Goal: Task Accomplishment & Management: Manage account settings

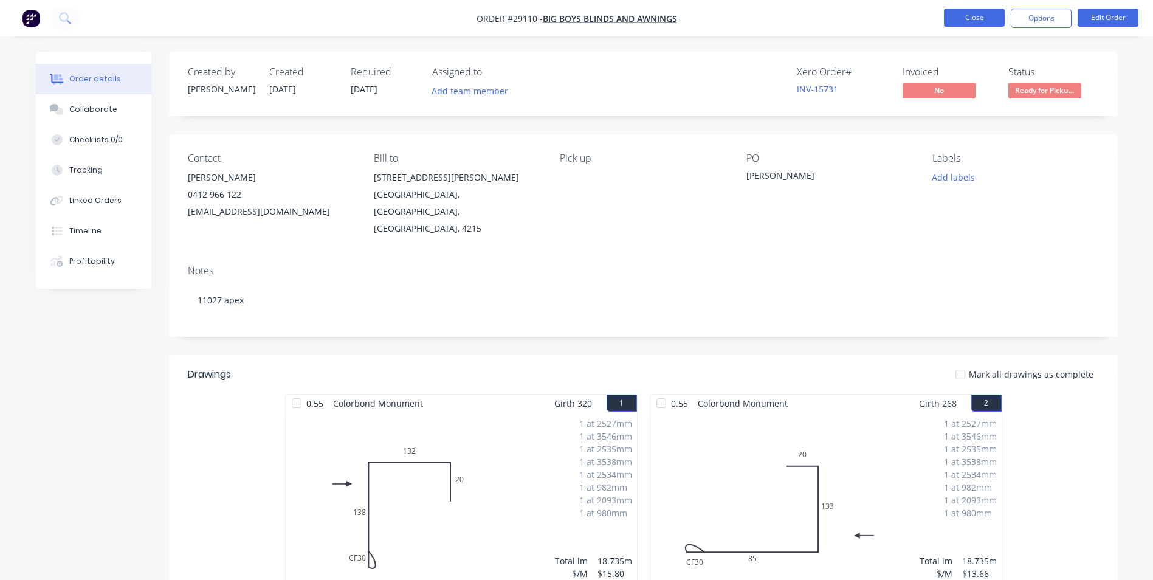
click at [961, 18] on button "Close" at bounding box center [974, 18] width 61 height 18
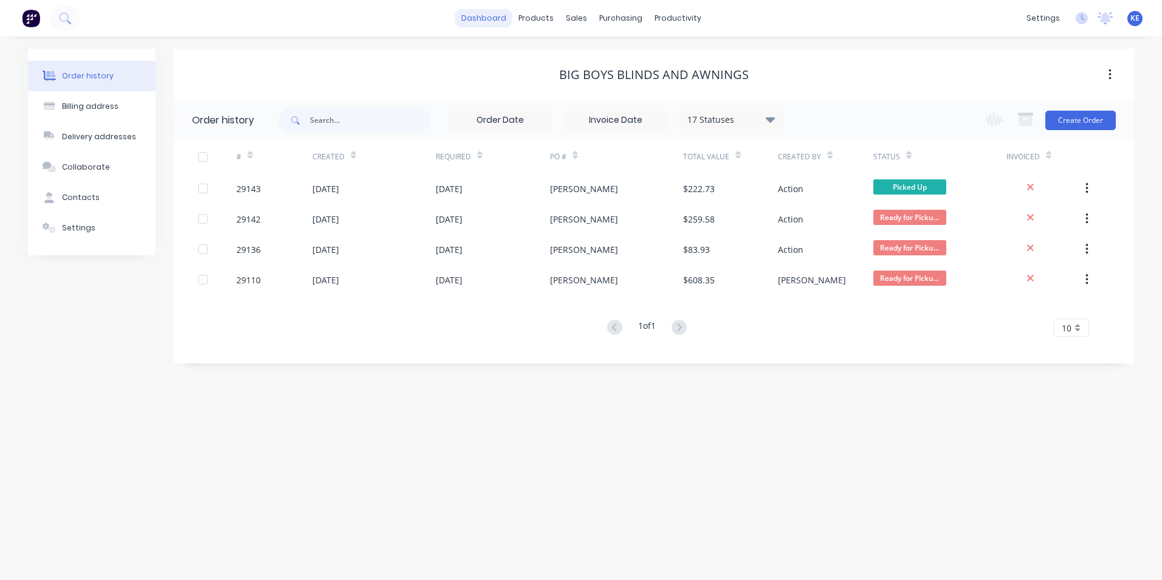
click at [490, 21] on link "dashboard" at bounding box center [483, 18] width 57 height 18
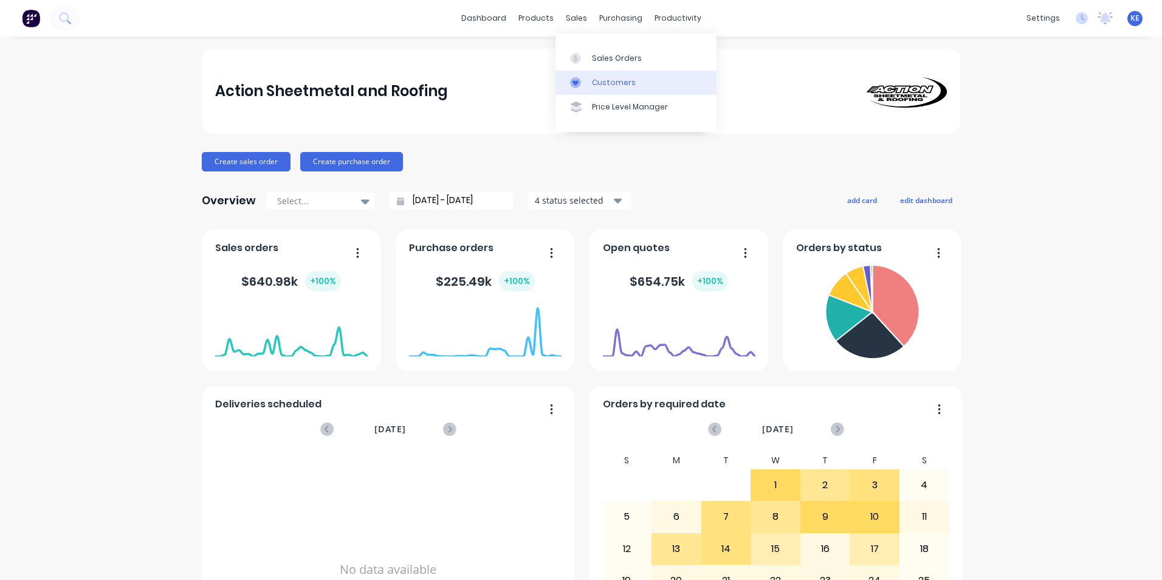
click at [616, 81] on div "Customers" at bounding box center [614, 82] width 44 height 11
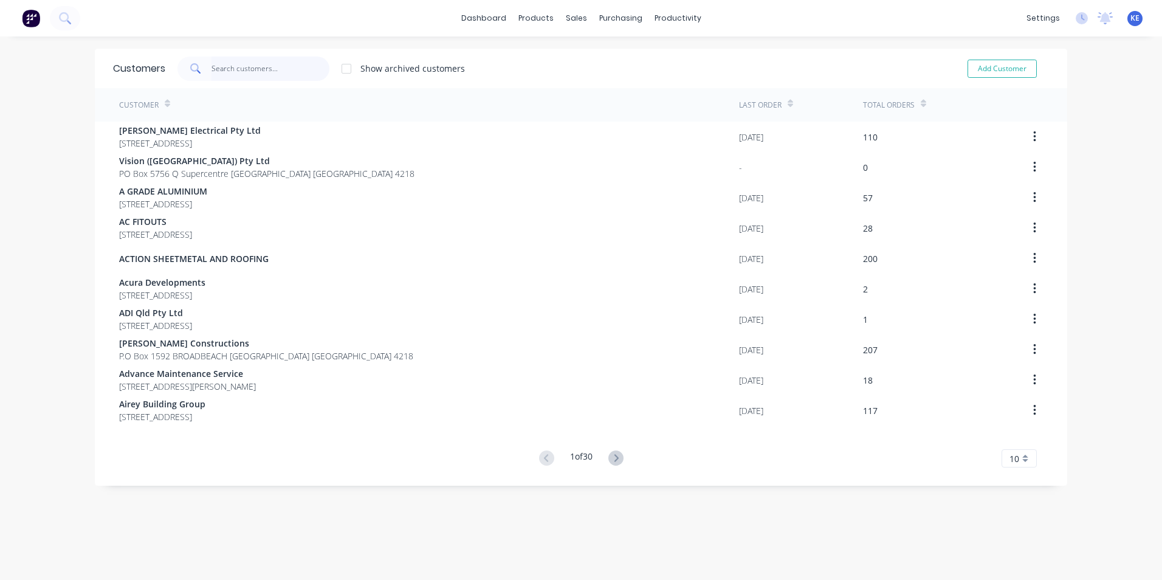
click at [261, 73] on input "text" at bounding box center [271, 69] width 119 height 24
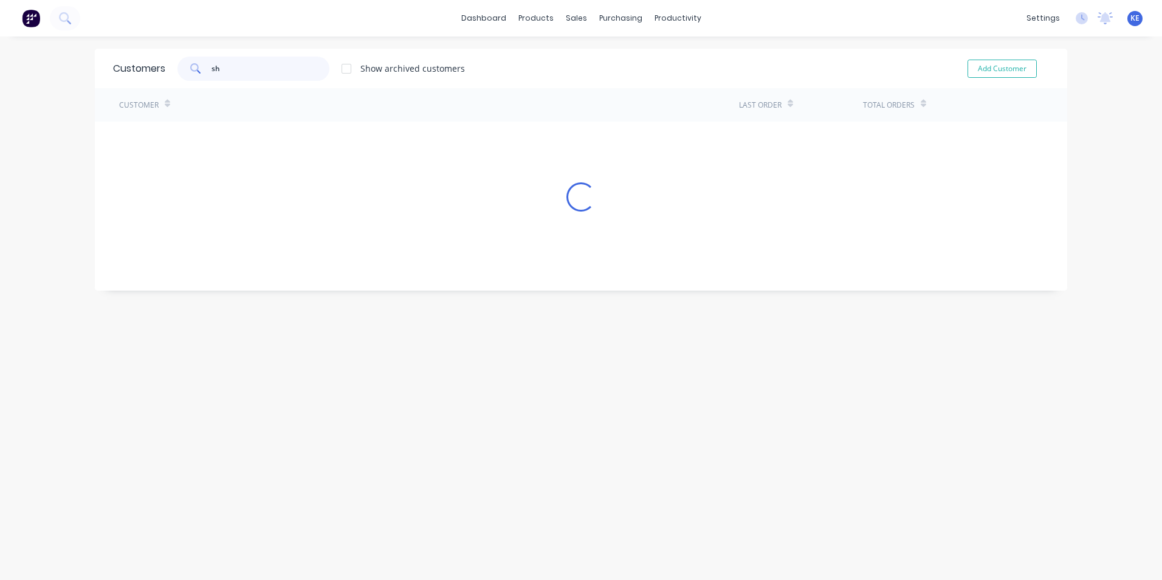
type input "s"
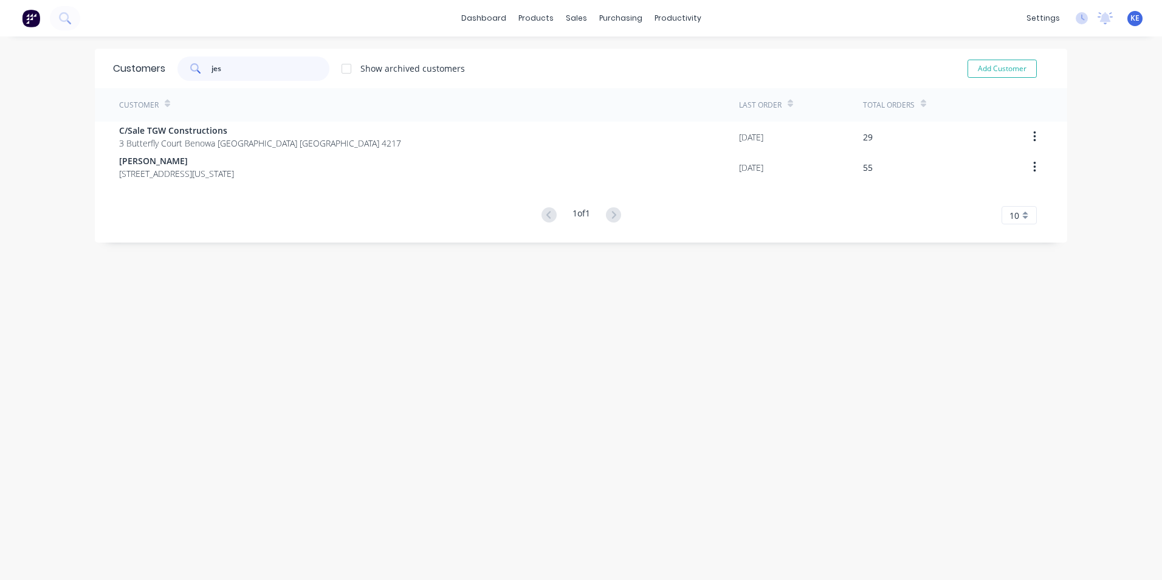
type input "jess"
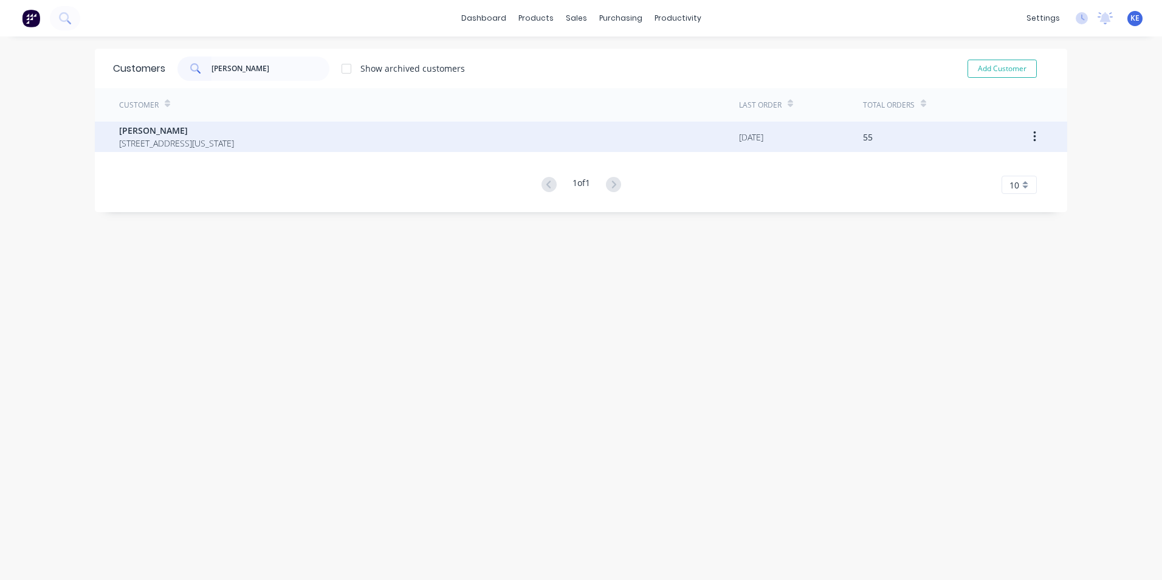
click at [205, 142] on span "65 Colorado Circuit PARKWOOD Queensland Australia 4214" at bounding box center [176, 143] width 115 height 13
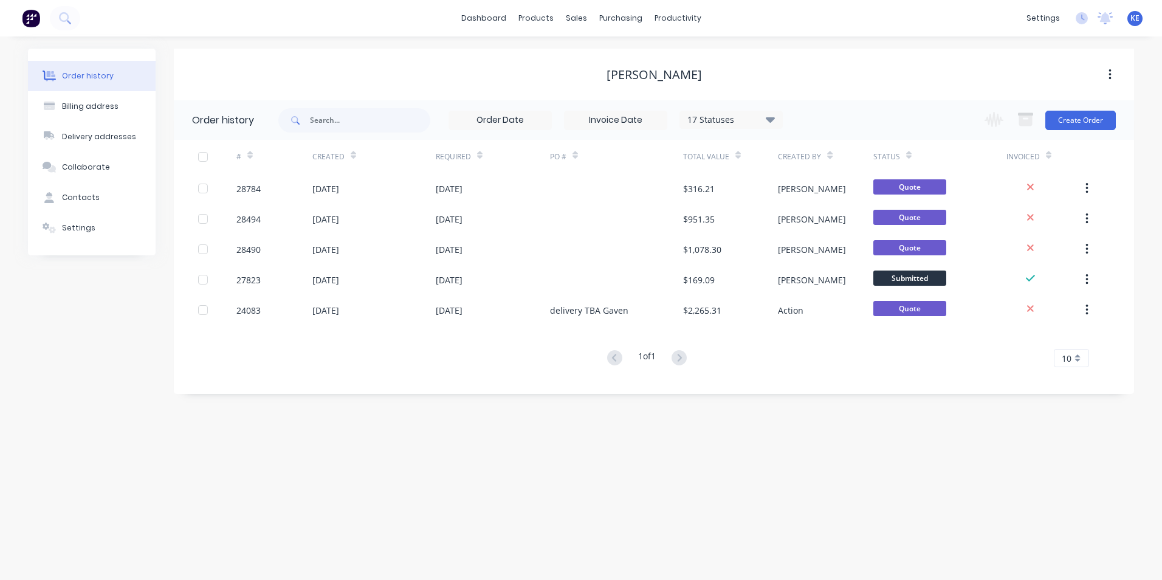
click at [754, 116] on div "17 Statuses" at bounding box center [731, 119] width 102 height 13
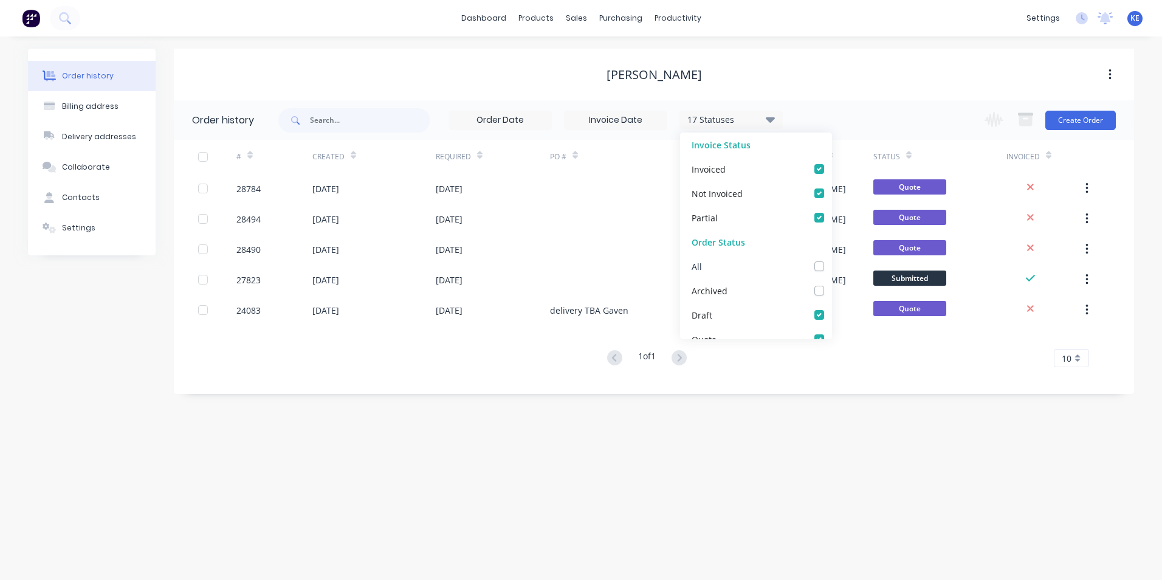
click at [831, 260] on label at bounding box center [831, 260] width 0 height 0
click at [831, 266] on input "checkbox" at bounding box center [836, 266] width 10 height 12
checkbox input "true"
click at [261, 394] on div "Order history Billing address Delivery addresses Collaborate Contacts Settings …" at bounding box center [581, 307] width 1162 height 543
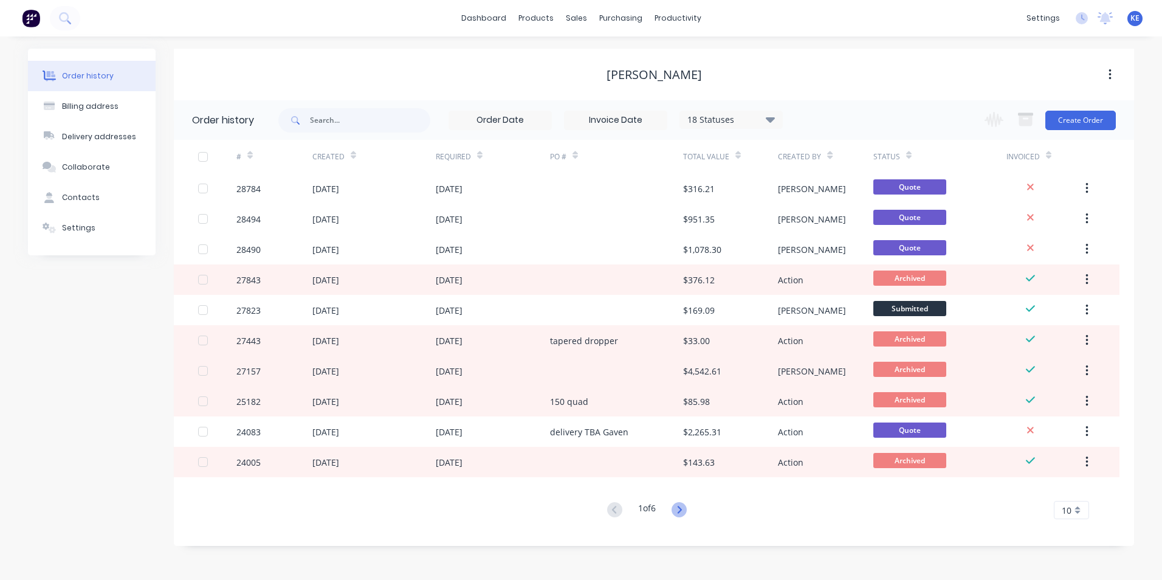
click at [686, 506] on icon at bounding box center [679, 509] width 15 height 15
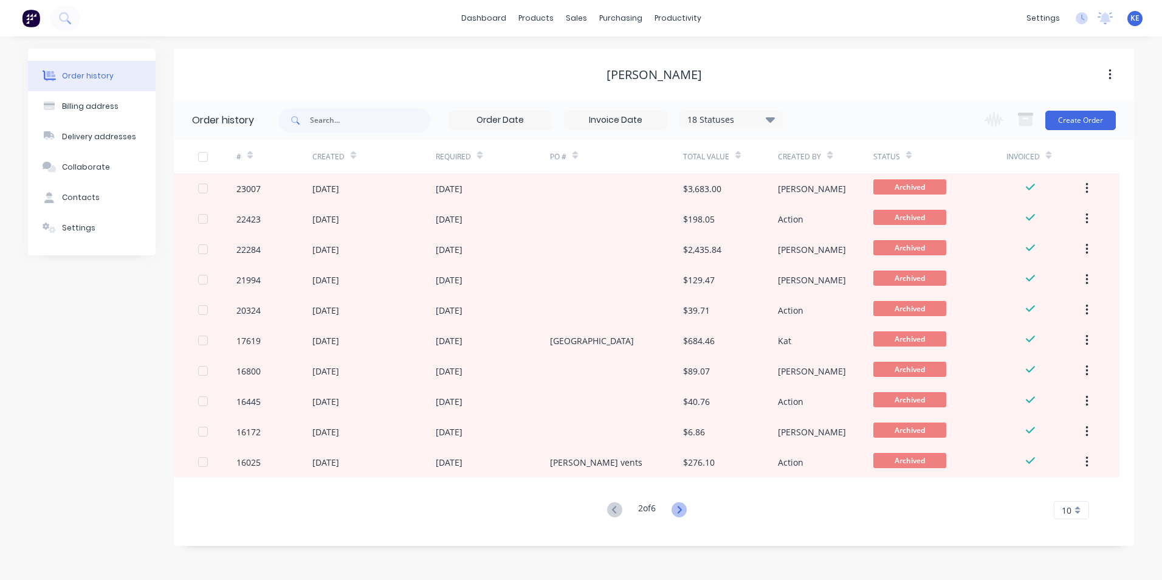
click at [680, 512] on icon at bounding box center [679, 509] width 4 height 7
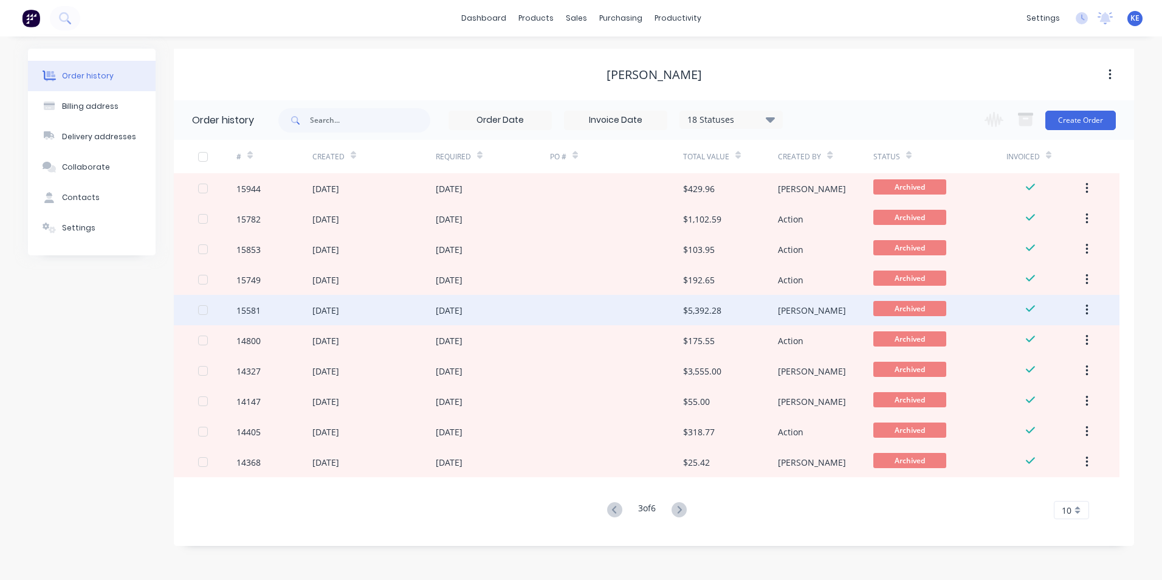
click at [533, 312] on div "13 Feb 2024" at bounding box center [493, 310] width 114 height 30
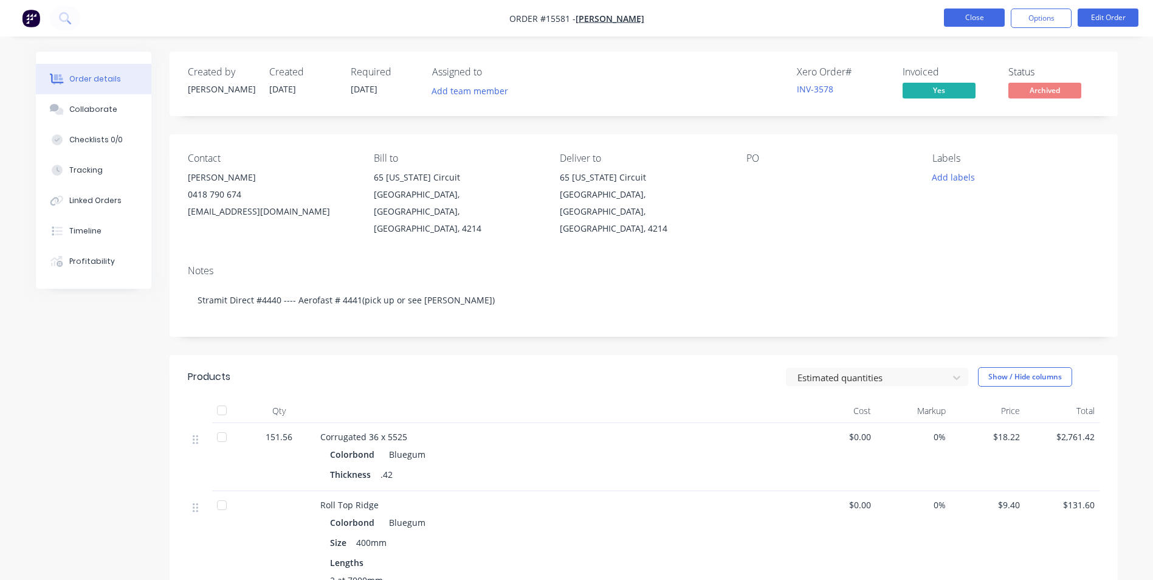
click at [971, 14] on button "Close" at bounding box center [974, 18] width 61 height 18
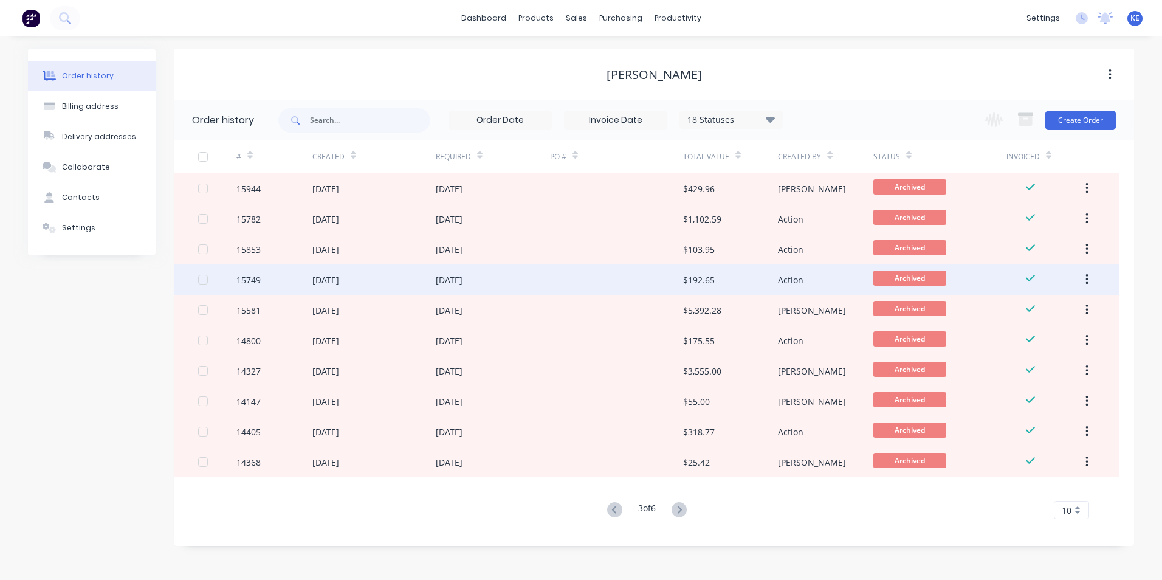
click at [515, 281] on div "15 Feb 2024" at bounding box center [493, 279] width 114 height 30
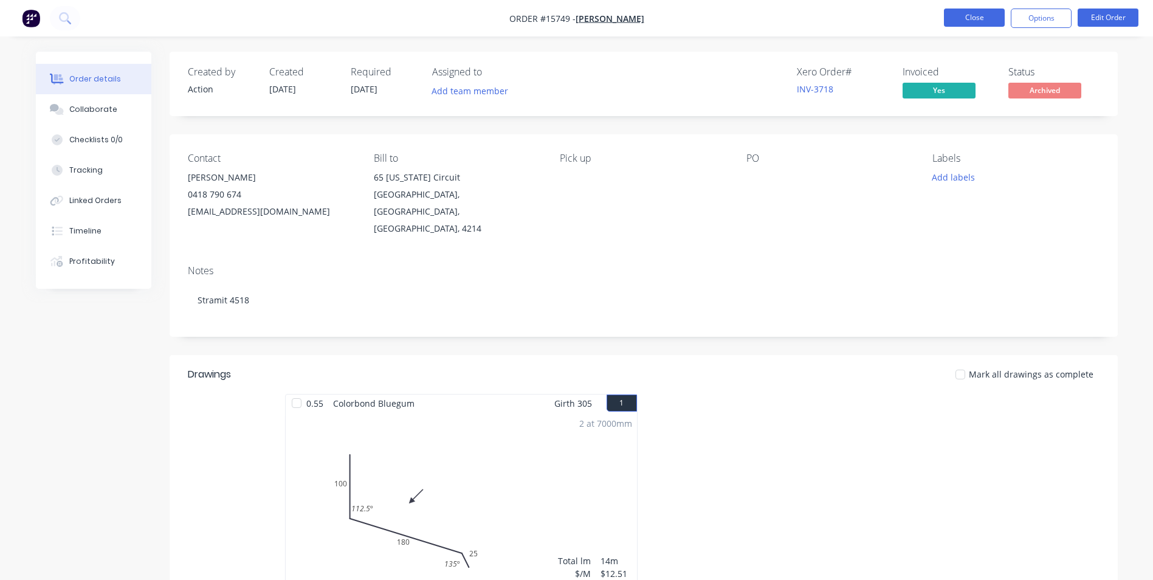
click at [965, 10] on button "Close" at bounding box center [974, 18] width 61 height 18
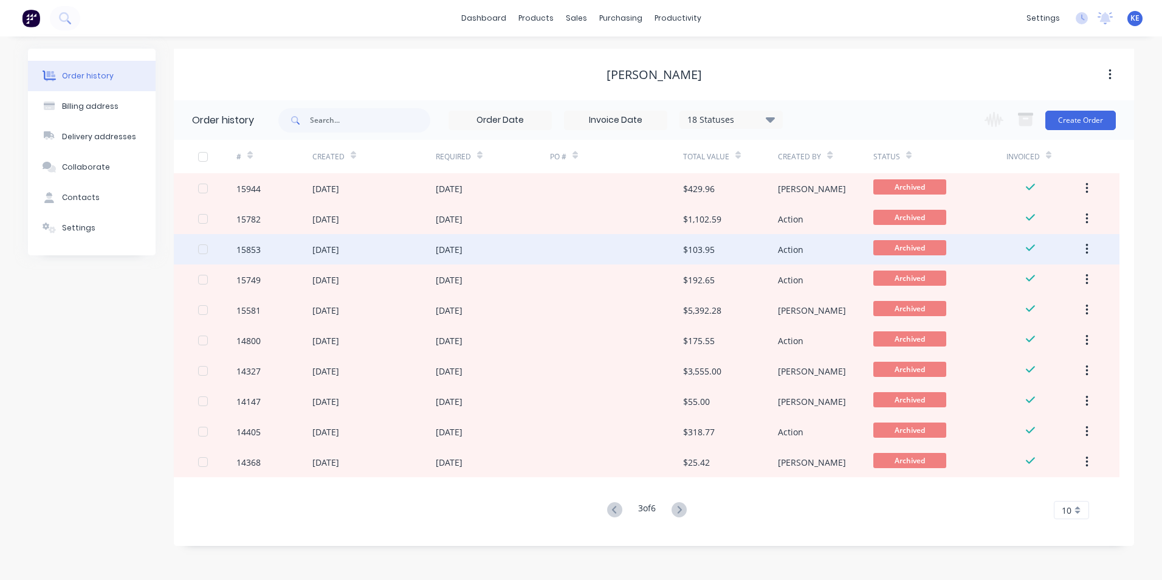
click at [508, 250] on div "21 Feb 2024" at bounding box center [493, 249] width 114 height 30
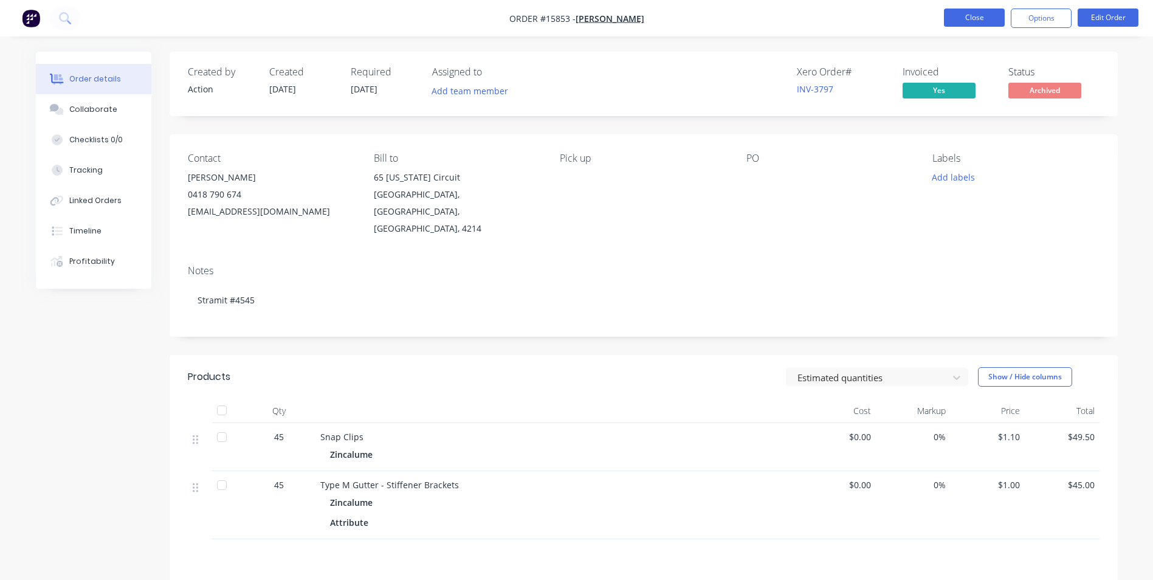
click at [962, 15] on button "Close" at bounding box center [974, 18] width 61 height 18
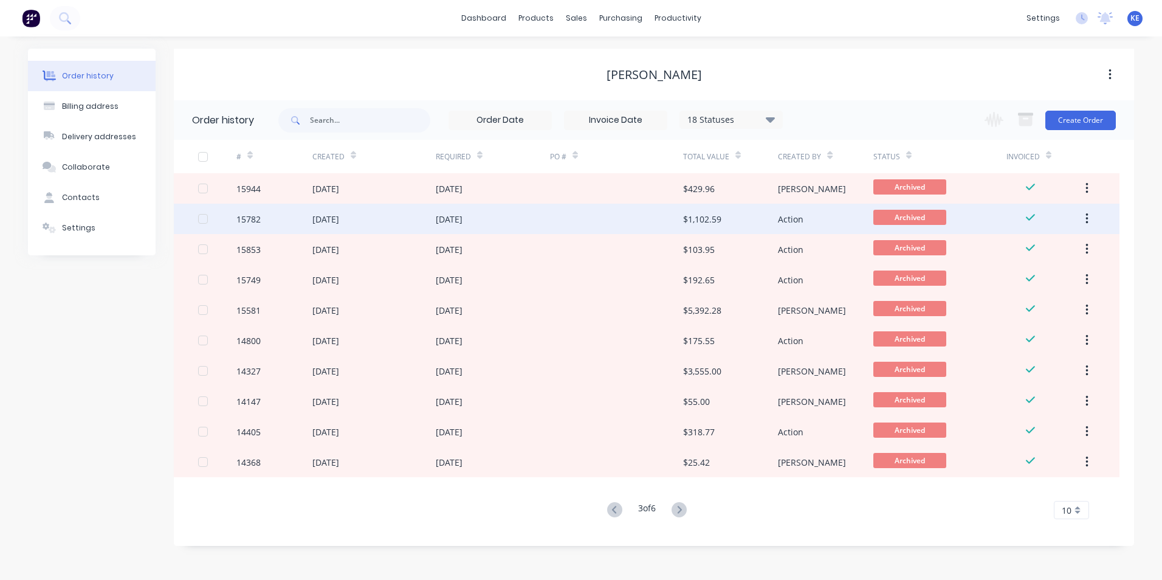
click at [514, 225] on div "22 Feb 2024" at bounding box center [493, 219] width 114 height 30
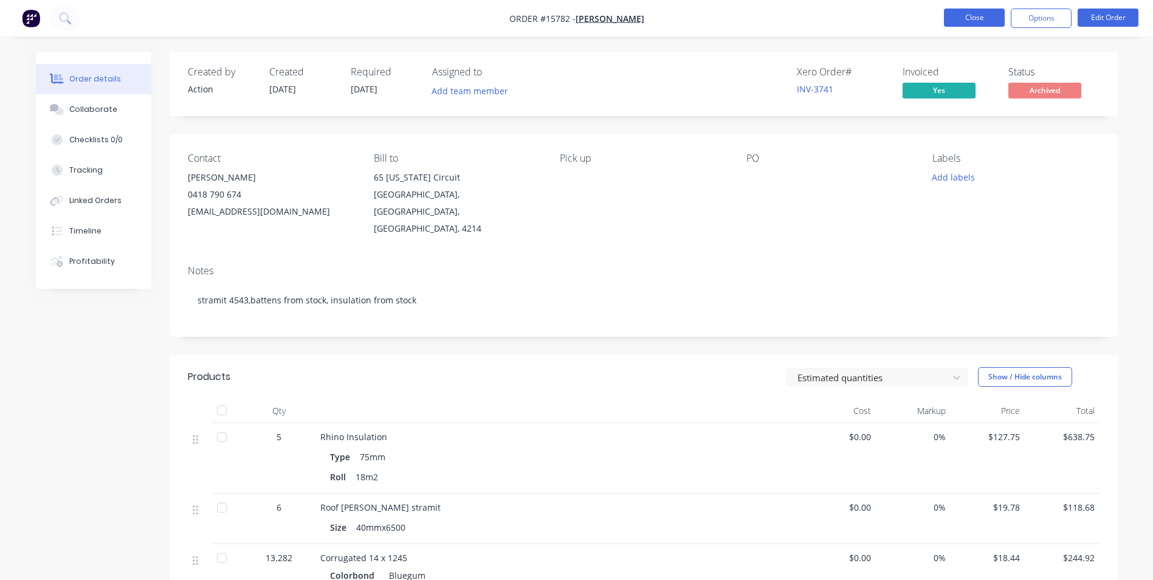
click at [954, 20] on button "Close" at bounding box center [974, 18] width 61 height 18
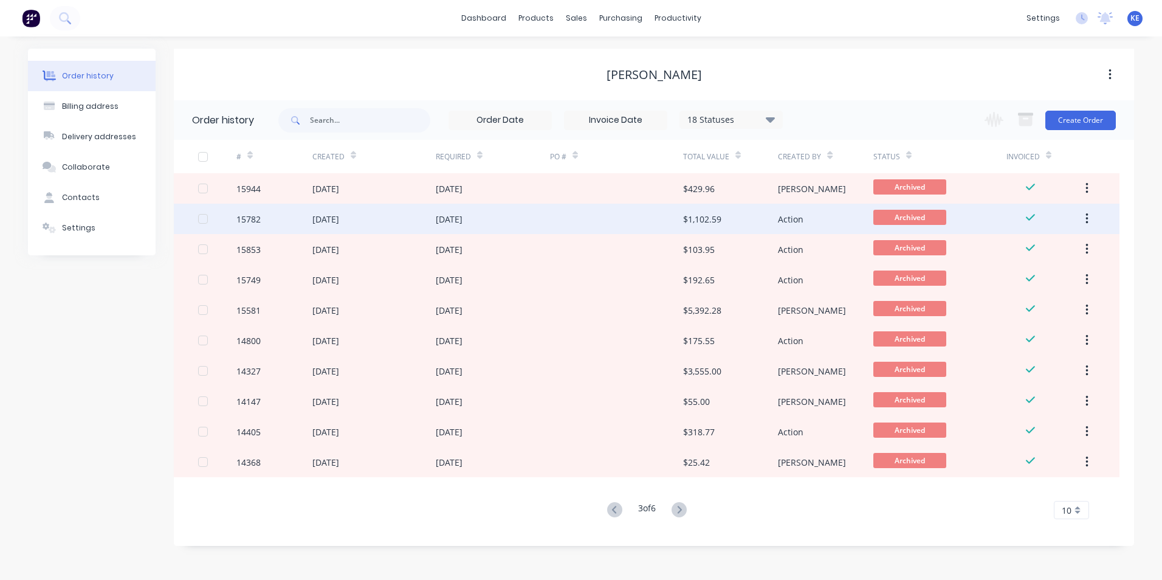
click at [504, 226] on div "22 Feb 2024" at bounding box center [493, 219] width 114 height 30
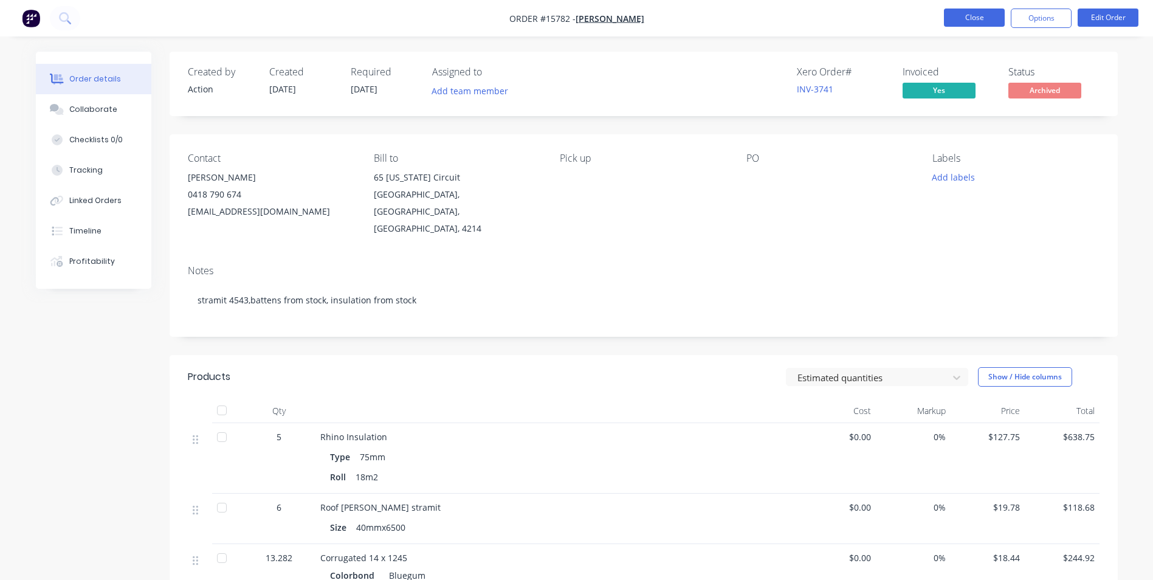
click at [972, 20] on button "Close" at bounding box center [974, 18] width 61 height 18
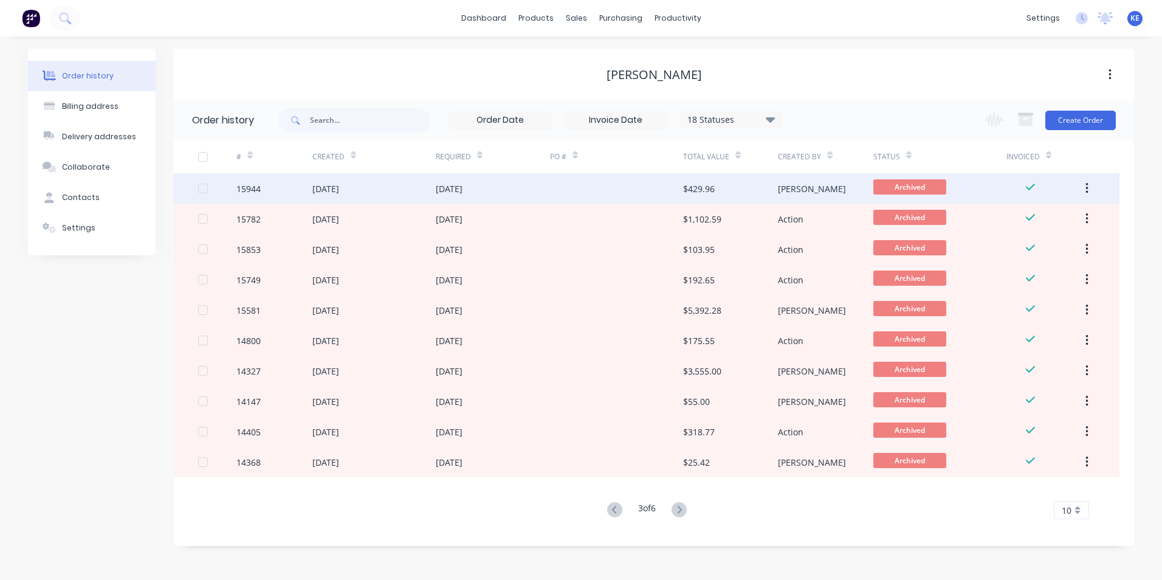
click at [519, 188] on div "27 Feb 2024" at bounding box center [493, 188] width 114 height 30
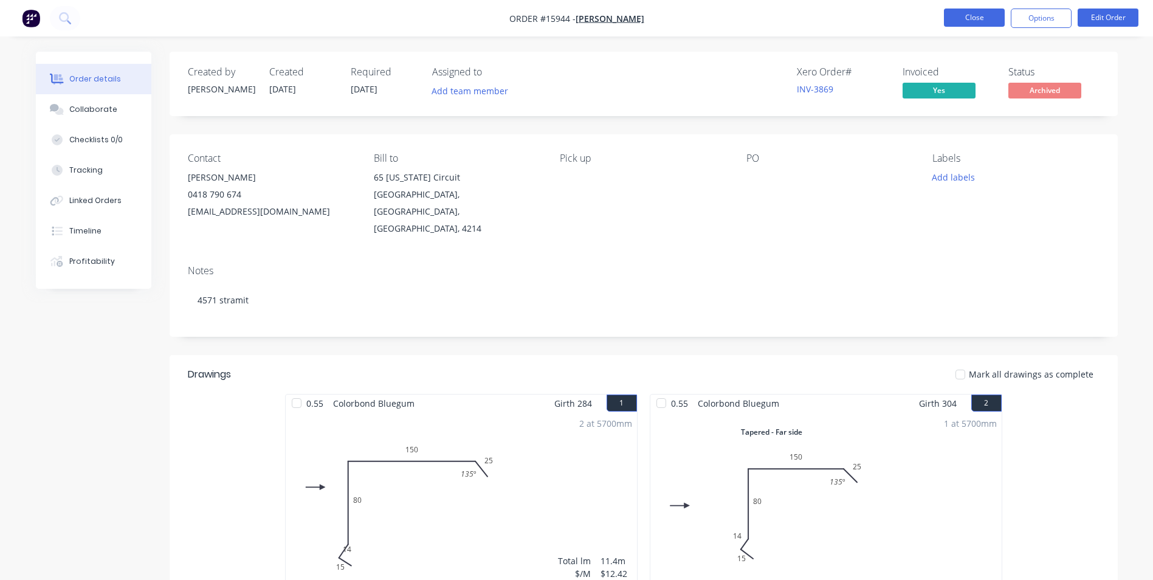
click at [974, 16] on button "Close" at bounding box center [974, 18] width 61 height 18
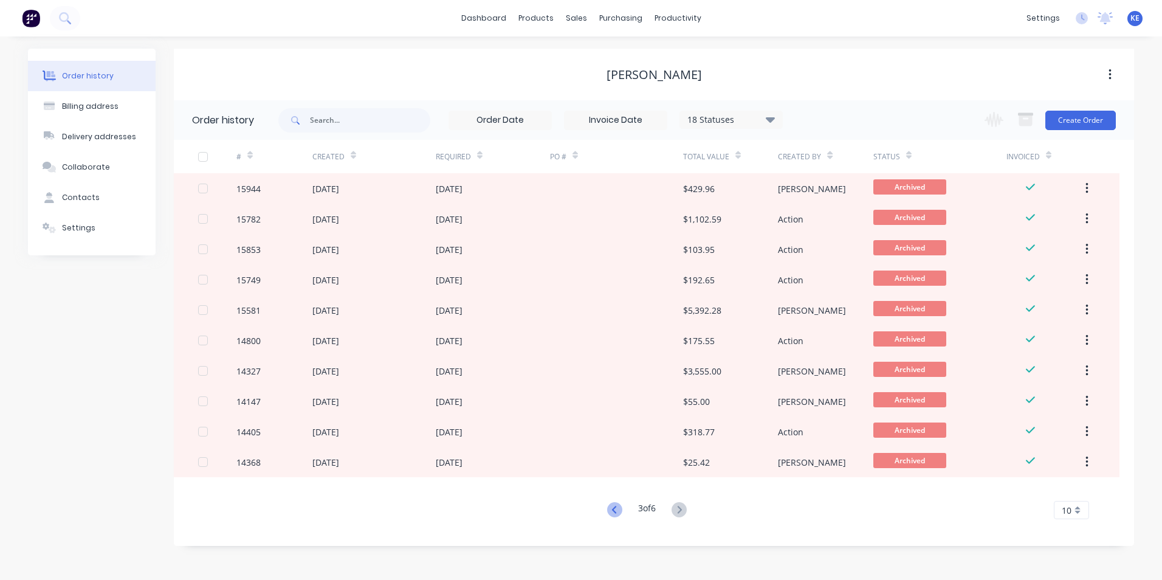
click at [609, 514] on icon at bounding box center [614, 509] width 15 height 15
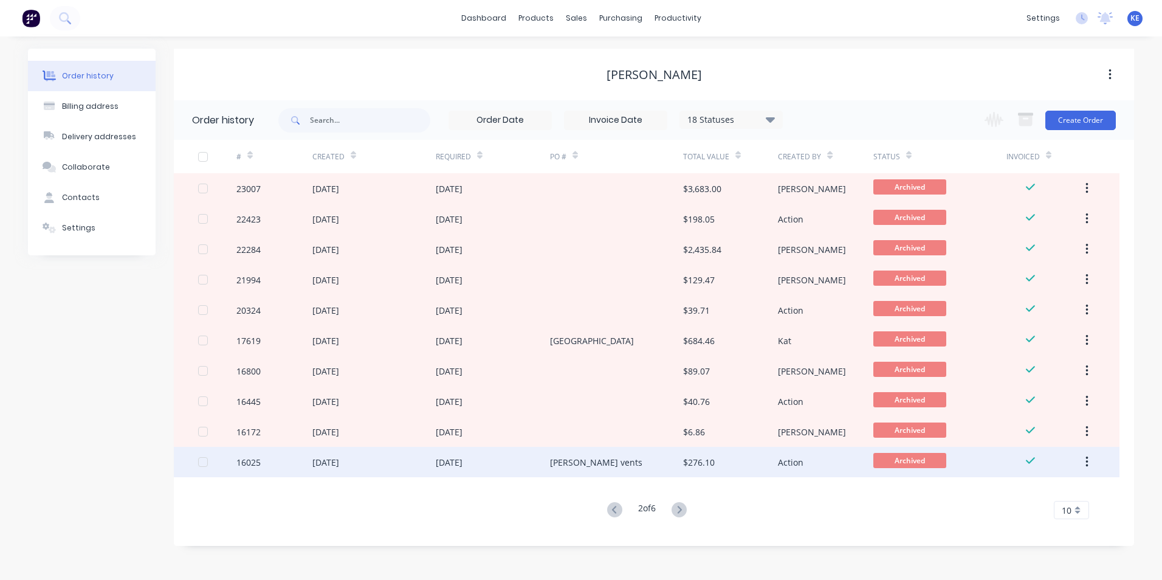
click at [390, 458] on div "28 Feb 2024" at bounding box center [373, 462] width 123 height 30
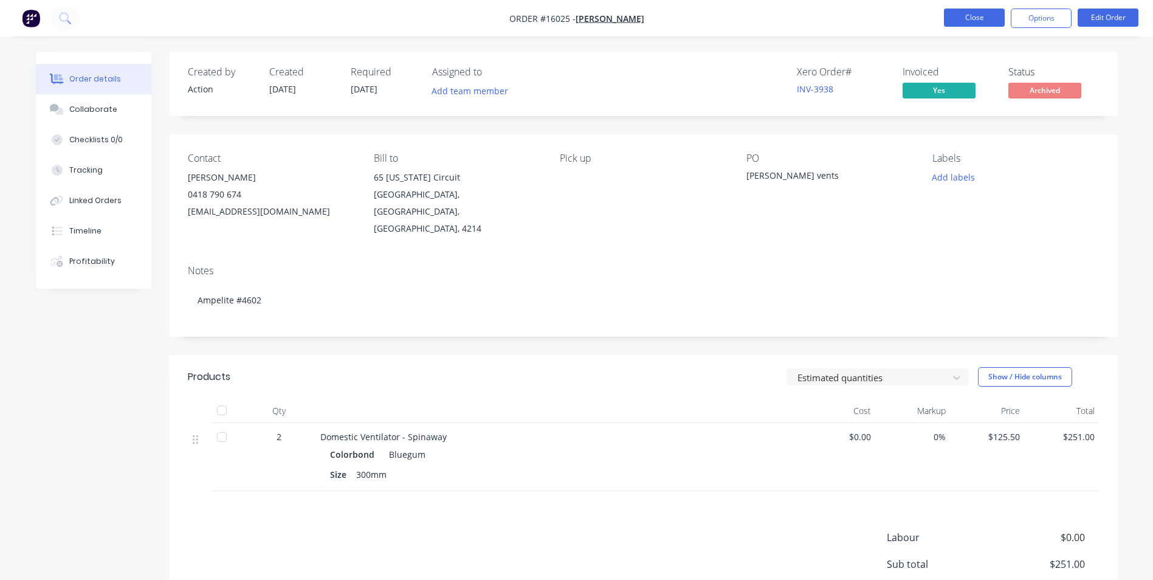
click at [964, 18] on button "Close" at bounding box center [974, 18] width 61 height 18
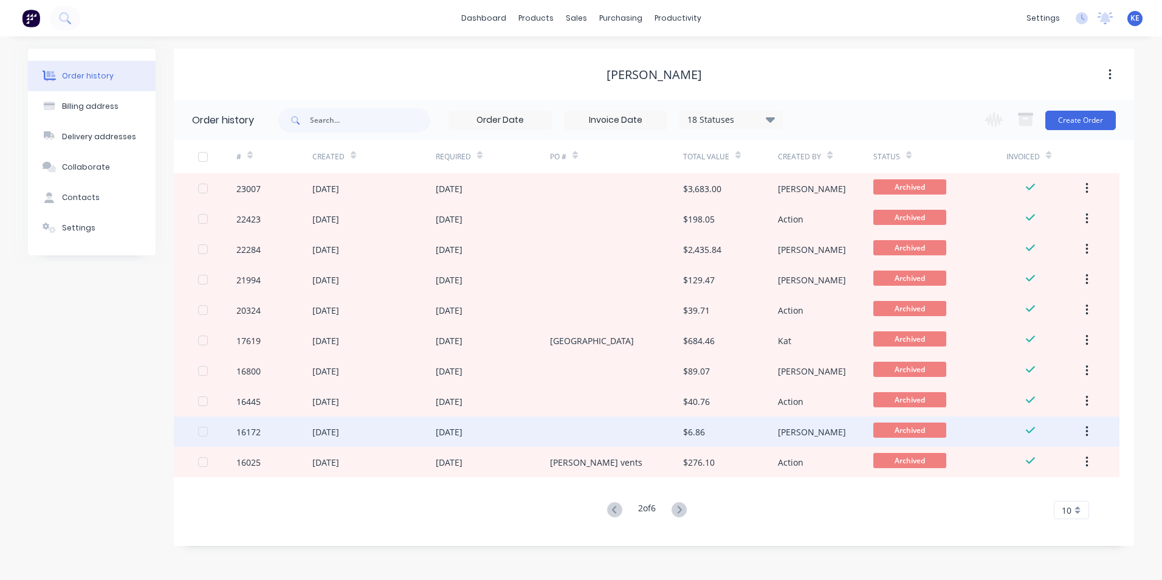
click at [502, 427] on div "05 Mar 2024" at bounding box center [493, 431] width 114 height 30
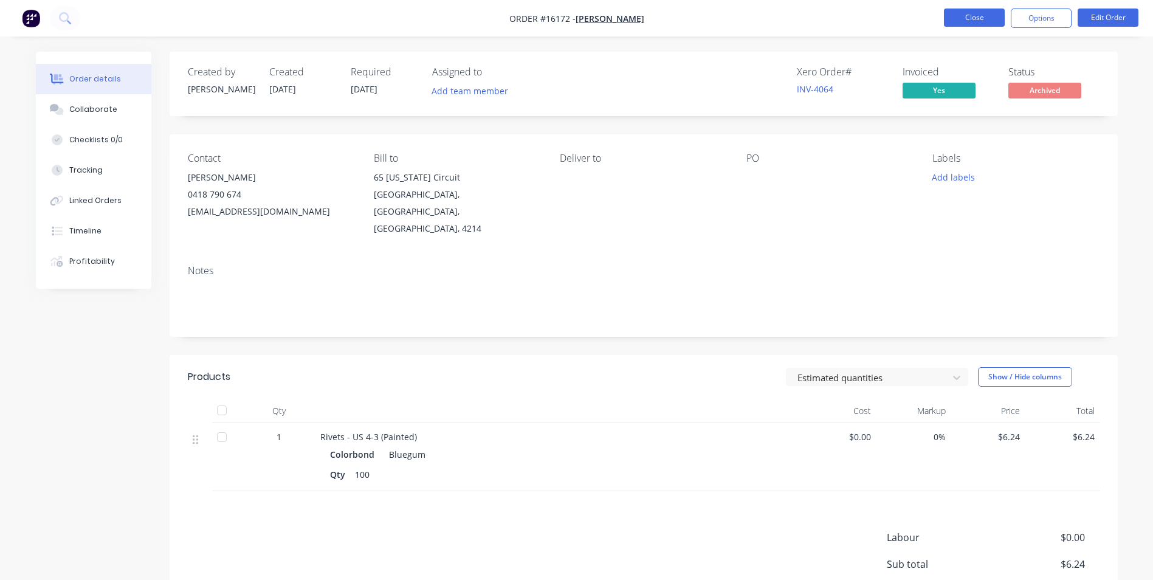
click at [959, 21] on button "Close" at bounding box center [974, 18] width 61 height 18
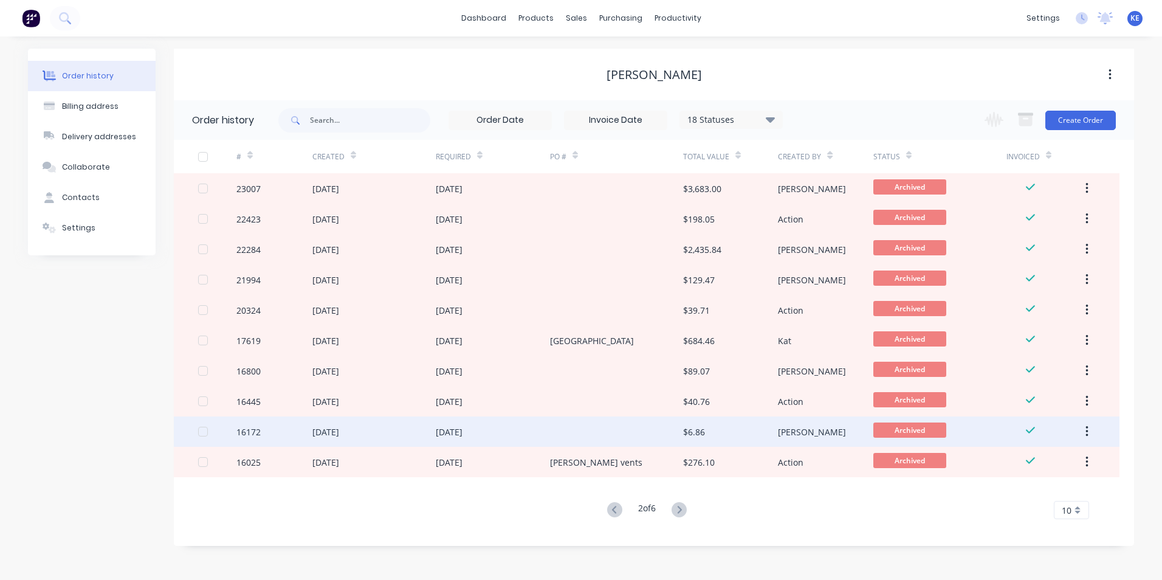
click at [493, 427] on div "05 Mar 2024" at bounding box center [493, 431] width 114 height 30
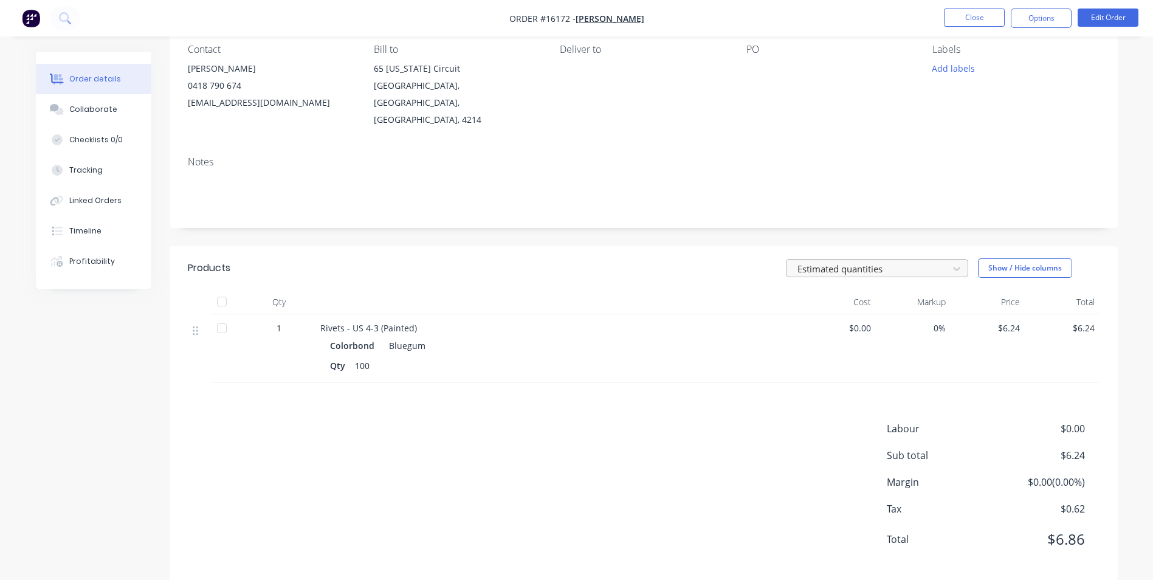
scroll to position [111, 0]
click at [954, 23] on button "Close" at bounding box center [974, 18] width 61 height 18
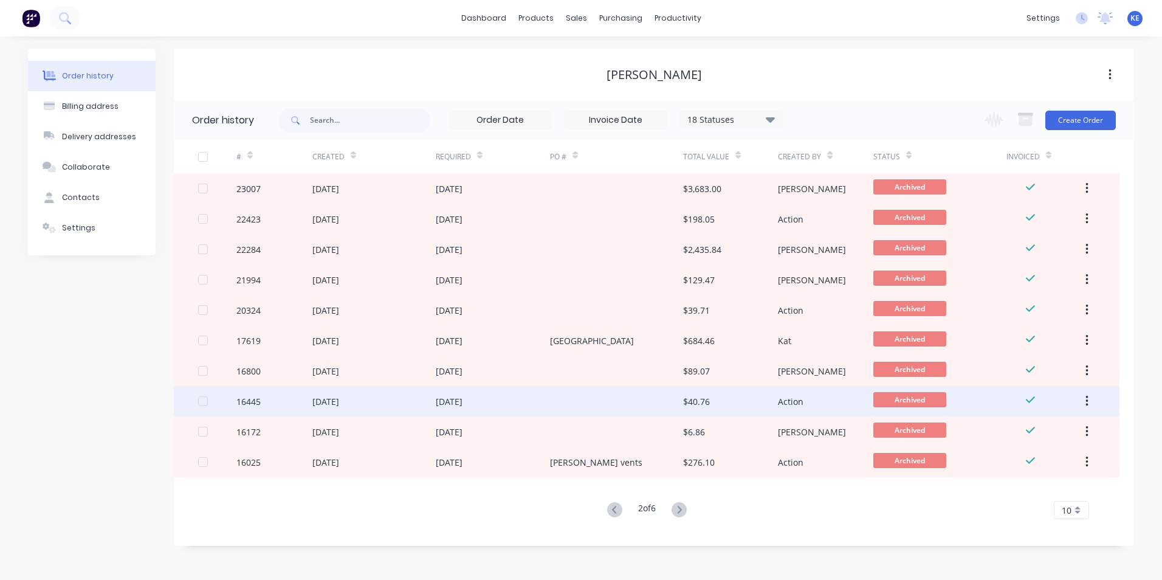
click at [488, 400] on div "20 Mar 2024" at bounding box center [493, 401] width 114 height 30
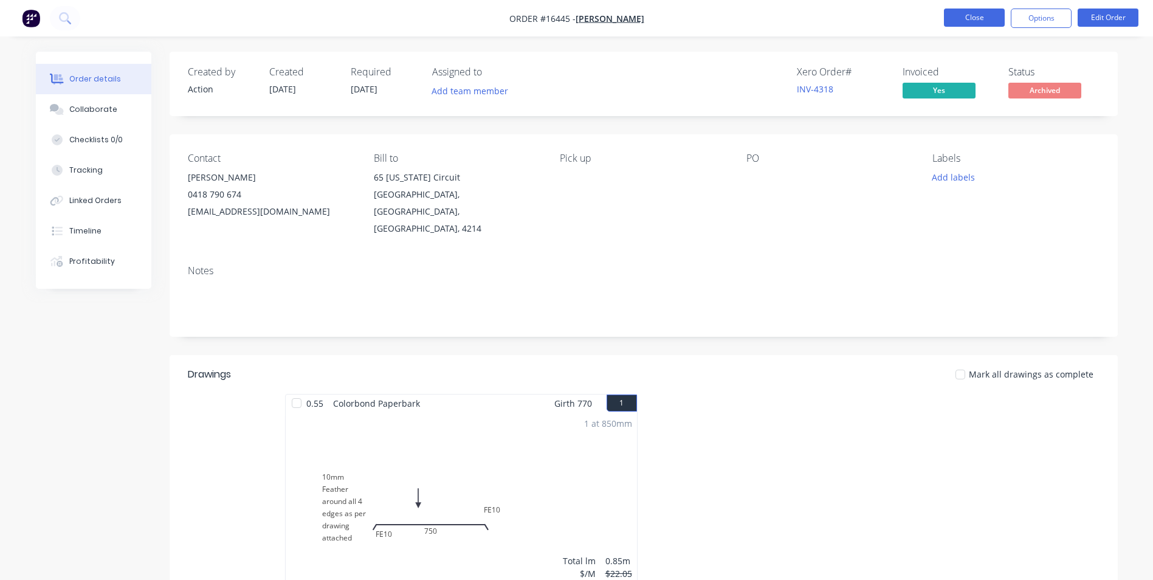
click at [966, 18] on button "Close" at bounding box center [974, 18] width 61 height 18
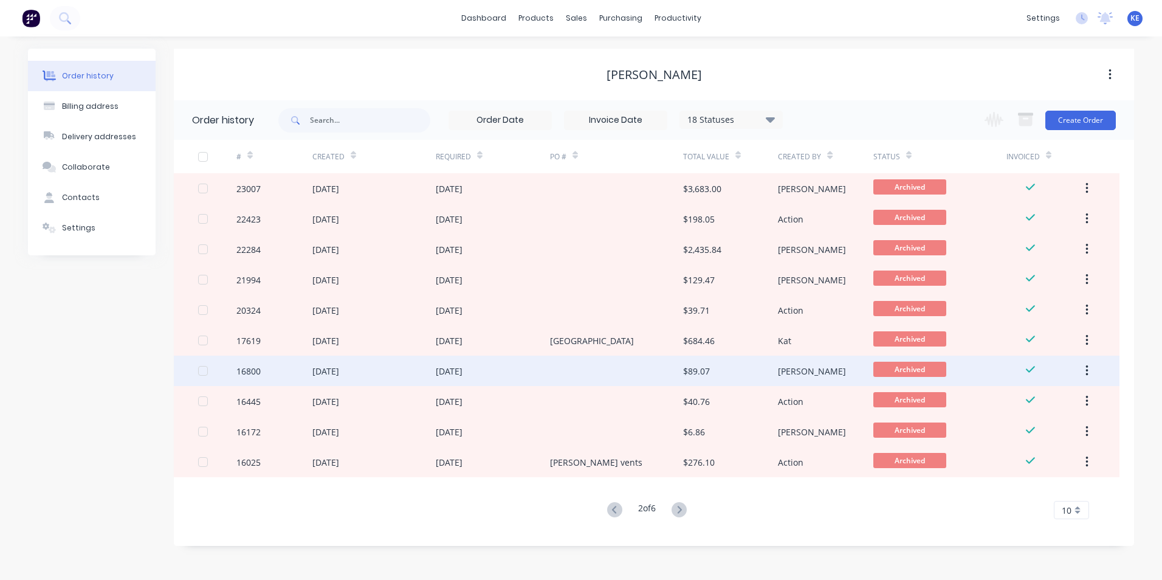
click at [541, 373] on div "05 Apr 2024" at bounding box center [493, 371] width 114 height 30
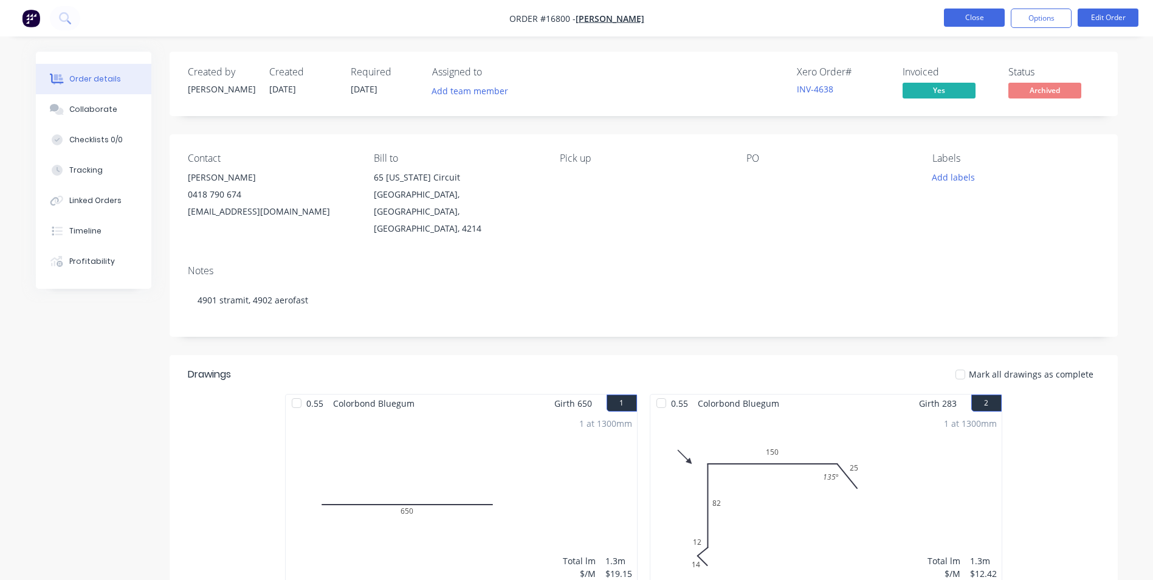
click at [977, 10] on button "Close" at bounding box center [974, 18] width 61 height 18
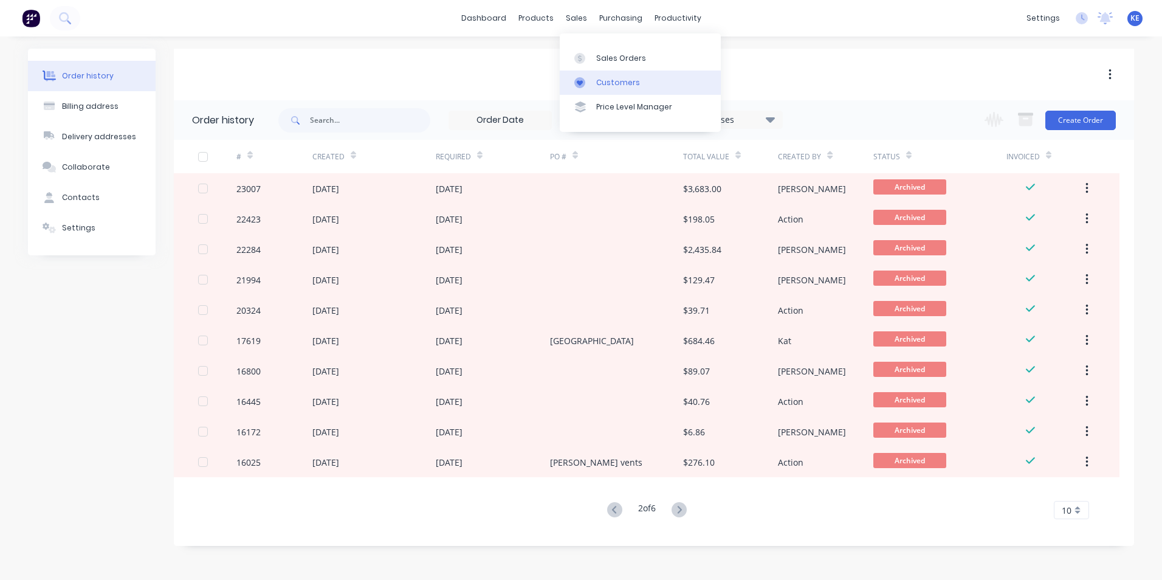
click at [600, 84] on div "Customers" at bounding box center [618, 82] width 44 height 11
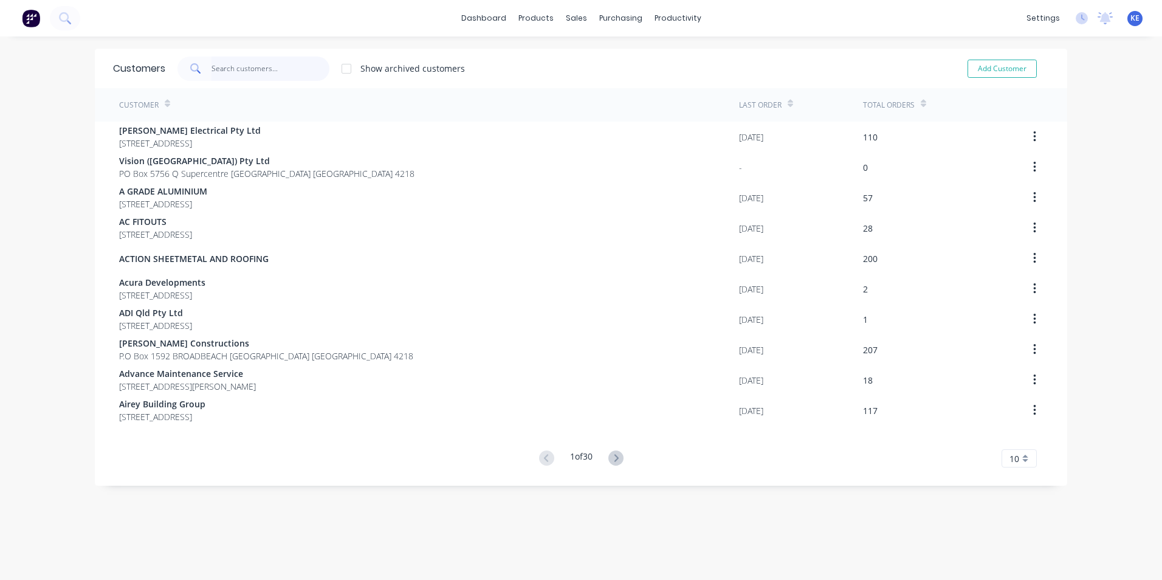
click at [239, 68] on input "text" at bounding box center [271, 69] width 119 height 24
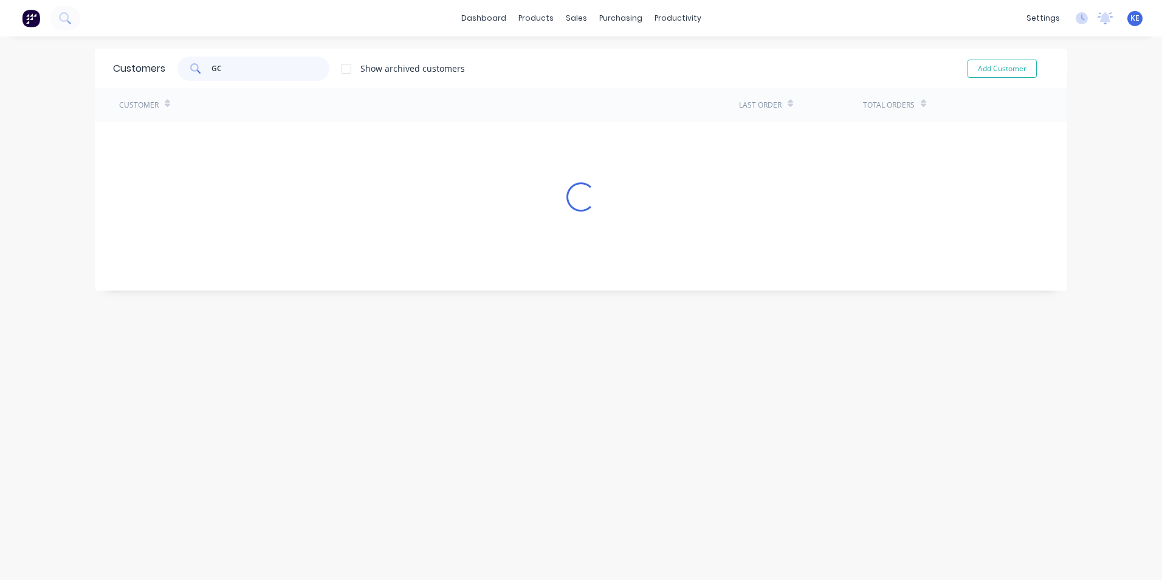
type input "G"
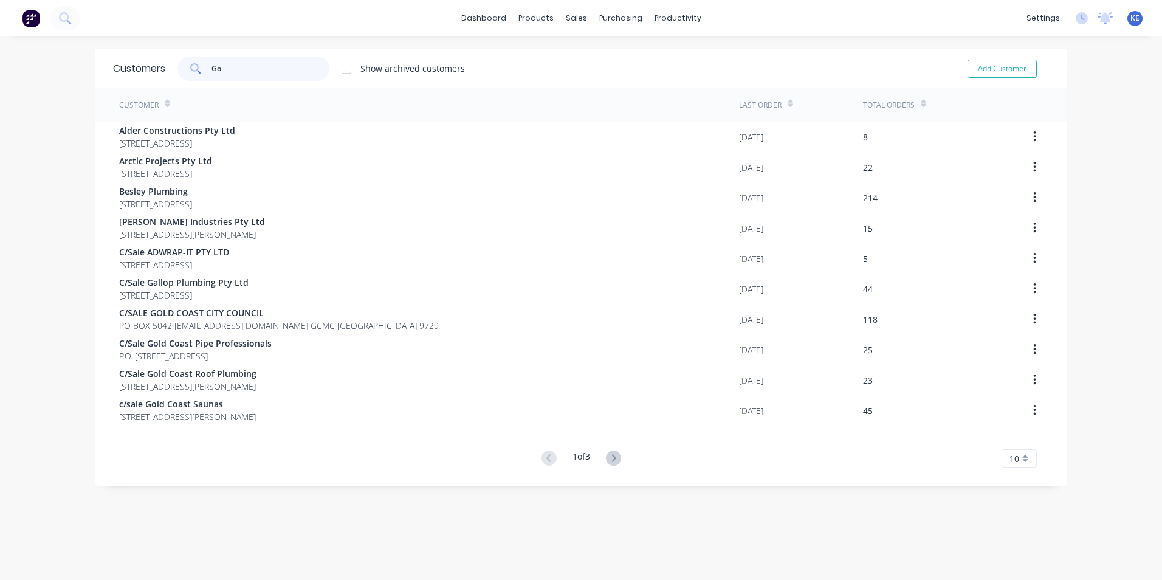
type input "G"
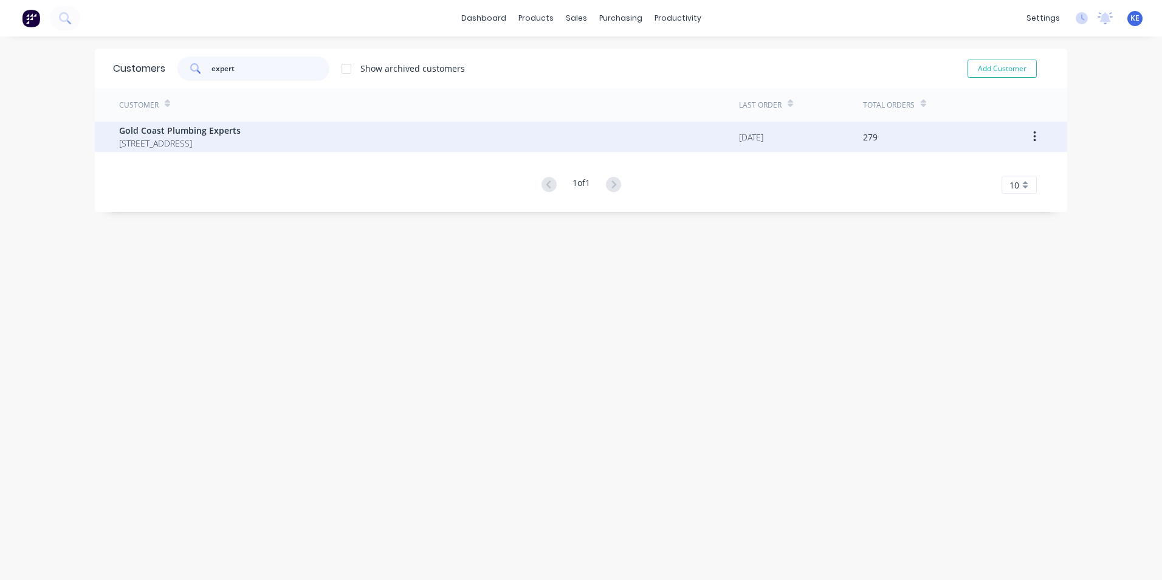
type input "expert"
click at [384, 145] on div "Gold Coast Plumbing Experts 467 Bonogin Rd BONOGIN Queensland Australia 4213" at bounding box center [429, 137] width 620 height 30
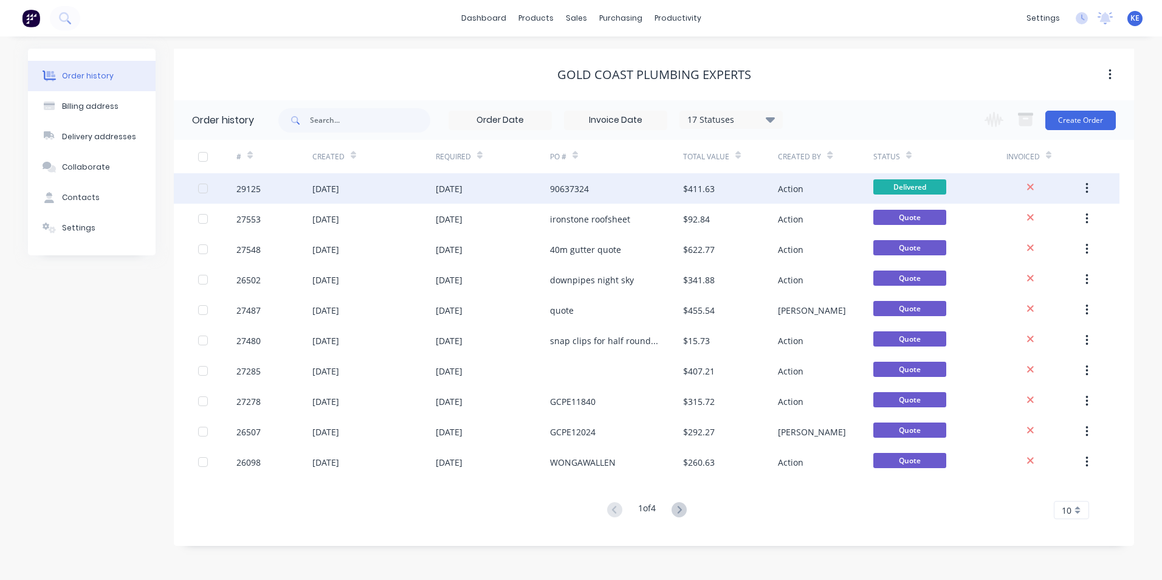
click at [382, 183] on div "08 Oct 2025" at bounding box center [373, 188] width 123 height 30
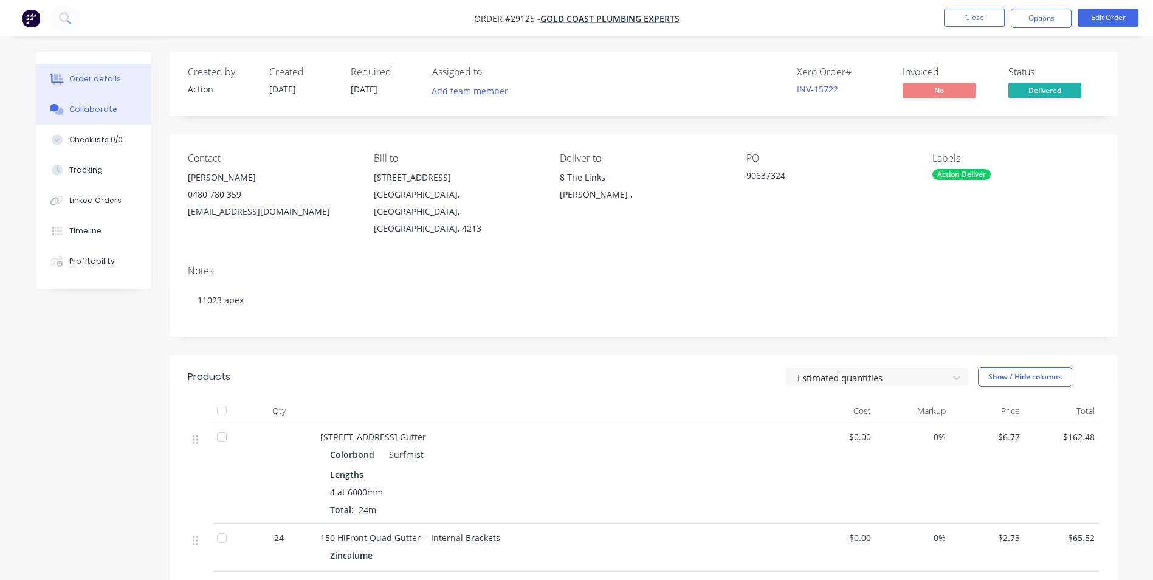
click at [86, 115] on button "Collaborate" at bounding box center [93, 109] width 115 height 30
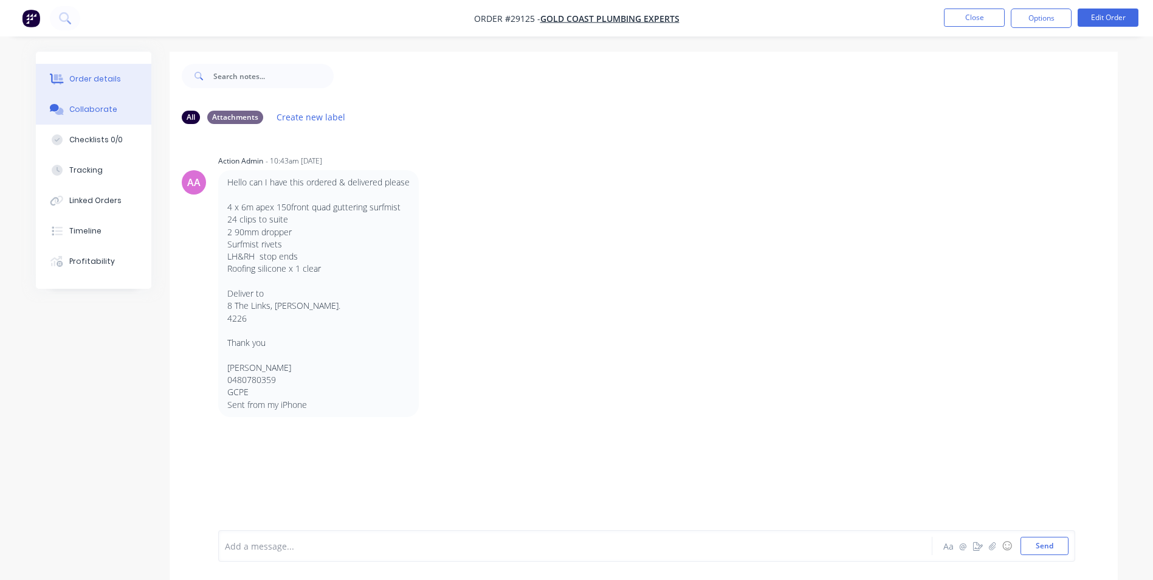
click at [83, 78] on div "Order details" at bounding box center [95, 79] width 52 height 11
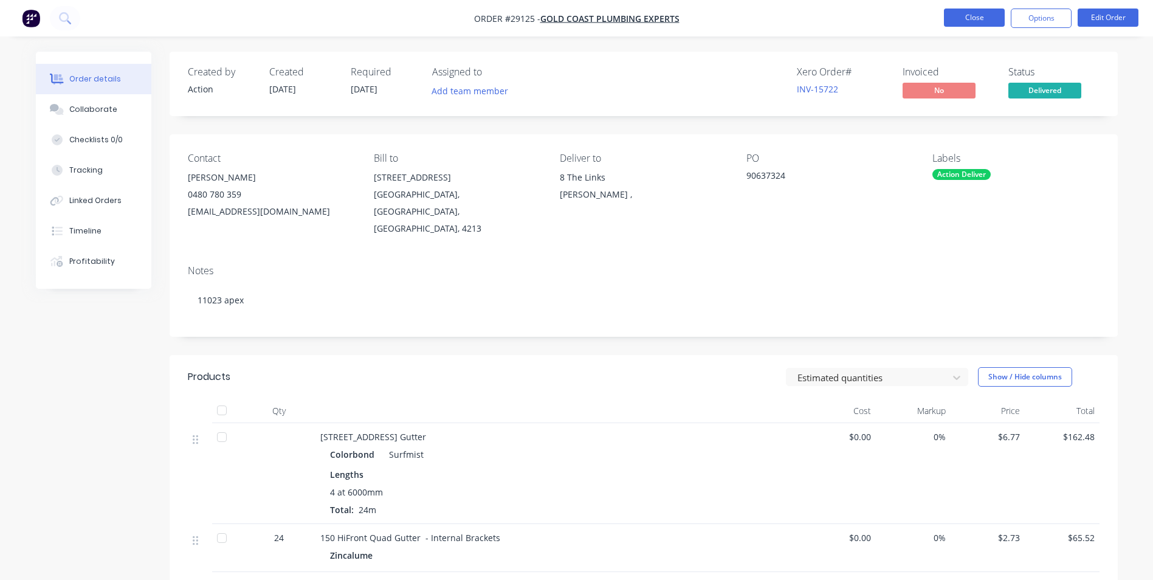
click at [973, 19] on button "Close" at bounding box center [974, 18] width 61 height 18
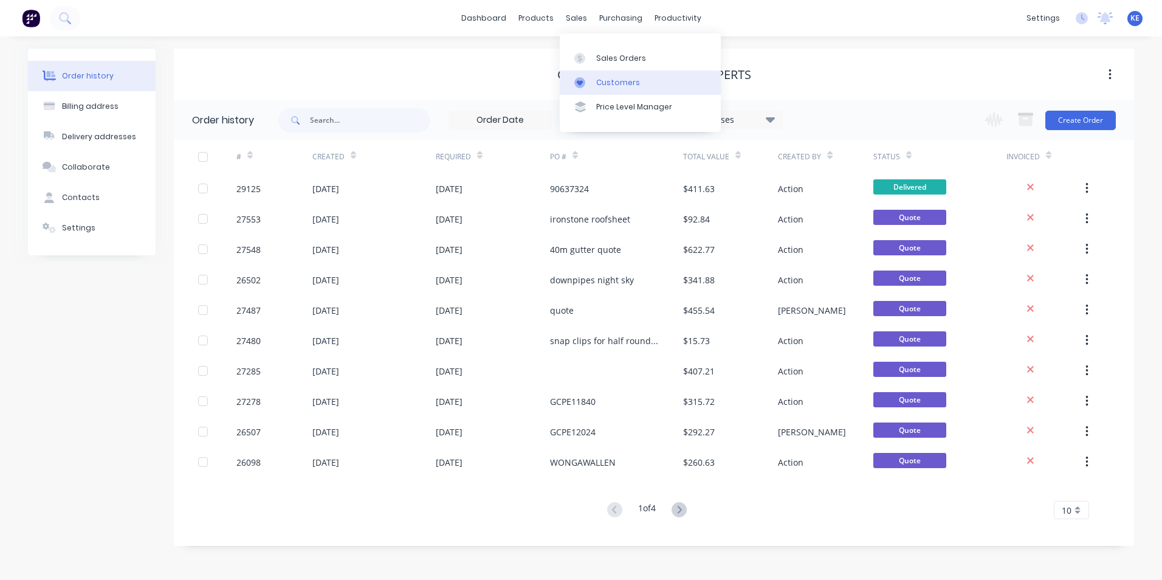
click at [608, 83] on div "Customers" at bounding box center [618, 82] width 44 height 11
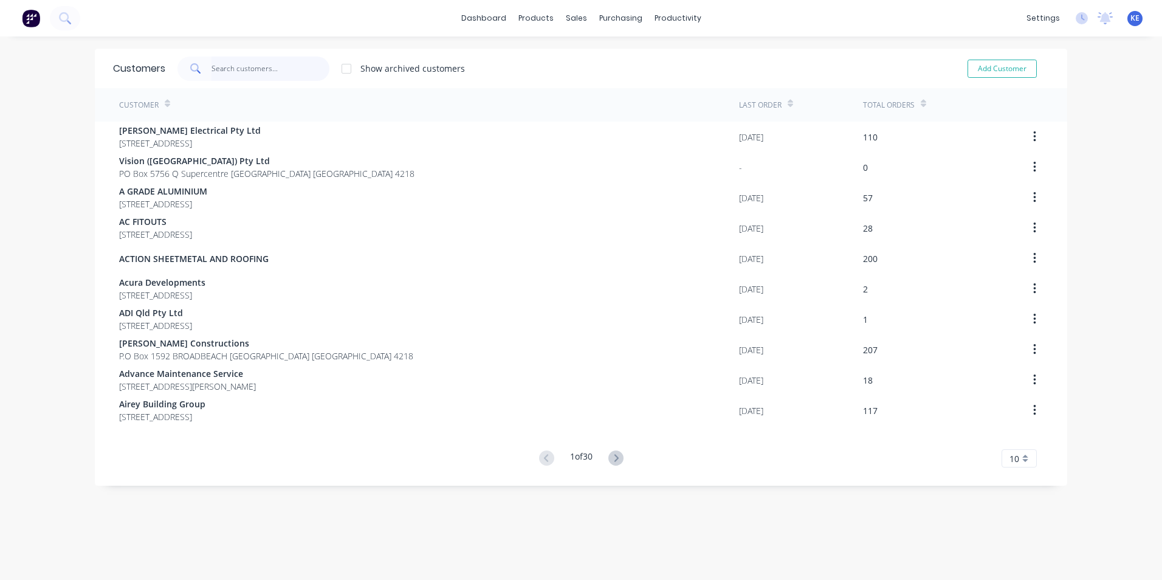
click at [229, 70] on input "text" at bounding box center [271, 69] width 119 height 24
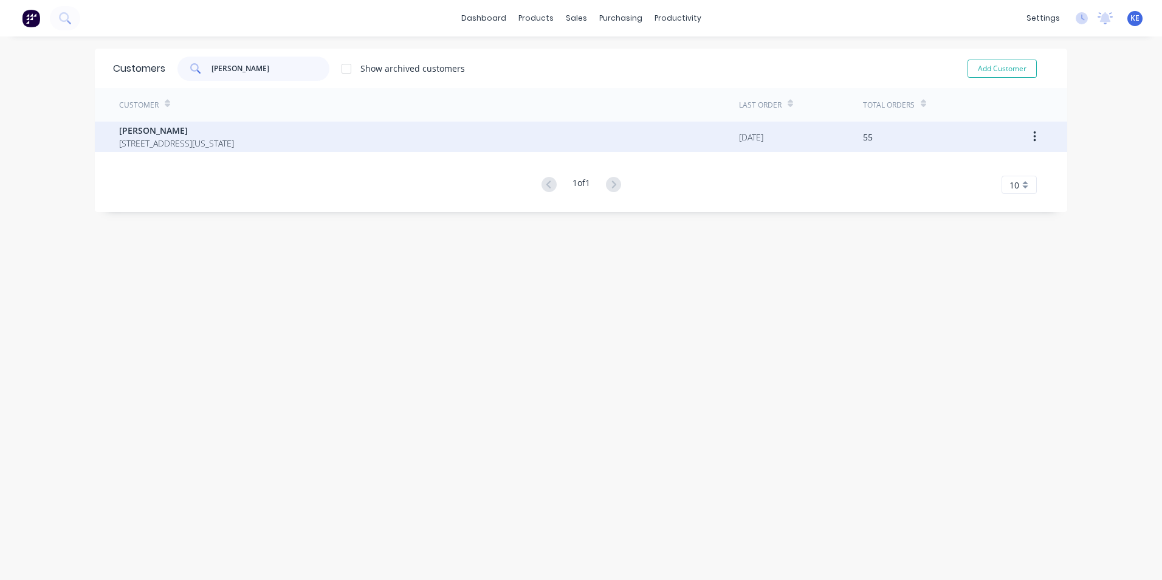
type input "jess"
click at [239, 151] on div "Shayne Jessop 65 Colorado Circuit PARKWOOD Queensland Australia 4214" at bounding box center [429, 137] width 620 height 30
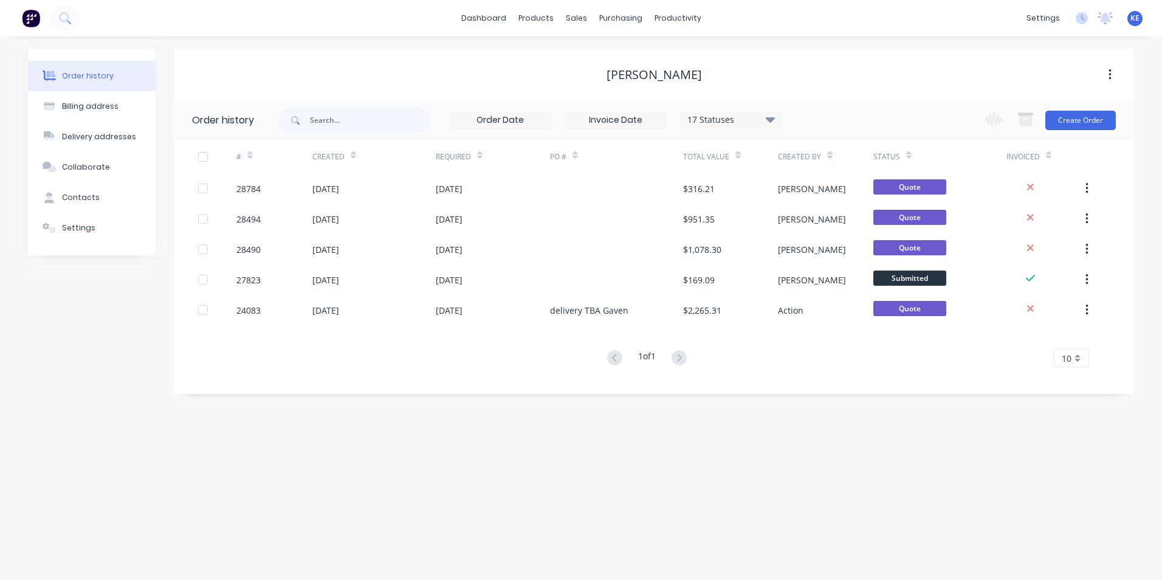
click at [756, 125] on div "17 Statuses" at bounding box center [731, 119] width 102 height 13
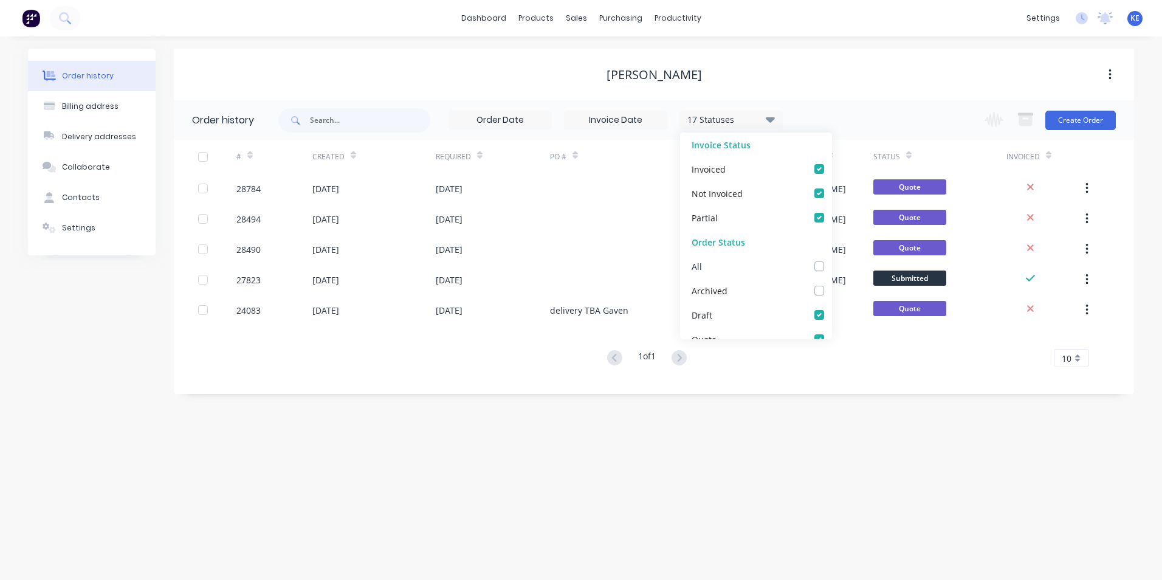
drag, startPoint x: 814, startPoint y: 263, endPoint x: 802, endPoint y: 267, distance: 12.9
click at [831, 260] on label at bounding box center [831, 260] width 0 height 0
click at [831, 263] on input "checkbox" at bounding box center [836, 266] width 10 height 12
checkbox input "true"
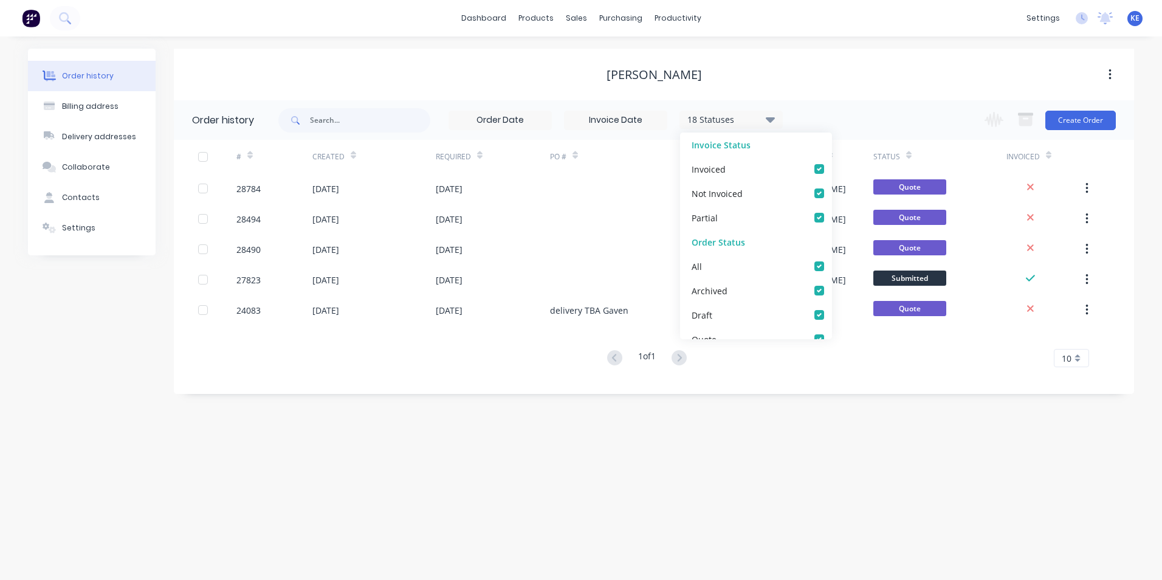
click at [492, 353] on div "1 of 1 10 5 10 15 20 25 30 35" at bounding box center [647, 358] width 946 height 18
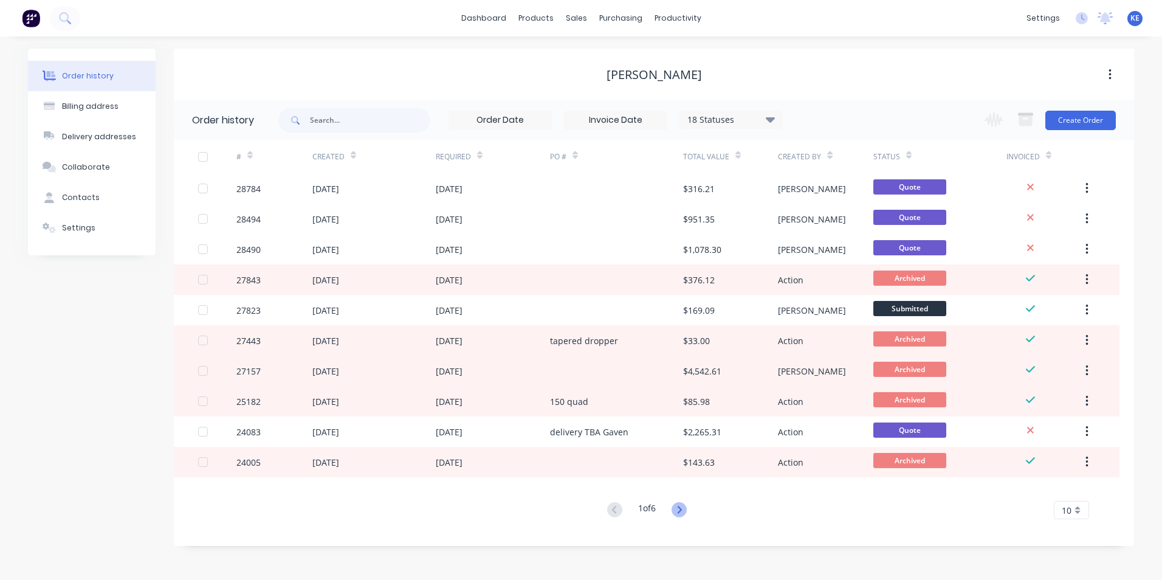
click at [681, 508] on icon at bounding box center [679, 509] width 4 height 7
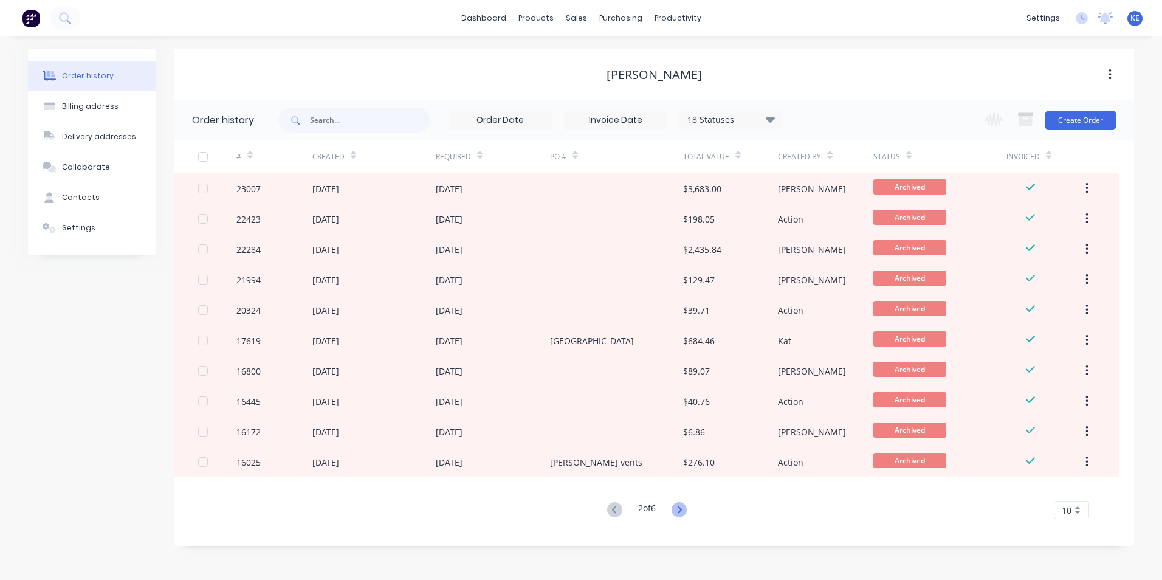
click at [681, 509] on icon at bounding box center [679, 509] width 4 height 7
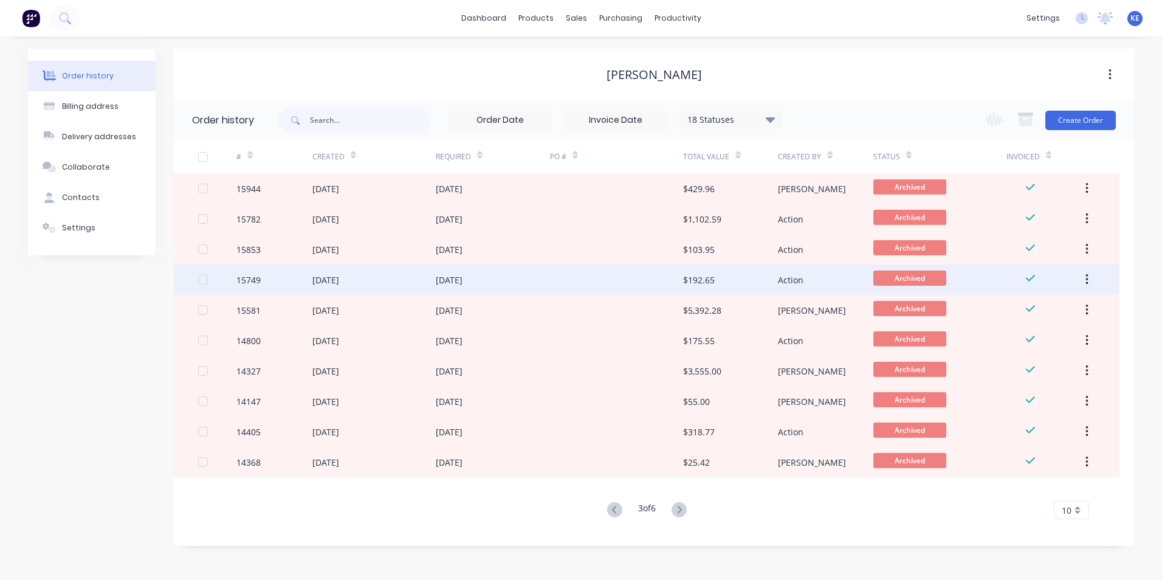
click at [376, 271] on div "15 Feb 2024" at bounding box center [373, 279] width 123 height 30
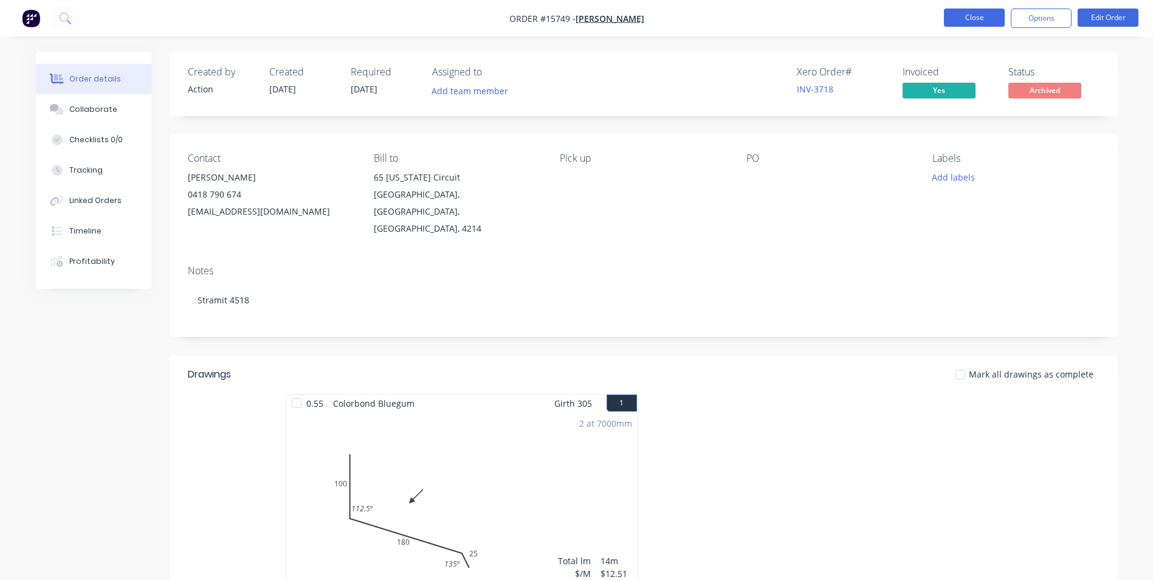
click at [966, 17] on button "Close" at bounding box center [974, 18] width 61 height 18
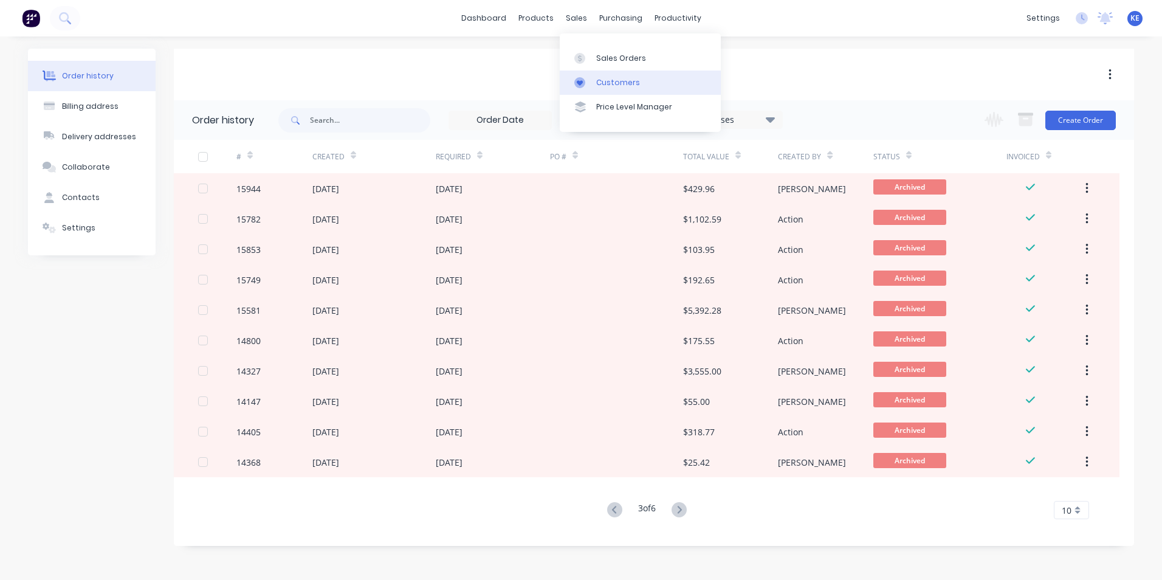
click at [620, 81] on div "Customers" at bounding box center [618, 82] width 44 height 11
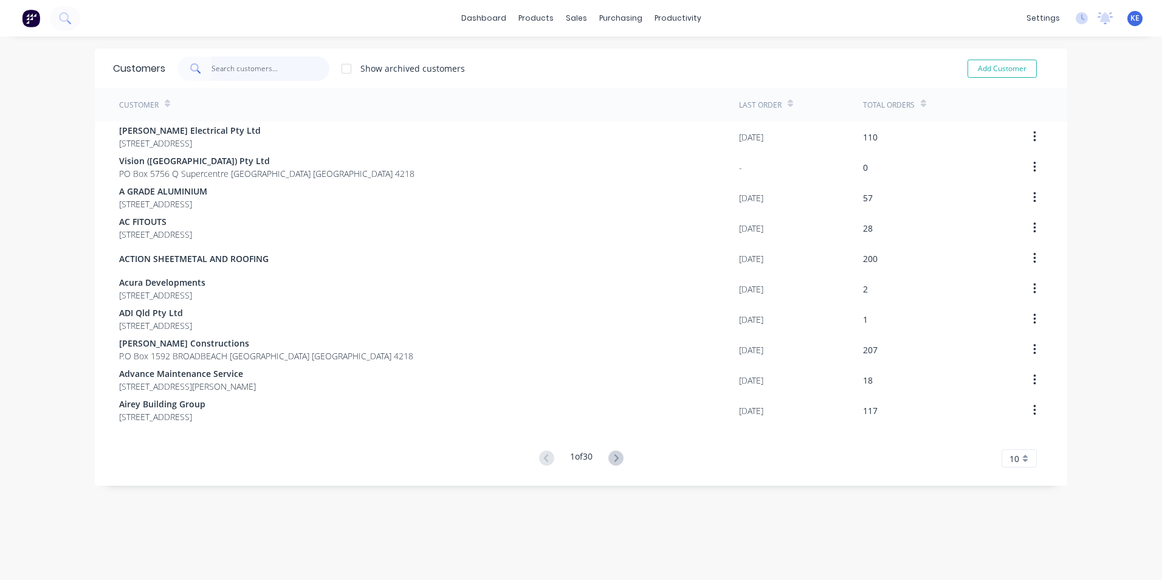
click at [240, 65] on input "text" at bounding box center [271, 69] width 119 height 24
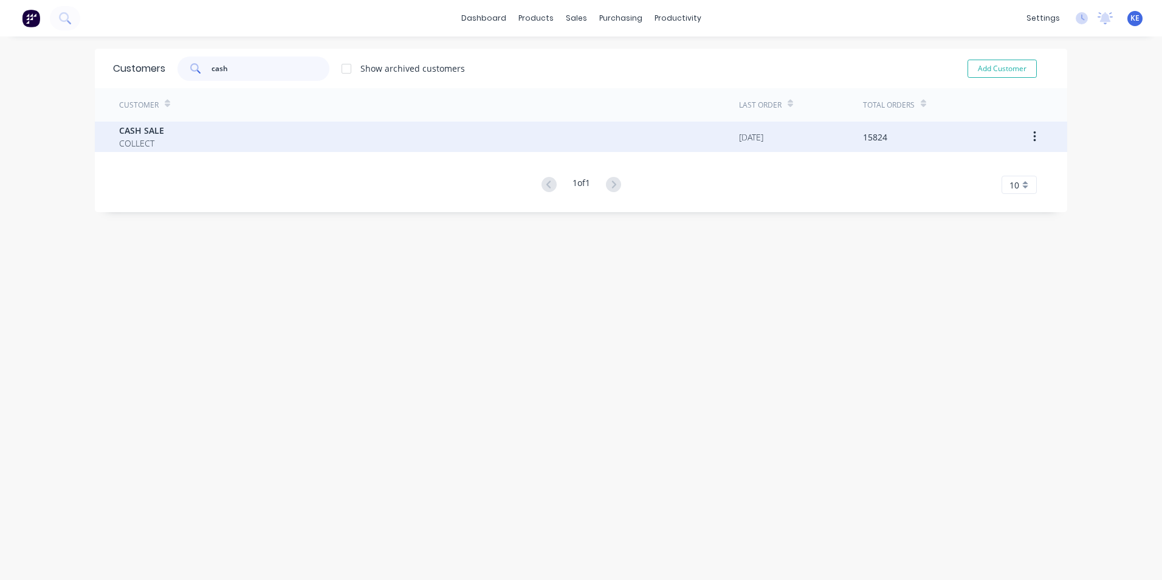
type input "cash"
click at [203, 146] on div "CASH SALE COLLECT" at bounding box center [429, 137] width 620 height 30
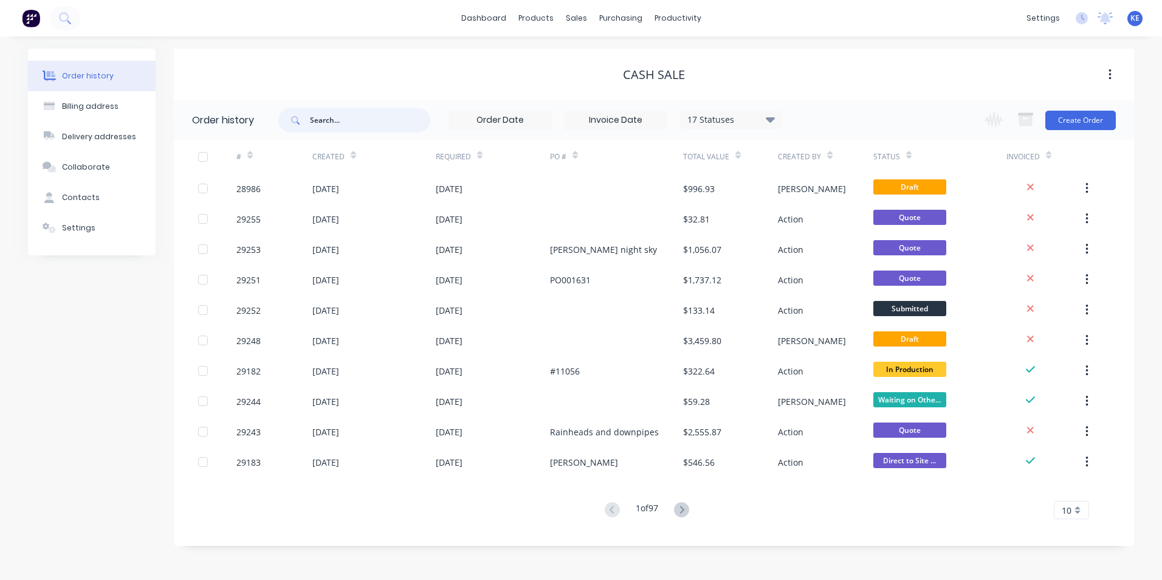
click at [327, 122] on input "text" at bounding box center [370, 120] width 120 height 24
type input "29112"
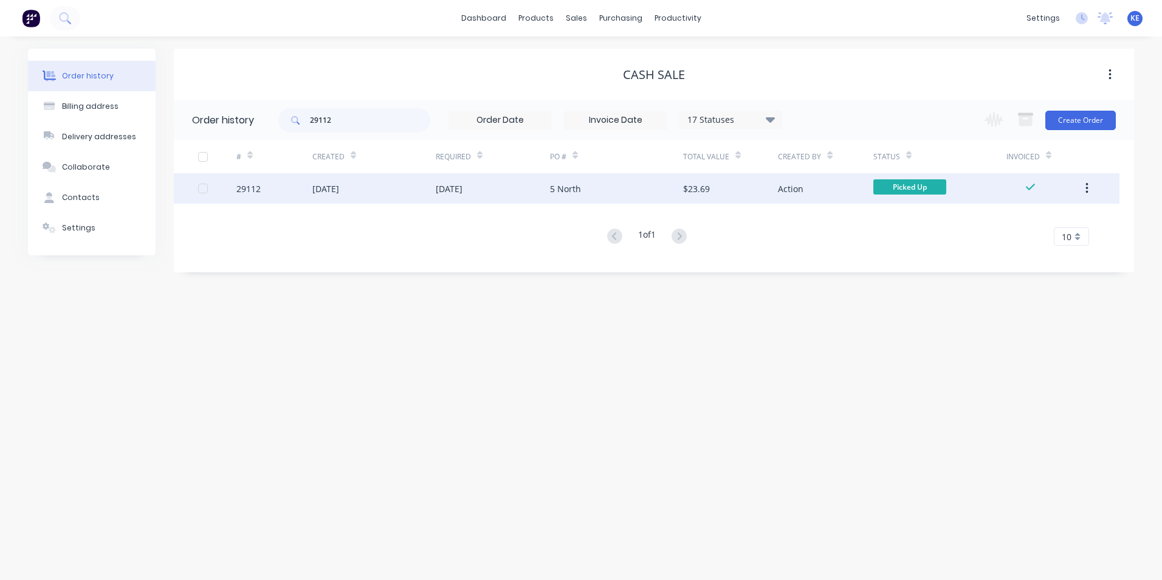
click at [277, 198] on div "29112" at bounding box center [274, 188] width 76 height 30
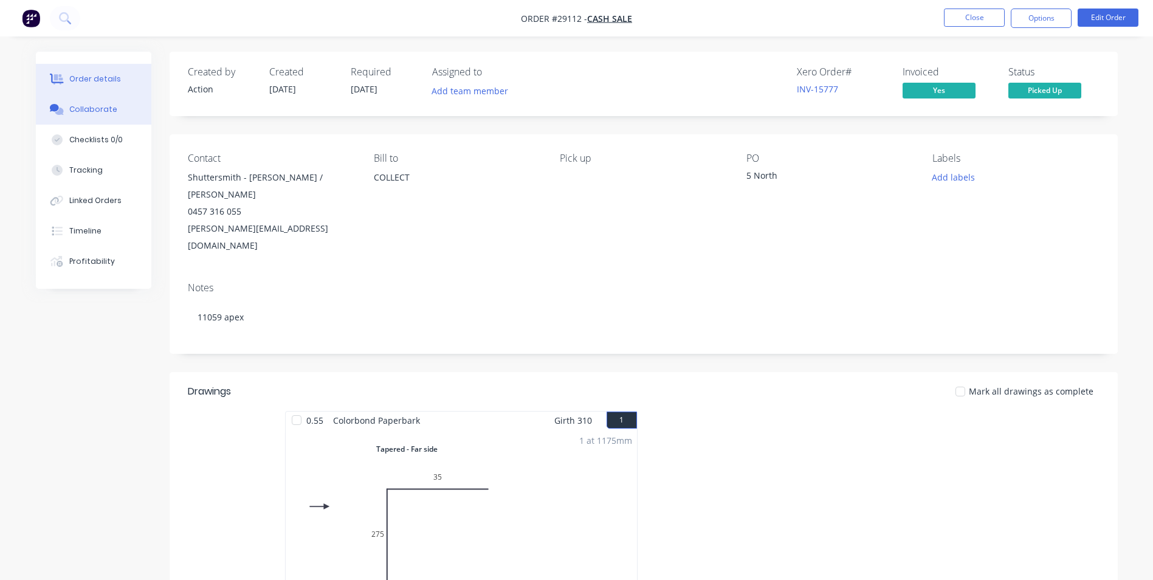
click at [82, 114] on div "Collaborate" at bounding box center [93, 109] width 48 height 11
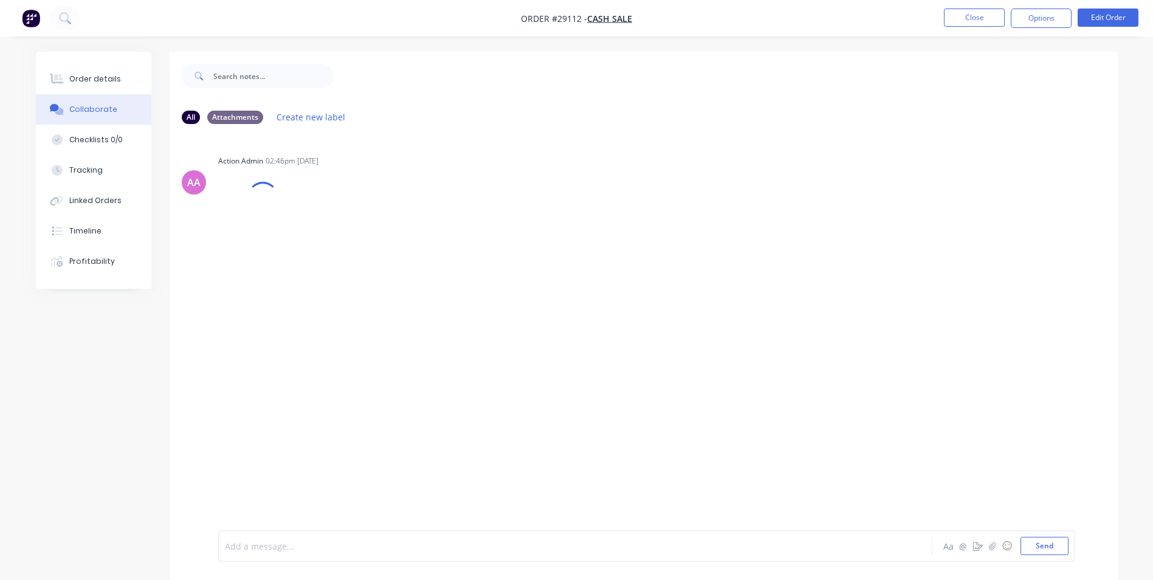
click at [306, 546] on div at bounding box center [541, 546] width 632 height 13
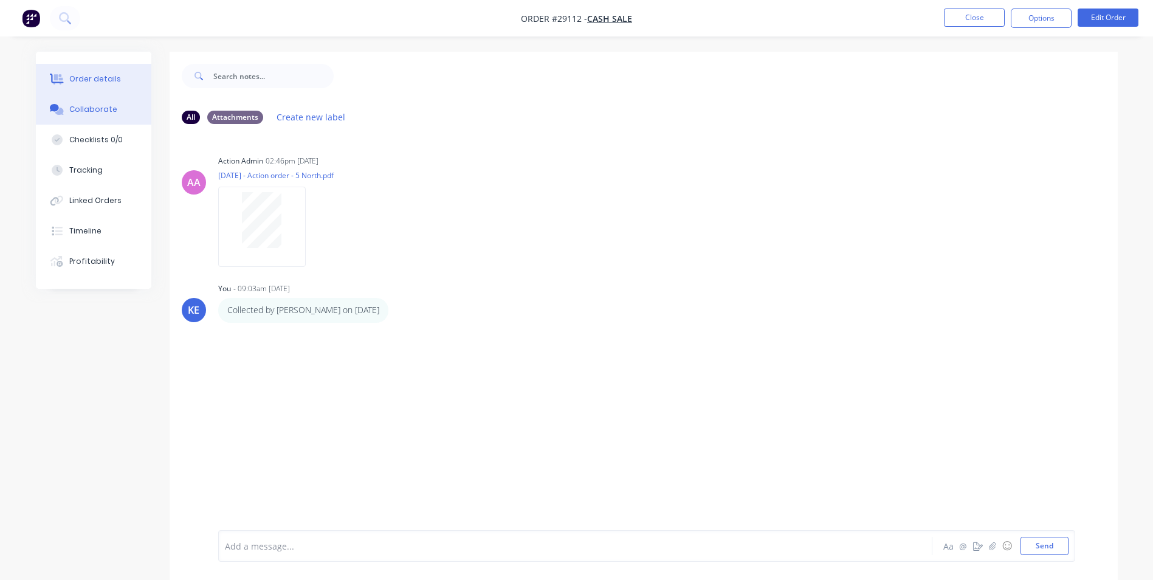
click at [87, 82] on div "Order details" at bounding box center [95, 79] width 52 height 11
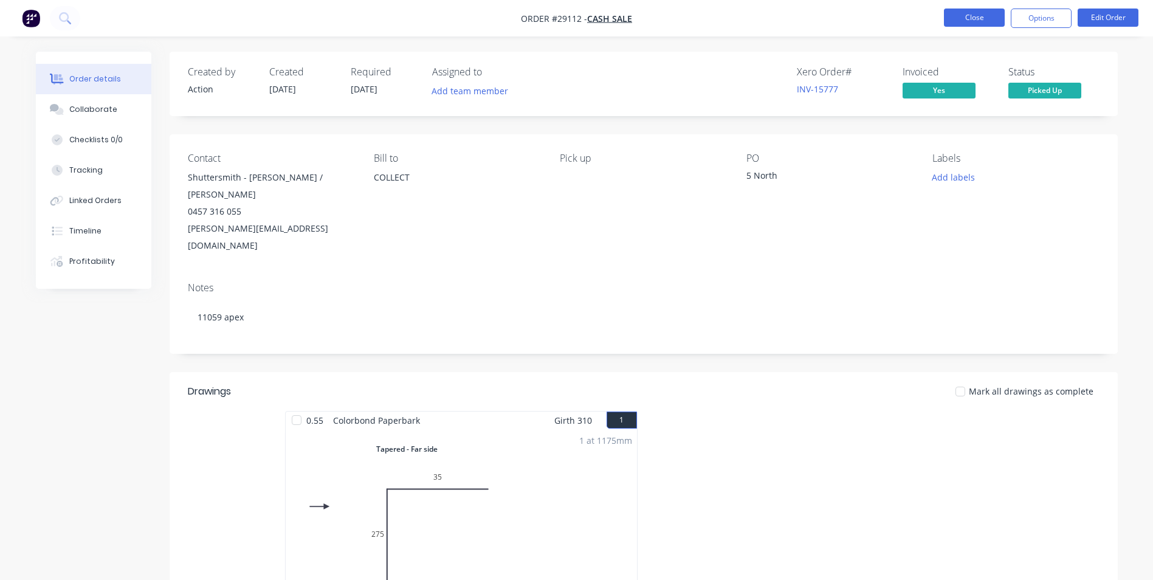
click at [974, 9] on button "Close" at bounding box center [974, 18] width 61 height 18
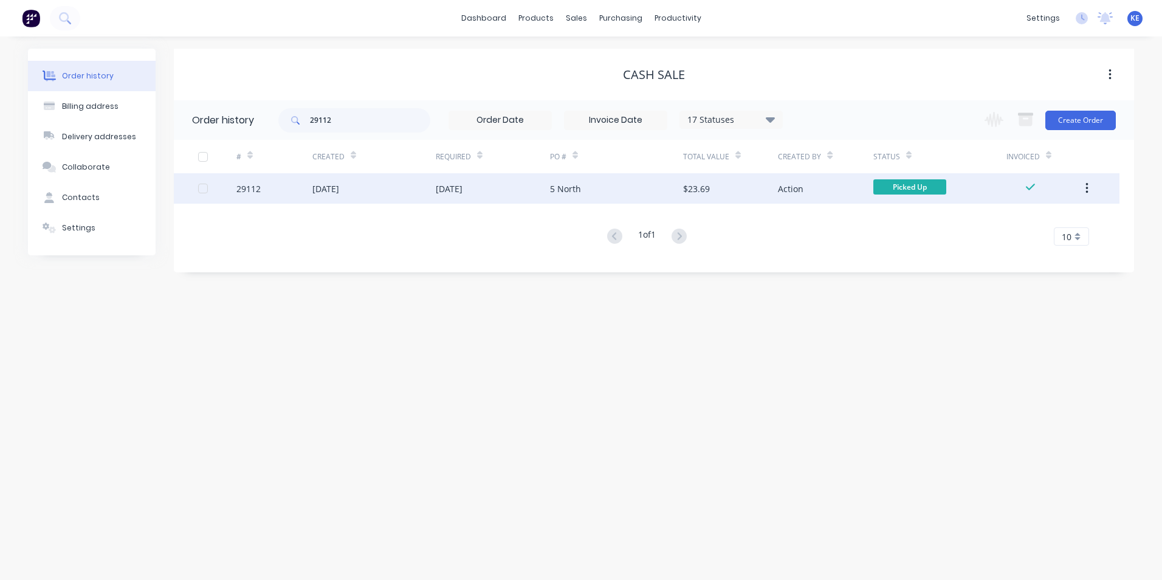
click at [1093, 187] on button "button" at bounding box center [1087, 188] width 29 height 22
click at [1019, 216] on div "Archive" at bounding box center [1044, 221] width 94 height 18
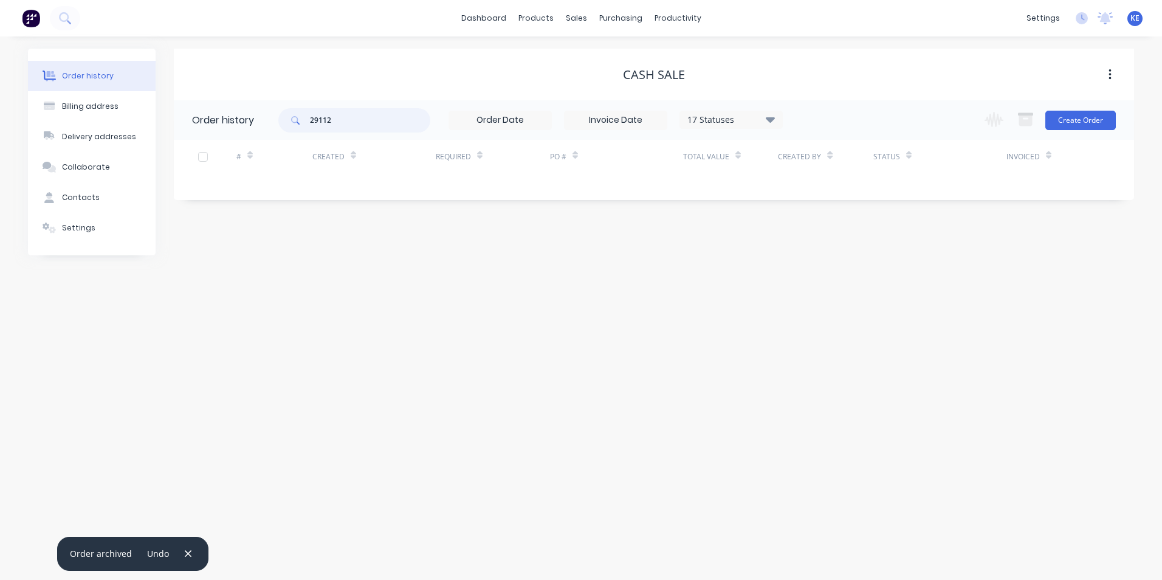
drag, startPoint x: 348, startPoint y: 110, endPoint x: 274, endPoint y: 123, distance: 75.3
click at [274, 123] on header "Order history 29112 17 Statuses Invoice Status Invoiced Not Invoiced Partial Or…" at bounding box center [654, 120] width 960 height 40
type input "29190"
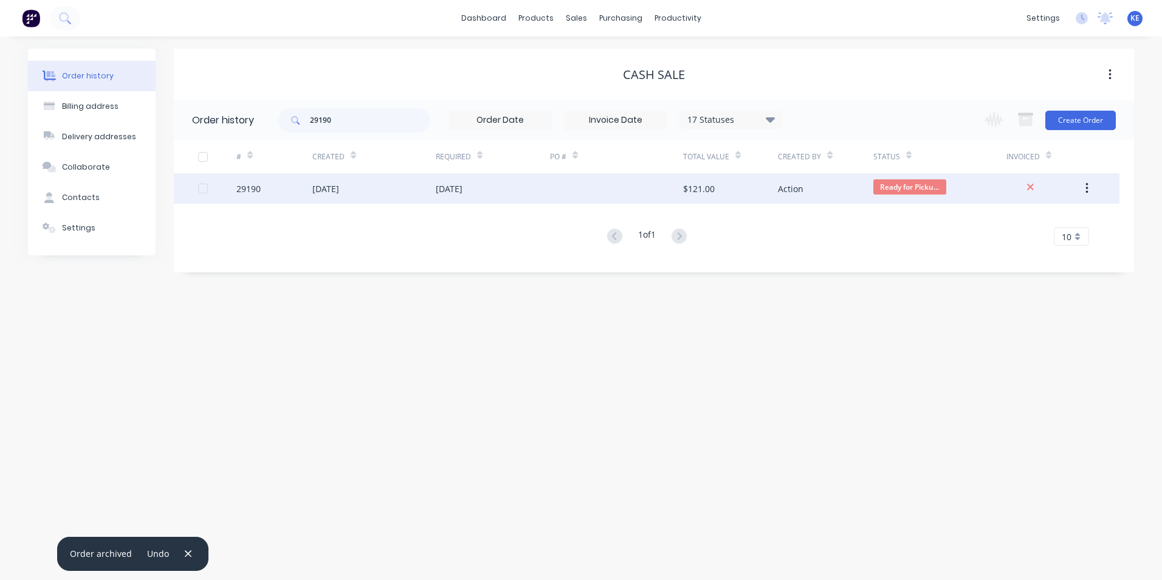
click at [278, 198] on div "29190" at bounding box center [274, 188] width 76 height 30
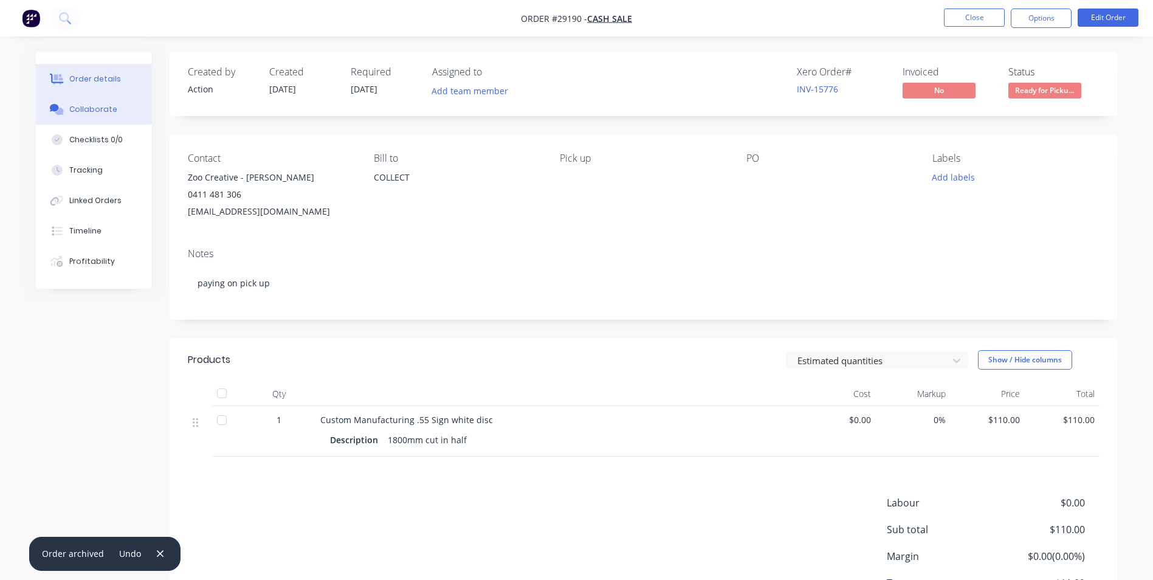
click at [83, 105] on div "Collaborate" at bounding box center [93, 109] width 48 height 11
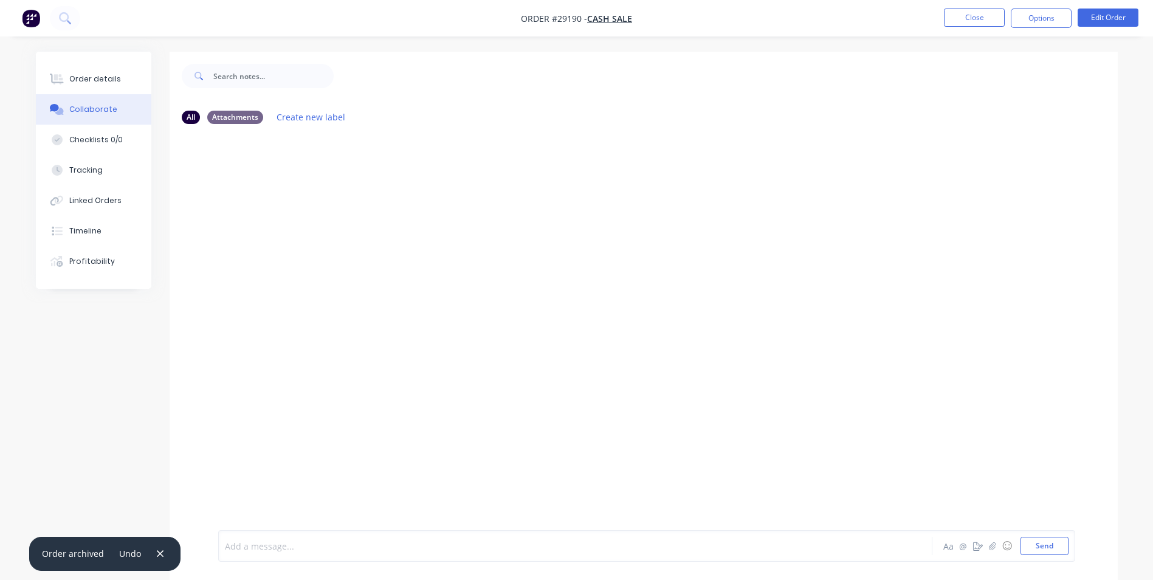
click at [276, 545] on div at bounding box center [541, 546] width 632 height 13
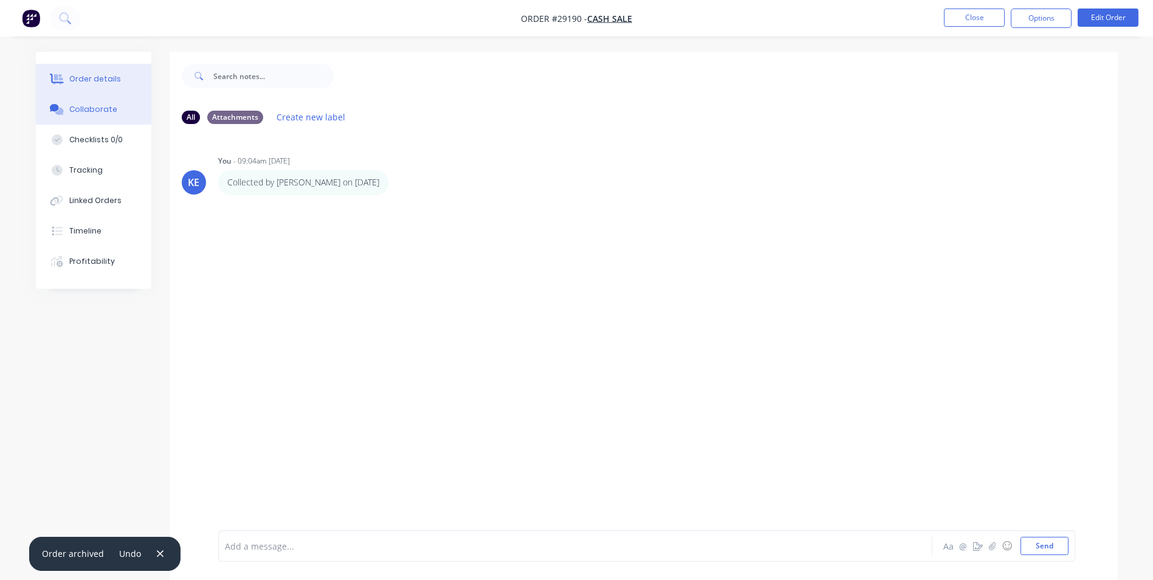
click at [94, 66] on button "Order details" at bounding box center [93, 79] width 115 height 30
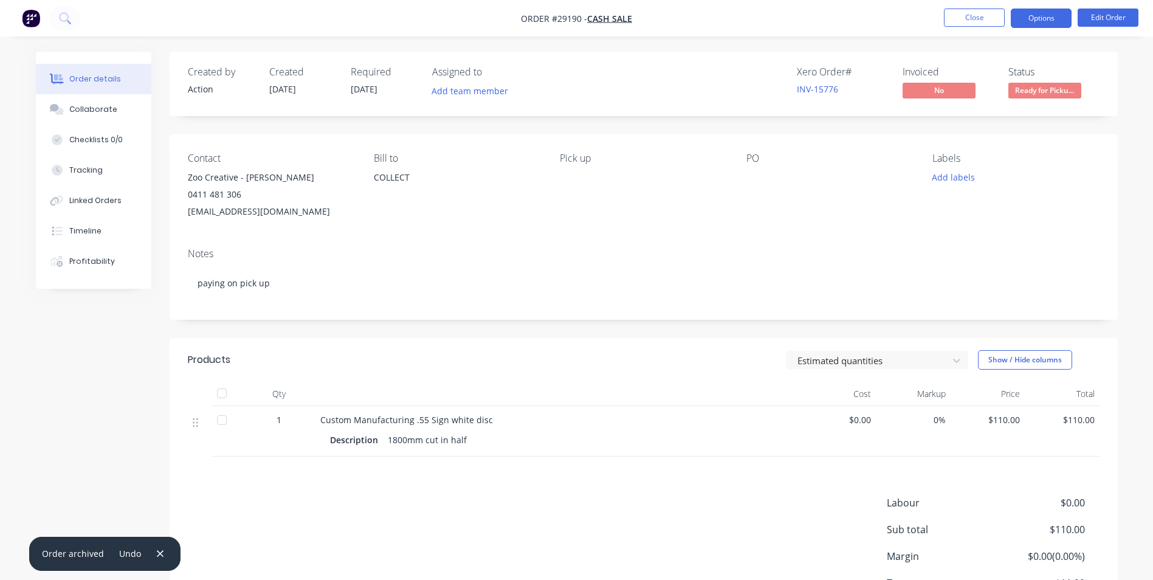
click at [1035, 12] on button "Options" at bounding box center [1041, 18] width 61 height 19
click at [653, 93] on div "Xero Order # INV-15776 Invoiced No Status Ready for Picku..." at bounding box center [827, 83] width 546 height 35
click at [1050, 91] on span "Ready for Picku..." at bounding box center [1044, 90] width 73 height 15
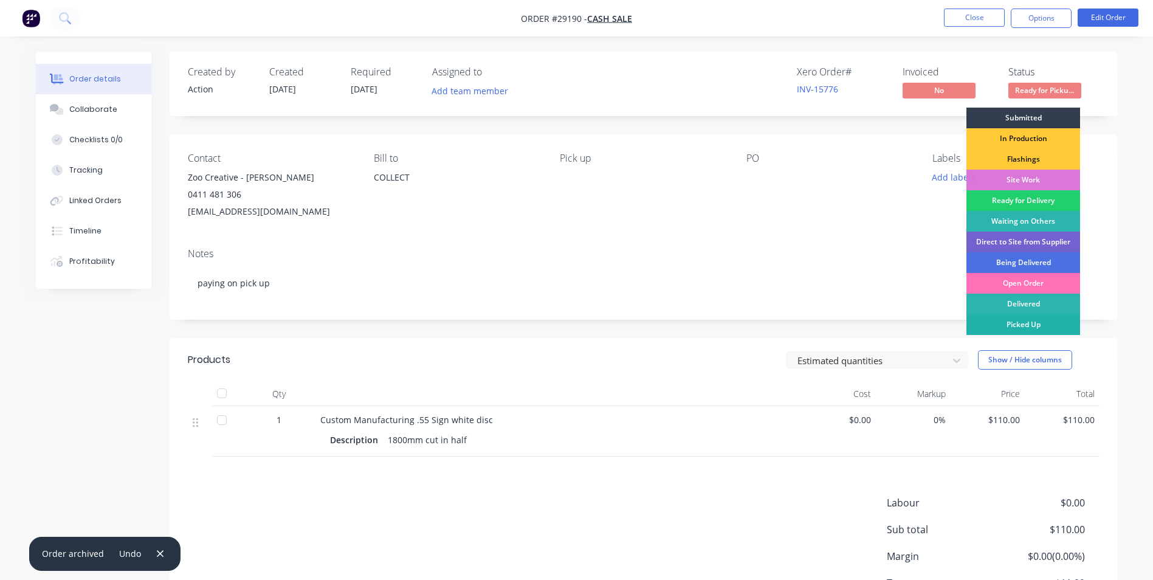
click at [1036, 328] on div "Picked Up" at bounding box center [1023, 324] width 114 height 21
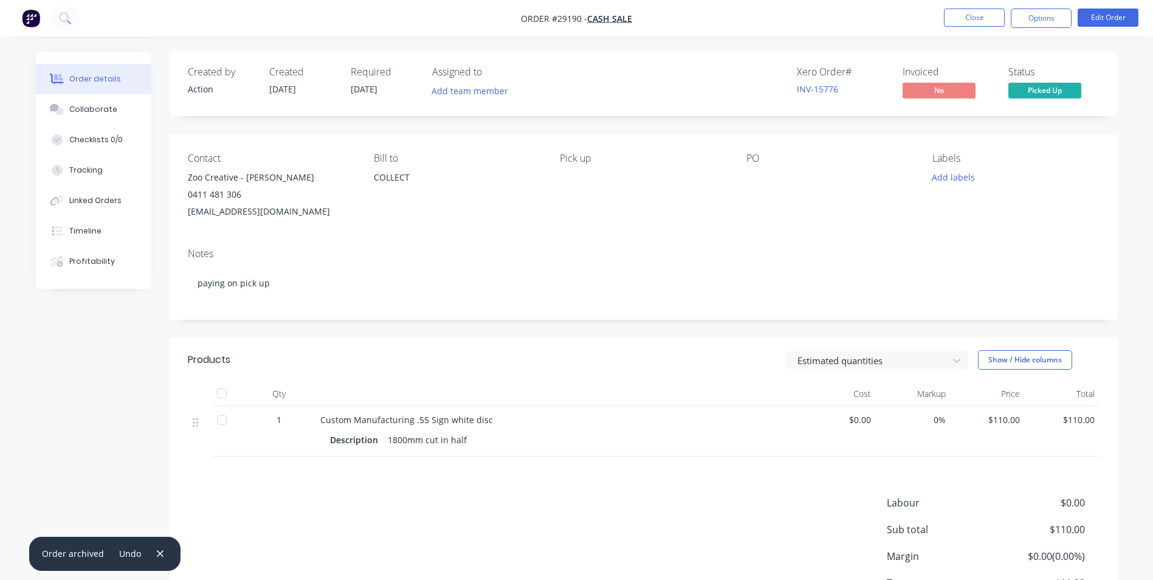
click at [644, 71] on div "Xero Order # INV-15776 Invoiced No Status Picked Up" at bounding box center [827, 83] width 546 height 35
click at [1028, 15] on button "Options" at bounding box center [1041, 18] width 61 height 19
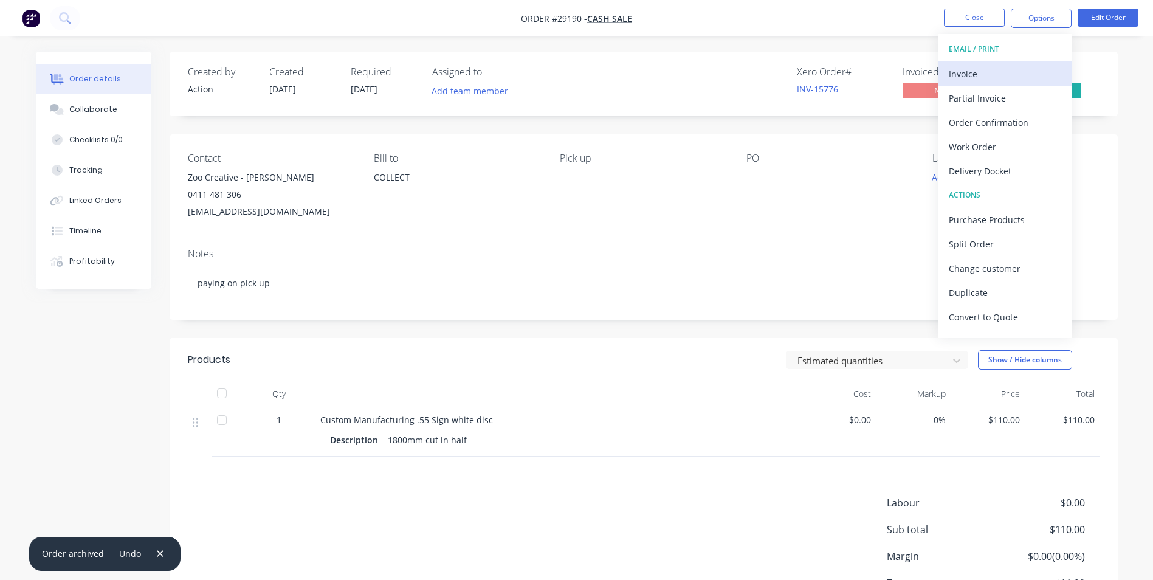
click at [1002, 74] on div "Invoice" at bounding box center [1005, 74] width 112 height 18
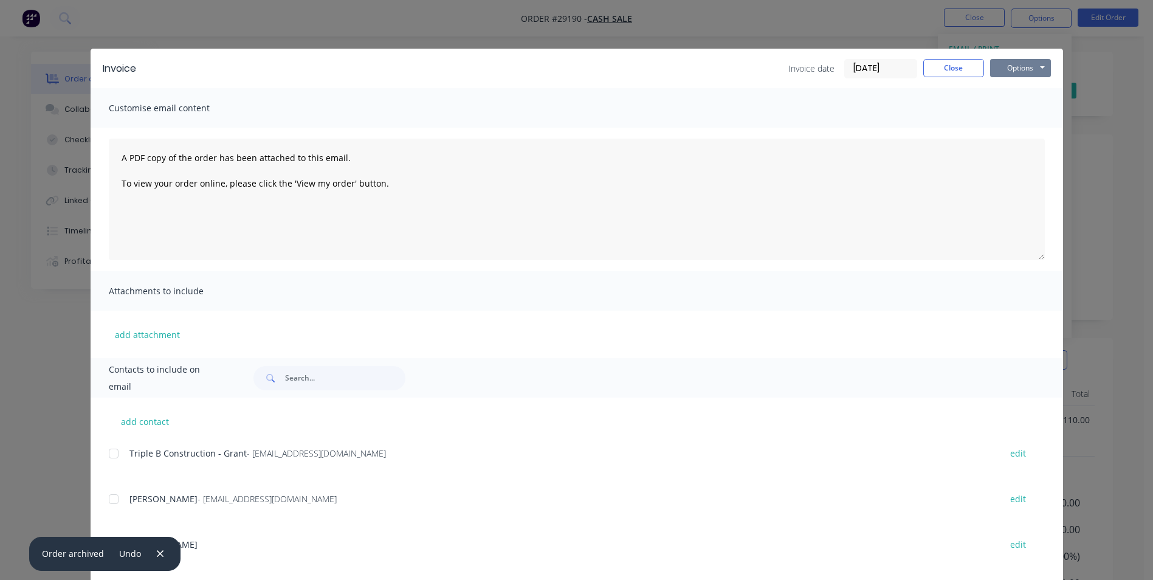
click at [1017, 69] on button "Options" at bounding box center [1020, 68] width 61 height 18
click at [1011, 113] on button "Print" at bounding box center [1029, 110] width 78 height 20
click at [948, 70] on button "Close" at bounding box center [953, 68] width 61 height 18
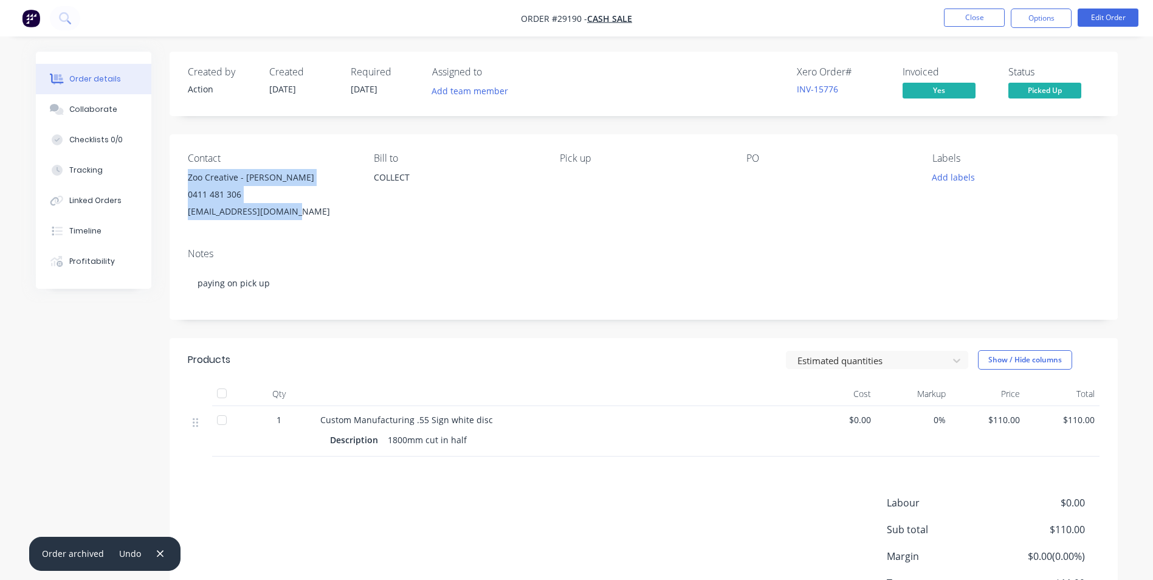
drag, startPoint x: 189, startPoint y: 177, endPoint x: 302, endPoint y: 208, distance: 117.1
click at [302, 208] on div "Zoo Creative - Nick 0411 481 306 nick@zoocreative.com.au" at bounding box center [271, 194] width 167 height 51
copy div "Zoo Creative - Nick 0411 481 306 nick@zoocreative.com.au"
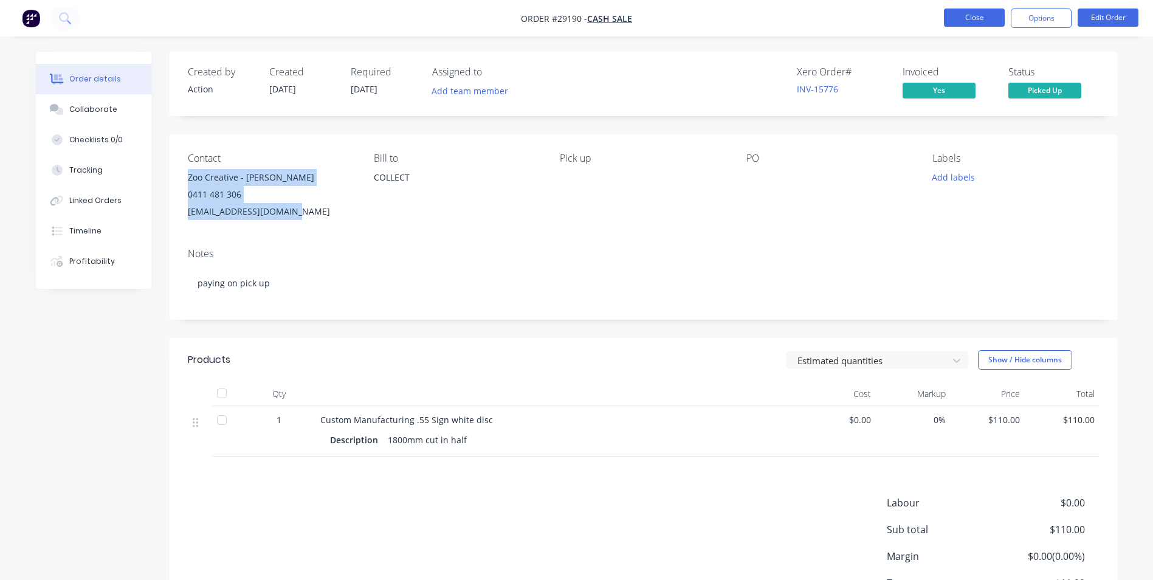
click at [963, 24] on button "Close" at bounding box center [974, 18] width 61 height 18
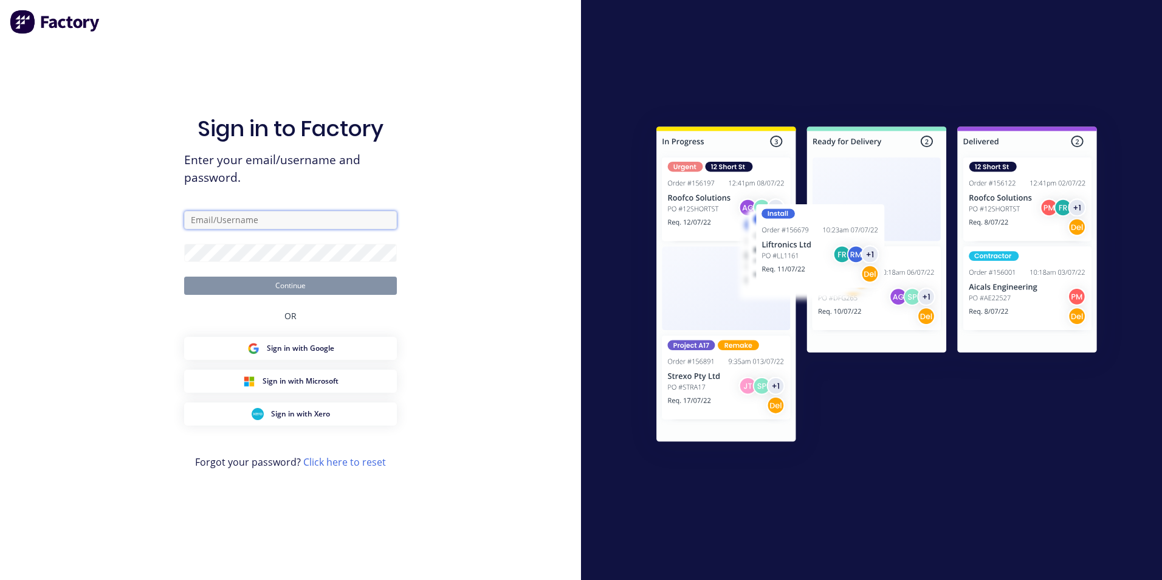
type input "keryn.eccles@actionsheetmetal.com"
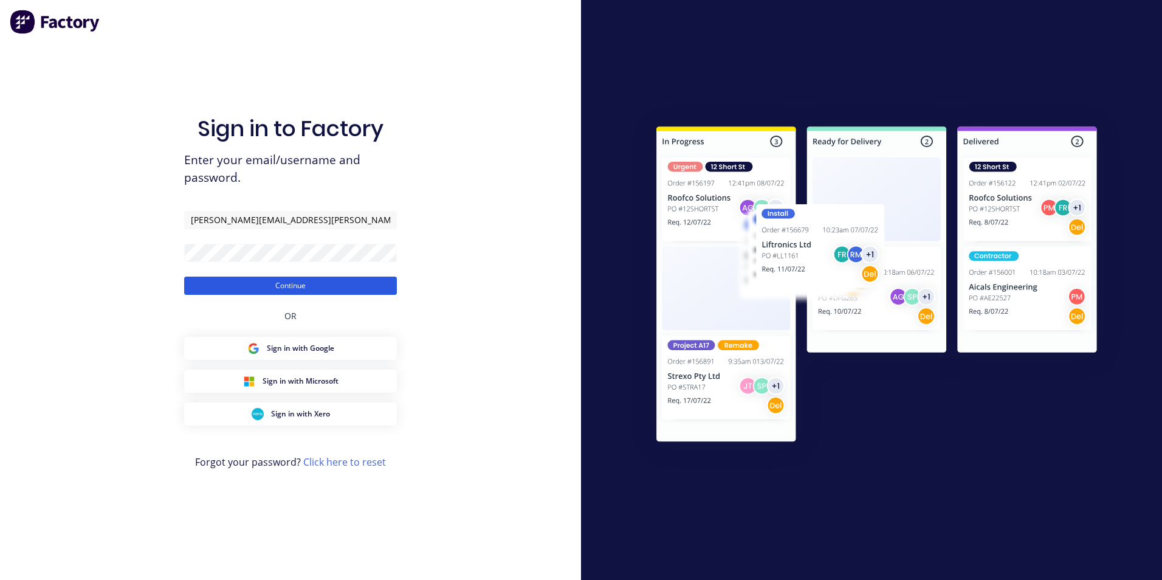
click at [314, 287] on button "Continue" at bounding box center [290, 286] width 213 height 18
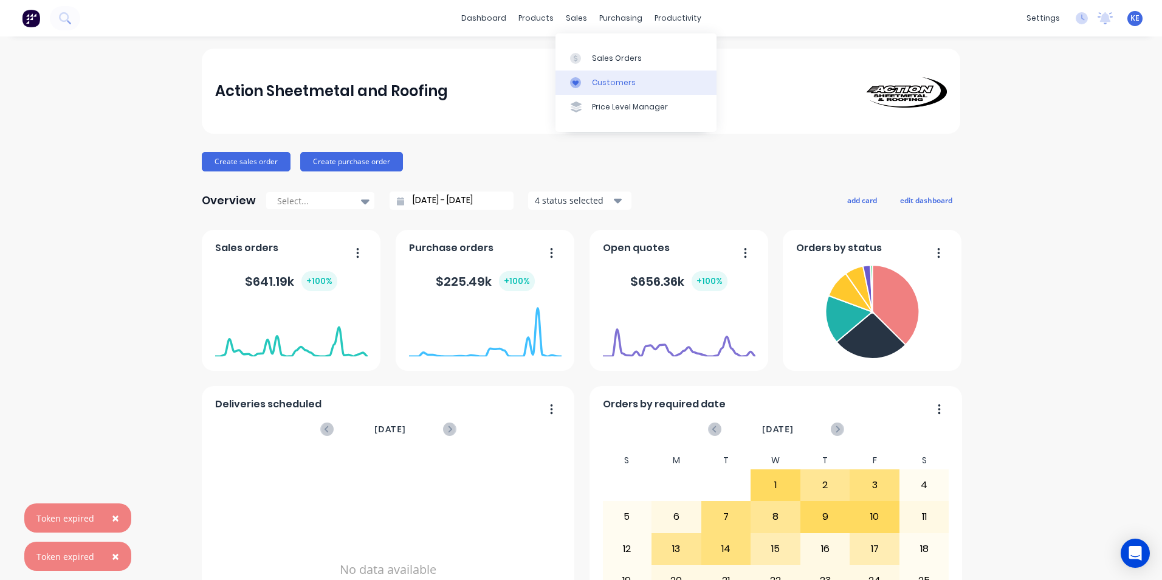
click at [612, 73] on link "Customers" at bounding box center [635, 83] width 161 height 24
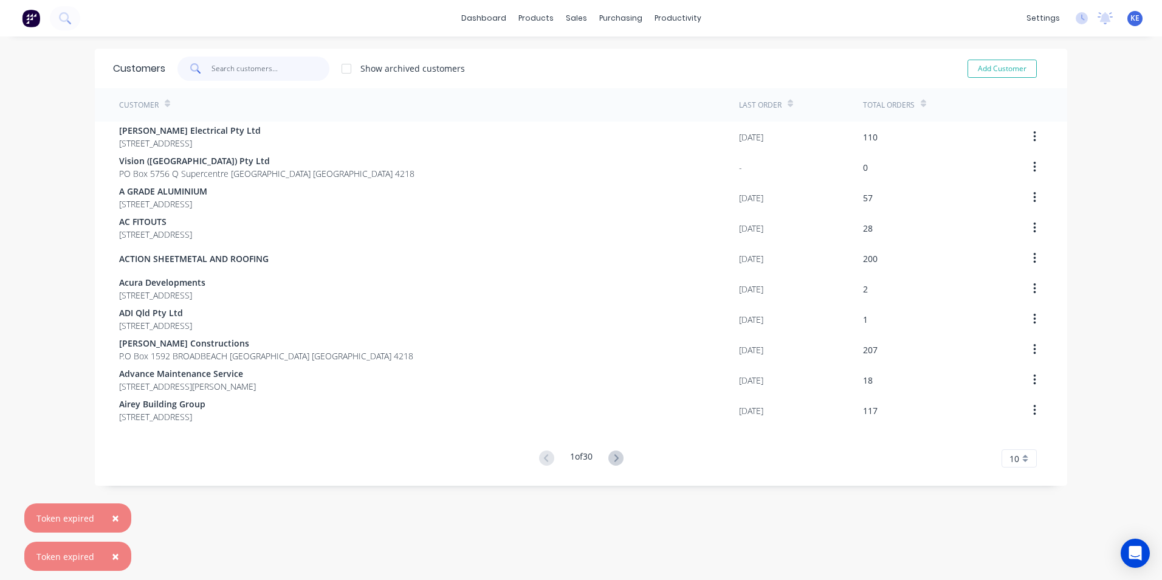
click at [236, 69] on input "text" at bounding box center [271, 69] width 119 height 24
click at [1133, 19] on div "KE Action Sheetmetal and Roofing Keryn Eccles Administrator Profile Sign out" at bounding box center [1134, 18] width 15 height 15
click at [1127, 24] on div "KE Action Sheetmetal and Roofing Keryn Eccles Administrator Profile Sign out" at bounding box center [1134, 18] width 15 height 15
drag, startPoint x: 1108, startPoint y: 148, endPoint x: 1124, endPoint y: 45, distance: 104.5
click at [1112, 132] on div "dashboard products sales purchasing productivity dashboard products Product Cat…" at bounding box center [581, 290] width 1162 height 580
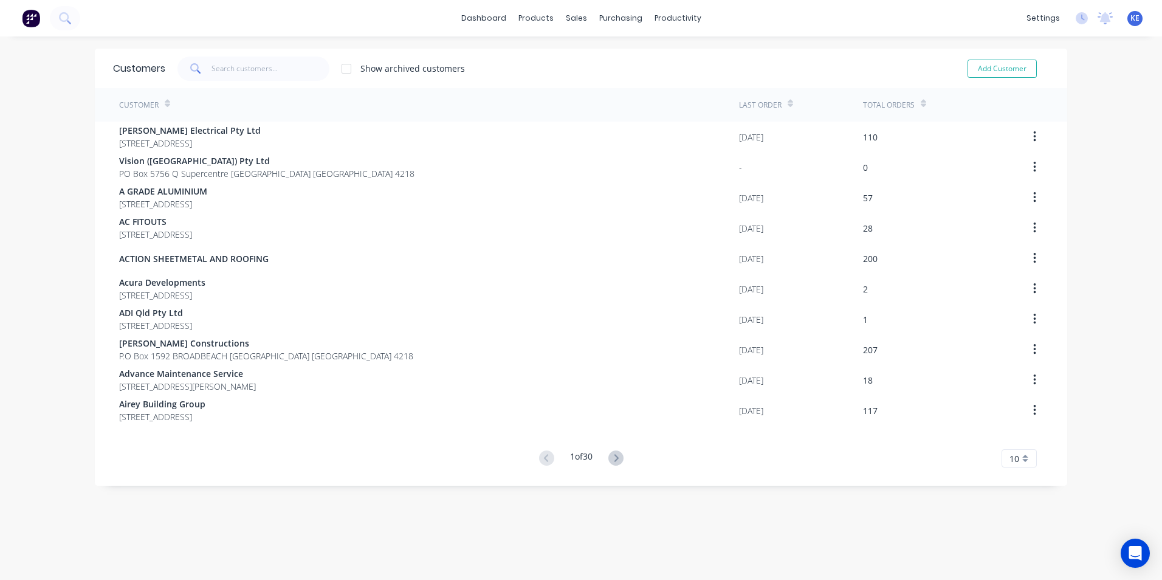
click at [1127, 24] on div "KE Action Sheetmetal and Roofing Keryn Eccles Administrator Profile Sign out" at bounding box center [1134, 18] width 15 height 15
click at [1130, 22] on span "KE" at bounding box center [1134, 18] width 9 height 11
click at [1028, 157] on div "Sign out" at bounding box center [1031, 152] width 33 height 11
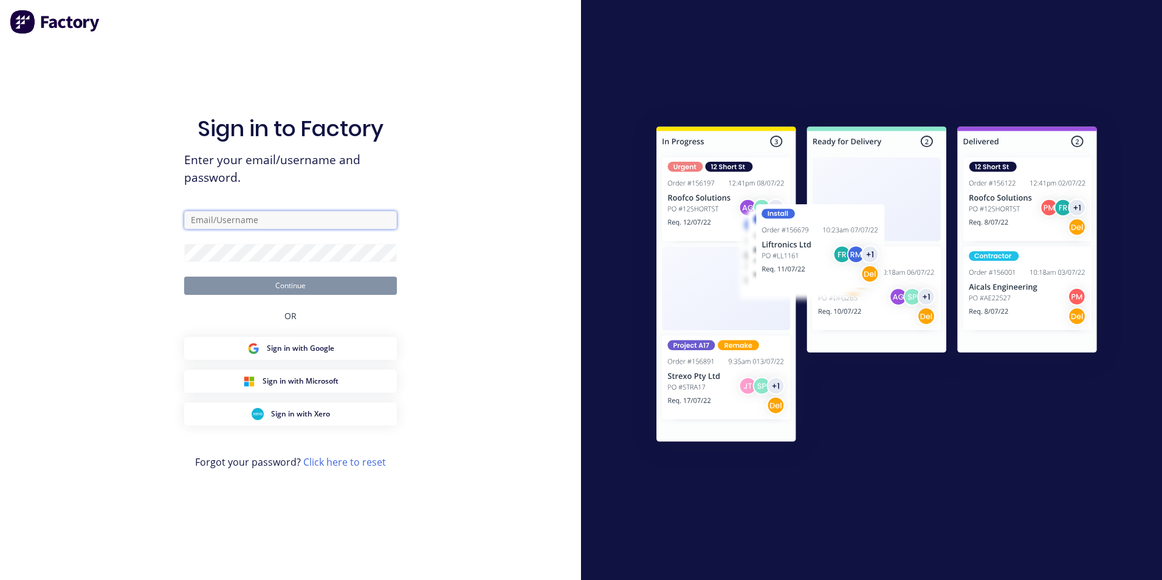
type input "[PERSON_NAME][EMAIL_ADDRESS][PERSON_NAME][DOMAIN_NAME]"
click at [82, 201] on div "Sign in to Factory Enter your email/username and password. [PERSON_NAME][EMAIL_…" at bounding box center [290, 290] width 581 height 580
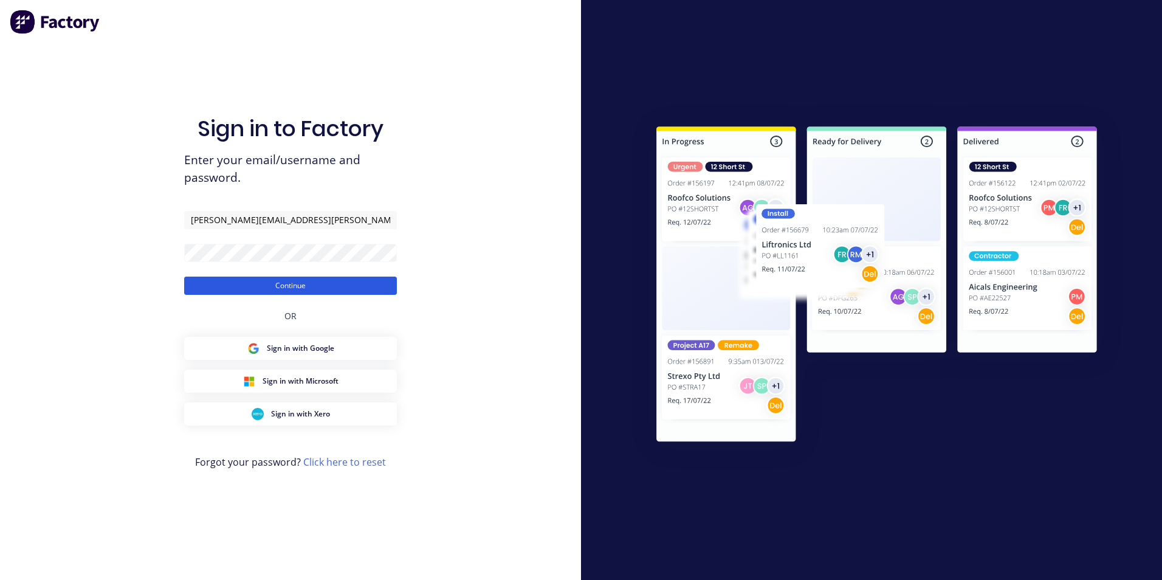
click at [311, 288] on button "Continue" at bounding box center [290, 286] width 213 height 18
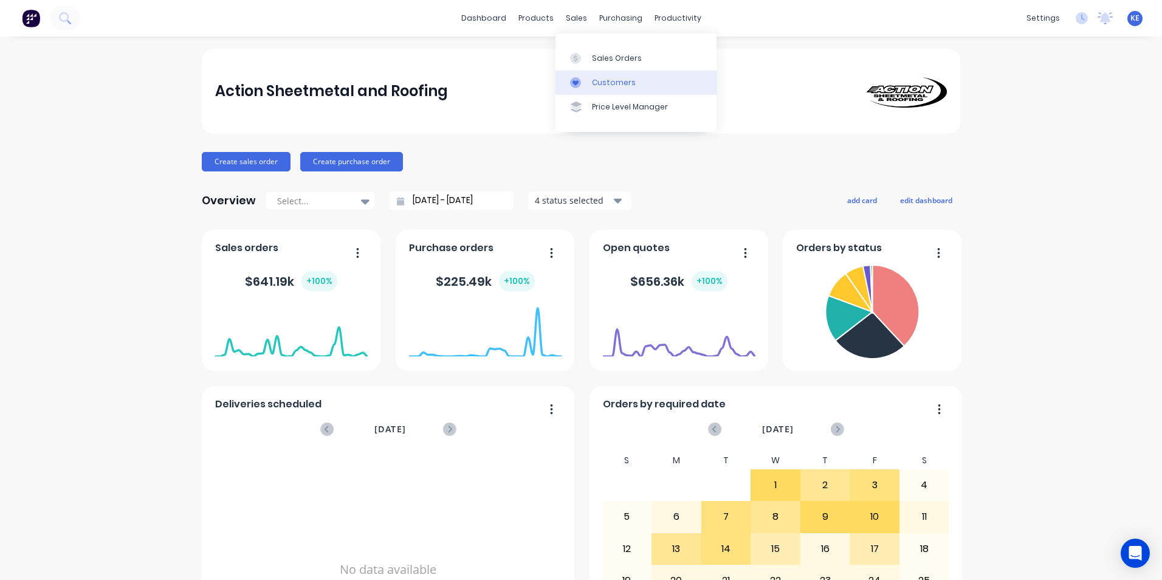
click at [628, 80] on div "Customers" at bounding box center [614, 82] width 44 height 11
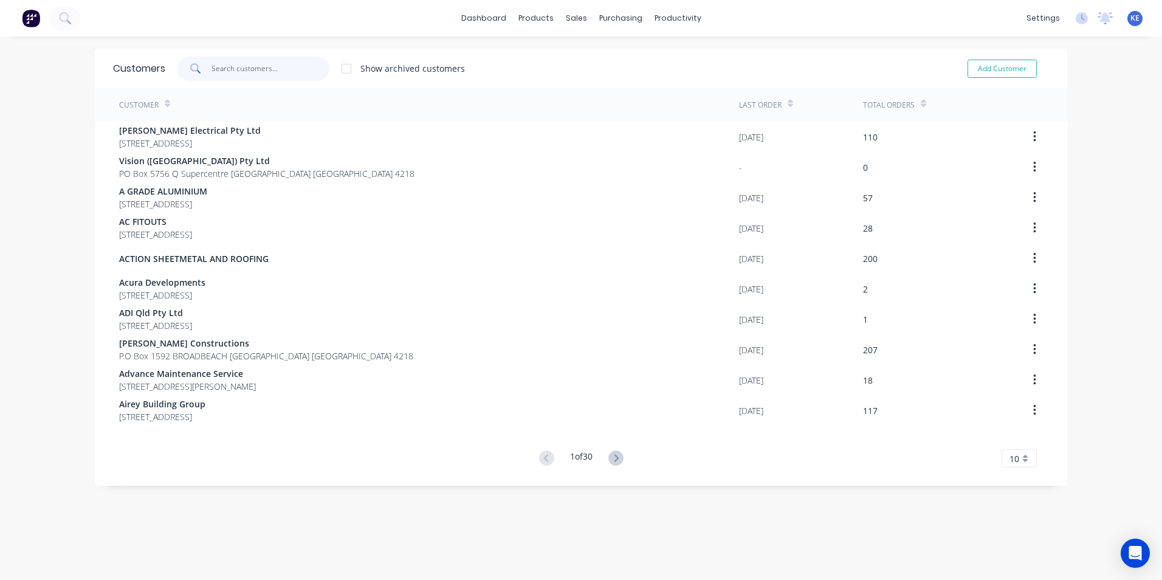
click at [231, 67] on input "text" at bounding box center [271, 69] width 119 height 24
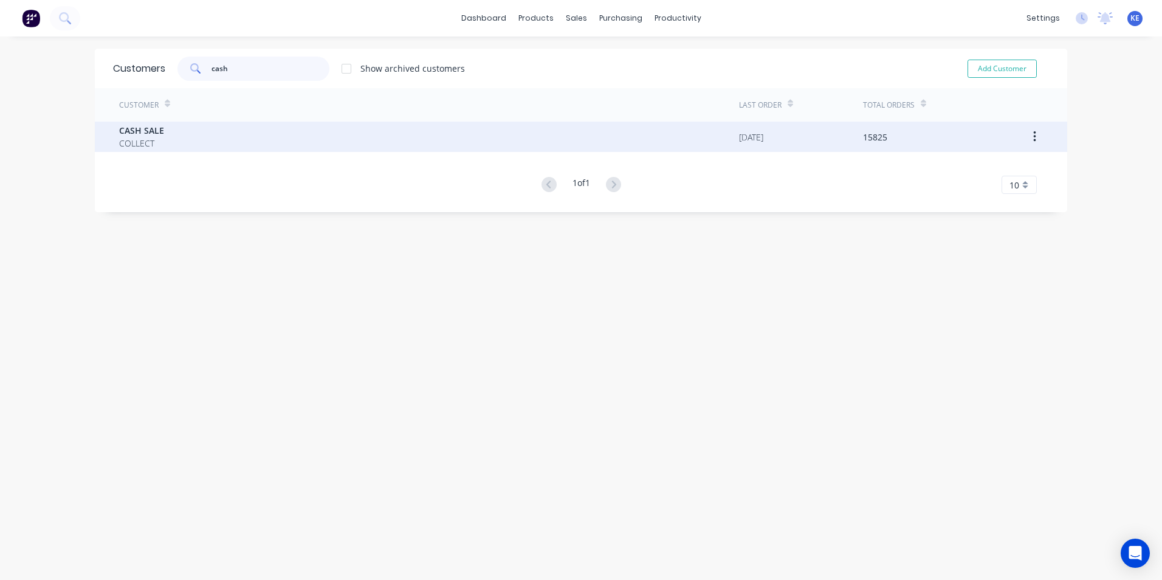
type input "cash"
click at [205, 136] on div "CASH SALE COLLECT" at bounding box center [429, 137] width 620 height 30
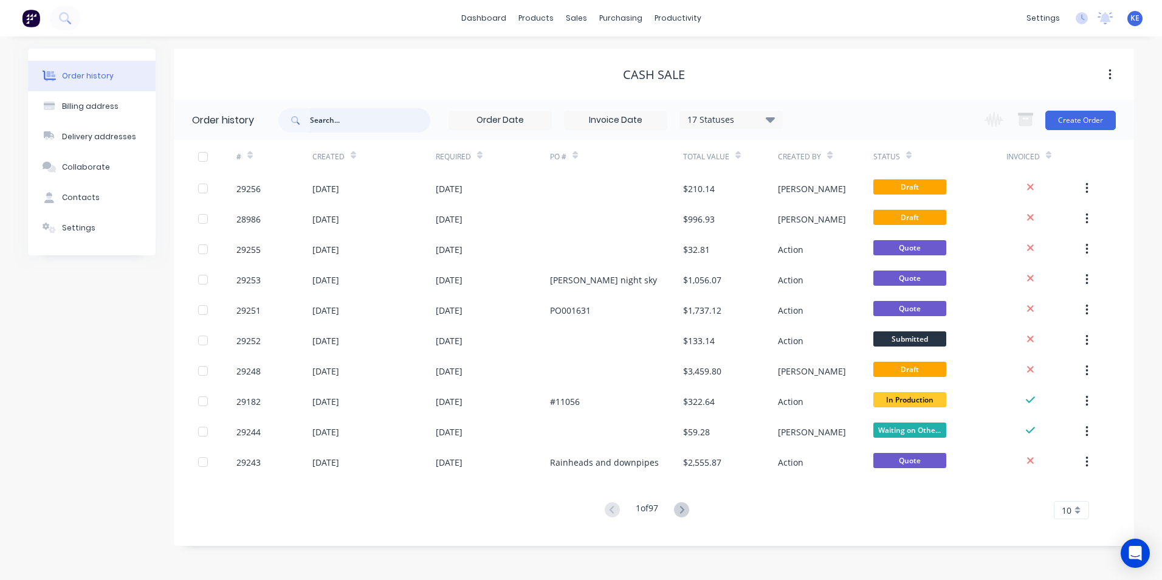
click at [364, 117] on input "text" at bounding box center [370, 120] width 120 height 24
type input "29190"
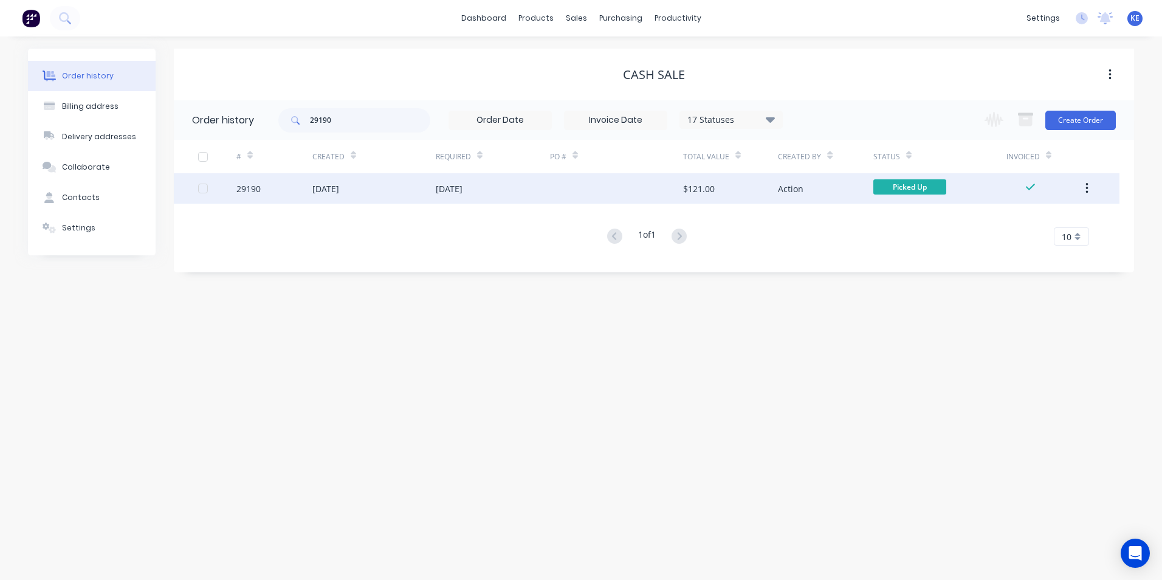
click at [1086, 190] on icon "button" at bounding box center [1086, 188] width 3 height 13
click at [1006, 220] on div "Archive" at bounding box center [1044, 221] width 94 height 18
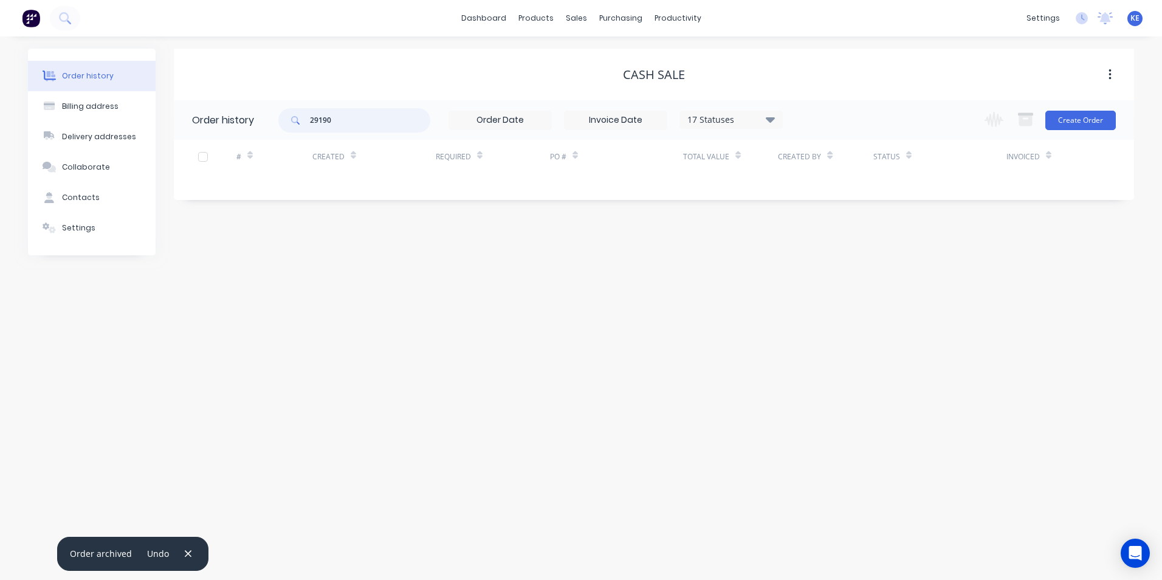
drag, startPoint x: 343, startPoint y: 115, endPoint x: 270, endPoint y: 125, distance: 73.6
click at [270, 125] on header "Order history 29190 17 Statuses Invoice Status Invoiced Not Invoiced Partial Or…" at bounding box center [654, 120] width 960 height 40
type input "24579"
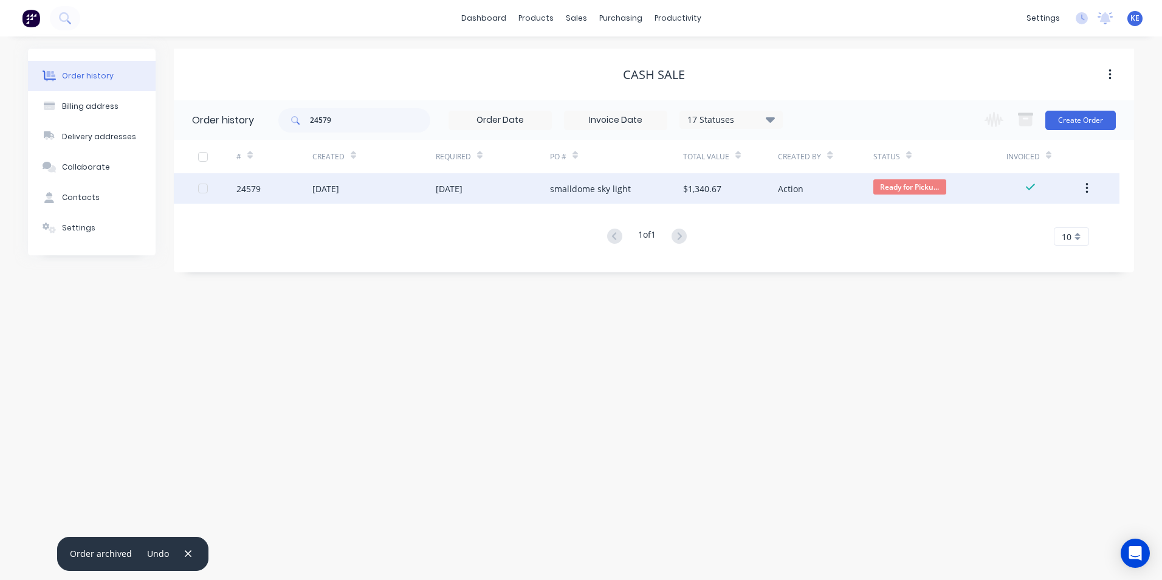
click at [278, 193] on div "24579" at bounding box center [274, 188] width 76 height 30
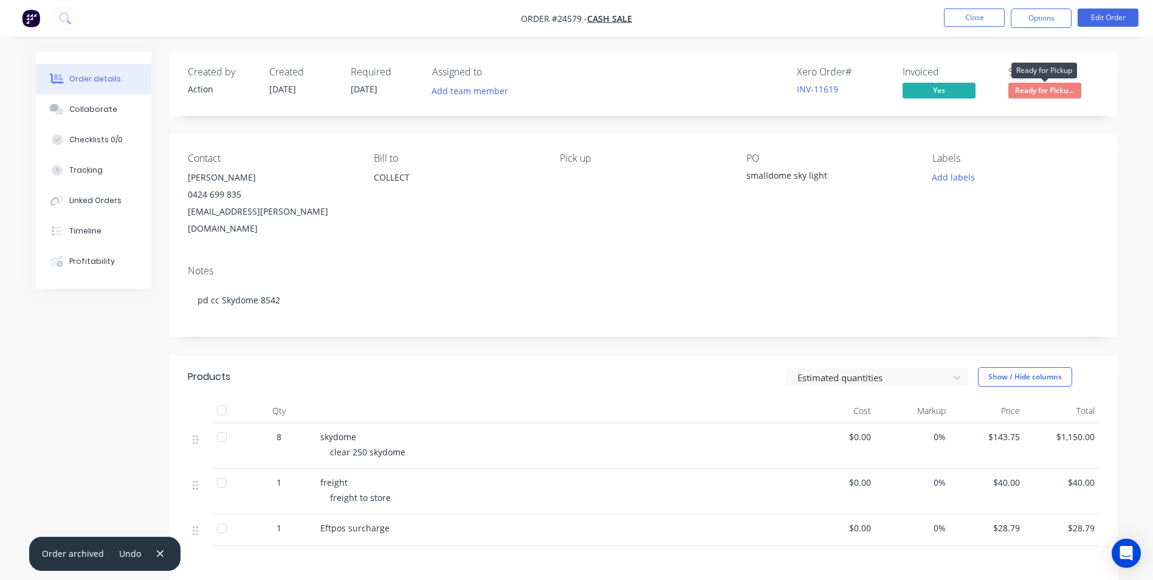
click at [1050, 88] on span "Ready for Picku..." at bounding box center [1044, 90] width 73 height 15
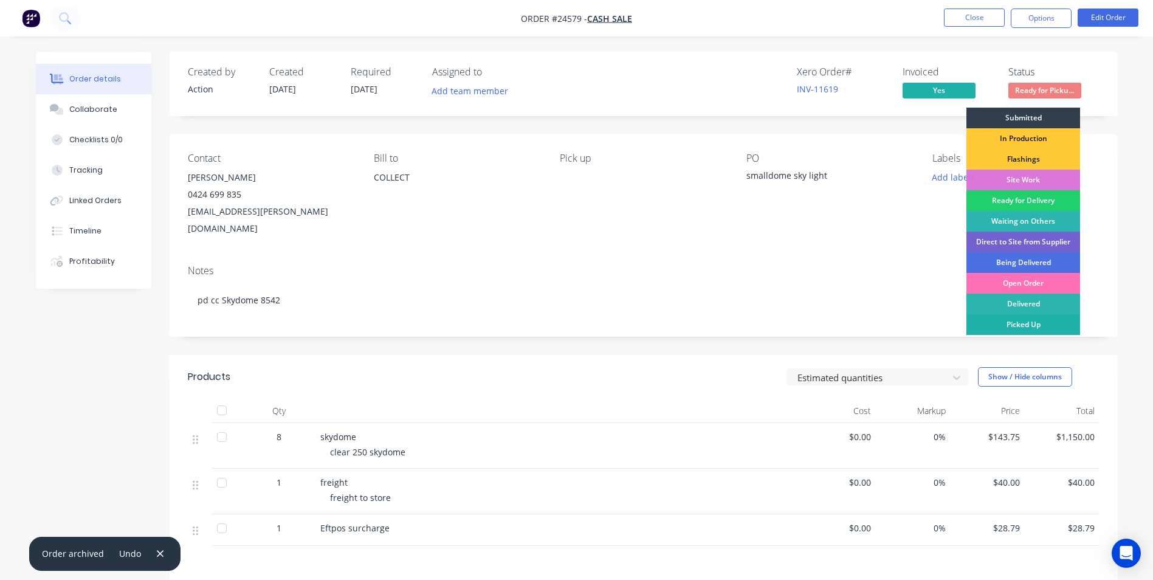
click at [1005, 328] on div "Picked Up" at bounding box center [1023, 324] width 114 height 21
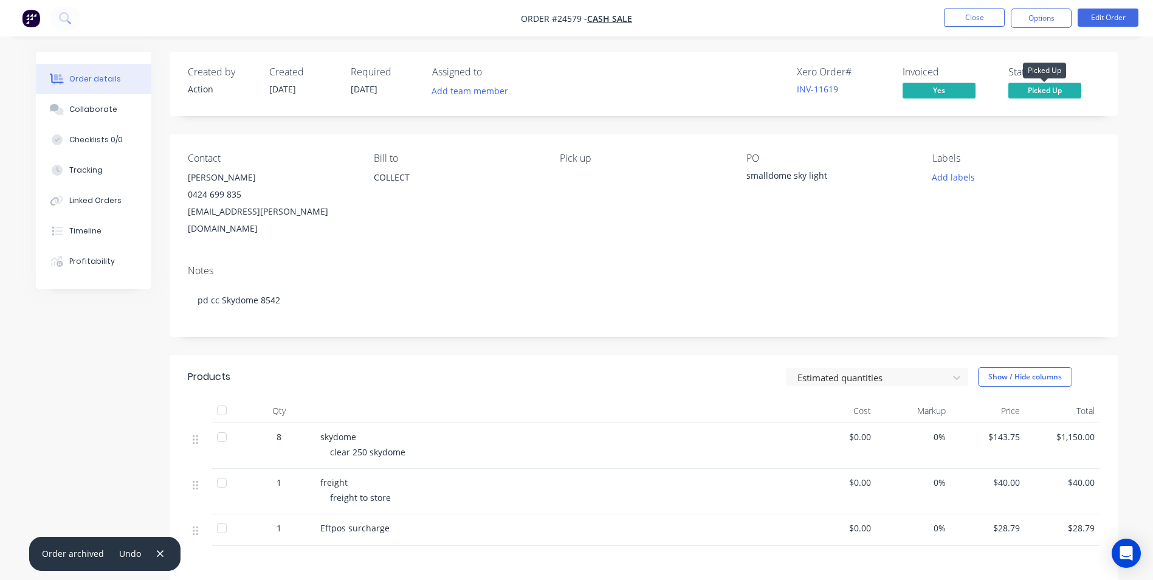
click at [1046, 91] on span "Picked Up" at bounding box center [1044, 90] width 73 height 15
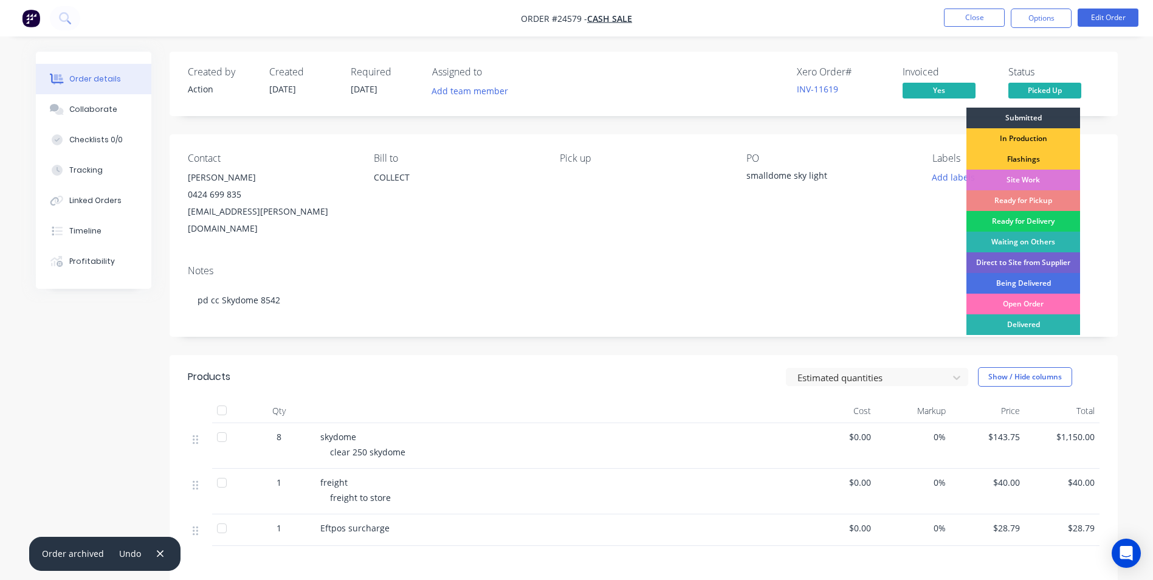
click at [1013, 218] on div "Ready for Delivery" at bounding box center [1023, 221] width 114 height 21
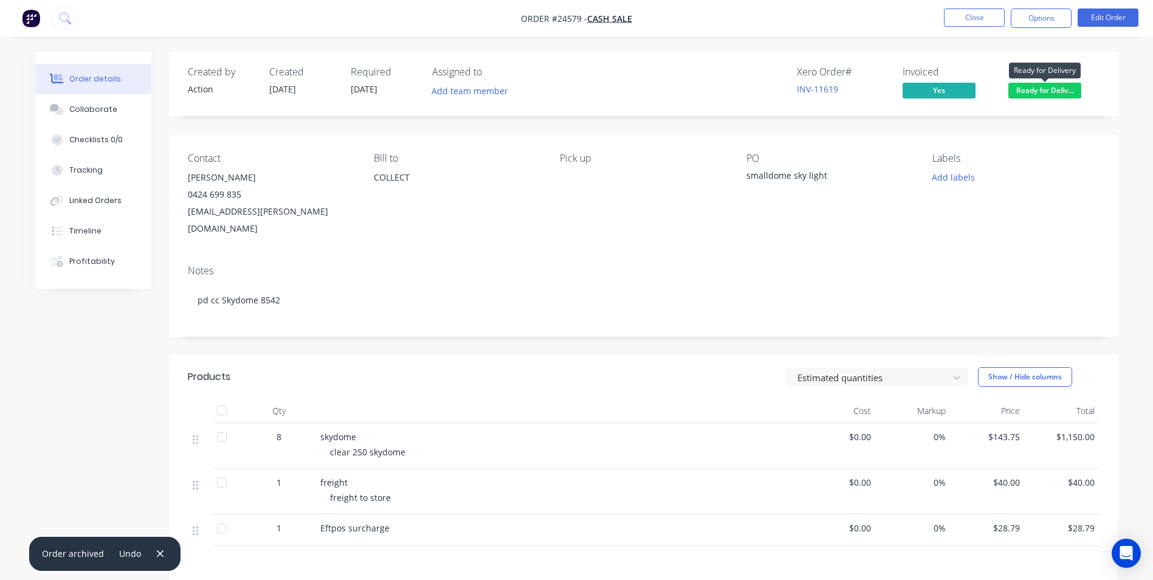
click at [1038, 88] on span "Ready for Deliv..." at bounding box center [1044, 90] width 73 height 15
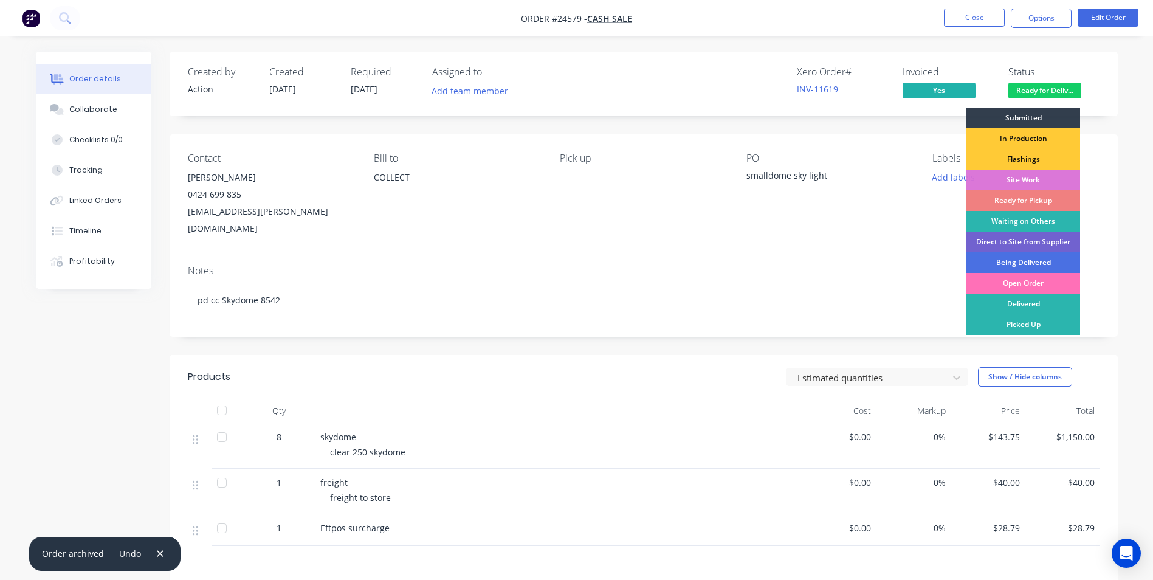
click at [1029, 193] on div "Ready for Pickup" at bounding box center [1023, 200] width 114 height 21
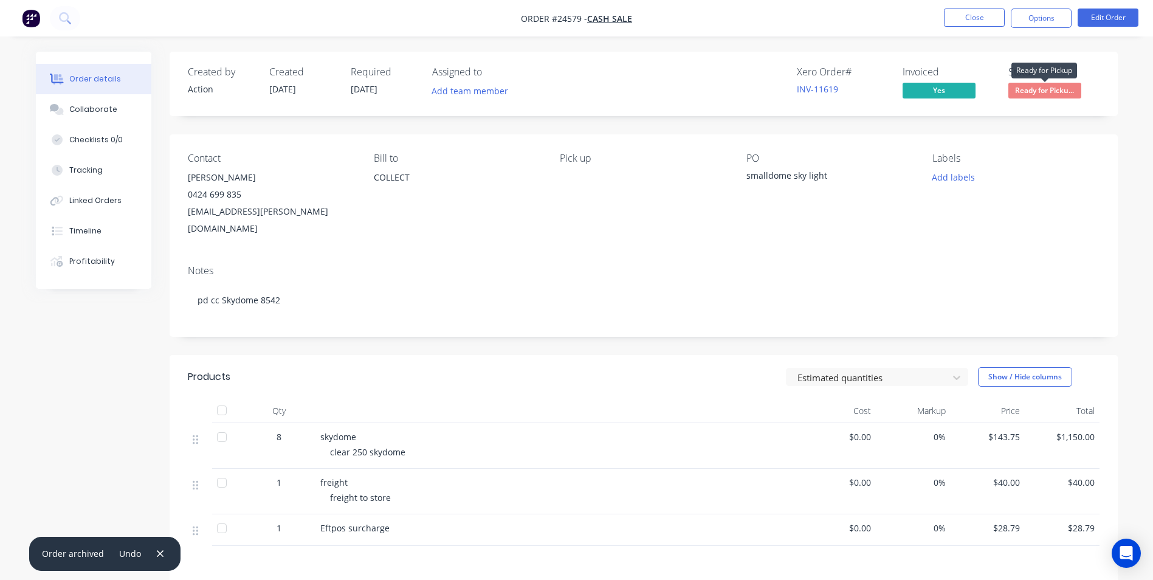
click at [1044, 89] on span "Ready for Picku..." at bounding box center [1044, 90] width 73 height 15
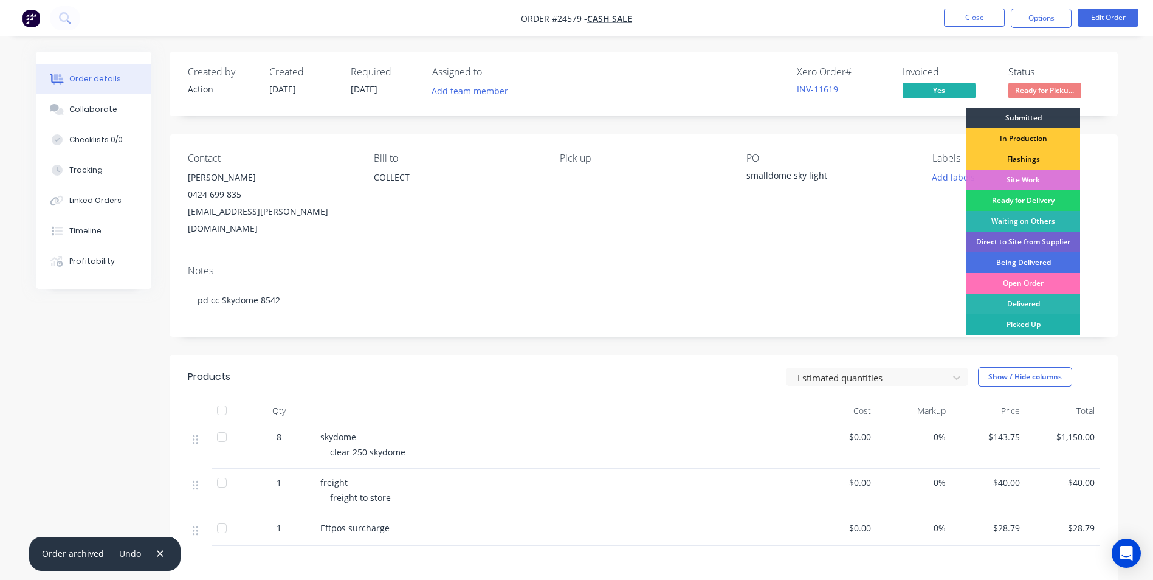
click at [1023, 328] on div "Picked Up" at bounding box center [1023, 324] width 114 height 21
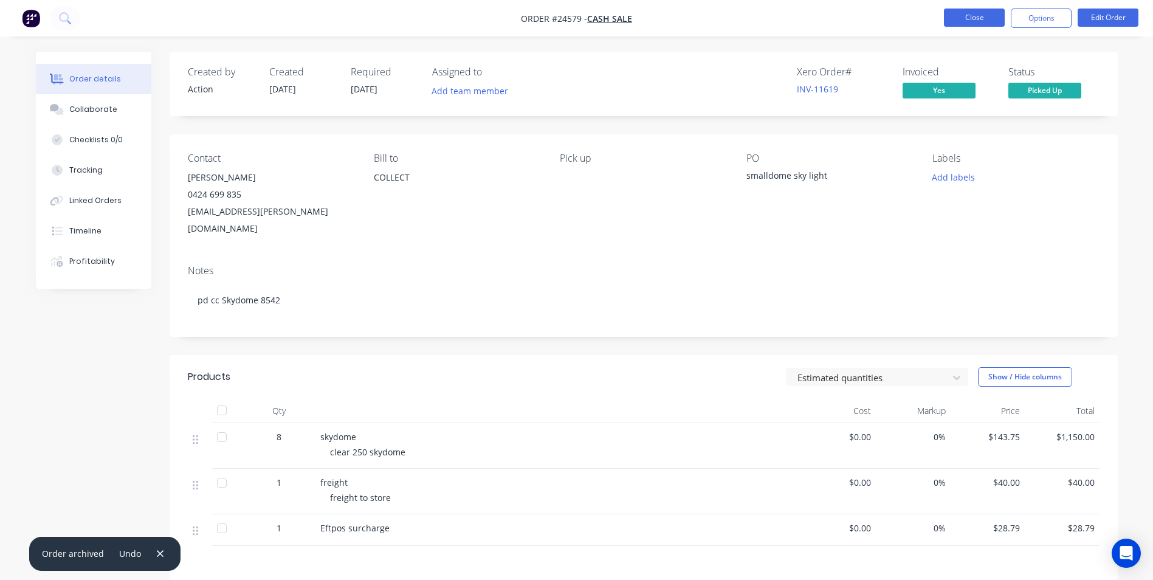
click at [972, 12] on button "Close" at bounding box center [974, 18] width 61 height 18
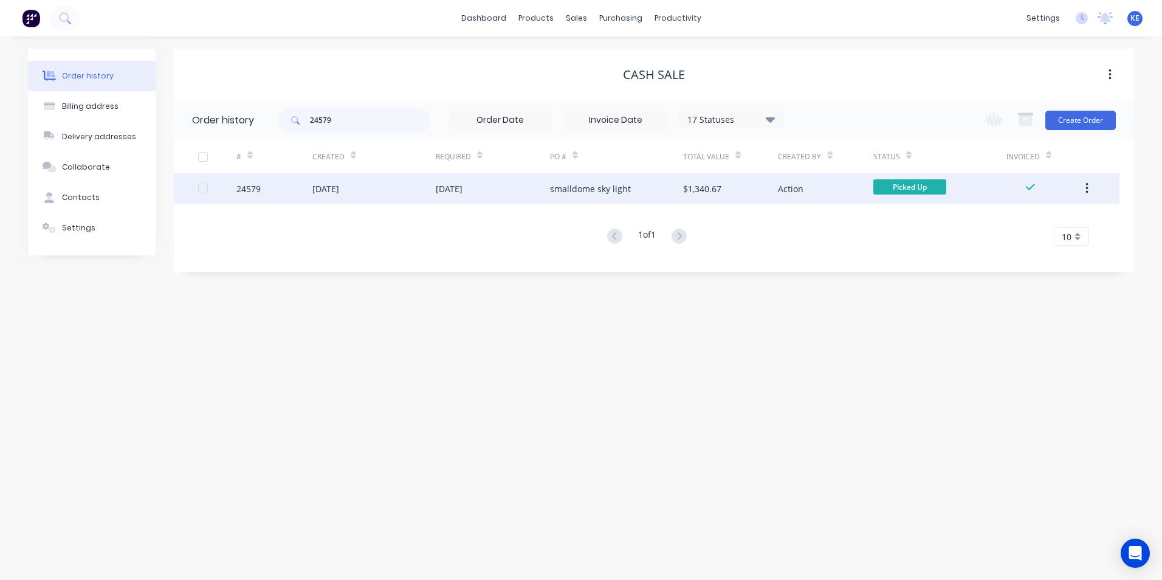
click at [1085, 188] on icon "button" at bounding box center [1086, 188] width 3 height 13
click at [1008, 218] on div "Archive" at bounding box center [1044, 221] width 94 height 18
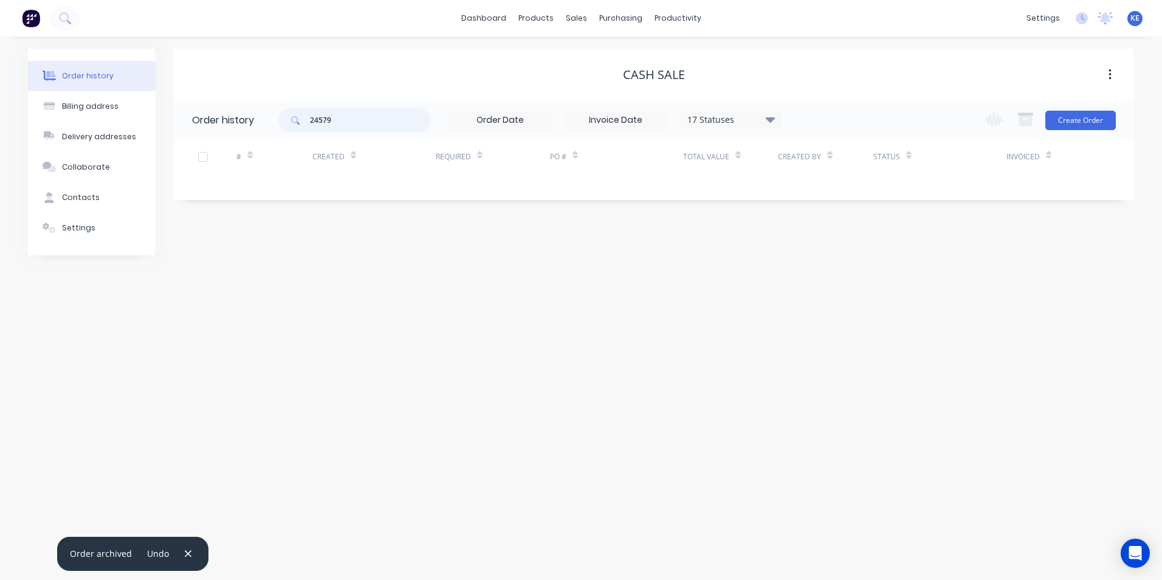
drag, startPoint x: 351, startPoint y: 121, endPoint x: 258, endPoint y: 132, distance: 93.7
click at [258, 132] on header "Order history 24579 17 Statuses Invoice Status Invoiced Not Invoiced Partial Or…" at bounding box center [654, 120] width 960 height 40
type input "24923"
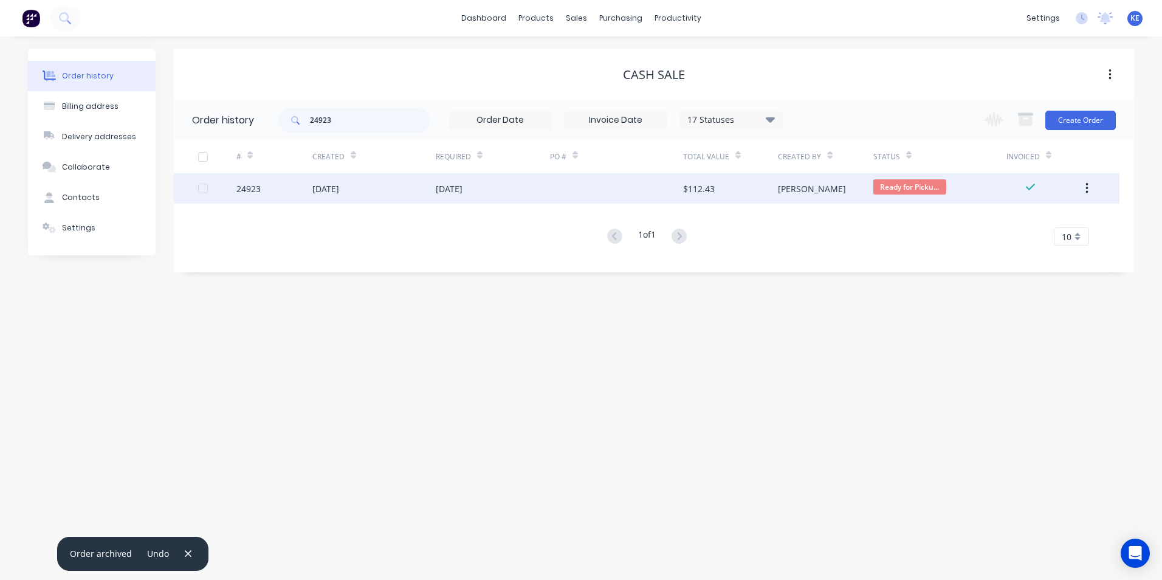
click at [289, 188] on div "24923" at bounding box center [274, 188] width 76 height 30
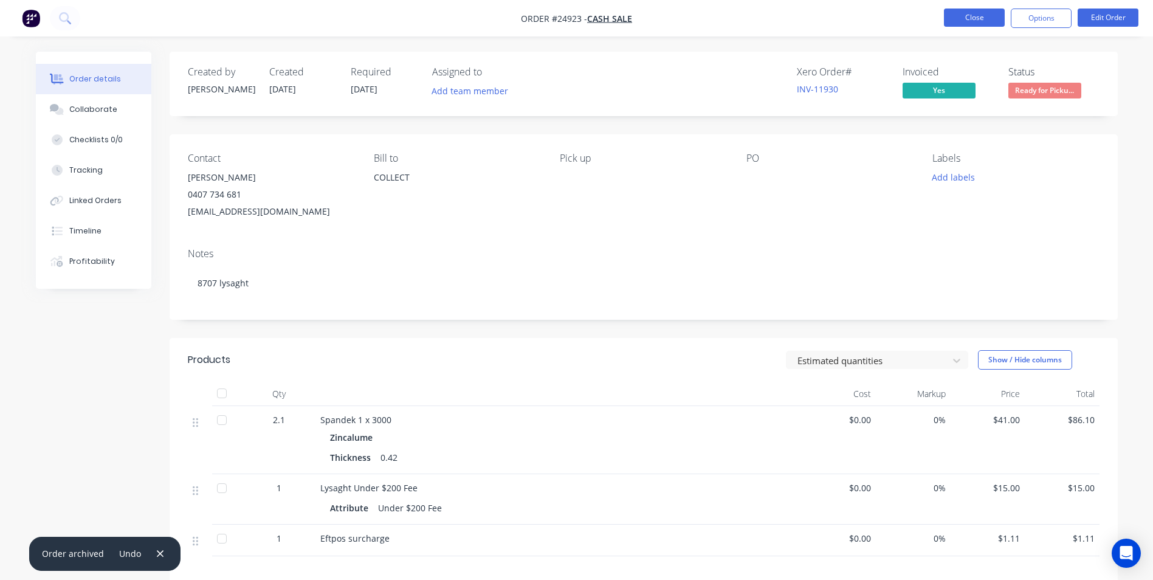
click at [985, 15] on button "Close" at bounding box center [974, 18] width 61 height 18
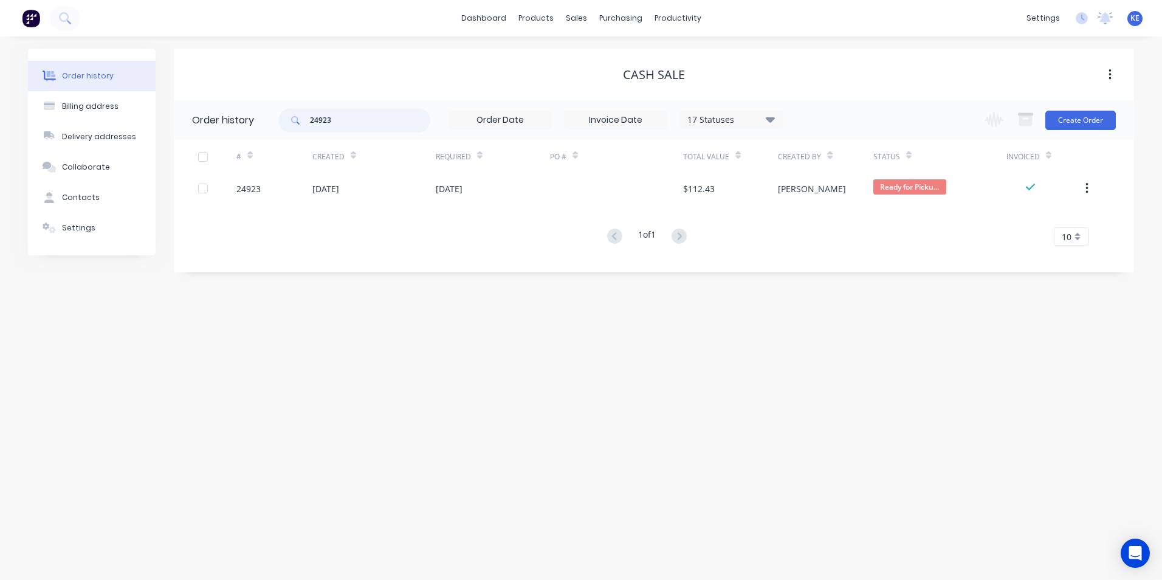
drag, startPoint x: 354, startPoint y: 121, endPoint x: 277, endPoint y: 121, distance: 77.2
click at [277, 121] on header "Order history 24923 17 Statuses Invoice Status Invoiced Not Invoiced Partial Or…" at bounding box center [654, 120] width 960 height 40
click at [253, 329] on div "Order history Billing address Delivery addresses Collaborate Contacts Settings …" at bounding box center [581, 307] width 1162 height 543
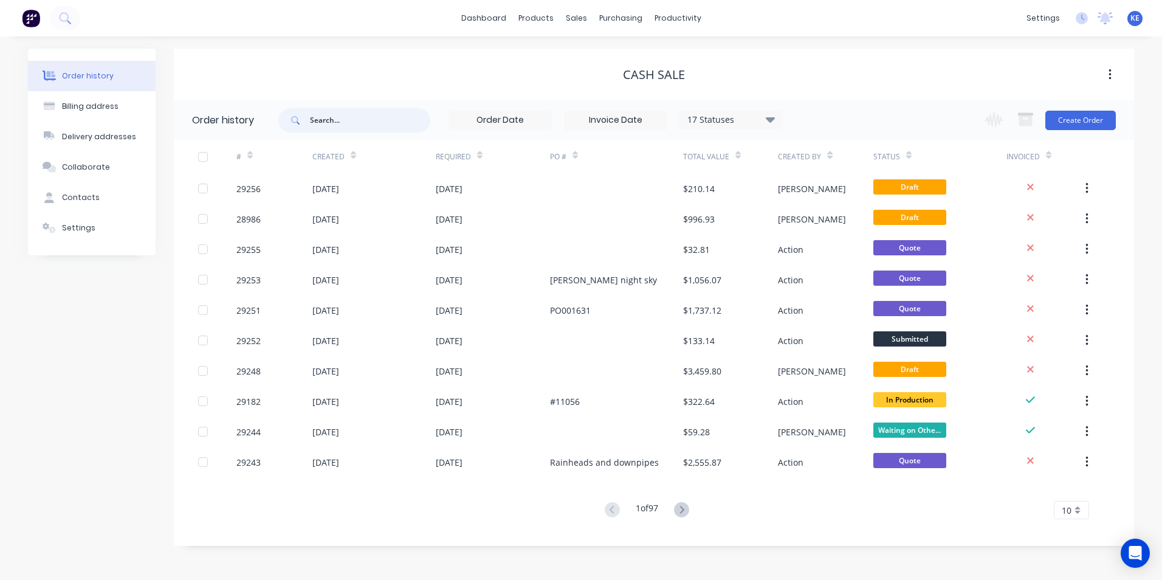
click at [353, 114] on input "text" at bounding box center [370, 120] width 120 height 24
type input "24923"
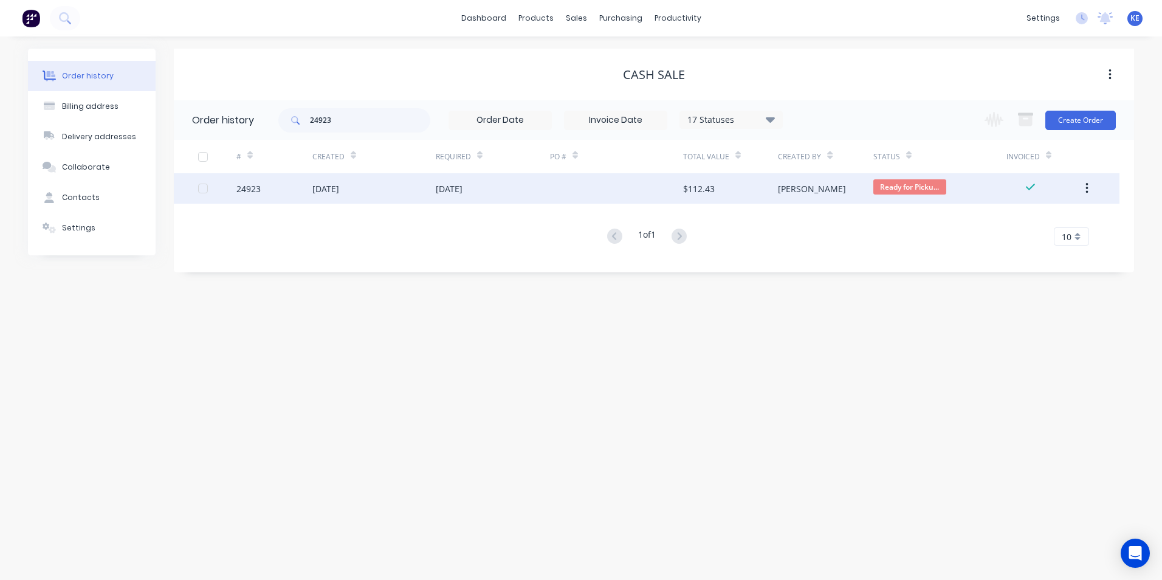
click at [291, 189] on div "24923" at bounding box center [274, 188] width 76 height 30
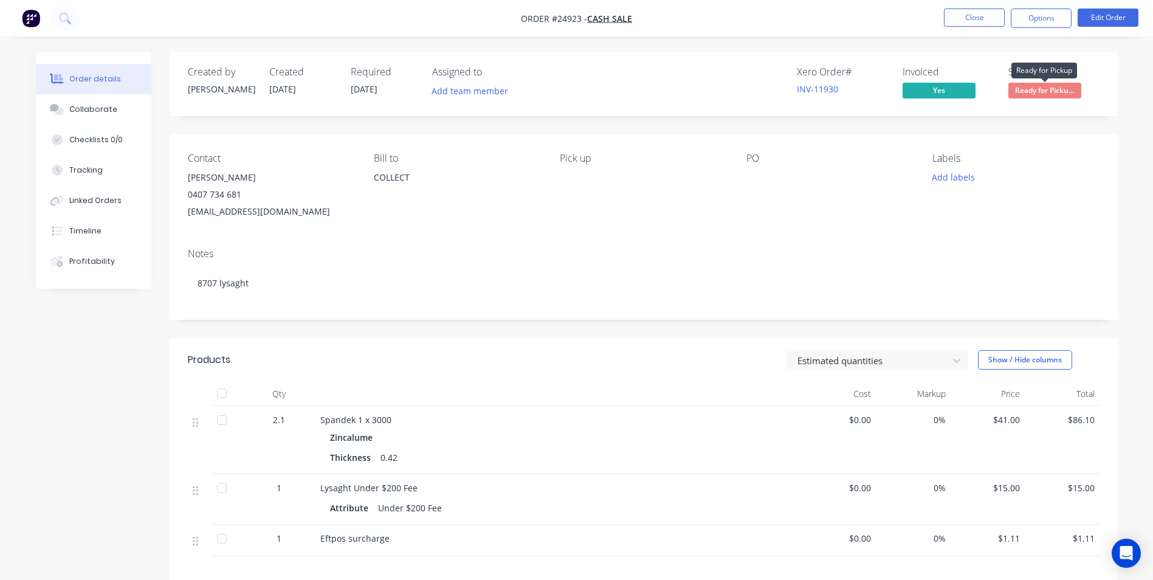
click at [1037, 94] on span "Ready for Picku..." at bounding box center [1044, 90] width 73 height 15
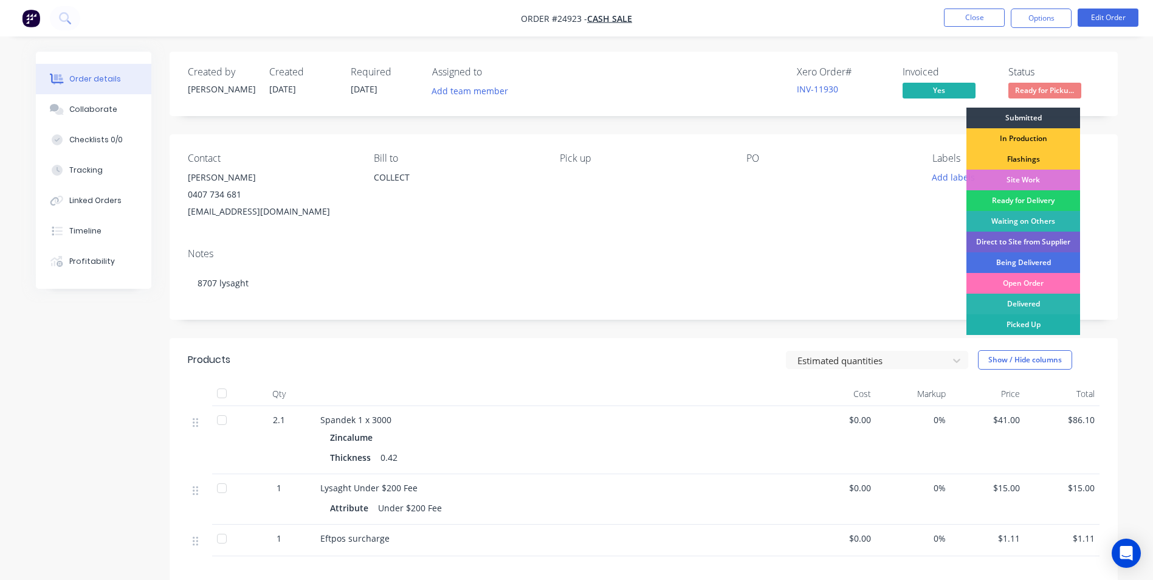
click at [1002, 325] on div "Picked Up" at bounding box center [1023, 324] width 114 height 21
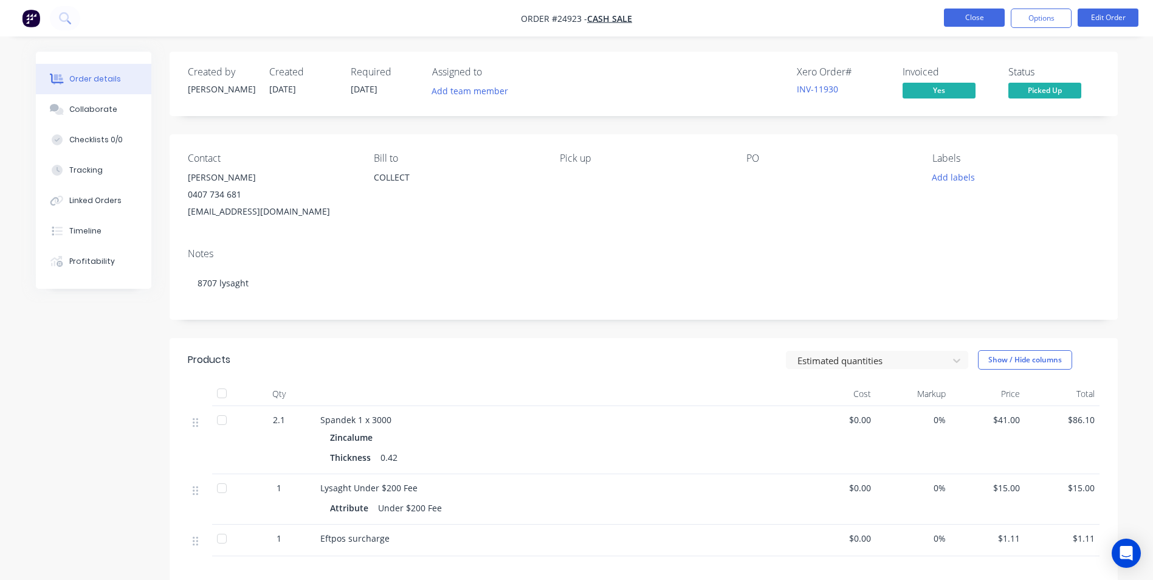
click at [991, 15] on button "Close" at bounding box center [974, 18] width 61 height 18
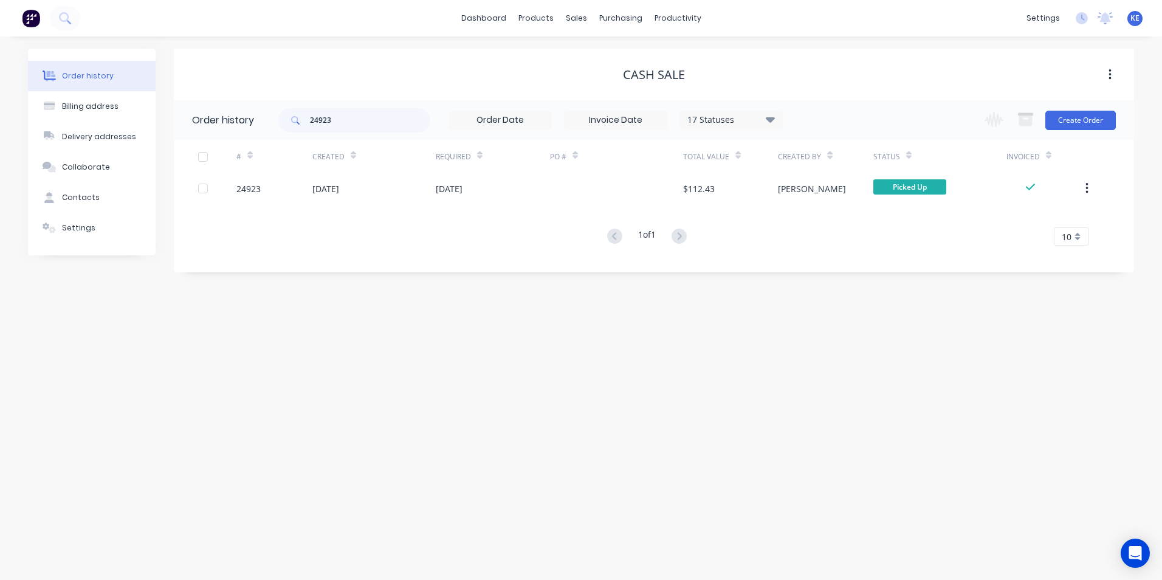
click at [1088, 186] on button "button" at bounding box center [1087, 188] width 29 height 22
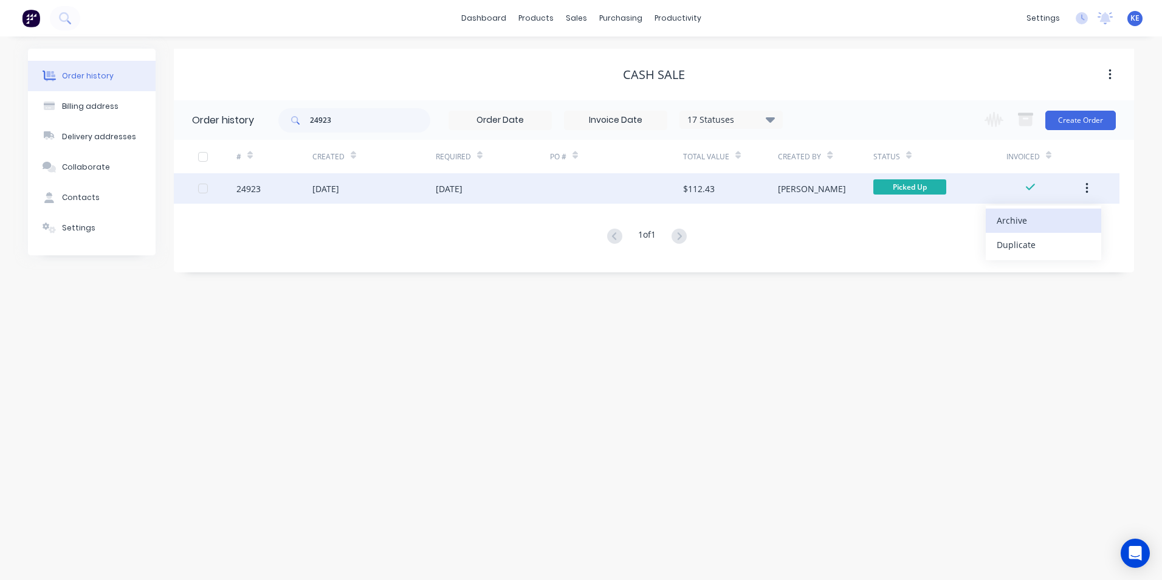
click at [1030, 219] on div "Archive" at bounding box center [1044, 221] width 94 height 18
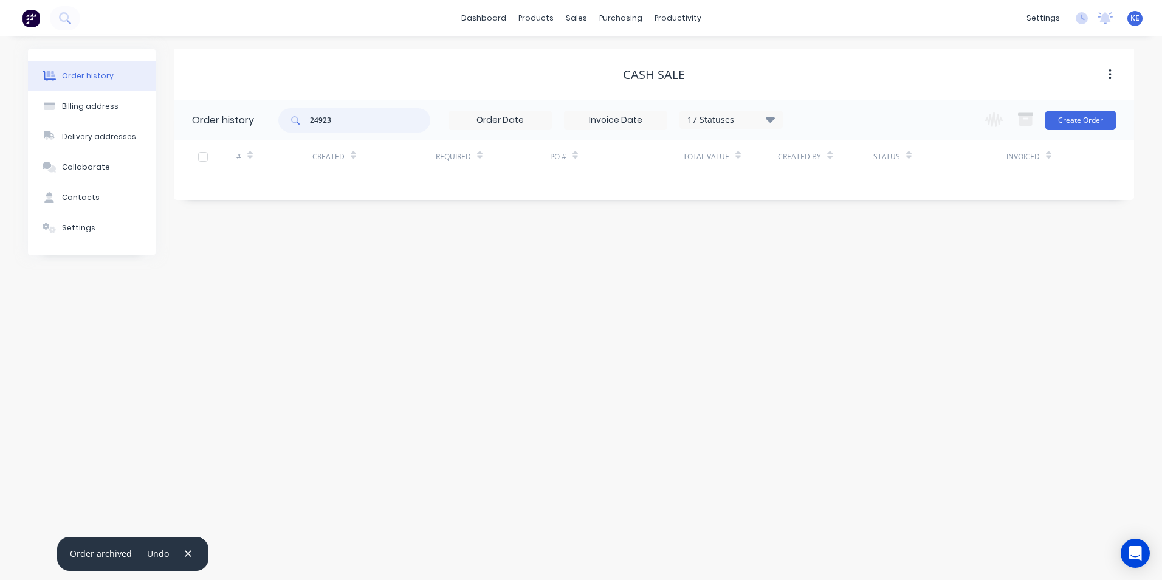
drag, startPoint x: 355, startPoint y: 122, endPoint x: 230, endPoint y: 122, distance: 124.6
click at [230, 122] on header "Order history 24923 17 Statuses Invoice Status Invoiced Not Invoiced Partial Or…" at bounding box center [654, 120] width 960 height 40
type input "24579"
drag, startPoint x: 348, startPoint y: 122, endPoint x: 283, endPoint y: 124, distance: 65.1
click at [283, 124] on div "24579" at bounding box center [354, 120] width 152 height 24
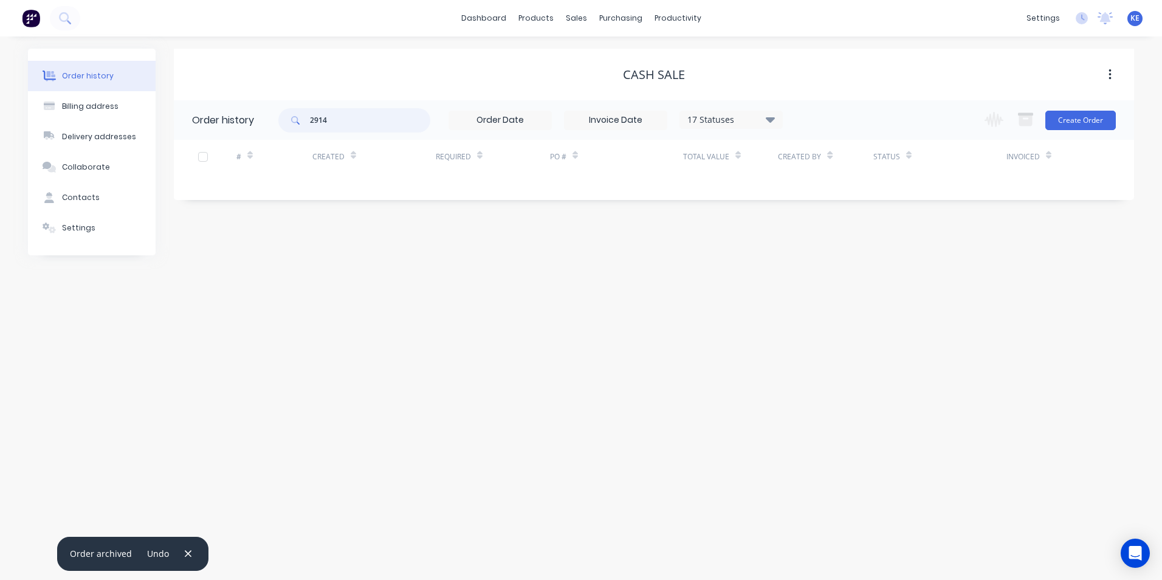
type input "29145"
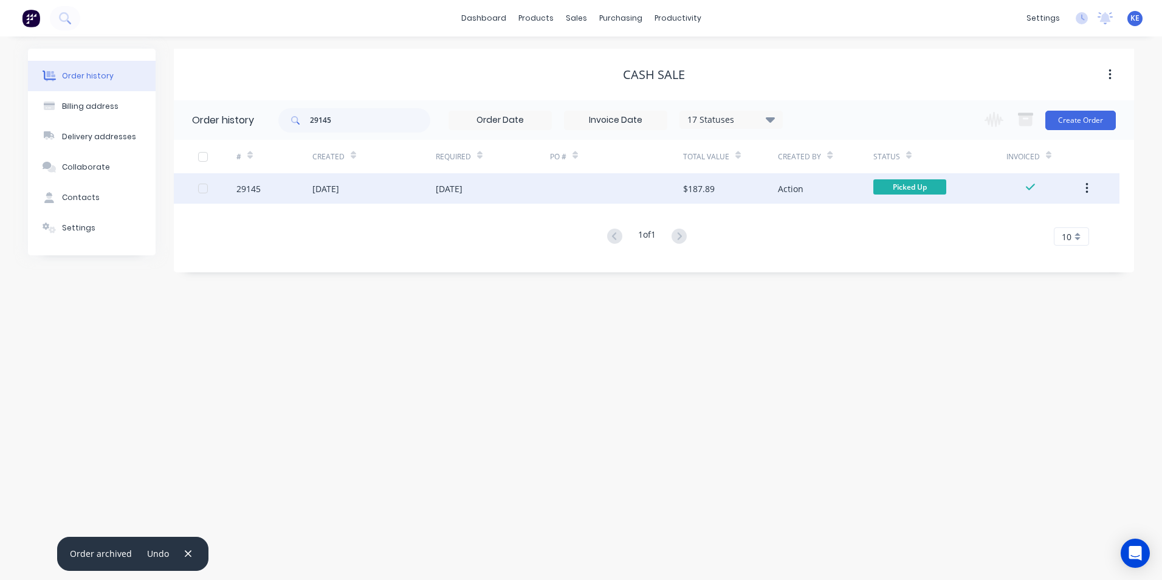
click at [261, 190] on div "29145" at bounding box center [274, 188] width 76 height 30
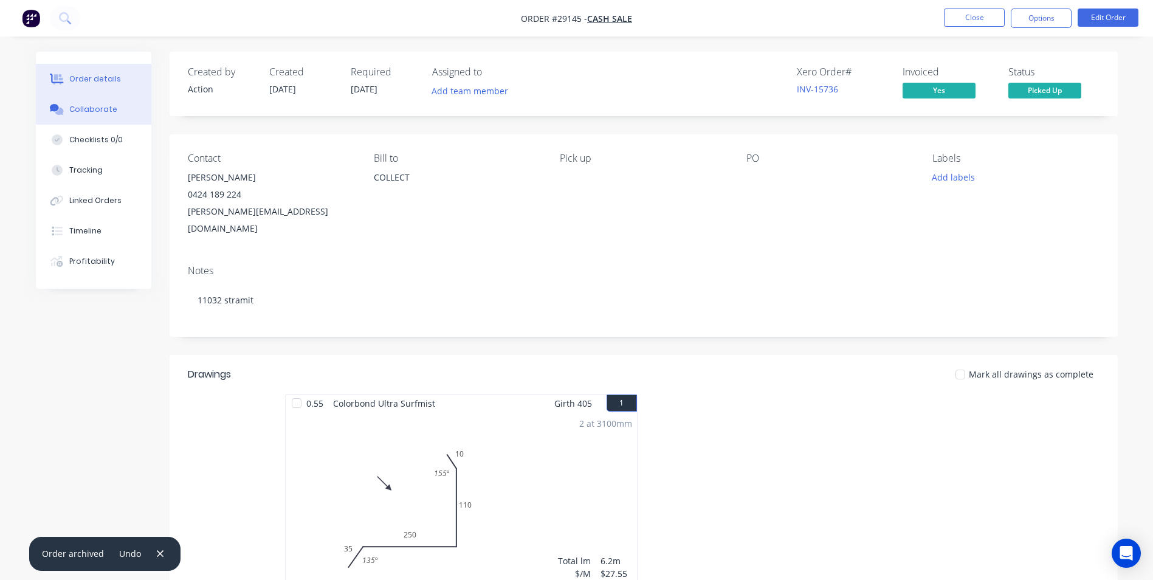
click at [101, 107] on div "Collaborate" at bounding box center [93, 109] width 48 height 11
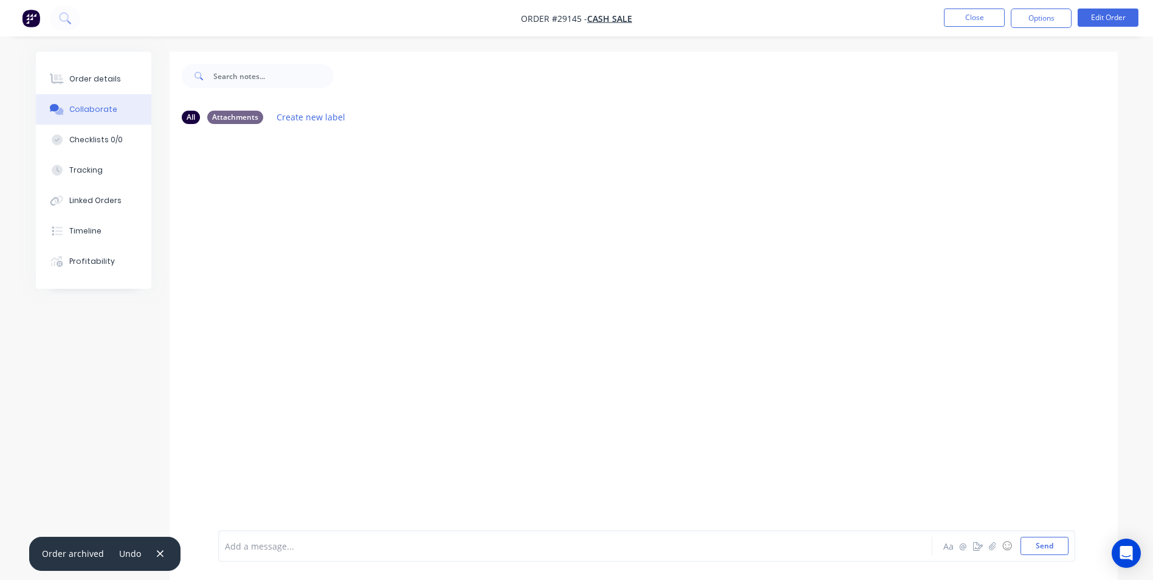
click at [270, 555] on div "Add a message... Aa @ ☺ Send" at bounding box center [646, 546] width 857 height 32
click at [257, 549] on div at bounding box center [541, 546] width 632 height 13
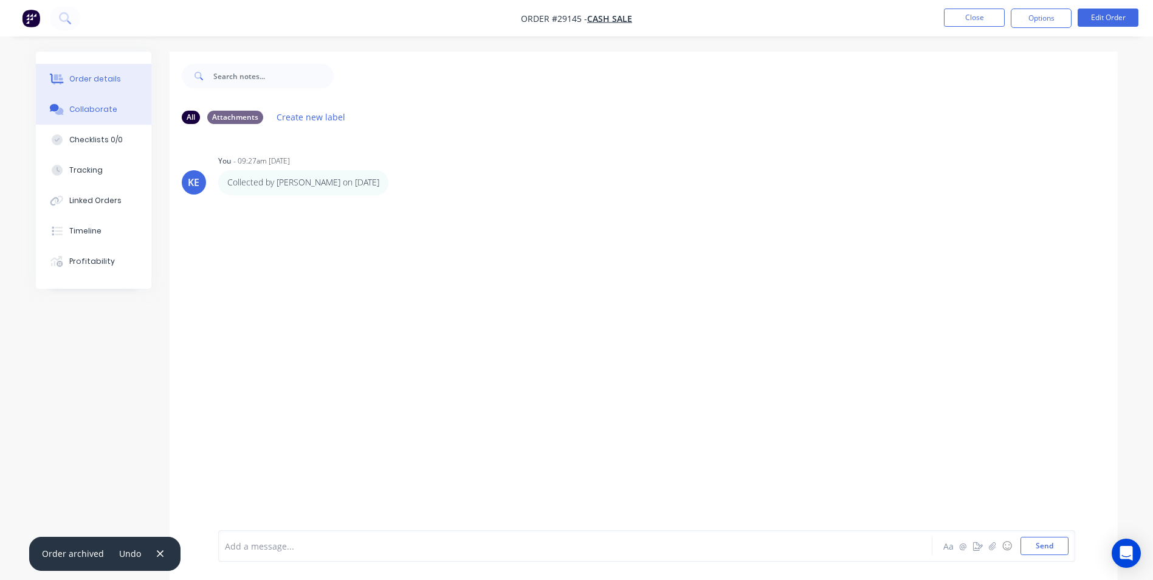
click at [101, 76] on div "Order details" at bounding box center [95, 79] width 52 height 11
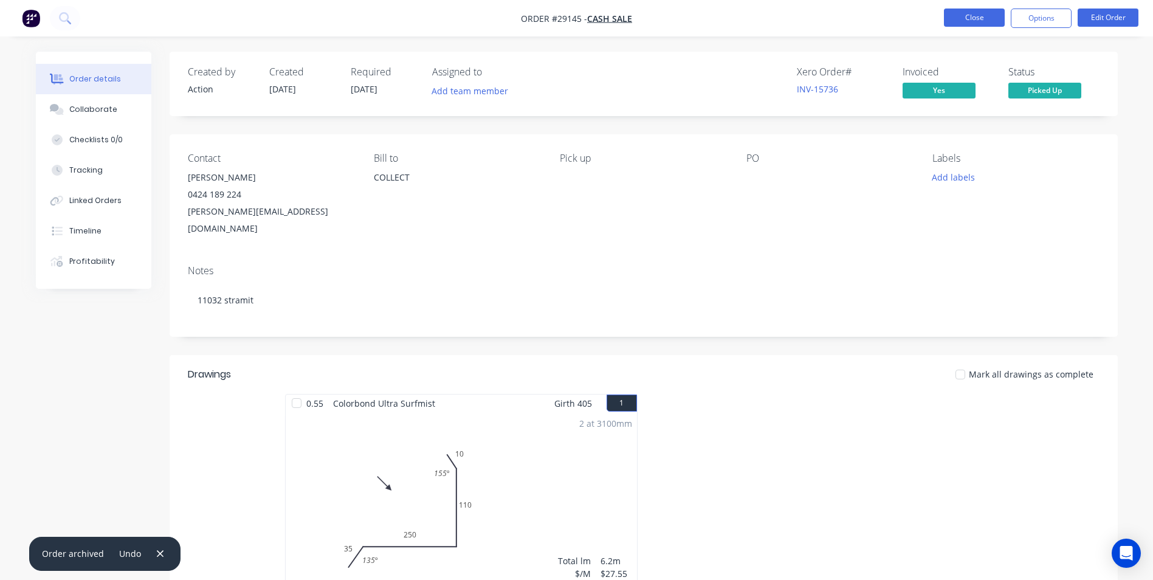
click at [968, 17] on button "Close" at bounding box center [974, 18] width 61 height 18
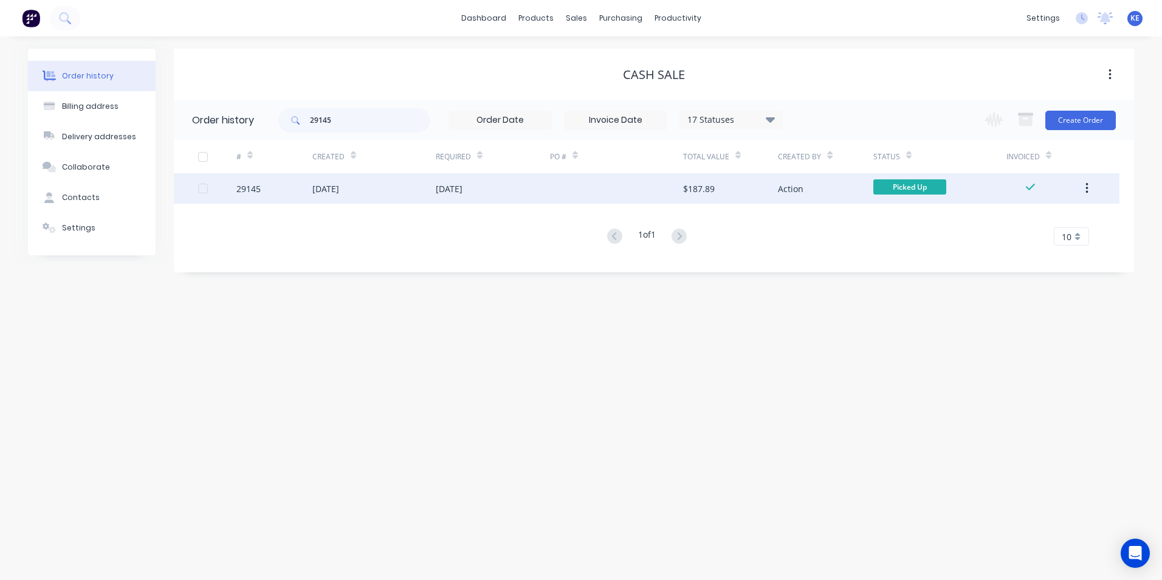
click at [1089, 187] on button "button" at bounding box center [1087, 188] width 29 height 22
click at [1019, 216] on div "Archive" at bounding box center [1044, 221] width 94 height 18
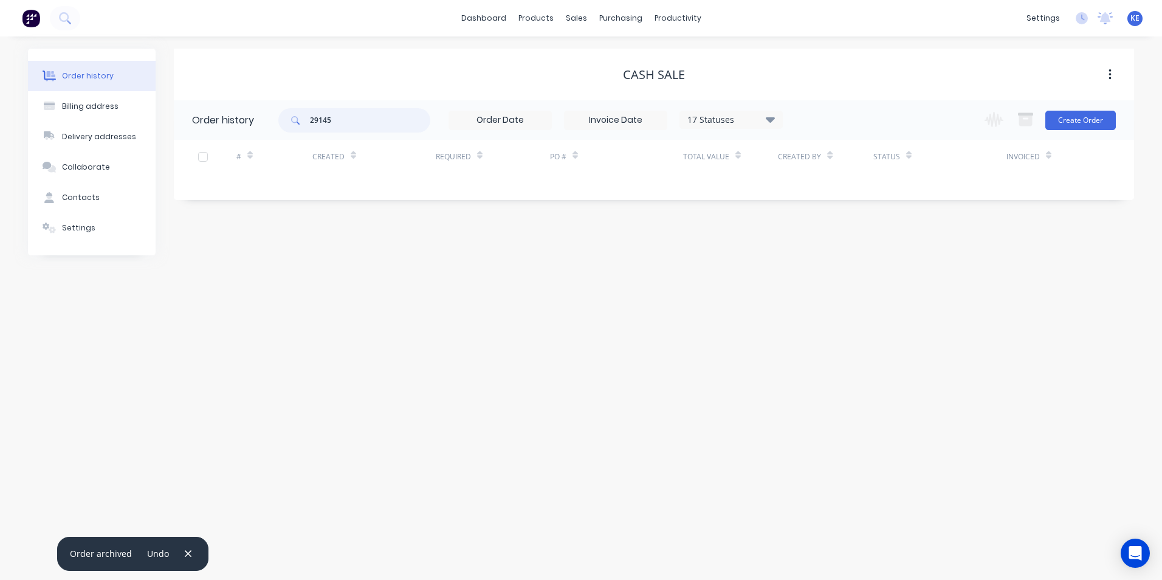
drag, startPoint x: 348, startPoint y: 123, endPoint x: 247, endPoint y: 117, distance: 101.6
click at [247, 117] on header "Order history 29145 17 Statuses Invoice Status Invoiced Not Invoiced Partial Or…" at bounding box center [654, 120] width 960 height 40
type input "28910"
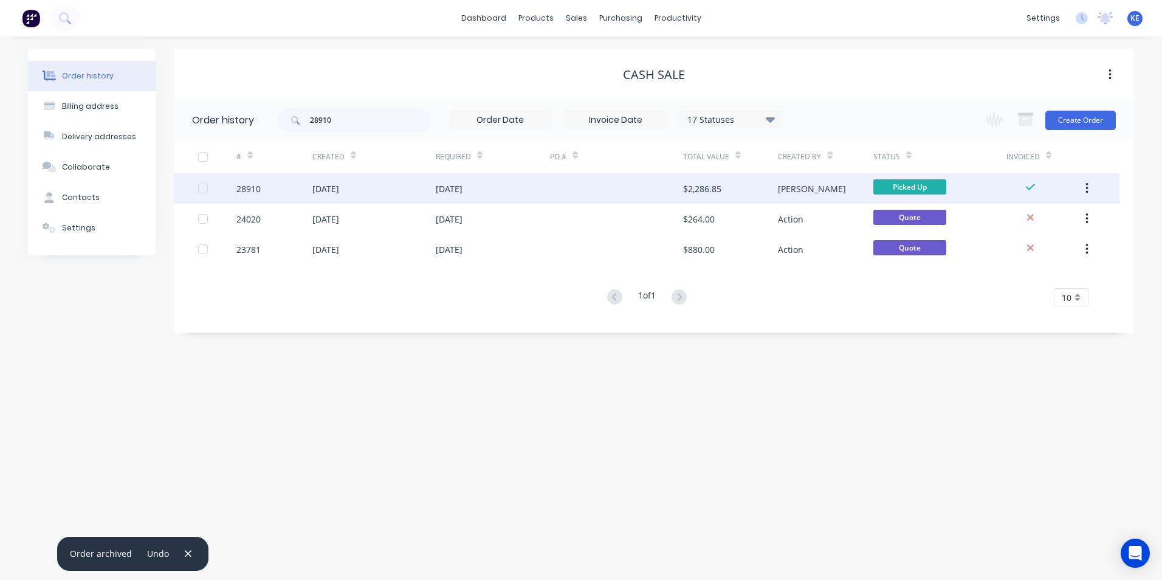
click at [280, 187] on div "28910" at bounding box center [274, 188] width 76 height 30
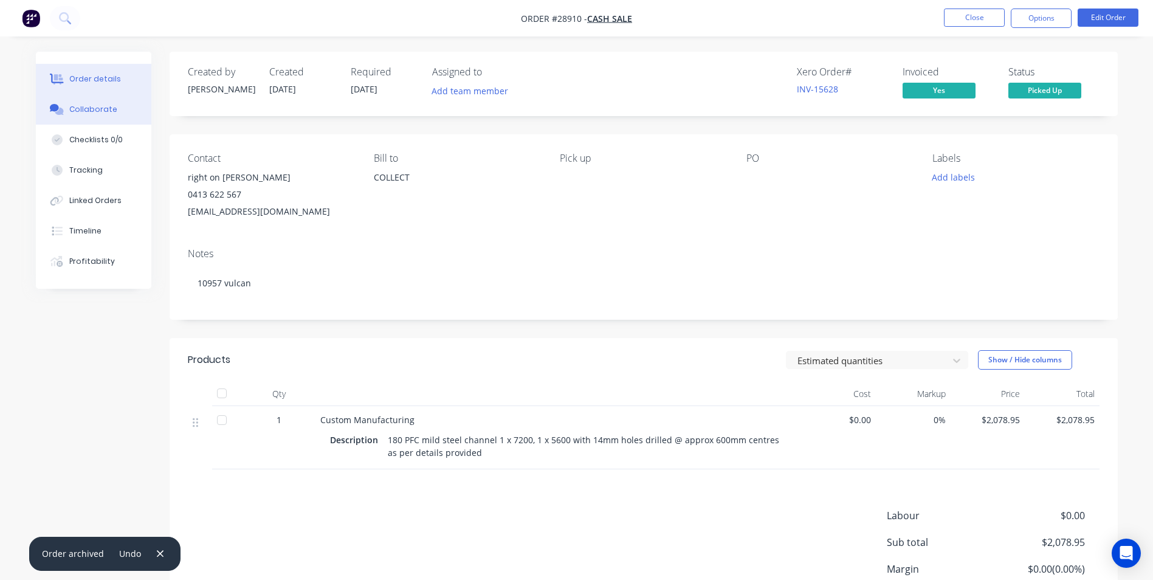
click at [74, 107] on div "Collaborate" at bounding box center [93, 109] width 48 height 11
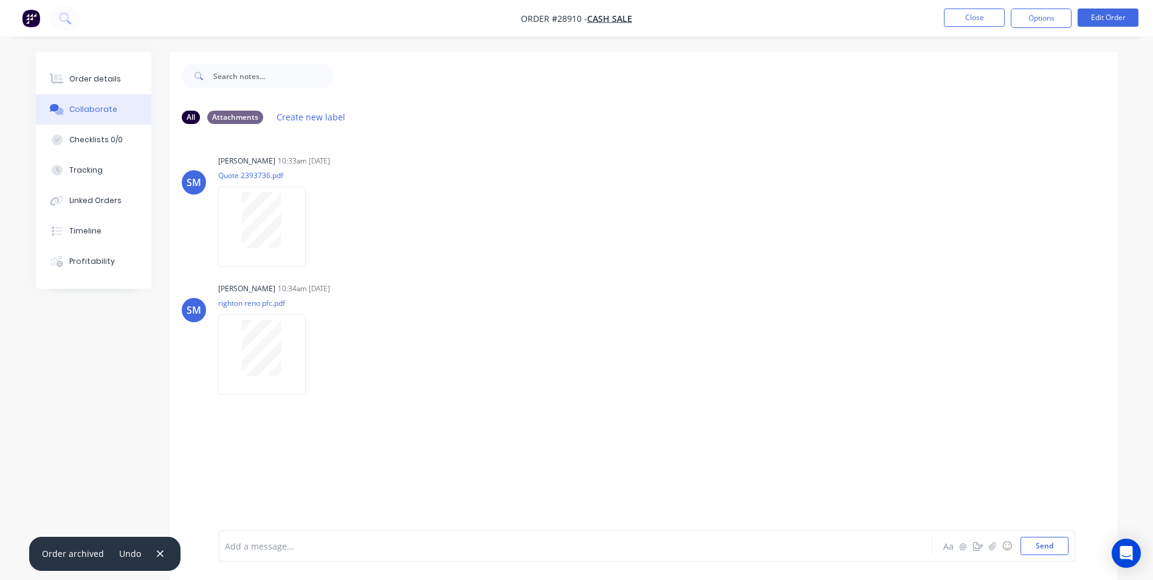
drag, startPoint x: 308, startPoint y: 554, endPoint x: 383, endPoint y: 463, distance: 118.7
click at [308, 552] on div "Add a message..." at bounding box center [541, 546] width 633 height 18
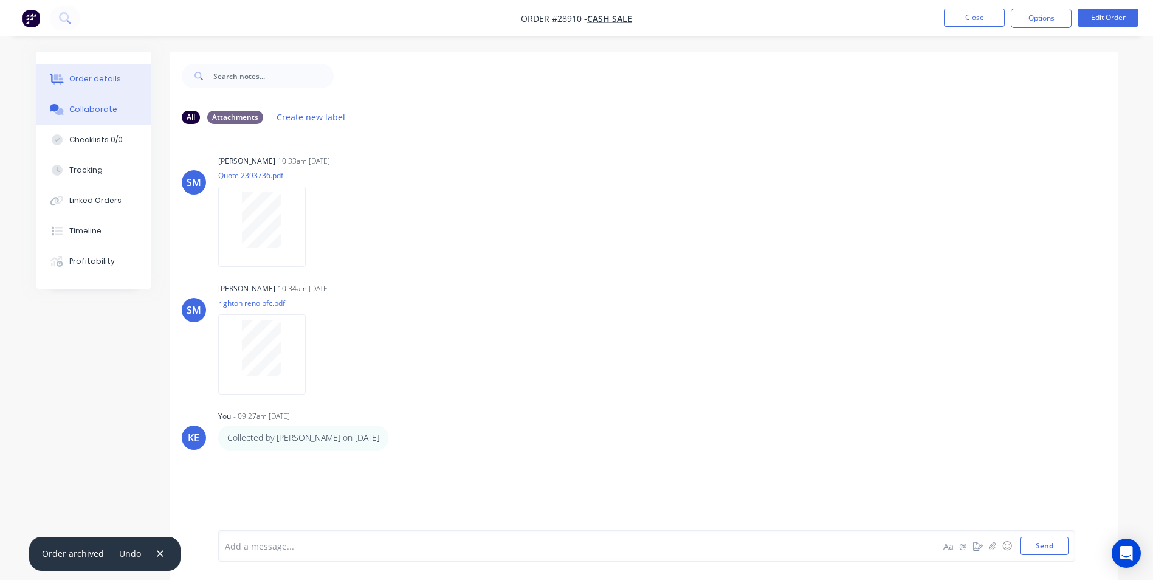
click at [87, 80] on div "Order details" at bounding box center [95, 79] width 52 height 11
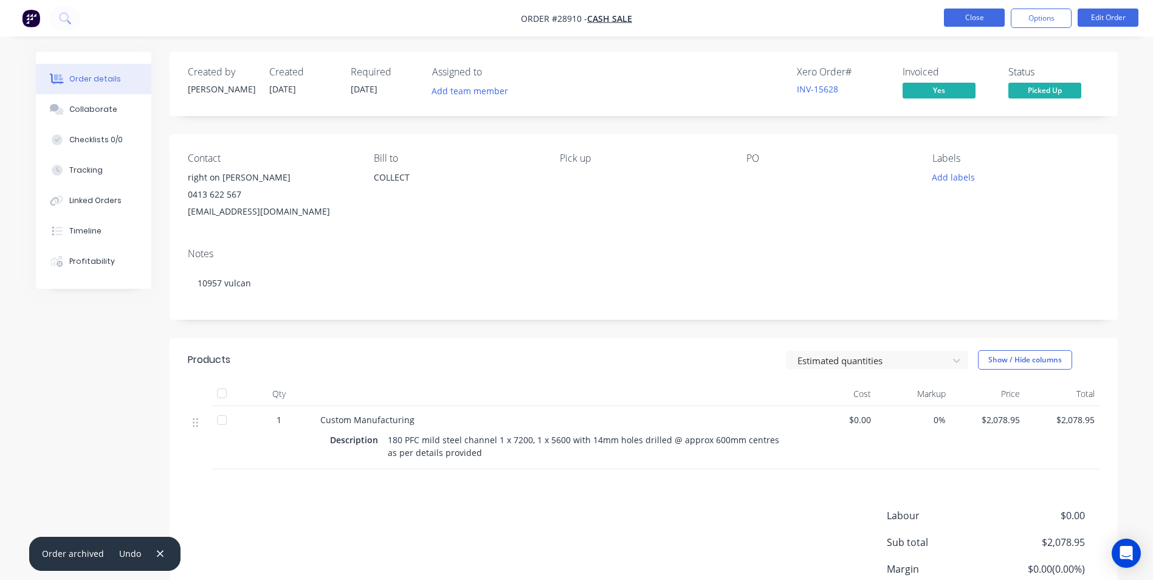
click at [960, 19] on button "Close" at bounding box center [974, 18] width 61 height 18
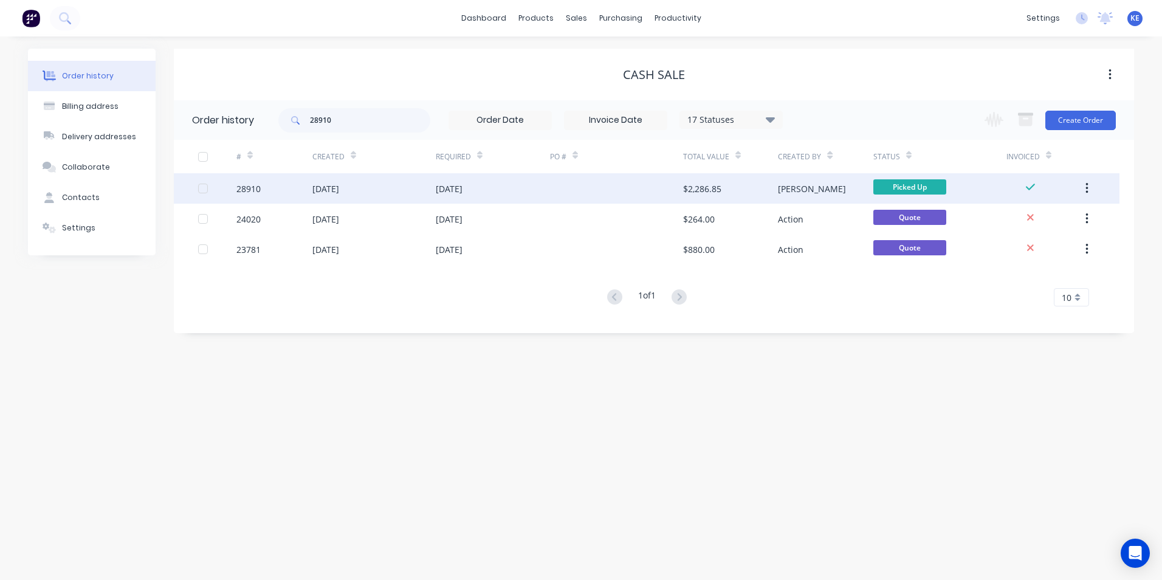
click at [1084, 185] on button "button" at bounding box center [1087, 188] width 29 height 22
click at [1027, 219] on div "Archive" at bounding box center [1044, 221] width 94 height 18
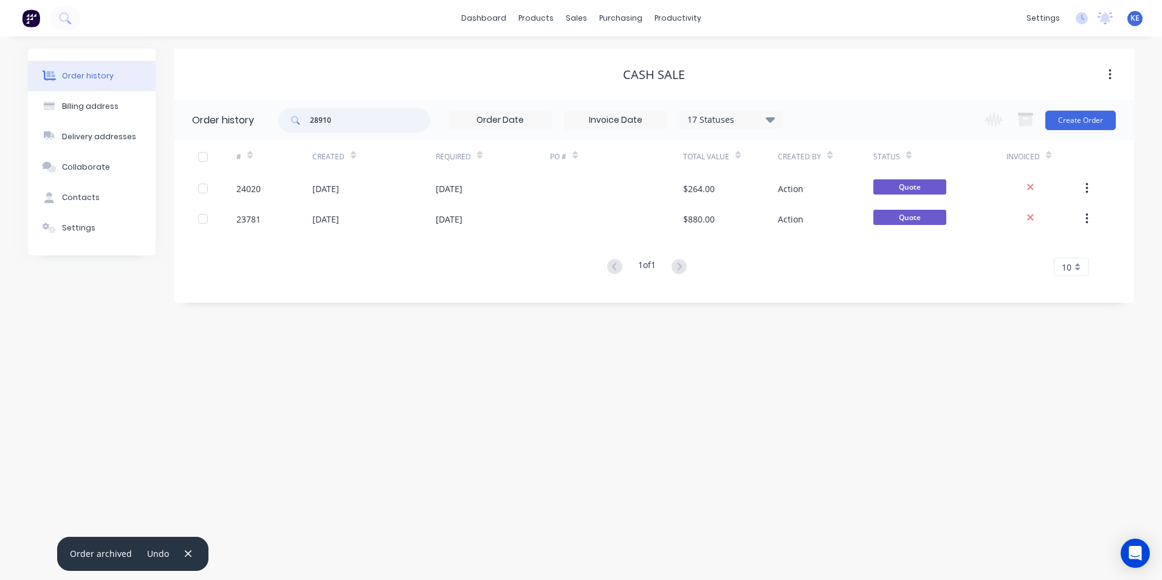
drag, startPoint x: 355, startPoint y: 127, endPoint x: 270, endPoint y: 120, distance: 84.8
click at [270, 120] on header "Order history 28910 17 Statuses Invoice Status Invoiced Not Invoiced Partial Or…" at bounding box center [654, 120] width 960 height 40
type input "28858"
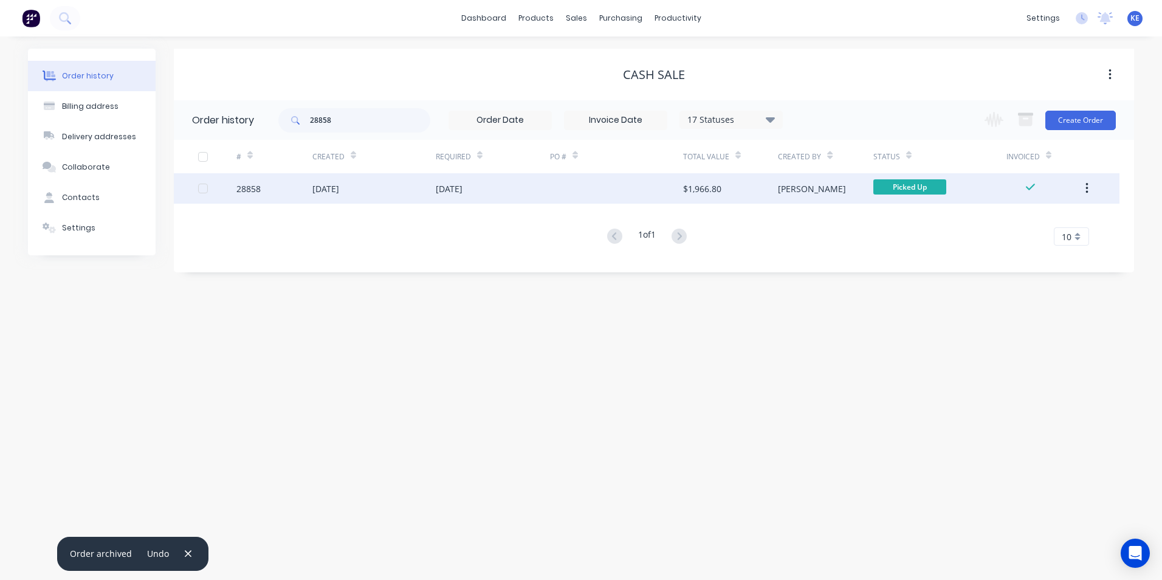
click at [279, 192] on div "28858" at bounding box center [274, 188] width 76 height 30
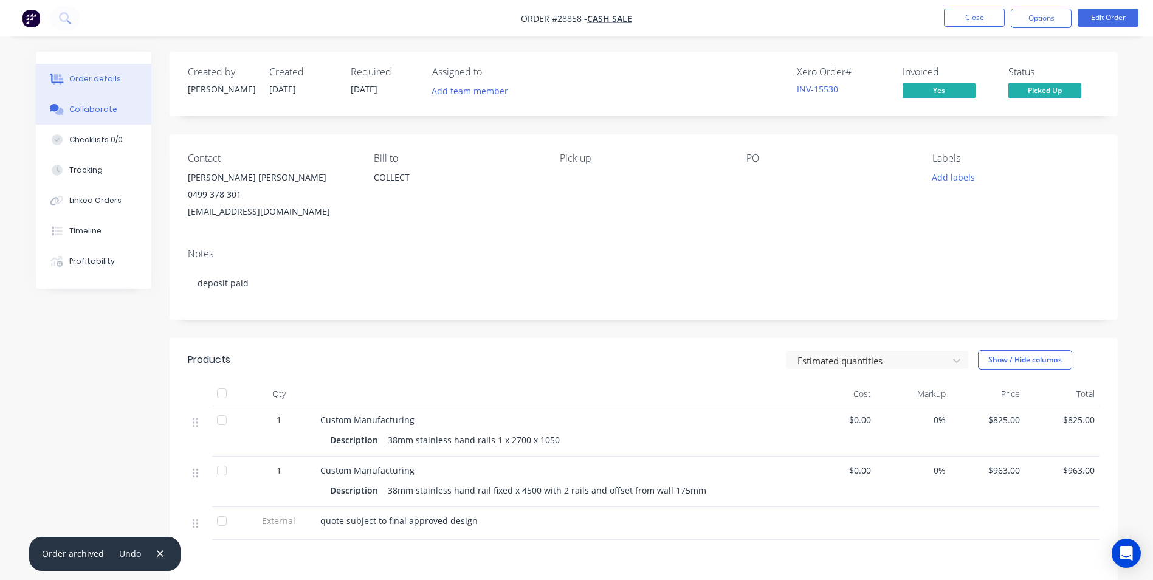
click at [96, 112] on div "Collaborate" at bounding box center [93, 109] width 48 height 11
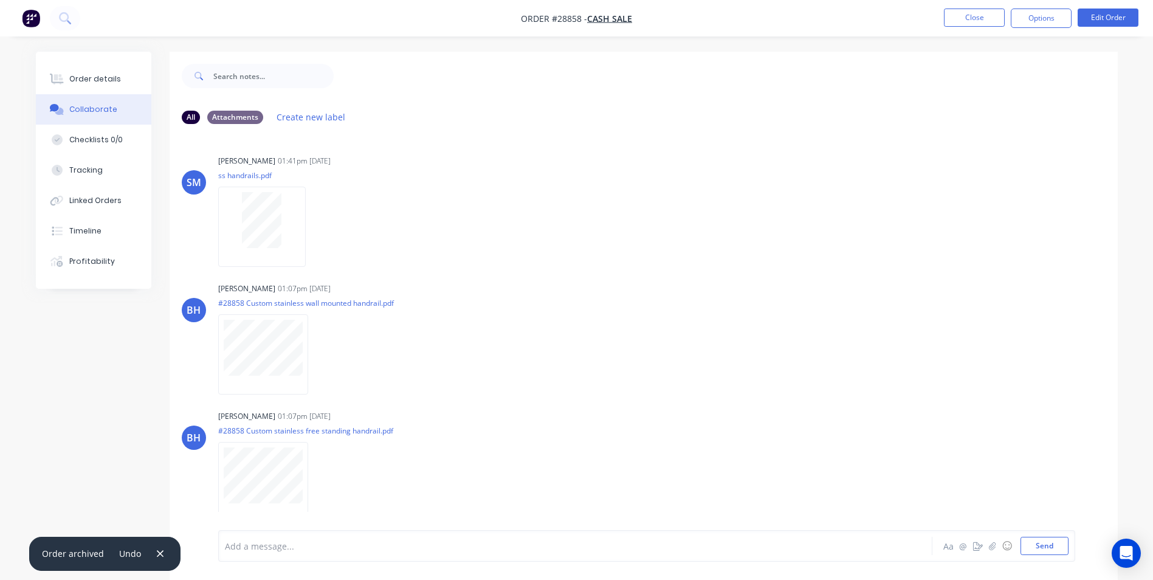
drag, startPoint x: 272, startPoint y: 553, endPoint x: 278, endPoint y: 535, distance: 19.0
click at [273, 549] on div "Add a message..." at bounding box center [541, 546] width 633 height 18
click at [76, 73] on button "Order details" at bounding box center [93, 79] width 115 height 30
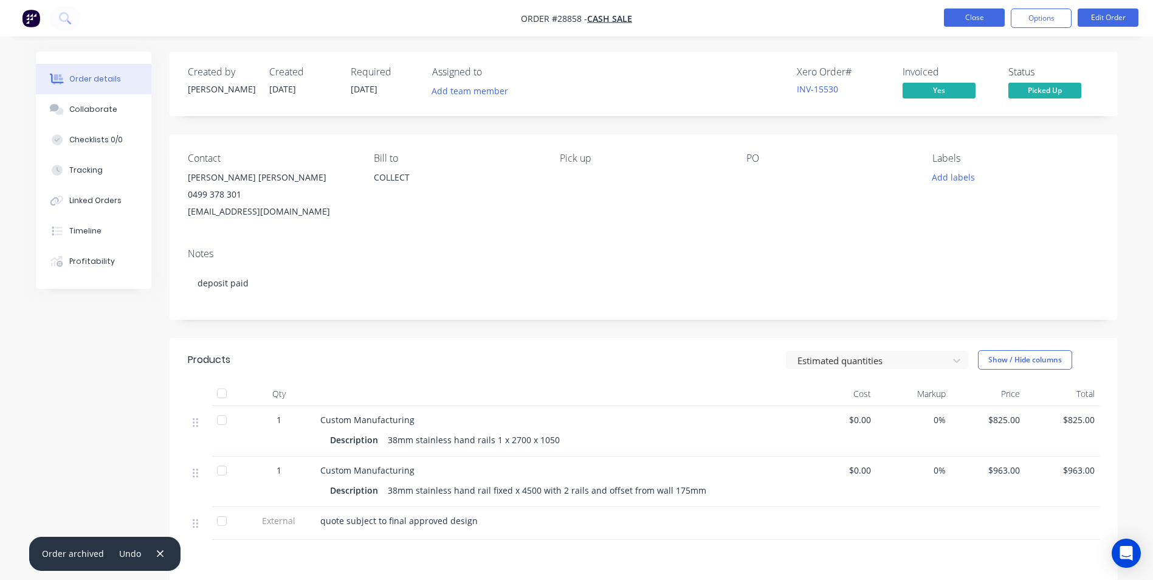
click at [975, 18] on button "Close" at bounding box center [974, 18] width 61 height 18
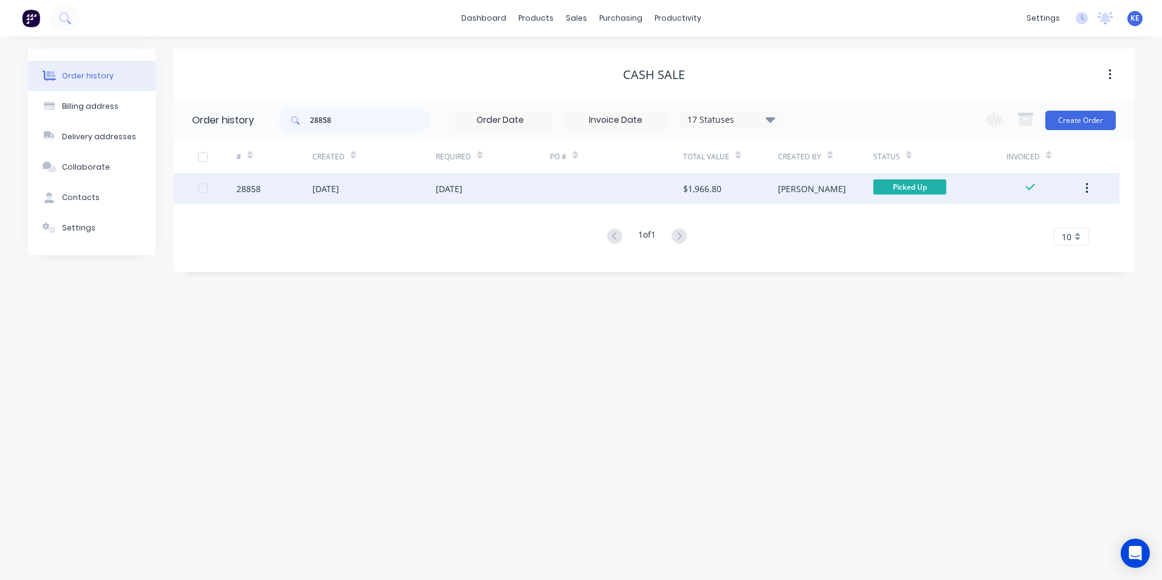
click at [1088, 188] on icon "button" at bounding box center [1086, 188] width 2 height 11
click at [1019, 224] on div "Archive" at bounding box center [1044, 221] width 94 height 18
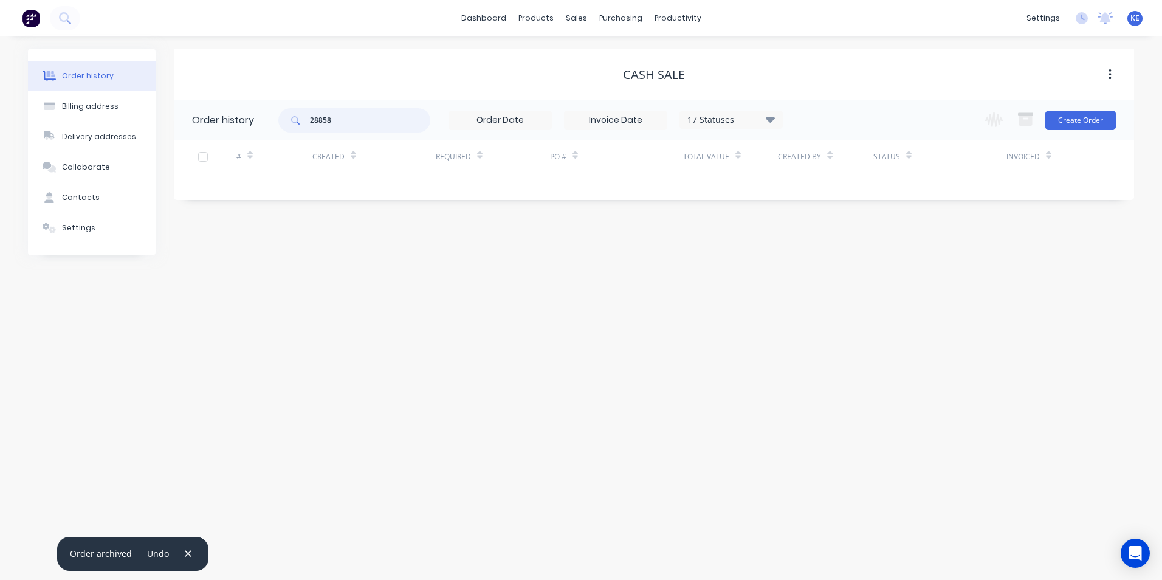
drag, startPoint x: 356, startPoint y: 112, endPoint x: 287, endPoint y: 114, distance: 69.3
click at [287, 114] on div "28858" at bounding box center [354, 120] width 152 height 24
type input "29197"
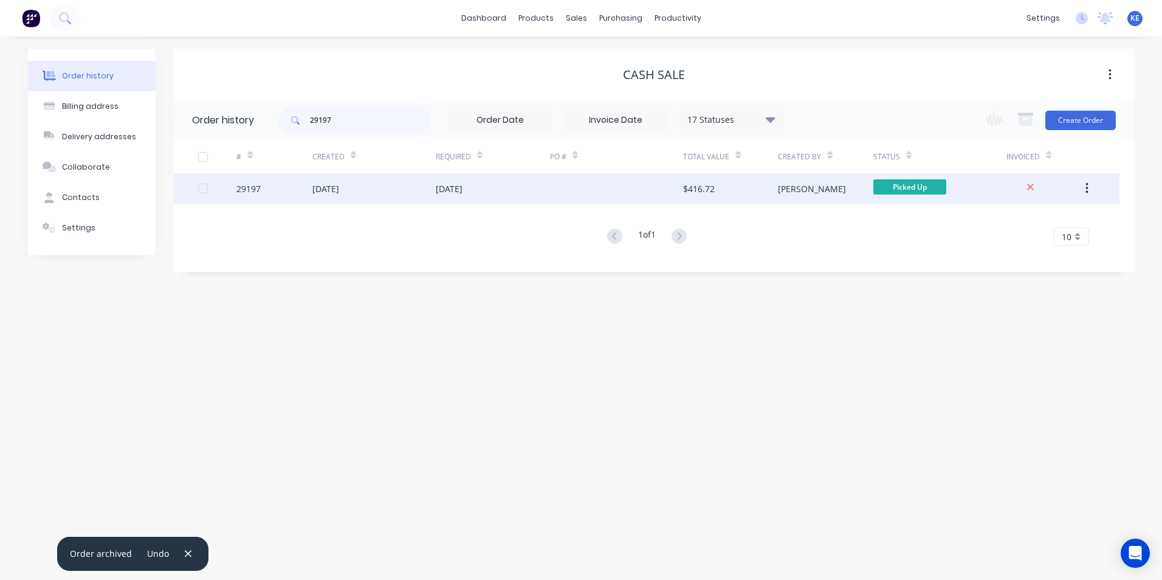
click at [292, 181] on div "29197" at bounding box center [274, 188] width 76 height 30
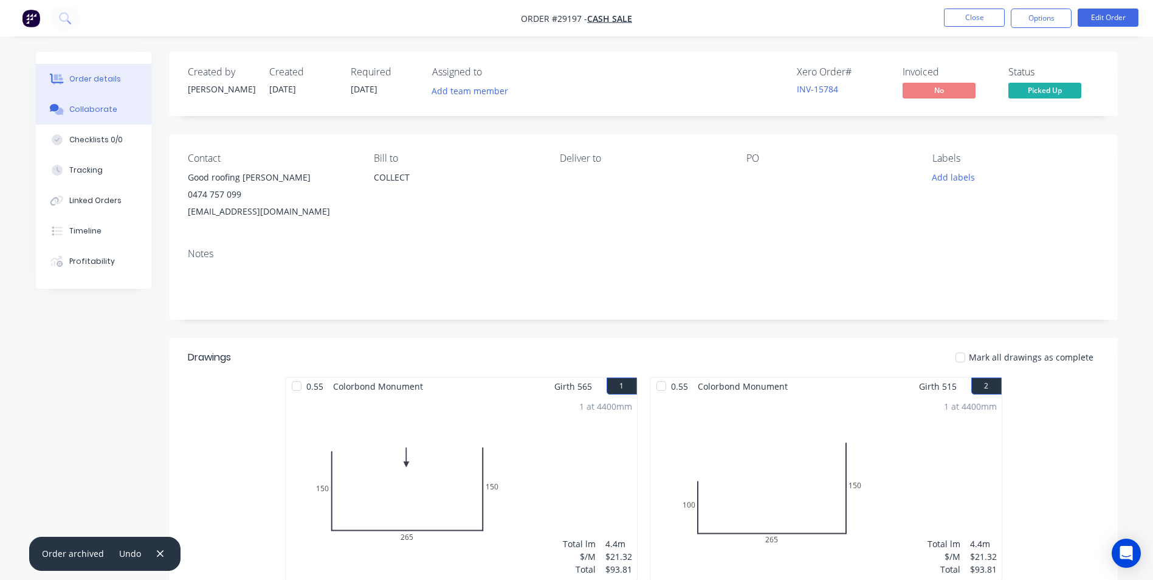
click at [88, 114] on div "Collaborate" at bounding box center [93, 109] width 48 height 11
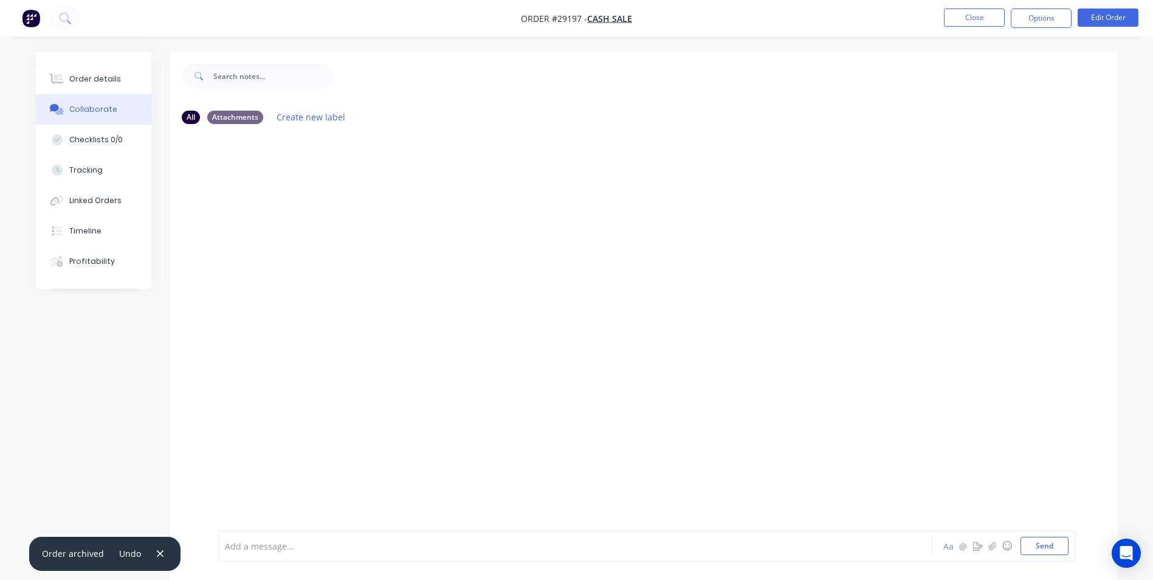
click at [266, 552] on div "Add a message..." at bounding box center [541, 546] width 633 height 18
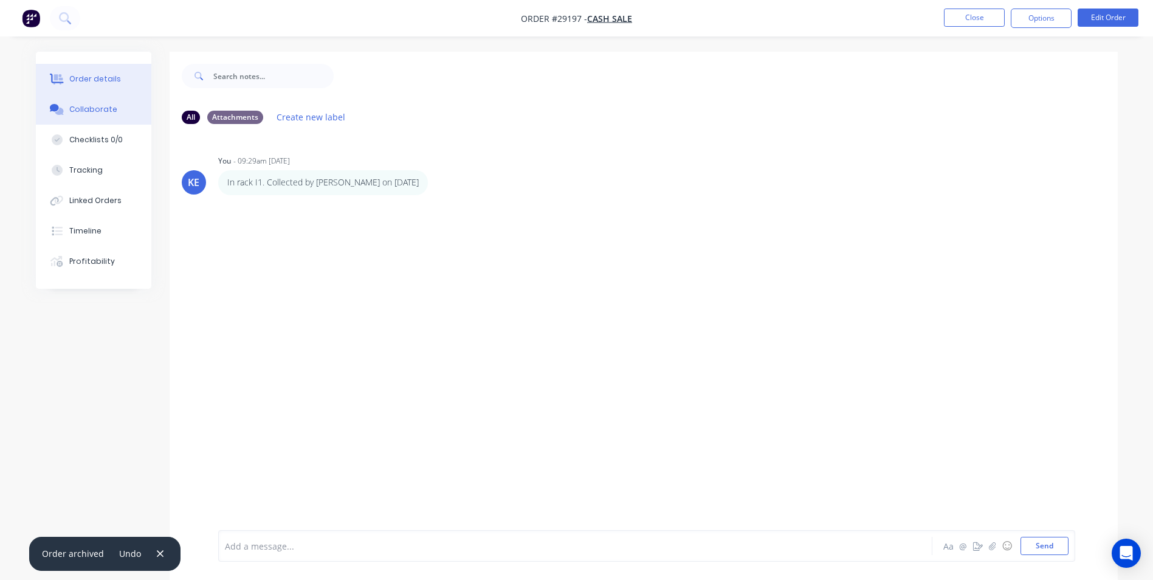
click at [108, 81] on div "Order details" at bounding box center [95, 79] width 52 height 11
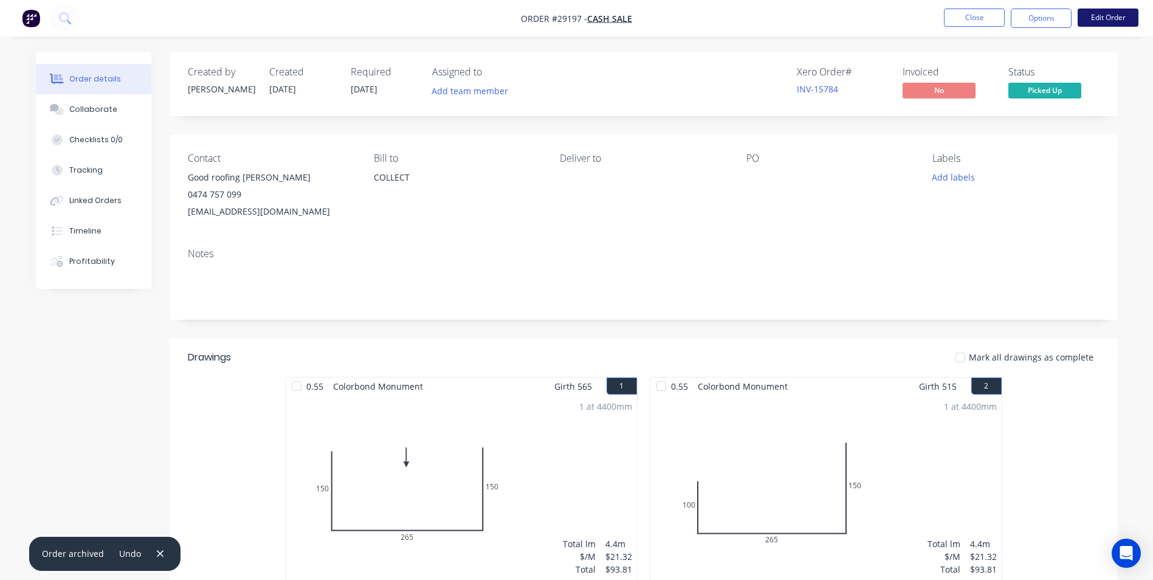
click at [1096, 22] on button "Edit Order" at bounding box center [1108, 18] width 61 height 18
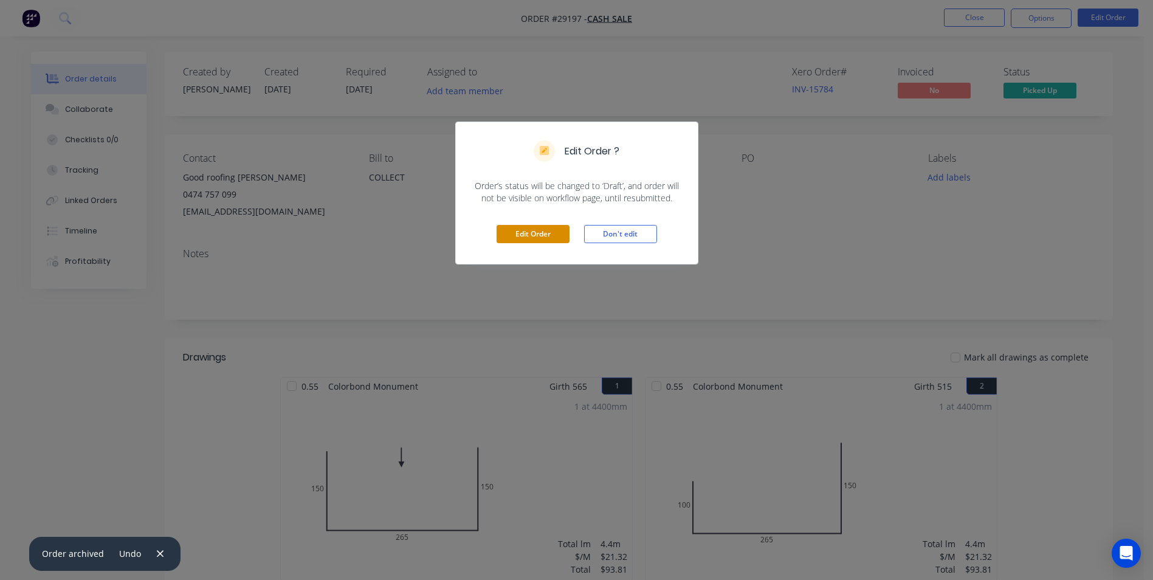
click at [517, 232] on button "Edit Order" at bounding box center [533, 234] width 73 height 18
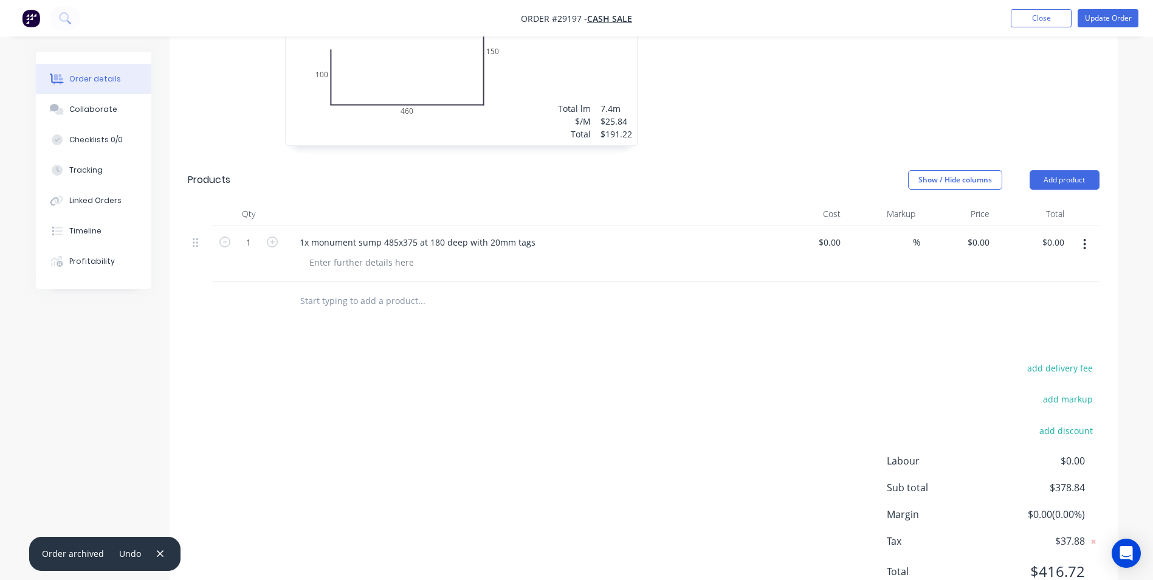
scroll to position [727, 0]
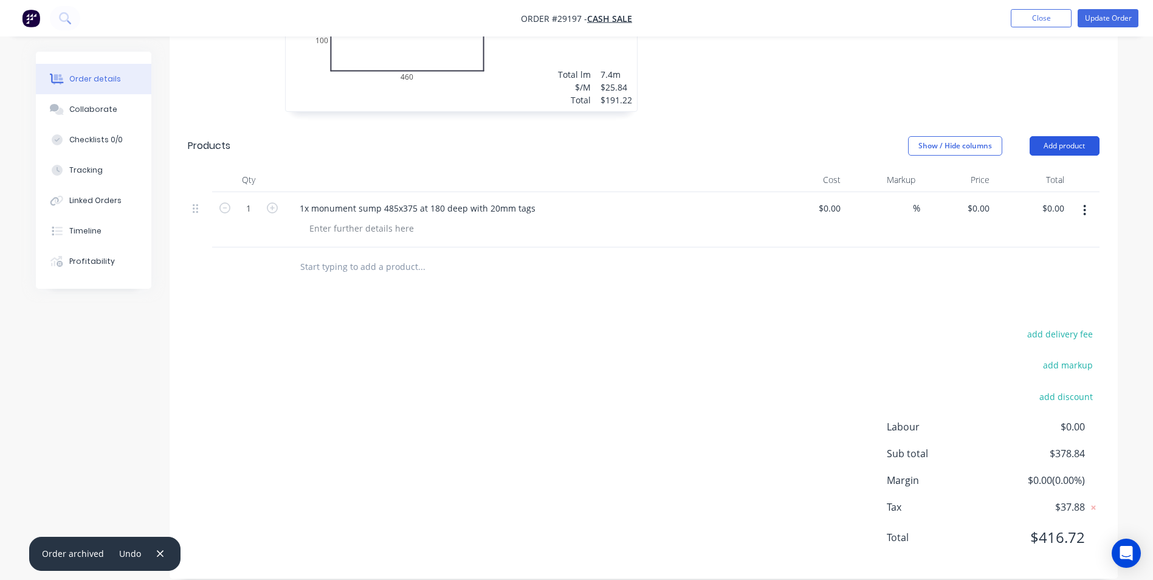
click at [1071, 136] on button "Add product" at bounding box center [1065, 145] width 70 height 19
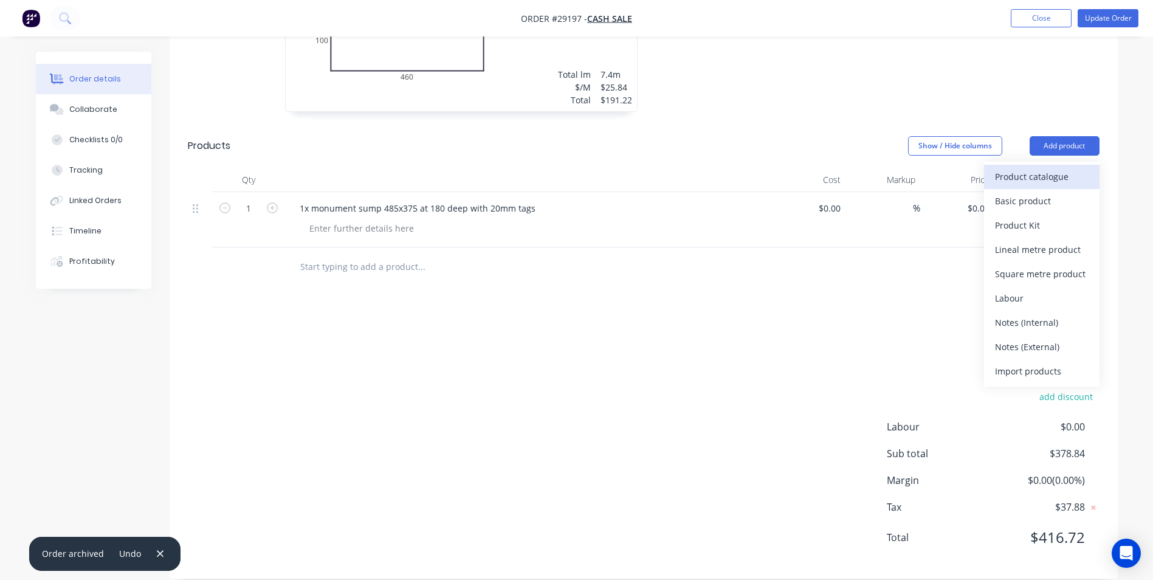
click at [1020, 168] on div "Product catalogue" at bounding box center [1042, 177] width 94 height 18
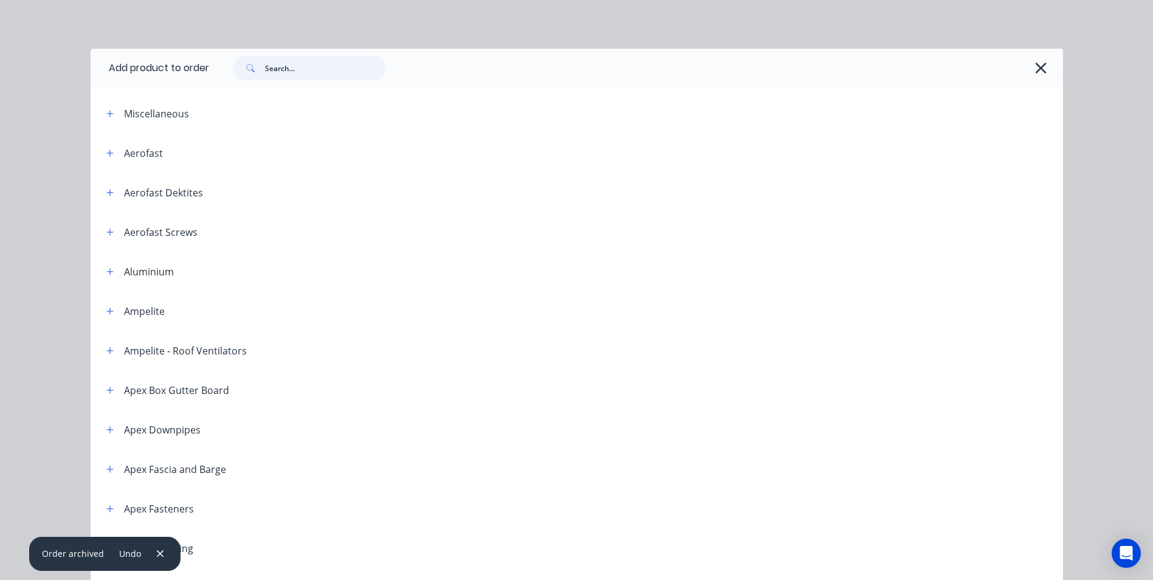
click at [291, 74] on input "text" at bounding box center [325, 68] width 120 height 24
type input "n"
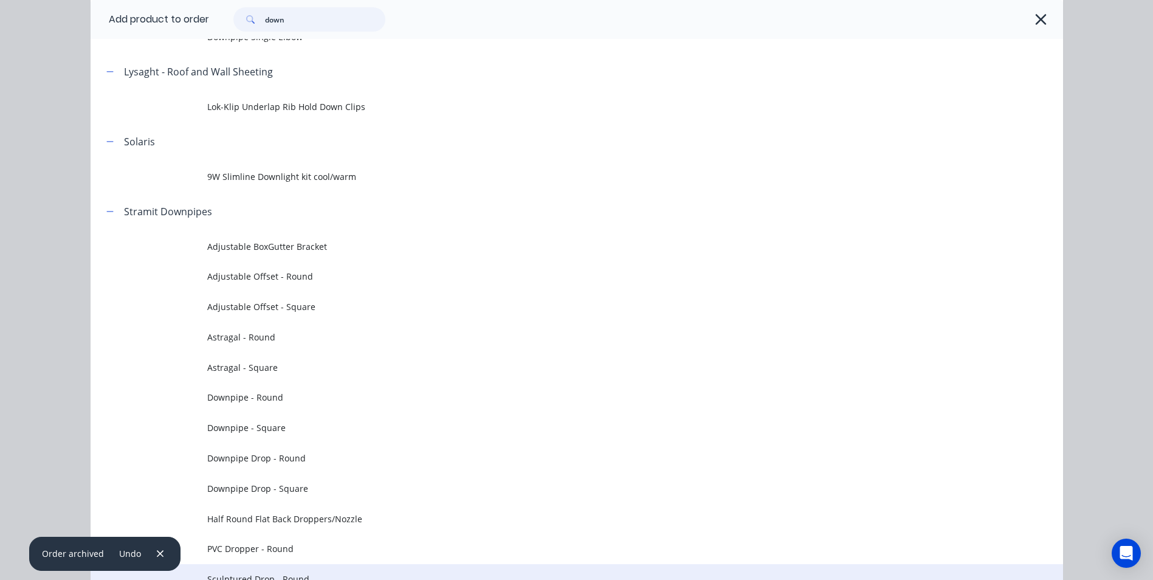
scroll to position [1012, 0]
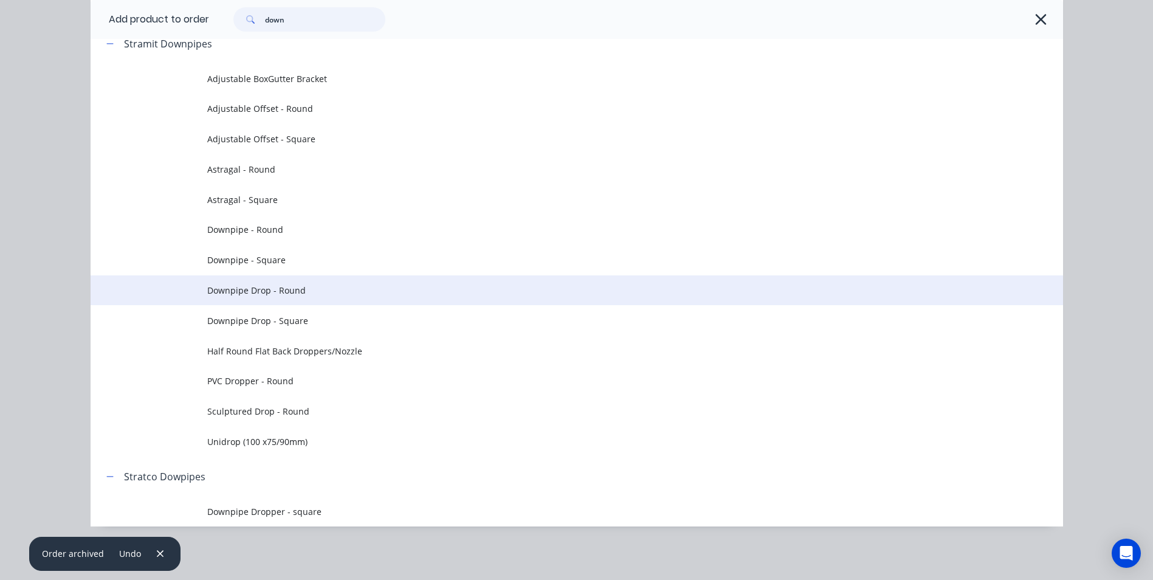
type input "down"
click at [308, 295] on span "Downpipe Drop - Round" at bounding box center [549, 290] width 684 height 13
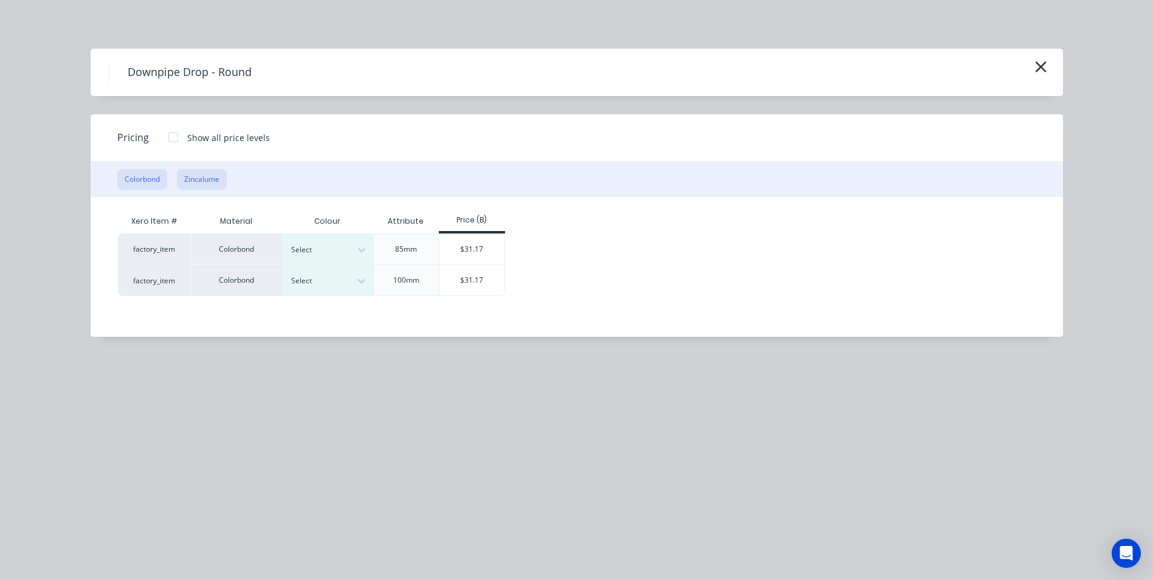
click at [202, 177] on button "Zincalume" at bounding box center [202, 179] width 50 height 21
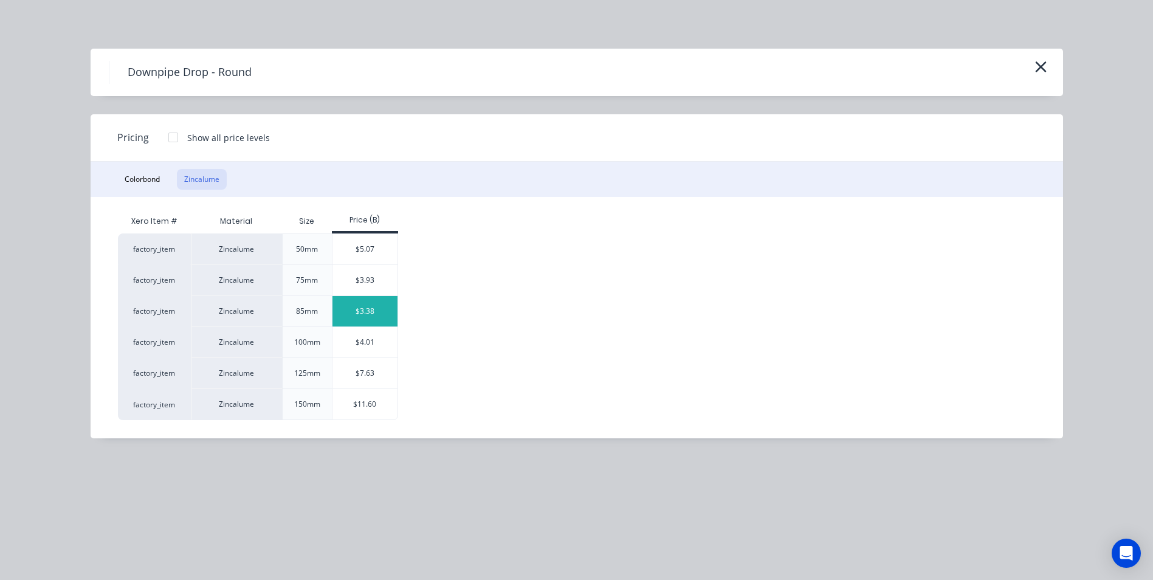
click at [366, 312] on div "$3.38" at bounding box center [364, 311] width 65 height 30
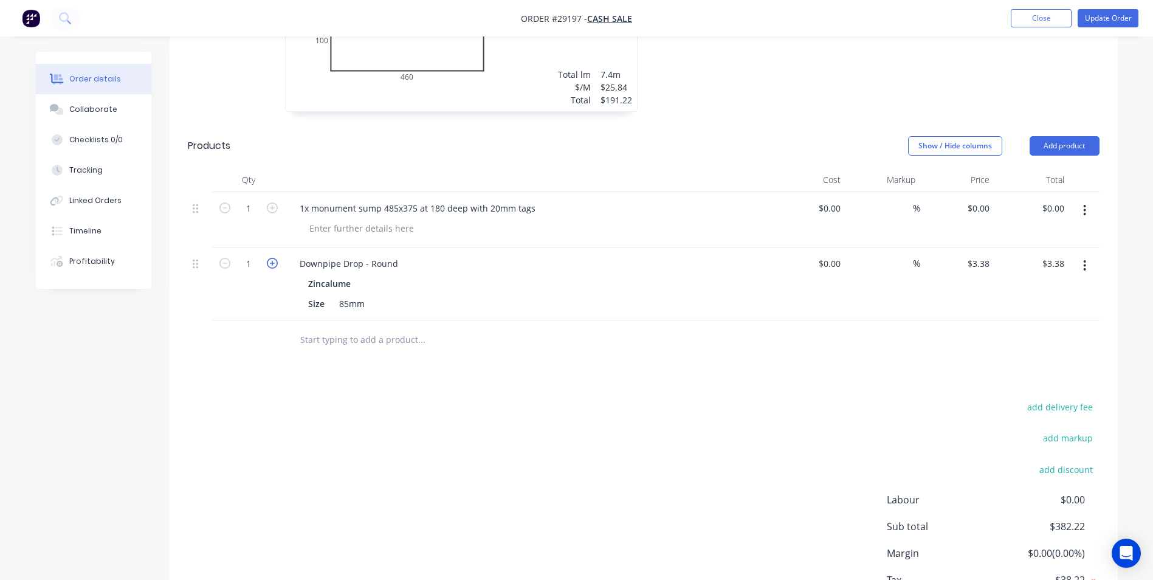
click at [271, 258] on icon "button" at bounding box center [272, 263] width 11 height 11
type input "2"
type input "$6.76"
click at [484, 472] on div "add delivery fee add markup add discount Labour $0.00 Sub total $385.60 Margin …" at bounding box center [644, 516] width 912 height 235
click at [1107, 15] on button "Update Order" at bounding box center [1108, 18] width 61 height 18
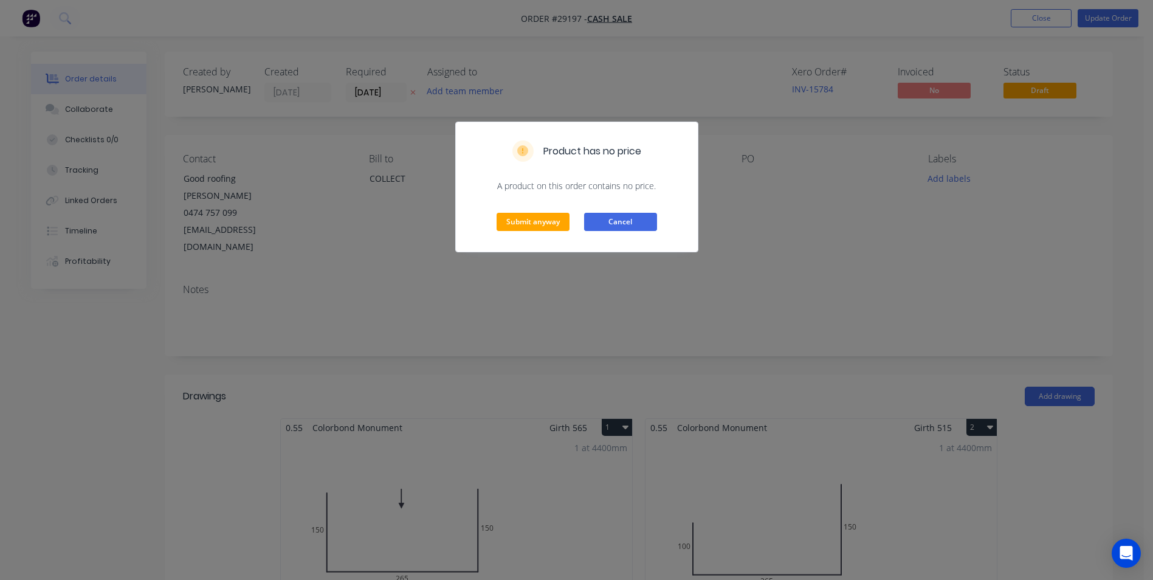
click at [638, 216] on button "Cancel" at bounding box center [620, 222] width 73 height 18
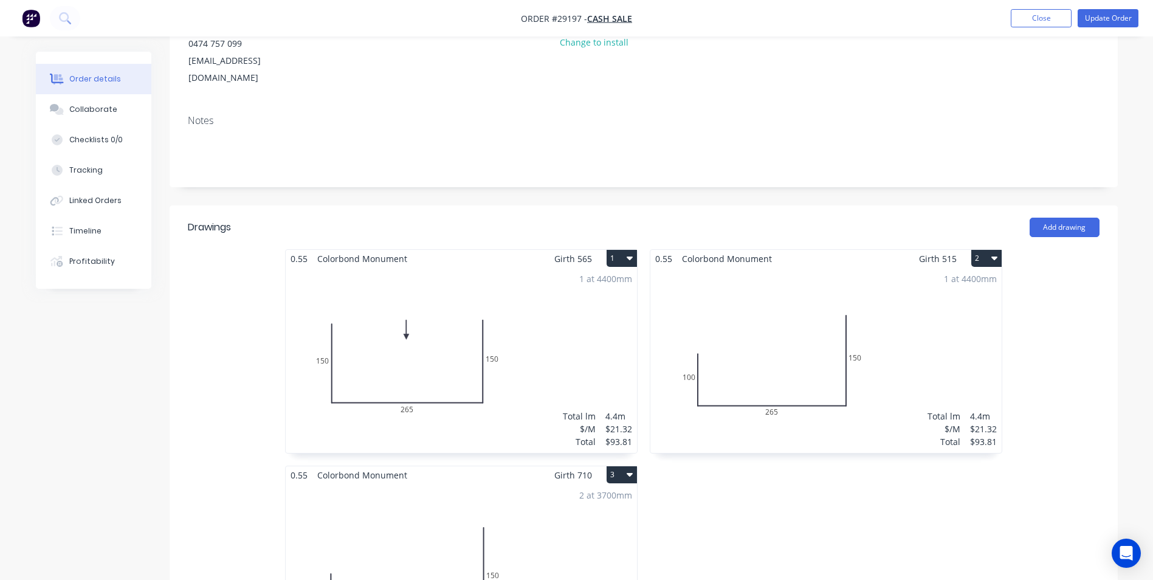
scroll to position [182, 0]
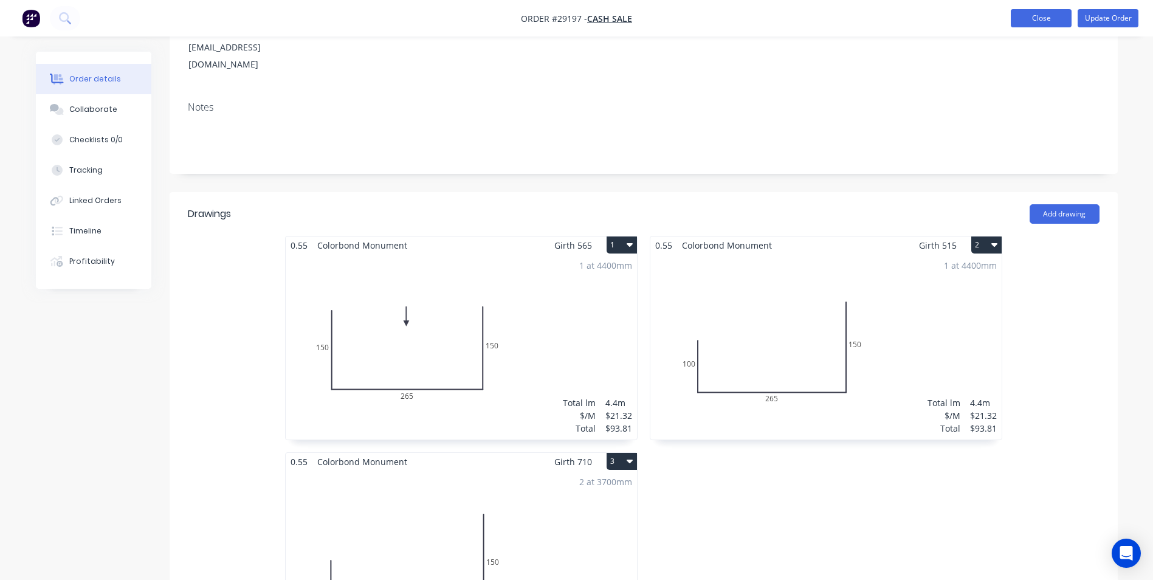
click at [1045, 19] on button "Close" at bounding box center [1041, 18] width 61 height 18
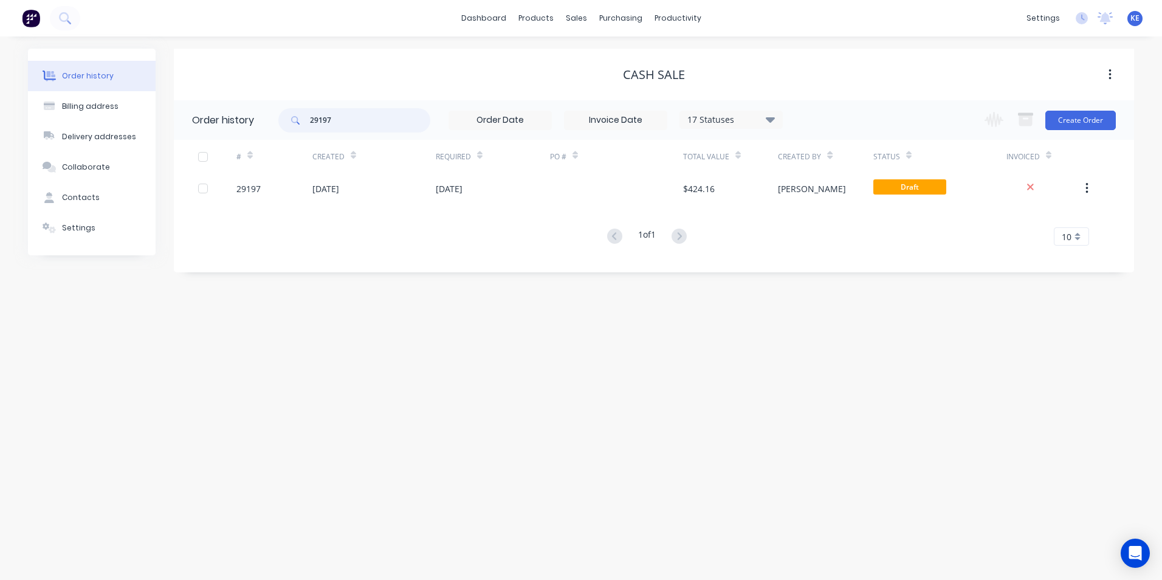
drag, startPoint x: 346, startPoint y: 126, endPoint x: 246, endPoint y: 124, distance: 99.7
click at [246, 124] on header "Order history 29197 17 Statuses Invoice Status Invoiced Not Invoiced Partial Or…" at bounding box center [654, 120] width 960 height 40
type input "29123"
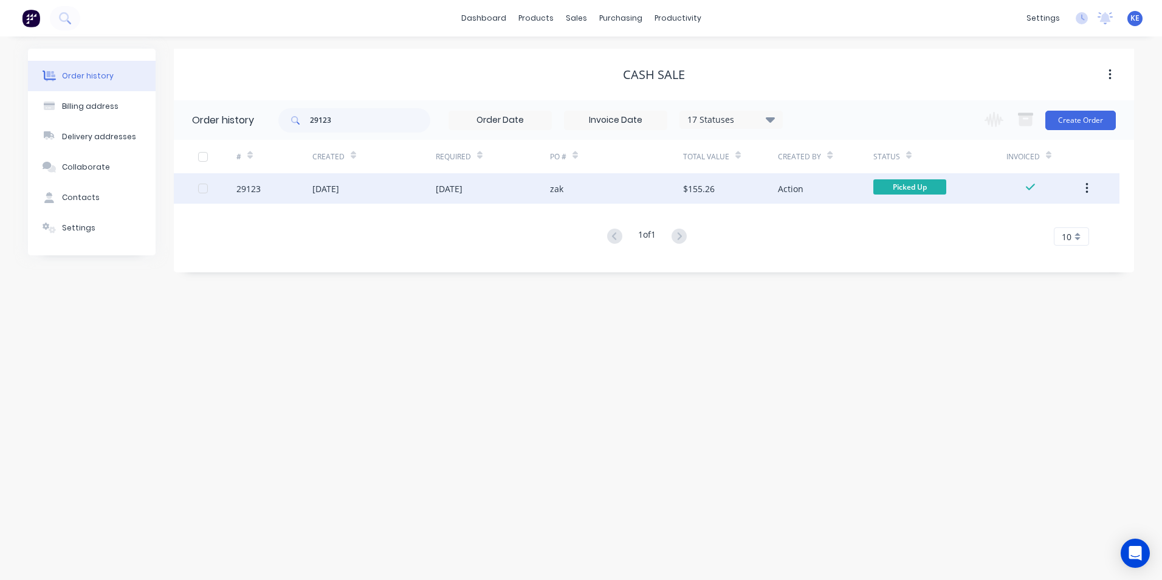
click at [294, 190] on div "29123" at bounding box center [274, 188] width 76 height 30
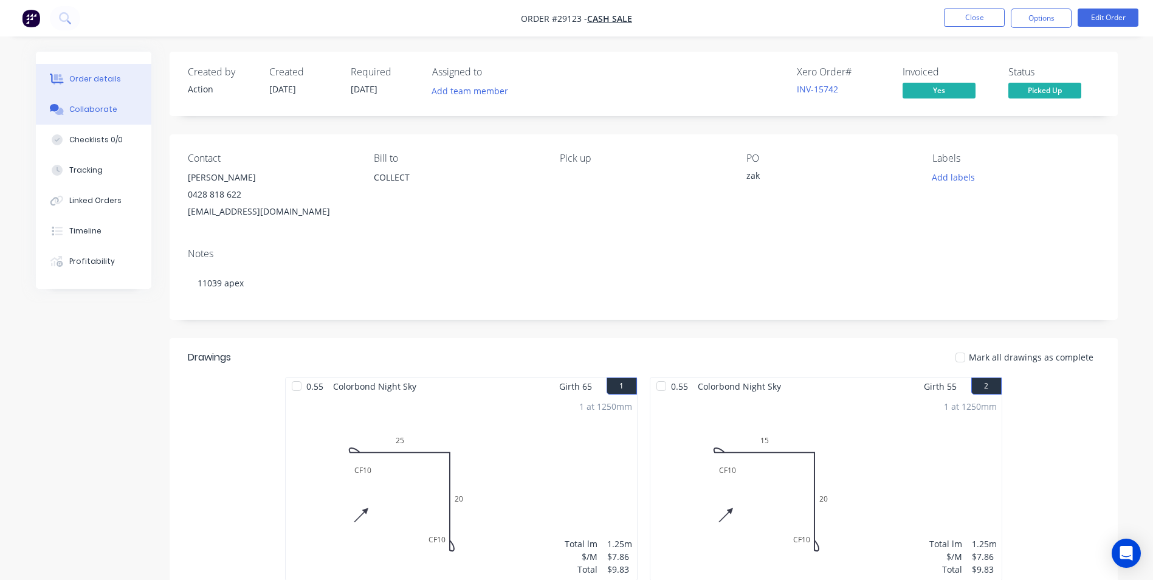
click at [106, 114] on div "Collaborate" at bounding box center [93, 109] width 48 height 11
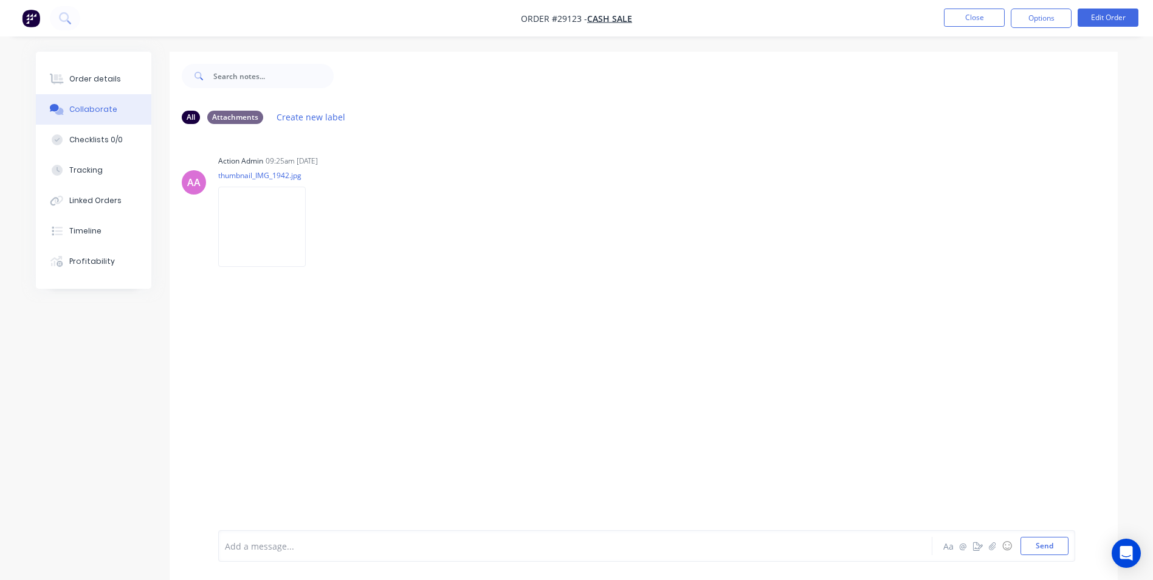
click at [256, 545] on div at bounding box center [541, 546] width 632 height 13
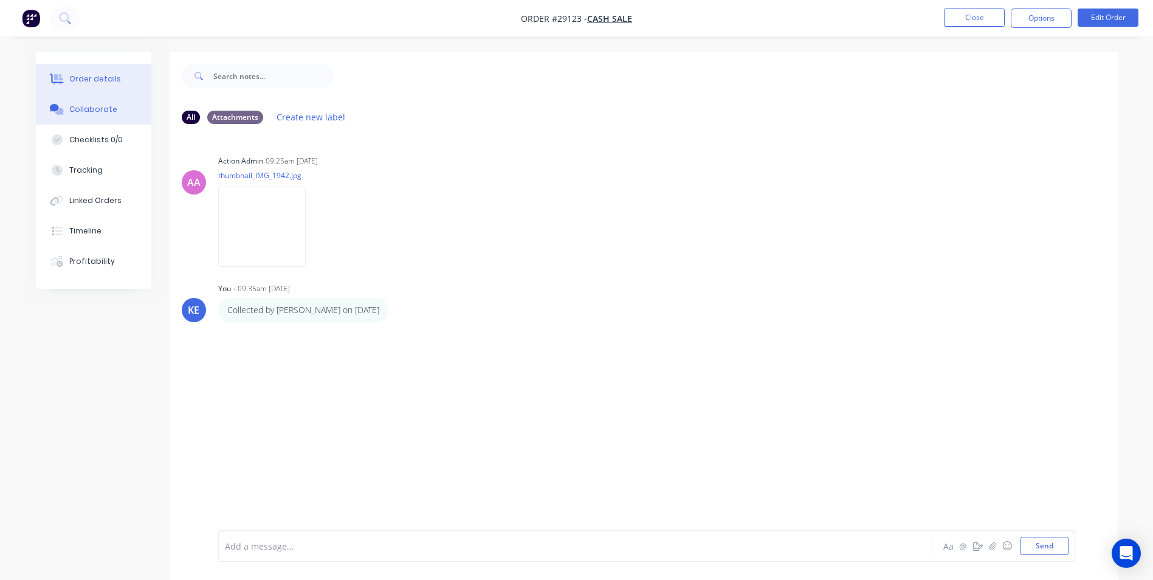
click at [108, 73] on button "Order details" at bounding box center [93, 79] width 115 height 30
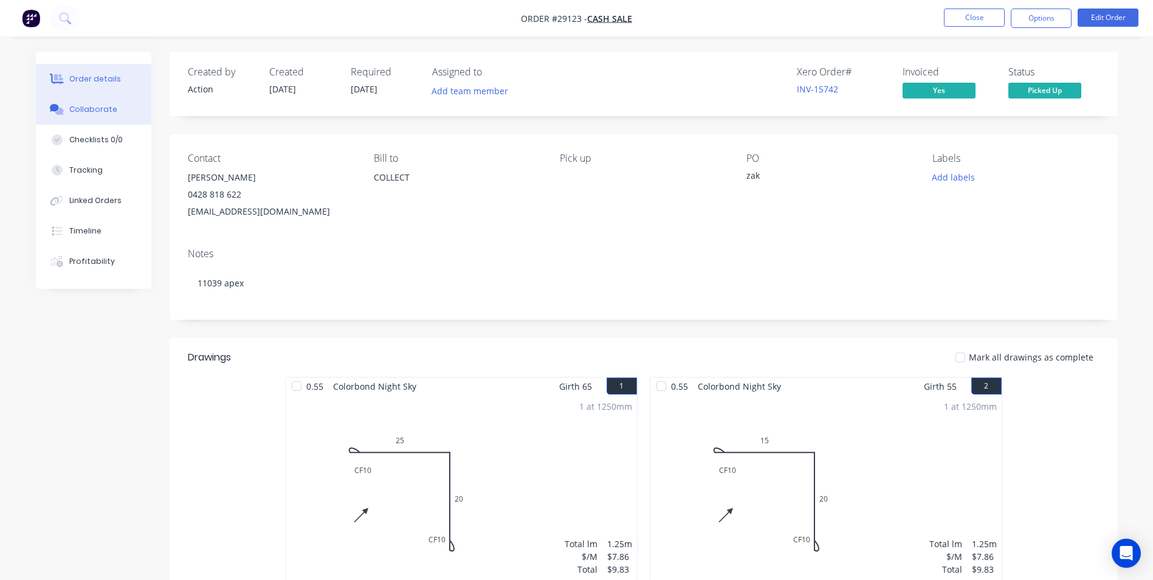
click at [107, 113] on div "Collaborate" at bounding box center [93, 109] width 48 height 11
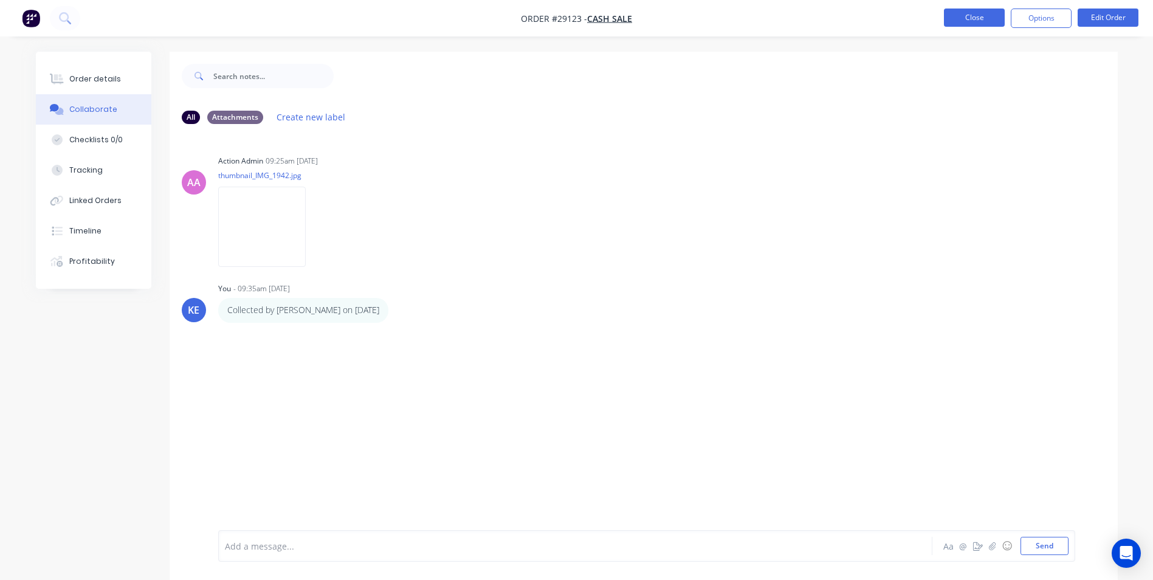
click at [972, 20] on button "Close" at bounding box center [974, 18] width 61 height 18
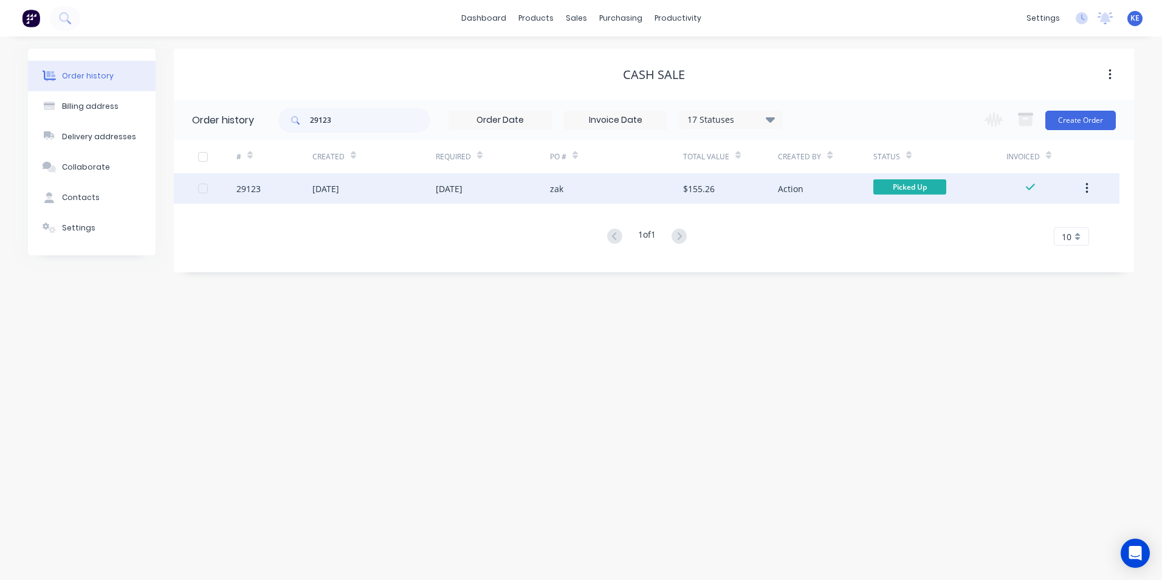
click at [1084, 190] on button "button" at bounding box center [1087, 188] width 29 height 22
click at [1000, 225] on div "Archive" at bounding box center [1044, 221] width 94 height 18
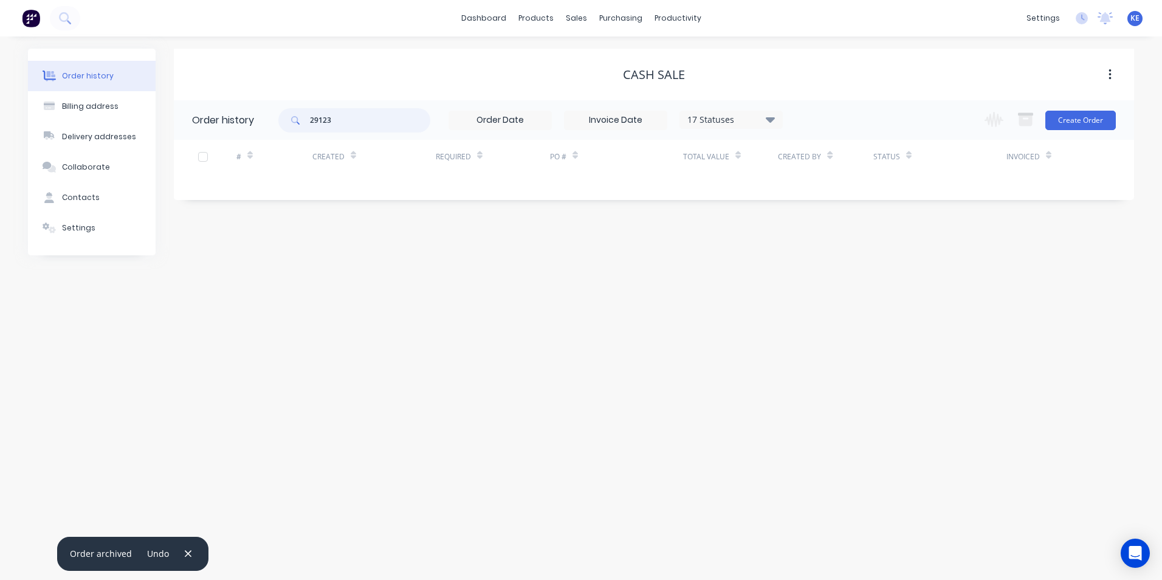
drag, startPoint x: 340, startPoint y: 126, endPoint x: 264, endPoint y: 122, distance: 75.5
click at [264, 122] on header "Order history 29123 17 Statuses Invoice Status Invoiced Not Invoiced Partial Or…" at bounding box center [654, 120] width 960 height 40
type input "29231"
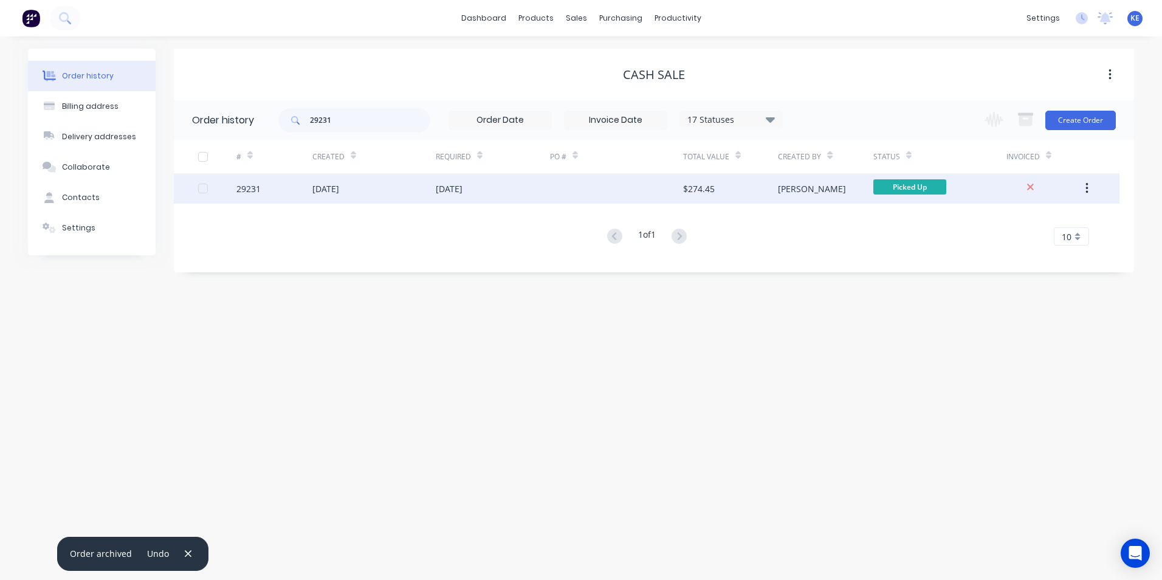
click at [266, 188] on div "29231" at bounding box center [274, 188] width 76 height 30
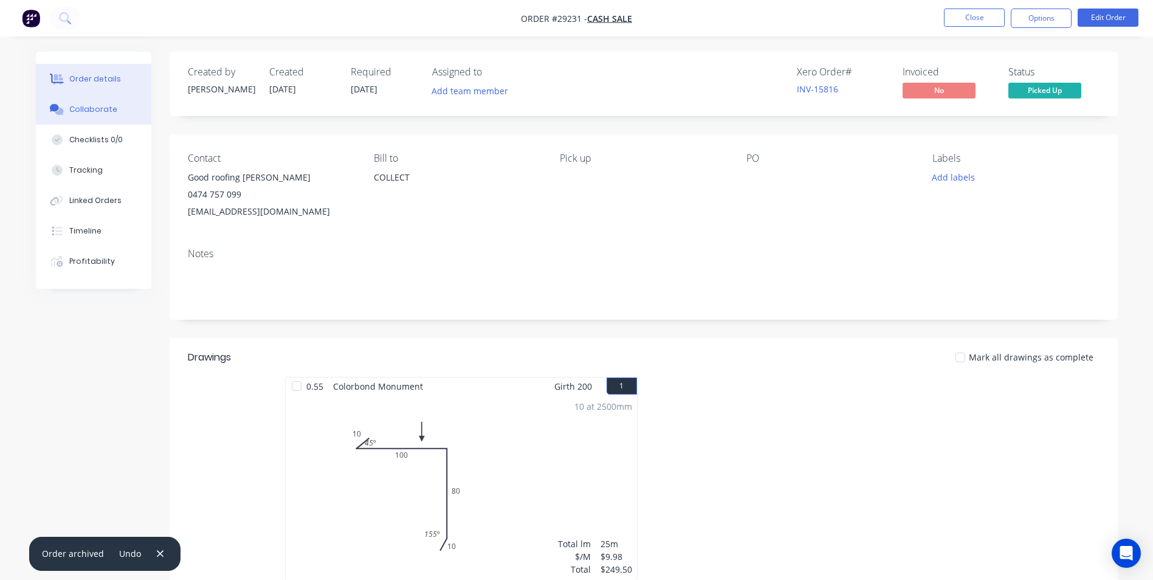
click at [86, 105] on div "Collaborate" at bounding box center [93, 109] width 48 height 11
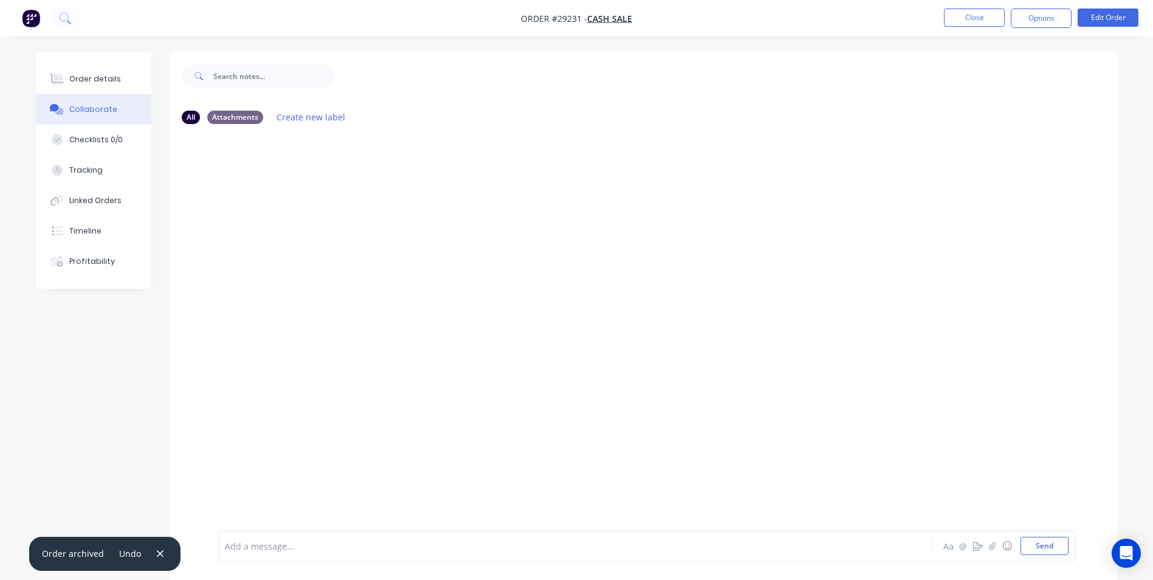
click at [273, 537] on div "Add a message..." at bounding box center [541, 546] width 633 height 18
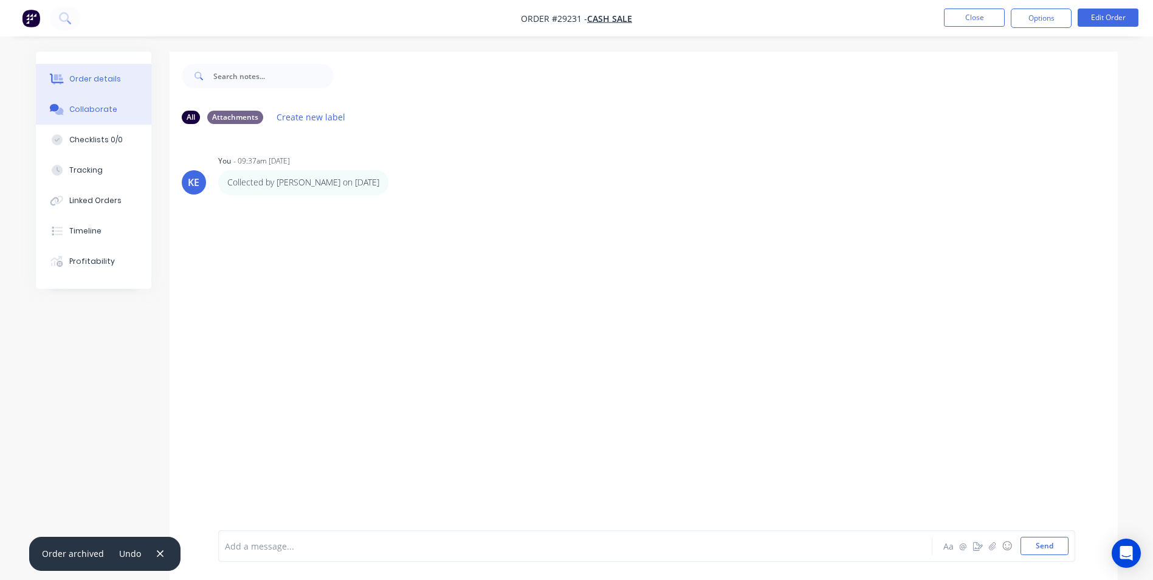
click at [109, 65] on button "Order details" at bounding box center [93, 79] width 115 height 30
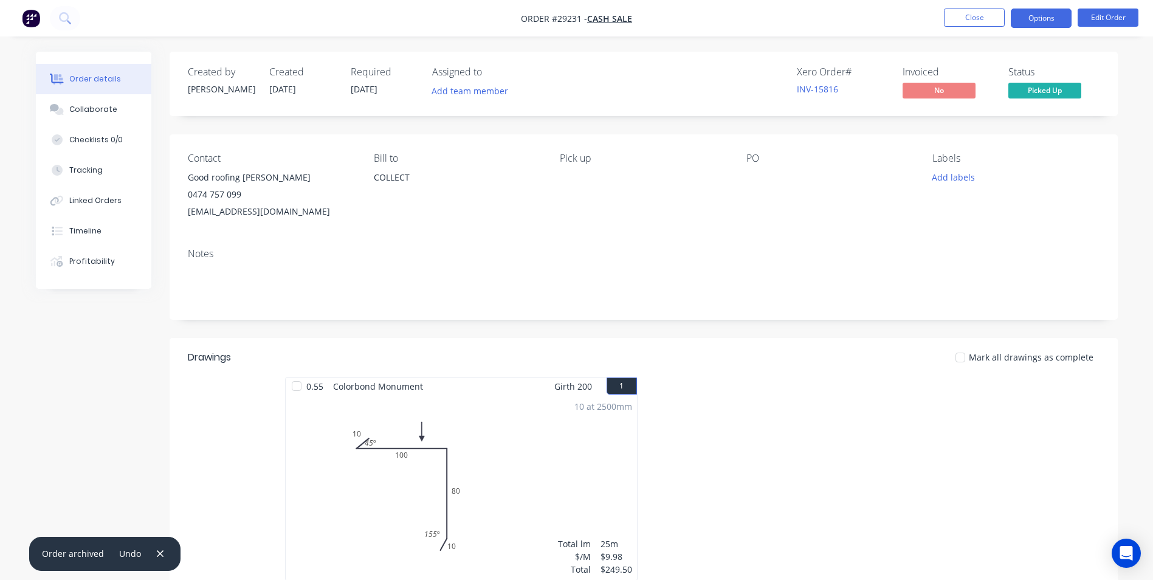
click at [1035, 12] on button "Options" at bounding box center [1041, 18] width 61 height 19
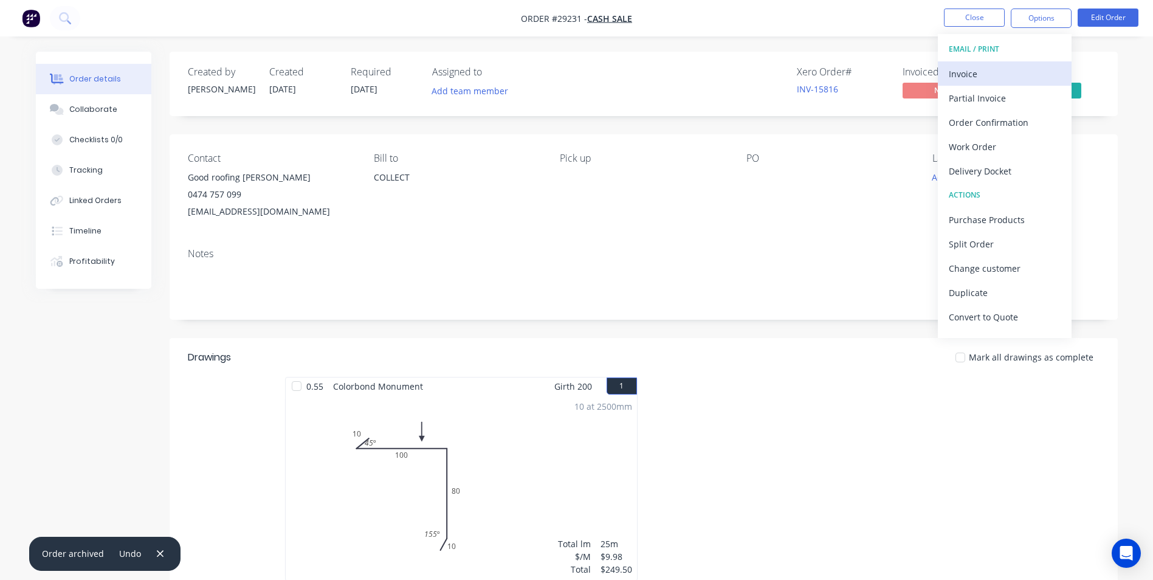
click at [960, 73] on div "Invoice" at bounding box center [1005, 74] width 112 height 18
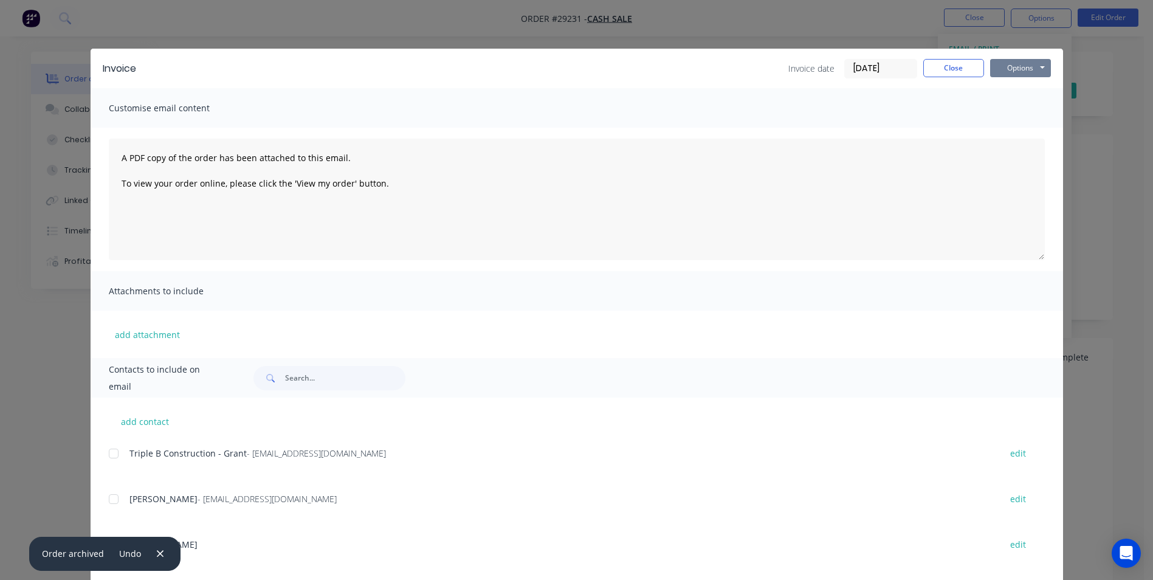
click at [1012, 67] on button "Options" at bounding box center [1020, 68] width 61 height 18
click at [996, 112] on button "Print" at bounding box center [1029, 110] width 78 height 20
click at [946, 71] on button "Close" at bounding box center [953, 68] width 61 height 18
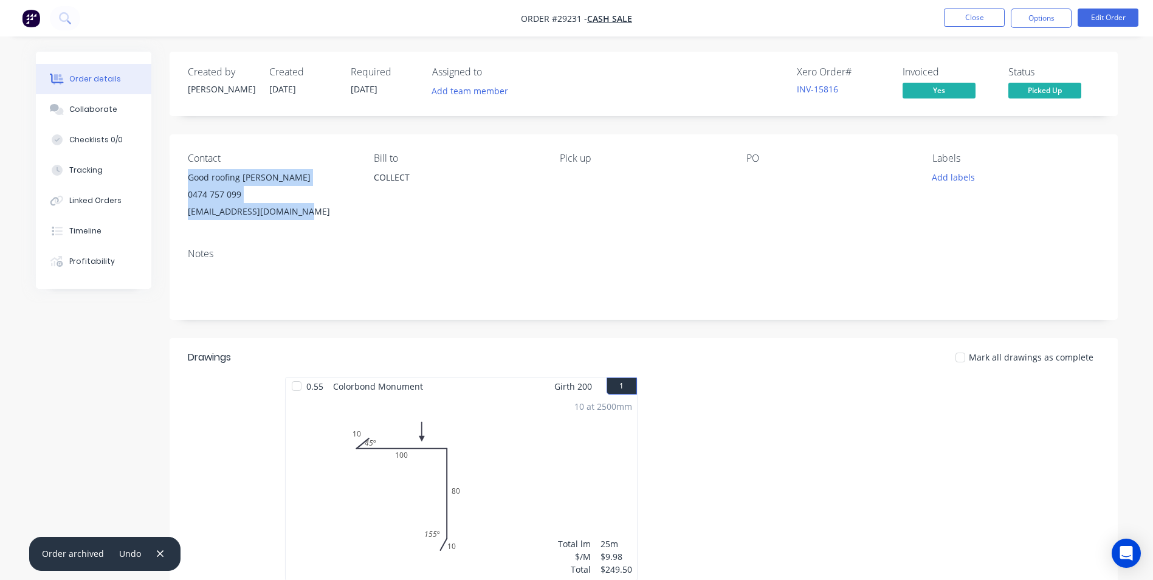
drag, startPoint x: 185, startPoint y: 179, endPoint x: 321, endPoint y: 208, distance: 138.5
click at [321, 208] on div "Contact Good roofing jason Brophy 0474 757 099 jasonbrophy777@icloud.com Bill t…" at bounding box center [644, 186] width 948 height 104
copy div "Good roofing jason Brophy 0474 757 099 jasonbrophy777@icloud.com"
click at [74, 111] on div "Collaborate" at bounding box center [93, 109] width 48 height 11
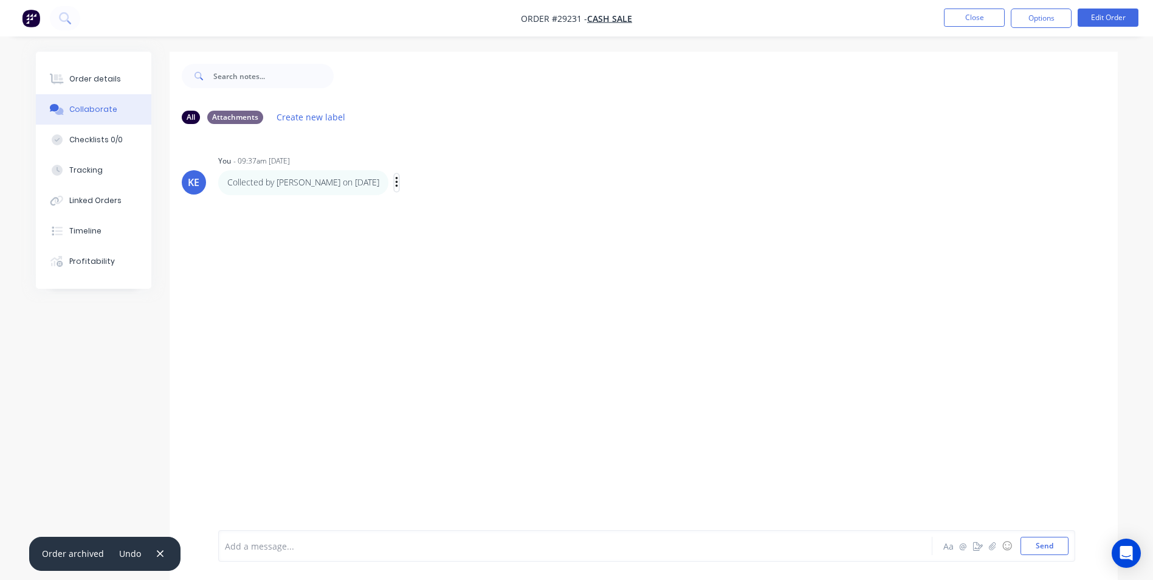
click at [395, 185] on icon "button" at bounding box center [397, 183] width 4 height 14
click at [402, 210] on button "Edit" at bounding box center [440, 204] width 77 height 20
click at [225, 549] on div "Collected by Jason on 14.10.25" at bounding box center [541, 546] width 633 height 13
click at [231, 546] on span "Collected by Jason on 14.10.25" at bounding box center [306, 546] width 162 height 12
click at [1048, 542] on button "Send" at bounding box center [1044, 546] width 48 height 18
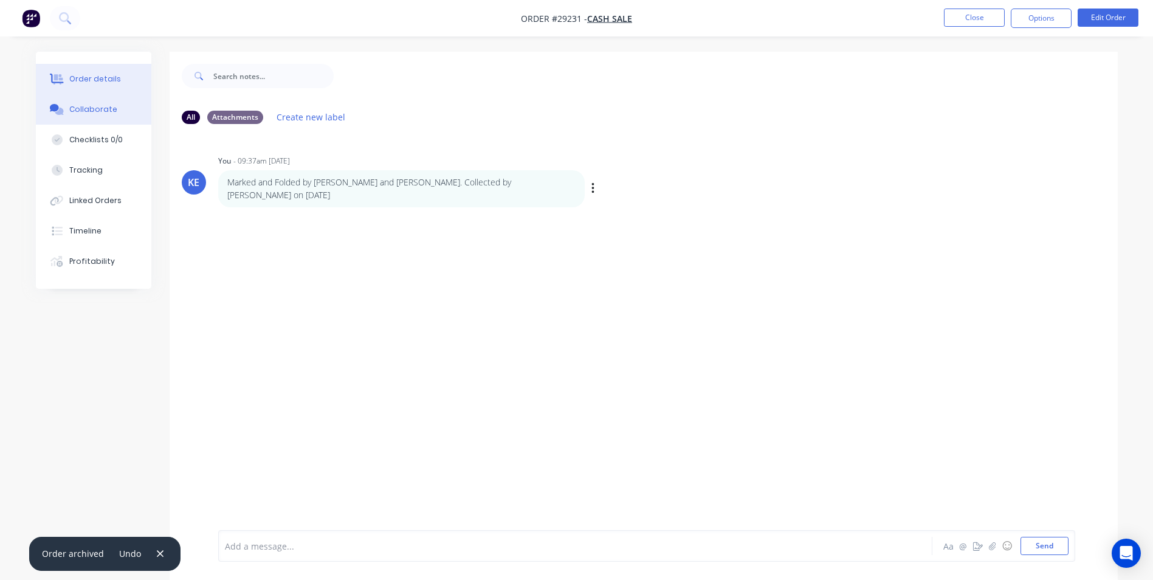
click at [82, 77] on div "Order details" at bounding box center [95, 79] width 52 height 11
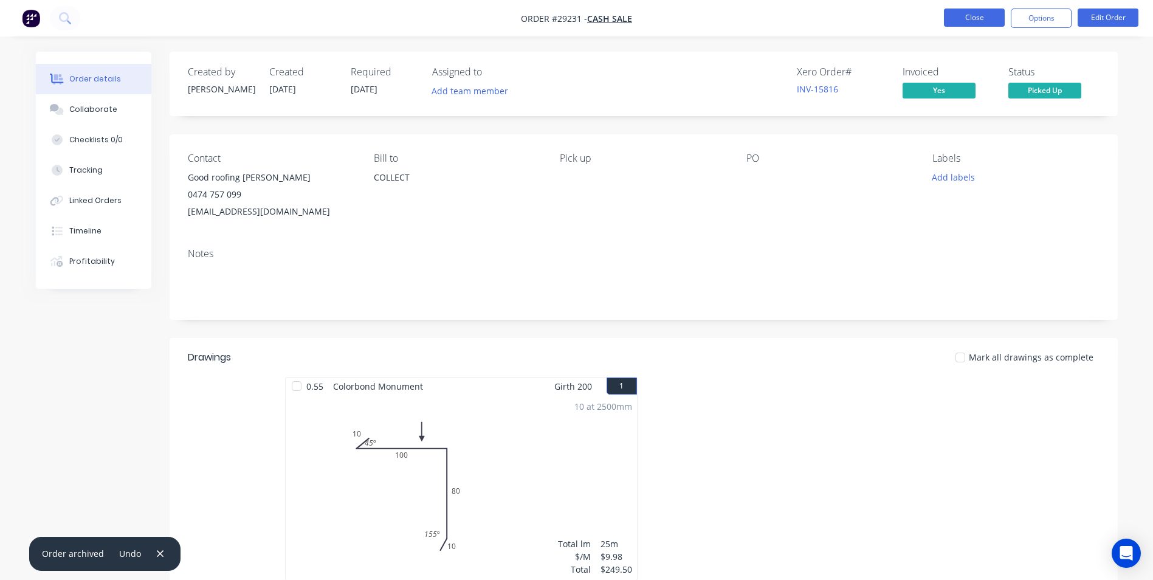
click at [975, 19] on button "Close" at bounding box center [974, 18] width 61 height 18
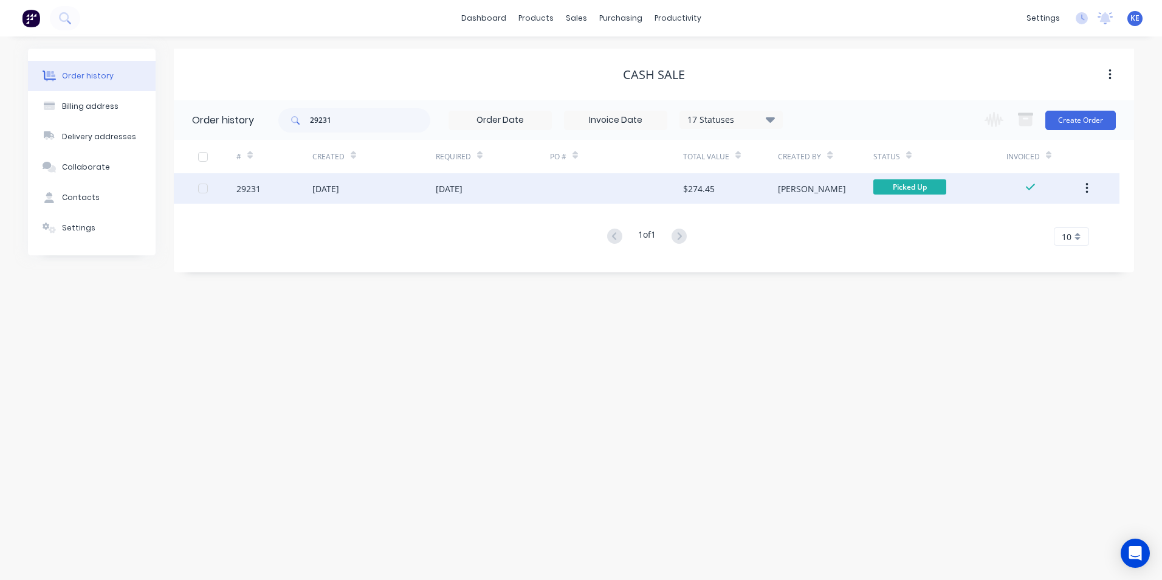
click at [1085, 189] on icon "button" at bounding box center [1086, 188] width 3 height 13
click at [1006, 227] on div "Archive" at bounding box center [1044, 221] width 94 height 18
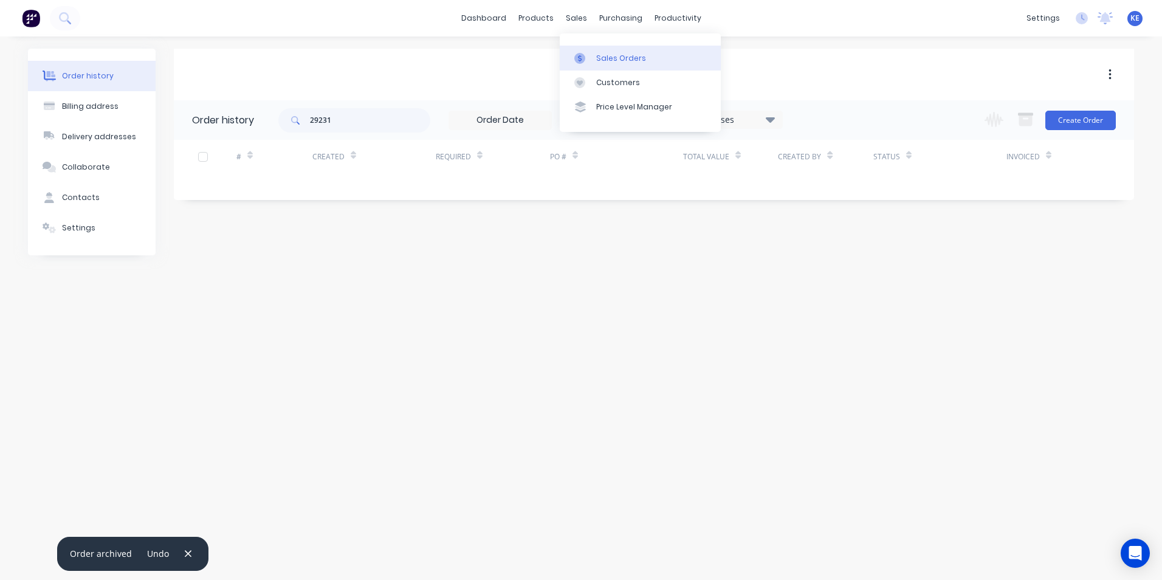
click at [605, 53] on div "Sales Orders" at bounding box center [621, 58] width 50 height 11
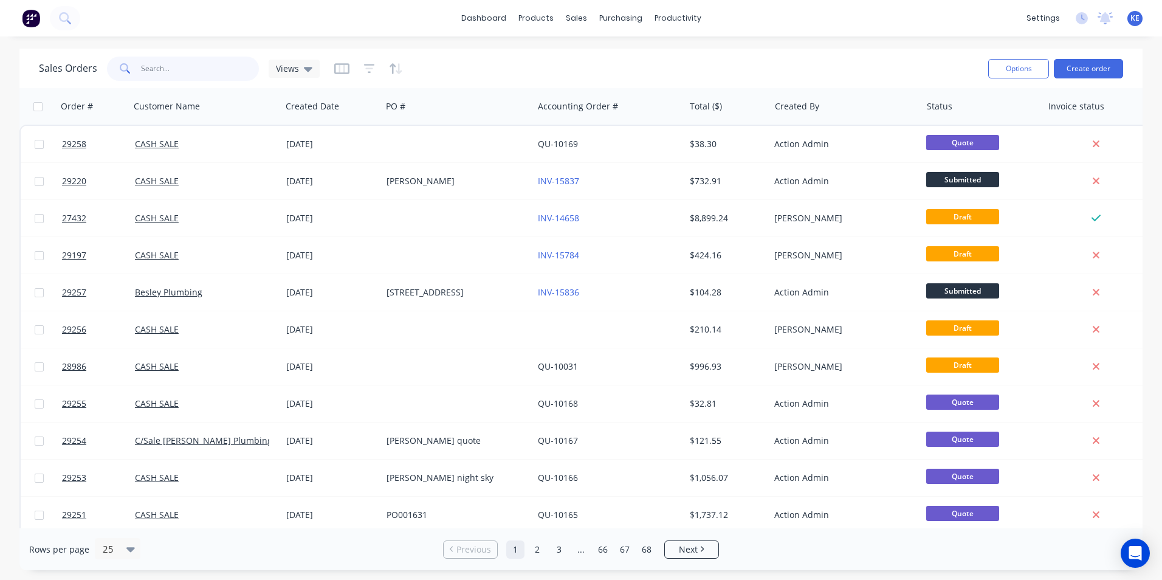
drag, startPoint x: 163, startPoint y: 69, endPoint x: 155, endPoint y: 72, distance: 8.8
click at [155, 72] on input "text" at bounding box center [200, 69] width 119 height 24
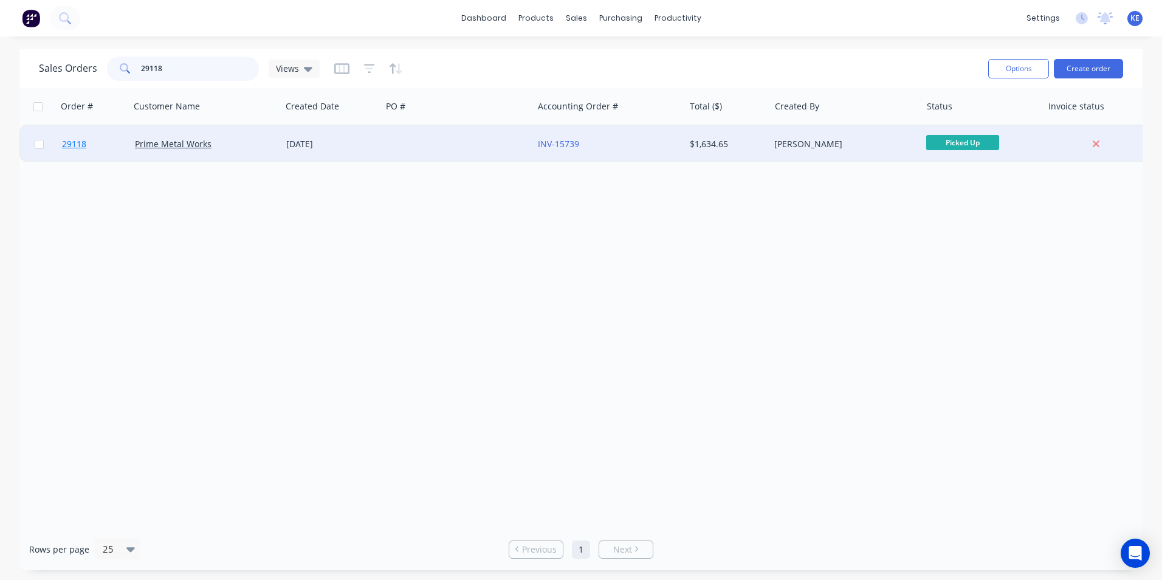
type input "29118"
click at [101, 139] on link "29118" at bounding box center [98, 144] width 73 height 36
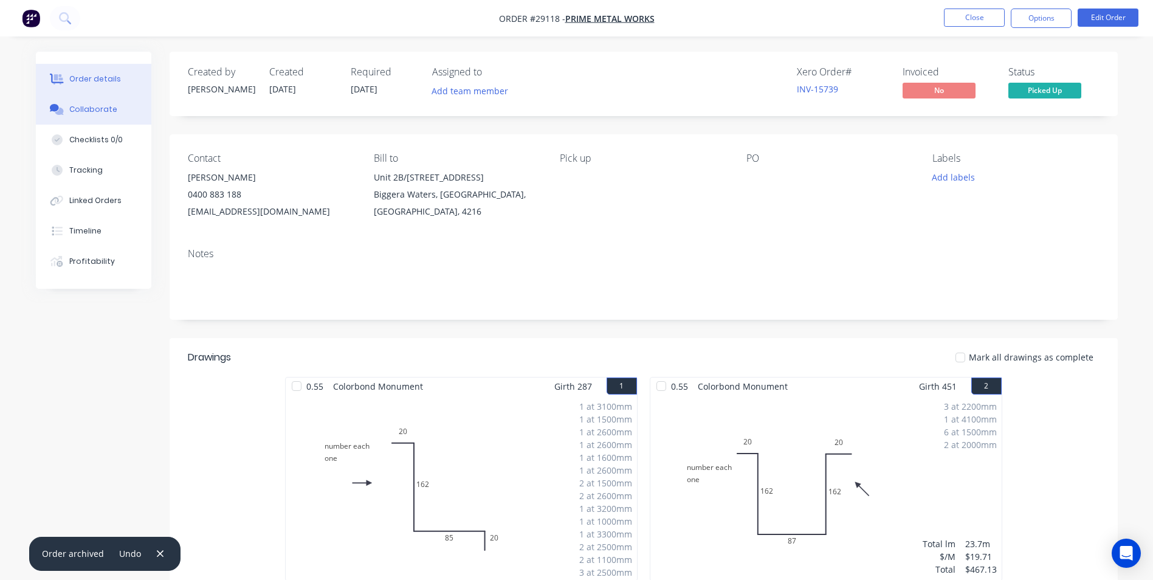
click at [72, 123] on button "Collaborate" at bounding box center [93, 109] width 115 height 30
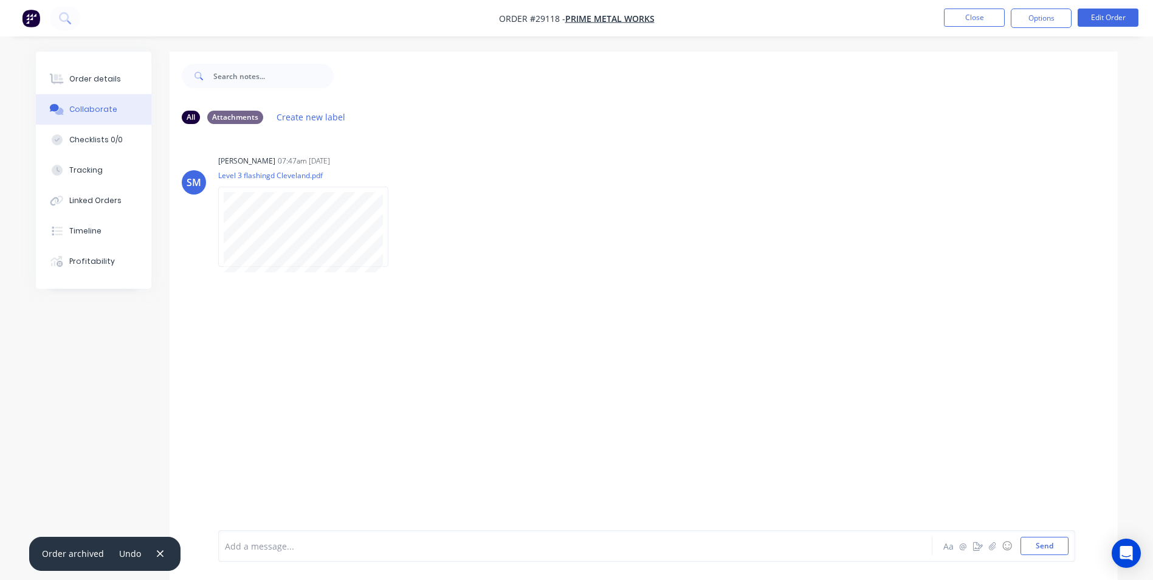
click at [255, 560] on div "Add a message... Aa @ ☺ Send" at bounding box center [646, 546] width 857 height 32
click at [249, 545] on div at bounding box center [541, 546] width 632 height 13
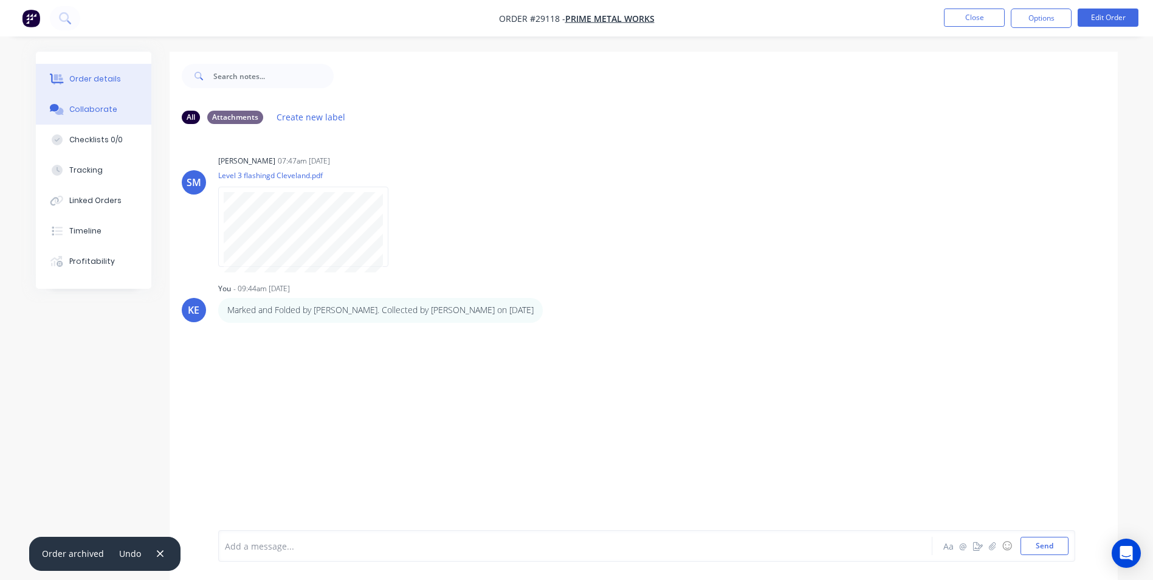
click at [108, 83] on div "Order details" at bounding box center [95, 79] width 52 height 11
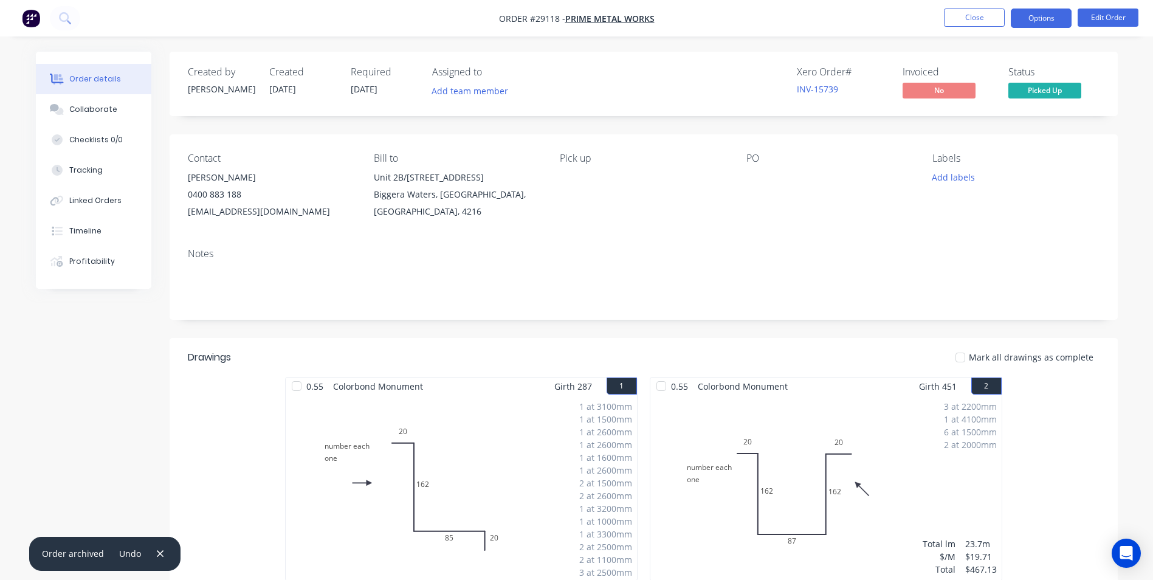
click at [1023, 21] on button "Options" at bounding box center [1041, 18] width 61 height 19
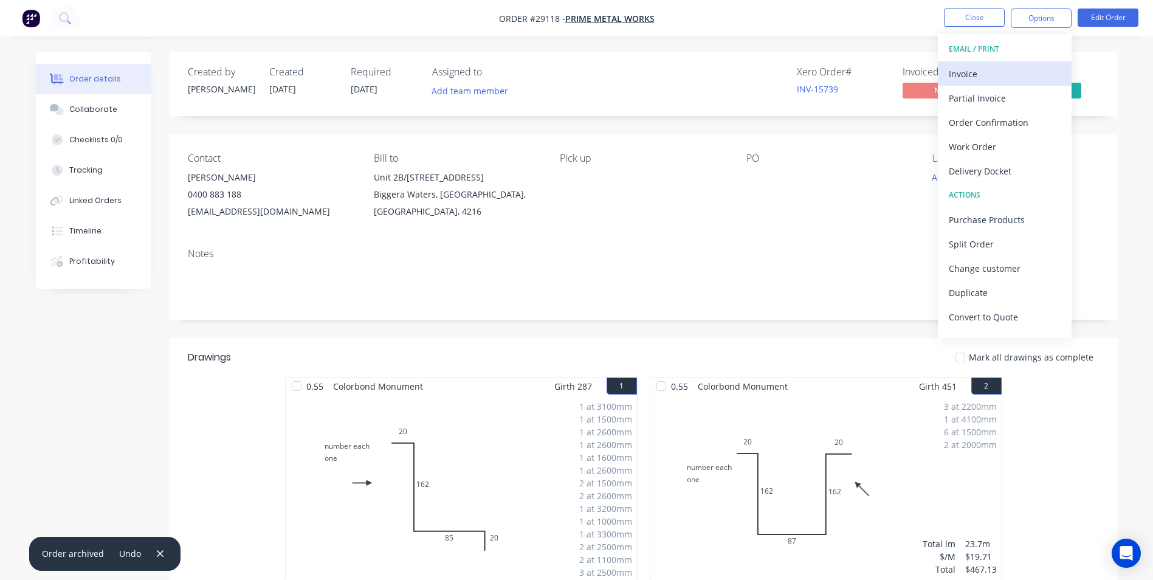
click at [974, 72] on div "Invoice" at bounding box center [1005, 74] width 112 height 18
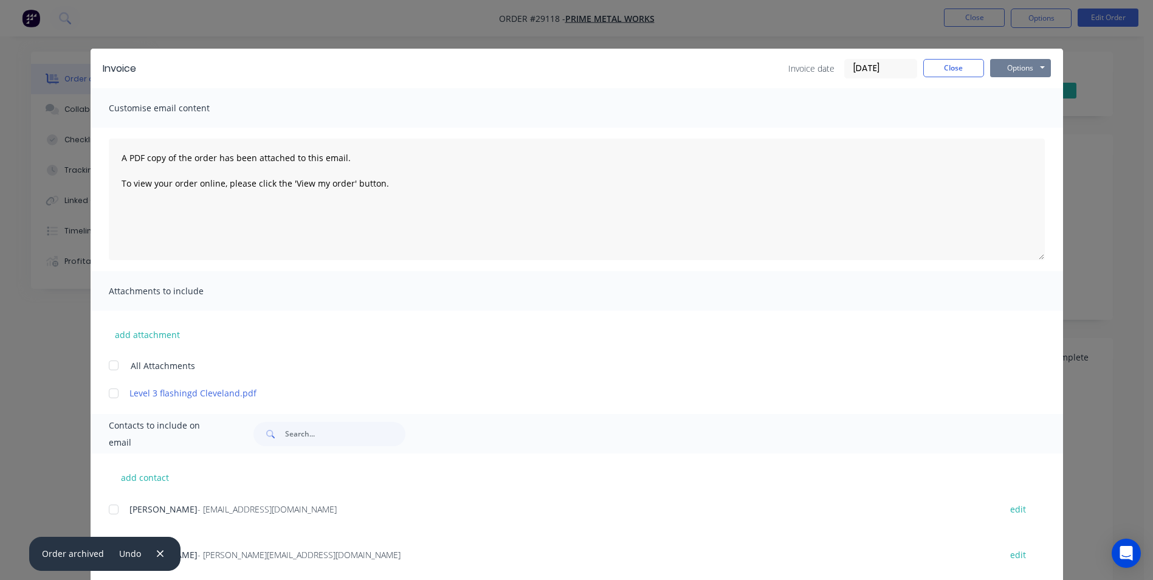
click at [1030, 67] on button "Options" at bounding box center [1020, 68] width 61 height 18
click at [1005, 112] on button "Print" at bounding box center [1029, 110] width 78 height 20
click at [943, 64] on button "Close" at bounding box center [953, 68] width 61 height 18
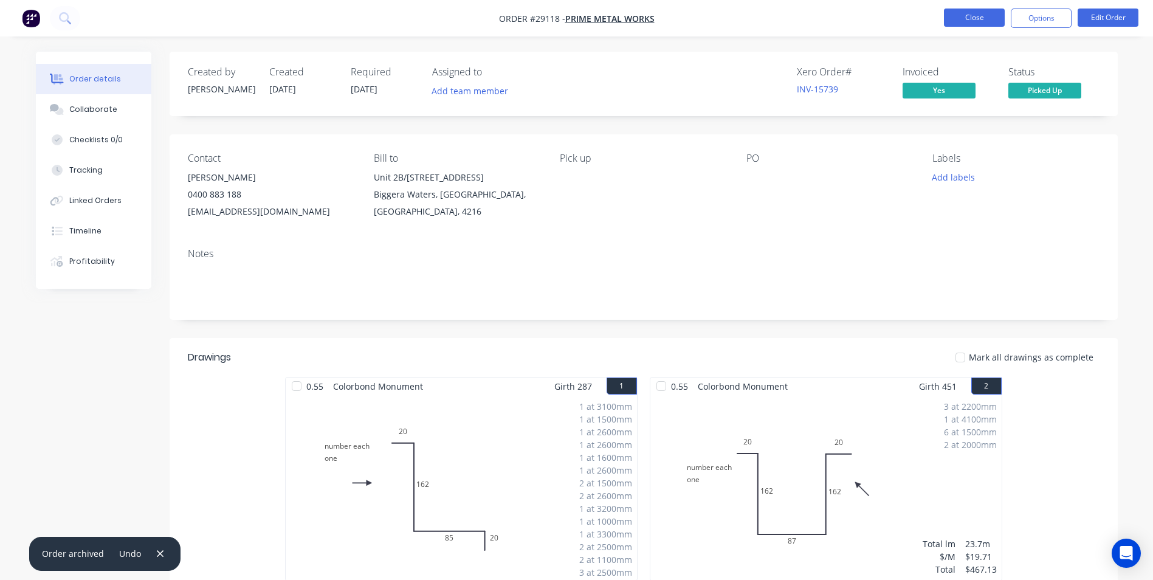
click at [975, 16] on button "Close" at bounding box center [974, 18] width 61 height 18
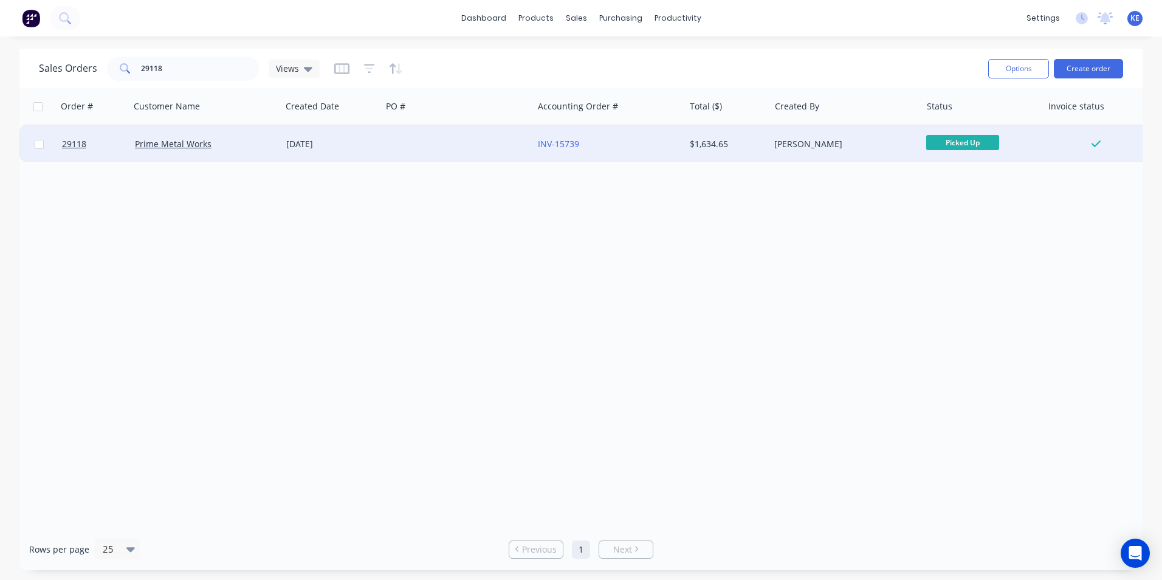
click at [35, 145] on input "checkbox" at bounding box center [39, 144] width 9 height 9
checkbox input "true"
click at [1012, 74] on button "Options" at bounding box center [1018, 68] width 61 height 19
click at [968, 129] on div "Archive" at bounding box center [982, 124] width 112 height 18
checkbox input "false"
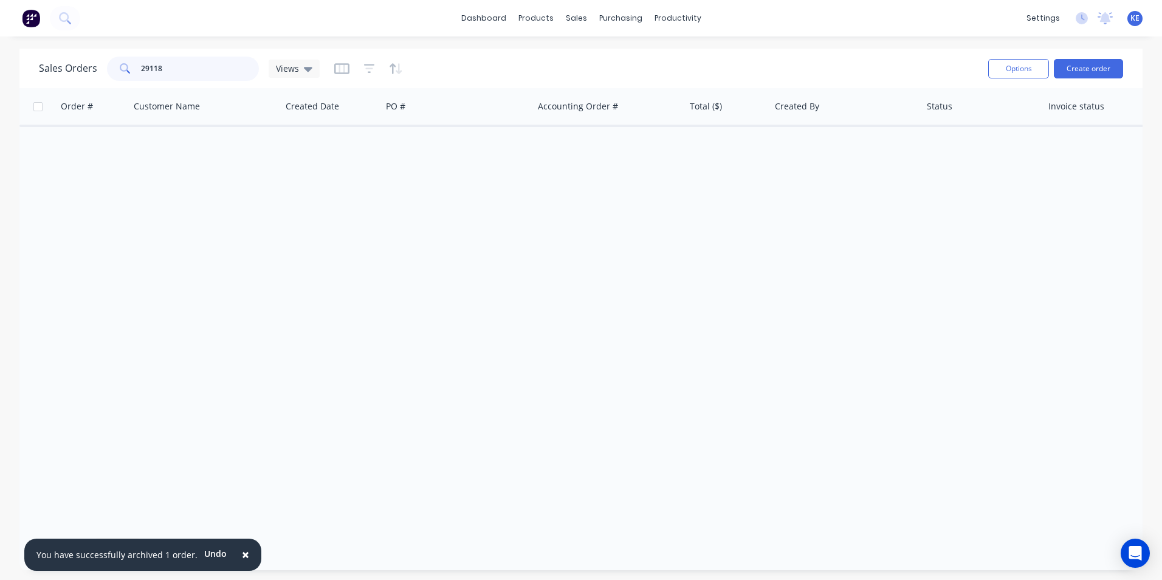
drag, startPoint x: 175, startPoint y: 67, endPoint x: 73, endPoint y: 70, distance: 102.1
click at [73, 70] on div "Sales Orders 29118 Views" at bounding box center [179, 69] width 281 height 24
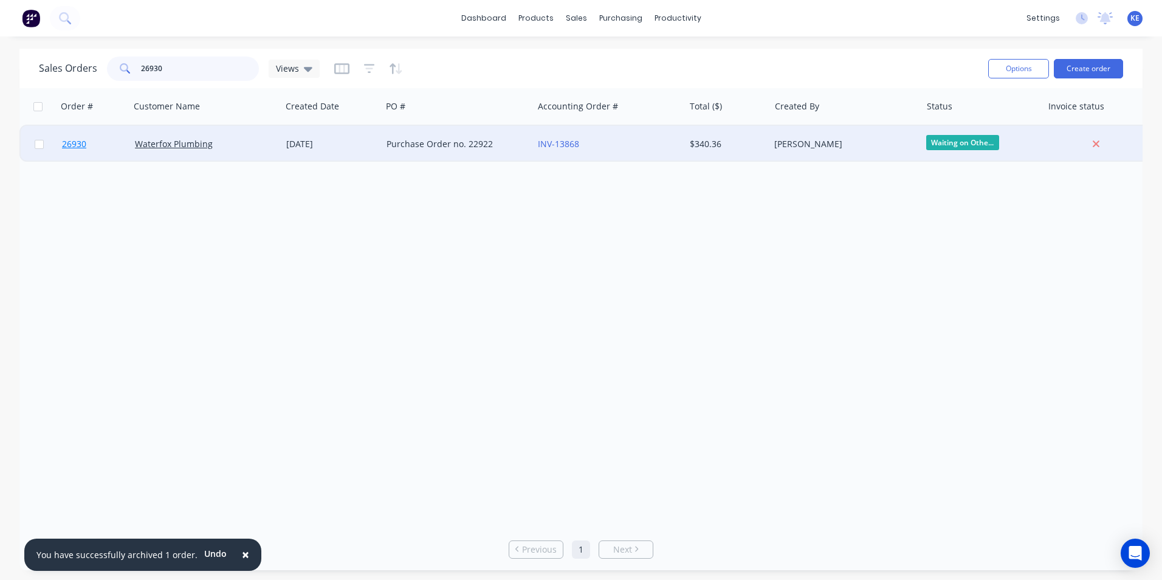
type input "26930"
click at [115, 150] on link "26930" at bounding box center [98, 144] width 73 height 36
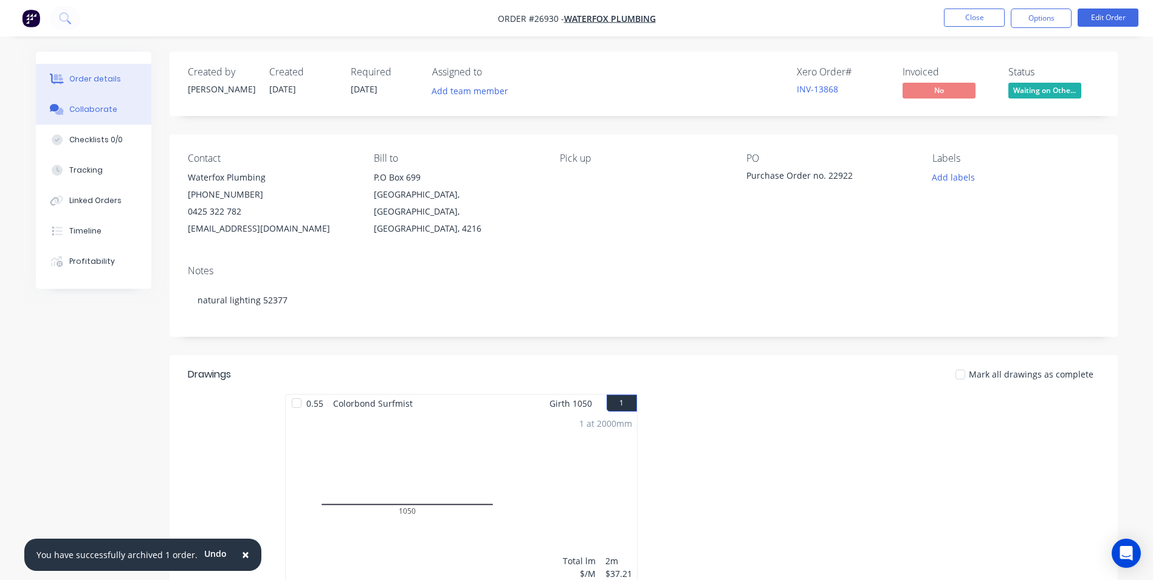
click at [111, 109] on div "Collaborate" at bounding box center [93, 109] width 48 height 11
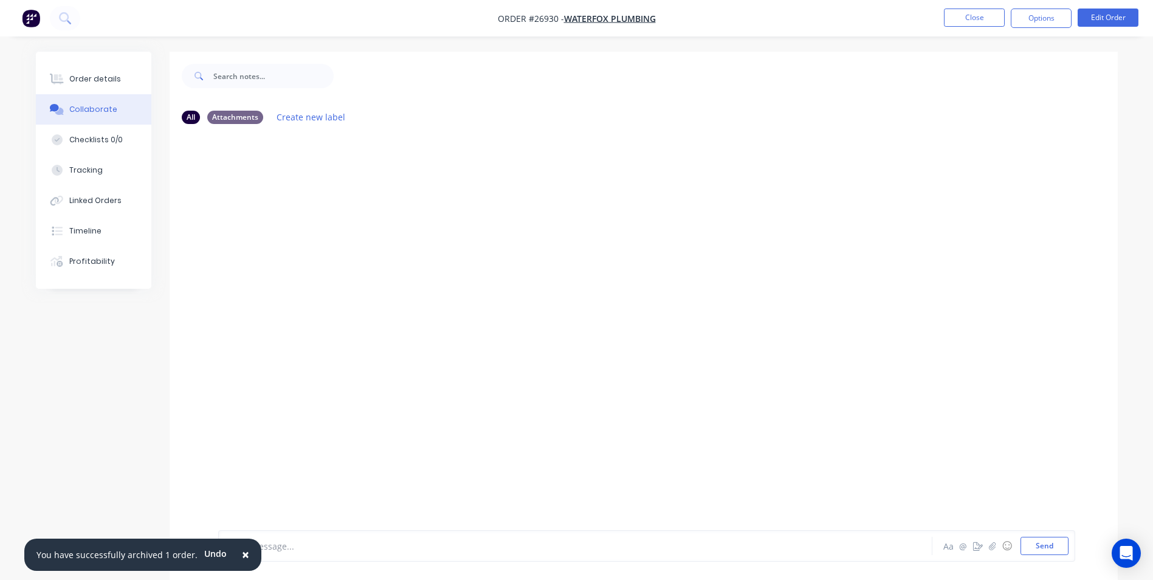
click at [270, 551] on div at bounding box center [541, 546] width 632 height 13
click at [242, 555] on span "×" at bounding box center [245, 554] width 7 height 17
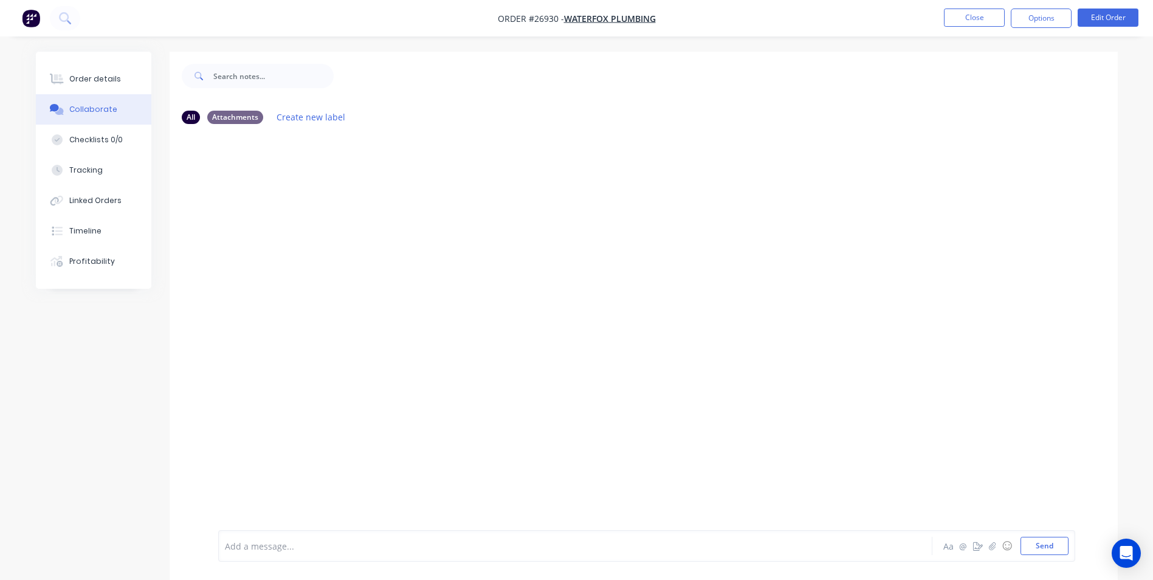
click at [266, 547] on div at bounding box center [541, 546] width 632 height 13
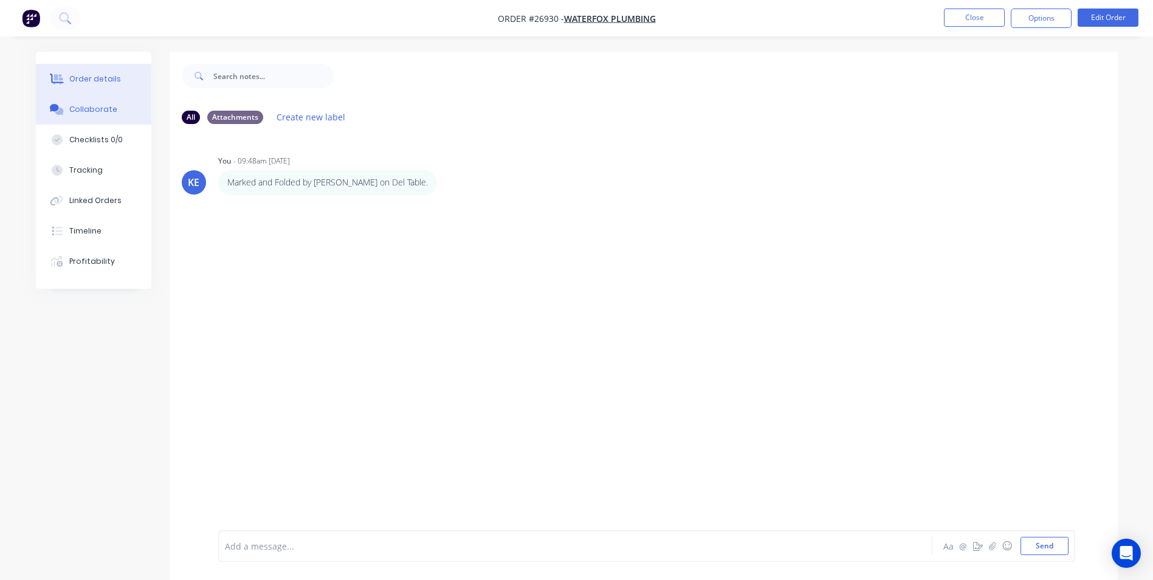
click at [95, 78] on div "Order details" at bounding box center [95, 79] width 52 height 11
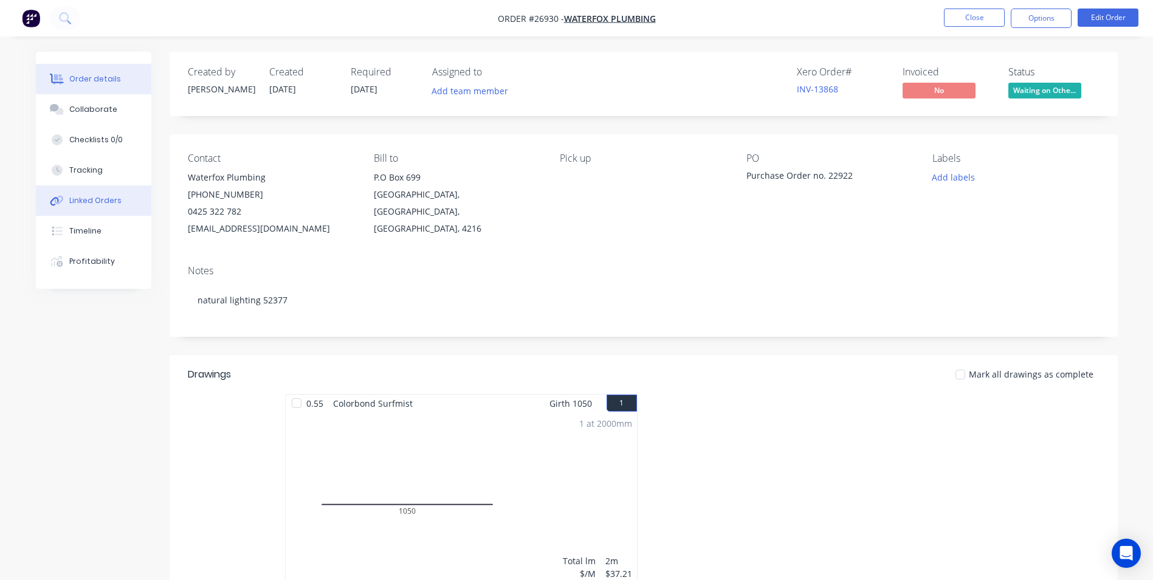
drag, startPoint x: 93, startPoint y: 199, endPoint x: 136, endPoint y: 196, distance: 42.6
click at [93, 198] on div "Linked Orders" at bounding box center [95, 200] width 52 height 11
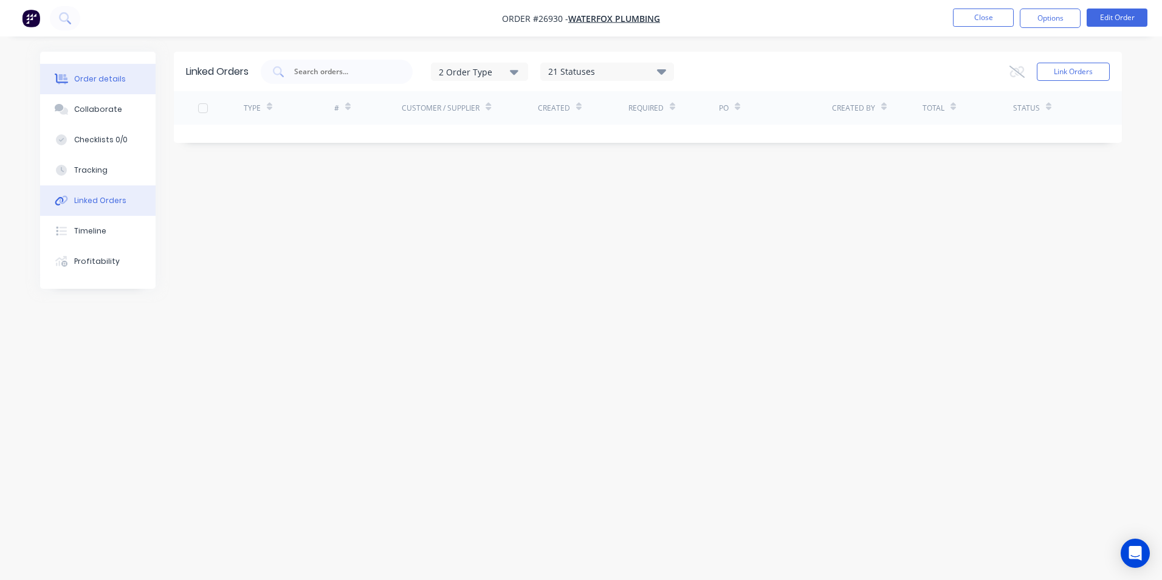
click at [101, 80] on div "Order details" at bounding box center [100, 79] width 52 height 11
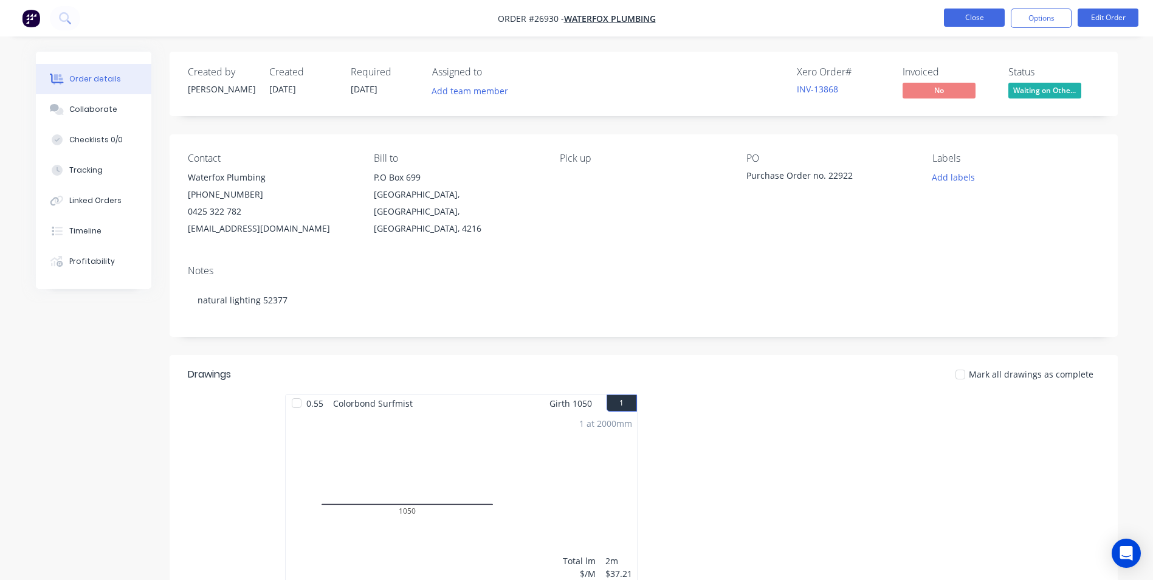
click at [975, 19] on button "Close" at bounding box center [974, 18] width 61 height 18
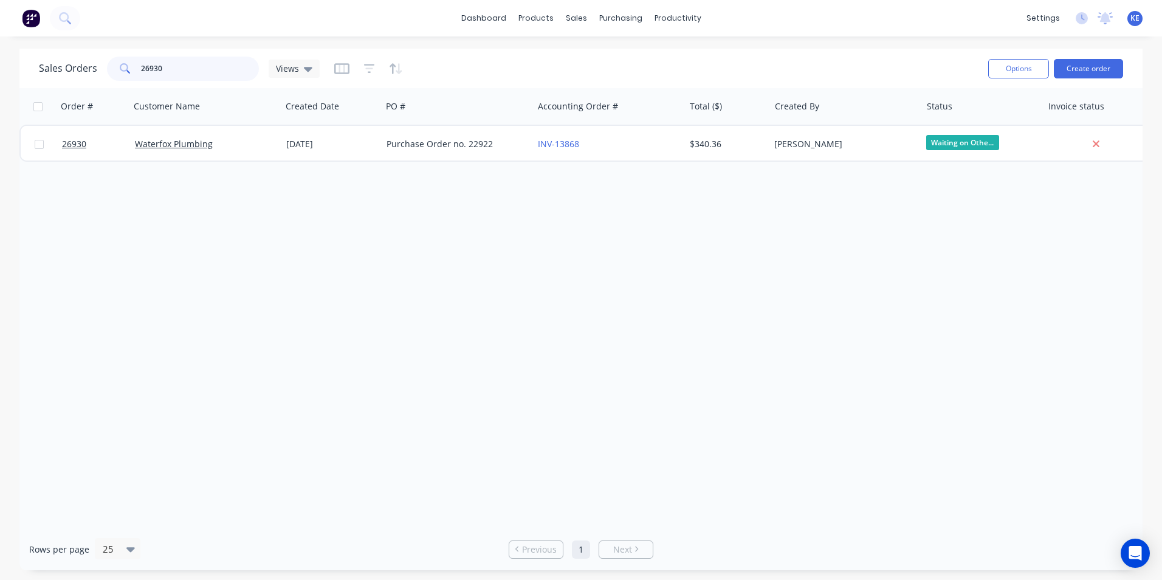
drag, startPoint x: 176, startPoint y: 69, endPoint x: 86, endPoint y: 69, distance: 89.3
click at [86, 69] on div "Sales Orders 26930 Views" at bounding box center [179, 69] width 281 height 24
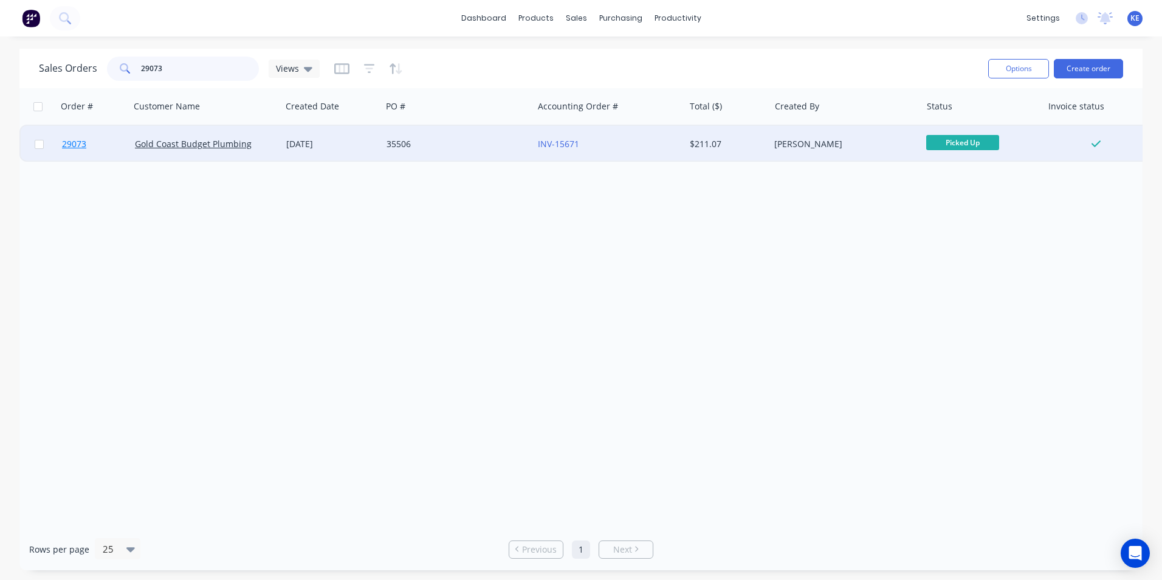
type input "29073"
click at [106, 134] on link "29073" at bounding box center [98, 144] width 73 height 36
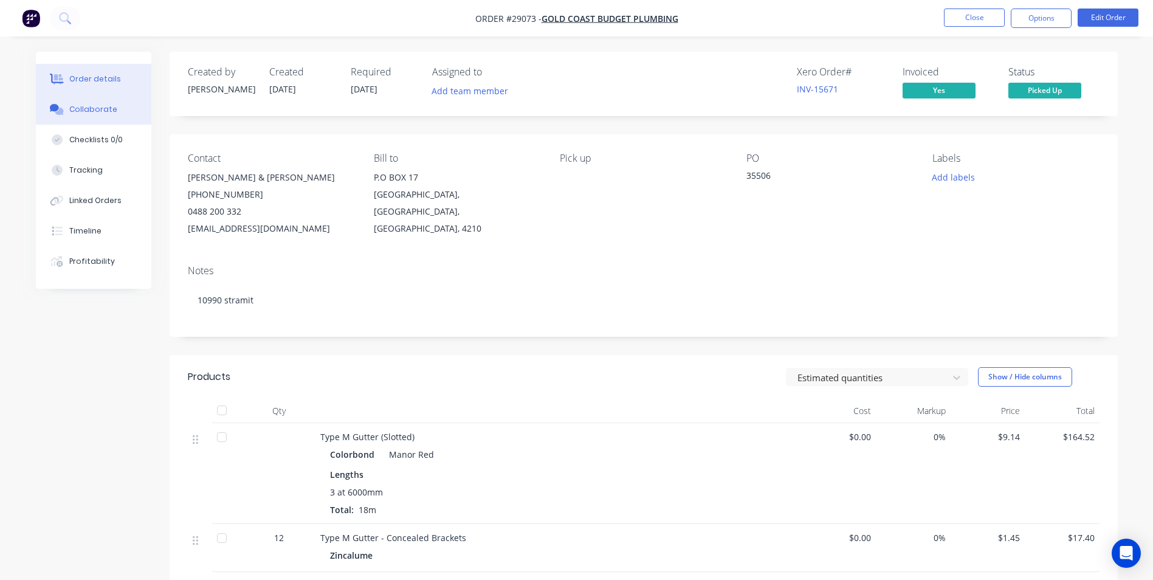
click at [93, 112] on div "Collaborate" at bounding box center [93, 109] width 48 height 11
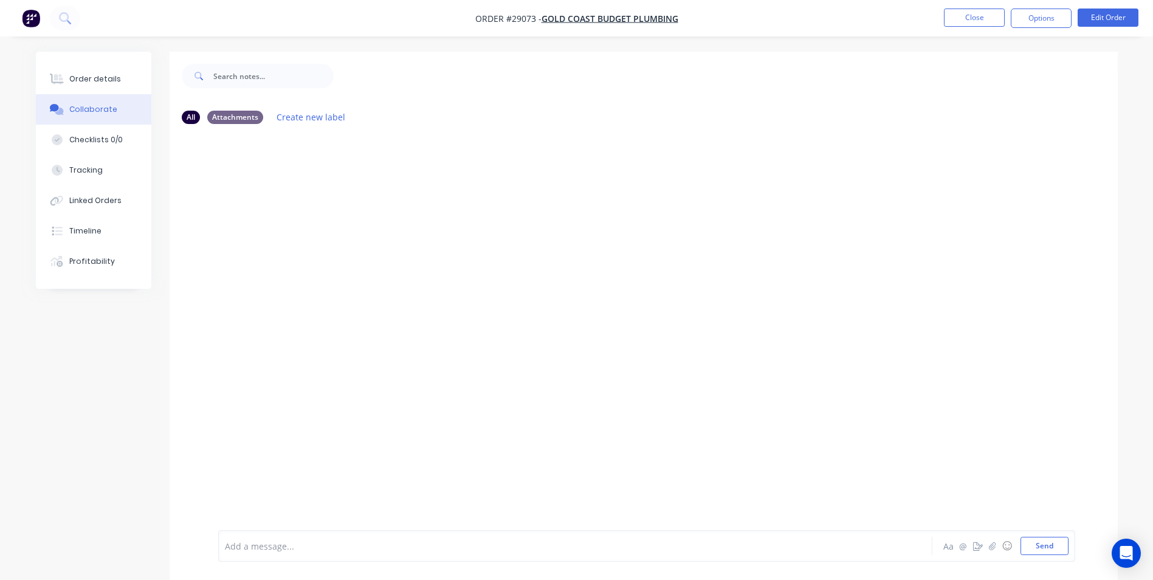
click at [281, 549] on div at bounding box center [541, 546] width 632 height 13
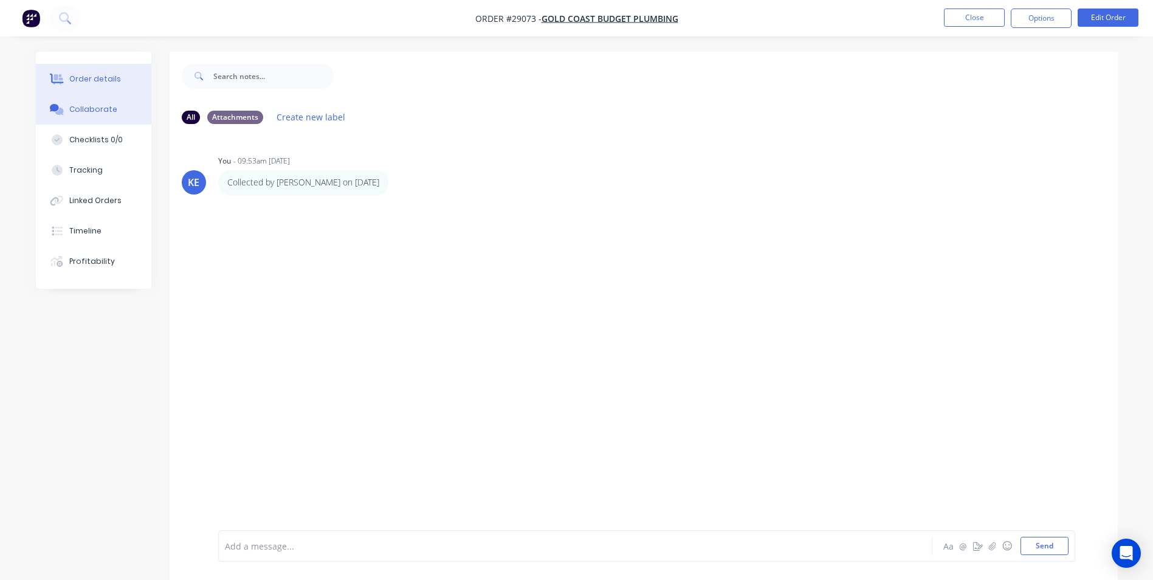
drag, startPoint x: 84, startPoint y: 81, endPoint x: 94, endPoint y: 75, distance: 11.5
click at [87, 78] on div "Order details" at bounding box center [95, 79] width 52 height 11
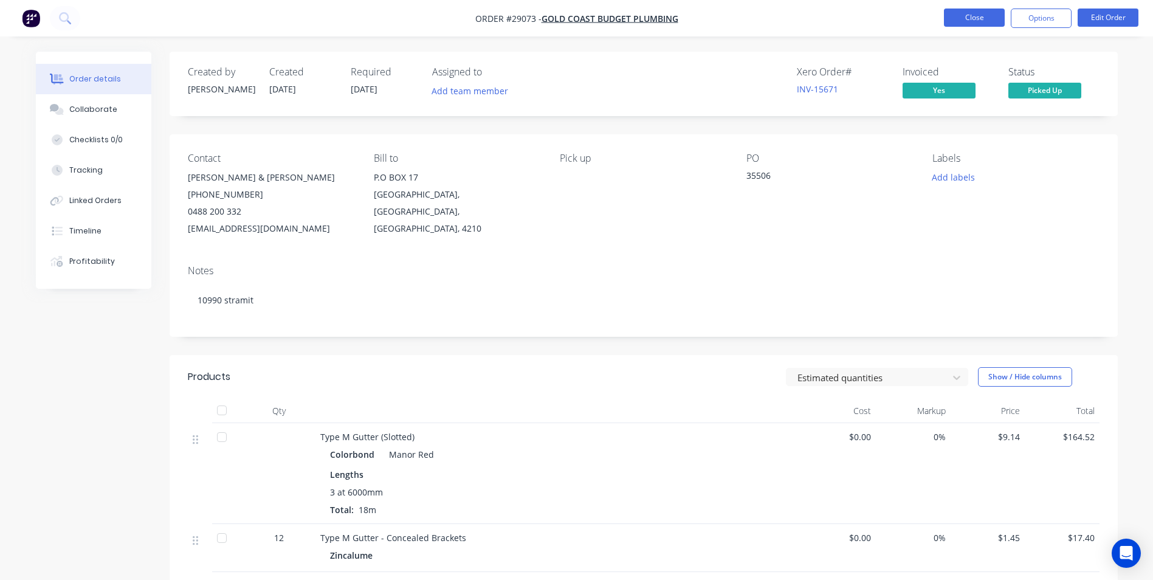
click at [976, 16] on button "Close" at bounding box center [974, 18] width 61 height 18
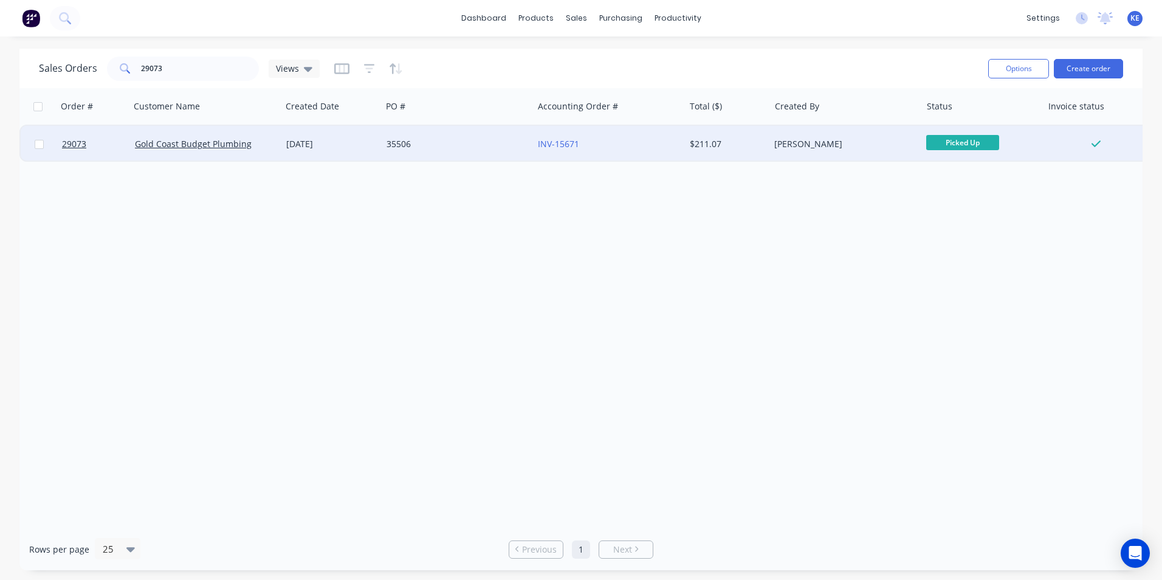
click at [37, 146] on input "checkbox" at bounding box center [39, 144] width 9 height 9
checkbox input "true"
click at [1023, 68] on button "Options" at bounding box center [1018, 68] width 61 height 19
click at [982, 124] on div "Archive" at bounding box center [982, 124] width 112 height 18
checkbox input "false"
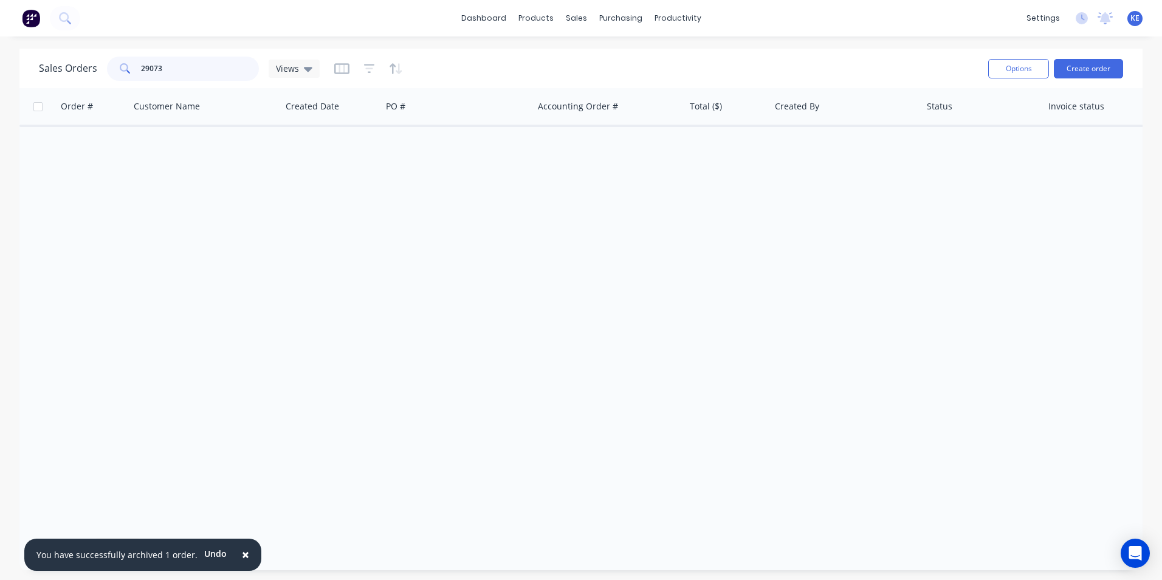
drag, startPoint x: 190, startPoint y: 63, endPoint x: 70, endPoint y: 64, distance: 120.3
click at [70, 64] on div "Sales Orders 29073 Views" at bounding box center [179, 69] width 281 height 24
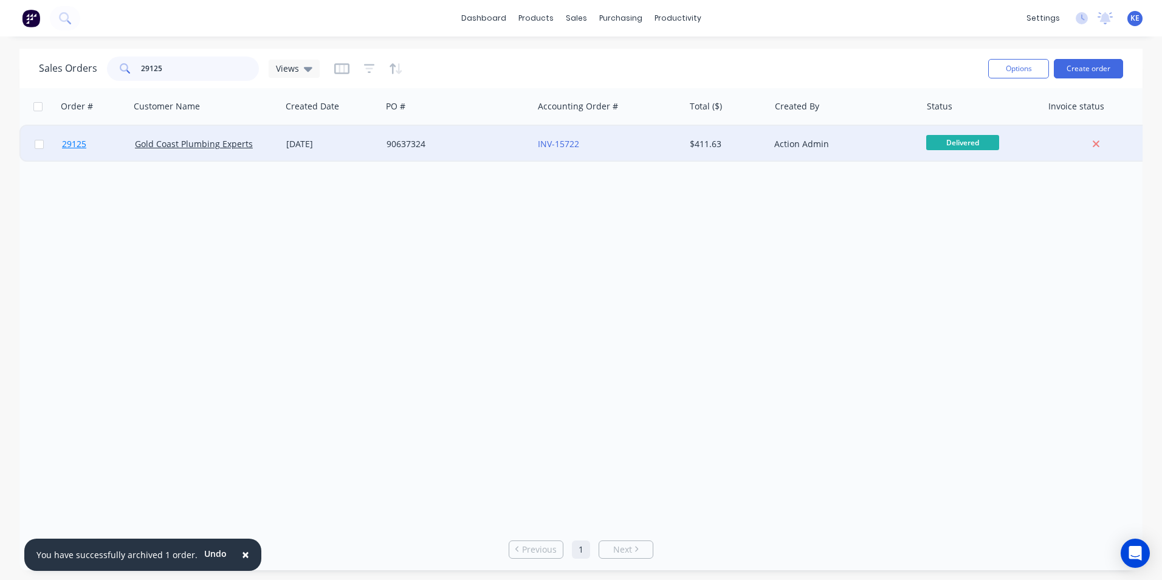
type input "29125"
click at [109, 133] on link "29125" at bounding box center [98, 144] width 73 height 36
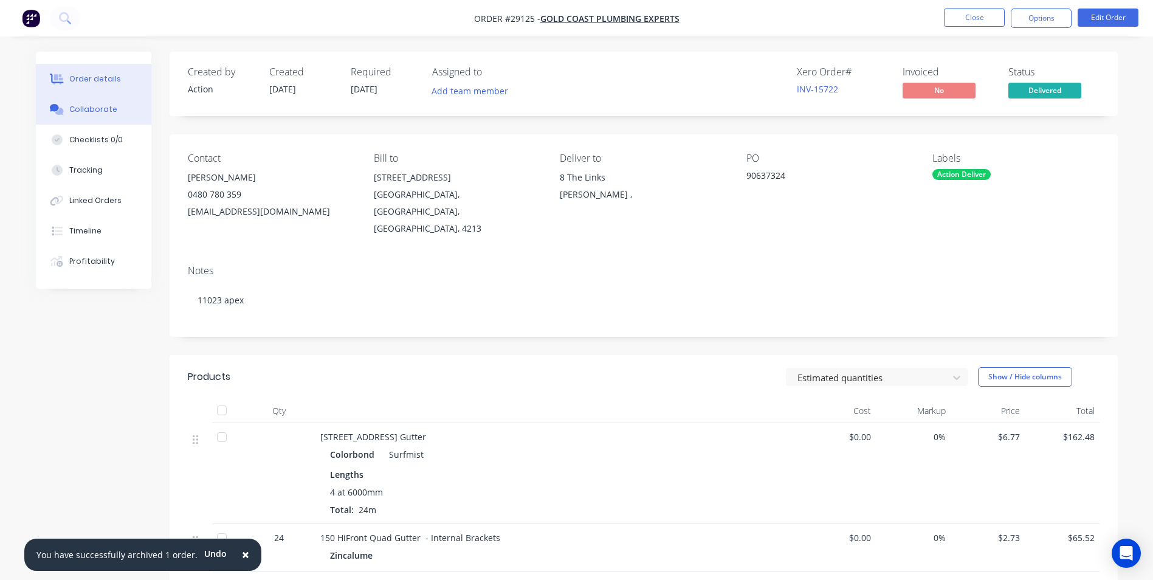
click at [83, 108] on div "Collaborate" at bounding box center [93, 109] width 48 height 11
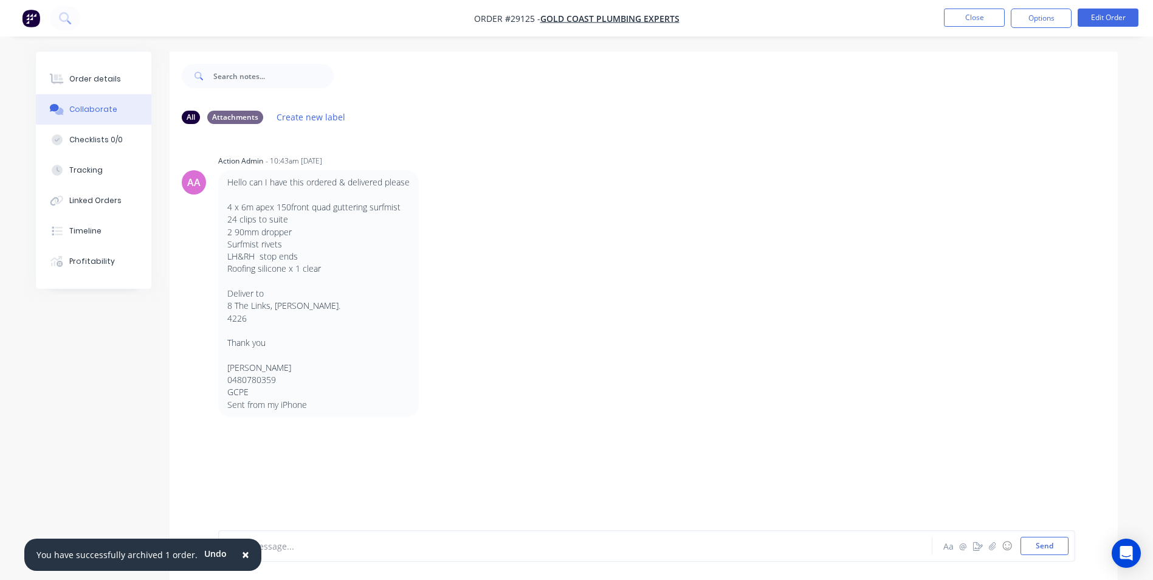
drag, startPoint x: 239, startPoint y: 552, endPoint x: 270, endPoint y: 548, distance: 31.2
click at [244, 550] on button "×" at bounding box center [246, 554] width 32 height 29
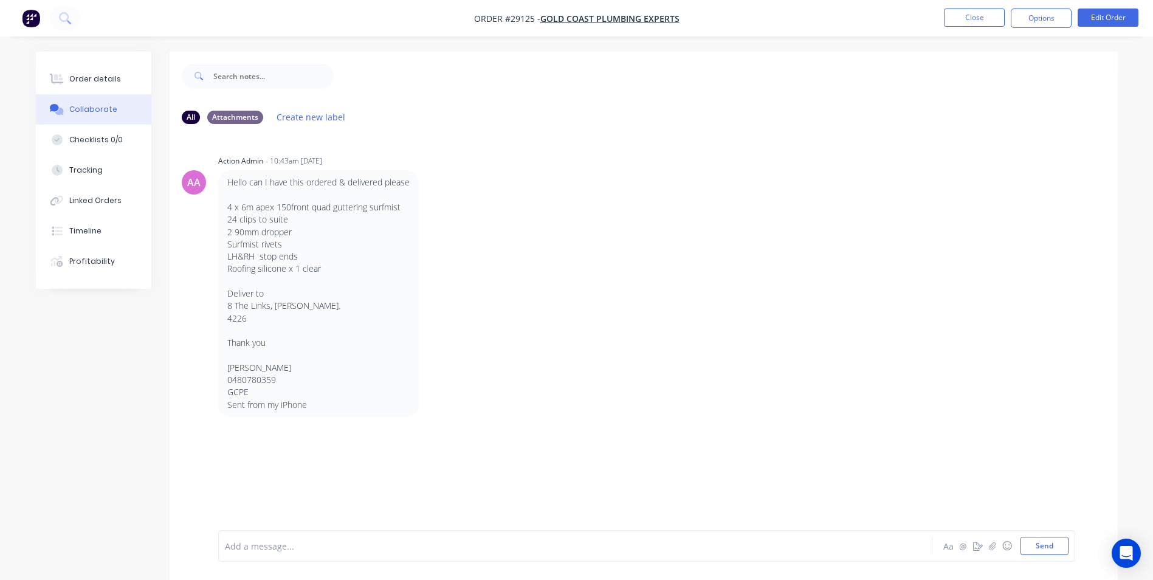
click at [272, 548] on div at bounding box center [541, 546] width 632 height 13
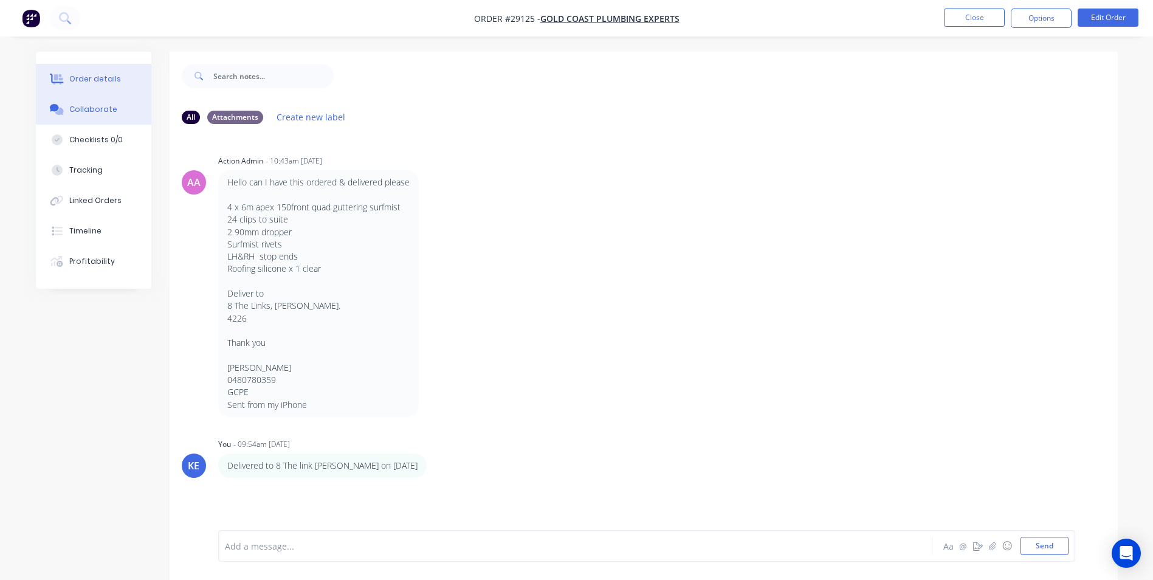
click at [92, 72] on button "Order details" at bounding box center [93, 79] width 115 height 30
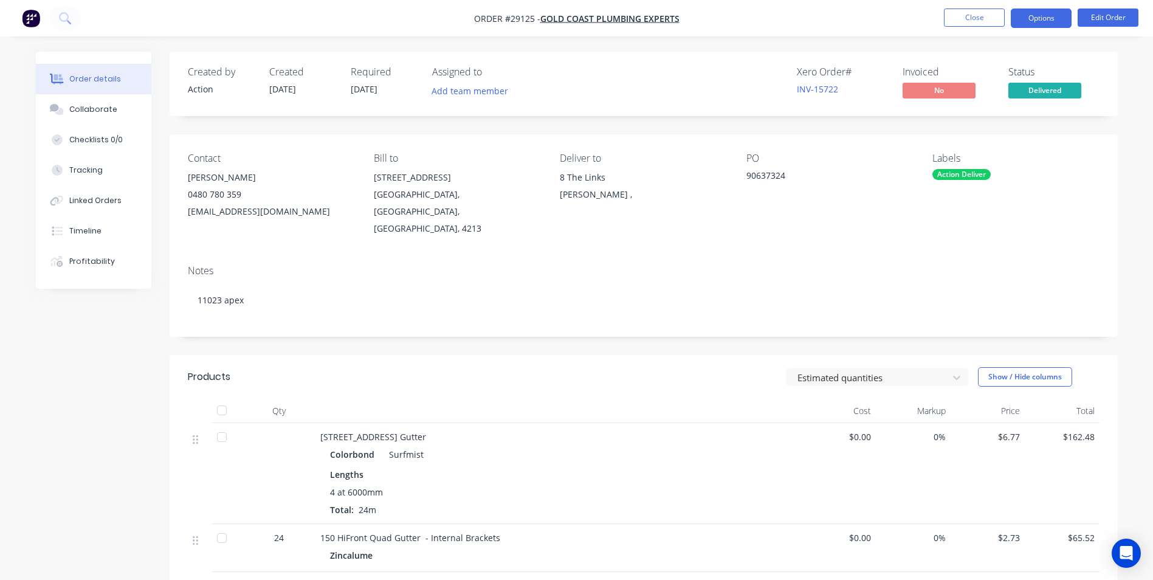
click at [1038, 24] on button "Options" at bounding box center [1041, 18] width 61 height 19
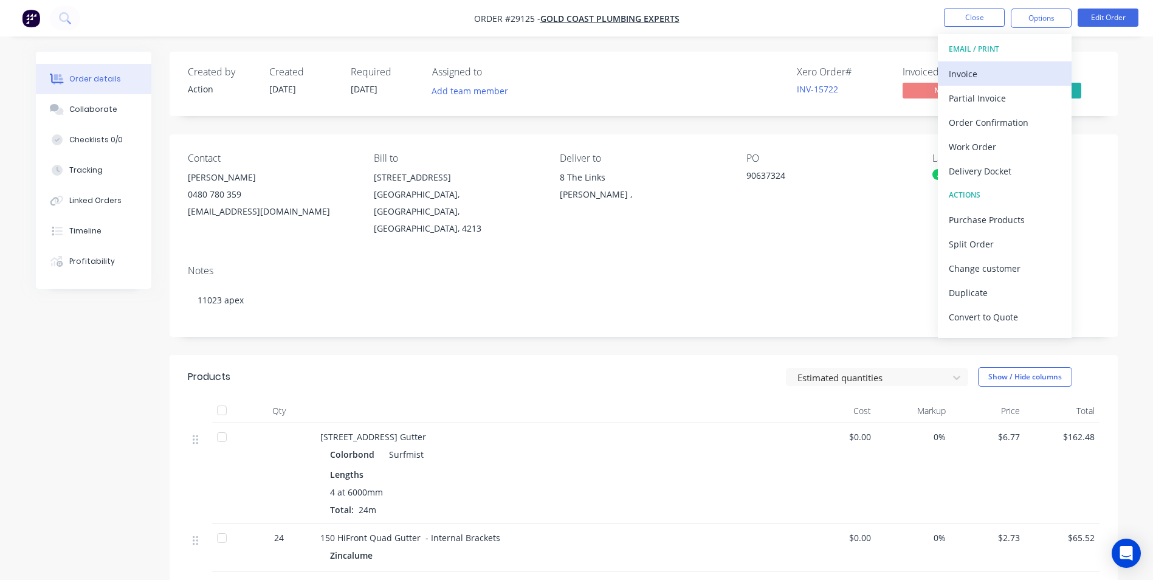
click at [964, 73] on div "Invoice" at bounding box center [1005, 74] width 112 height 18
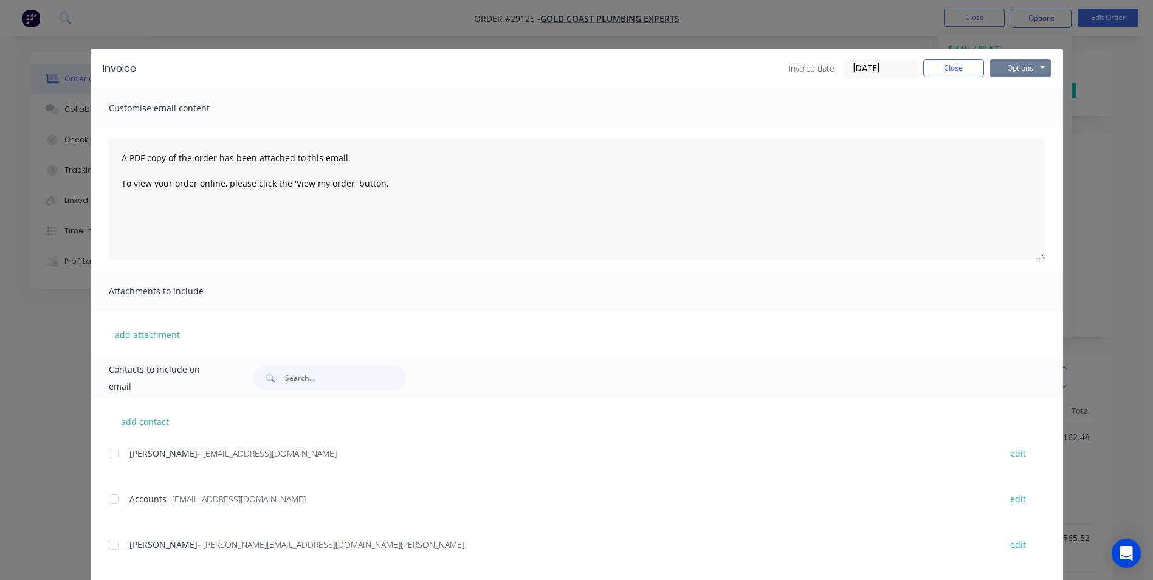
click at [1017, 69] on button "Options" at bounding box center [1020, 68] width 61 height 18
click at [1011, 112] on button "Print" at bounding box center [1029, 110] width 78 height 20
click at [963, 66] on button "Close" at bounding box center [953, 68] width 61 height 18
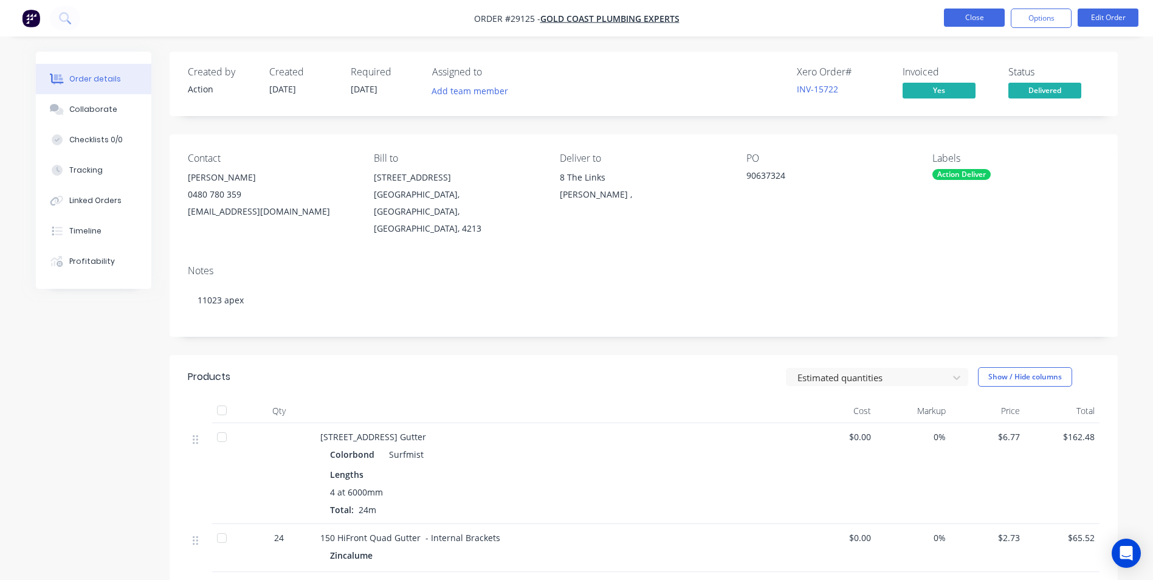
click at [963, 19] on button "Close" at bounding box center [974, 18] width 61 height 18
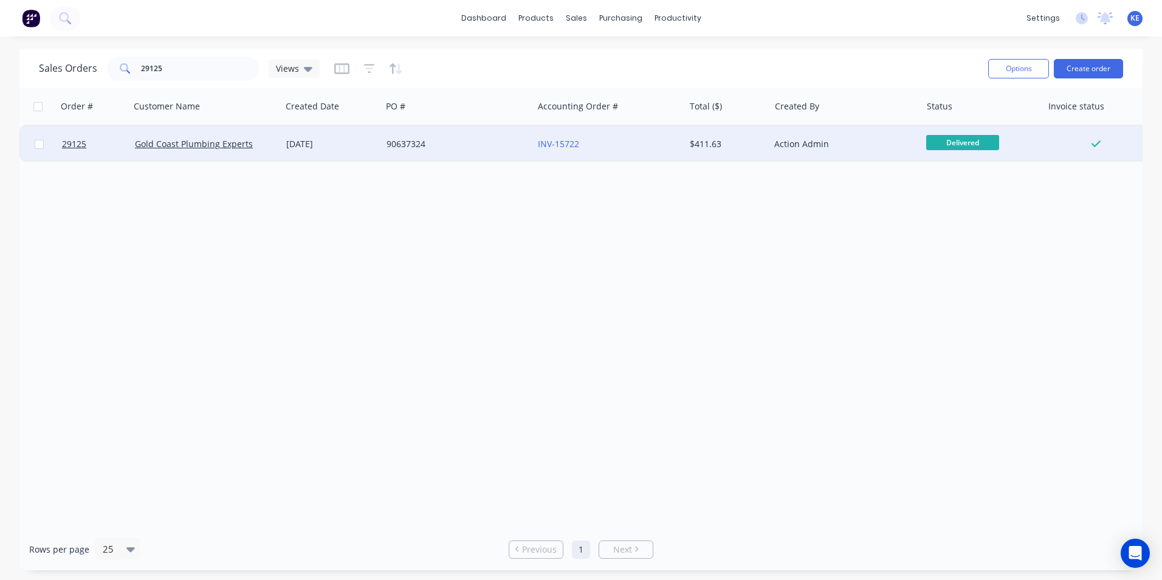
click at [36, 148] on input "checkbox" at bounding box center [39, 144] width 9 height 9
checkbox input "true"
click at [1003, 66] on button "Options" at bounding box center [1018, 68] width 61 height 19
click at [952, 120] on div "Archive" at bounding box center [982, 124] width 112 height 18
checkbox input "false"
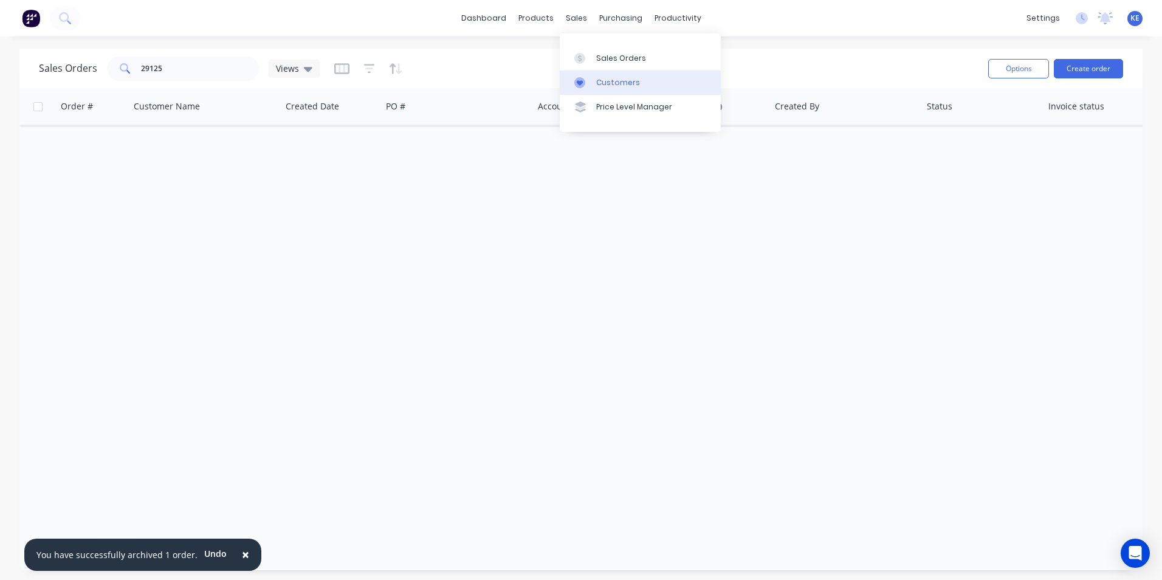
click at [608, 86] on div "Customers" at bounding box center [618, 82] width 44 height 11
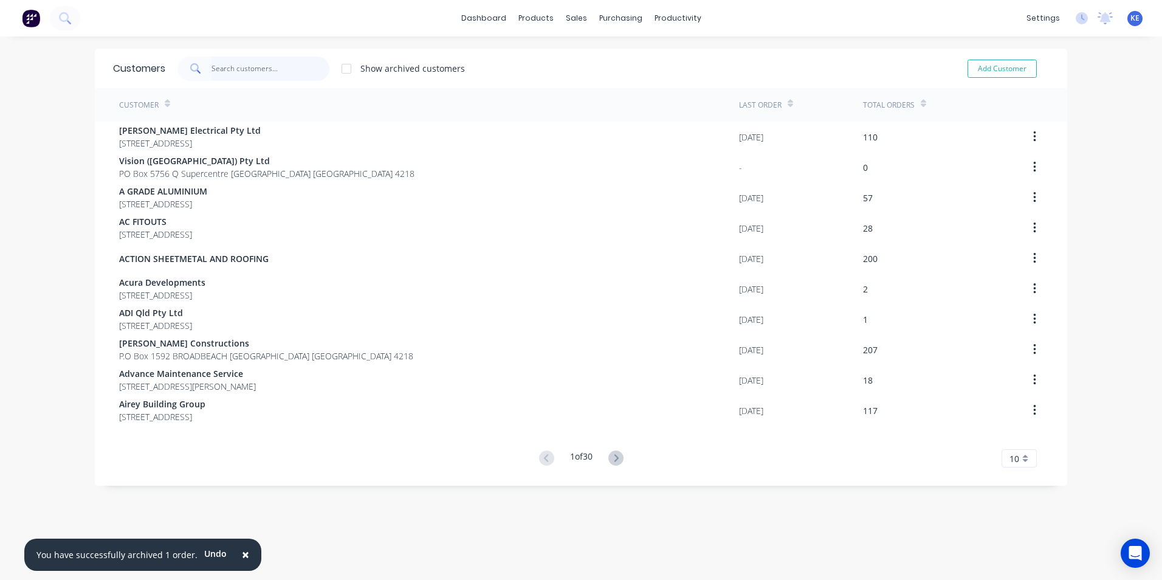
click at [234, 64] on input "text" at bounding box center [271, 69] width 119 height 24
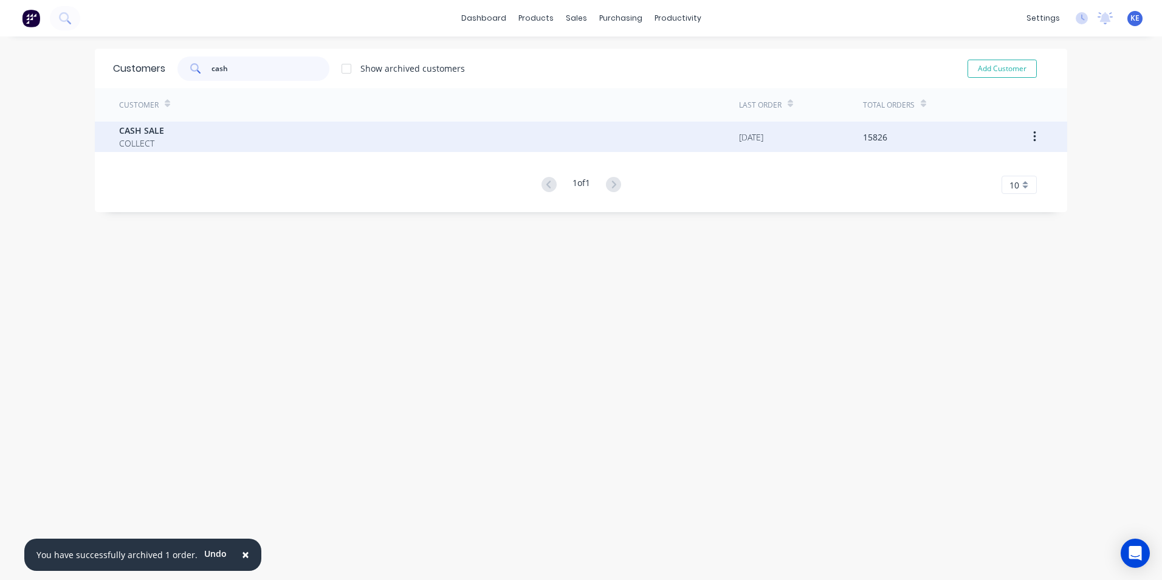
type input "cash"
click at [153, 128] on span "CASH SALE" at bounding box center [141, 130] width 45 height 13
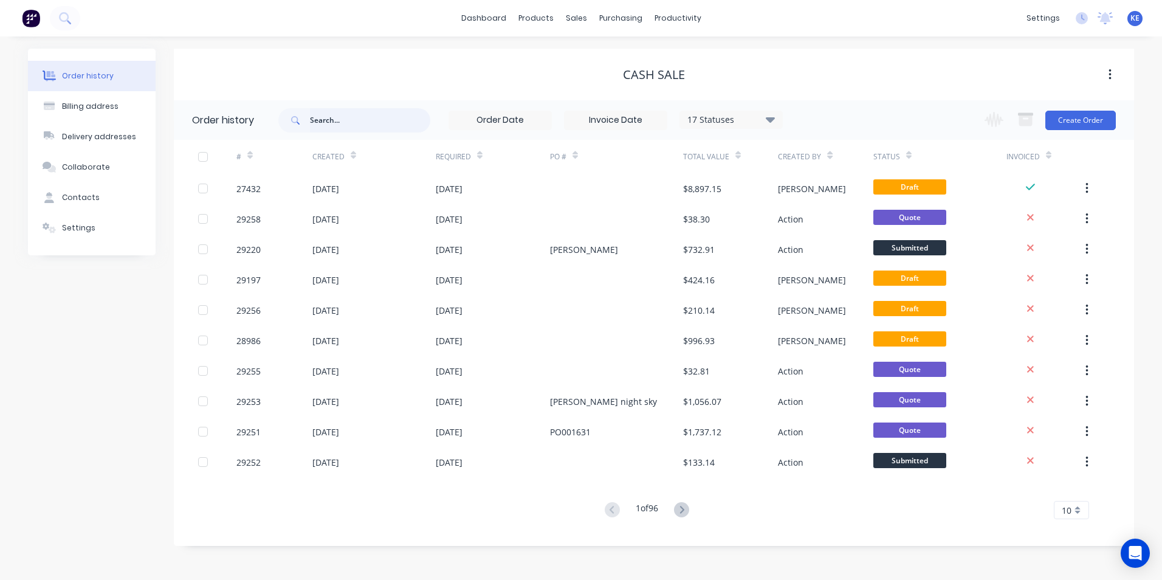
click at [338, 119] on input "text" at bounding box center [370, 120] width 120 height 24
type input "29226"
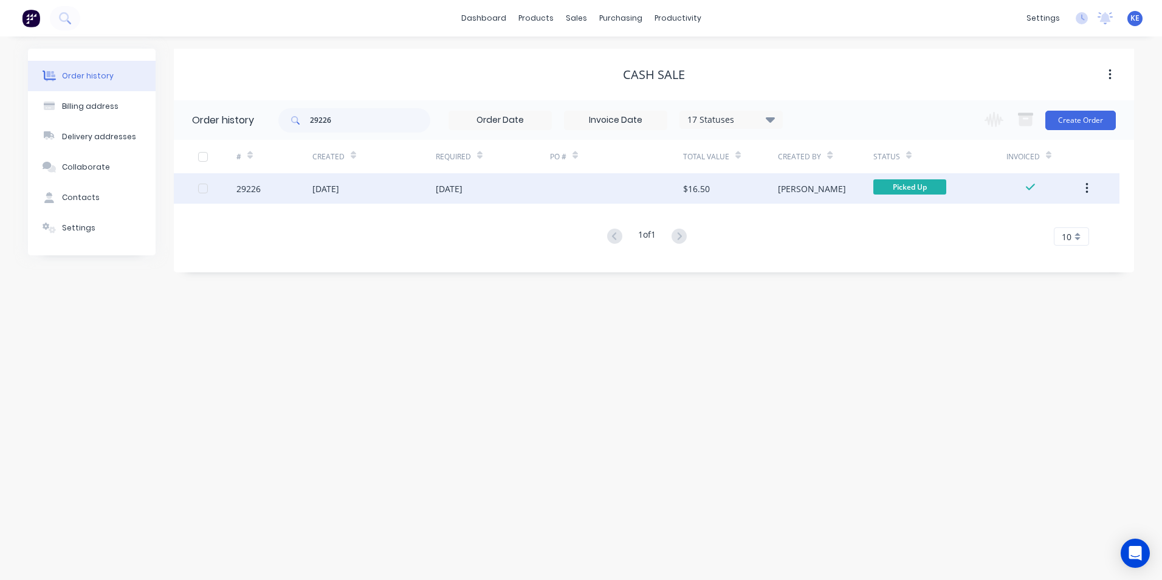
click at [275, 201] on div "29226" at bounding box center [274, 188] width 76 height 30
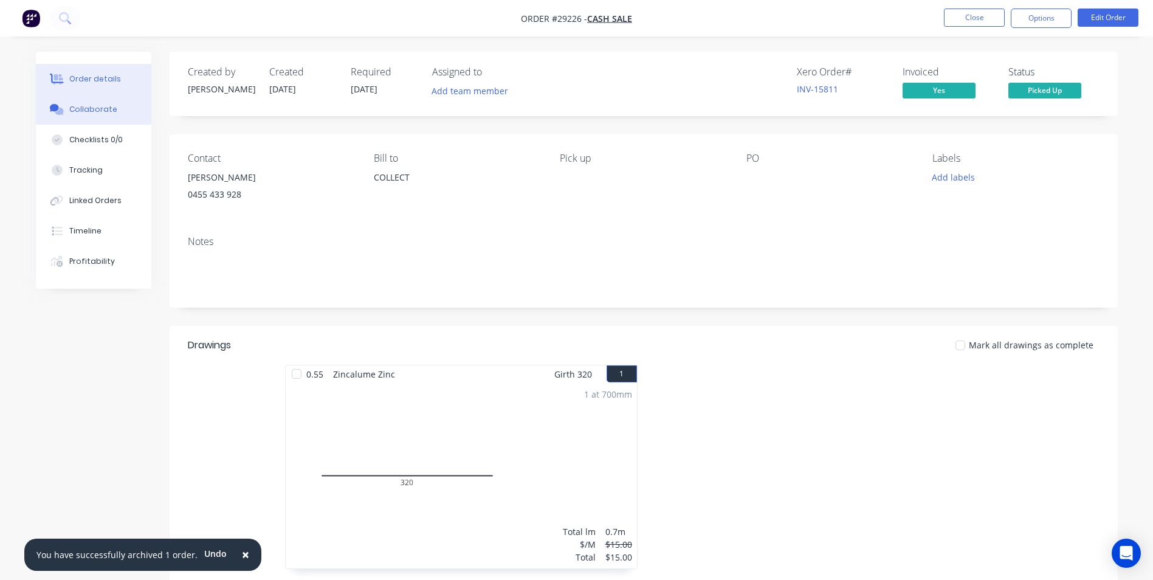
click at [103, 111] on div "Collaborate" at bounding box center [93, 109] width 48 height 11
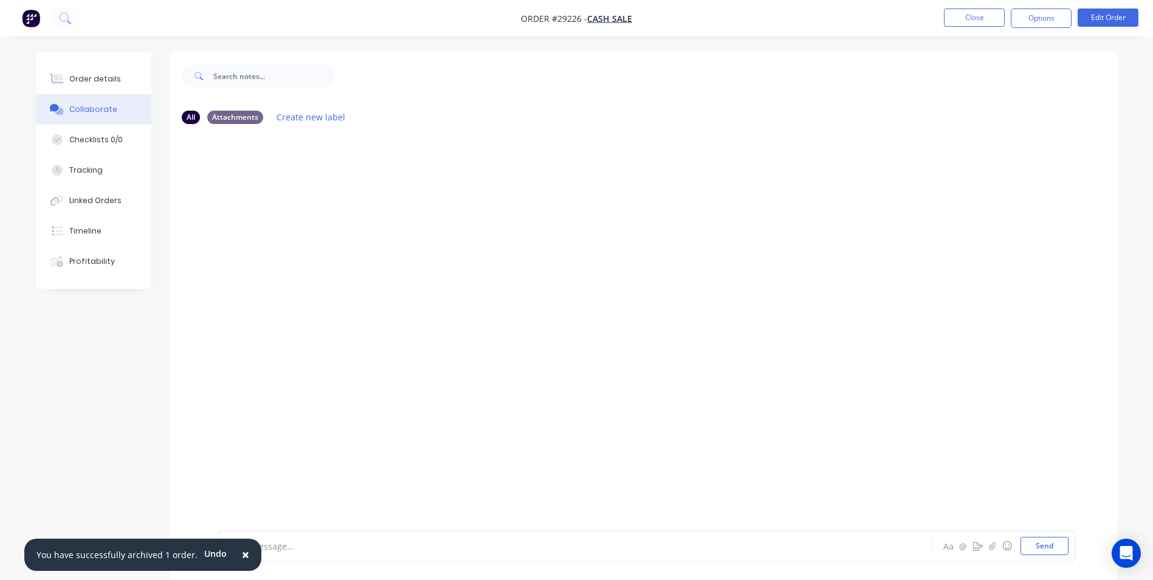
drag, startPoint x: 239, startPoint y: 555, endPoint x: 264, endPoint y: 549, distance: 26.2
click at [242, 554] on span "×" at bounding box center [245, 554] width 7 height 17
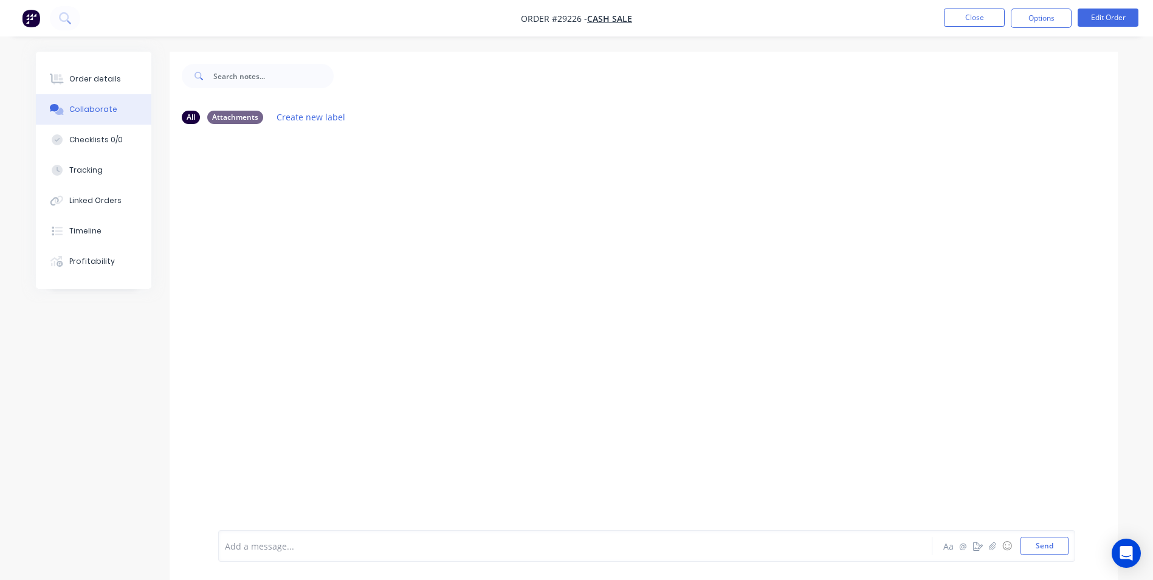
click at [264, 549] on div at bounding box center [541, 546] width 632 height 13
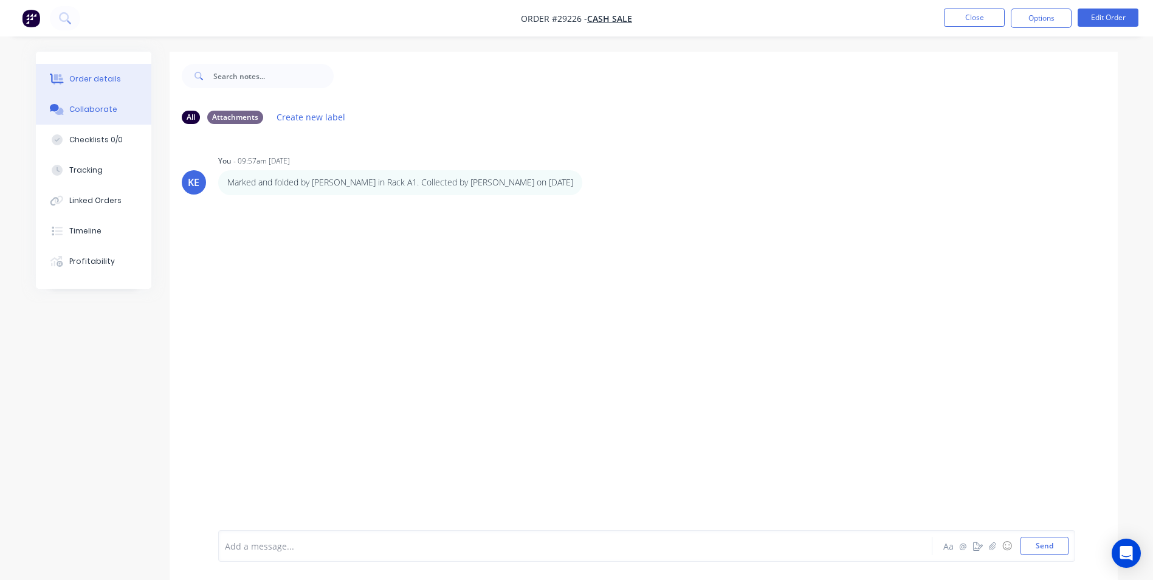
click at [76, 77] on div "Order details" at bounding box center [95, 79] width 52 height 11
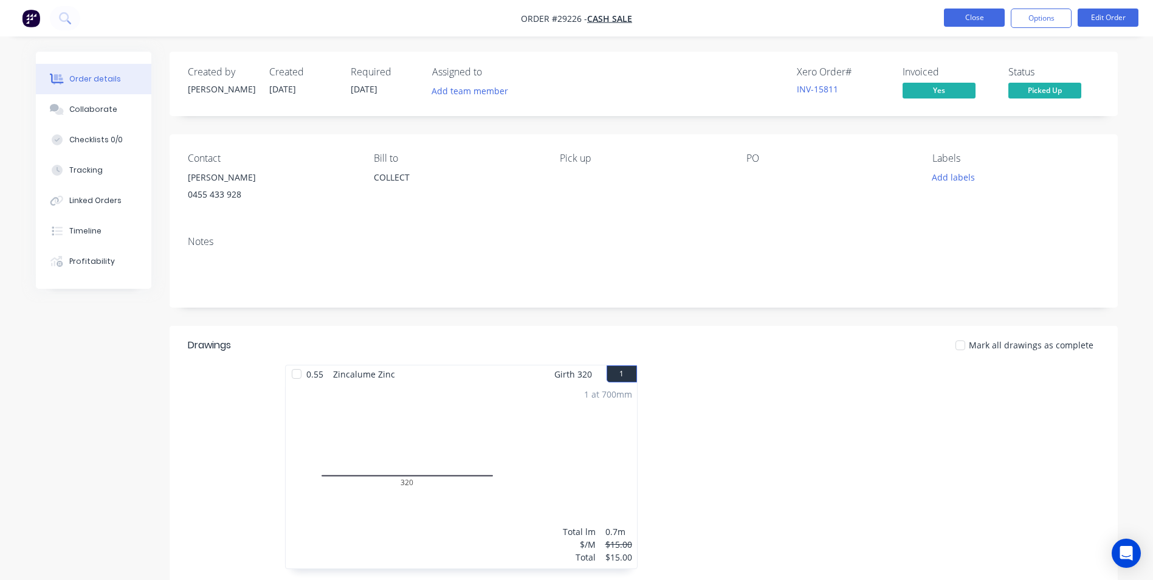
click at [966, 15] on button "Close" at bounding box center [974, 18] width 61 height 18
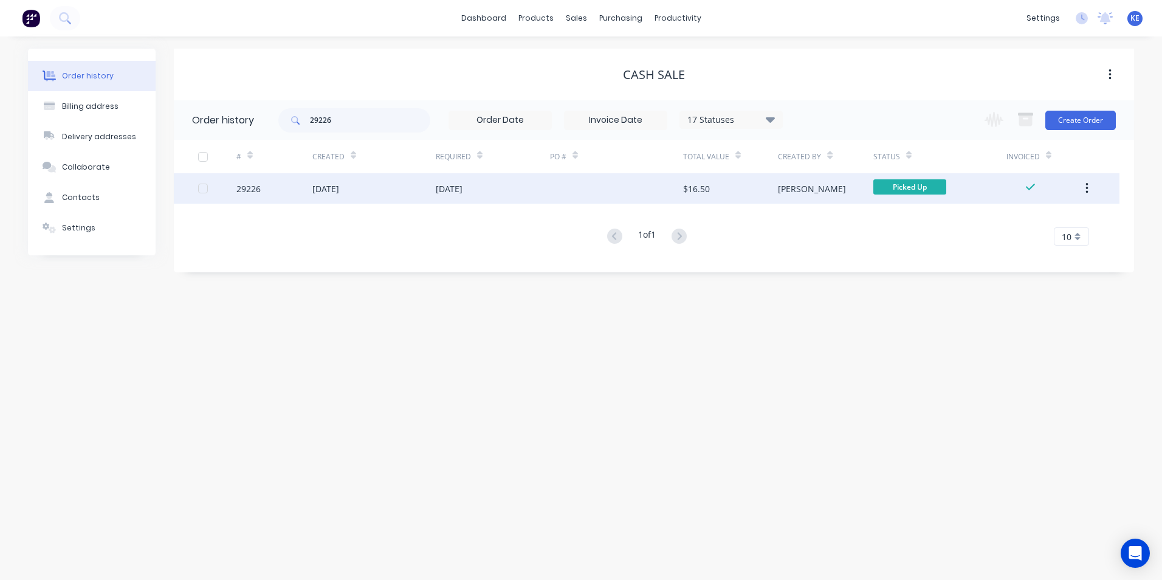
click at [1090, 187] on button "button" at bounding box center [1087, 188] width 29 height 22
click at [1031, 217] on div "Archive" at bounding box center [1044, 221] width 94 height 18
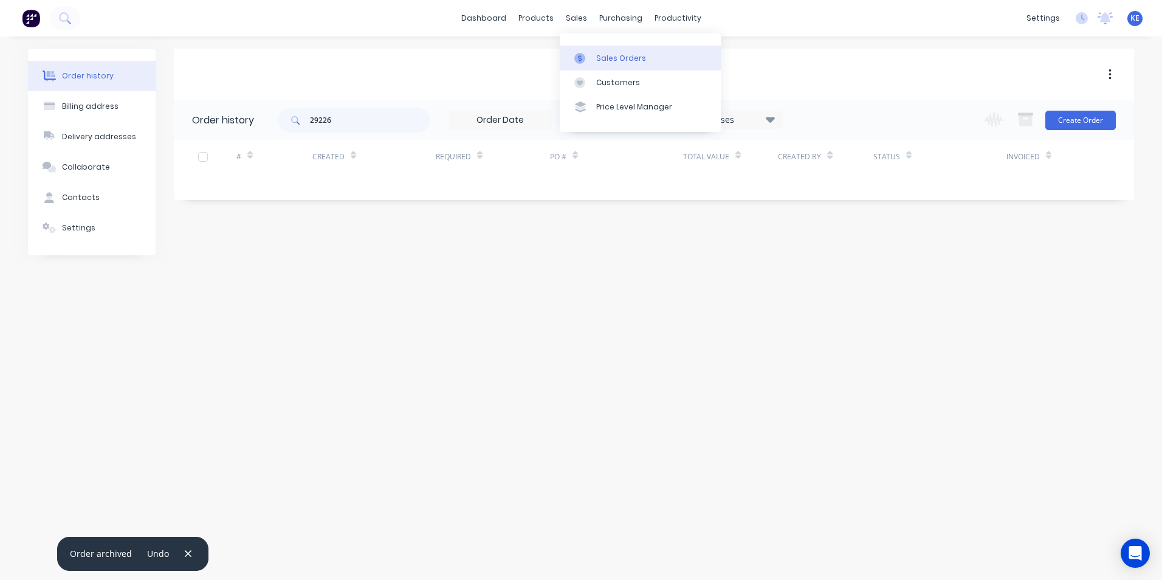
drag, startPoint x: 588, startPoint y: 26, endPoint x: 617, endPoint y: 56, distance: 42.1
click at [617, 56] on div "Sales Orders" at bounding box center [621, 58] width 50 height 11
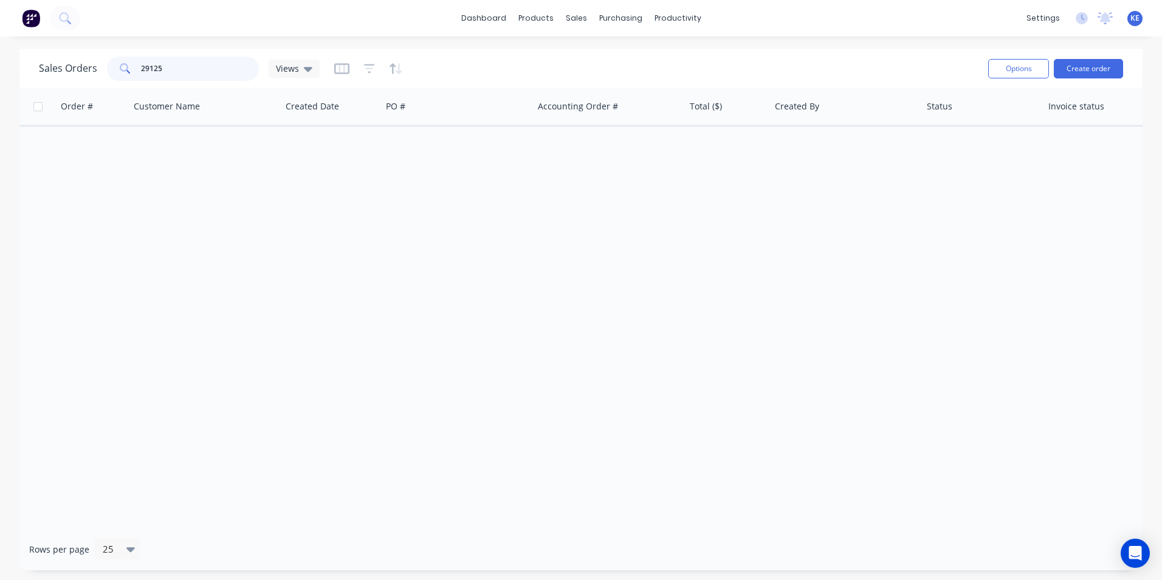
drag, startPoint x: 179, startPoint y: 64, endPoint x: 86, endPoint y: 83, distance: 94.9
click at [86, 83] on div "Sales Orders 29125 Views" at bounding box center [509, 68] width 940 height 30
type input "27432"
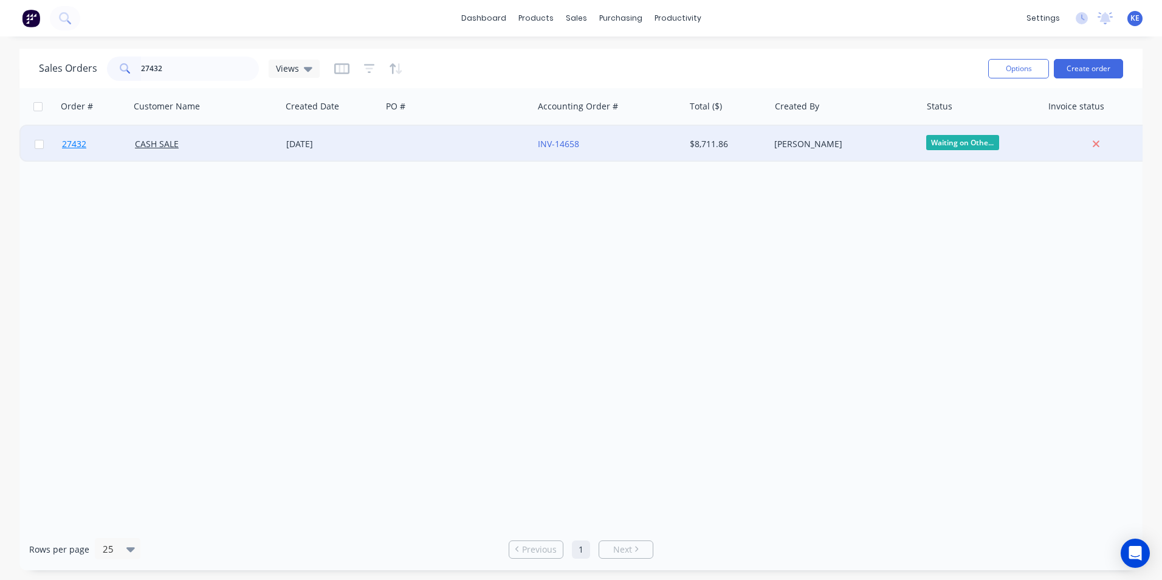
click at [113, 142] on link "27432" at bounding box center [98, 144] width 73 height 36
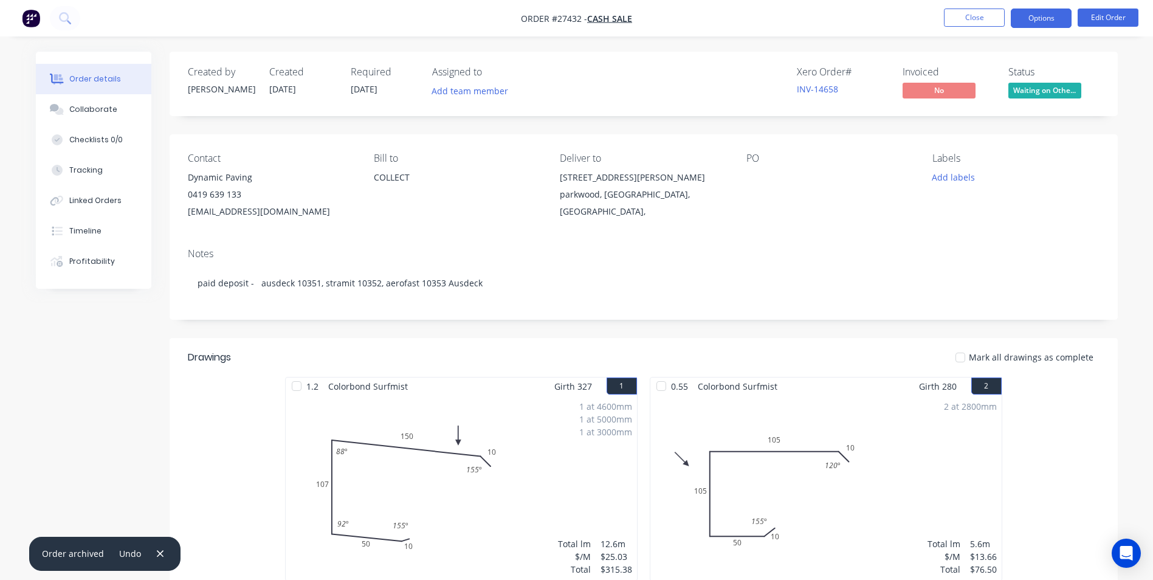
click at [1039, 22] on button "Options" at bounding box center [1041, 18] width 61 height 19
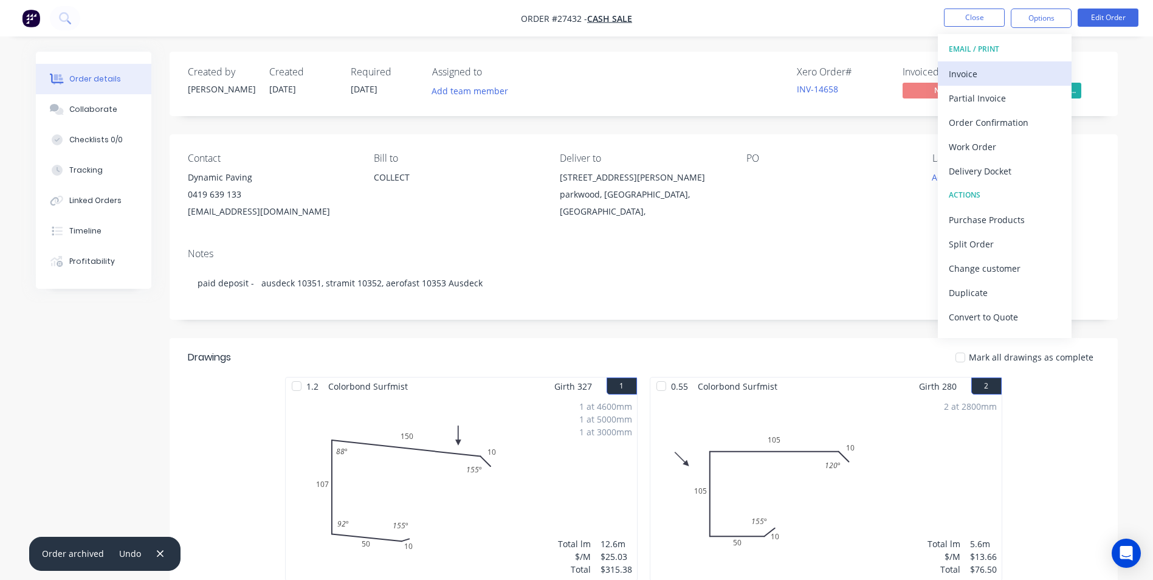
click at [996, 75] on div "Invoice" at bounding box center [1005, 74] width 112 height 18
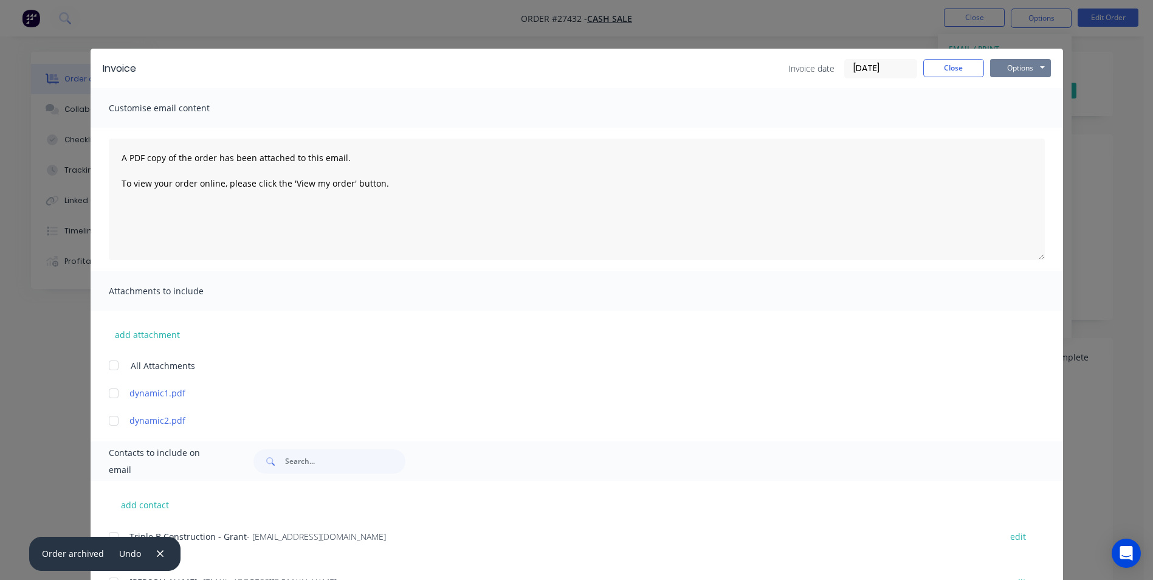
click at [1009, 68] on button "Options" at bounding box center [1020, 68] width 61 height 18
click at [1004, 115] on button "Print" at bounding box center [1029, 110] width 78 height 20
click at [943, 67] on button "Close" at bounding box center [953, 68] width 61 height 18
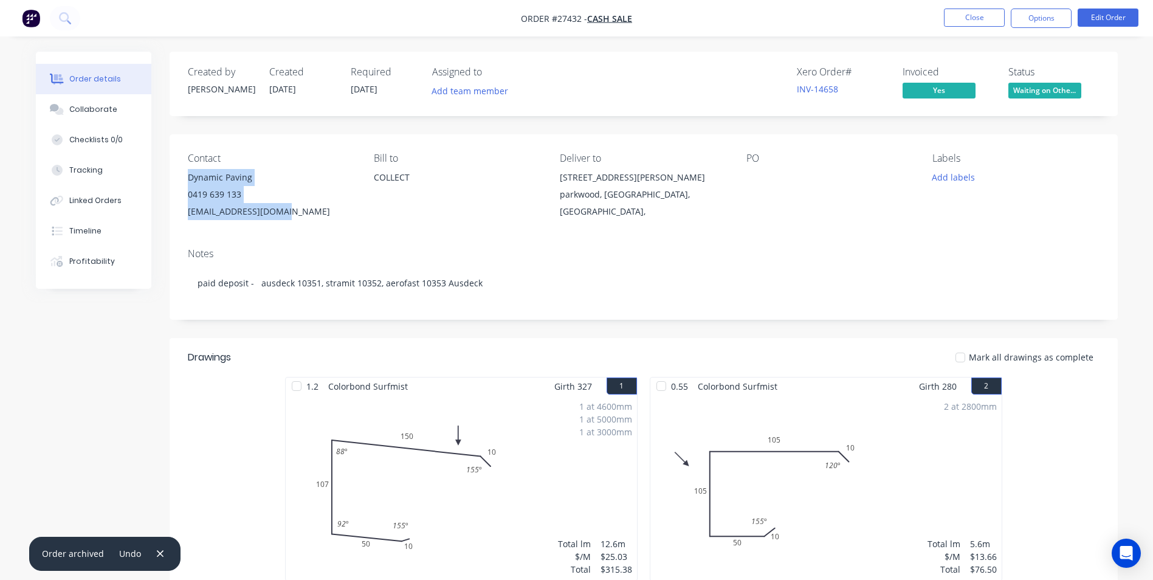
drag, startPoint x: 186, startPoint y: 177, endPoint x: 302, endPoint y: 221, distance: 124.3
click at [302, 221] on div "Contact Dynamic Paving 0419 639 133 dynamic.1@bigpond.com Bill to COLLECT Deliv…" at bounding box center [644, 186] width 948 height 104
copy div "Dynamic Paving 0419 639 133 dynamic.1@bigpond.com"
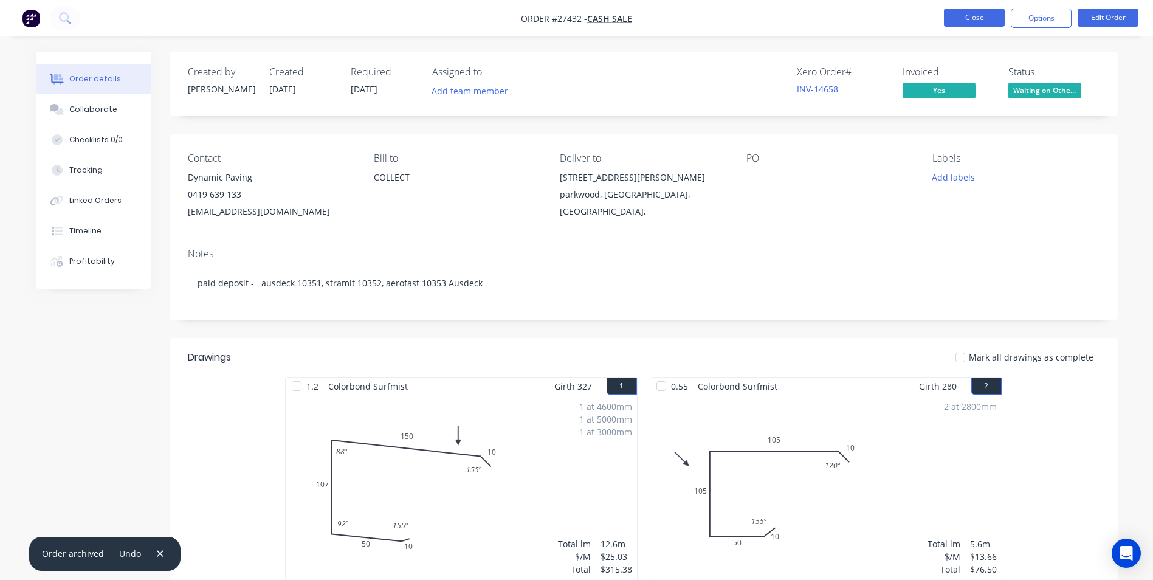
click at [977, 16] on button "Close" at bounding box center [974, 18] width 61 height 18
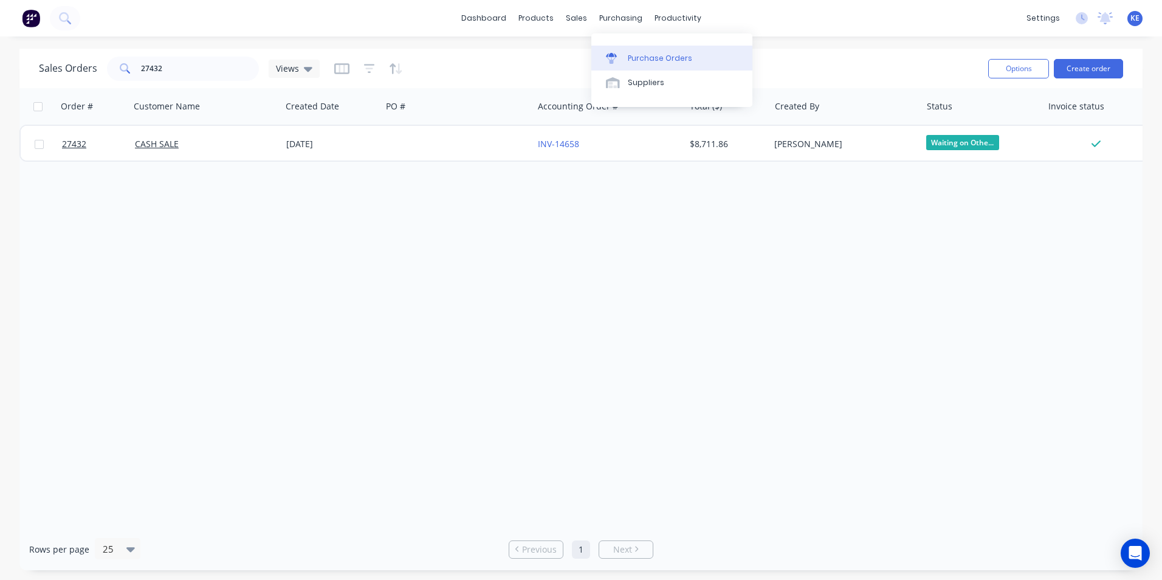
click at [642, 65] on link "Purchase Orders" at bounding box center [671, 58] width 161 height 24
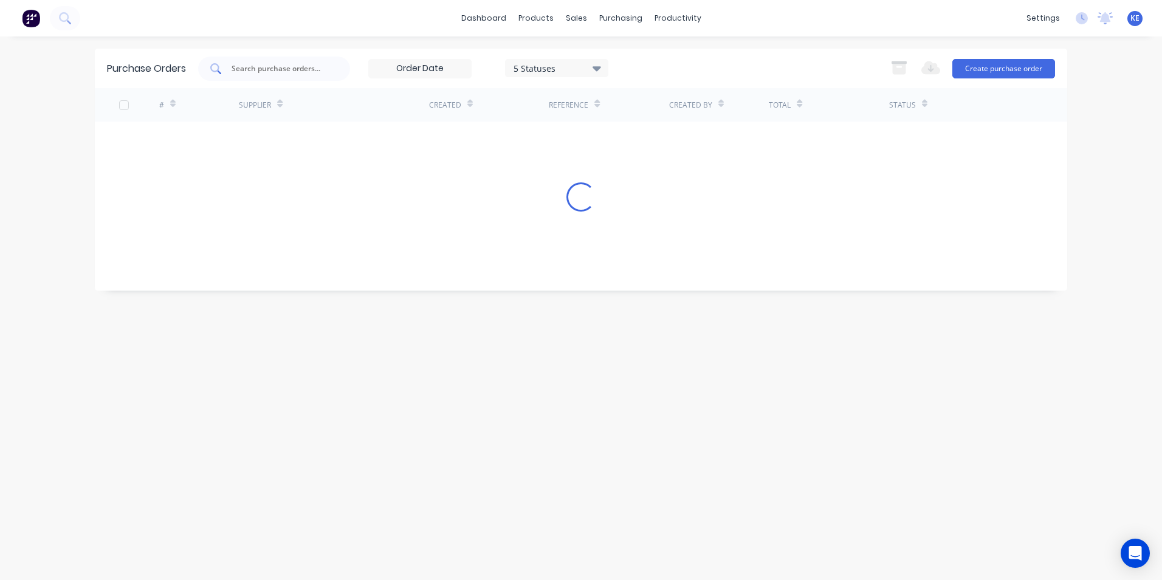
click at [272, 69] on input "text" at bounding box center [280, 69] width 101 height 12
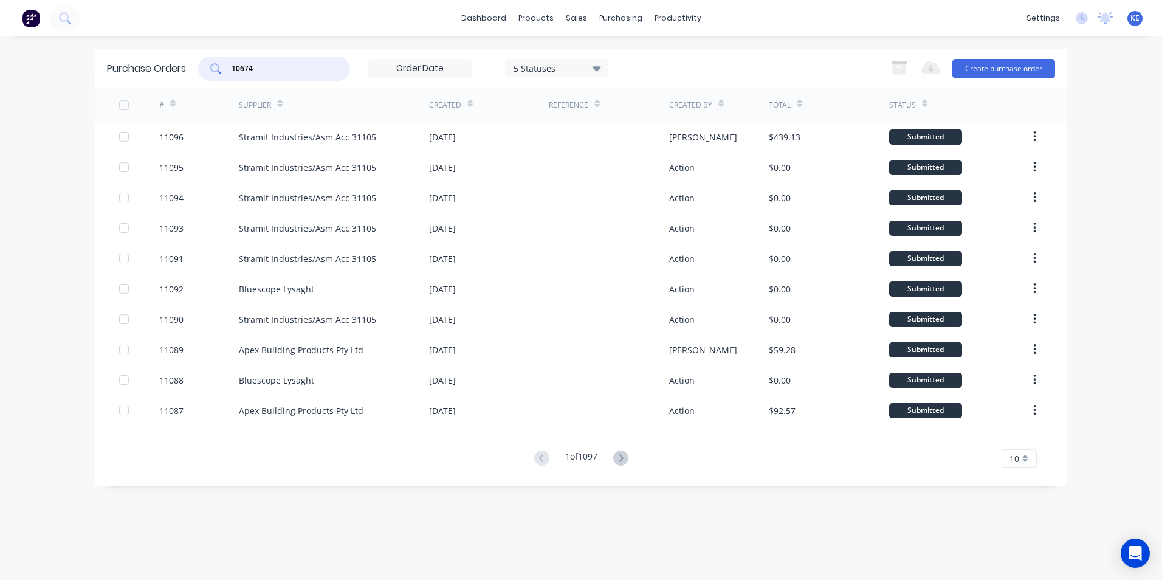
type input "10674"
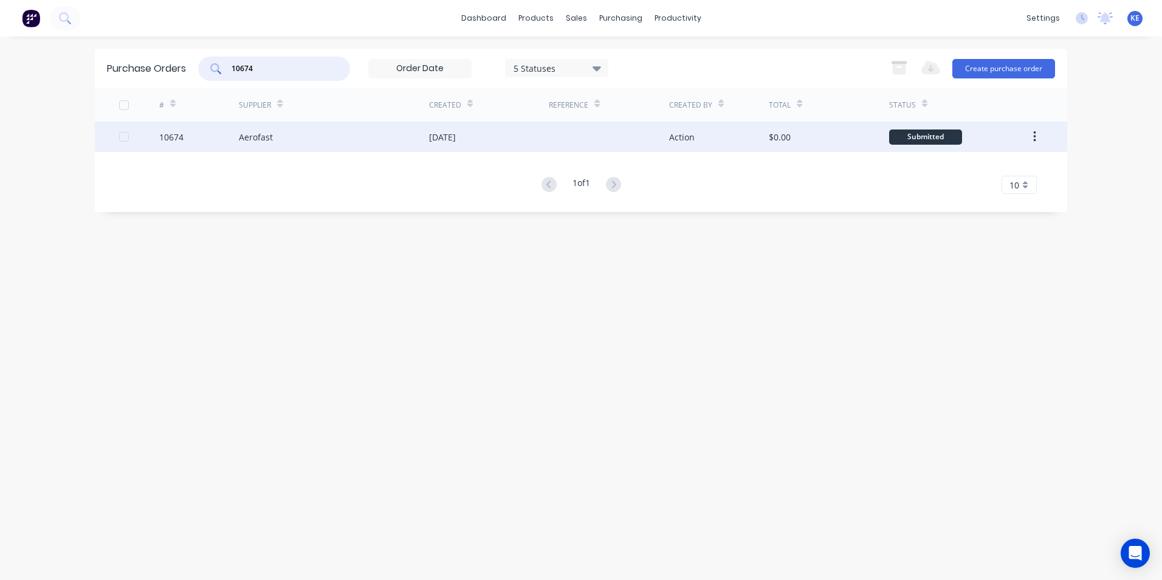
click at [205, 140] on div "10674" at bounding box center [199, 137] width 80 height 30
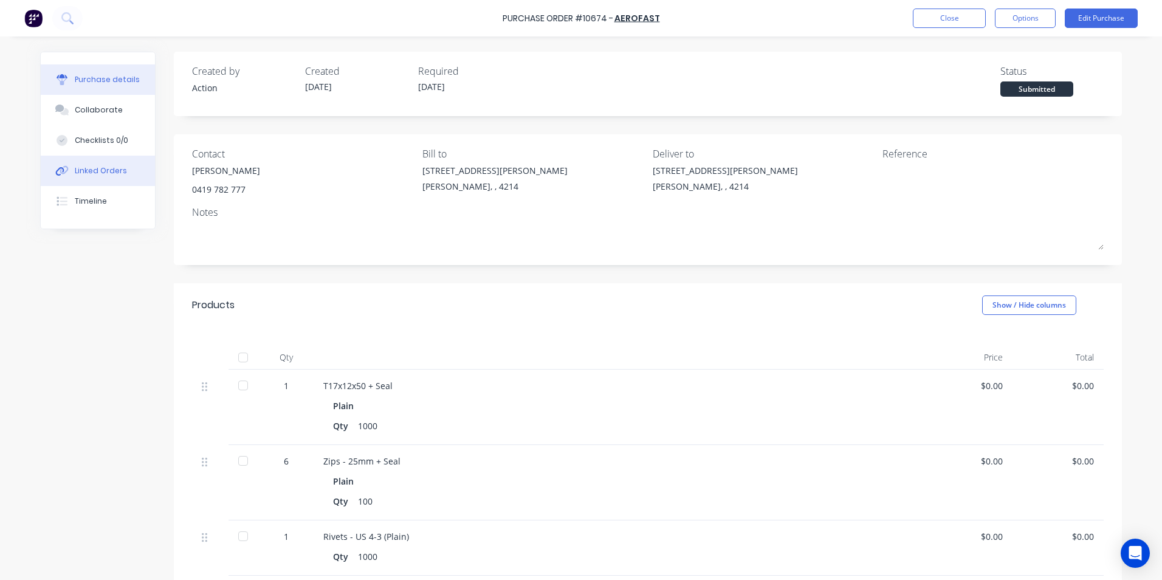
click at [97, 177] on button "Linked Orders" at bounding box center [98, 171] width 114 height 30
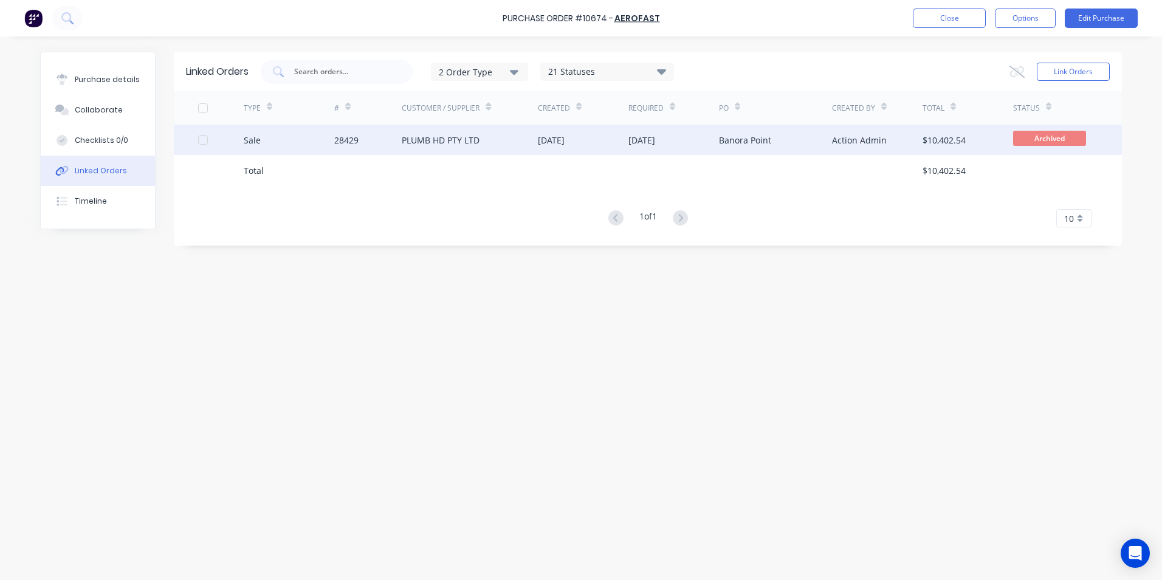
click at [284, 143] on div "Sale" at bounding box center [289, 140] width 91 height 30
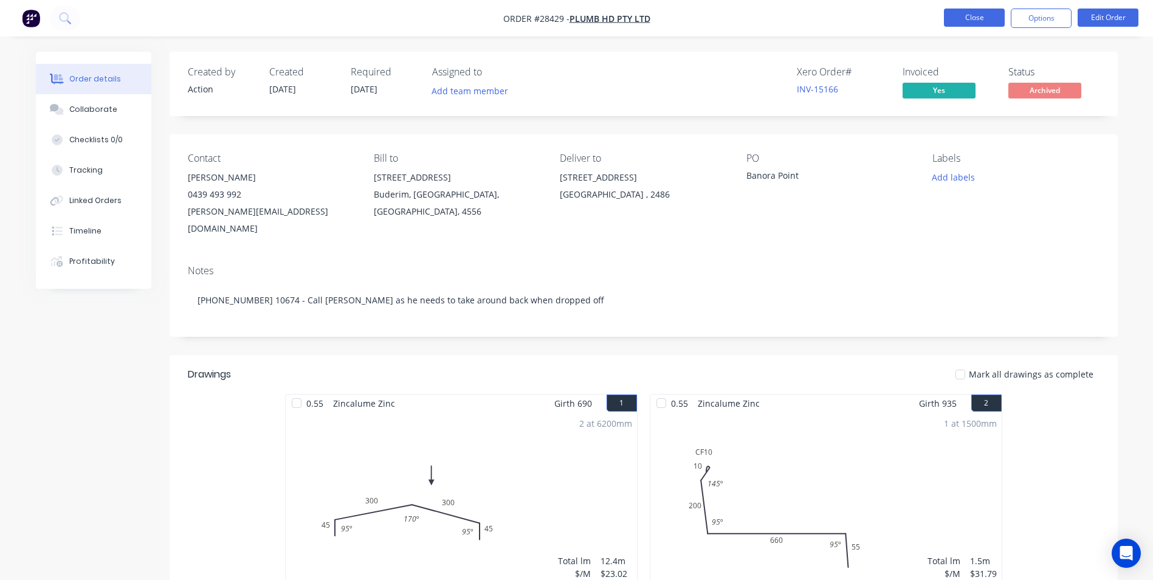
click at [983, 17] on button "Close" at bounding box center [974, 18] width 61 height 18
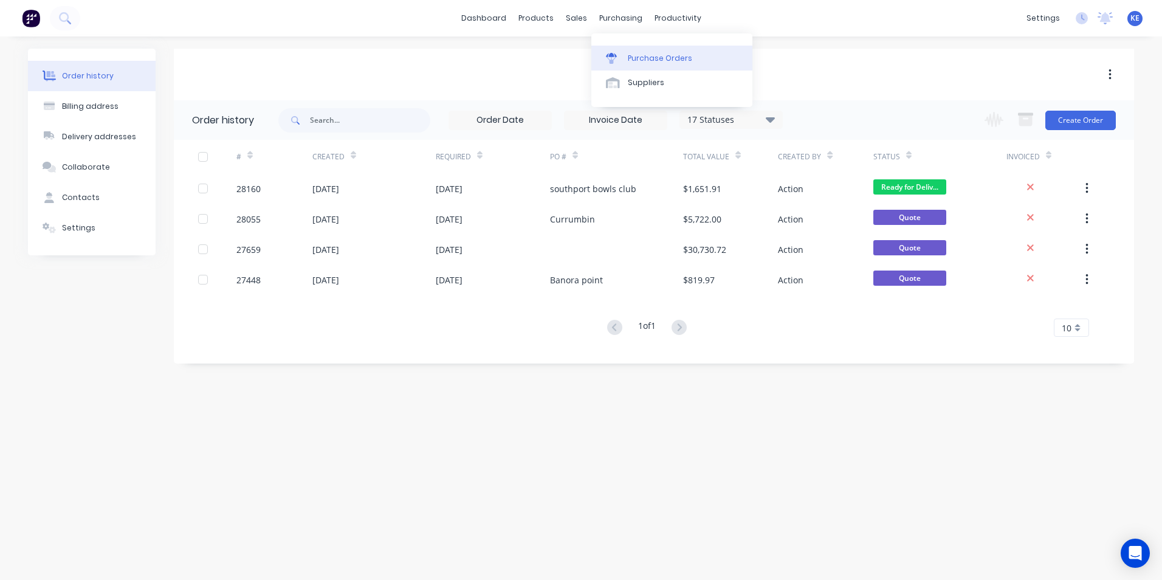
click at [645, 63] on div "Purchase Orders" at bounding box center [660, 58] width 64 height 11
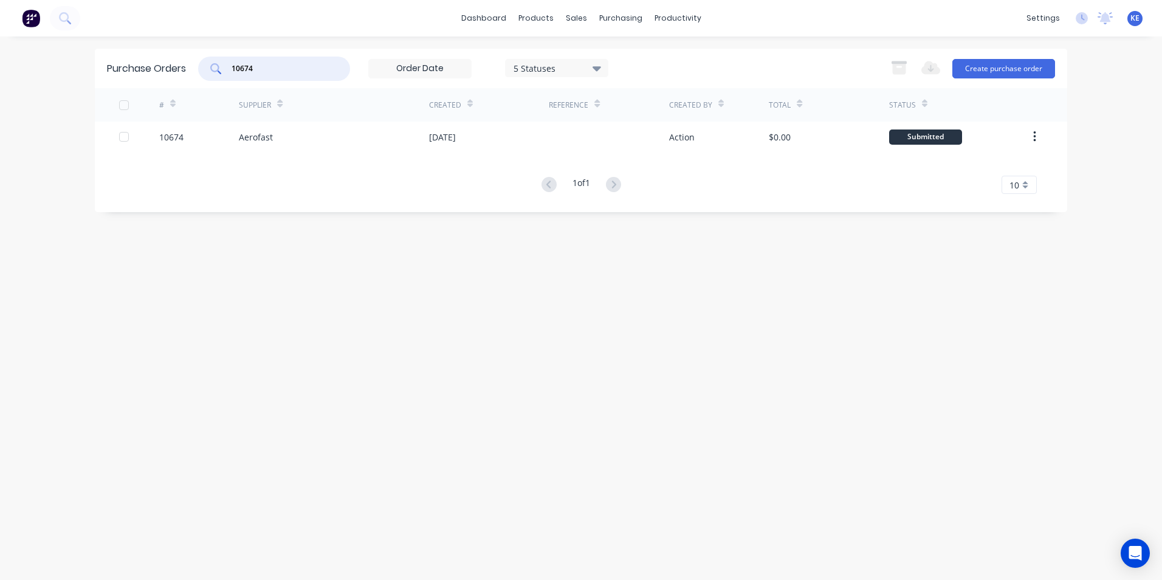
drag, startPoint x: 263, startPoint y: 72, endPoint x: 185, endPoint y: 68, distance: 78.5
click at [185, 68] on div "Purchase Orders 10674 5 Statuses 5 Statuses Export to Excel (XLSX) Create purch…" at bounding box center [581, 69] width 972 height 40
type input "10671"
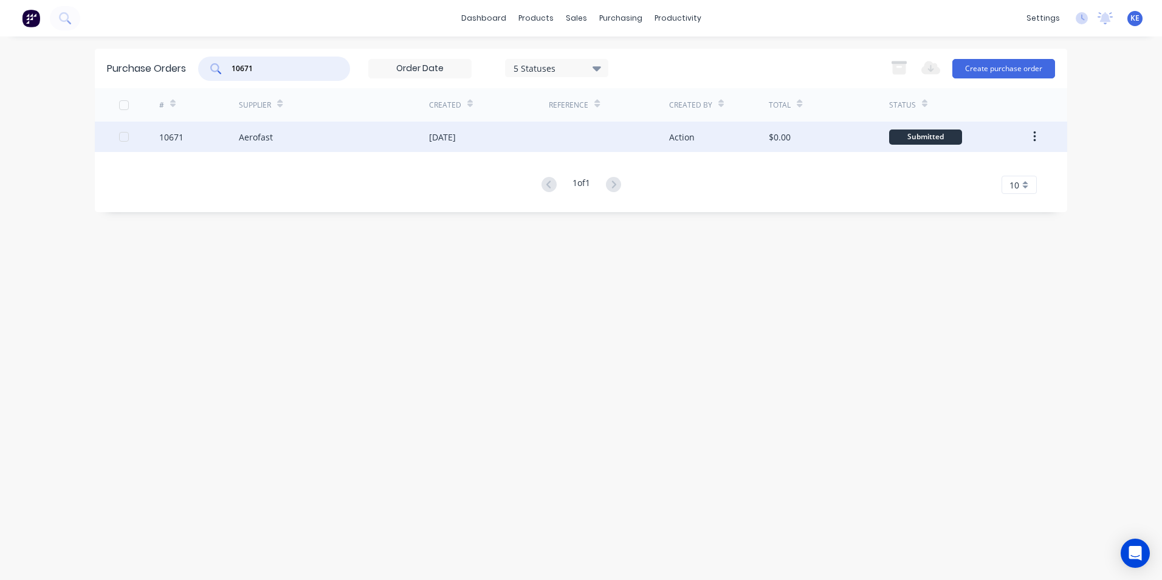
click at [196, 137] on div "10671" at bounding box center [199, 137] width 80 height 30
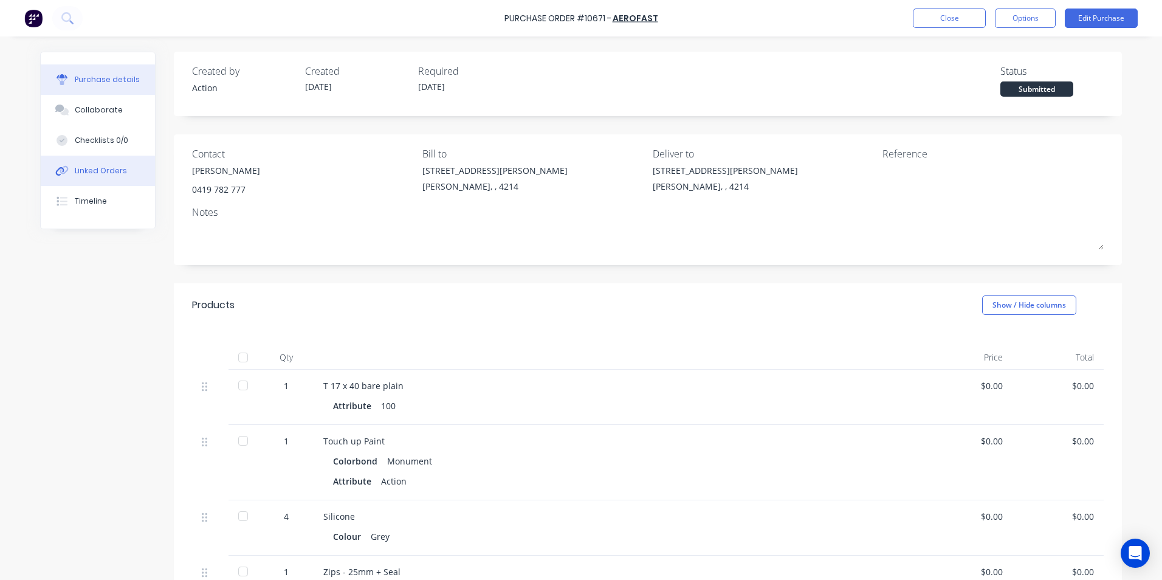
click at [91, 175] on div "Linked Orders" at bounding box center [101, 170] width 52 height 11
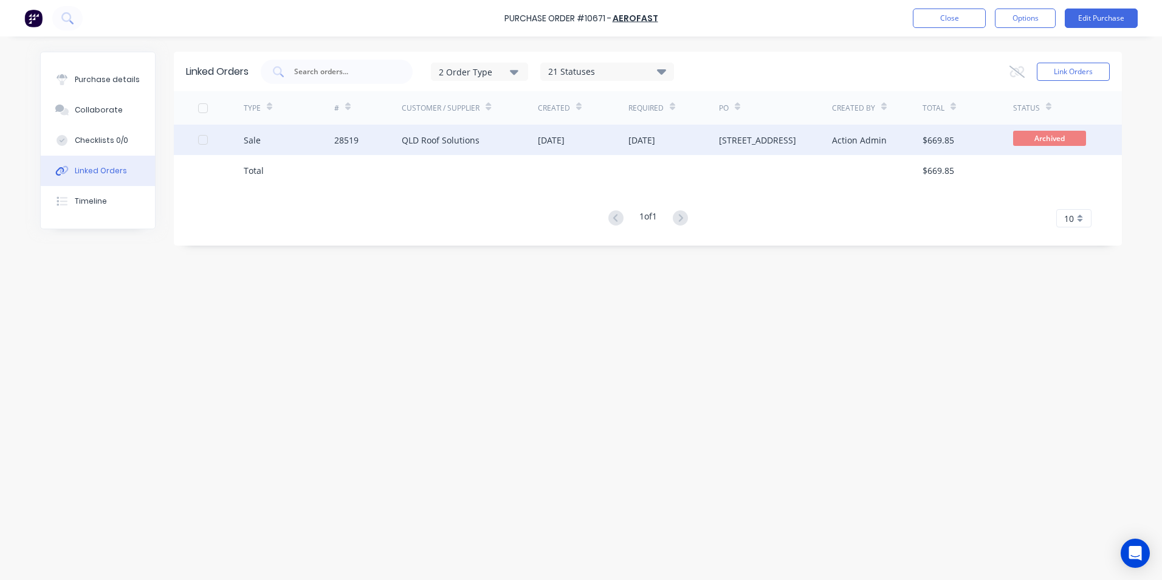
click at [281, 139] on div "Sale" at bounding box center [289, 140] width 91 height 30
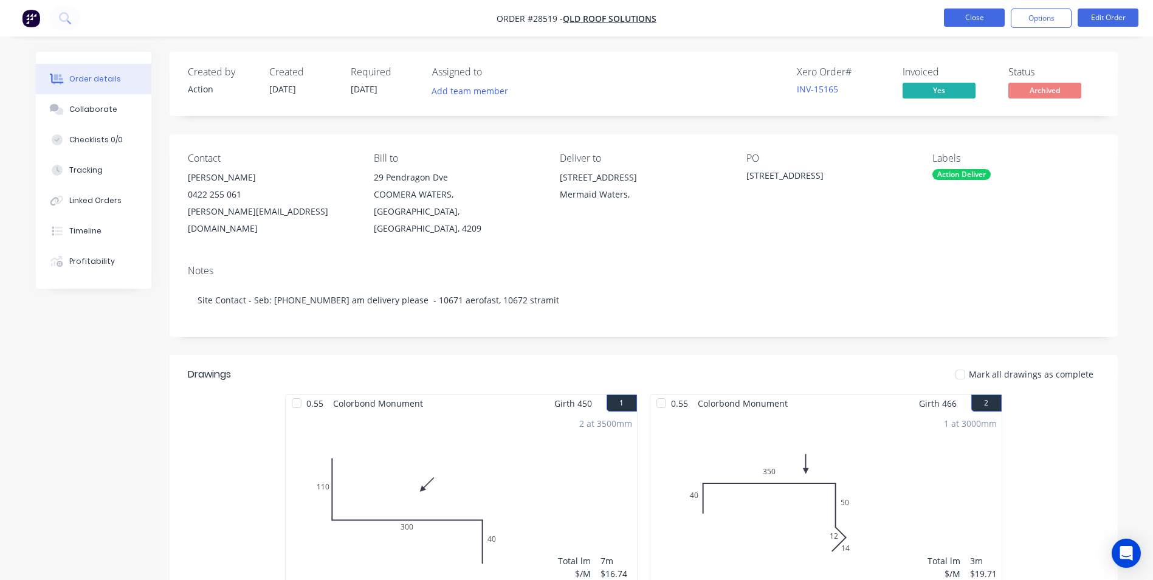
click at [974, 13] on button "Close" at bounding box center [974, 18] width 61 height 18
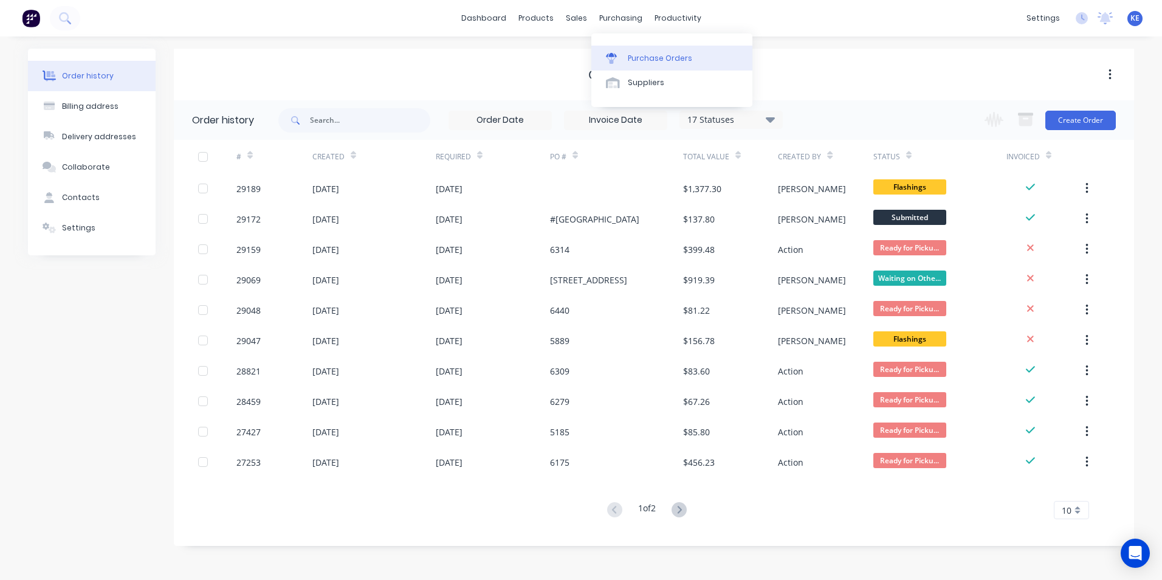
click at [659, 57] on div "Purchase Orders" at bounding box center [660, 58] width 64 height 11
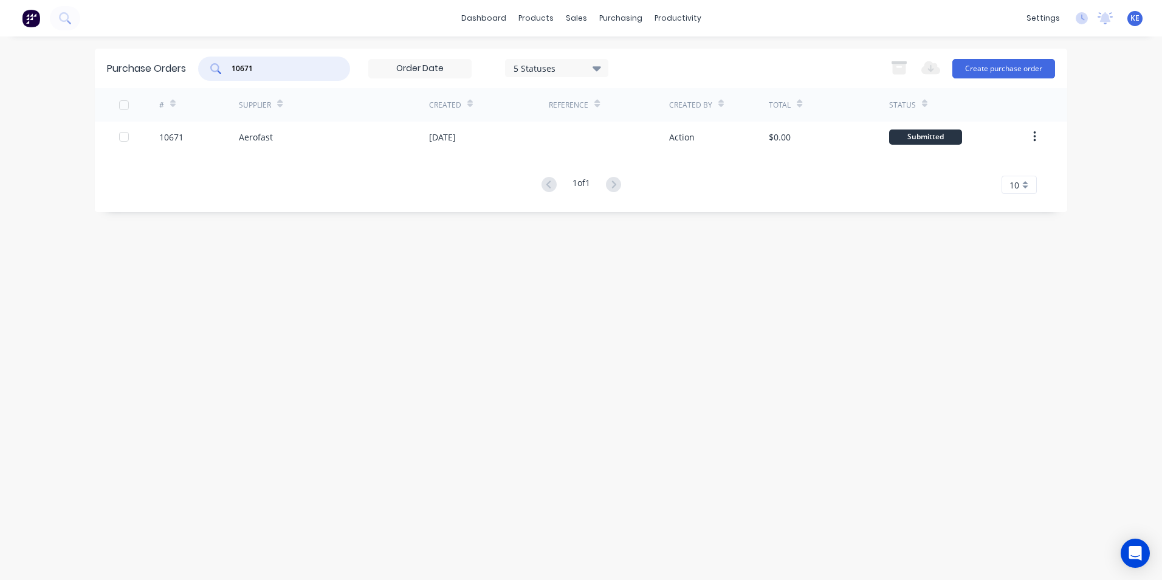
drag, startPoint x: 263, startPoint y: 72, endPoint x: 142, endPoint y: 71, distance: 121.0
click at [142, 71] on div "Purchase Orders 10671 5 Statuses 5 Statuses Export to Excel (XLSX) Create purch…" at bounding box center [581, 69] width 972 height 40
type input "11034"
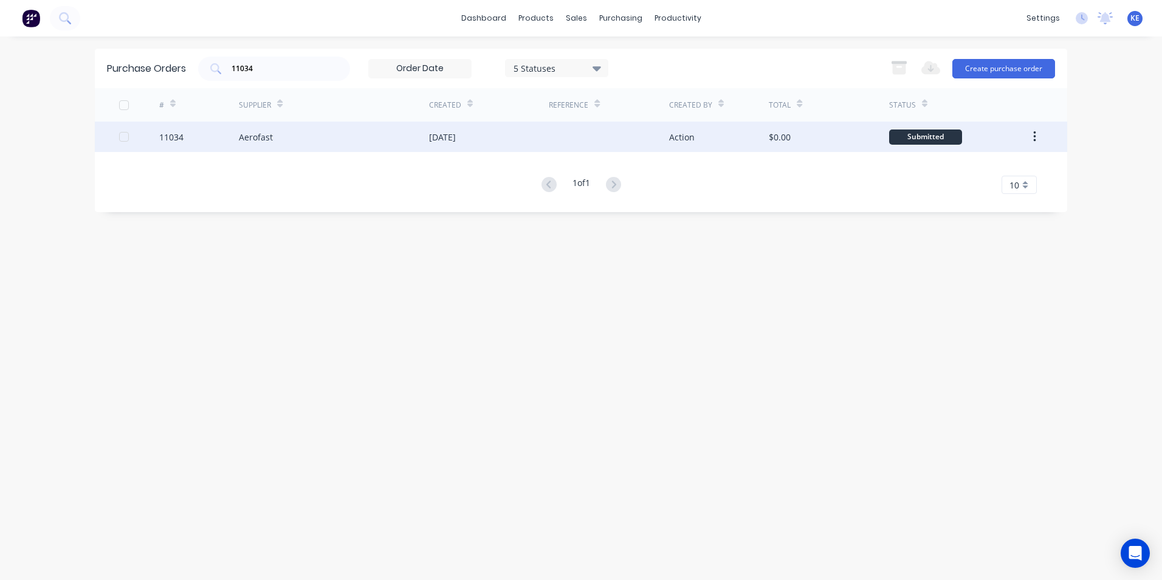
click at [186, 137] on div "11034" at bounding box center [199, 137] width 80 height 30
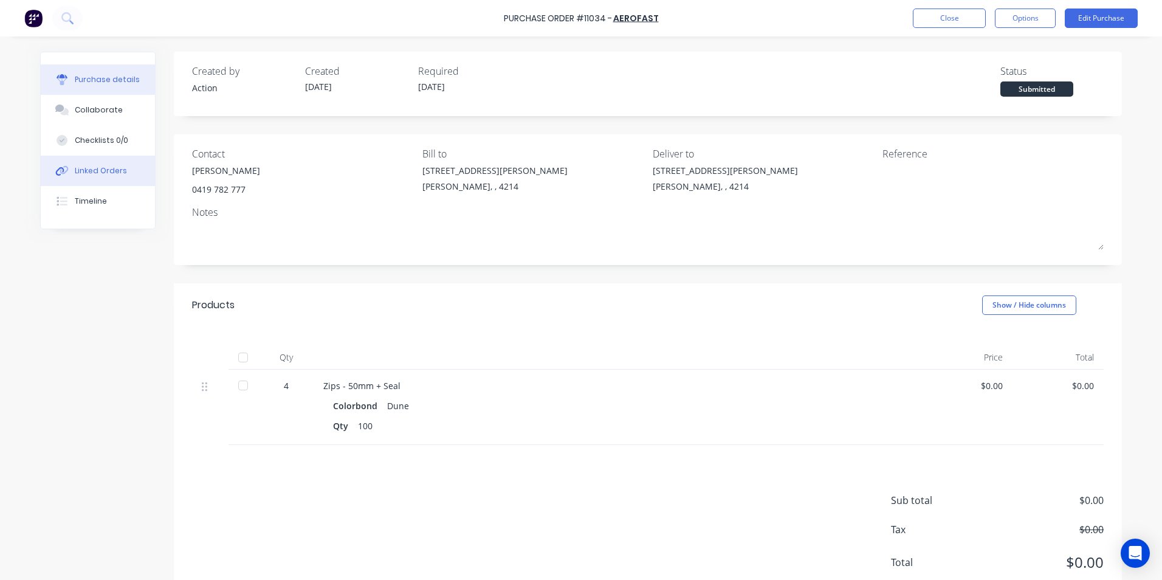
click at [67, 176] on button "Linked Orders" at bounding box center [98, 171] width 114 height 30
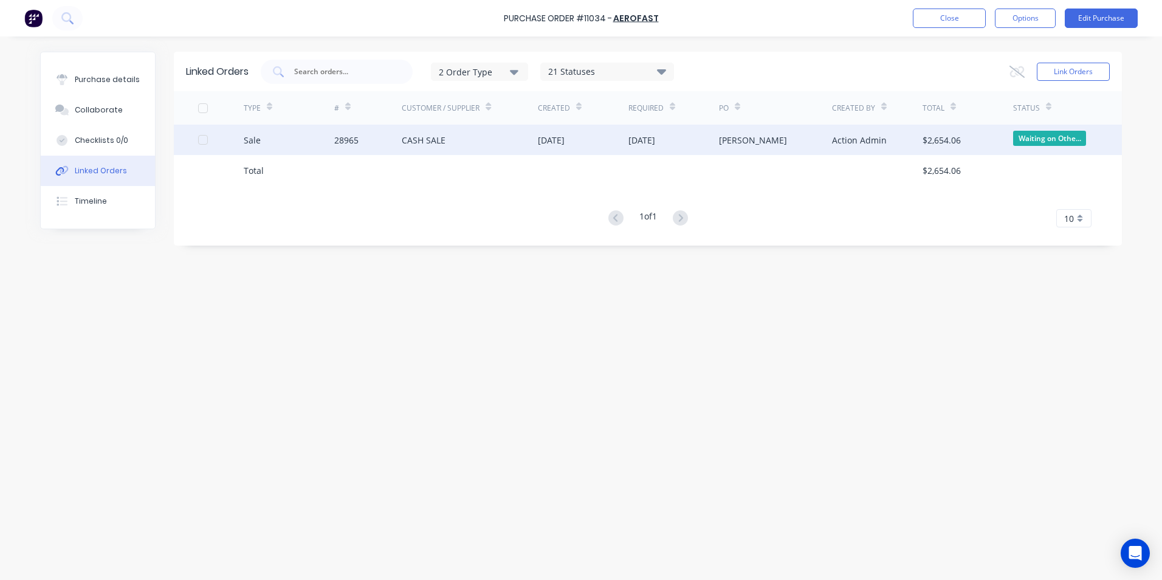
click at [283, 139] on div "Sale" at bounding box center [289, 140] width 91 height 30
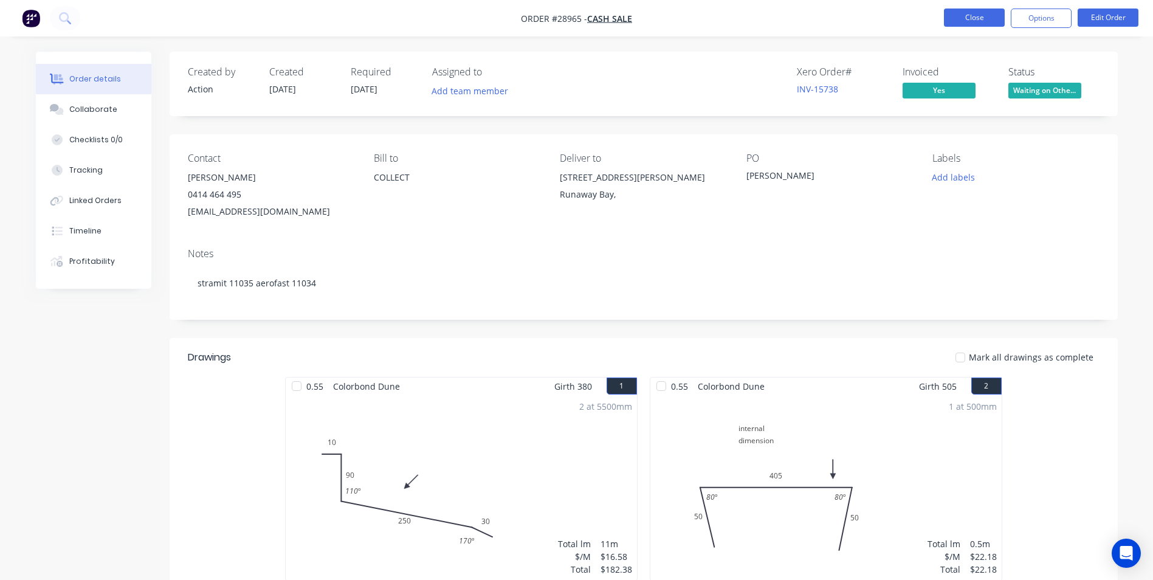
click at [971, 16] on button "Close" at bounding box center [974, 18] width 61 height 18
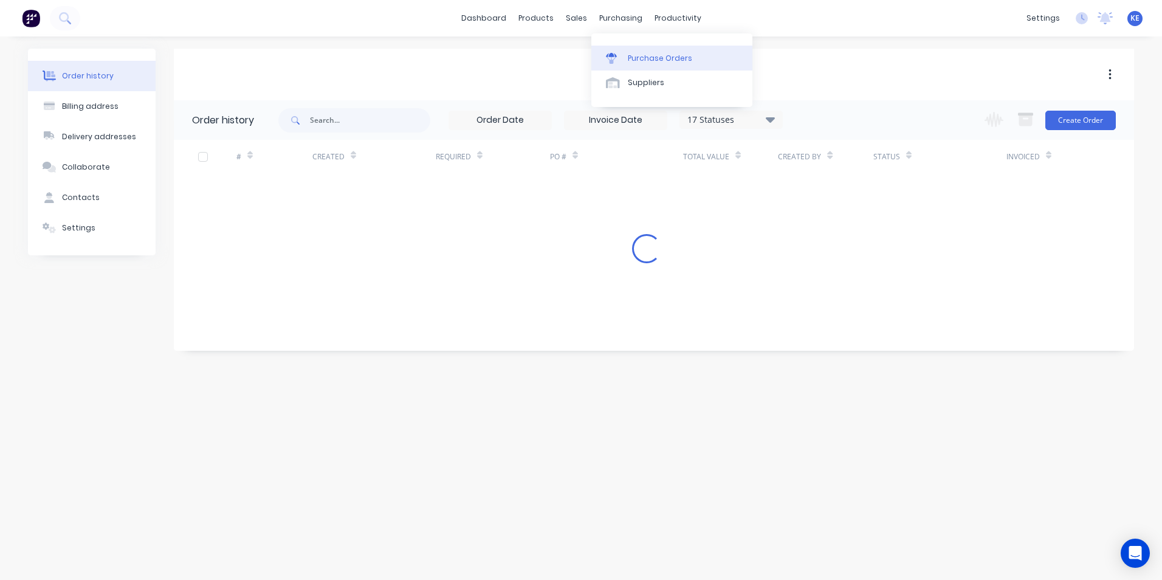
click at [631, 60] on div "Purchase Orders" at bounding box center [660, 58] width 64 height 11
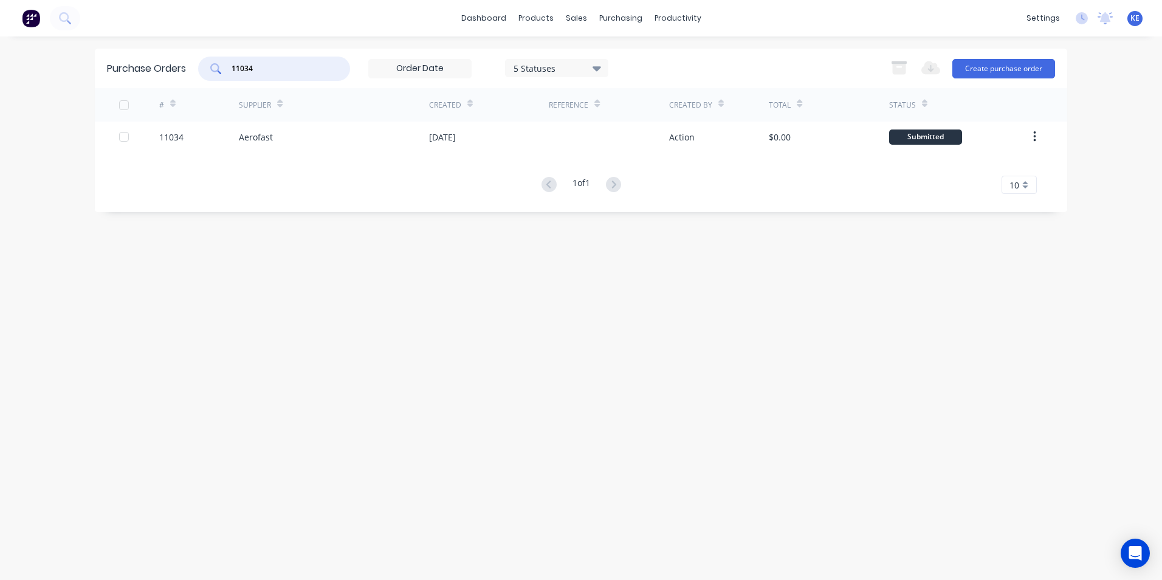
drag, startPoint x: 267, startPoint y: 69, endPoint x: 204, endPoint y: 68, distance: 63.8
click at [204, 68] on div "11034" at bounding box center [274, 69] width 152 height 24
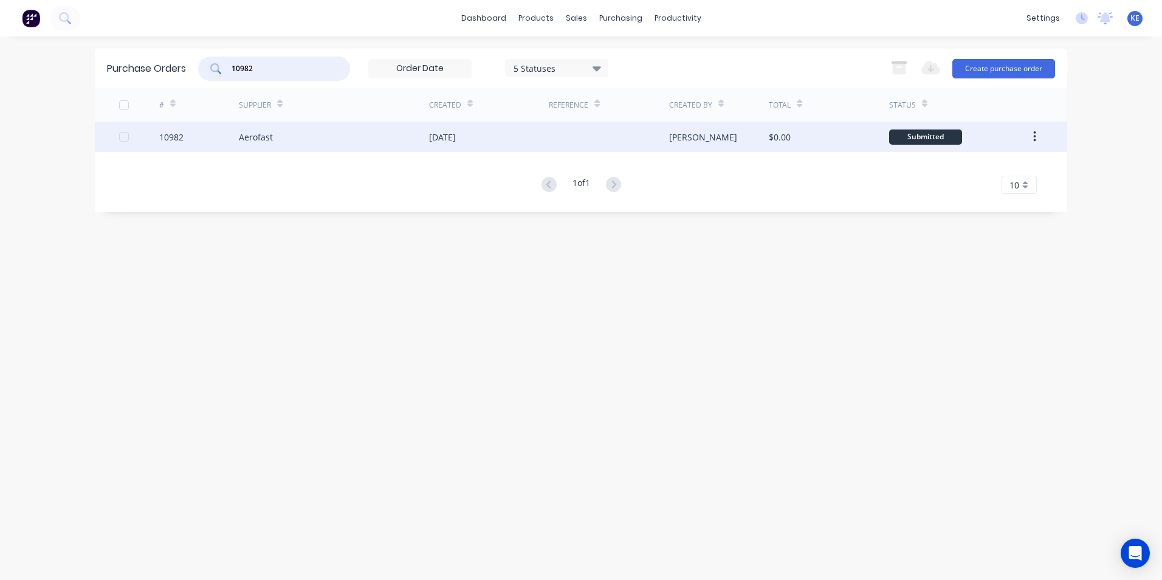
type input "10982"
click at [206, 135] on div "10982" at bounding box center [199, 137] width 80 height 30
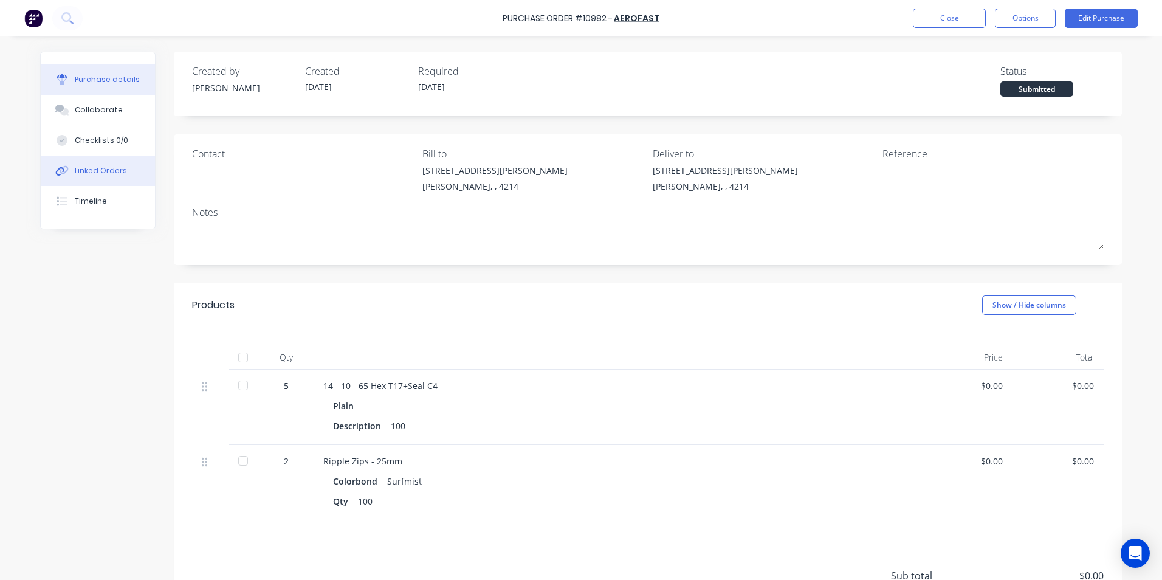
click at [84, 168] on div "Linked Orders" at bounding box center [101, 170] width 52 height 11
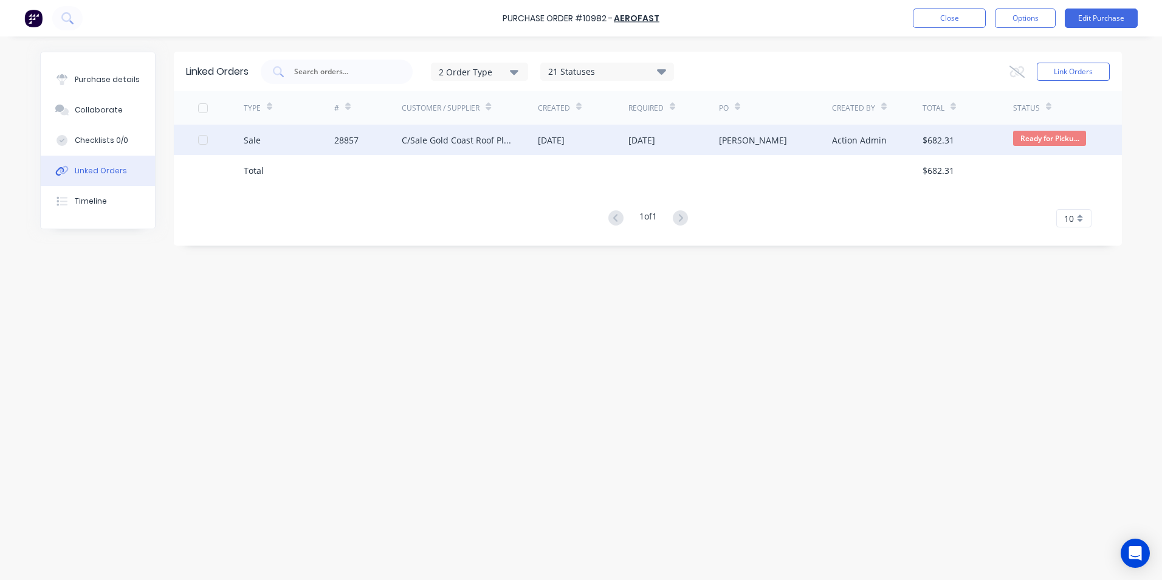
click at [301, 140] on div "Sale" at bounding box center [289, 140] width 91 height 30
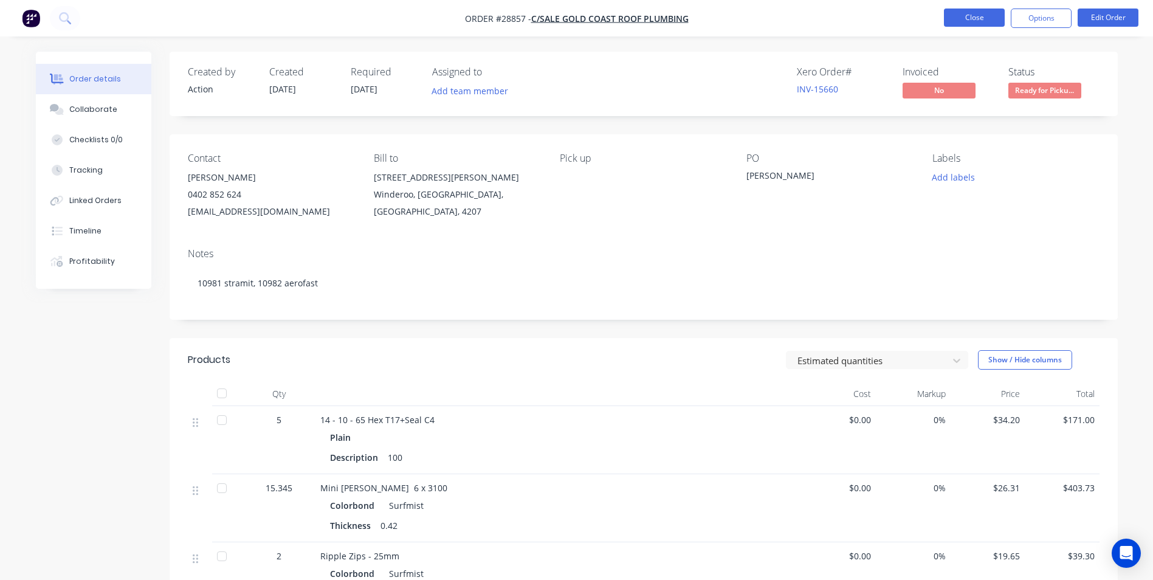
click at [974, 16] on button "Close" at bounding box center [974, 18] width 61 height 18
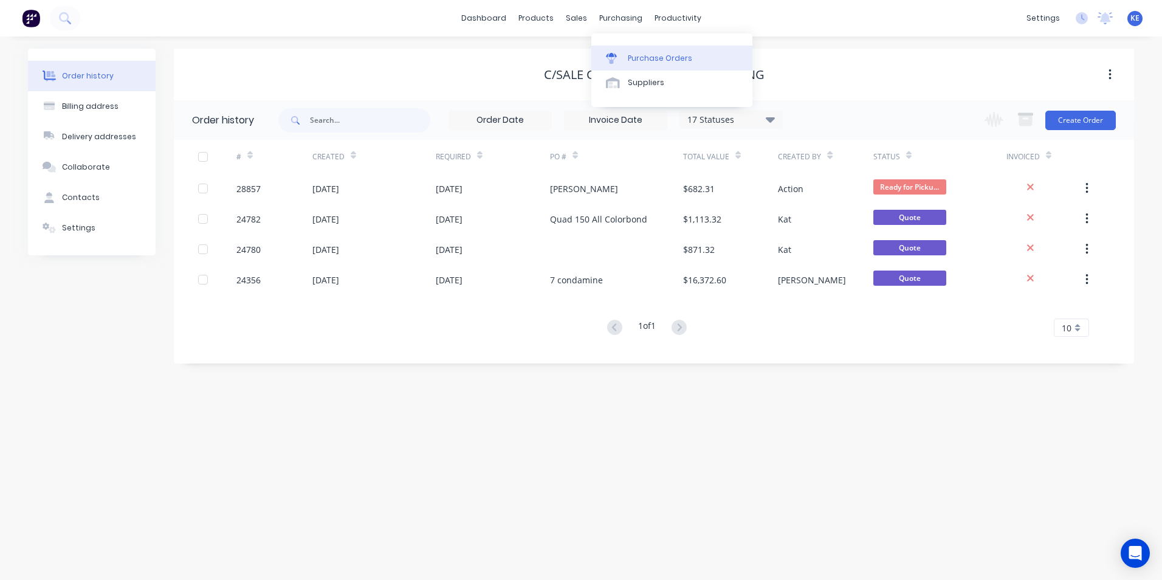
click at [650, 54] on div "Purchase Orders" at bounding box center [660, 58] width 64 height 11
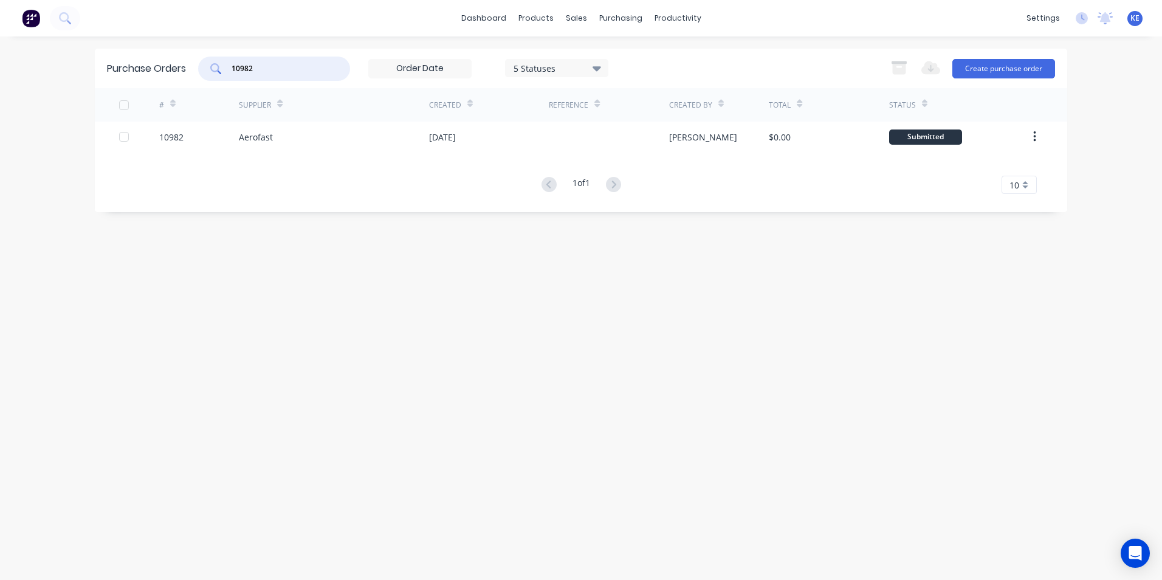
drag, startPoint x: 299, startPoint y: 67, endPoint x: 150, endPoint y: 84, distance: 150.4
click at [150, 84] on div "Purchase Orders 10982 5 Statuses 5 Statuses Export to Excel (XLSX) Create purch…" at bounding box center [581, 69] width 972 height 40
type input "11008"
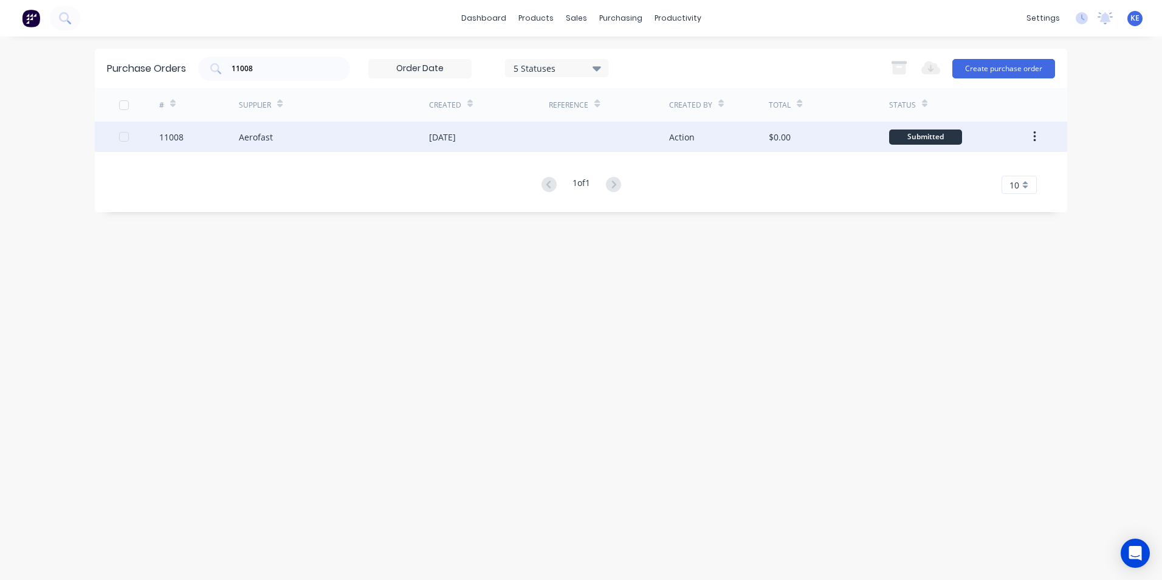
click at [205, 135] on div "11008" at bounding box center [199, 137] width 80 height 30
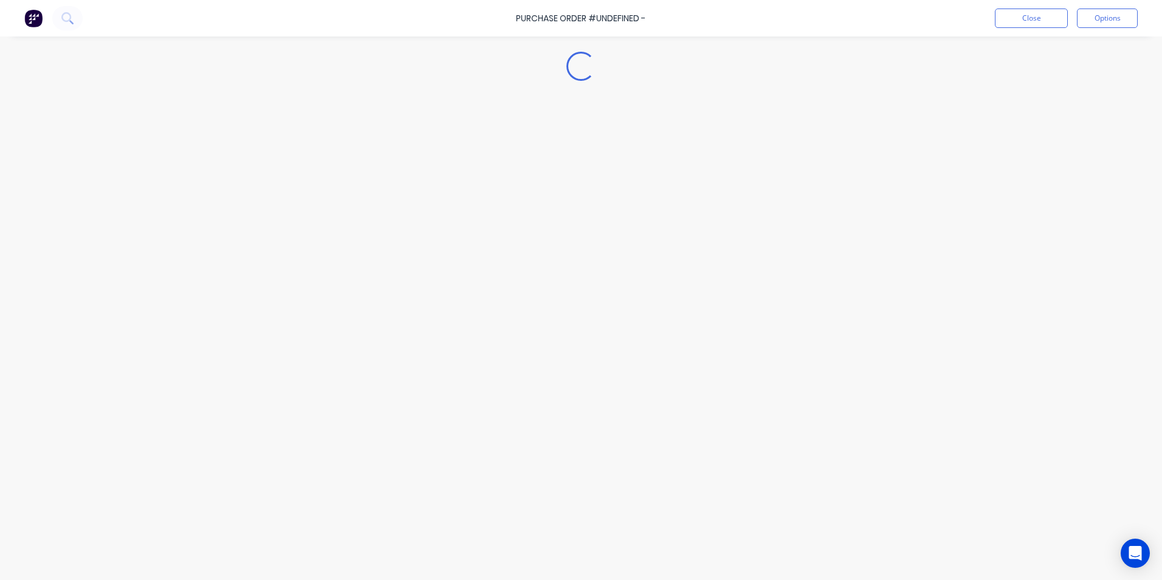
type textarea "x"
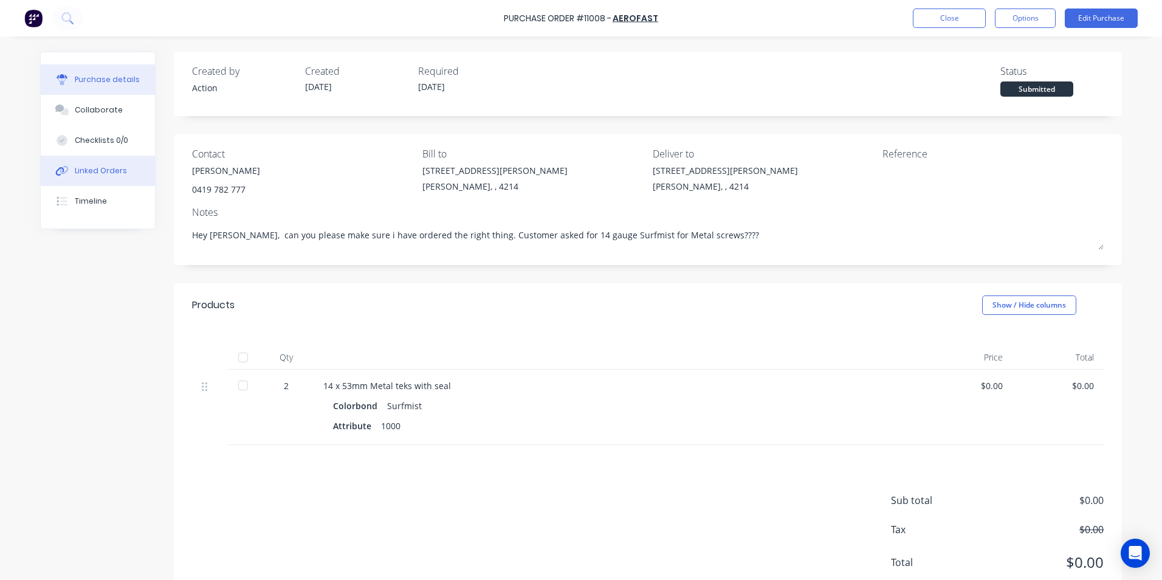
click at [101, 180] on button "Linked Orders" at bounding box center [98, 171] width 114 height 30
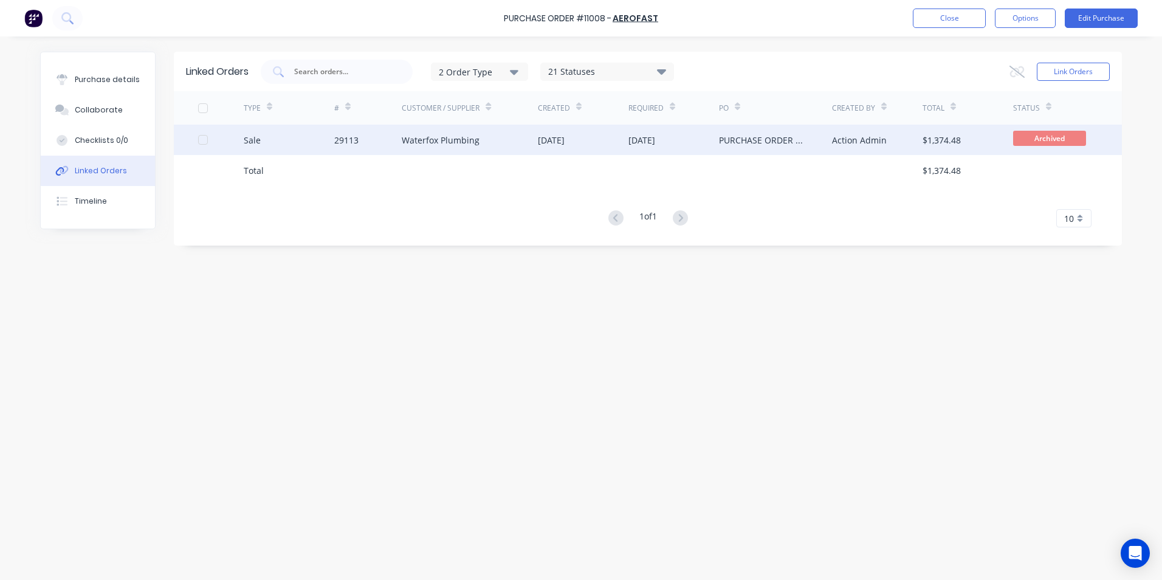
click at [295, 134] on div "Sale" at bounding box center [289, 140] width 91 height 30
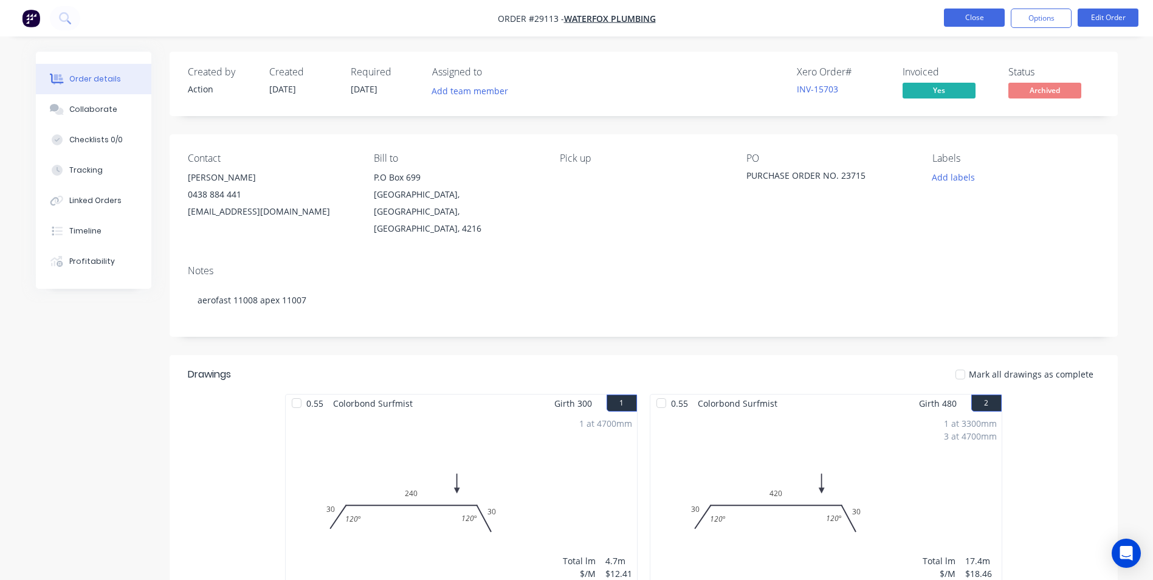
click at [978, 24] on button "Close" at bounding box center [974, 18] width 61 height 18
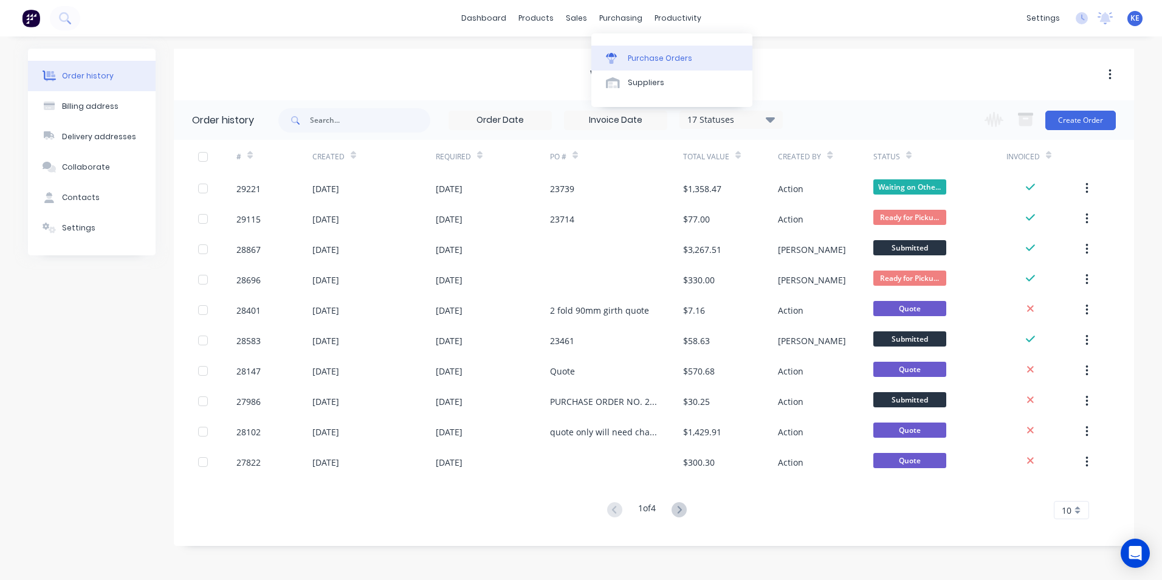
click at [655, 67] on link "Purchase Orders" at bounding box center [671, 58] width 161 height 24
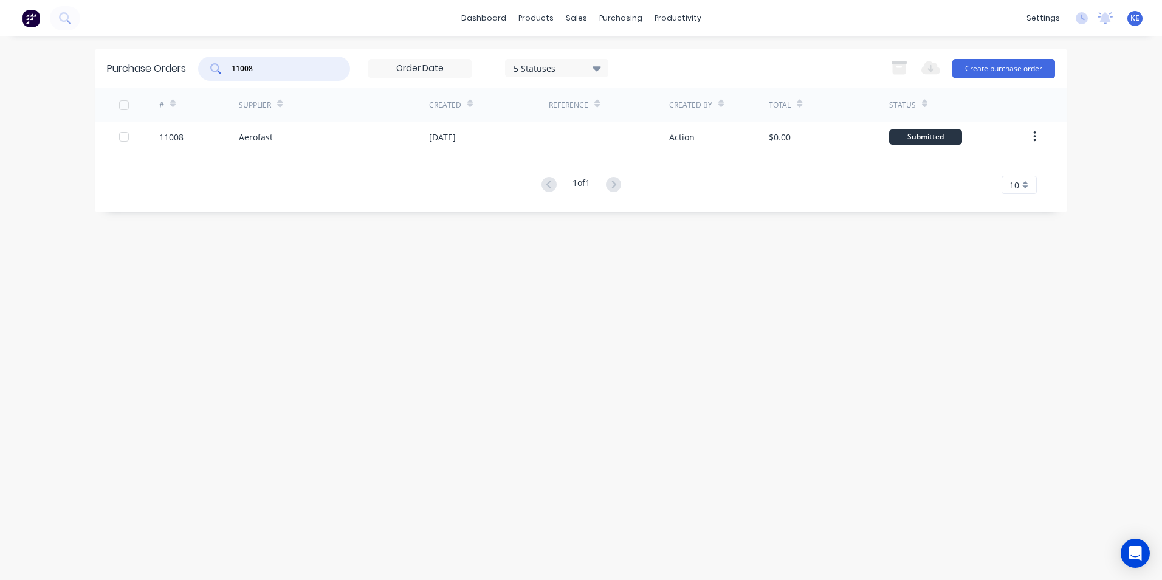
drag, startPoint x: 269, startPoint y: 71, endPoint x: 102, endPoint y: 88, distance: 168.0
click at [102, 88] on div "Purchase Orders 11008 5 Statuses 5 Statuses Export to Excel (XLSX) Create purch…" at bounding box center [581, 69] width 972 height 40
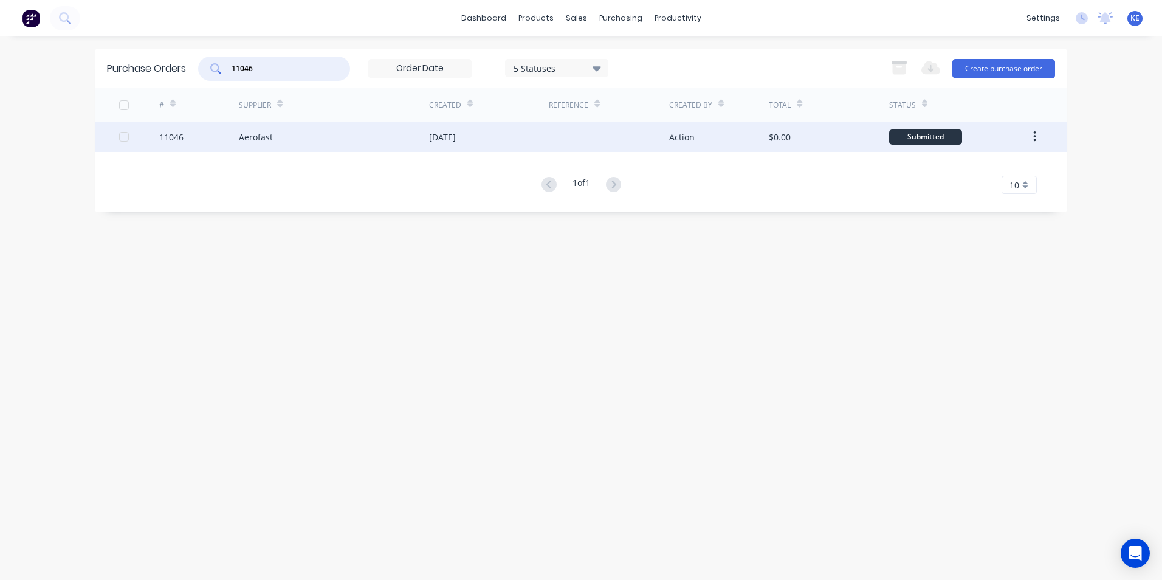
type input "11046"
click at [218, 138] on div "11046" at bounding box center [199, 137] width 80 height 30
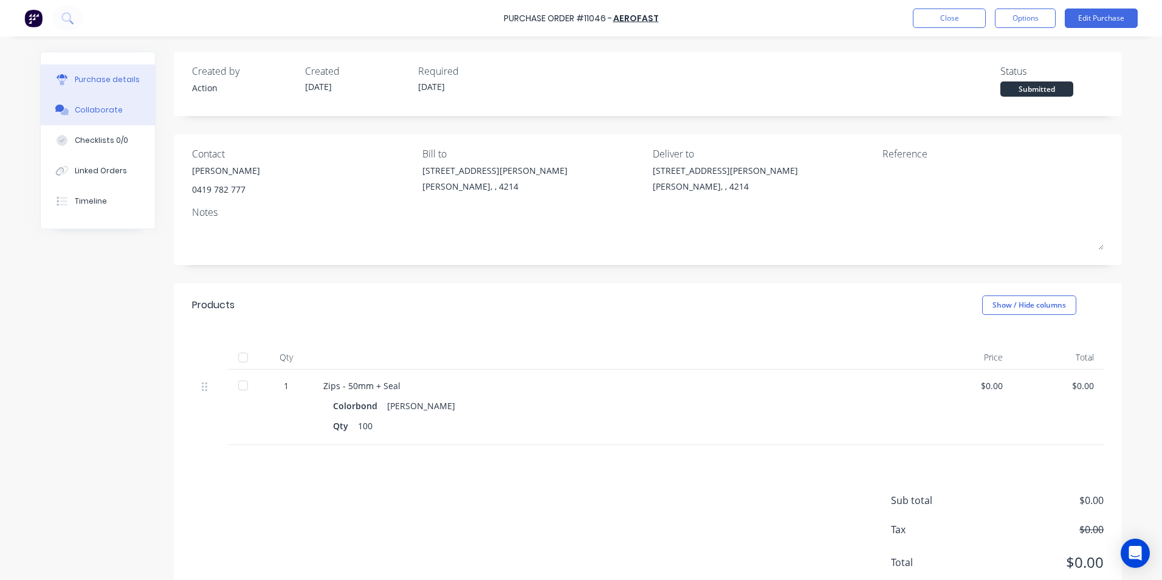
click at [95, 114] on div "Collaborate" at bounding box center [99, 110] width 48 height 11
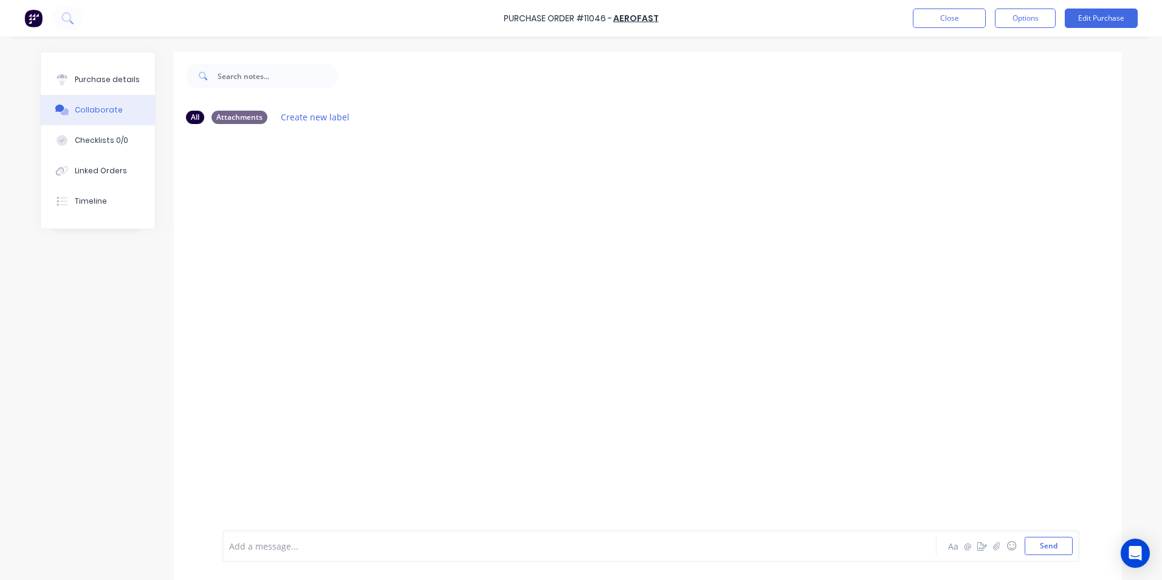
click at [269, 555] on div "Add a message... Aa @ ☺ Send" at bounding box center [650, 546] width 857 height 32
click at [92, 165] on button "Linked Orders" at bounding box center [98, 171] width 114 height 30
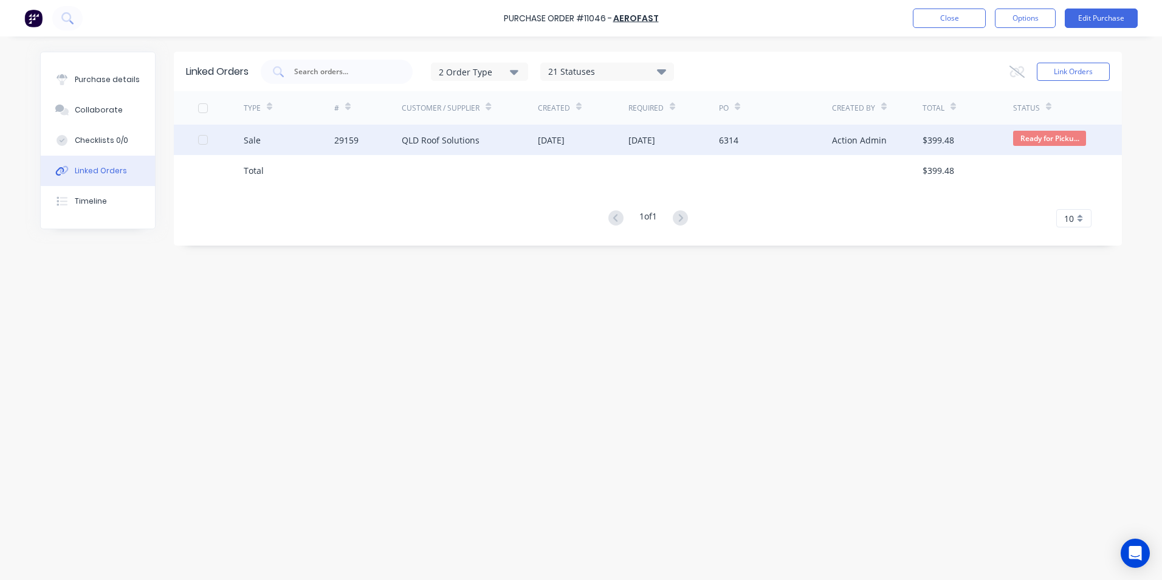
click at [292, 136] on div "Sale" at bounding box center [289, 140] width 91 height 30
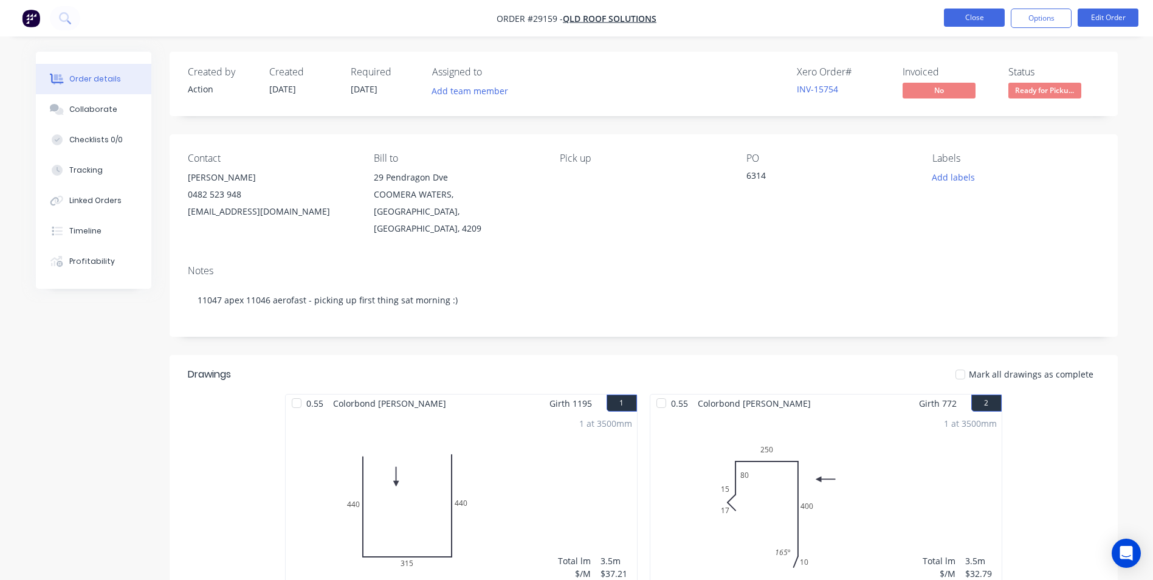
click at [965, 19] on button "Close" at bounding box center [974, 18] width 61 height 18
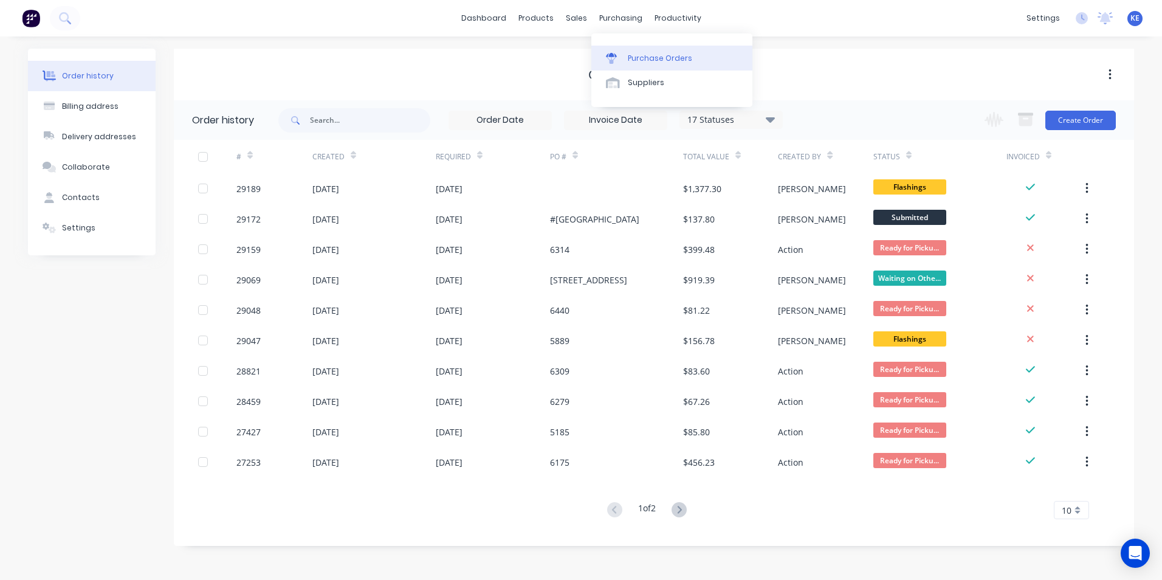
click at [644, 49] on link "Purchase Orders" at bounding box center [671, 58] width 161 height 24
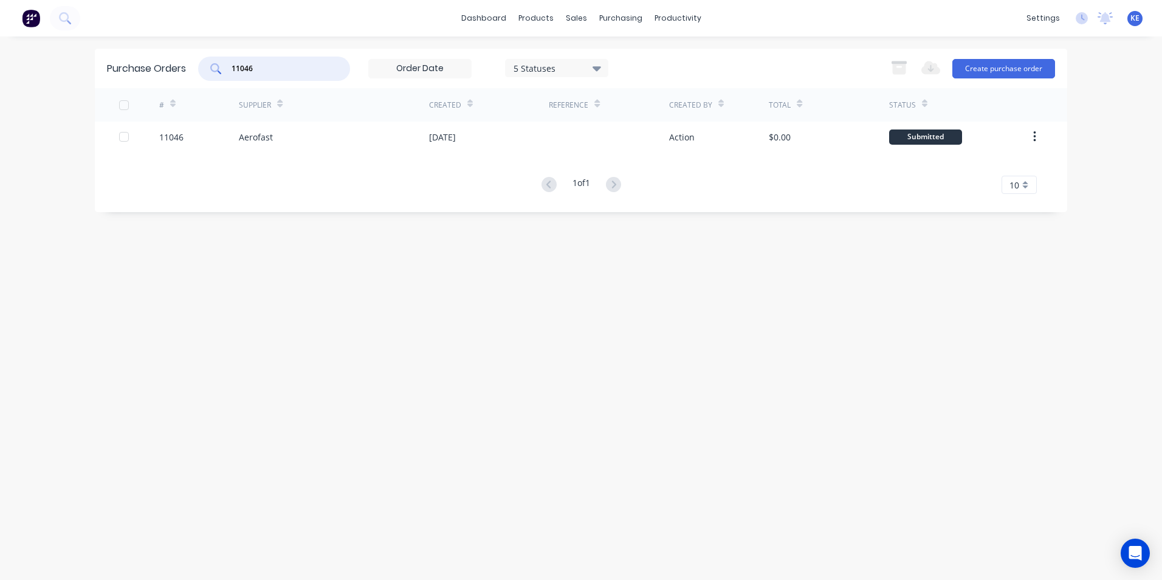
drag, startPoint x: 304, startPoint y: 67, endPoint x: 161, endPoint y: 67, distance: 142.8
click at [161, 67] on div "Purchase Orders 11046 5 Statuses 5 Statuses Export to Excel (XLSX) Create purch…" at bounding box center [581, 69] width 972 height 40
type input "11027"
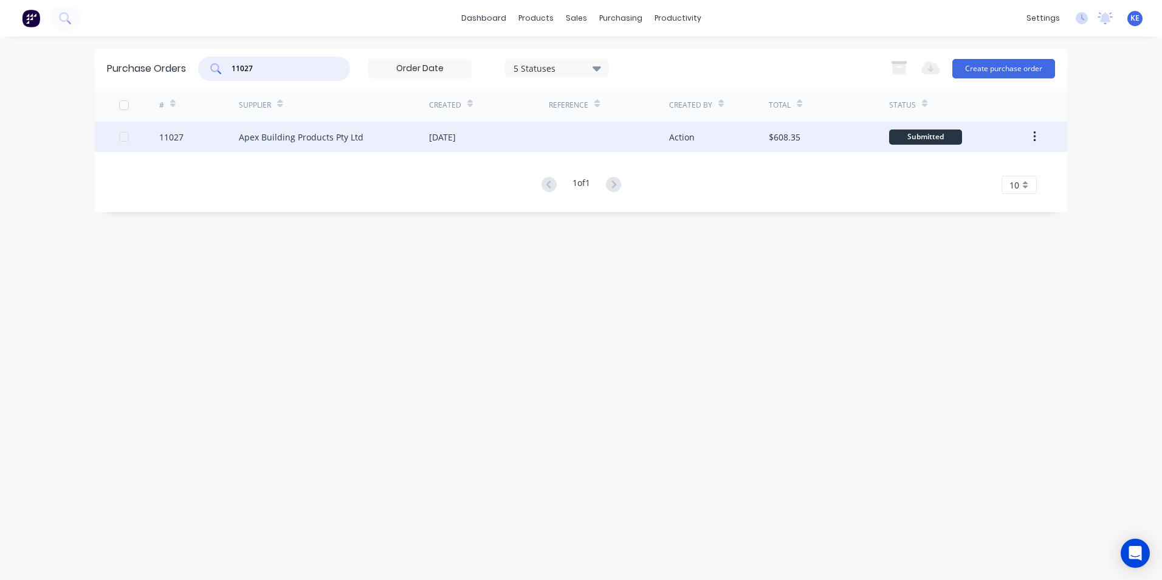
click at [210, 144] on div "11027" at bounding box center [199, 137] width 80 height 30
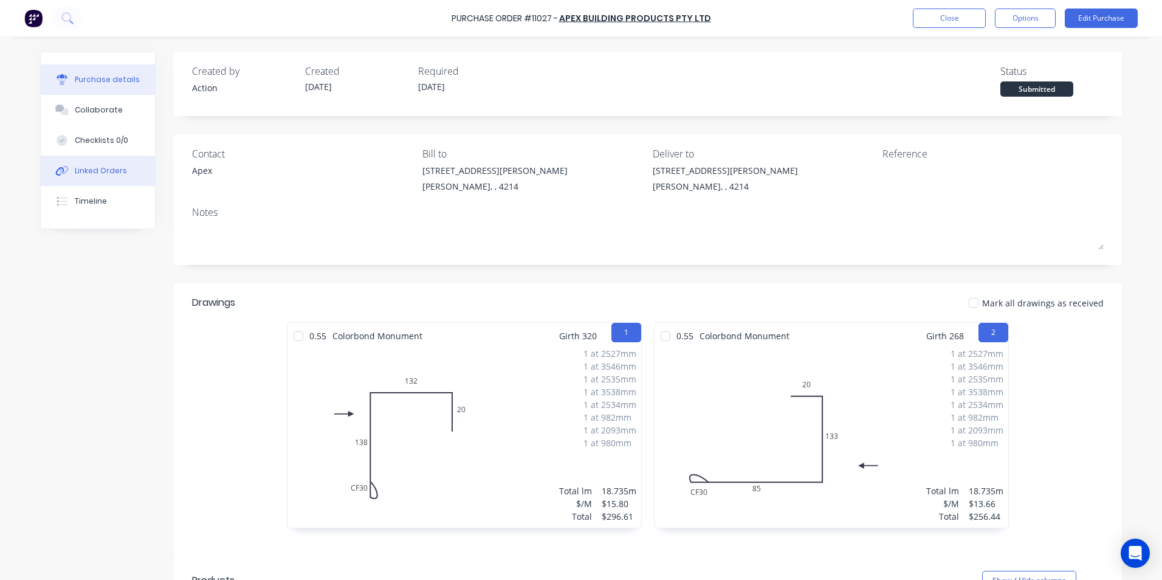
click at [83, 172] on div "Linked Orders" at bounding box center [101, 170] width 52 height 11
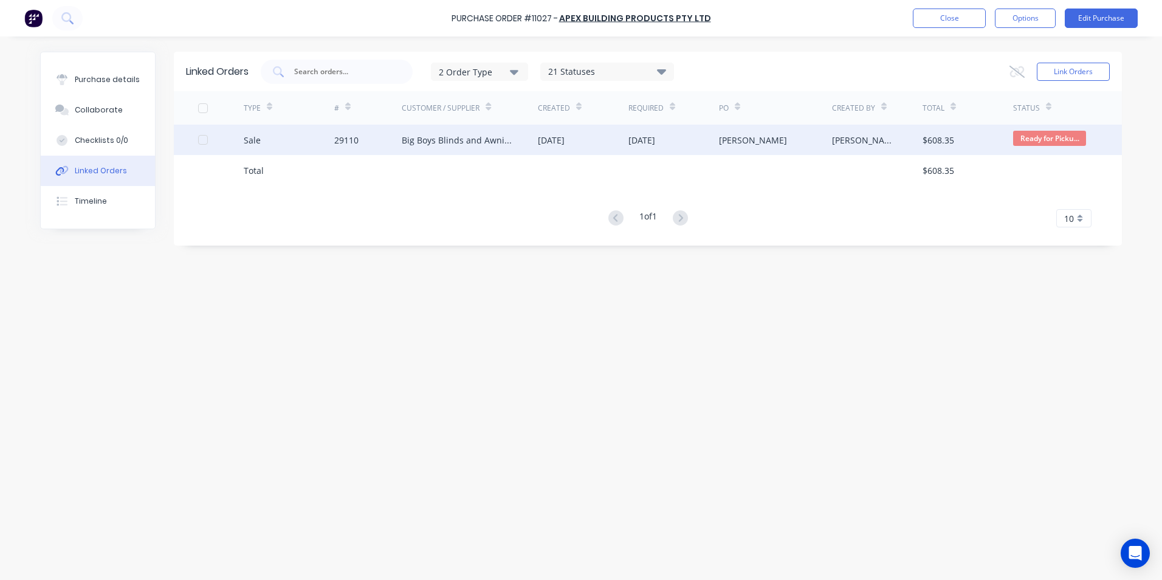
click at [283, 145] on div "Sale" at bounding box center [289, 140] width 91 height 30
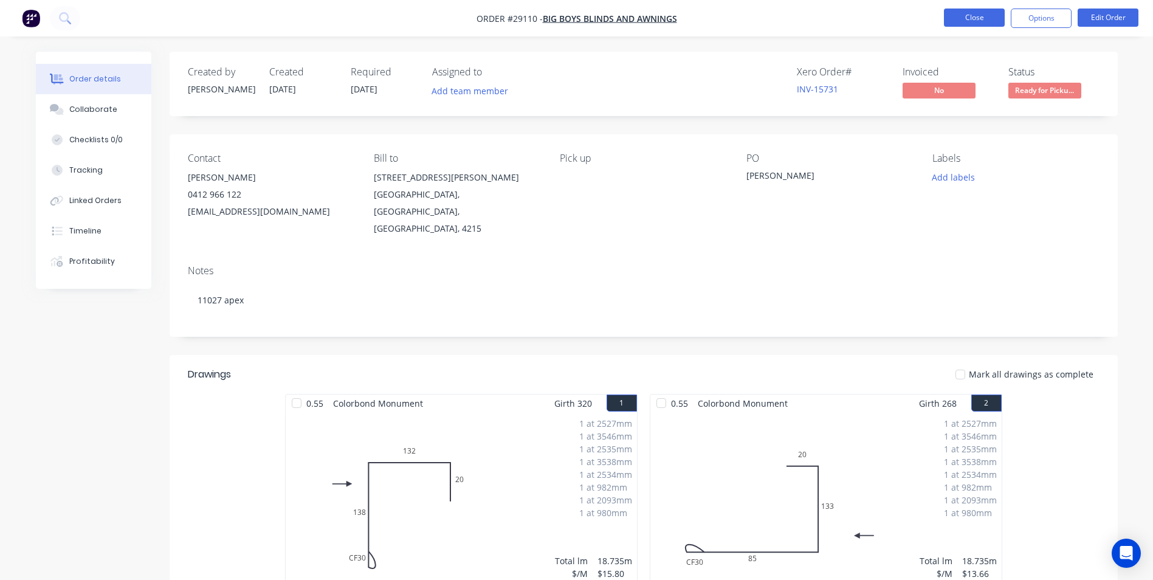
click at [974, 13] on button "Close" at bounding box center [974, 18] width 61 height 18
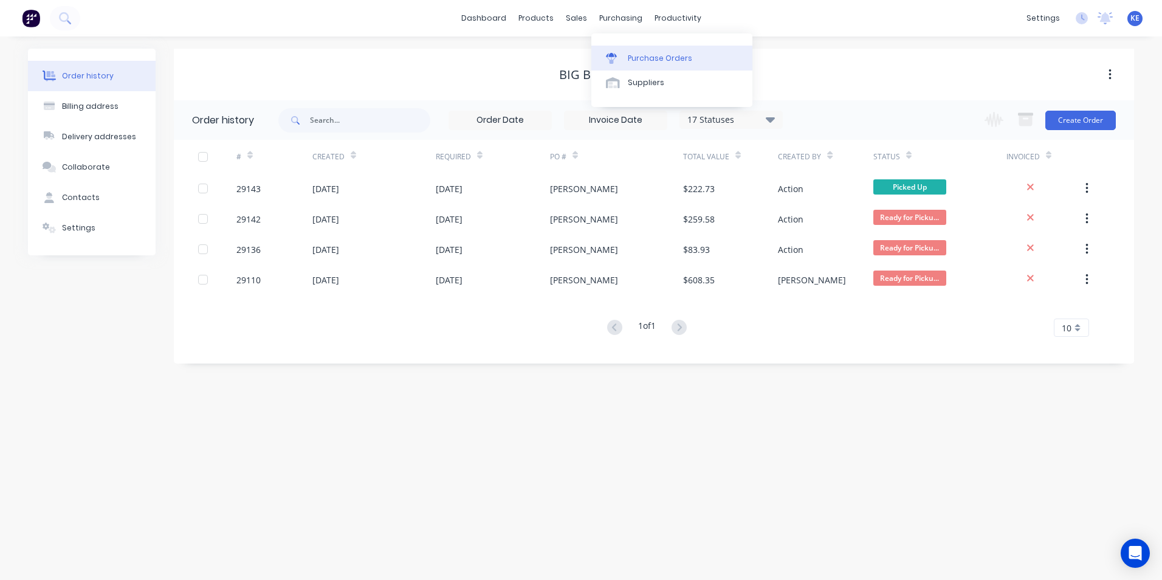
click at [645, 53] on div "Purchase Orders" at bounding box center [660, 58] width 64 height 11
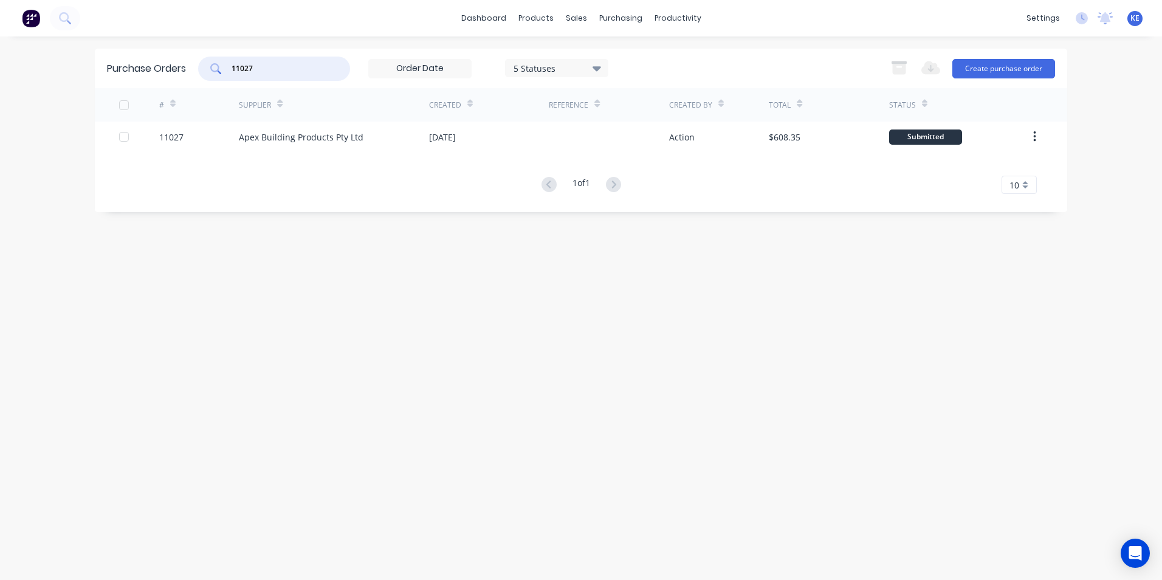
drag, startPoint x: 272, startPoint y: 66, endPoint x: 94, endPoint y: 80, distance: 179.2
click at [94, 80] on div "dashboard products sales purchasing productivity dashboard products Product Cat…" at bounding box center [581, 290] width 1162 height 580
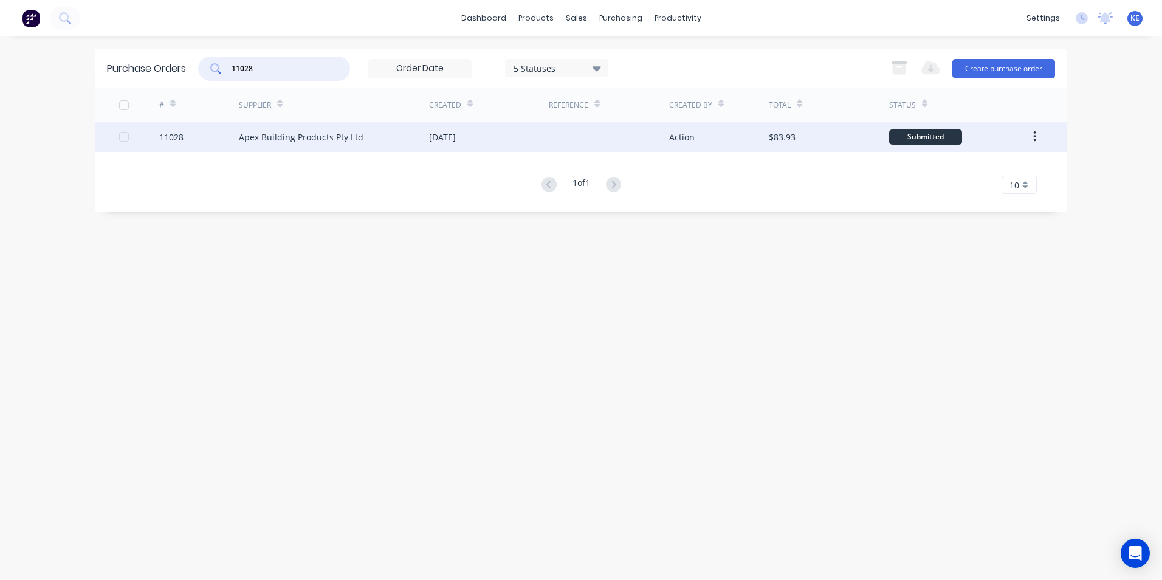
type input "11028"
click at [205, 143] on div "11028" at bounding box center [199, 137] width 80 height 30
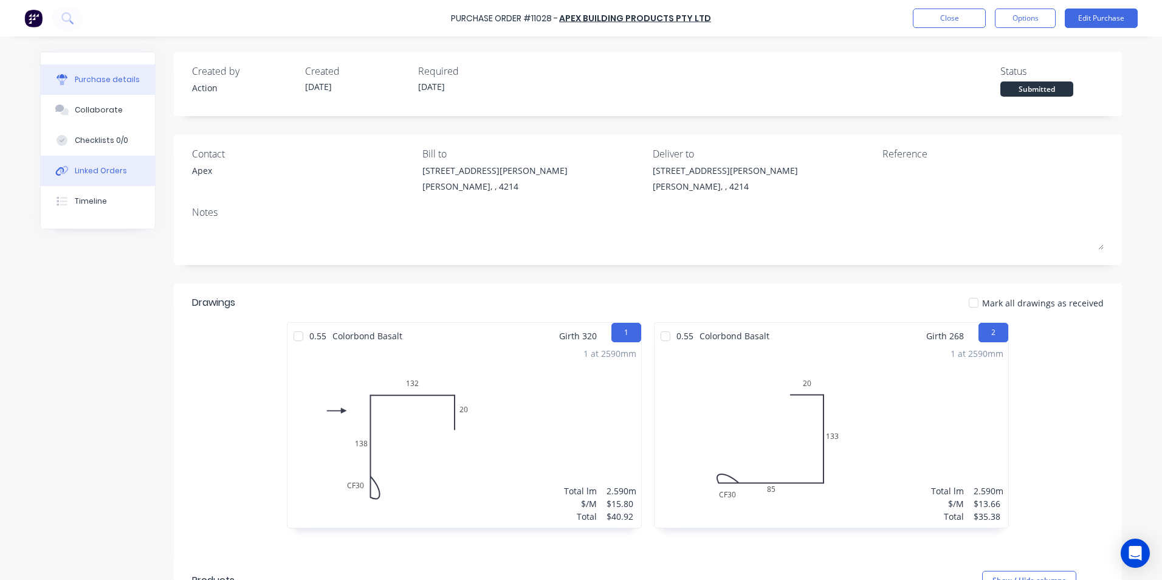
click at [89, 163] on button "Linked Orders" at bounding box center [98, 171] width 114 height 30
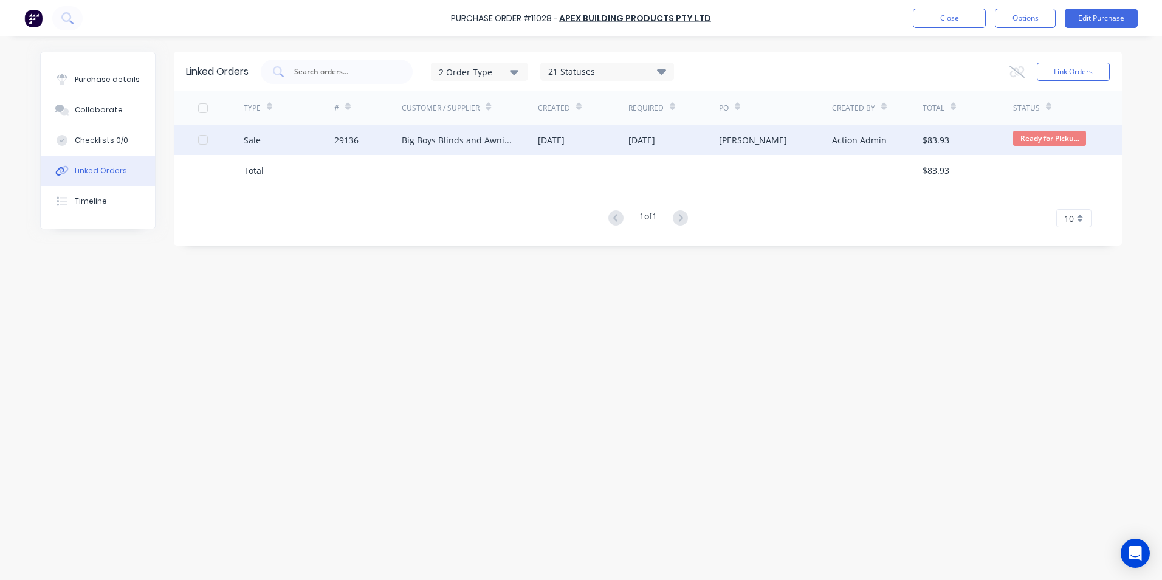
click at [280, 141] on div "Sale" at bounding box center [289, 140] width 91 height 30
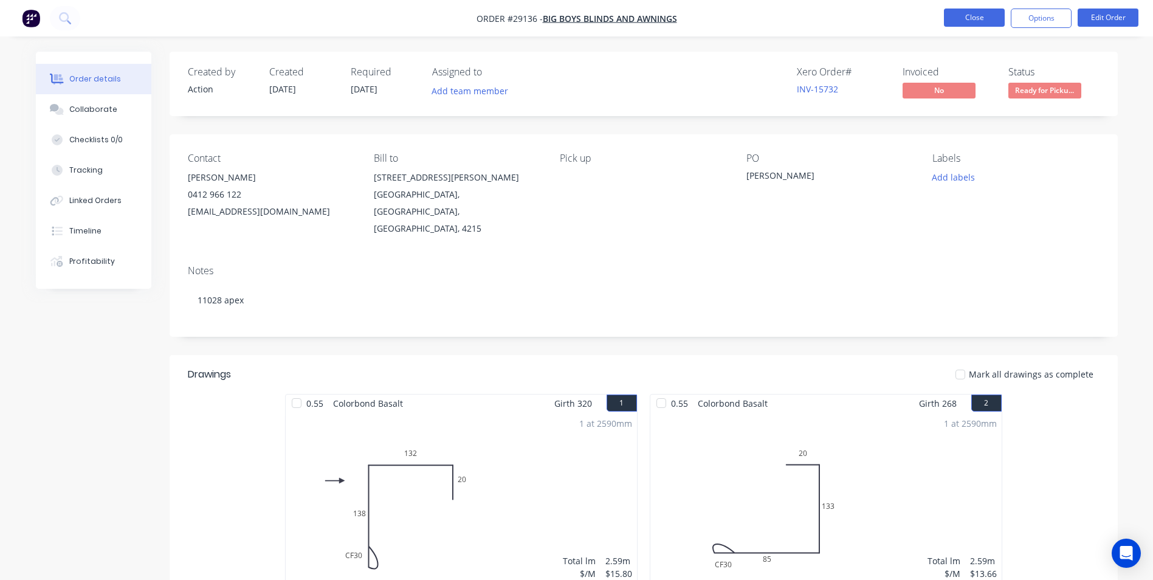
click at [971, 17] on button "Close" at bounding box center [974, 18] width 61 height 18
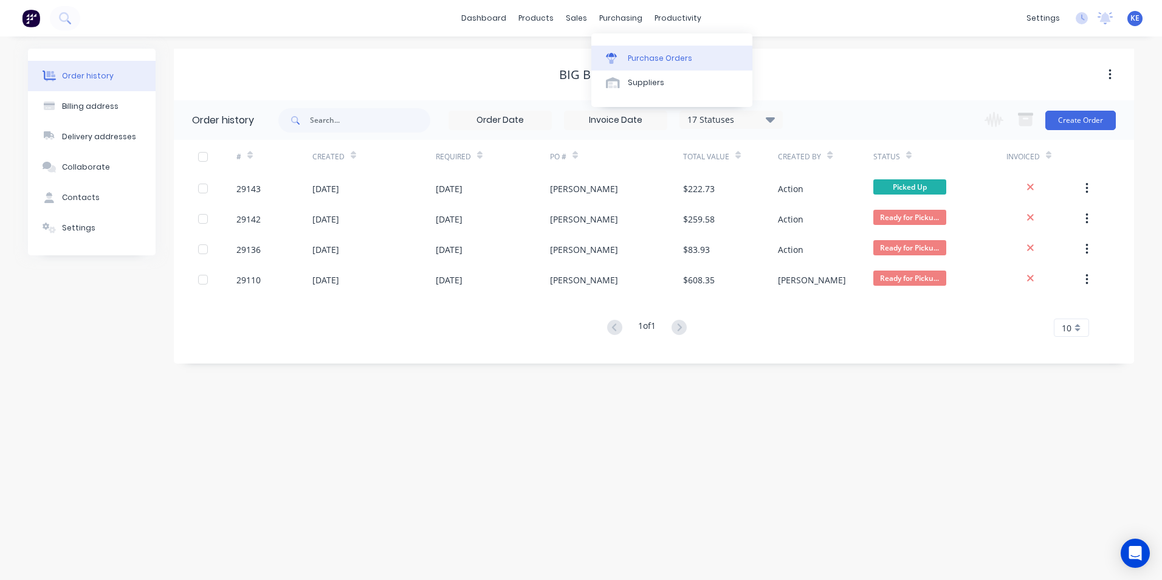
click at [636, 55] on div "Purchase Orders" at bounding box center [660, 58] width 64 height 11
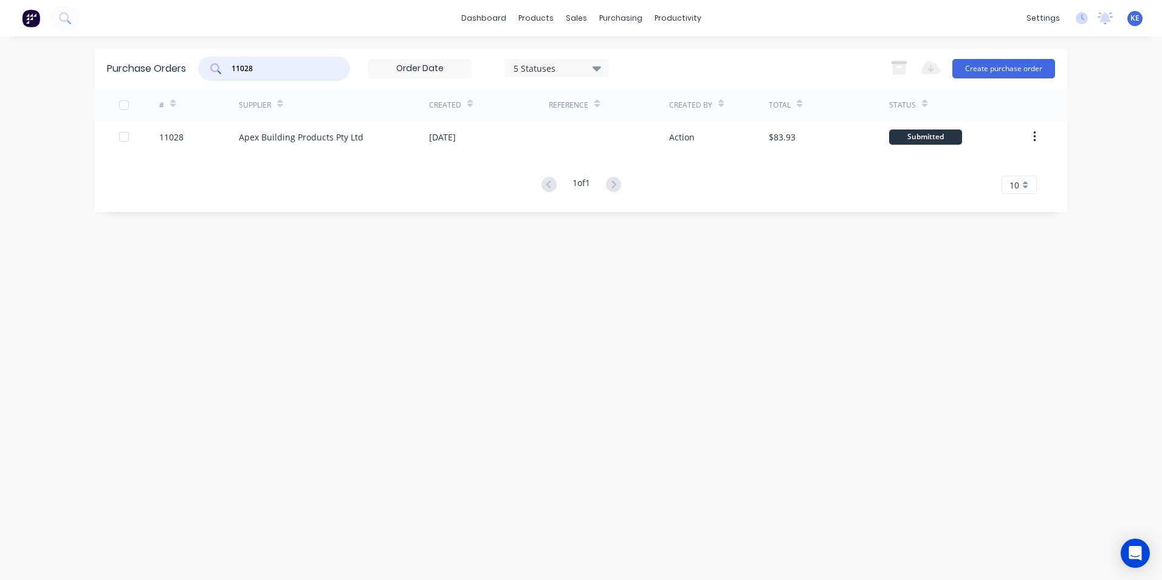
drag, startPoint x: 281, startPoint y: 68, endPoint x: 134, endPoint y: 79, distance: 148.1
click at [134, 79] on div "Purchase Orders 11028 5 Statuses 5 Statuses Export to Excel (XLSX) Create purch…" at bounding box center [581, 69] width 972 height 40
type input "11030"
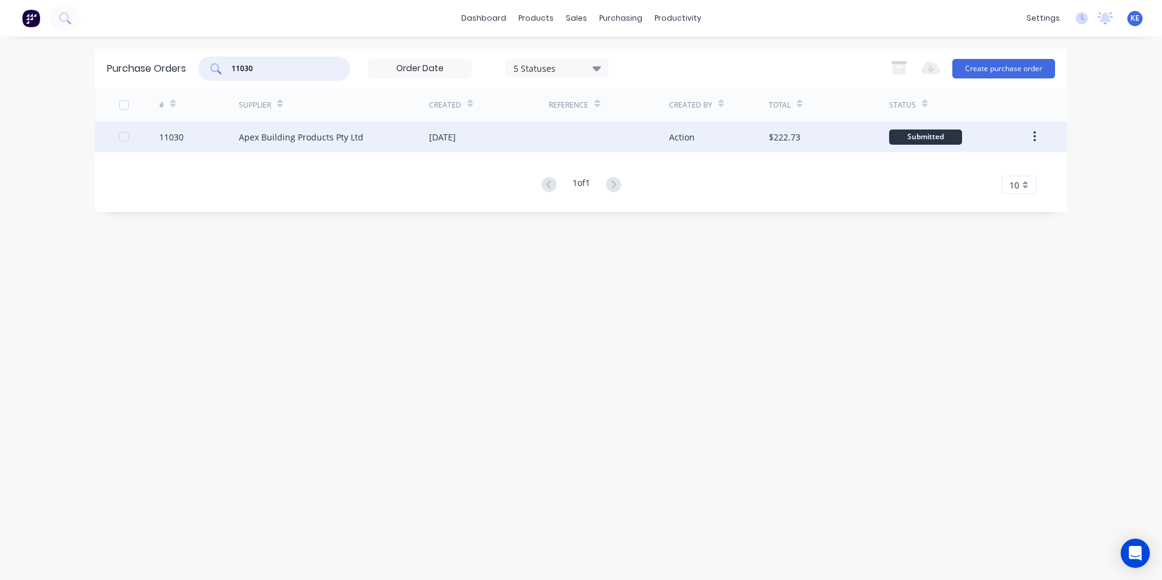
click at [200, 139] on div "11030" at bounding box center [199, 137] width 80 height 30
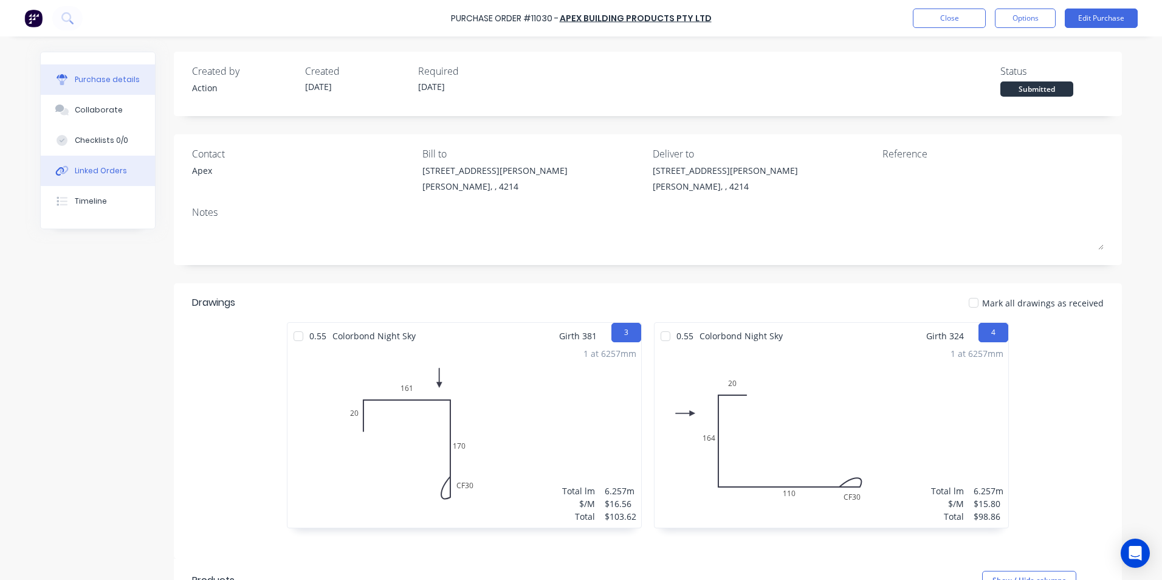
click at [81, 171] on div "Linked Orders" at bounding box center [101, 170] width 52 height 11
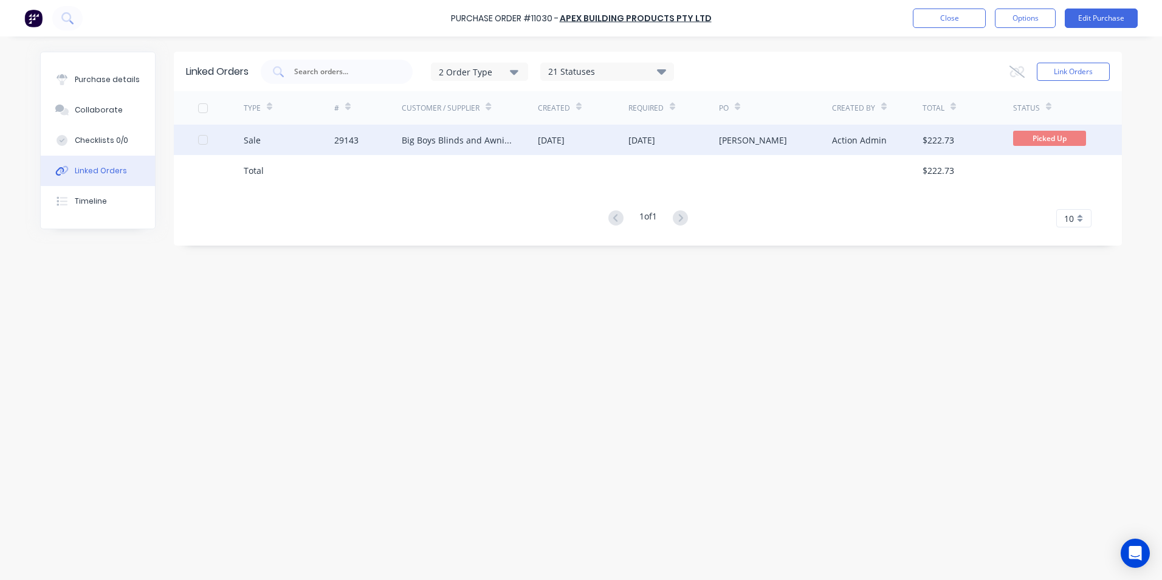
click at [298, 134] on div "Sale" at bounding box center [289, 140] width 91 height 30
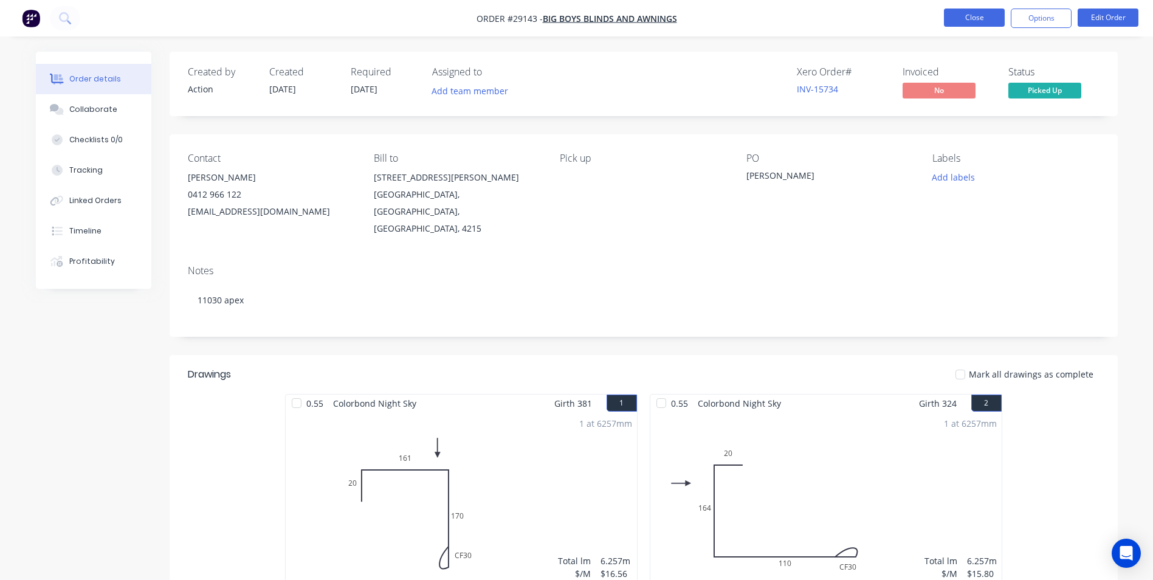
click at [977, 21] on button "Close" at bounding box center [974, 18] width 61 height 18
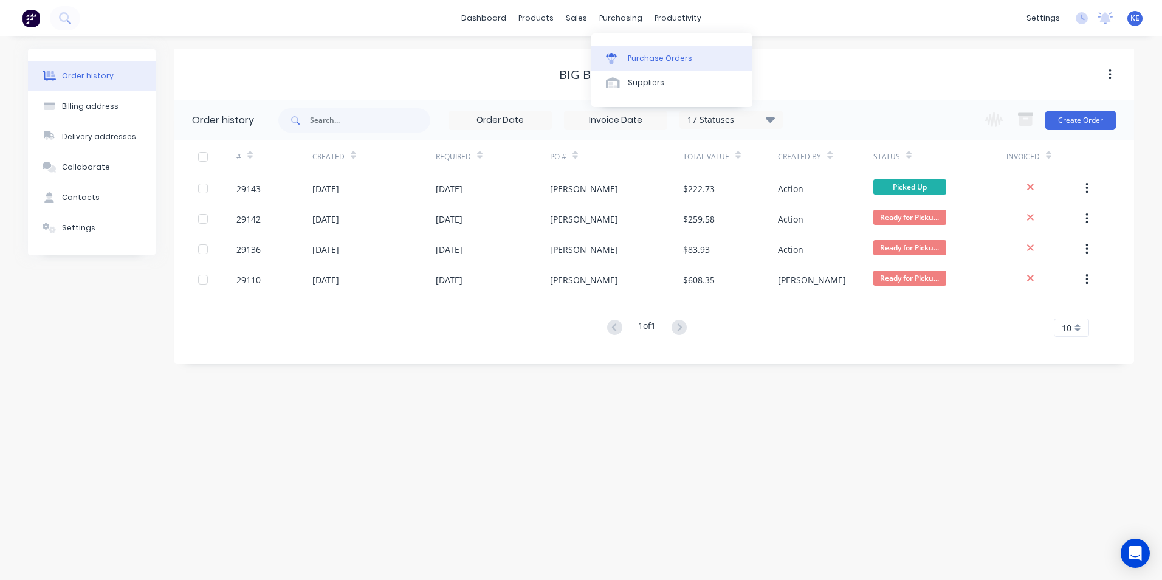
click at [623, 60] on div at bounding box center [615, 58] width 18 height 11
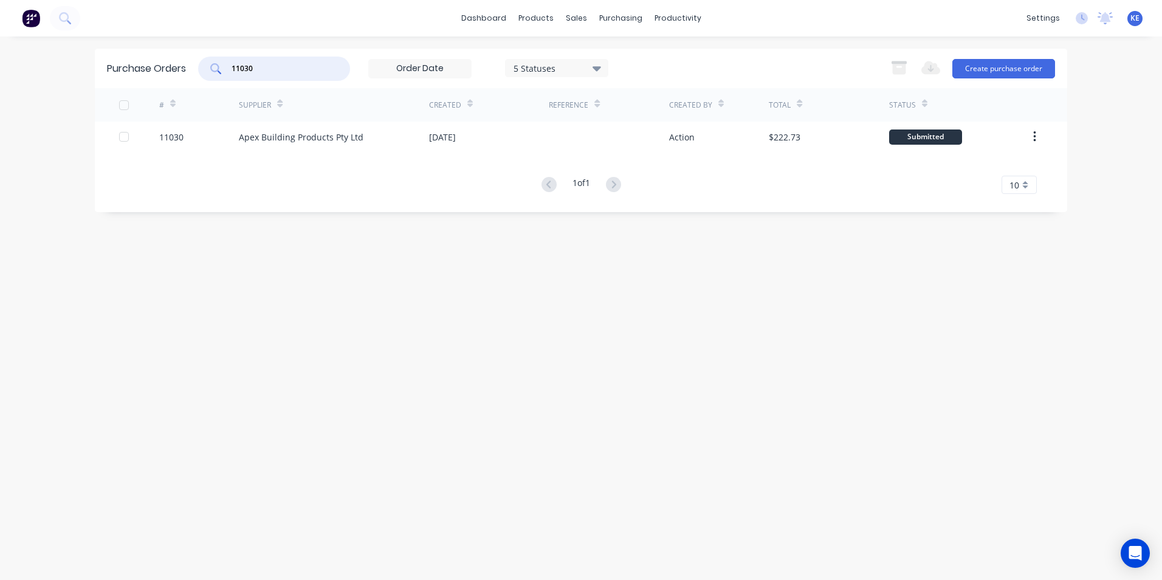
drag, startPoint x: 275, startPoint y: 67, endPoint x: 177, endPoint y: 75, distance: 97.6
click at [177, 75] on div "Purchase Orders 11030 5 Statuses 5 Statuses Export to Excel (XLSX) Create purch…" at bounding box center [581, 69] width 972 height 40
click at [611, 87] on div "Customers" at bounding box center [618, 82] width 44 height 11
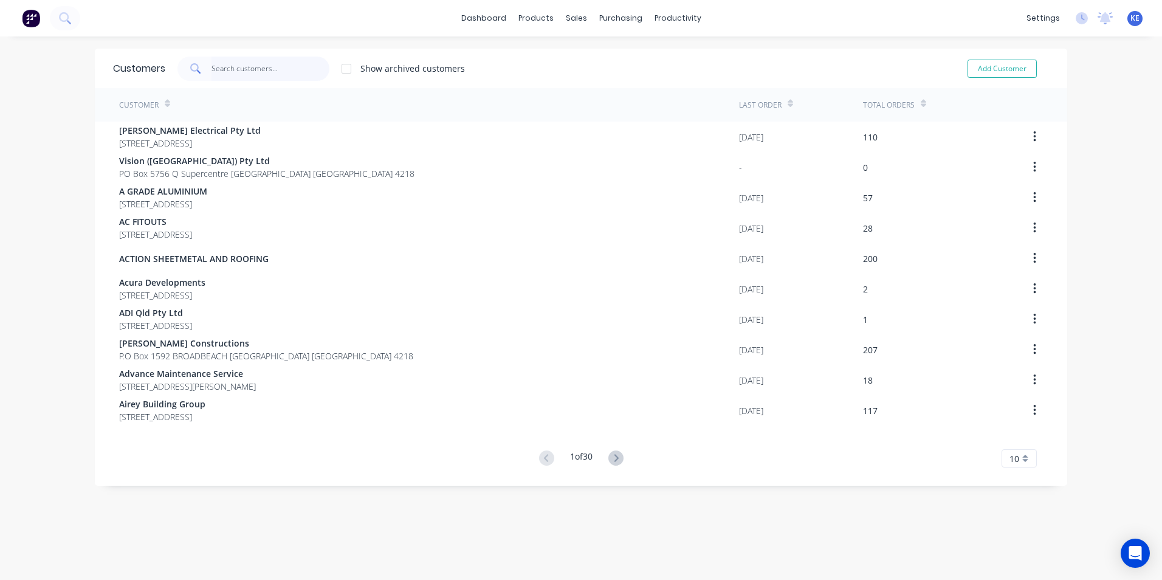
click at [234, 64] on input "text" at bounding box center [271, 69] width 119 height 24
type input "s"
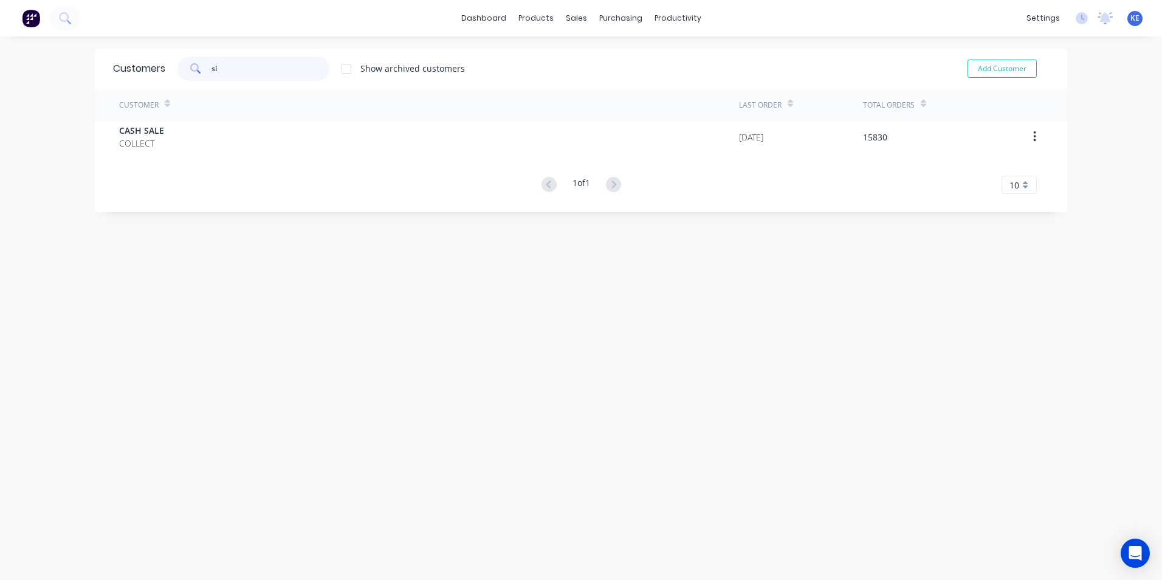
type input "s"
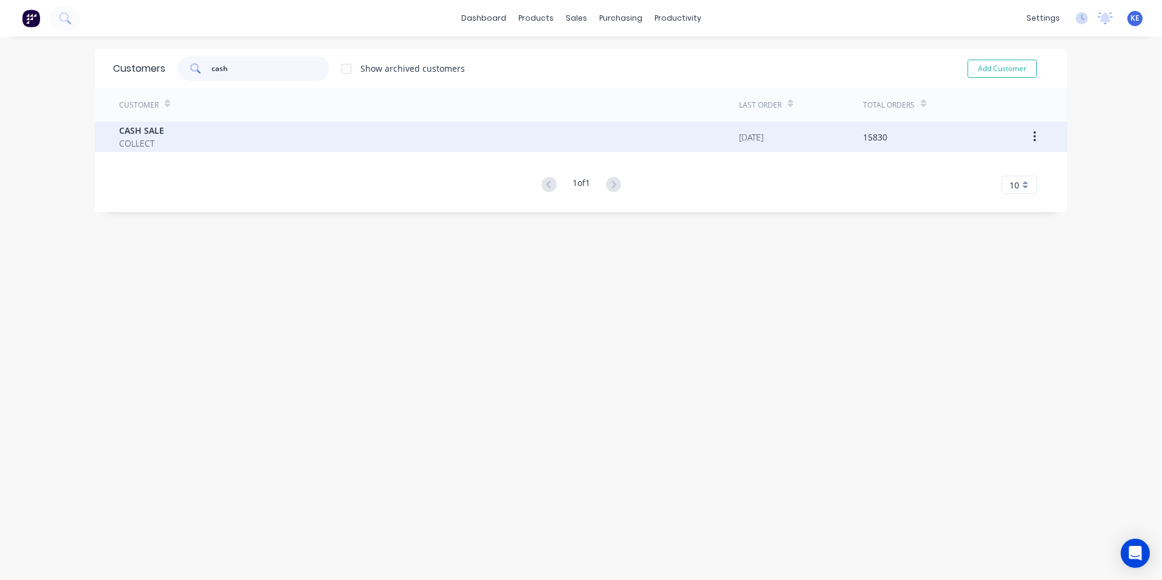
type input "cash"
click at [222, 145] on div "CASH SALE COLLECT" at bounding box center [429, 137] width 620 height 30
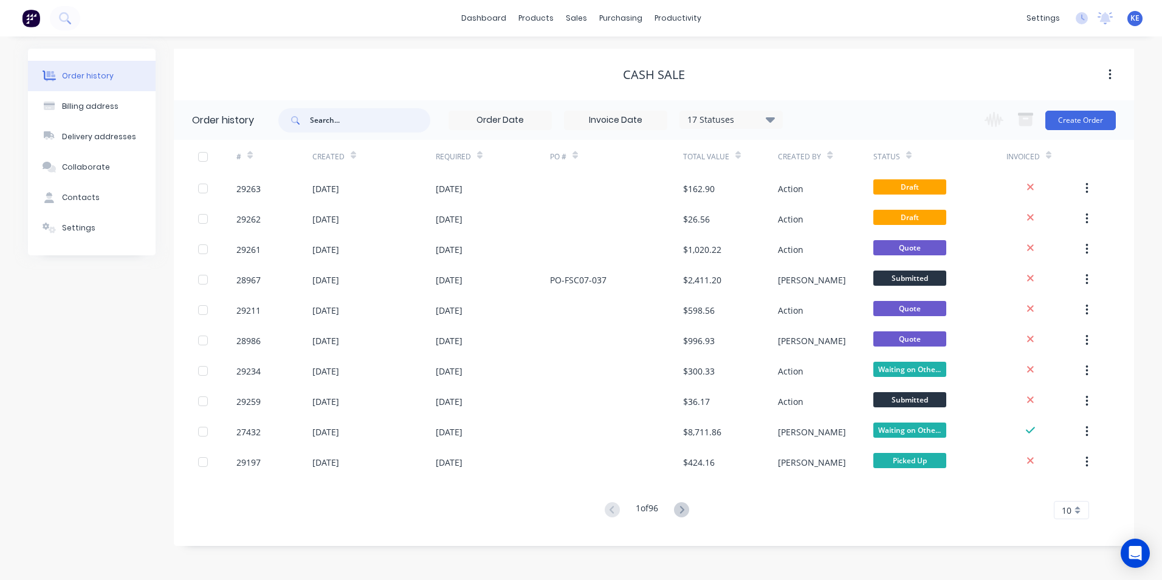
click at [351, 121] on input "text" at bounding box center [370, 120] width 120 height 24
type input "sinclair"
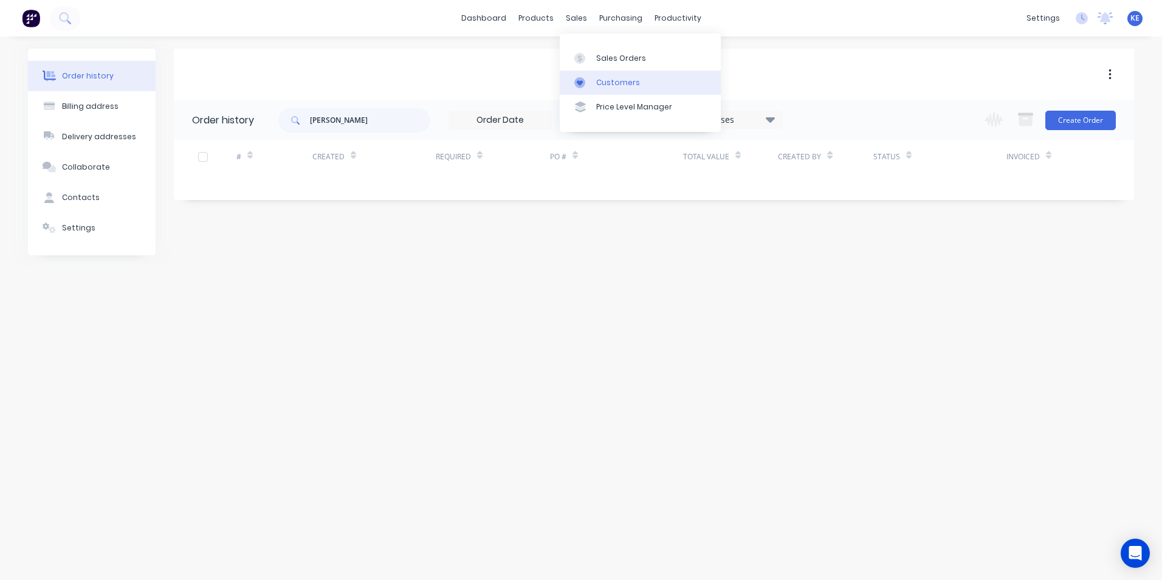
click at [612, 86] on div "Customers" at bounding box center [618, 82] width 44 height 11
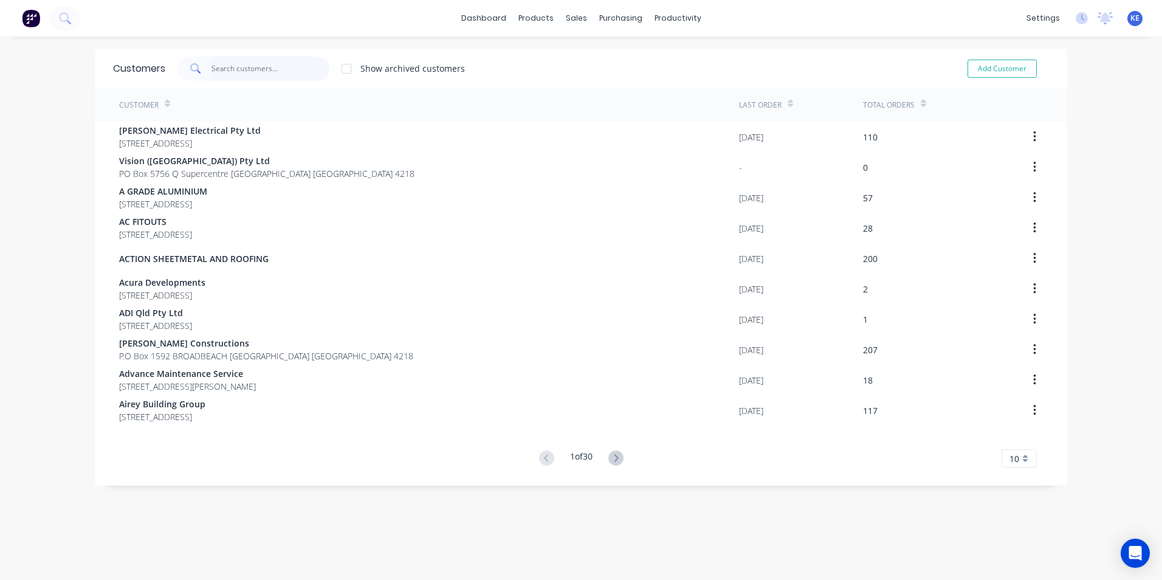
click at [244, 64] on input "text" at bounding box center [271, 69] width 119 height 24
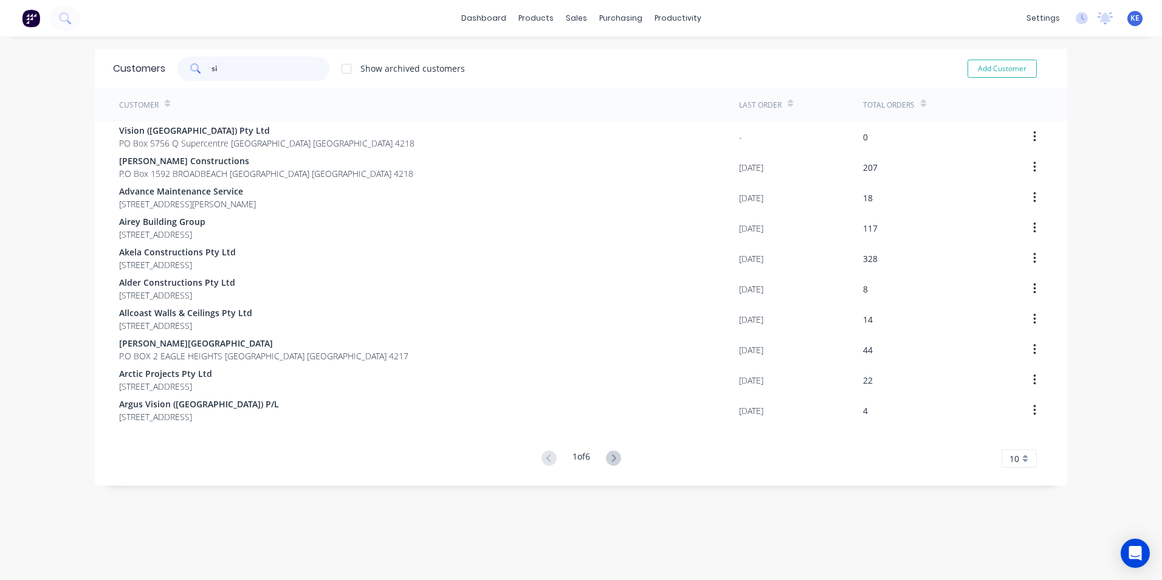
type input "s"
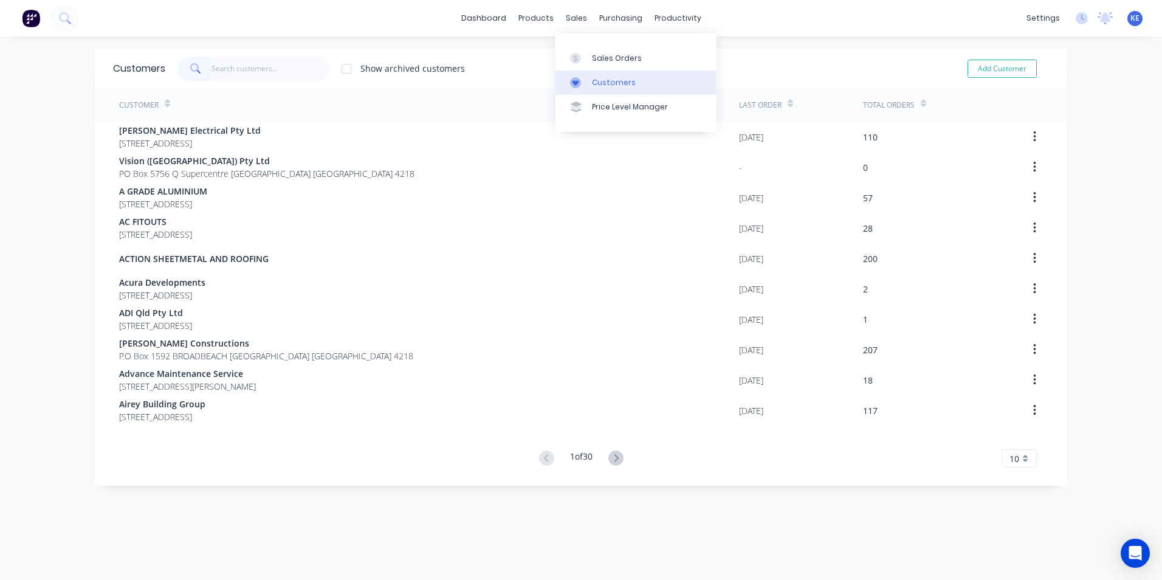
click at [617, 77] on div "Customers" at bounding box center [614, 82] width 44 height 11
click at [243, 73] on input "text" at bounding box center [271, 69] width 119 height 24
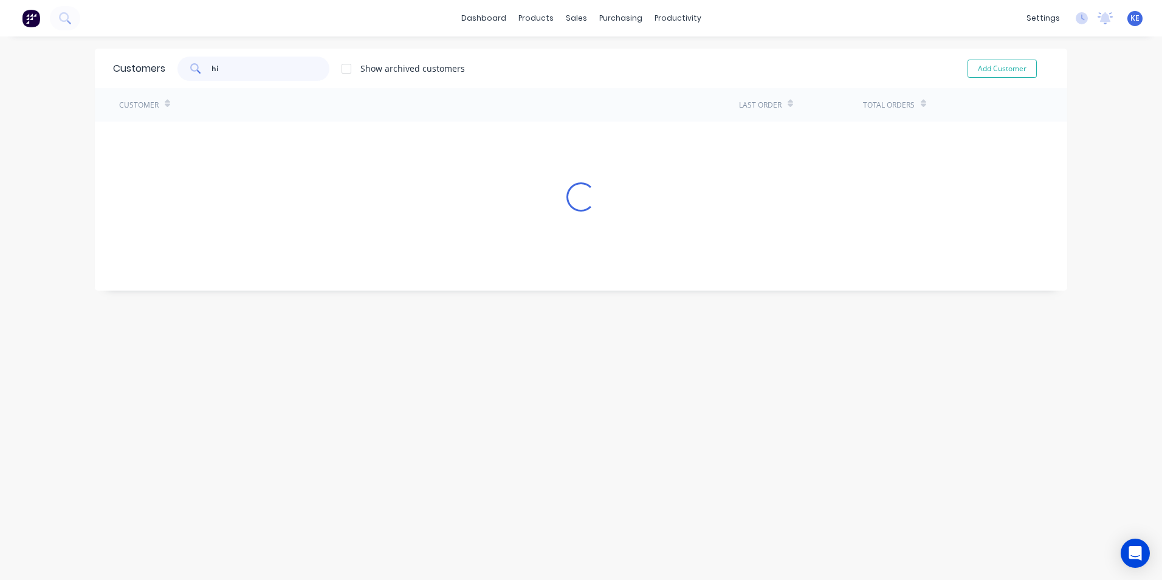
type input "h"
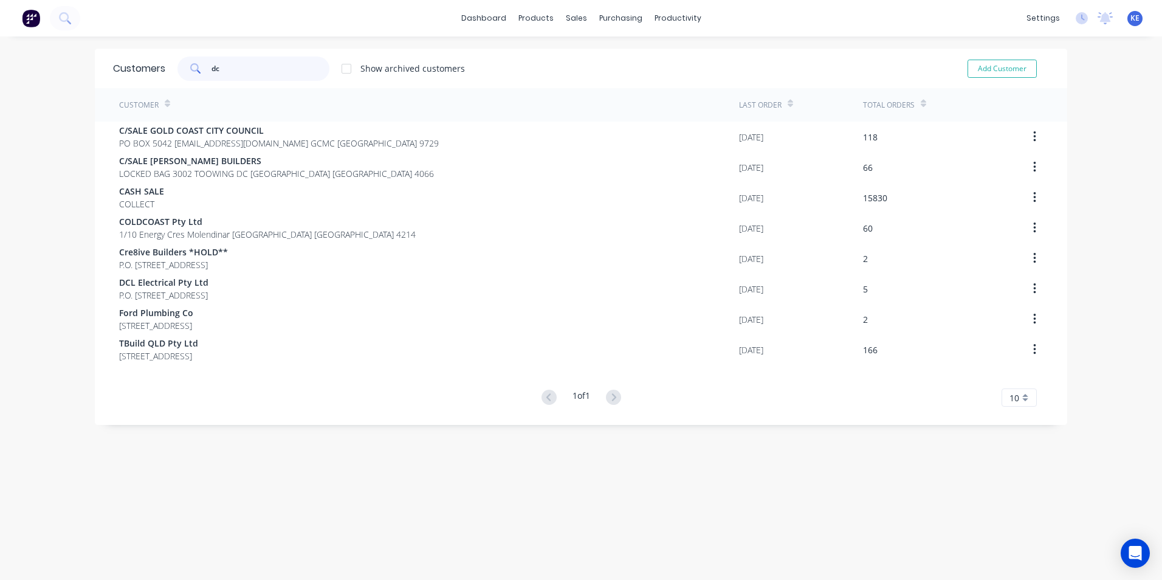
type input "d"
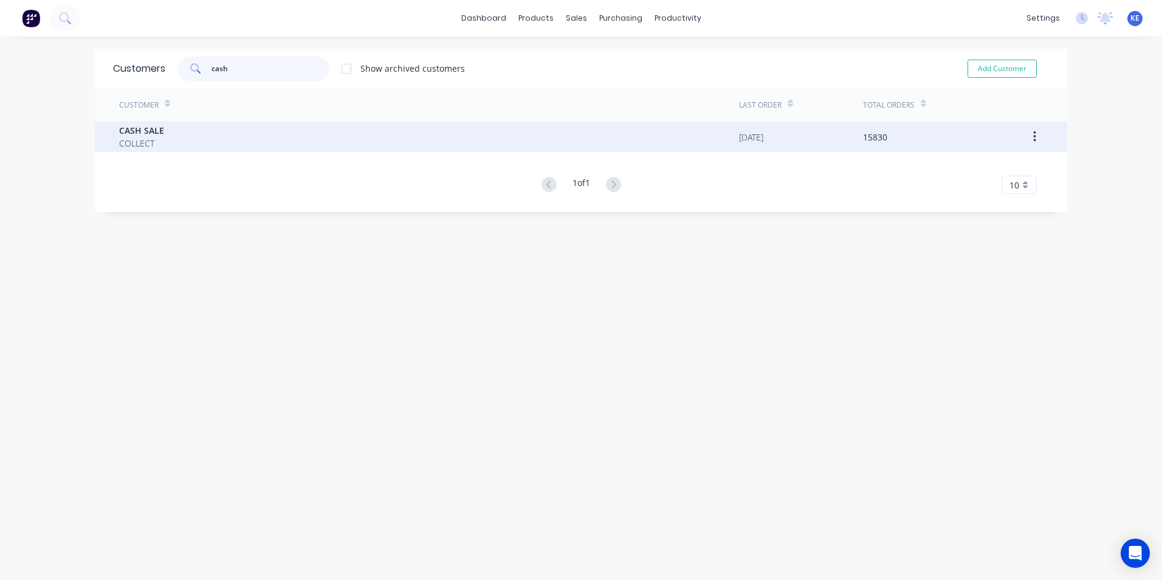
type input "cash"
click at [221, 147] on div "CASH SALE COLLECT" at bounding box center [429, 137] width 620 height 30
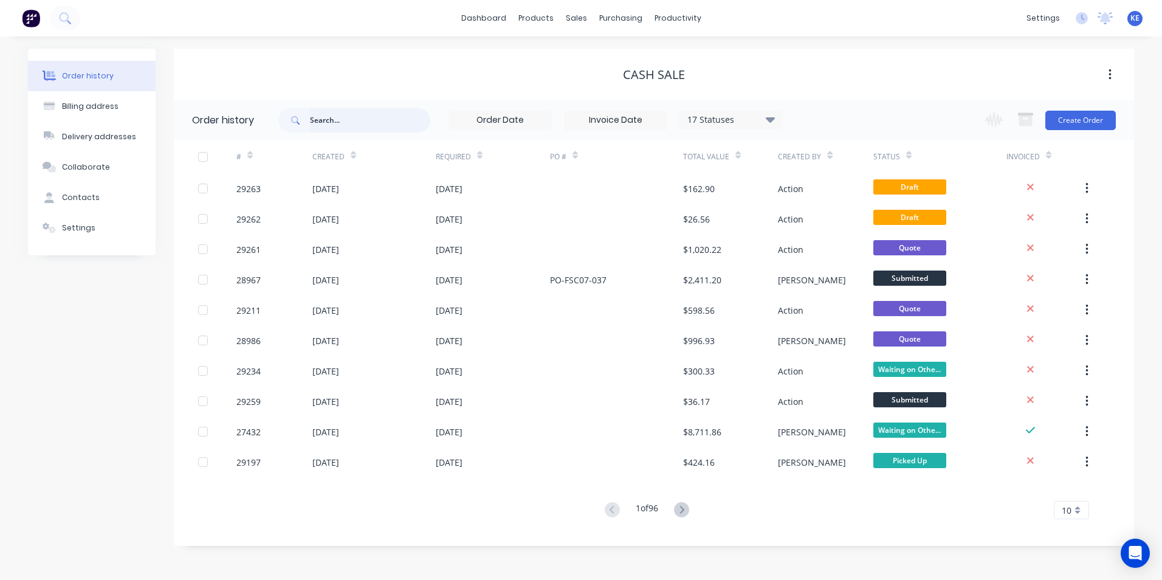
click at [325, 126] on input "text" at bounding box center [370, 120] width 120 height 24
type input "highgrove"
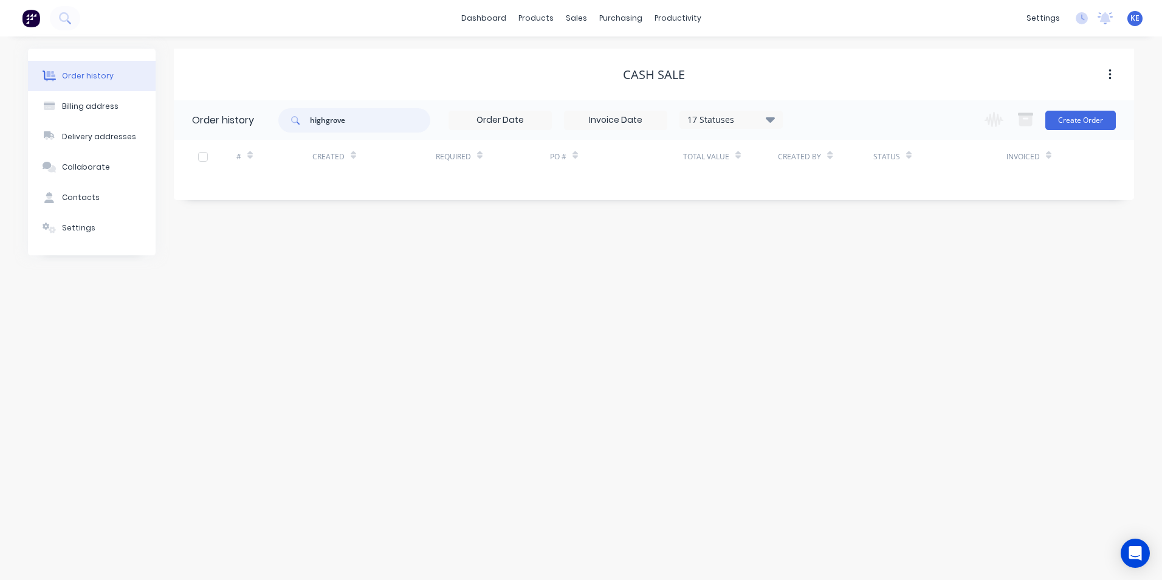
drag, startPoint x: 363, startPoint y: 123, endPoint x: 277, endPoint y: 128, distance: 86.4
click at [277, 128] on header "Order history highgrove 17 Statuses Invoice Status Invoiced Not Invoiced Partia…" at bounding box center [654, 120] width 960 height 40
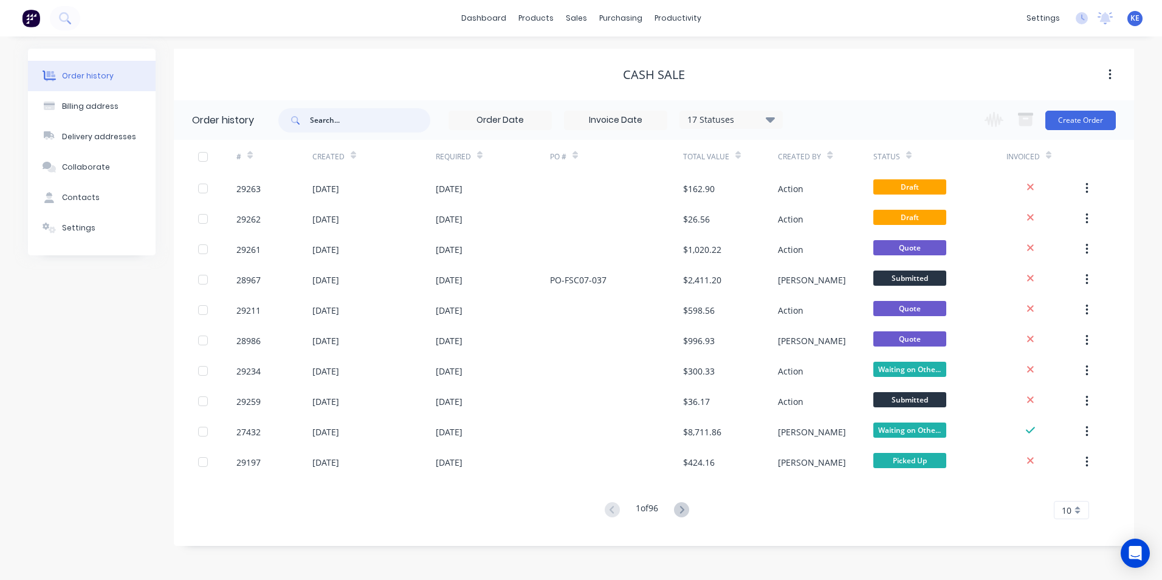
click at [328, 128] on input "text" at bounding box center [370, 120] width 120 height 24
type input "highgrove"
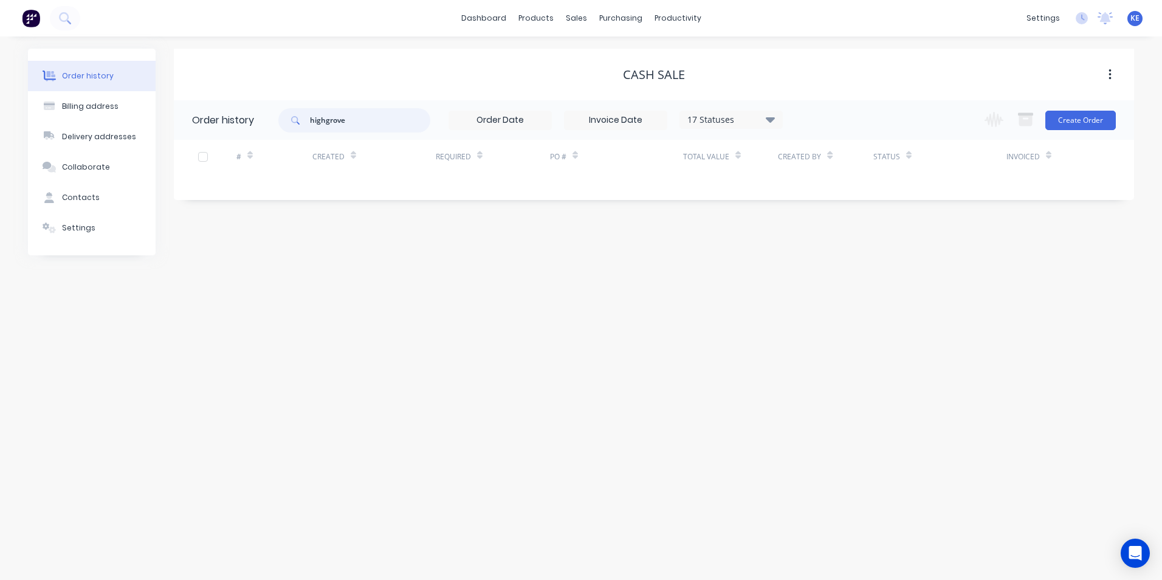
drag, startPoint x: 376, startPoint y: 125, endPoint x: 249, endPoint y: 133, distance: 127.9
click at [249, 133] on header "Order history highgrove 17 Statuses Invoice Status Invoiced Not Invoiced Partia…" at bounding box center [654, 120] width 960 height 40
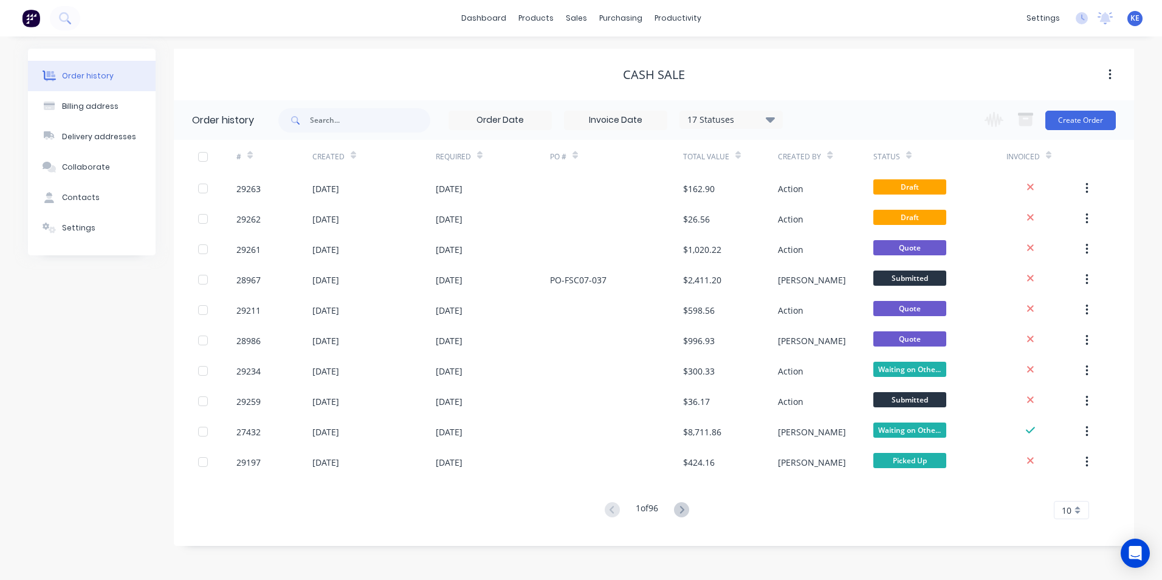
click at [88, 351] on div "Order history Billing address Delivery addresses Collaborate Contacts Settings" at bounding box center [92, 297] width 128 height 497
click at [641, 63] on div "Purchase Orders" at bounding box center [660, 58] width 64 height 11
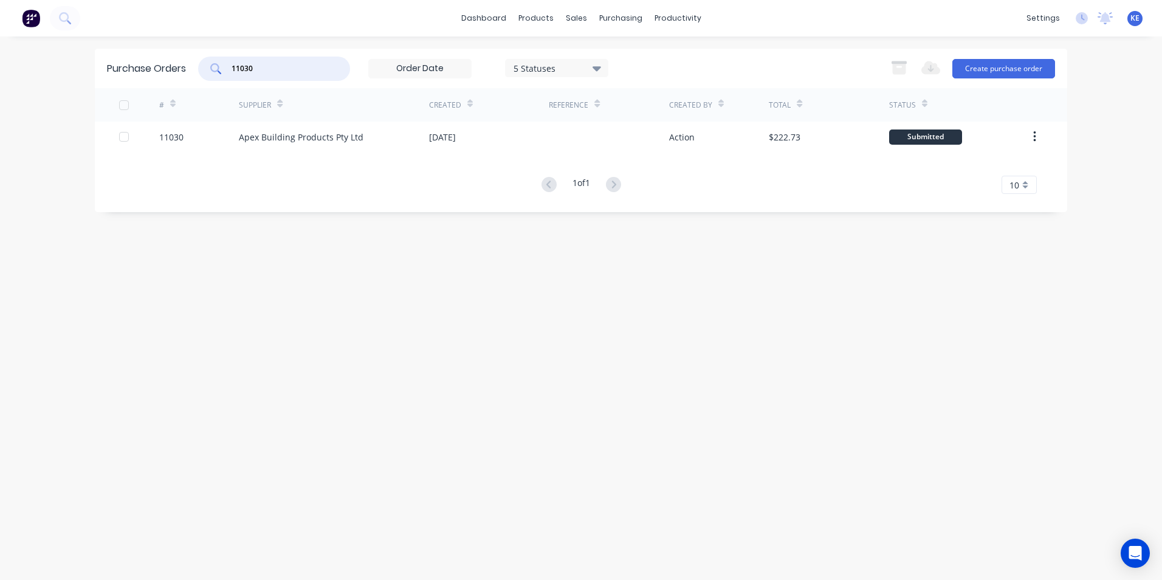
drag, startPoint x: 245, startPoint y: 70, endPoint x: 132, endPoint y: 83, distance: 113.8
click at [132, 83] on div "Purchase Orders 11030 5 Statuses 5 Statuses Export to Excel (XLSX) Create purch…" at bounding box center [581, 69] width 972 height 40
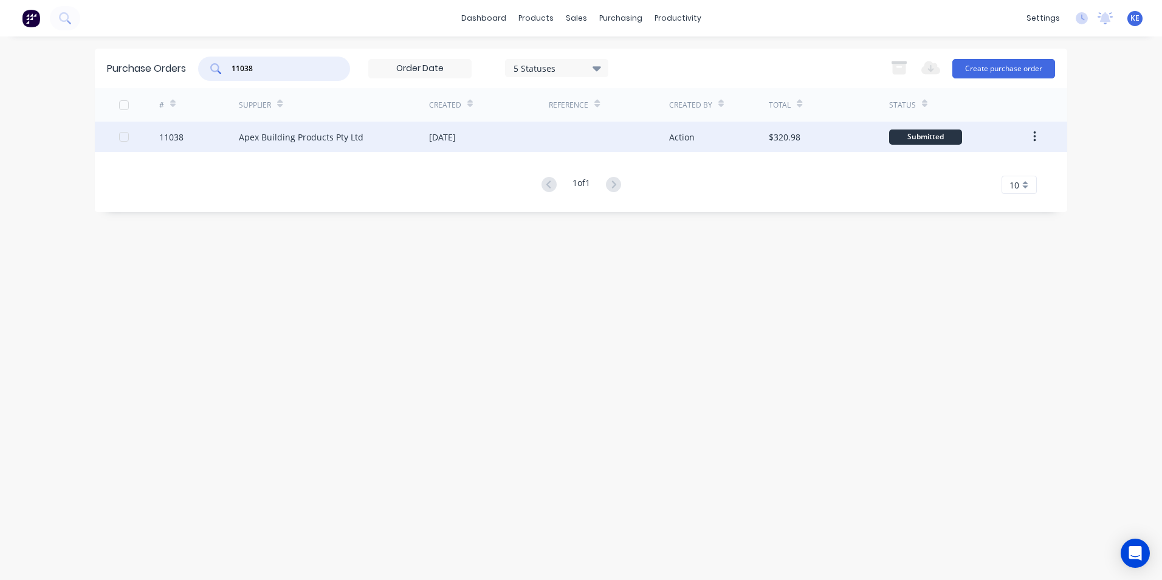
type input "11038"
click at [192, 132] on div "11038" at bounding box center [199, 137] width 80 height 30
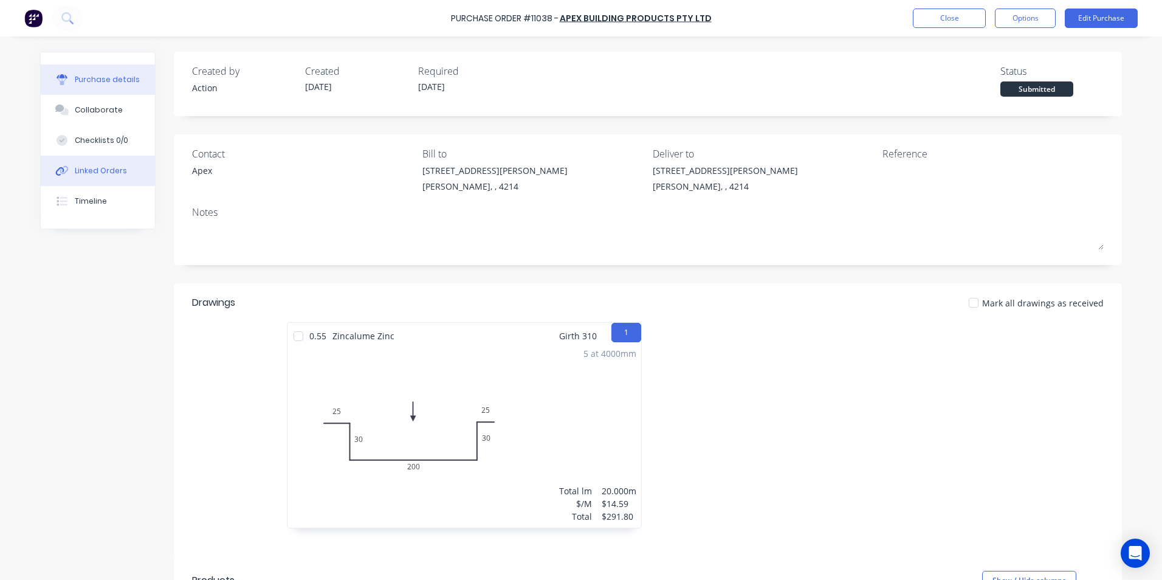
click at [97, 172] on div "Linked Orders" at bounding box center [101, 170] width 52 height 11
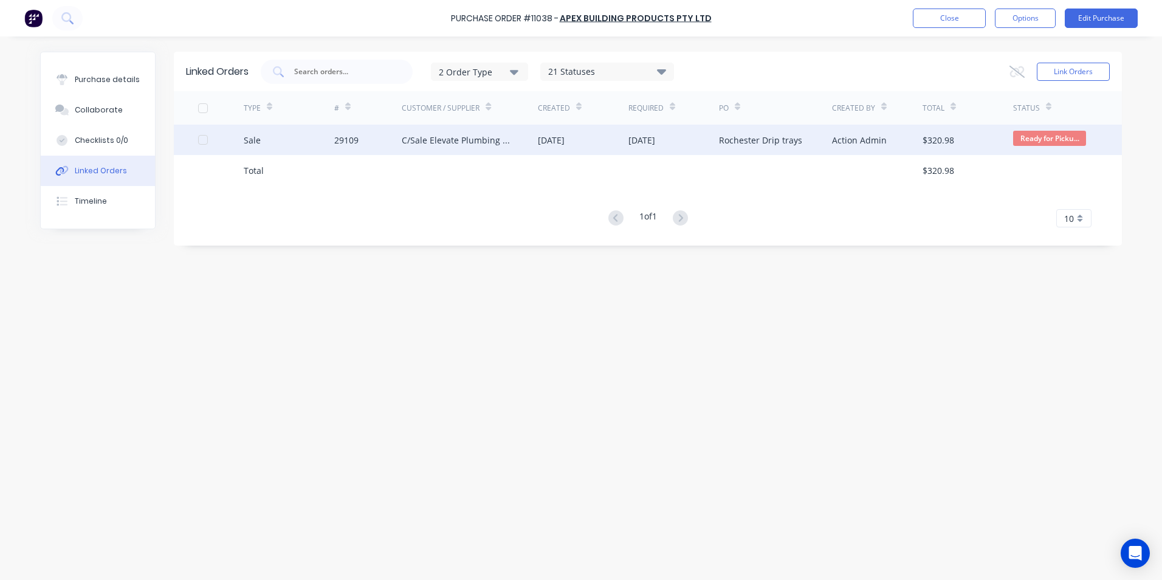
click at [293, 142] on div "Sale" at bounding box center [289, 140] width 91 height 30
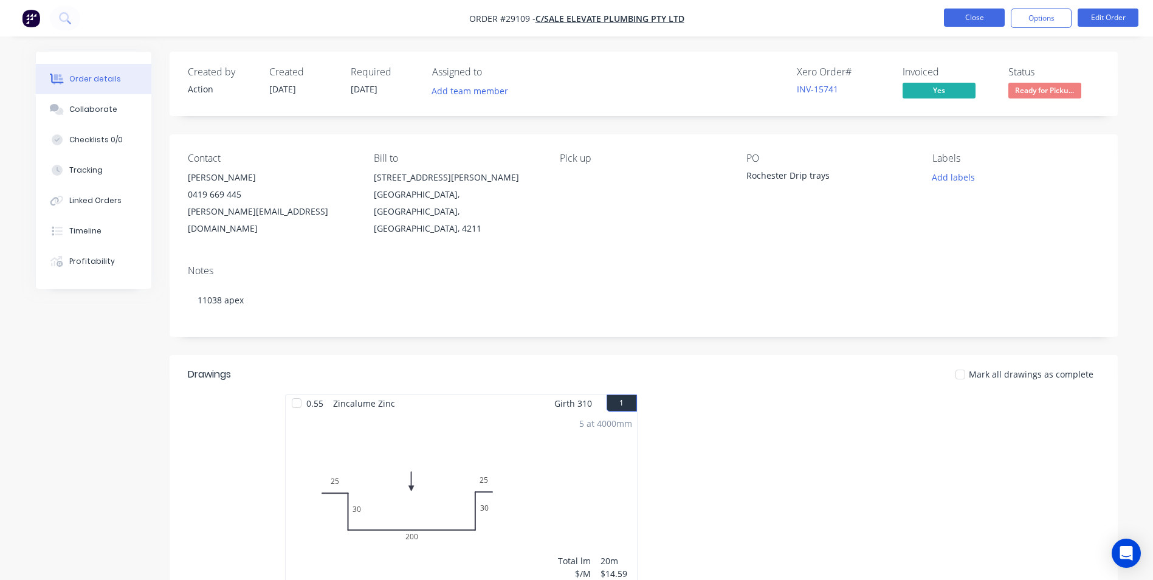
click at [980, 20] on button "Close" at bounding box center [974, 18] width 61 height 18
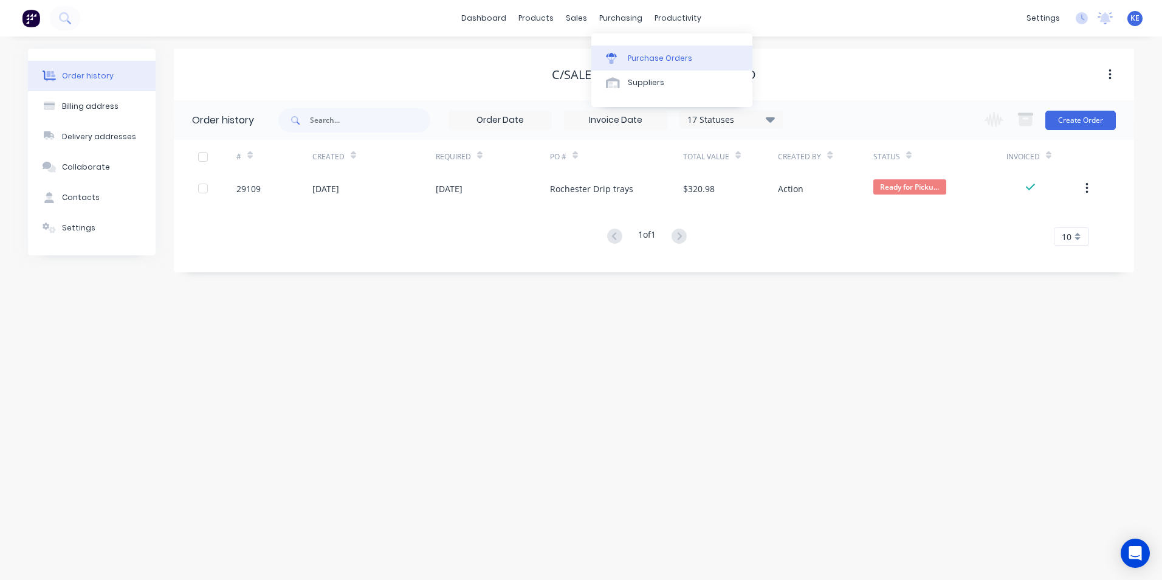
click at [647, 61] on div "Purchase Orders" at bounding box center [660, 58] width 64 height 11
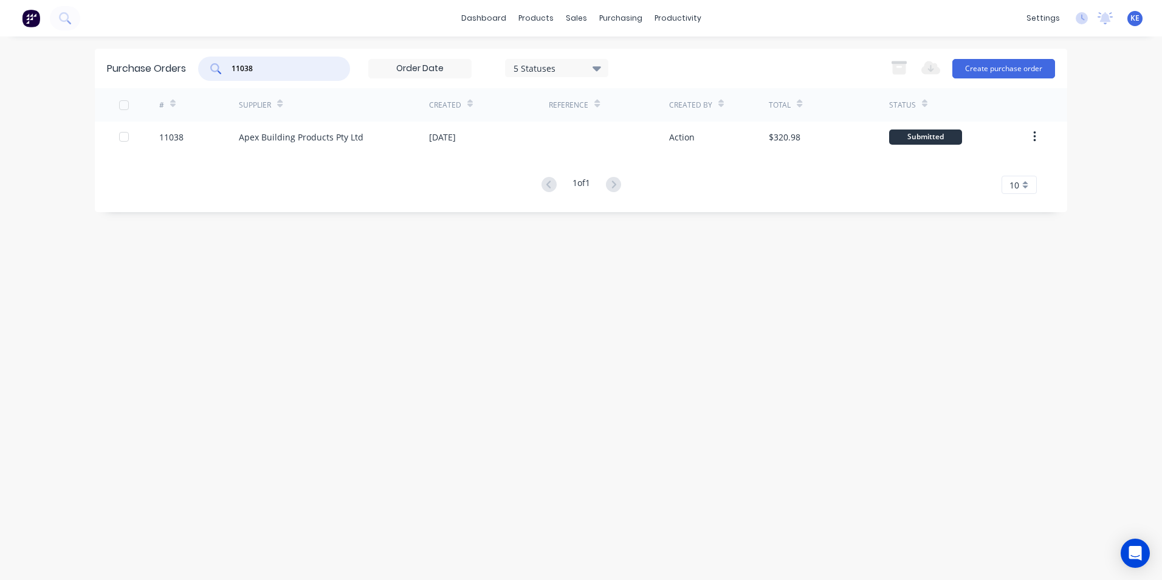
drag, startPoint x: 297, startPoint y: 73, endPoint x: 150, endPoint y: 81, distance: 147.3
click at [150, 81] on div "Purchase Orders 11038 5 Statuses 5 Statuses Export to Excel (XLSX) Create purch…" at bounding box center [581, 69] width 972 height 40
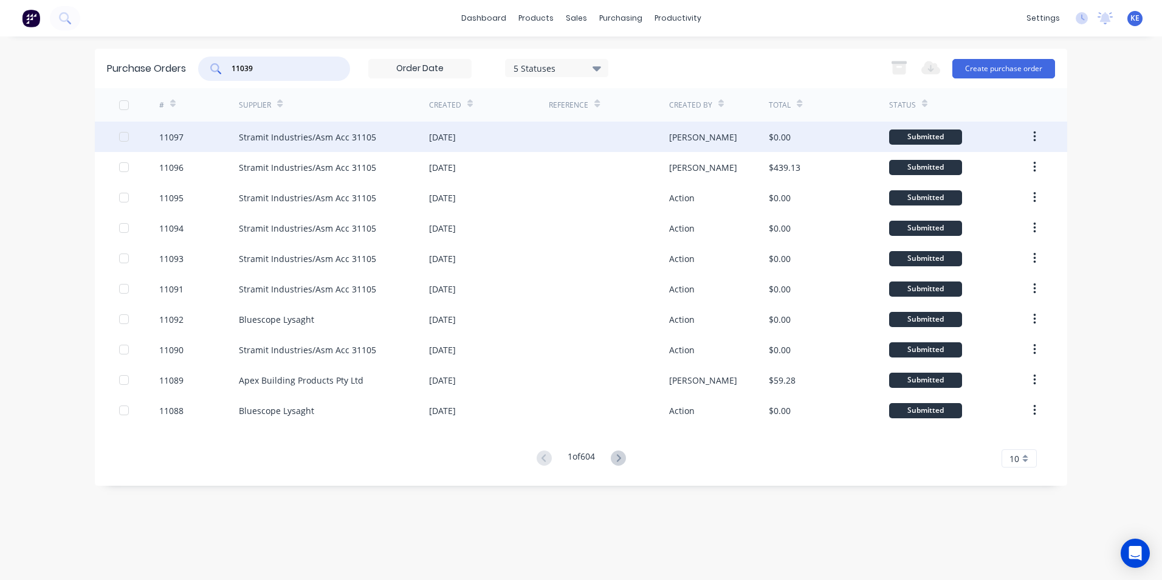
type input "11039"
click at [214, 131] on div "11097" at bounding box center [199, 137] width 80 height 30
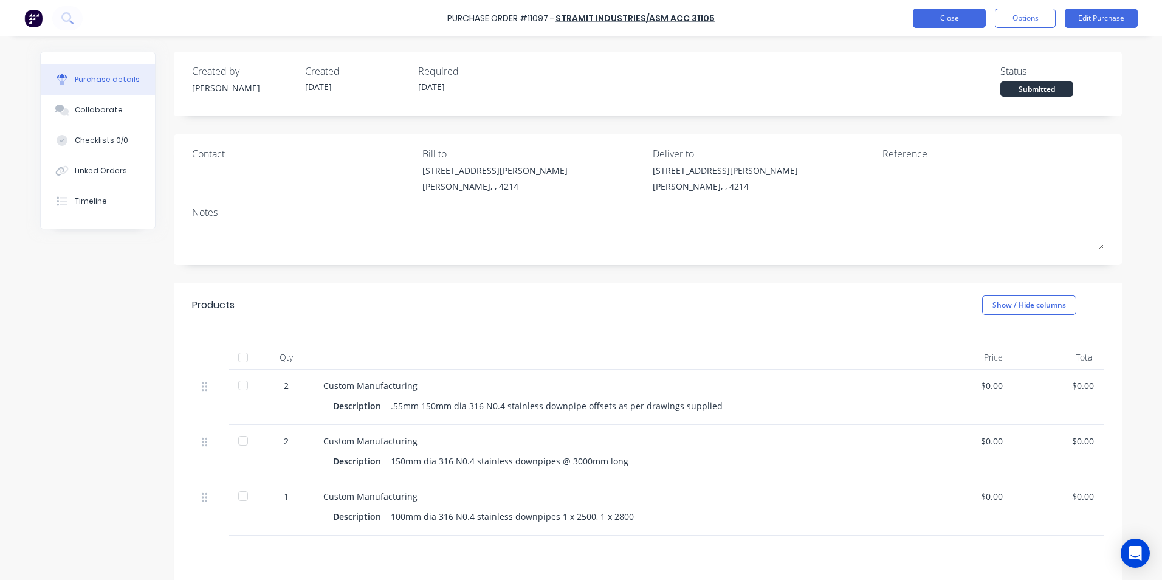
click at [924, 19] on button "Close" at bounding box center [949, 18] width 73 height 19
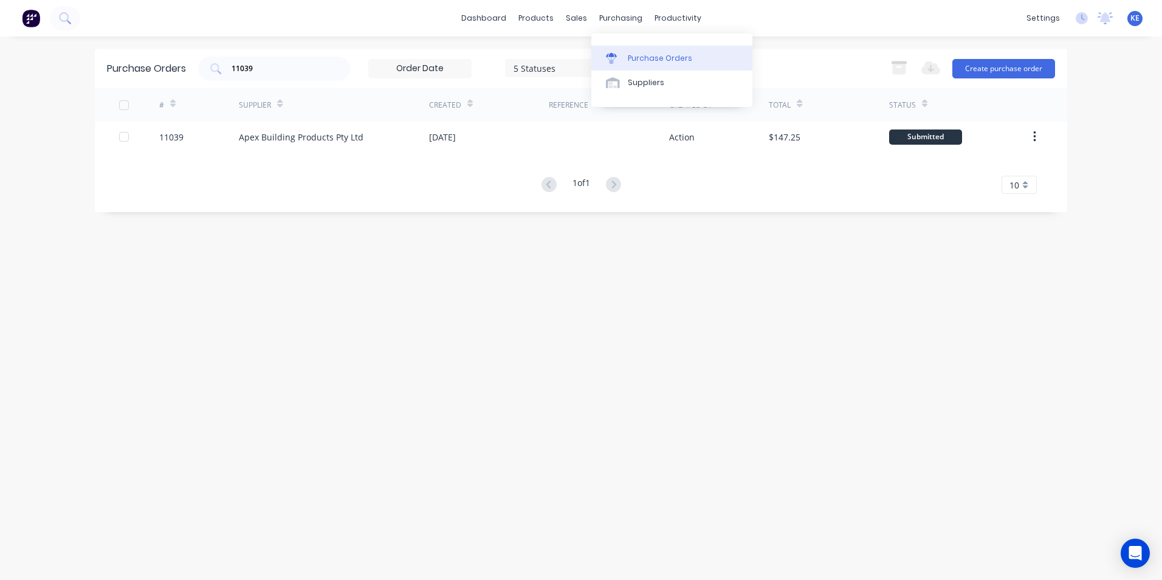
click at [636, 54] on div "Purchase Orders" at bounding box center [660, 58] width 64 height 11
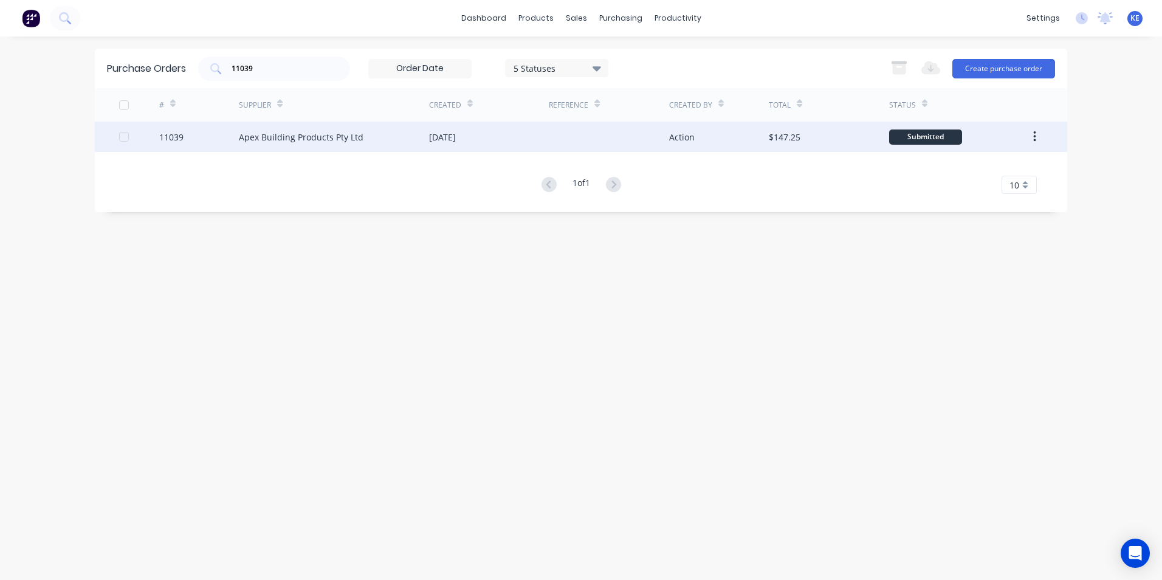
click at [206, 139] on div "11039" at bounding box center [199, 137] width 80 height 30
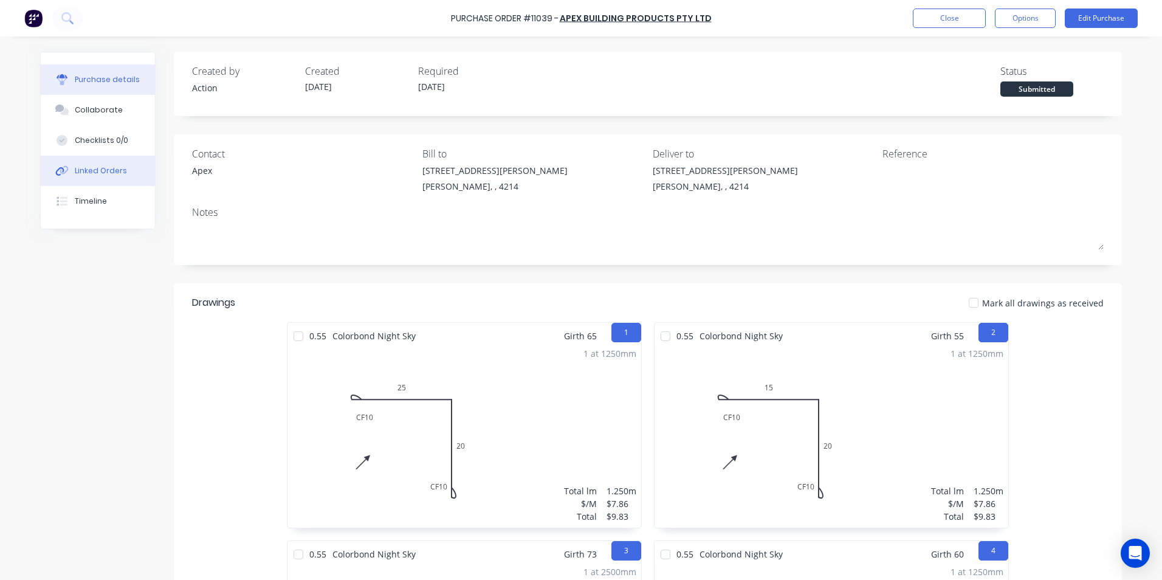
click at [88, 164] on button "Linked Orders" at bounding box center [98, 171] width 114 height 30
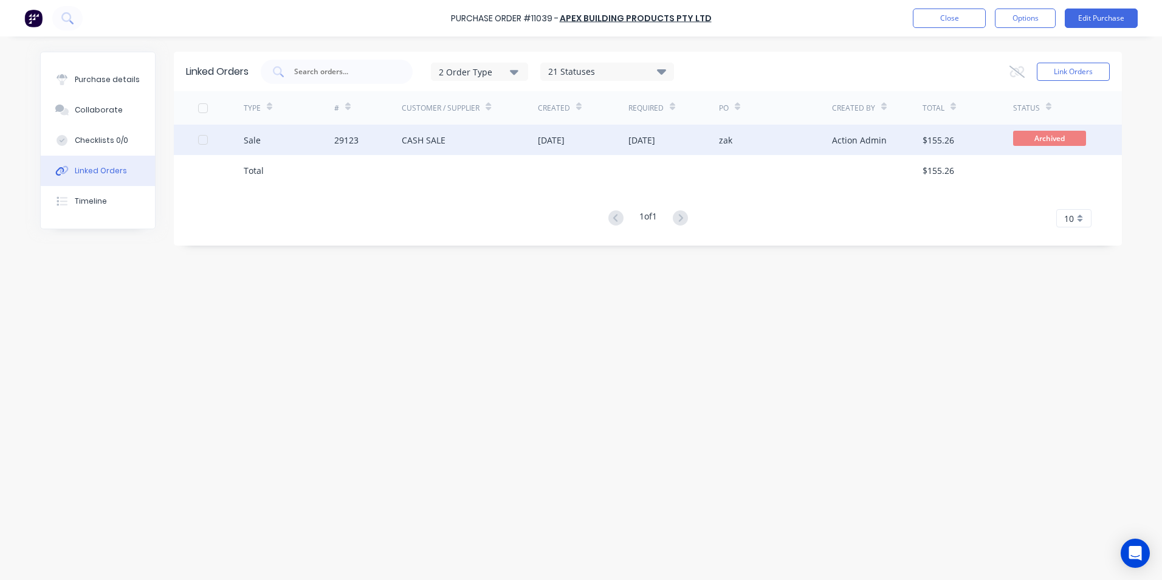
click at [299, 137] on div "Sale" at bounding box center [289, 140] width 91 height 30
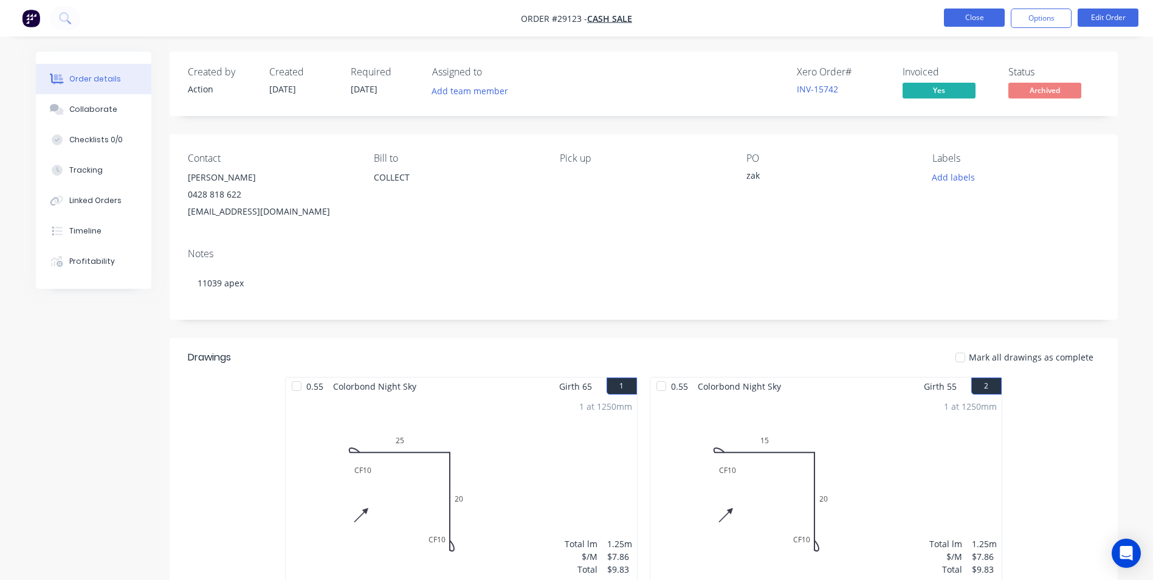
click at [989, 12] on button "Close" at bounding box center [974, 18] width 61 height 18
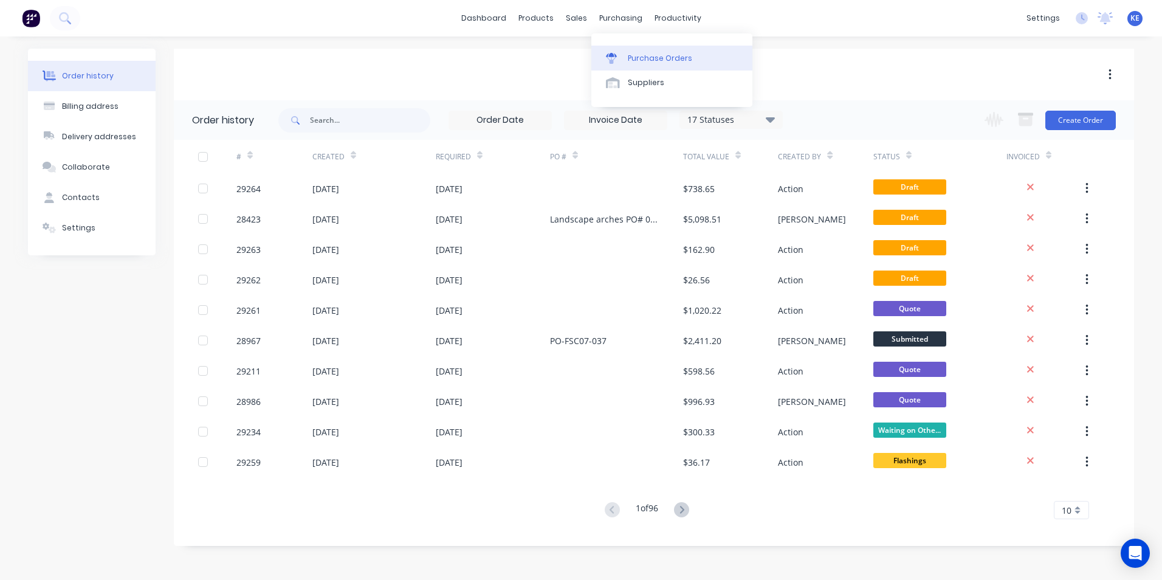
click at [653, 60] on div "Purchase Orders" at bounding box center [660, 58] width 64 height 11
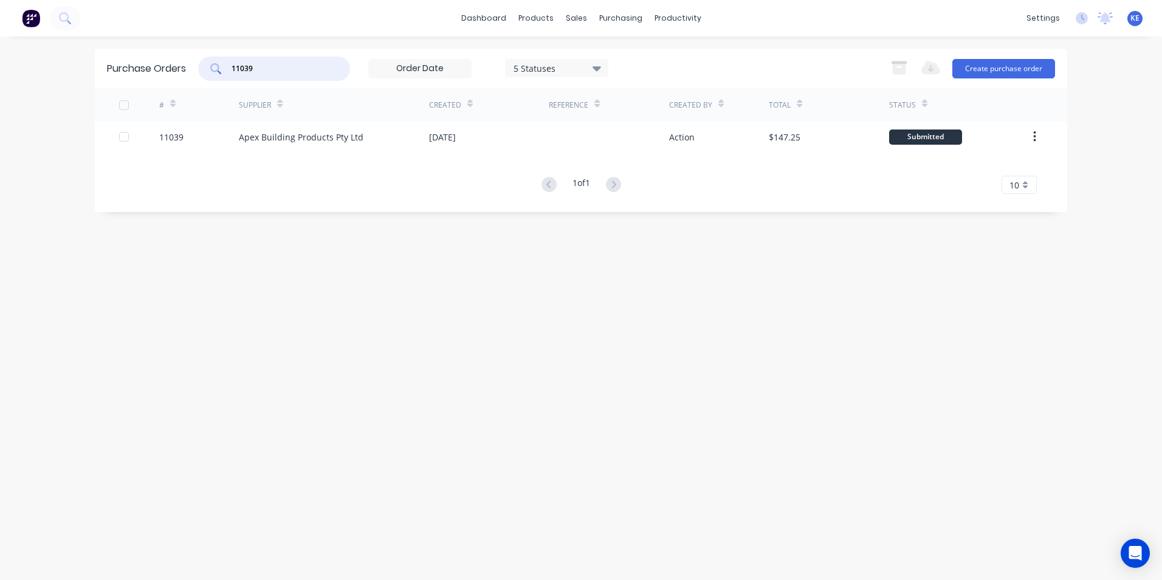
drag, startPoint x: 277, startPoint y: 72, endPoint x: 190, endPoint y: 72, distance: 87.5
click at [190, 72] on div "Purchase Orders 11039 5 Statuses 5 Statuses Export to Excel (XLSX) Create purch…" at bounding box center [581, 69] width 972 height 40
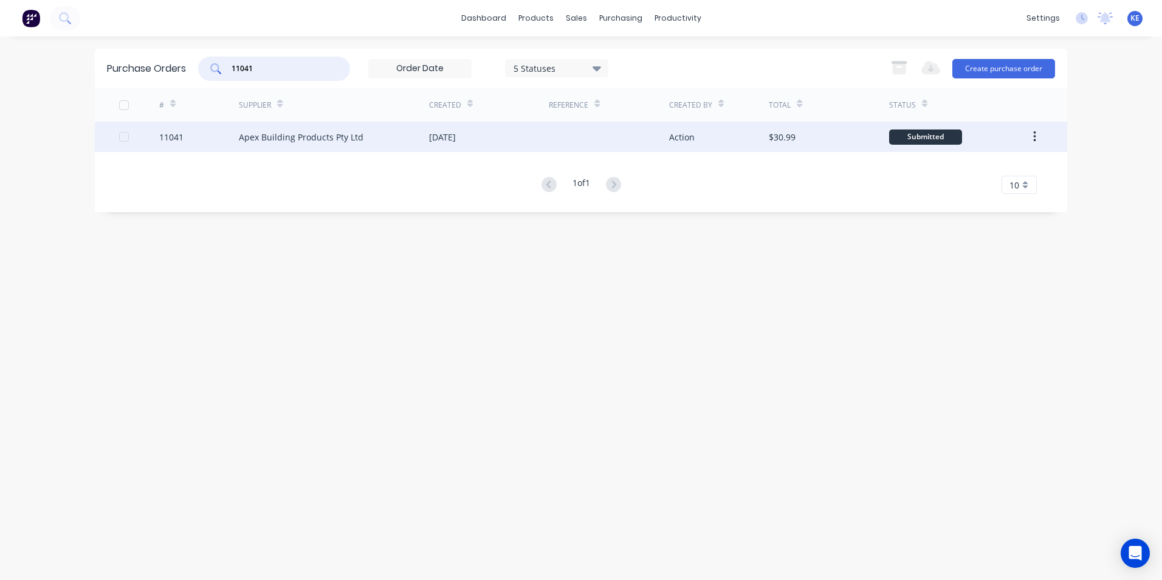
type input "11041"
click at [199, 145] on div "11041" at bounding box center [199, 137] width 80 height 30
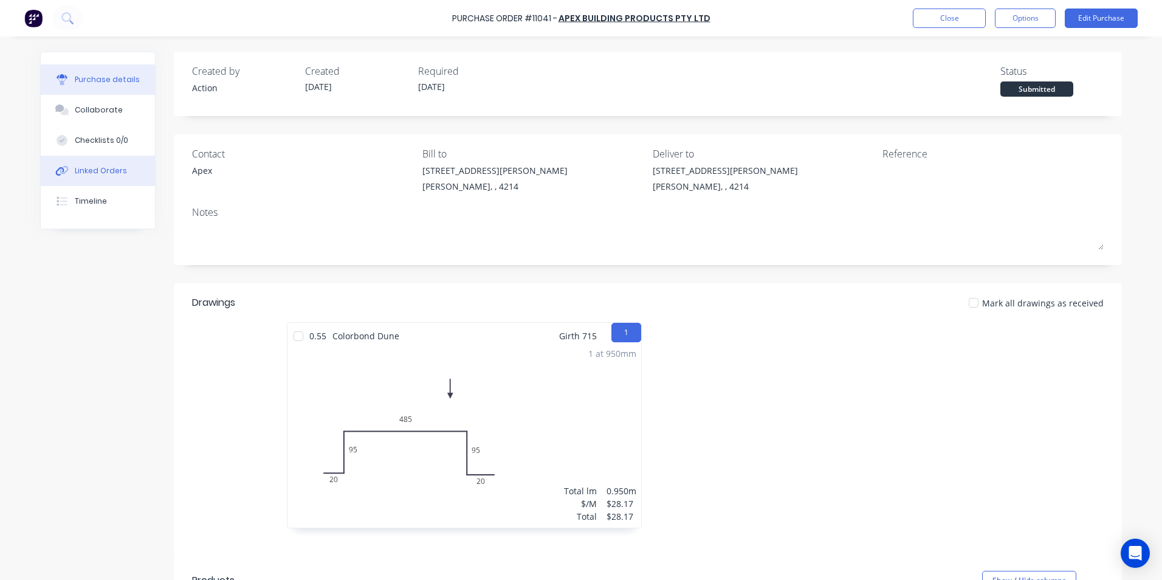
click at [104, 179] on button "Linked Orders" at bounding box center [98, 171] width 114 height 30
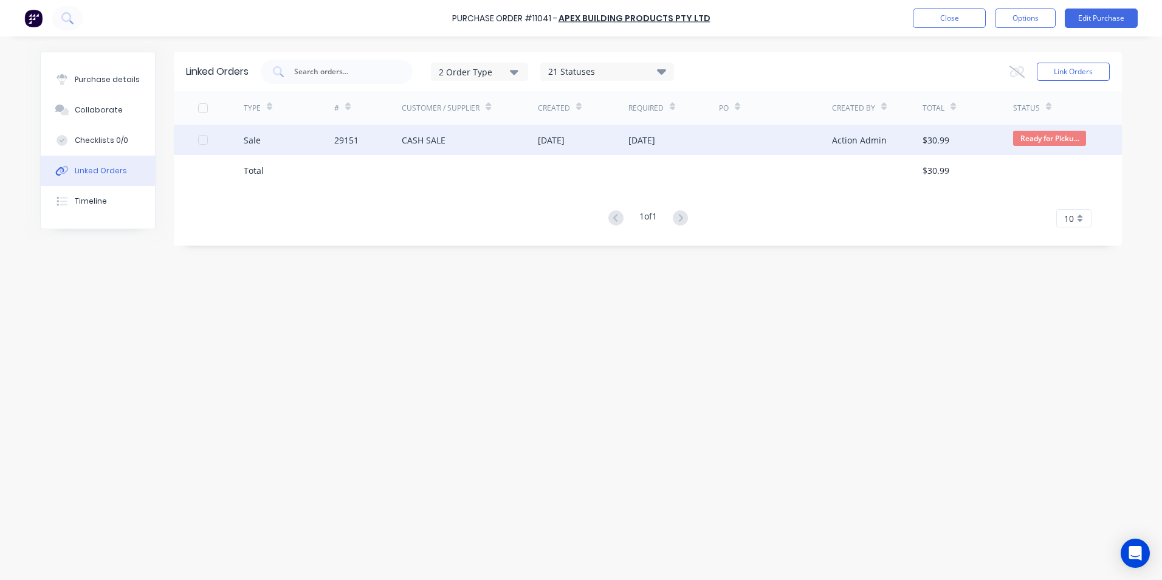
click at [288, 140] on div "Sale" at bounding box center [289, 140] width 91 height 30
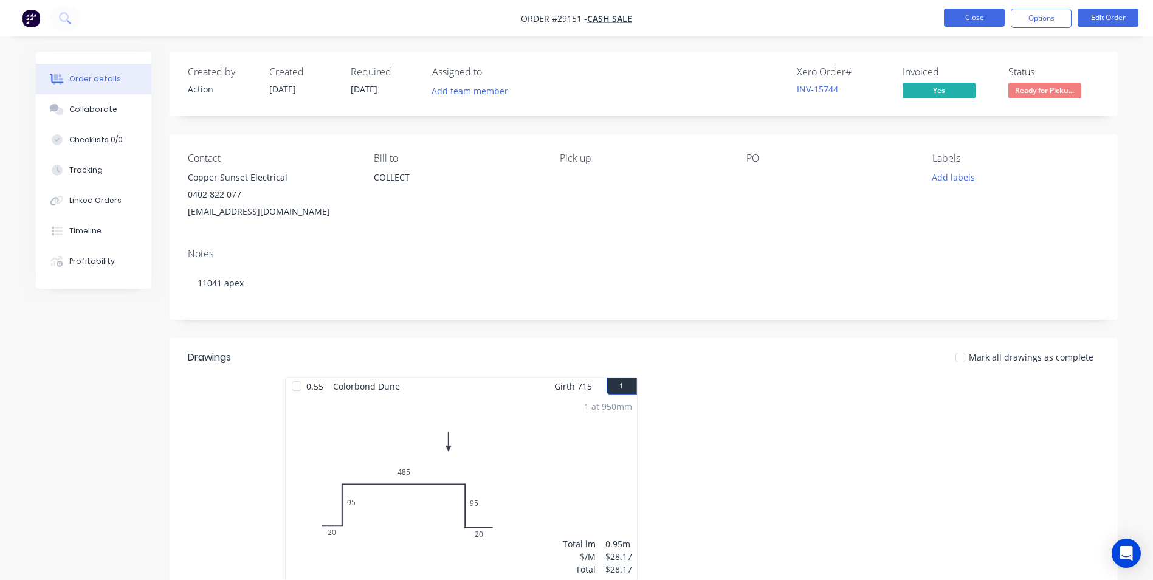
click at [961, 14] on button "Close" at bounding box center [974, 18] width 61 height 18
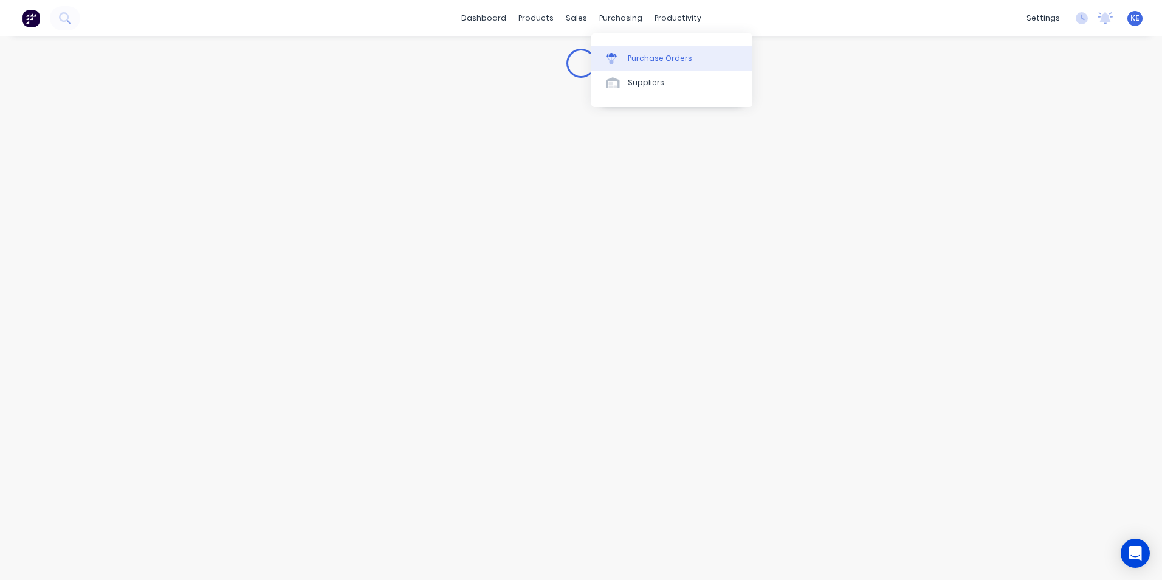
click at [646, 56] on div "Purchase Orders" at bounding box center [660, 58] width 64 height 11
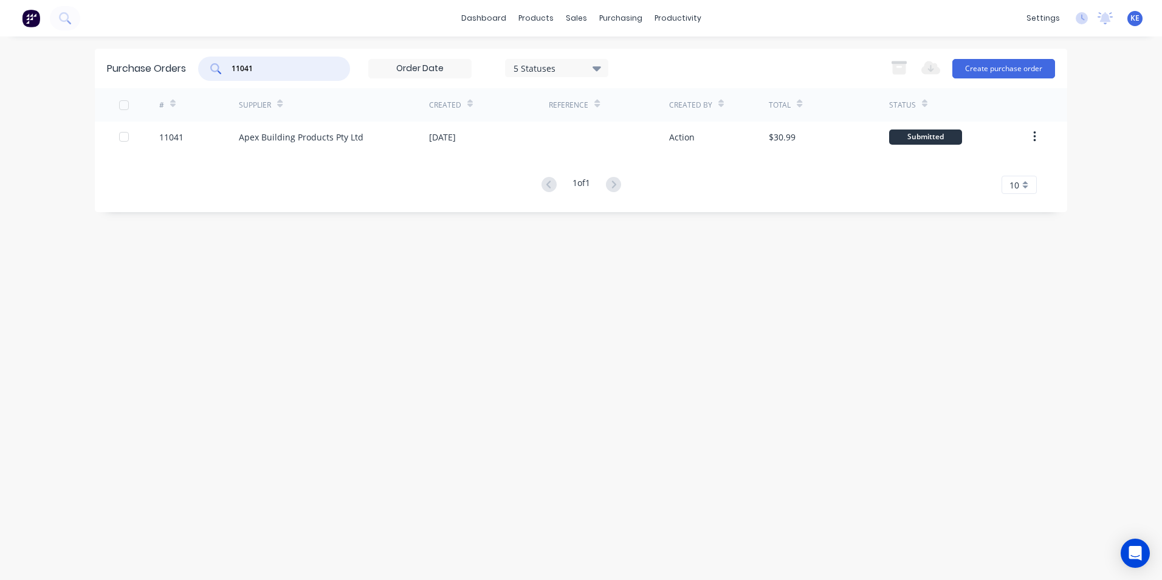
drag, startPoint x: 277, startPoint y: 72, endPoint x: 187, endPoint y: 72, distance: 90.0
click at [187, 72] on div "Purchase Orders 11041 5 Statuses 5 Statuses Export to Excel (XLSX) Create purch…" at bounding box center [581, 69] width 972 height 40
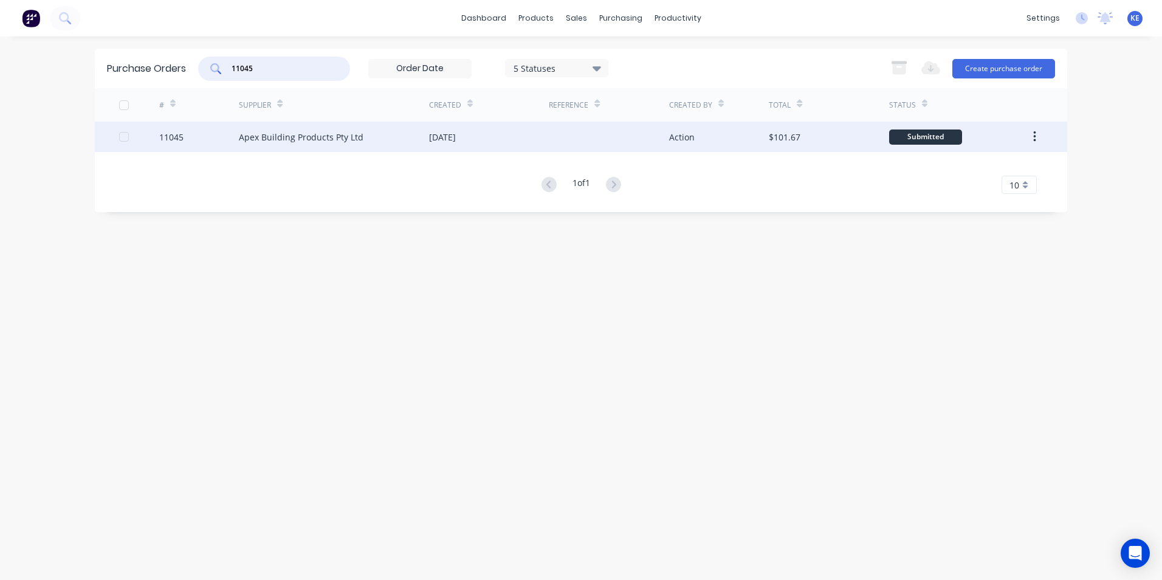
type input "11045"
click at [194, 140] on div "11045" at bounding box center [199, 137] width 80 height 30
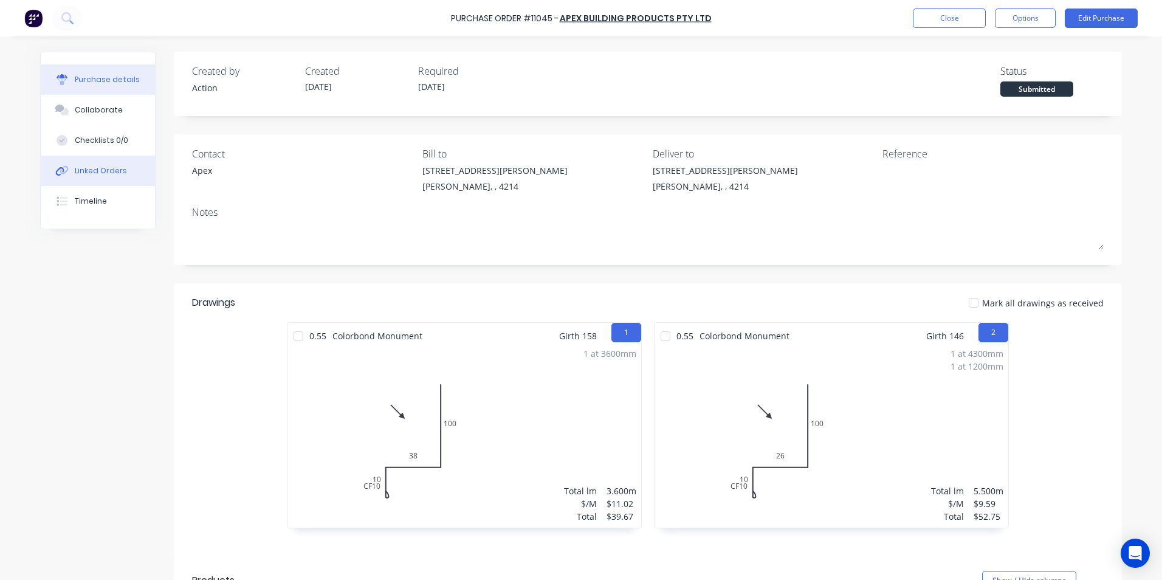
click at [102, 171] on div "Linked Orders" at bounding box center [101, 170] width 52 height 11
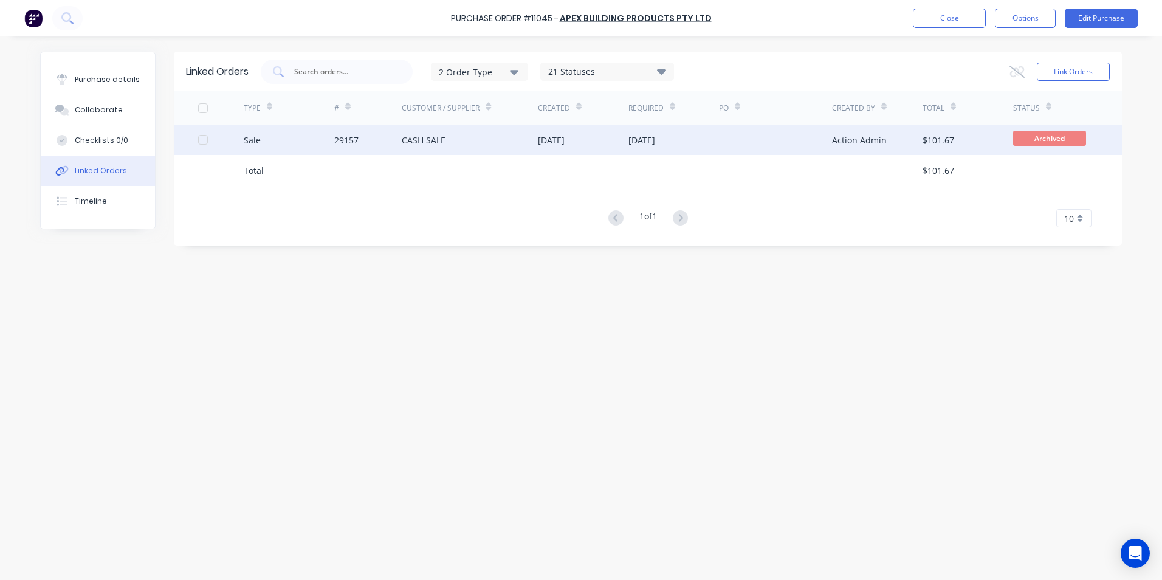
click at [292, 139] on div "Sale" at bounding box center [289, 140] width 91 height 30
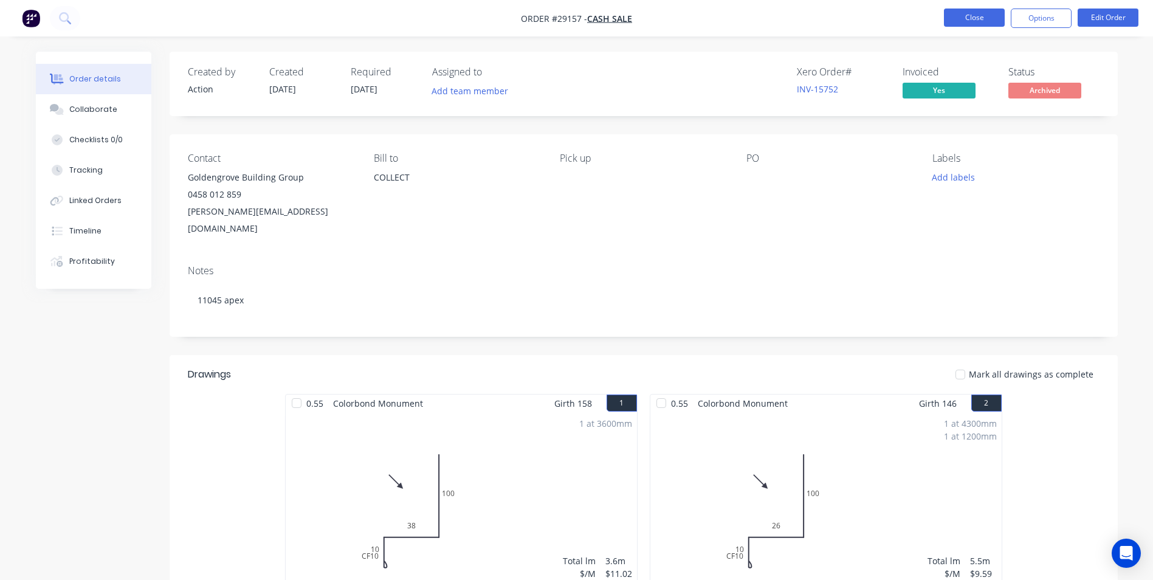
click at [952, 20] on button "Close" at bounding box center [974, 18] width 61 height 18
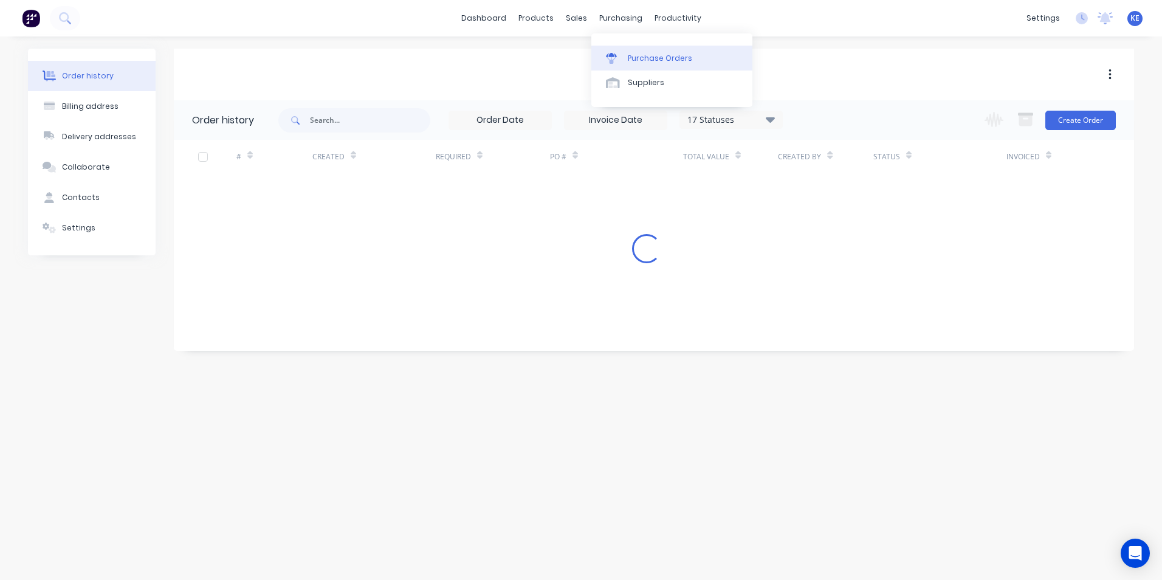
click at [635, 61] on div "Purchase Orders" at bounding box center [660, 58] width 64 height 11
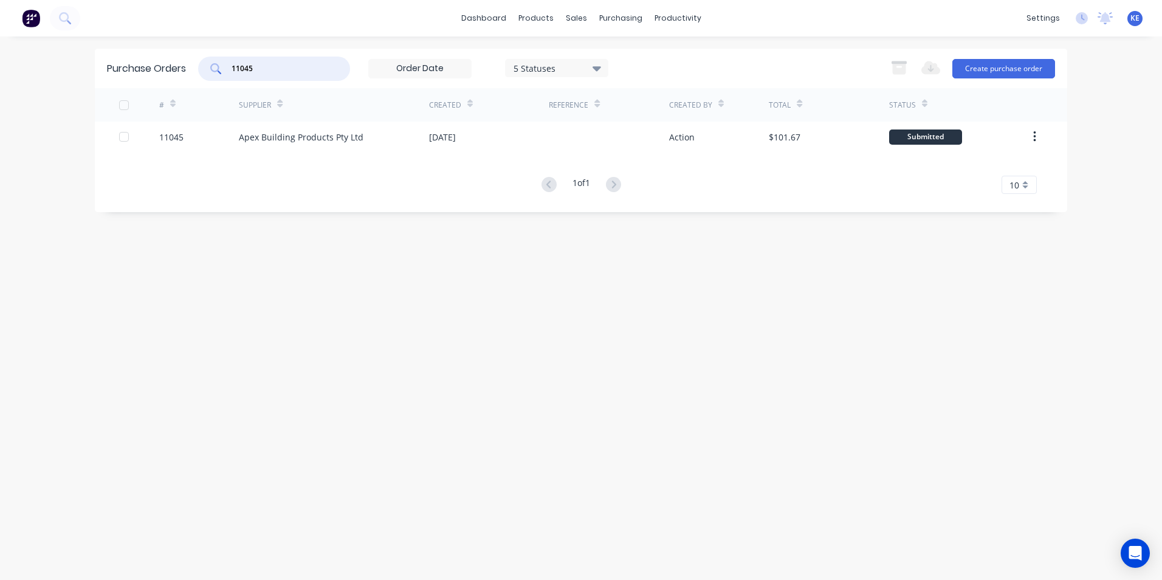
drag, startPoint x: 296, startPoint y: 71, endPoint x: 136, endPoint y: 88, distance: 161.4
click at [136, 88] on div "Purchase Orders 11045 5 Statuses 5 Statuses Export to Excel (XLSX) Create purch…" at bounding box center [581, 130] width 972 height 163
type input "11047"
click at [755, 430] on div "Purchase Orders 11047 5 Statuses 5 Statuses Export to Excel (XLSX) Create purch…" at bounding box center [581, 308] width 972 height 519
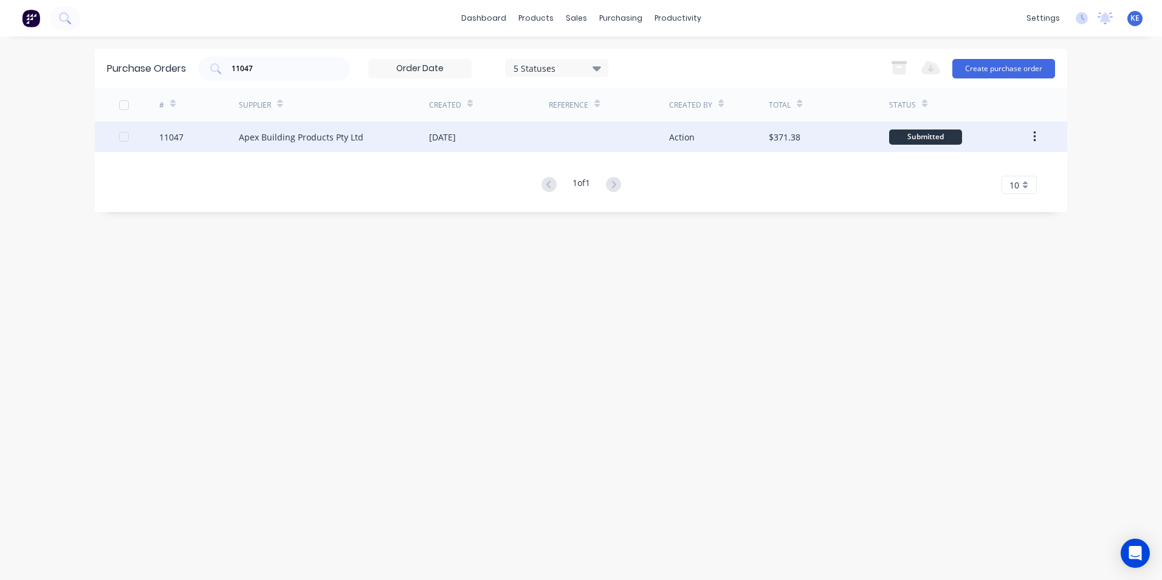
click at [195, 131] on div "11047" at bounding box center [199, 137] width 80 height 30
type textarea "x"
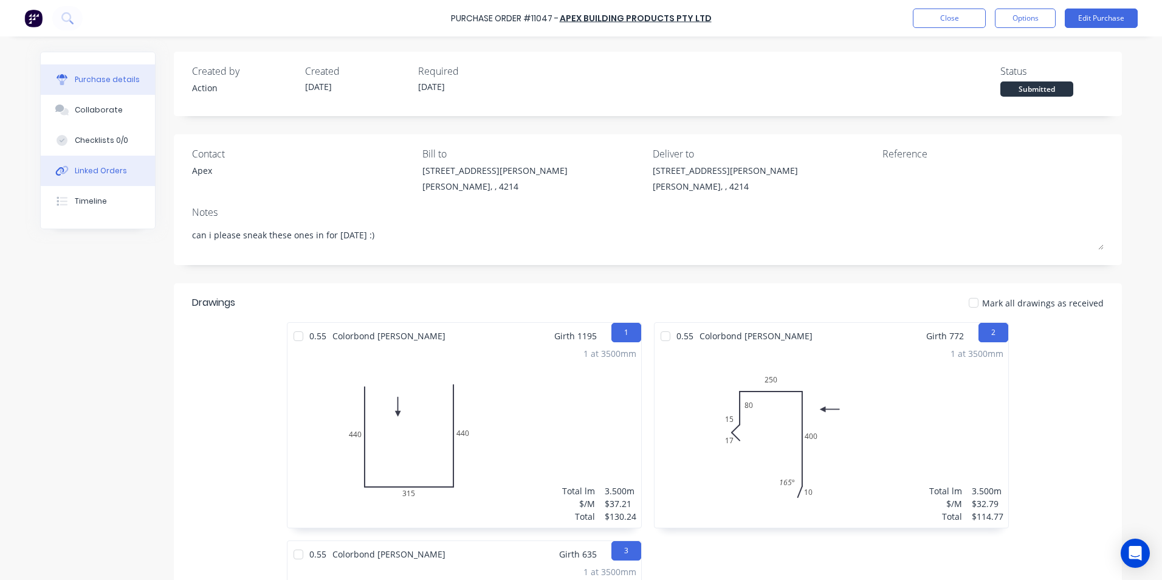
click at [103, 174] on div "Linked Orders" at bounding box center [101, 170] width 52 height 11
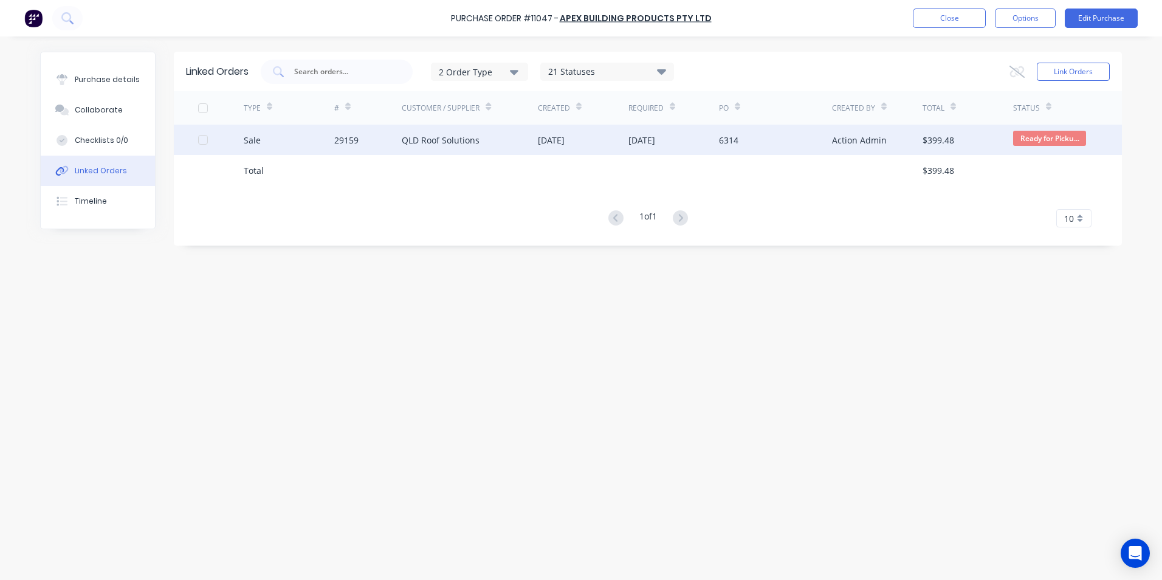
click at [280, 139] on div "Sale" at bounding box center [289, 140] width 91 height 30
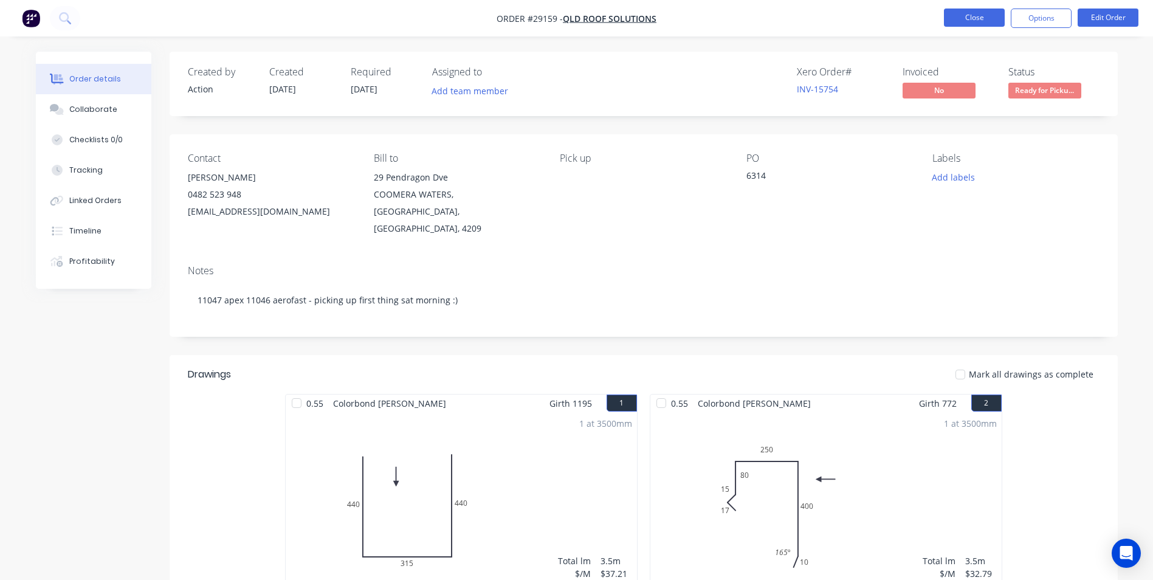
click at [983, 14] on button "Close" at bounding box center [974, 18] width 61 height 18
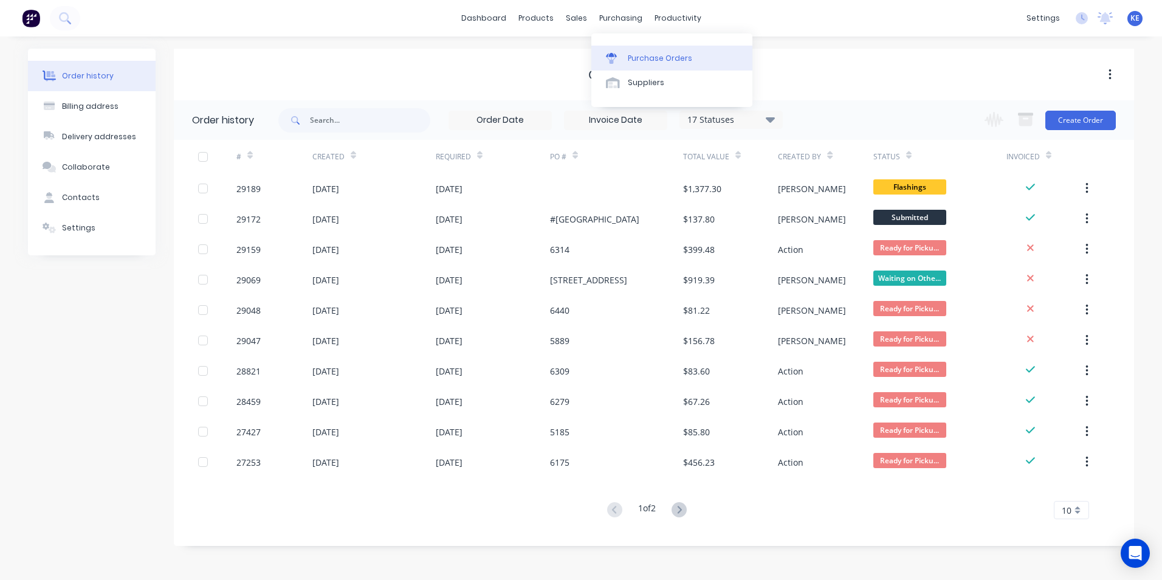
click at [653, 53] on div "Purchase Orders" at bounding box center [660, 58] width 64 height 11
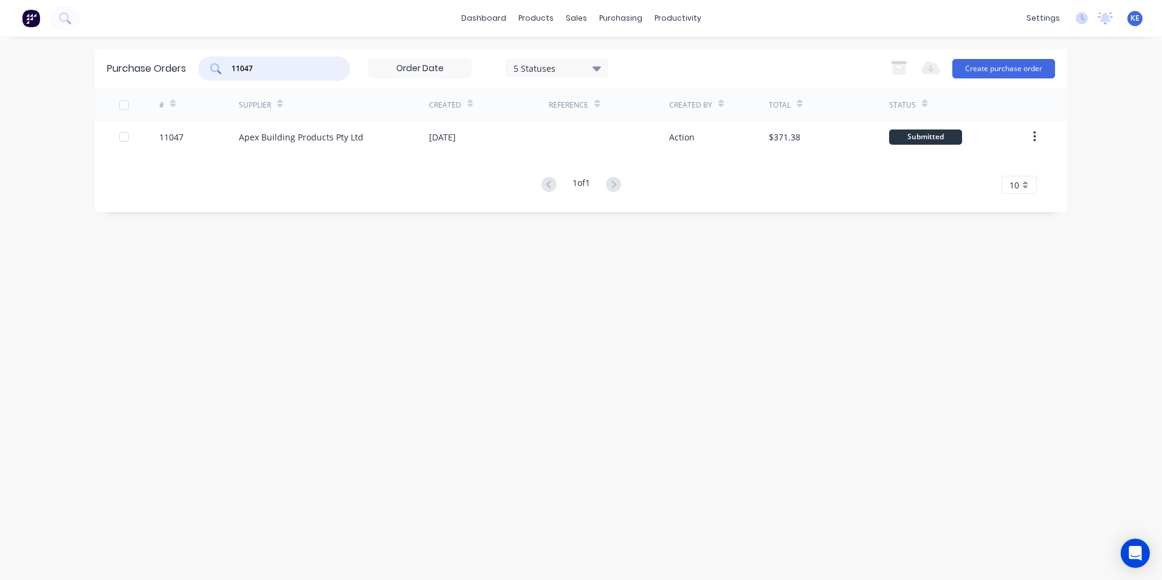
drag, startPoint x: 271, startPoint y: 64, endPoint x: 182, endPoint y: 78, distance: 89.8
click at [183, 78] on div "Purchase Orders 11047 5 Statuses 5 Statuses Export to Excel (XLSX) Create purch…" at bounding box center [581, 69] width 972 height 40
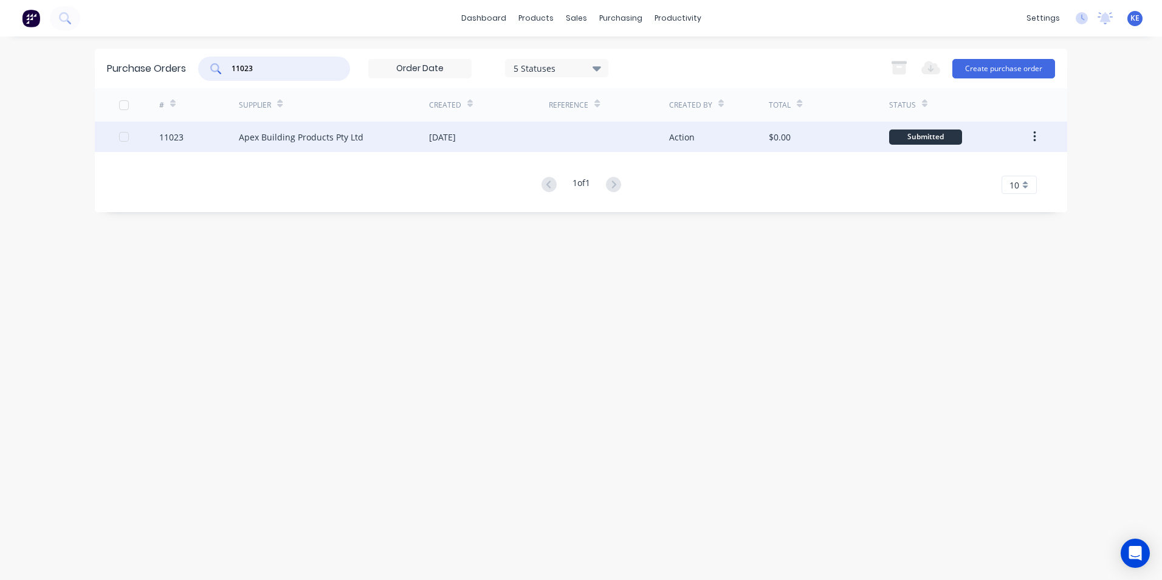
type input "11023"
click at [239, 142] on div "Apex Building Products Pty Ltd" at bounding box center [301, 137] width 125 height 13
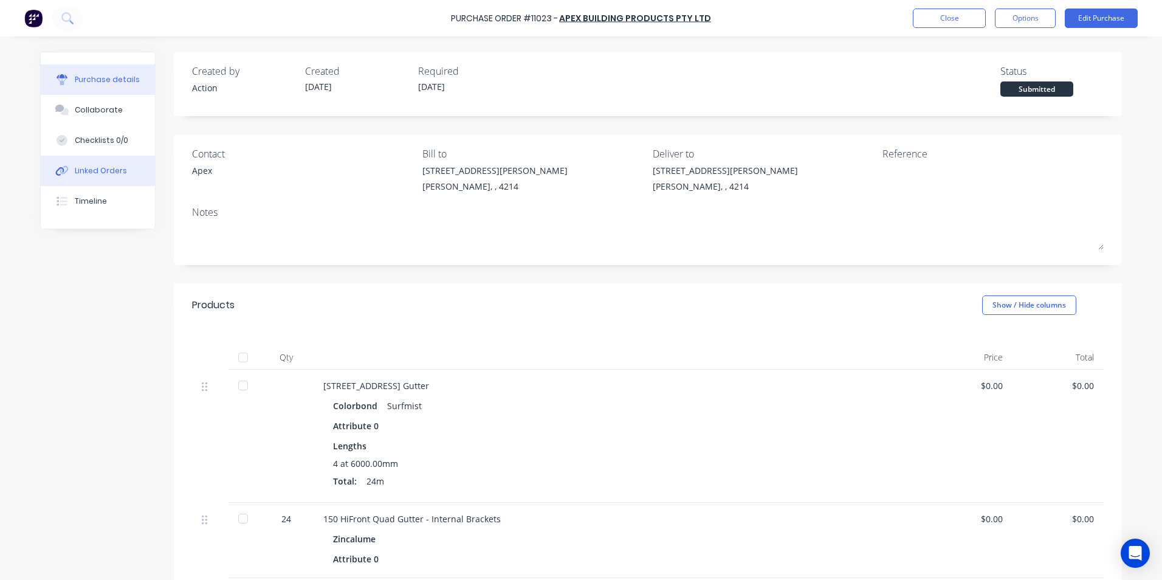
click at [102, 163] on button "Linked Orders" at bounding box center [98, 171] width 114 height 30
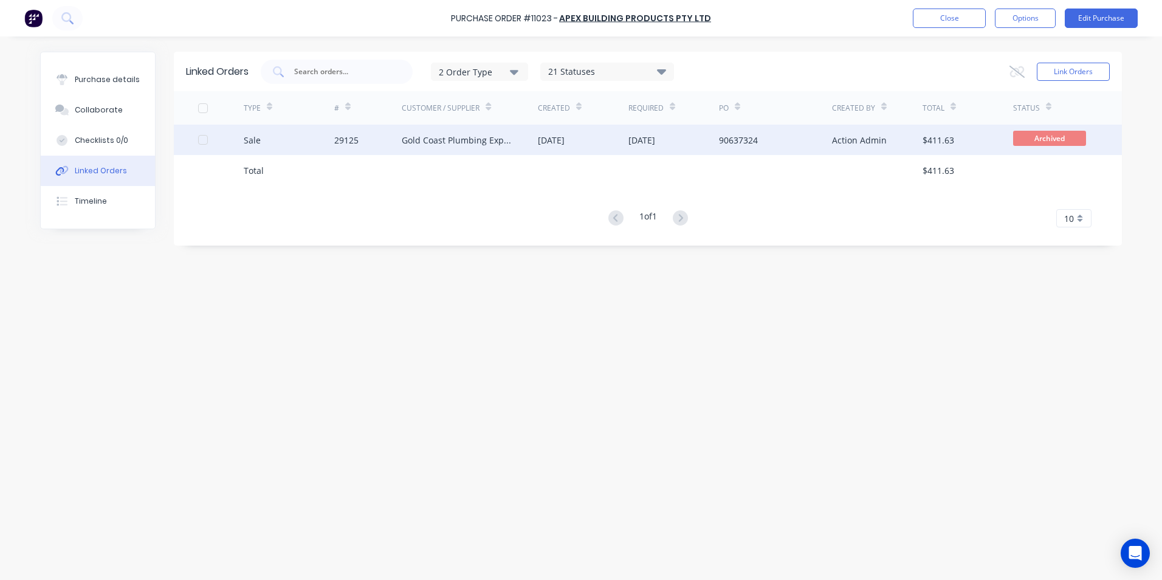
click at [303, 145] on div "Sale" at bounding box center [289, 140] width 91 height 30
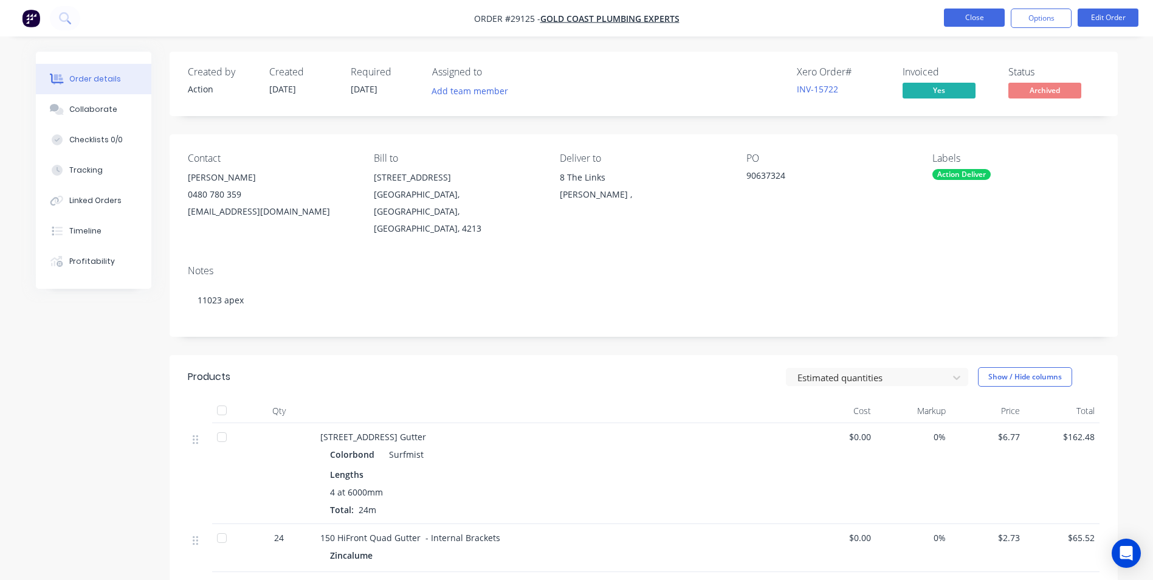
click at [975, 16] on button "Close" at bounding box center [974, 18] width 61 height 18
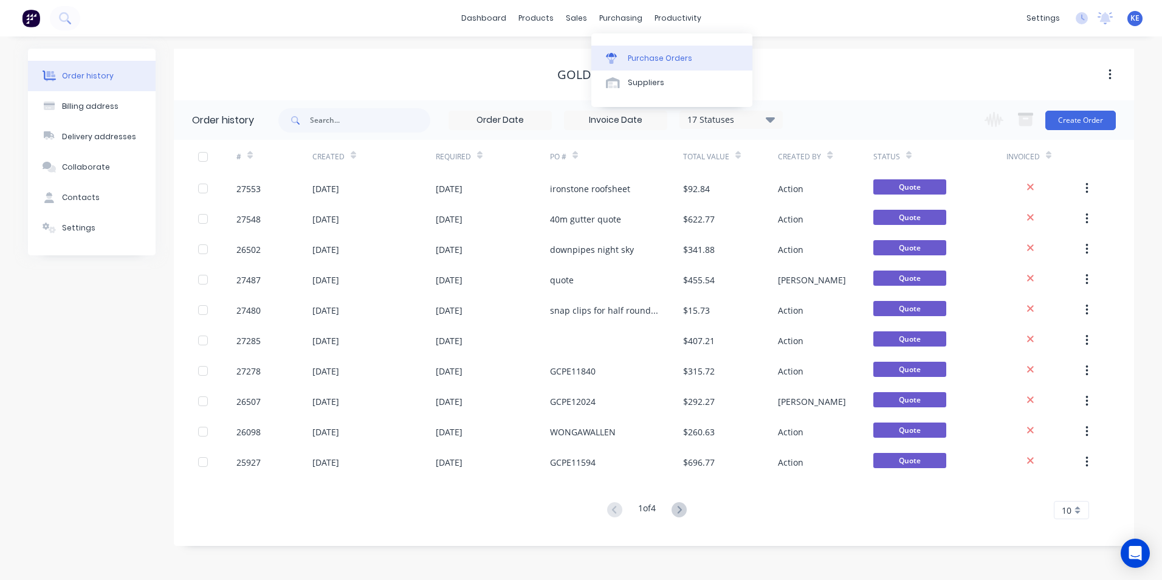
click at [651, 54] on div "Purchase Orders" at bounding box center [660, 58] width 64 height 11
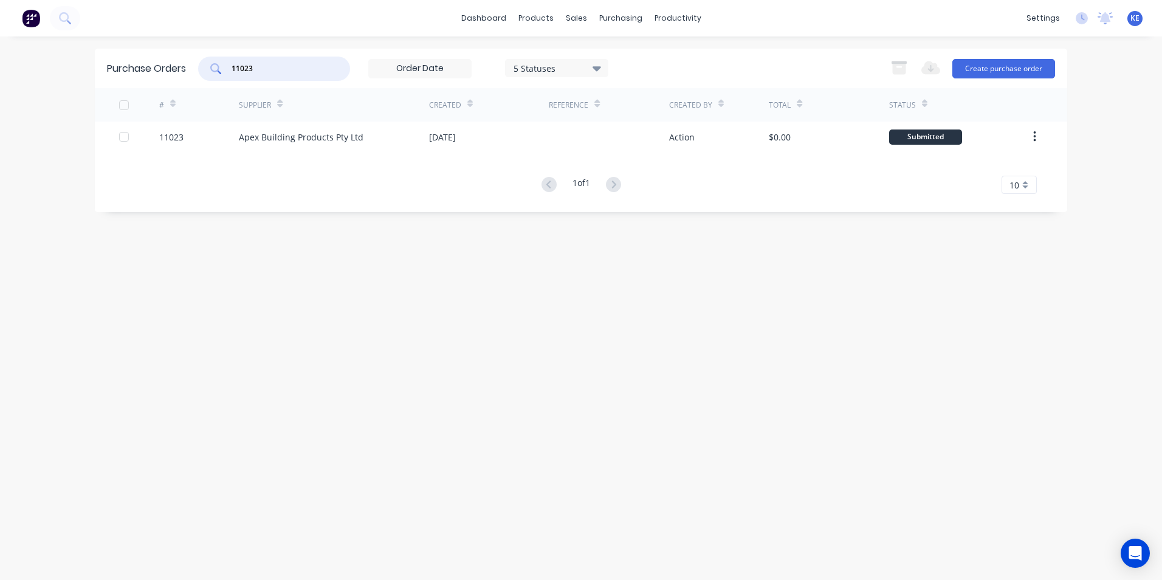
drag, startPoint x: 280, startPoint y: 66, endPoint x: 182, endPoint y: 87, distance: 100.0
click at [182, 87] on div "Purchase Orders 11023 5 Statuses 5 Statuses Export to Excel (XLSX) Create purch…" at bounding box center [581, 69] width 972 height 40
type input "11021"
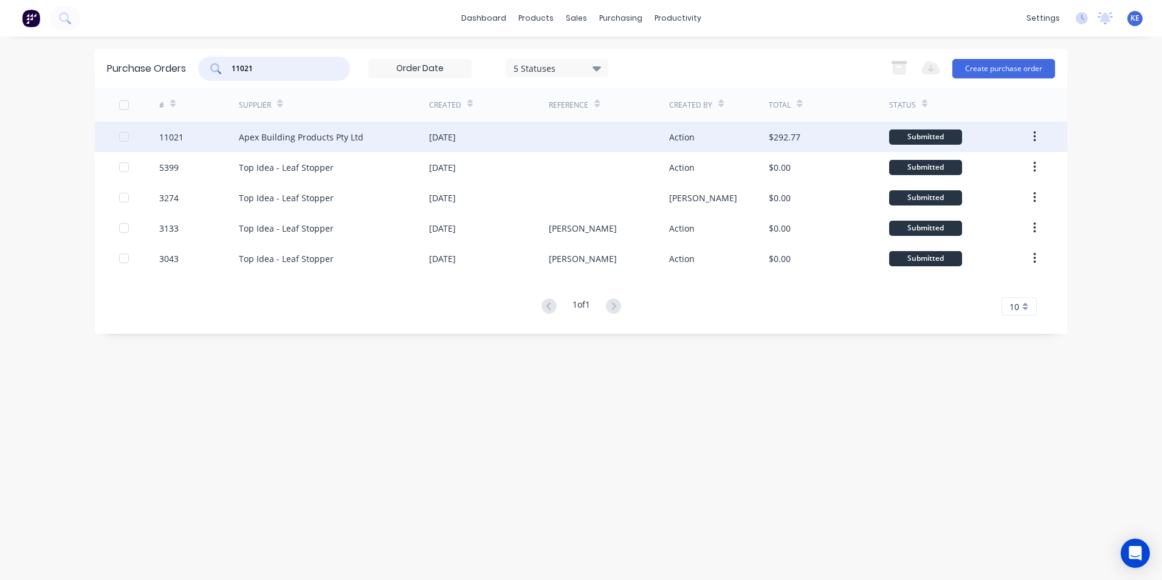
click at [187, 148] on div "11021" at bounding box center [199, 137] width 80 height 30
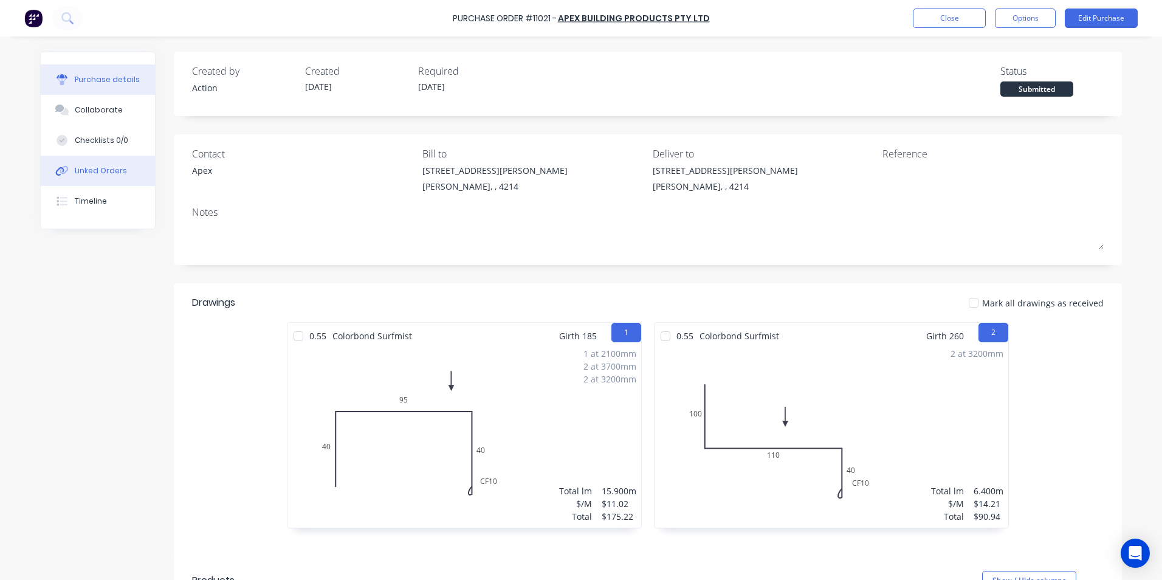
click at [97, 169] on div "Linked Orders" at bounding box center [101, 170] width 52 height 11
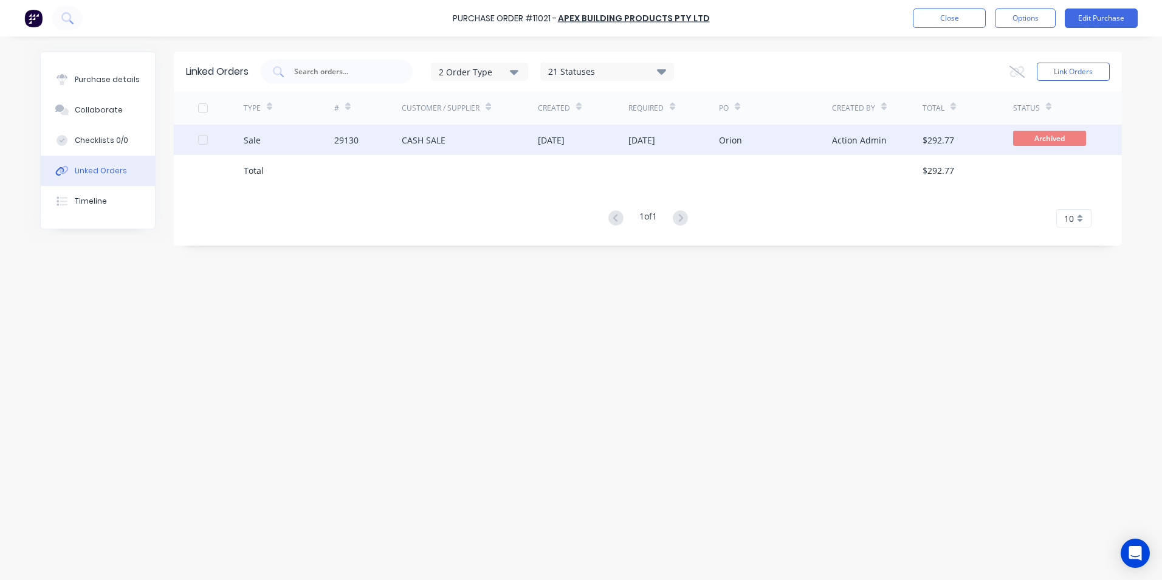
click at [295, 142] on div "Sale" at bounding box center [289, 140] width 91 height 30
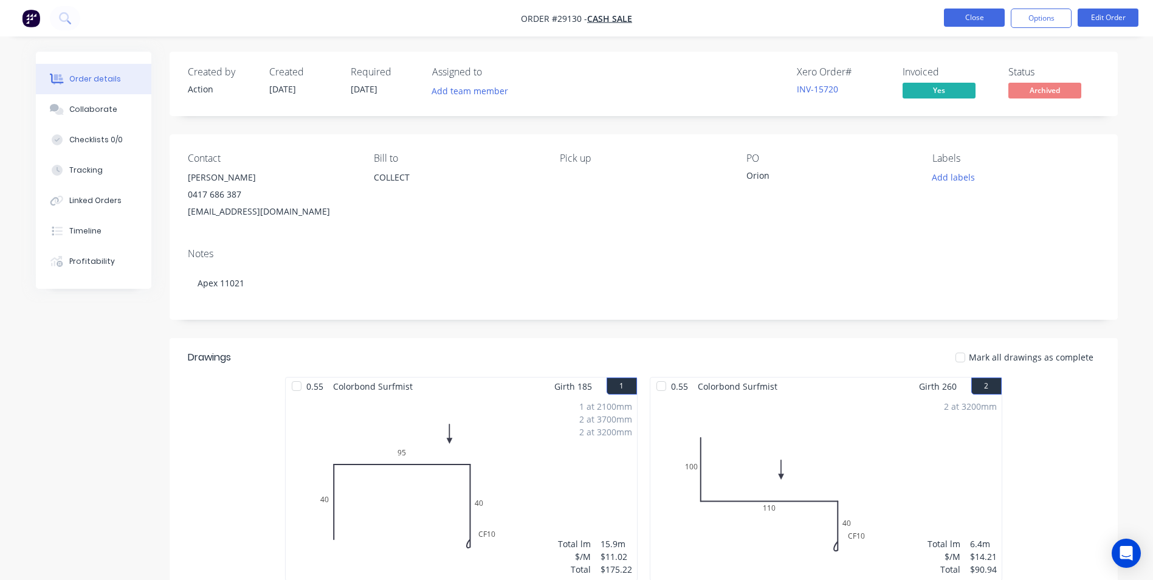
click at [977, 19] on button "Close" at bounding box center [974, 18] width 61 height 18
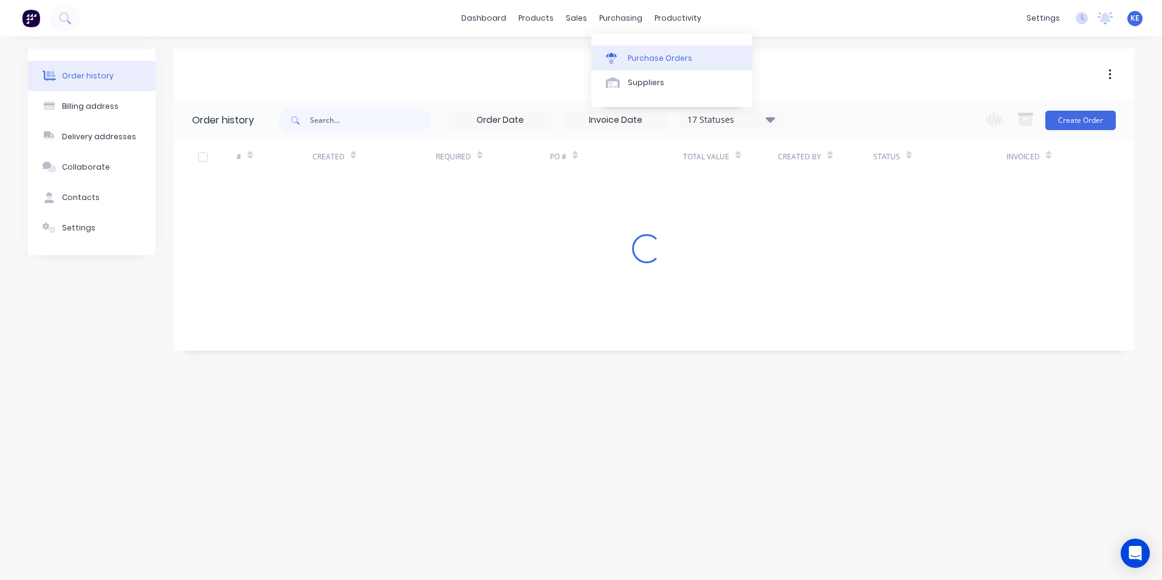
click at [669, 61] on div "Purchase Orders" at bounding box center [660, 58] width 64 height 11
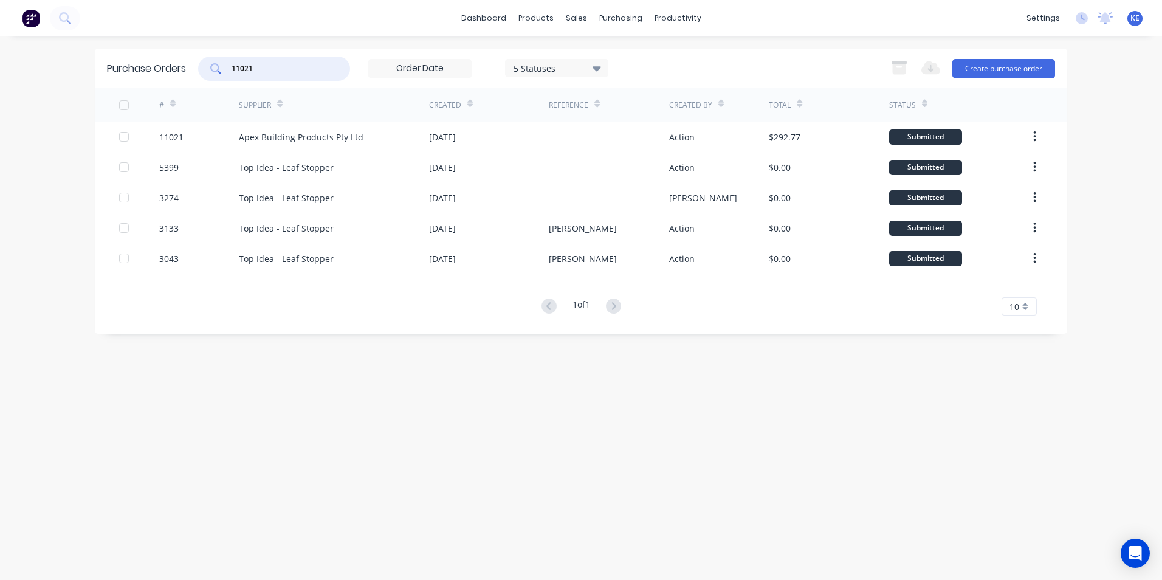
drag, startPoint x: 269, startPoint y: 71, endPoint x: 170, endPoint y: 73, distance: 99.7
click at [170, 73] on div "Purchase Orders 11021 5 Statuses 5 Statuses Export to Excel (XLSX) Create purch…" at bounding box center [581, 69] width 972 height 40
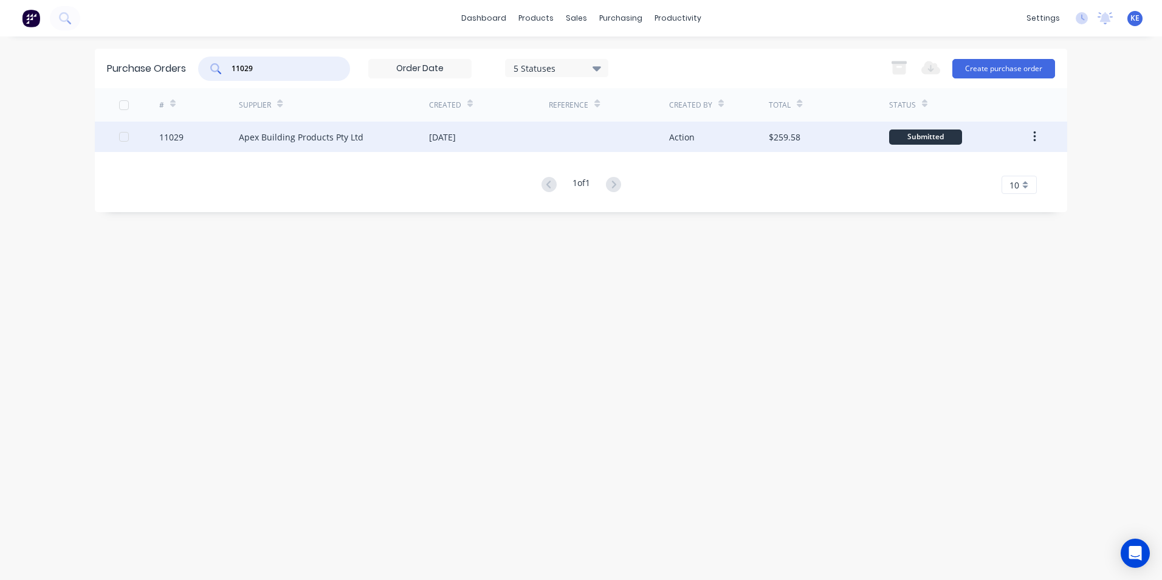
type input "11029"
click at [211, 140] on div "11029" at bounding box center [199, 137] width 80 height 30
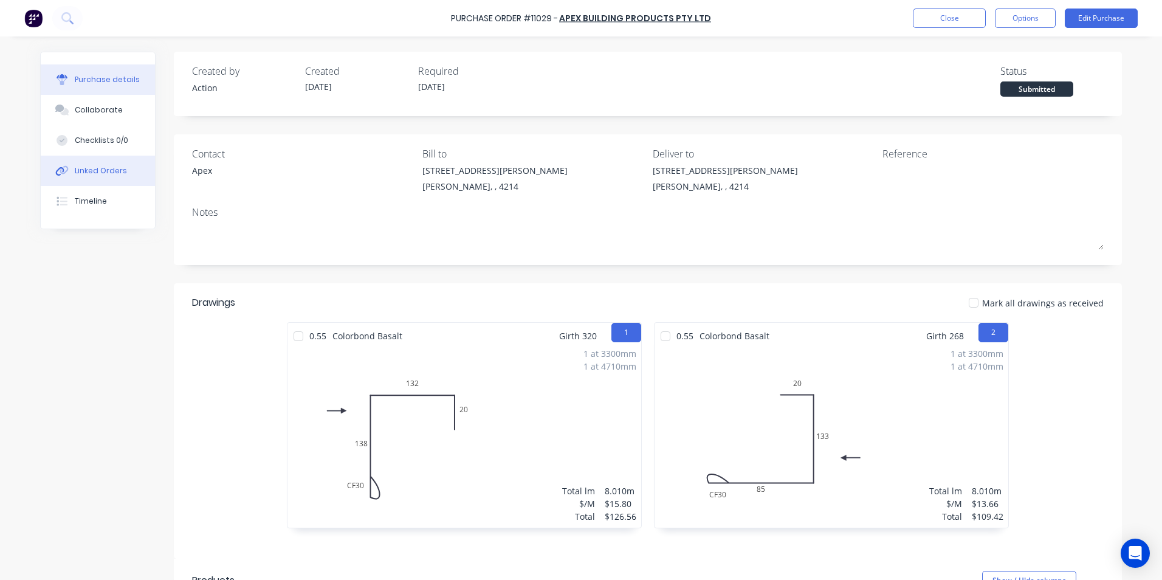
click at [89, 179] on button "Linked Orders" at bounding box center [98, 171] width 114 height 30
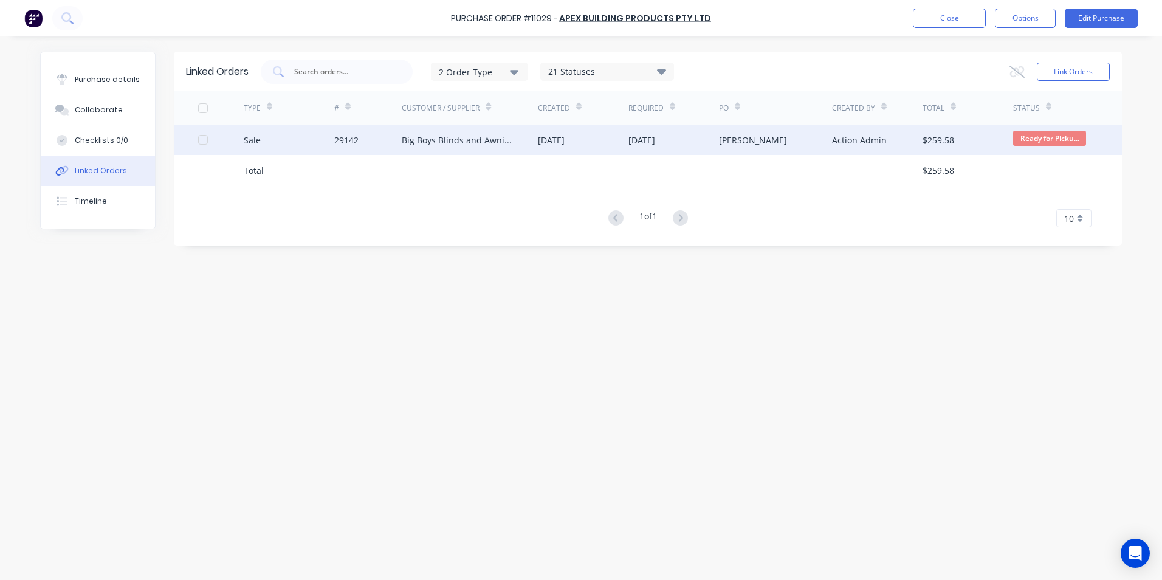
click at [329, 141] on div "Sale" at bounding box center [289, 140] width 91 height 30
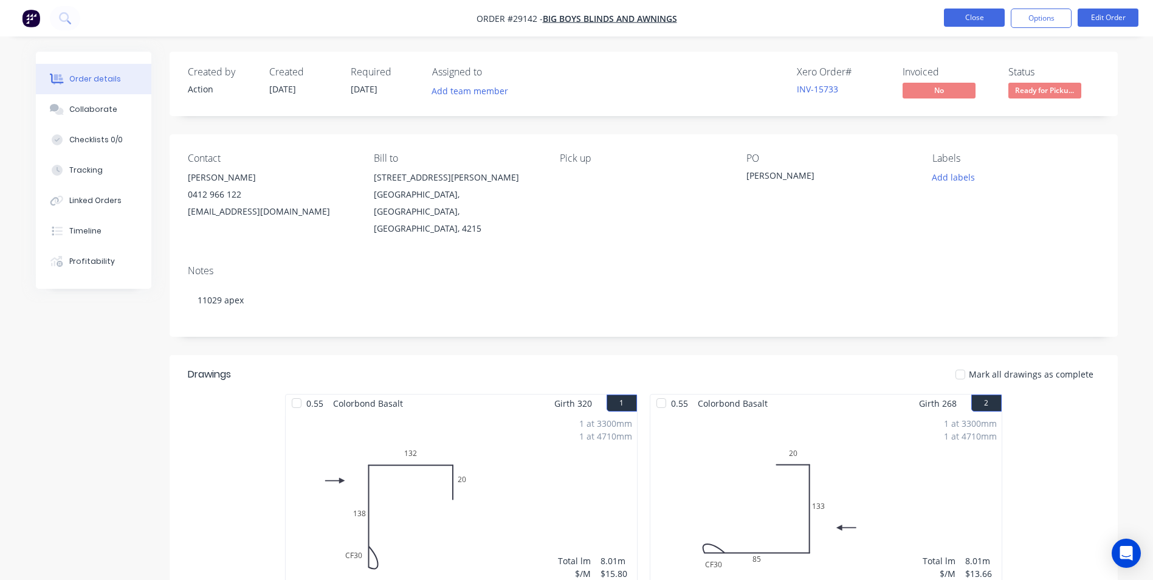
click at [957, 19] on button "Close" at bounding box center [974, 18] width 61 height 18
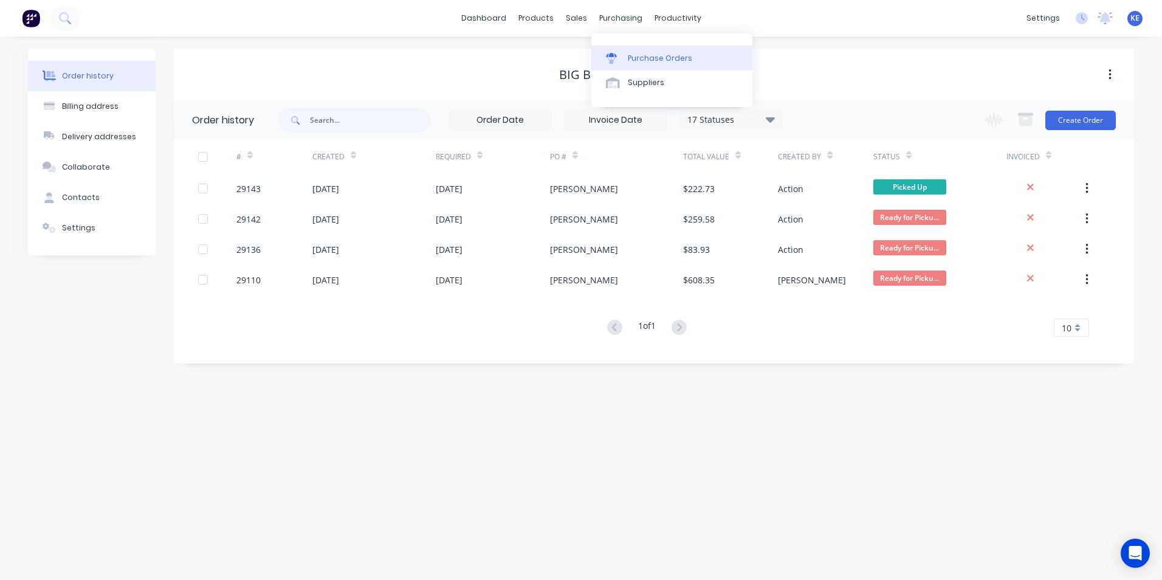
click at [638, 57] on div "Purchase Orders" at bounding box center [660, 58] width 64 height 11
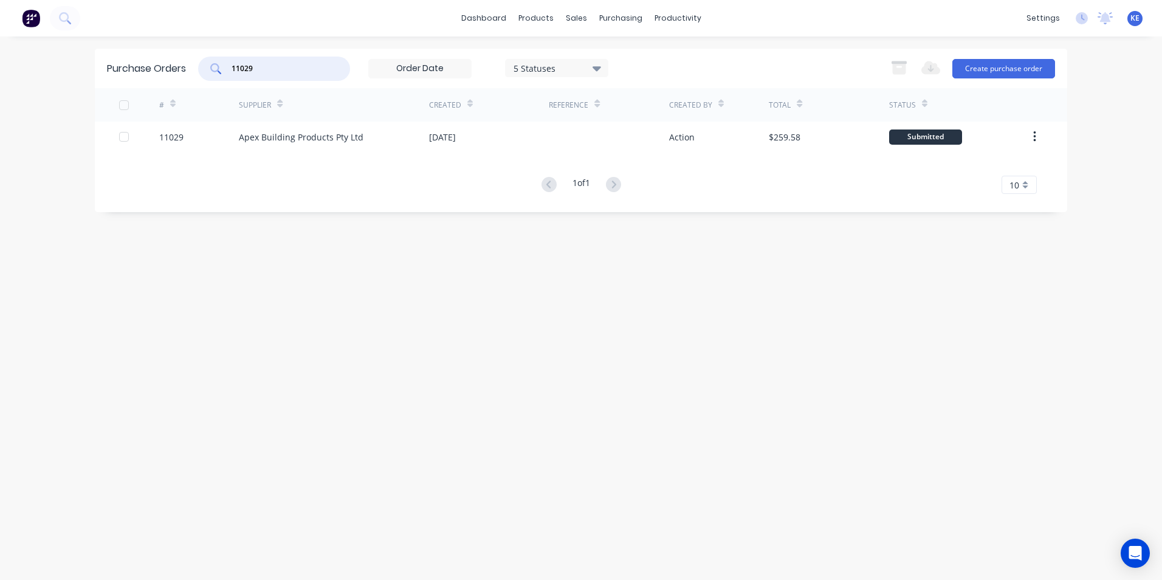
drag, startPoint x: 267, startPoint y: 67, endPoint x: 106, endPoint y: 74, distance: 161.8
click at [106, 74] on div "Purchase Orders 11029 5 Statuses 5 Statuses Export to Excel (XLSX) Create purch…" at bounding box center [581, 69] width 972 height 40
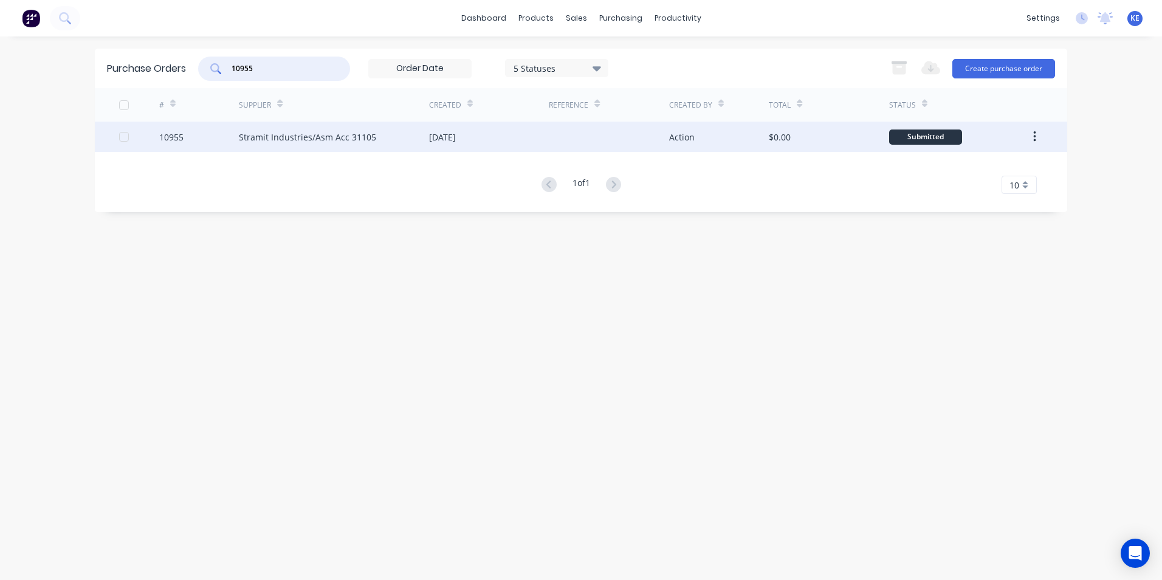
type input "10955"
click at [196, 144] on div "10955" at bounding box center [199, 137] width 80 height 30
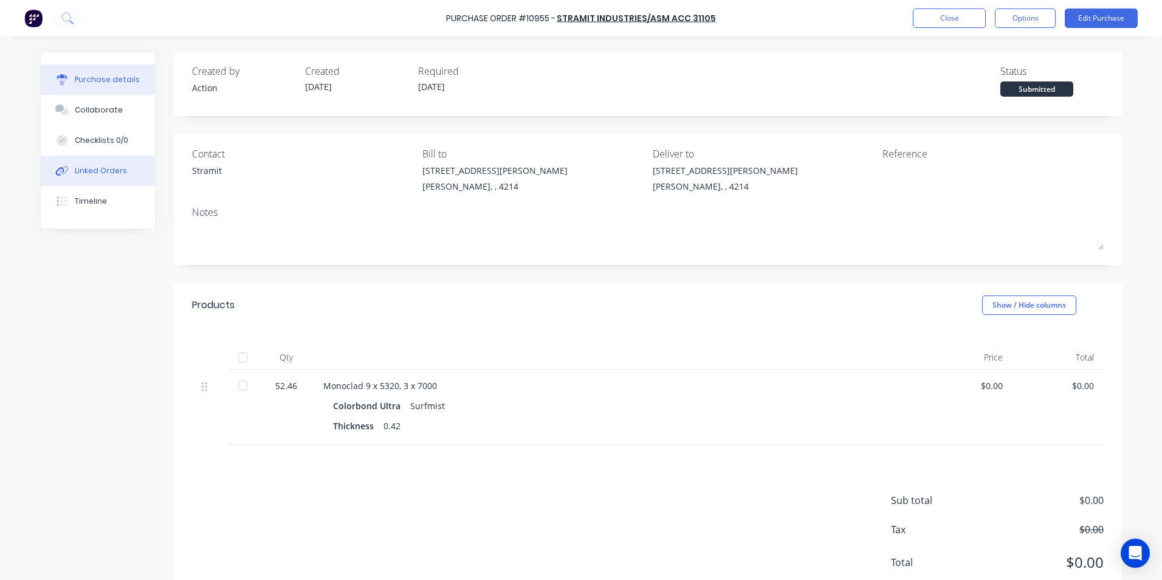
click at [80, 173] on div "Linked Orders" at bounding box center [101, 170] width 52 height 11
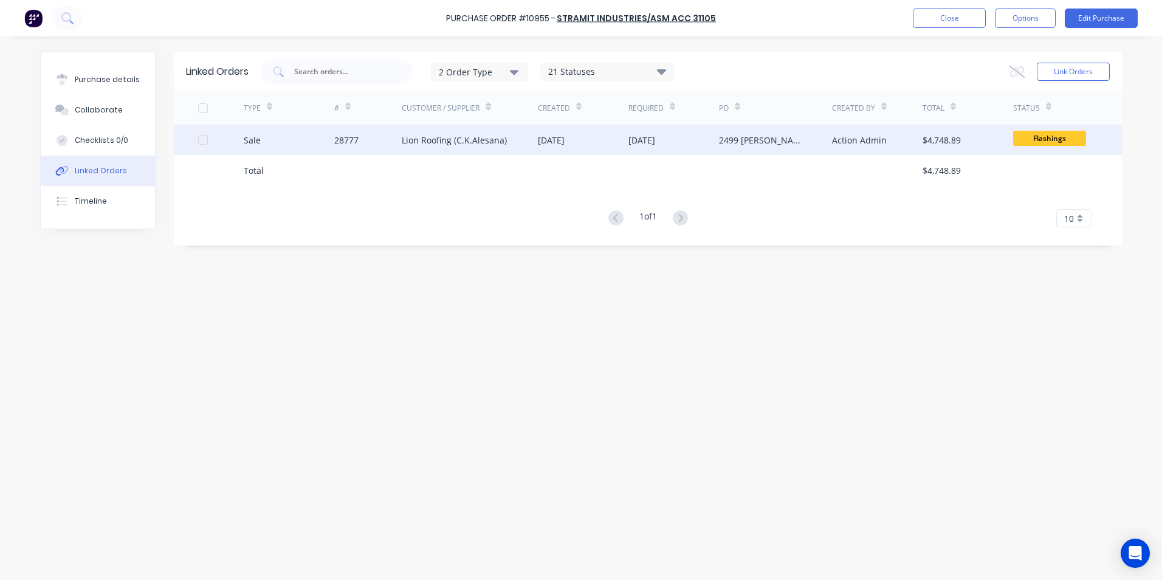
click at [281, 144] on div "Sale" at bounding box center [289, 140] width 91 height 30
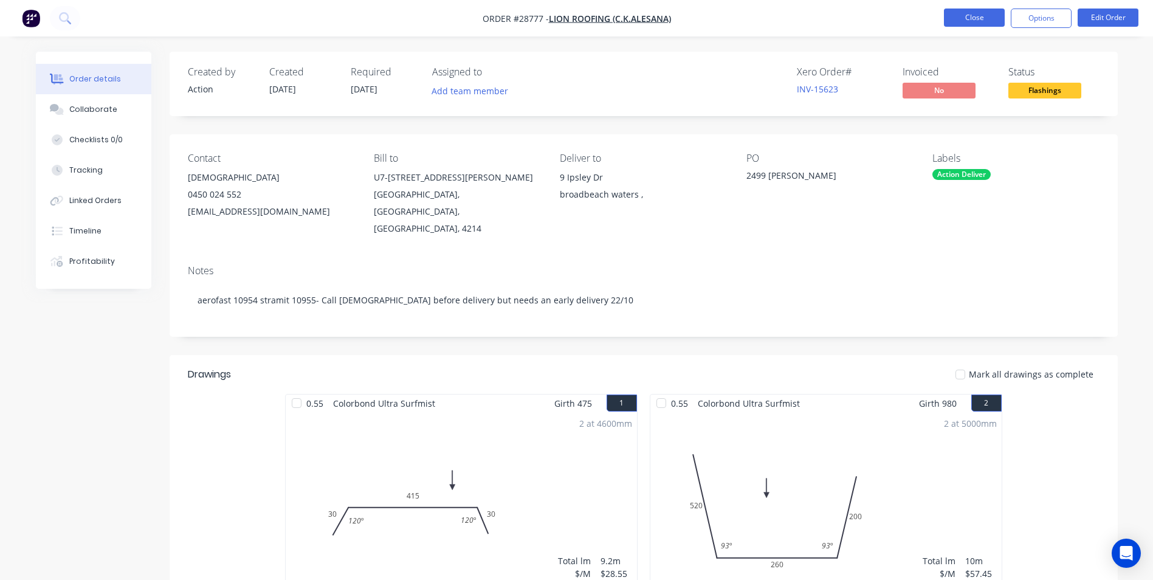
click at [983, 17] on button "Close" at bounding box center [974, 18] width 61 height 18
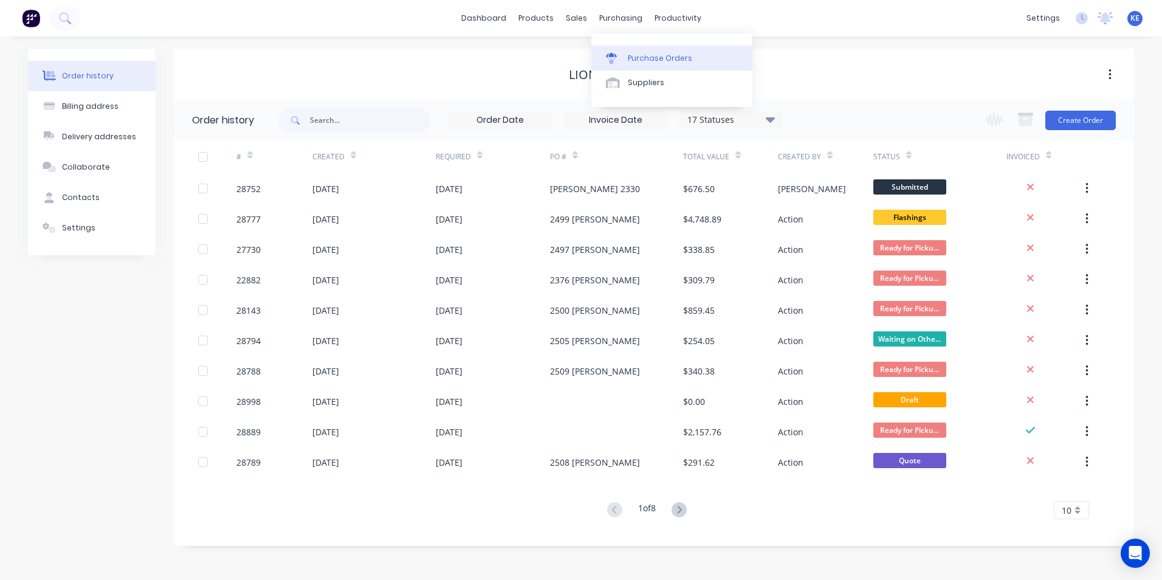
click at [646, 65] on link "Purchase Orders" at bounding box center [671, 58] width 161 height 24
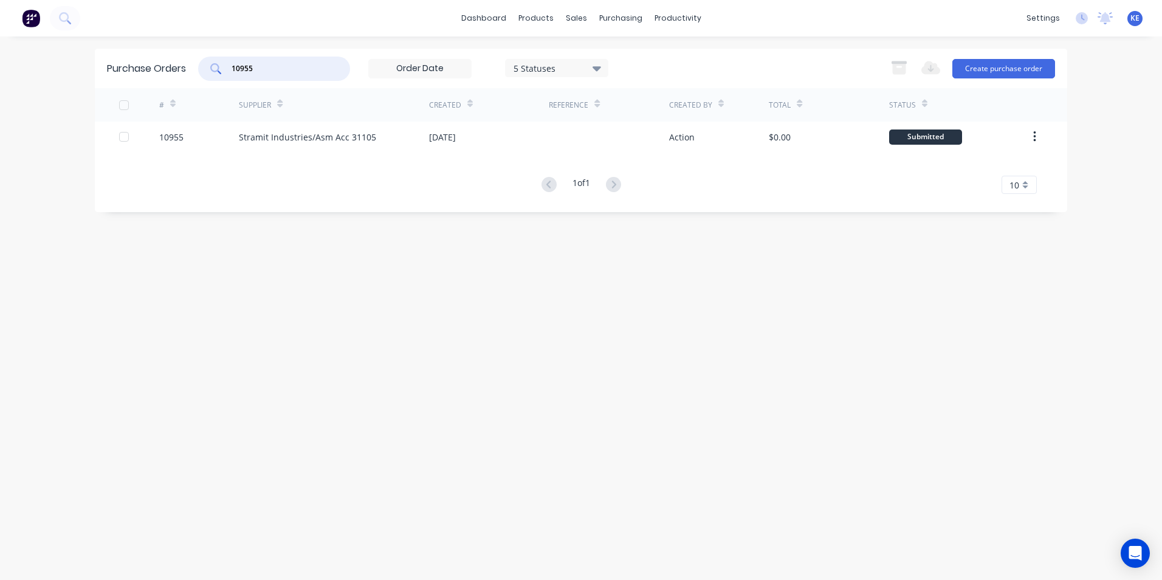
drag, startPoint x: 278, startPoint y: 74, endPoint x: 196, endPoint y: 75, distance: 82.1
click at [196, 75] on div "Purchase Orders 10955 5 Statuses 5 Statuses Export to Excel (XLSX) Create purch…" at bounding box center [581, 69] width 972 height 40
type input "11033"
click at [212, 98] on div "#" at bounding box center [199, 104] width 80 height 33
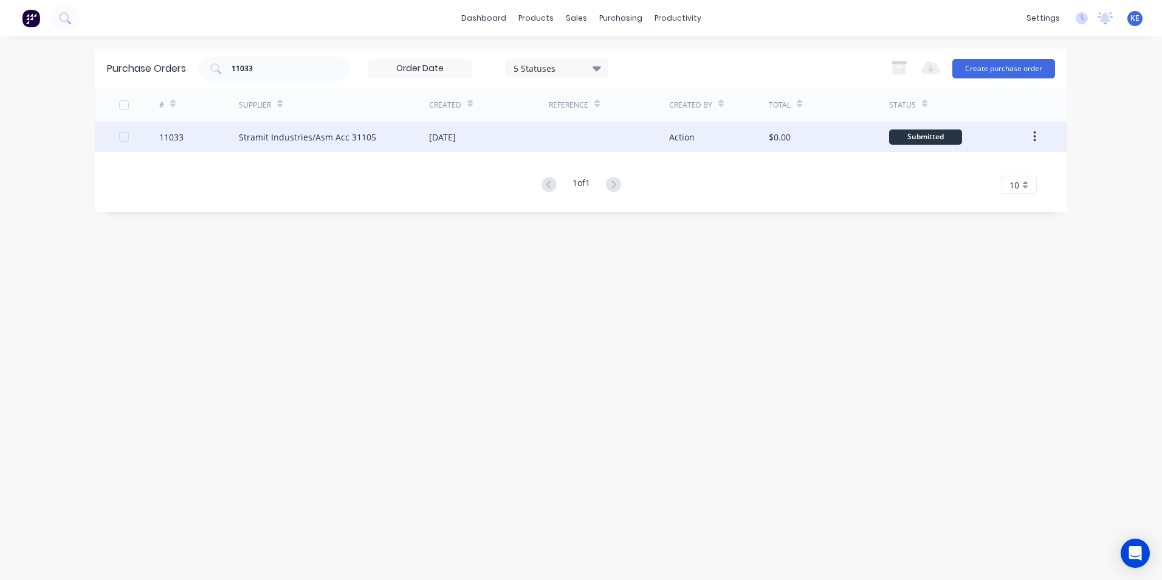
click at [210, 145] on div "11033" at bounding box center [199, 137] width 80 height 30
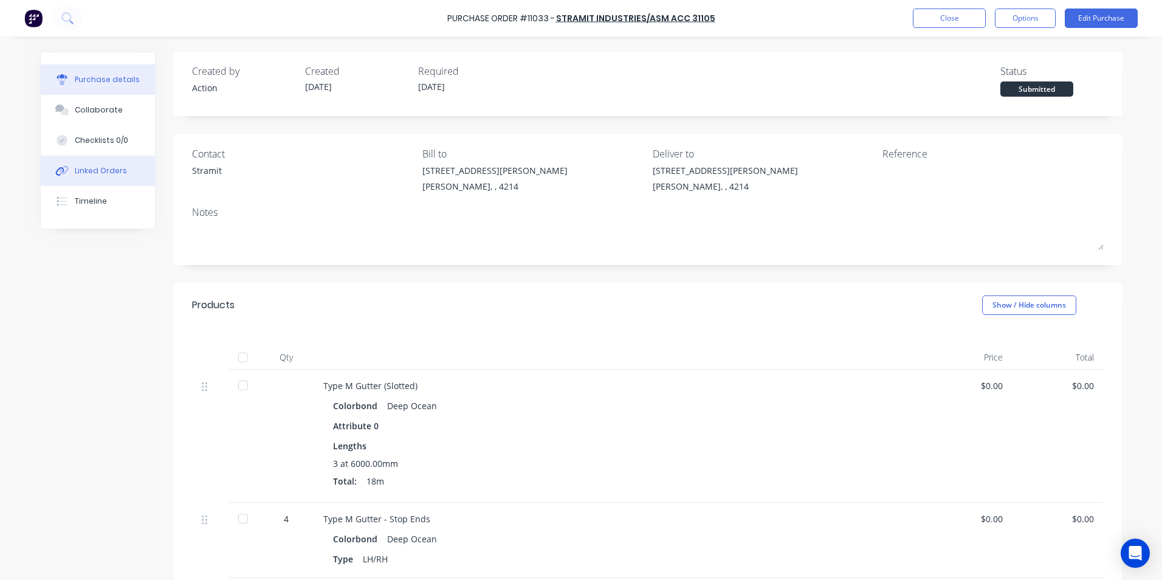
click at [88, 167] on div "Linked Orders" at bounding box center [101, 170] width 52 height 11
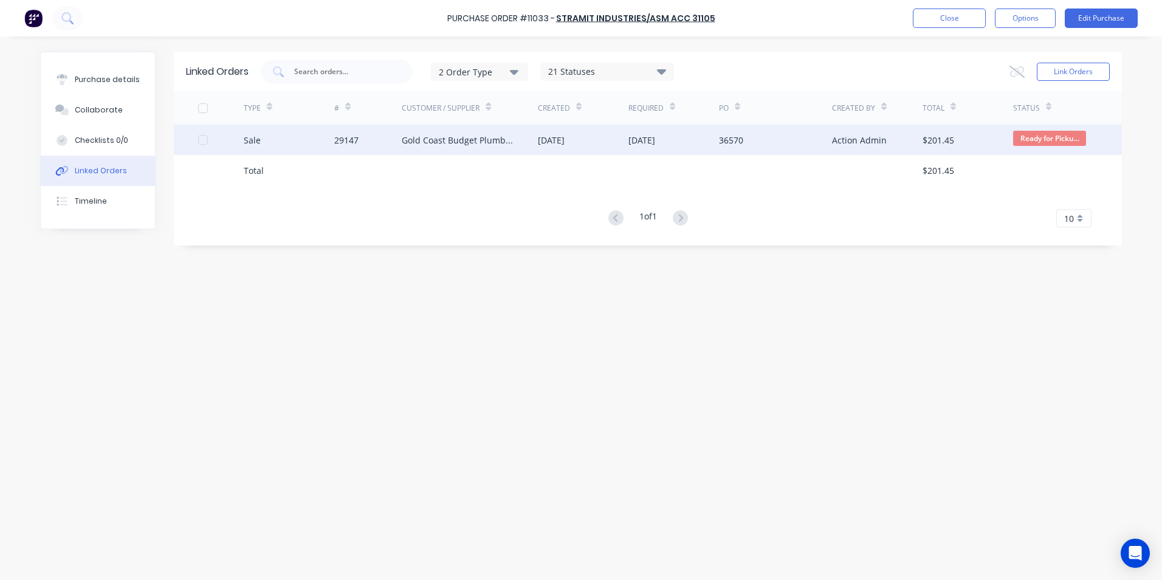
click at [309, 145] on div "Sale" at bounding box center [289, 140] width 91 height 30
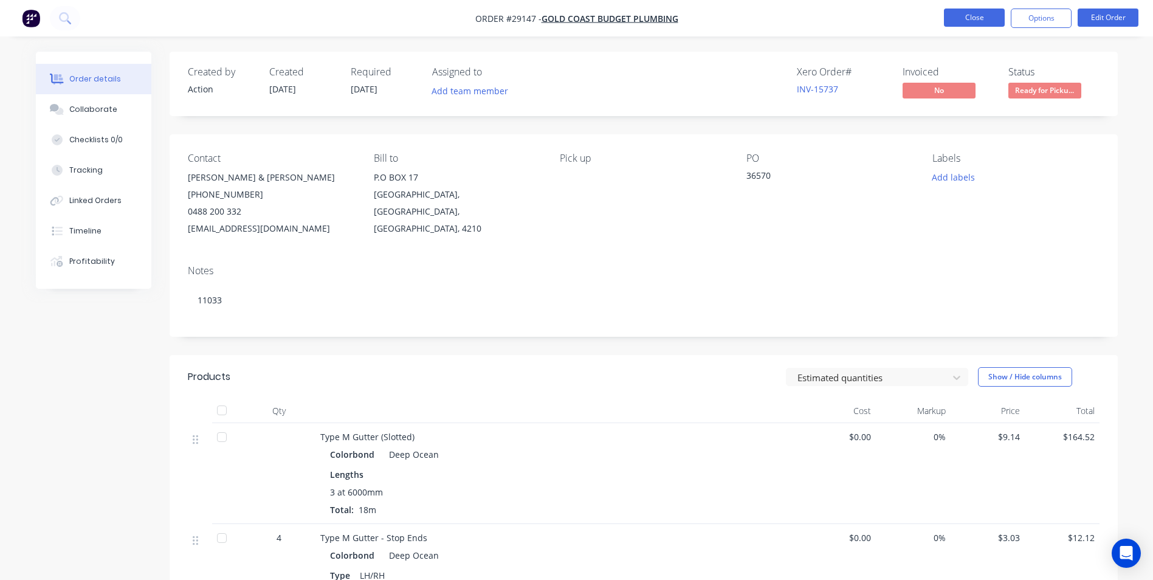
click at [977, 20] on button "Close" at bounding box center [974, 18] width 61 height 18
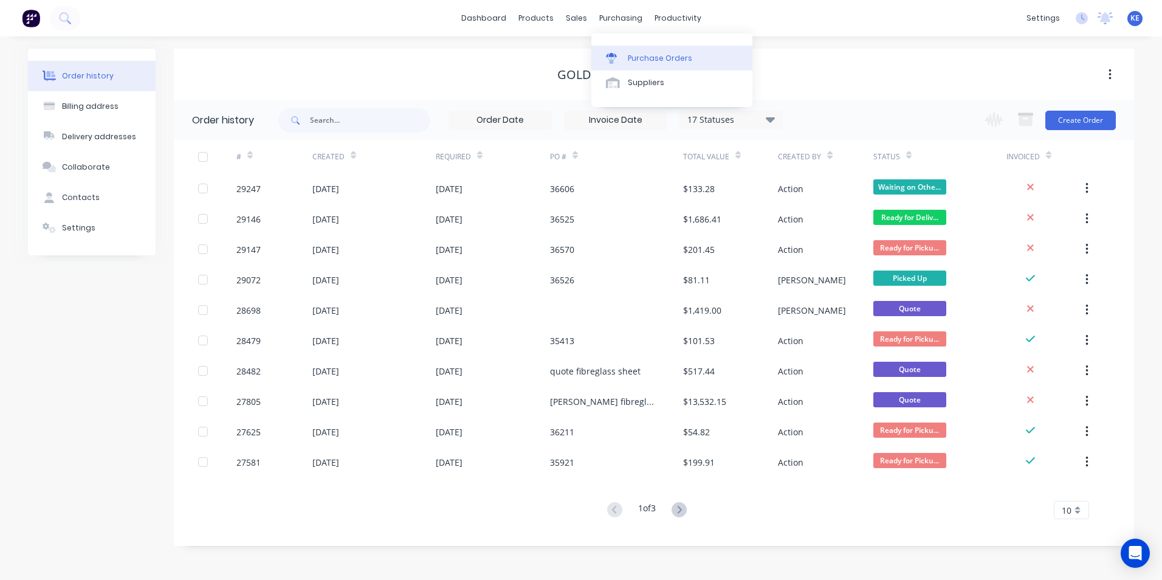
click at [648, 57] on div "Purchase Orders" at bounding box center [660, 58] width 64 height 11
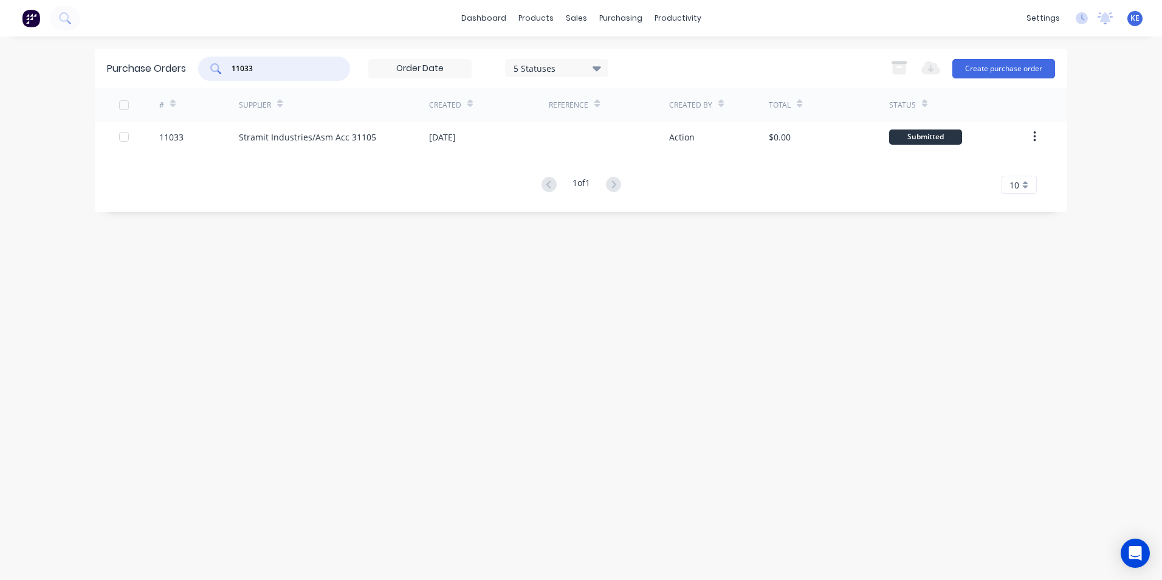
drag, startPoint x: 276, startPoint y: 67, endPoint x: 211, endPoint y: 68, distance: 65.0
click at [211, 68] on div "11033" at bounding box center [274, 69] width 152 height 24
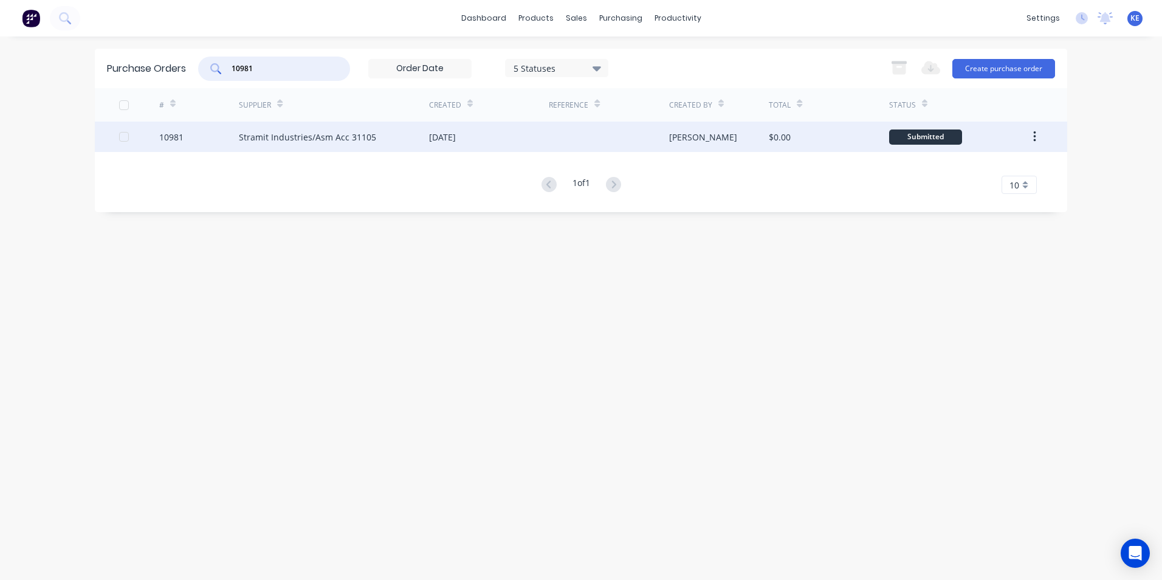
type input "10981"
click at [194, 142] on div "10981" at bounding box center [199, 137] width 80 height 30
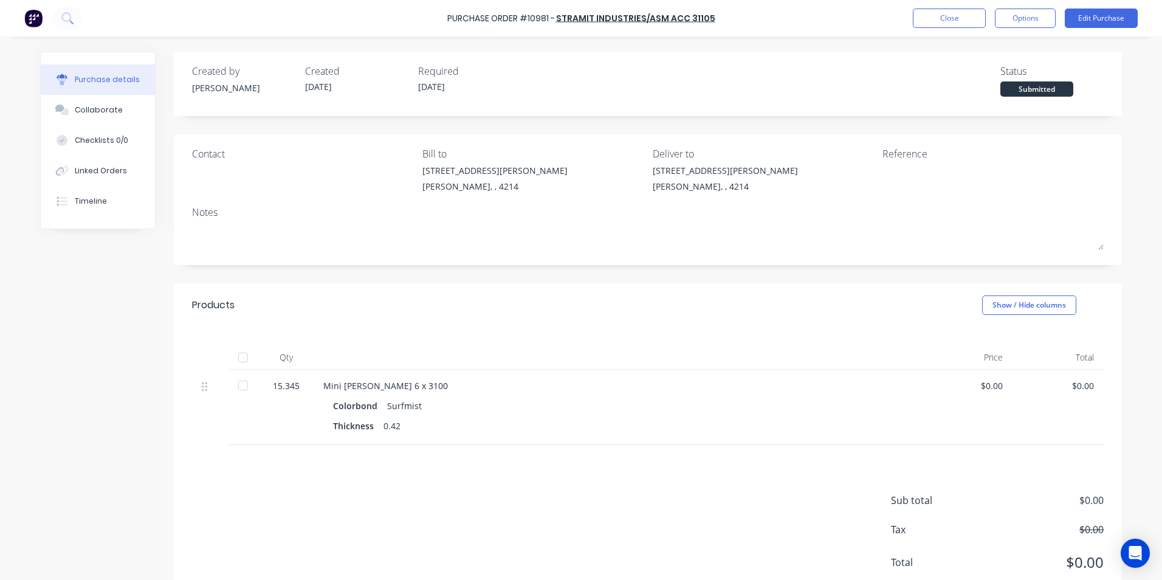
click at [89, 171] on div "Linked Orders" at bounding box center [101, 170] width 52 height 11
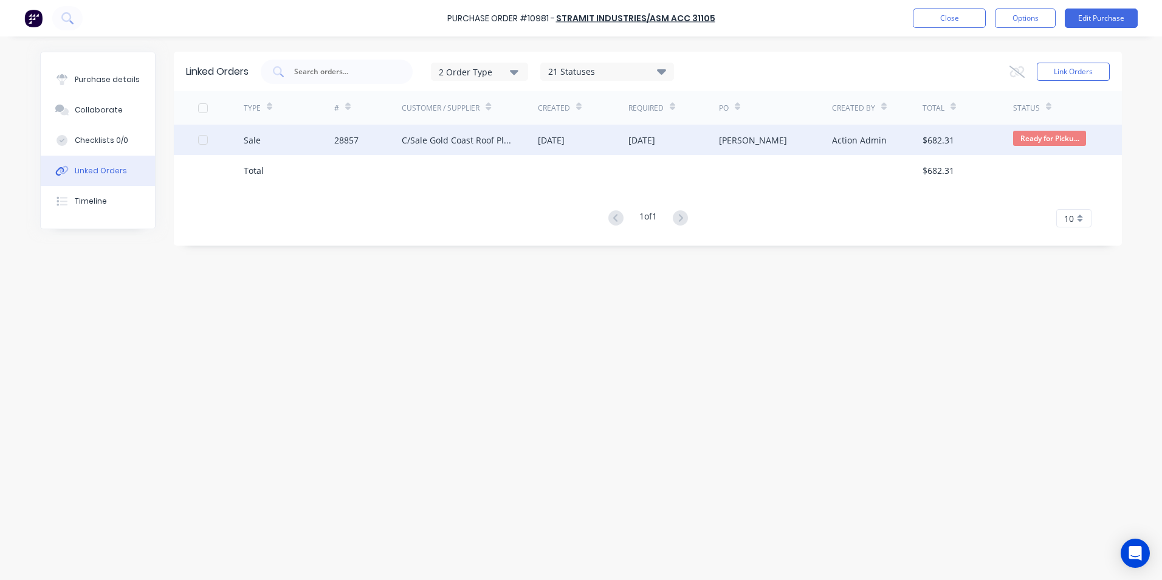
click at [291, 146] on div "Sale" at bounding box center [289, 140] width 91 height 30
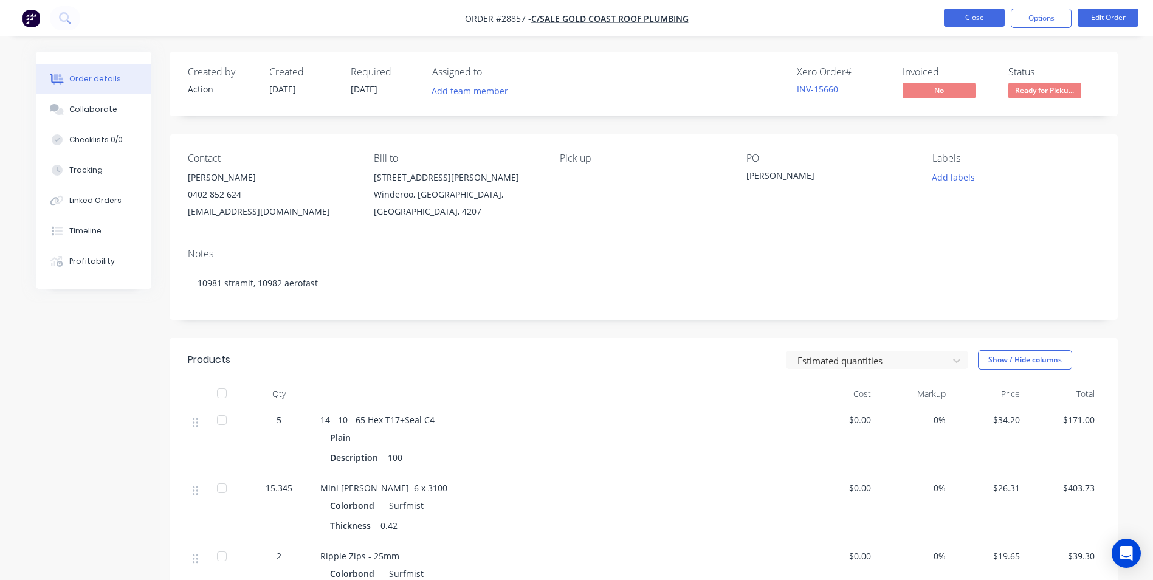
click at [955, 25] on button "Close" at bounding box center [974, 18] width 61 height 18
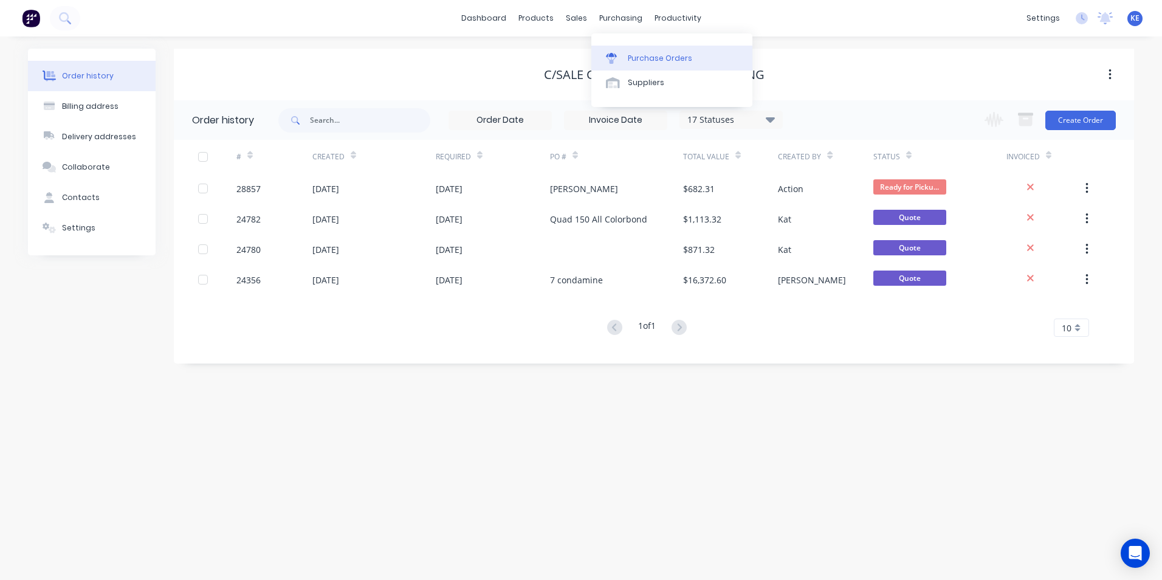
click at [622, 57] on div at bounding box center [615, 58] width 18 height 11
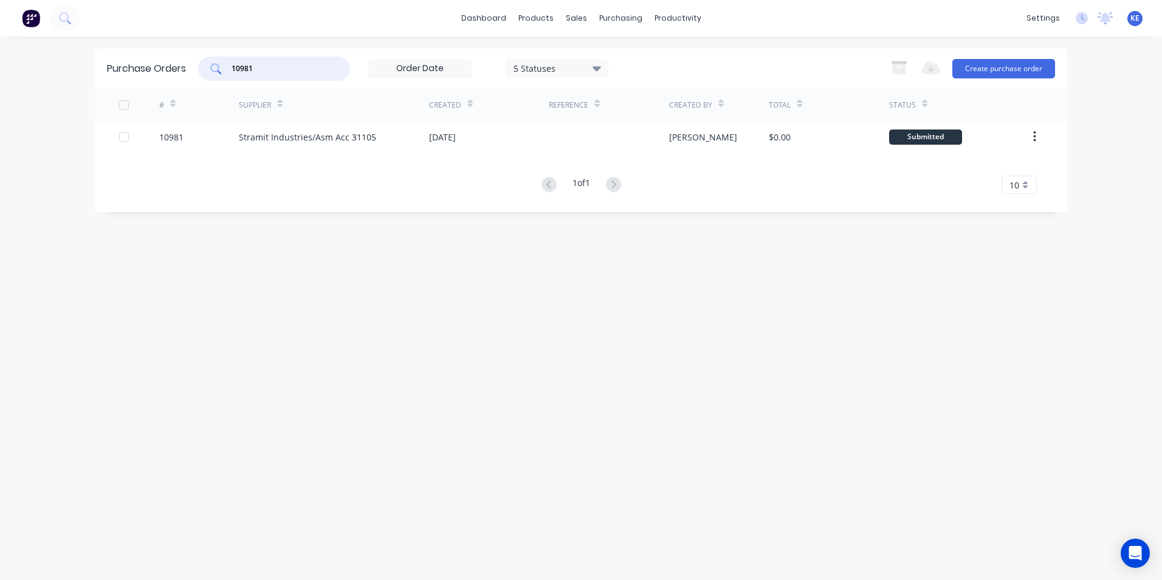
drag, startPoint x: 287, startPoint y: 74, endPoint x: 191, endPoint y: 74, distance: 95.4
click at [191, 74] on div "Purchase Orders 10981 5 Statuses 5 Statuses Export to Excel (XLSX) Create purch…" at bounding box center [581, 69] width 972 height 40
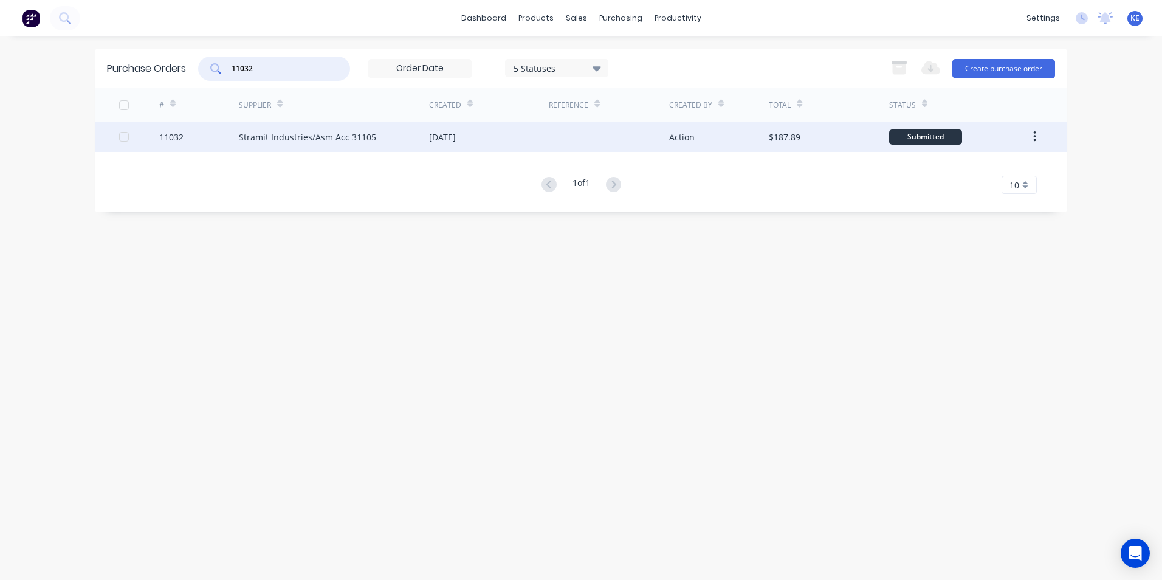
type input "11032"
click at [199, 140] on div "11032" at bounding box center [199, 137] width 80 height 30
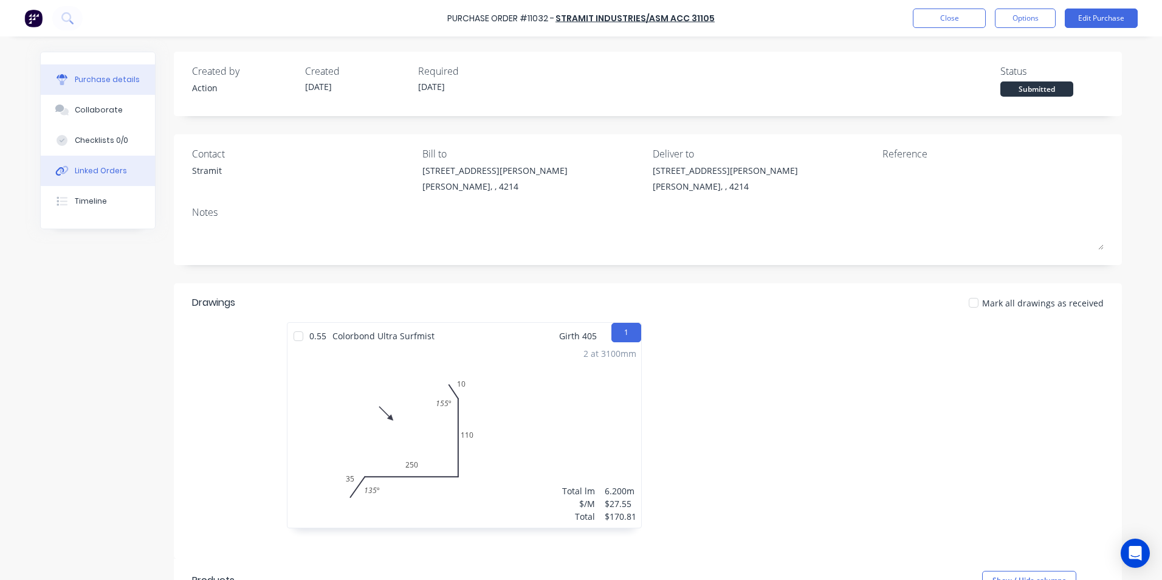
click at [82, 176] on button "Linked Orders" at bounding box center [98, 171] width 114 height 30
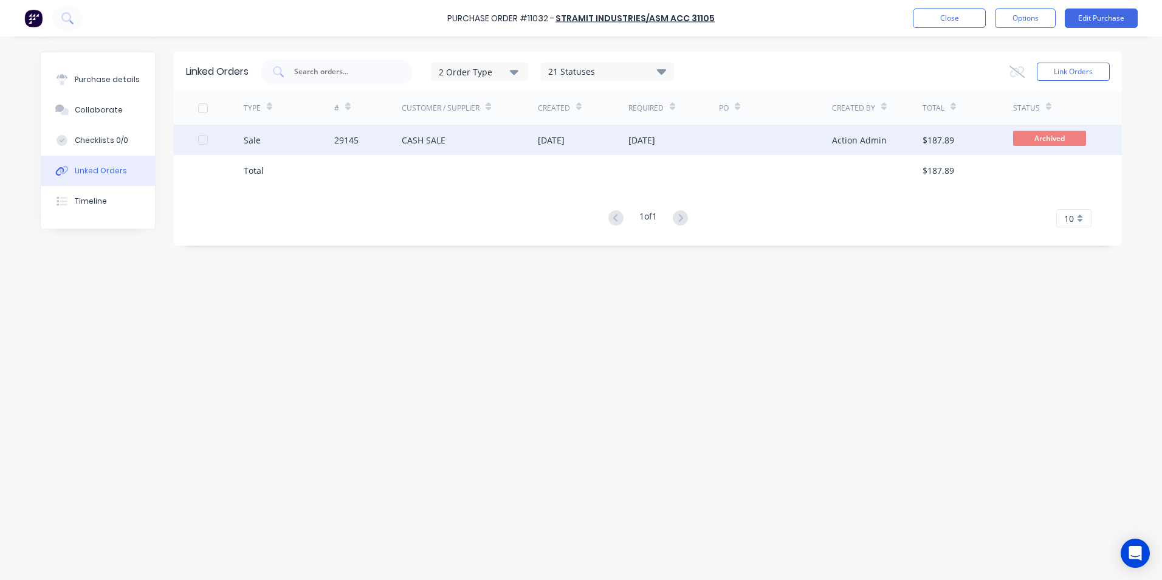
click at [300, 132] on div "Sale" at bounding box center [289, 140] width 91 height 30
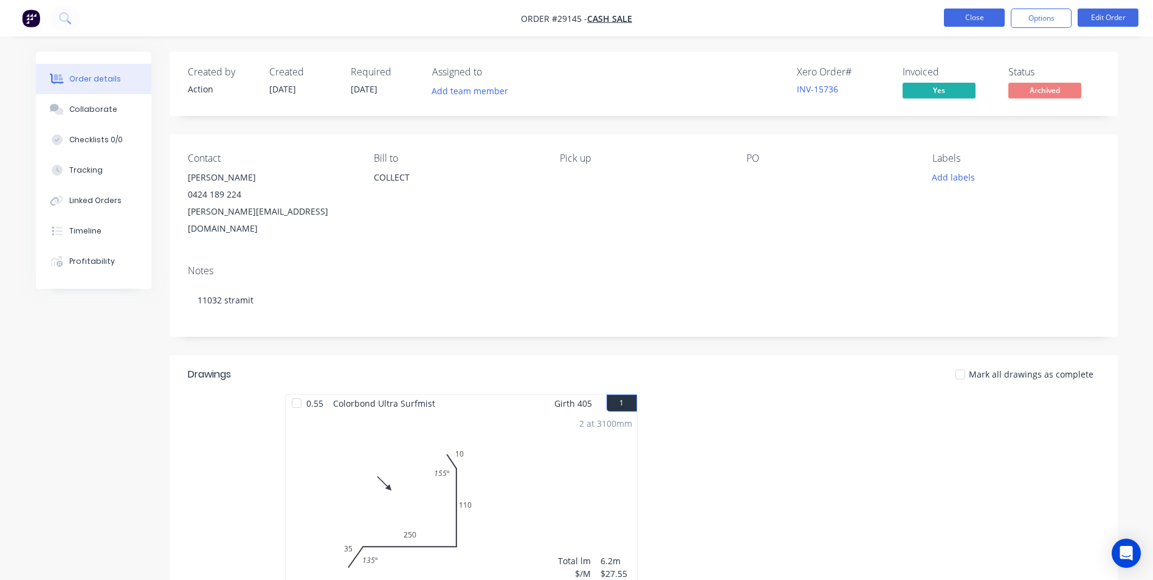
click at [978, 20] on button "Close" at bounding box center [974, 18] width 61 height 18
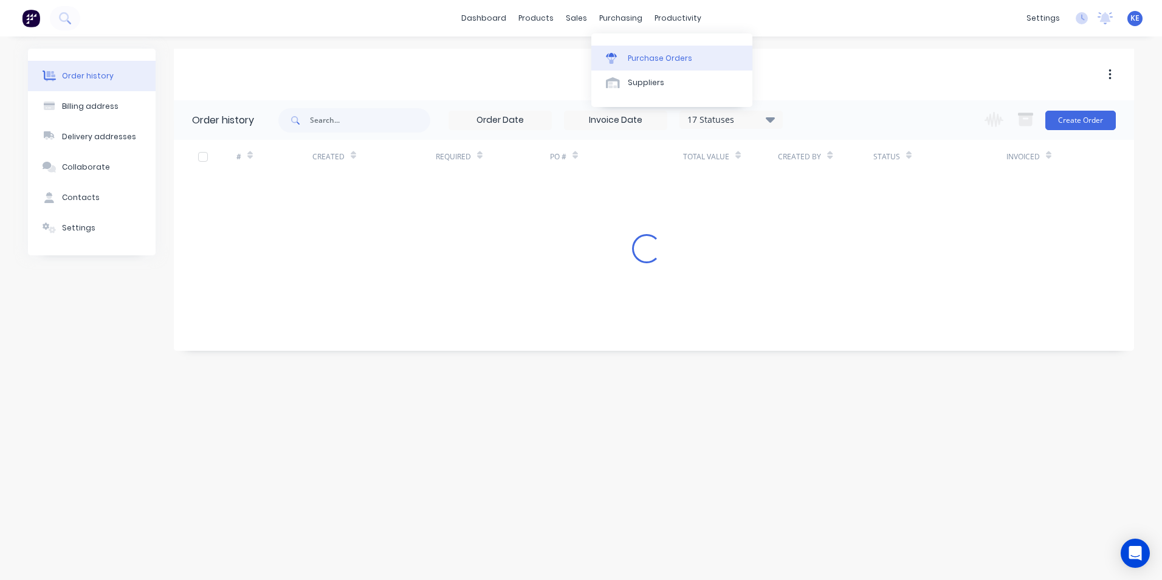
click at [636, 60] on div "Purchase Orders" at bounding box center [660, 58] width 64 height 11
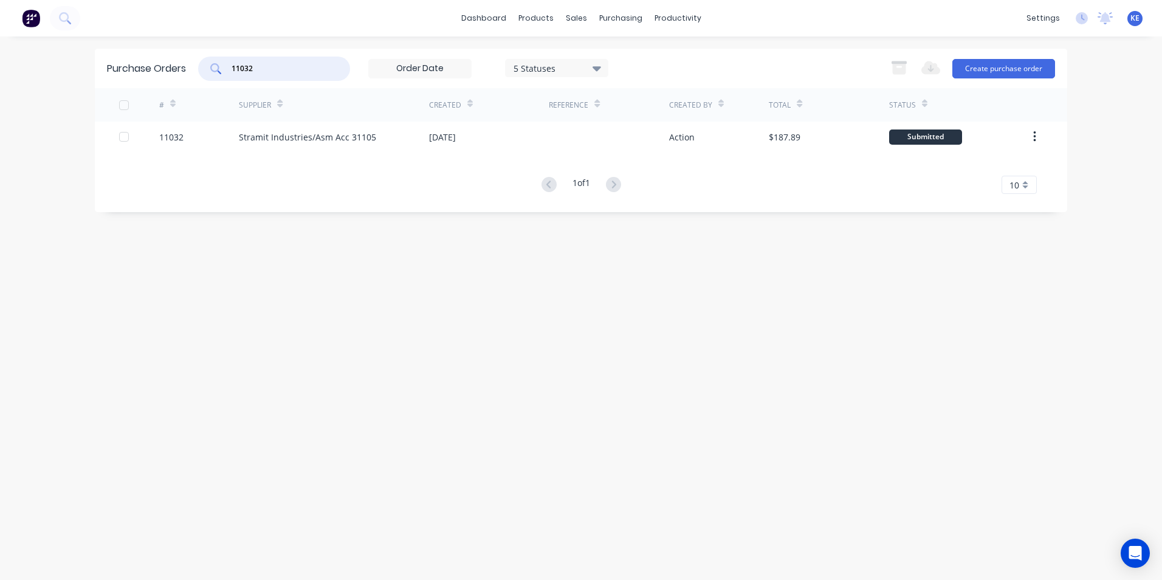
drag, startPoint x: 264, startPoint y: 71, endPoint x: 183, endPoint y: 69, distance: 80.9
click at [183, 69] on div "Purchase Orders 11032 5 Statuses 5 Statuses Export to Excel (XLSX) Create purch…" at bounding box center [581, 69] width 972 height 40
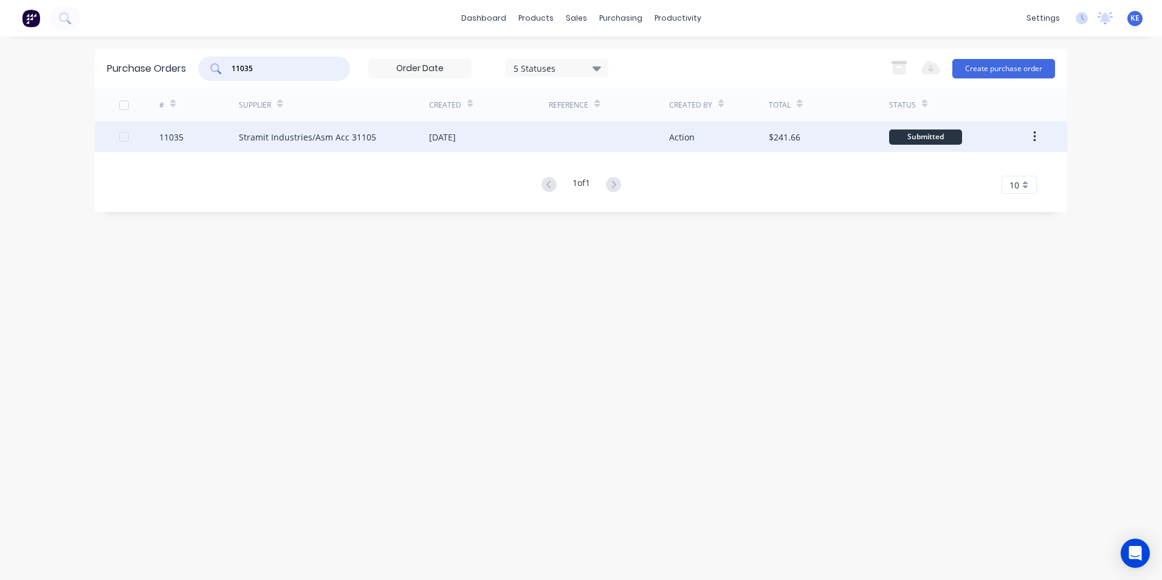
type input "11035"
click at [204, 140] on div "11035" at bounding box center [199, 137] width 80 height 30
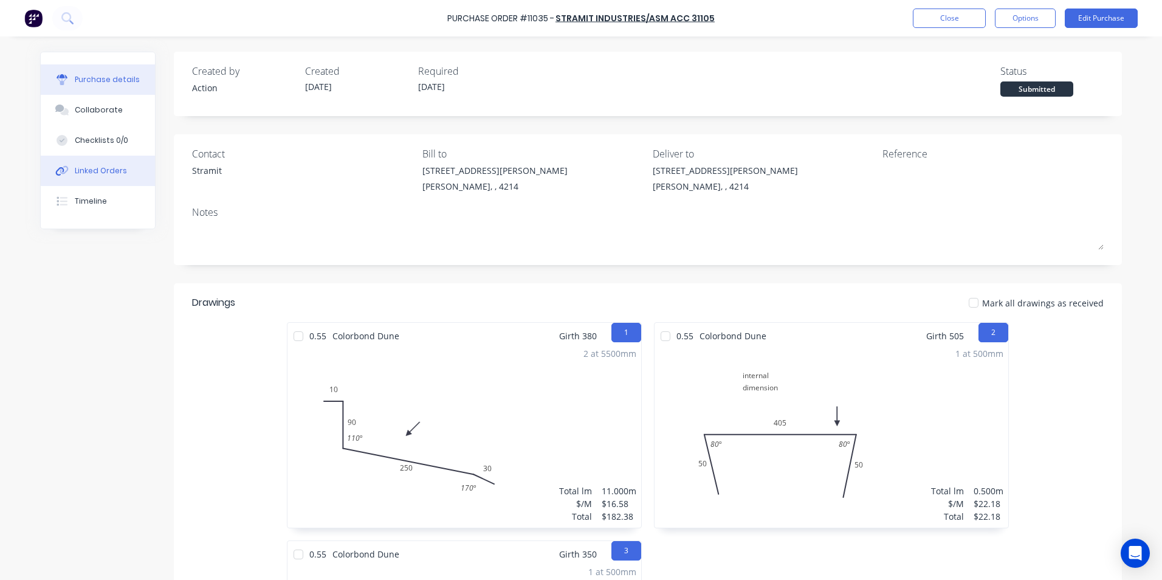
click at [80, 168] on div "Linked Orders" at bounding box center [101, 170] width 52 height 11
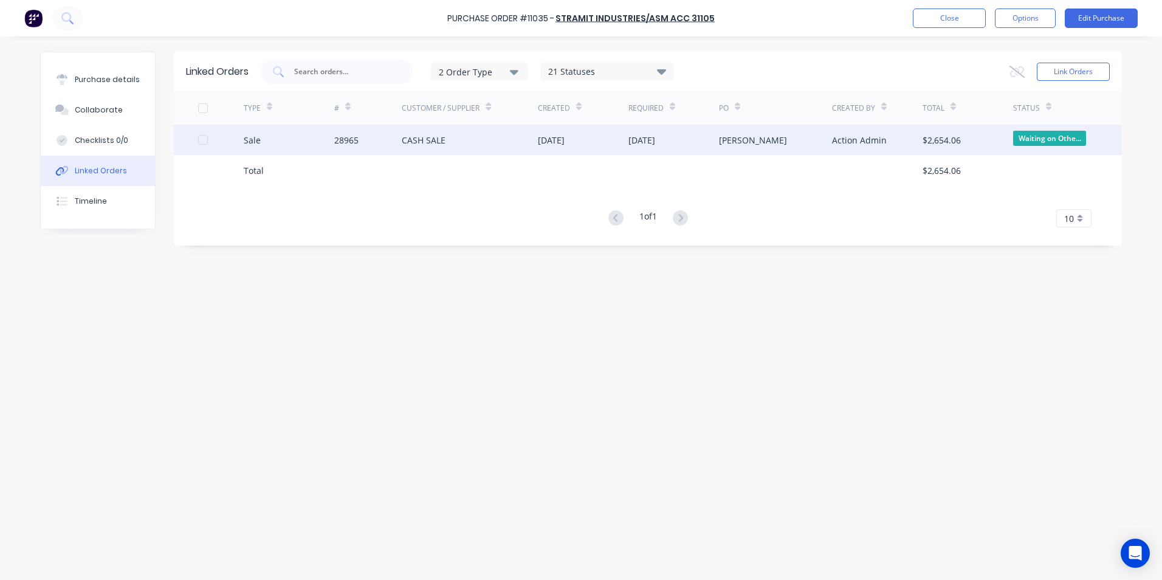
click at [286, 146] on div "Sale" at bounding box center [289, 140] width 91 height 30
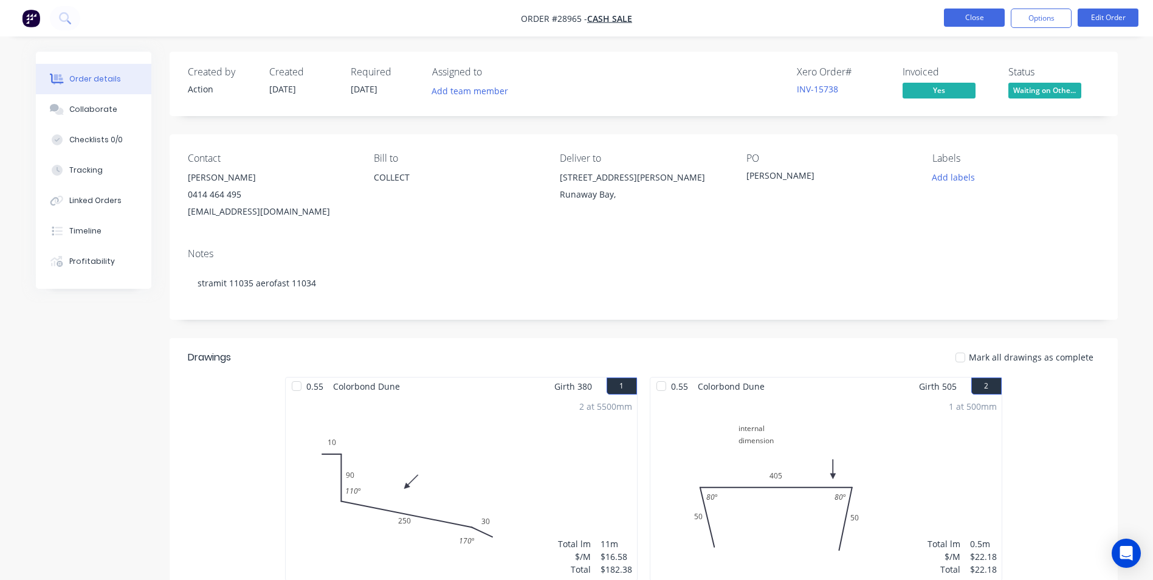
click at [955, 18] on button "Close" at bounding box center [974, 18] width 61 height 18
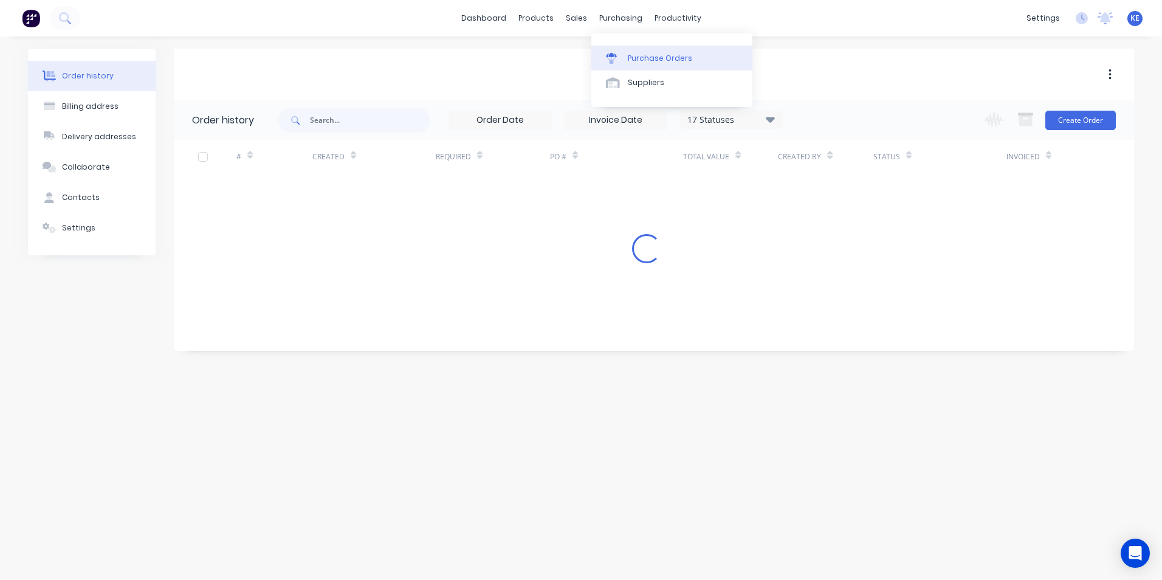
click at [648, 55] on div "Purchase Orders" at bounding box center [660, 58] width 64 height 11
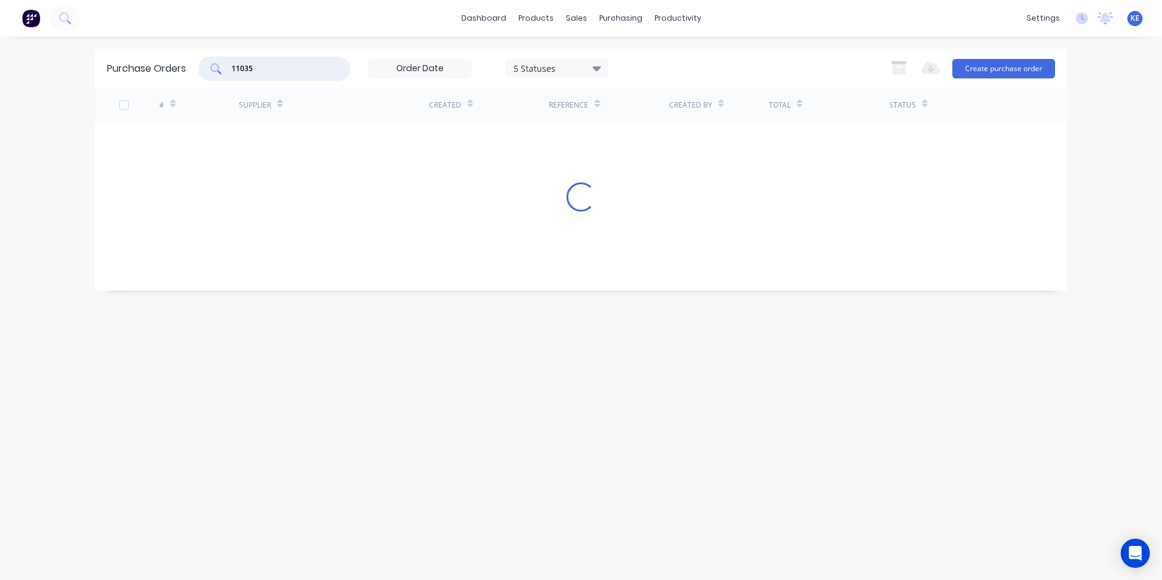
drag, startPoint x: 272, startPoint y: 71, endPoint x: 192, endPoint y: 71, distance: 80.2
click at [192, 71] on div "Purchase Orders 11035 5 Statuses 5 Statuses Export to Excel (XLSX) Create purch…" at bounding box center [581, 69] width 972 height 40
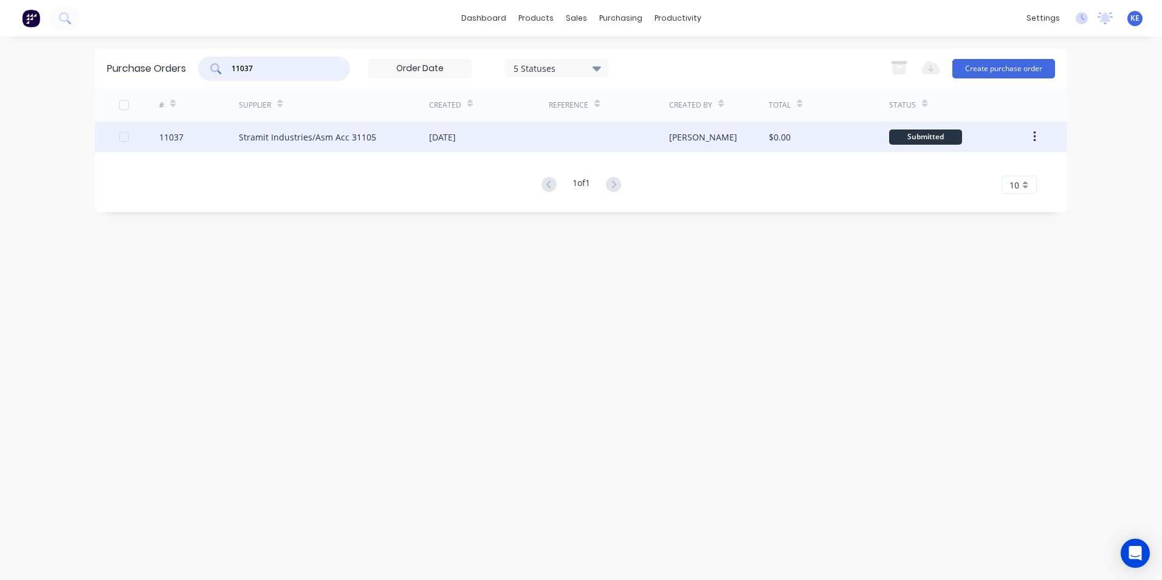
type input "11037"
click at [194, 142] on div "11037" at bounding box center [199, 137] width 80 height 30
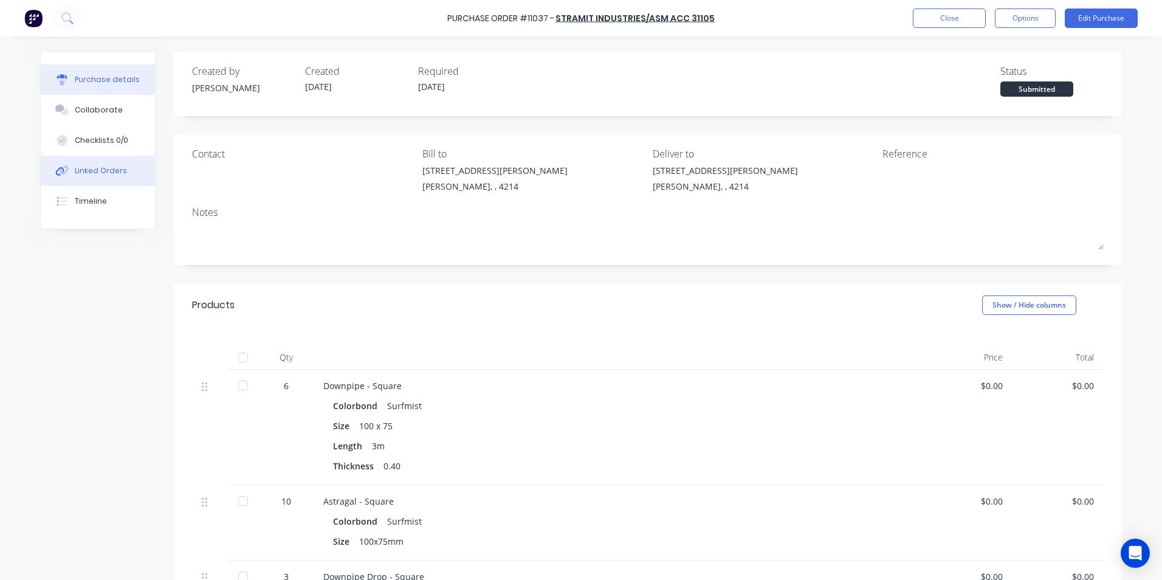
click at [88, 181] on button "Linked Orders" at bounding box center [98, 171] width 114 height 30
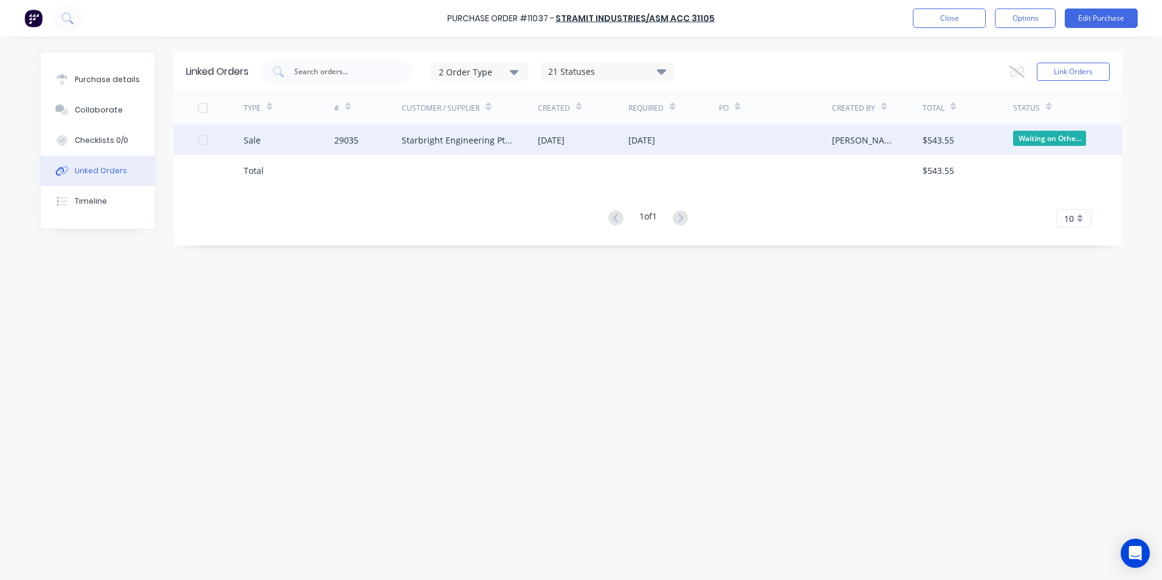
click at [331, 145] on div "Sale" at bounding box center [289, 140] width 91 height 30
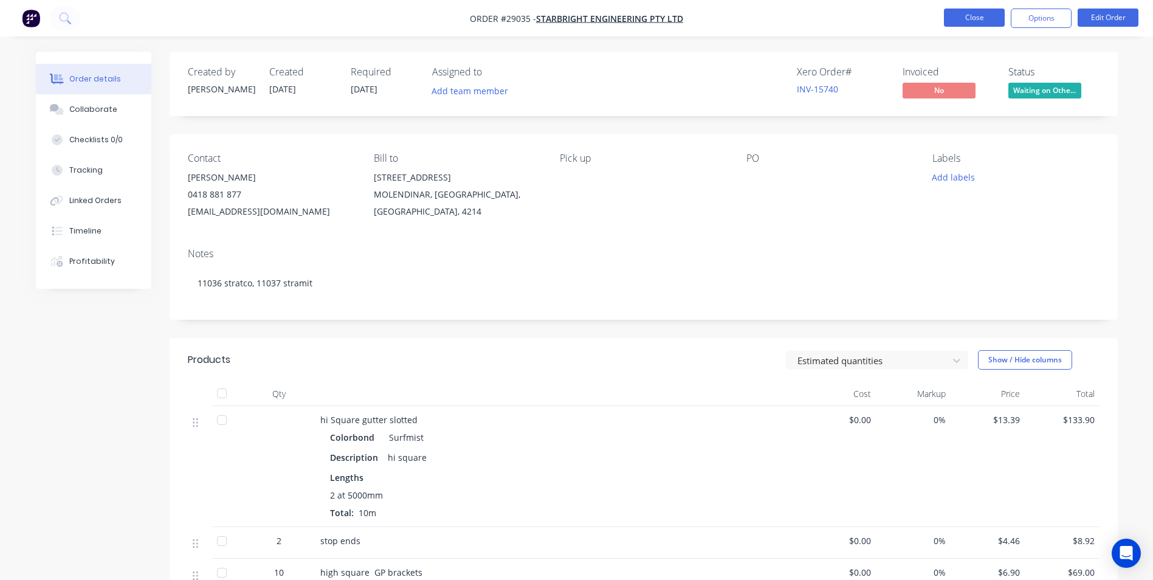
click at [976, 12] on button "Close" at bounding box center [974, 18] width 61 height 18
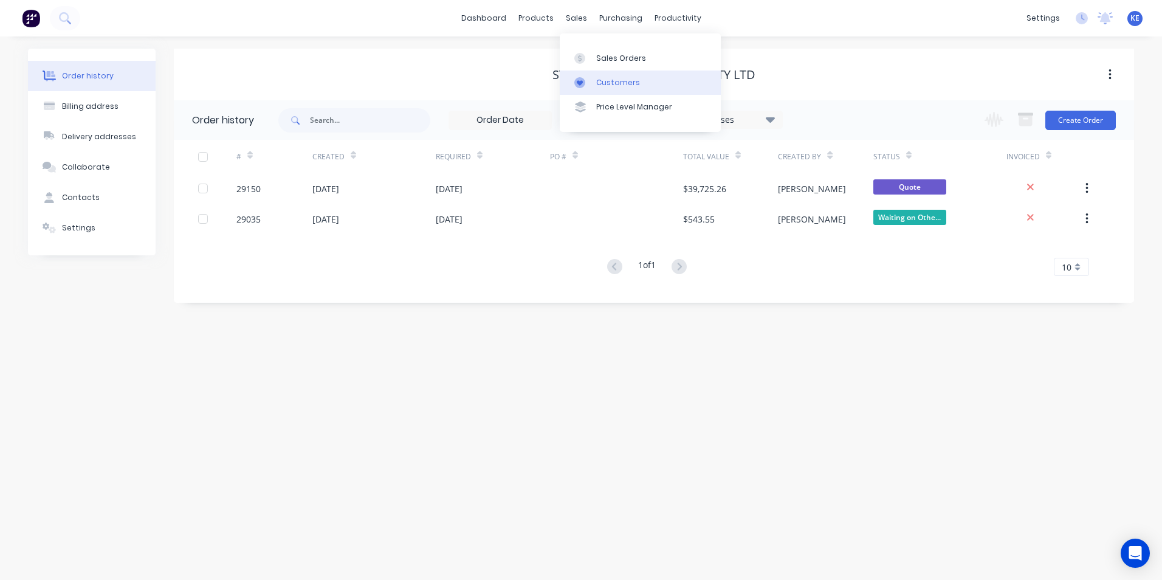
click at [595, 81] on link "Customers" at bounding box center [640, 83] width 161 height 24
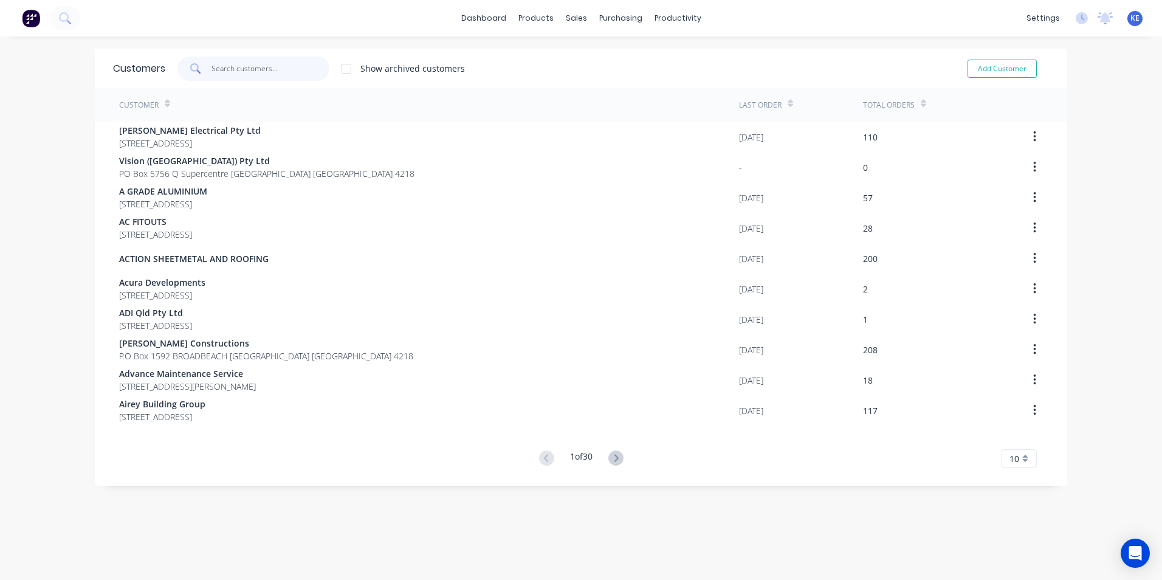
click at [270, 72] on input "text" at bounding box center [271, 69] width 119 height 24
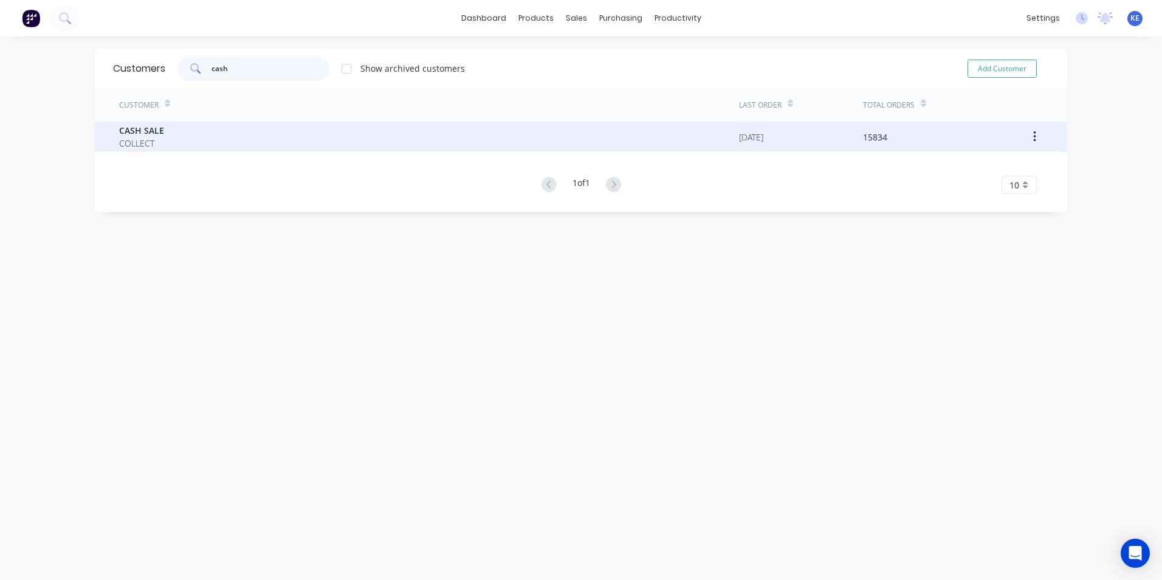
type input "cash"
click at [248, 137] on div "CASH SALE COLLECT" at bounding box center [429, 137] width 620 height 30
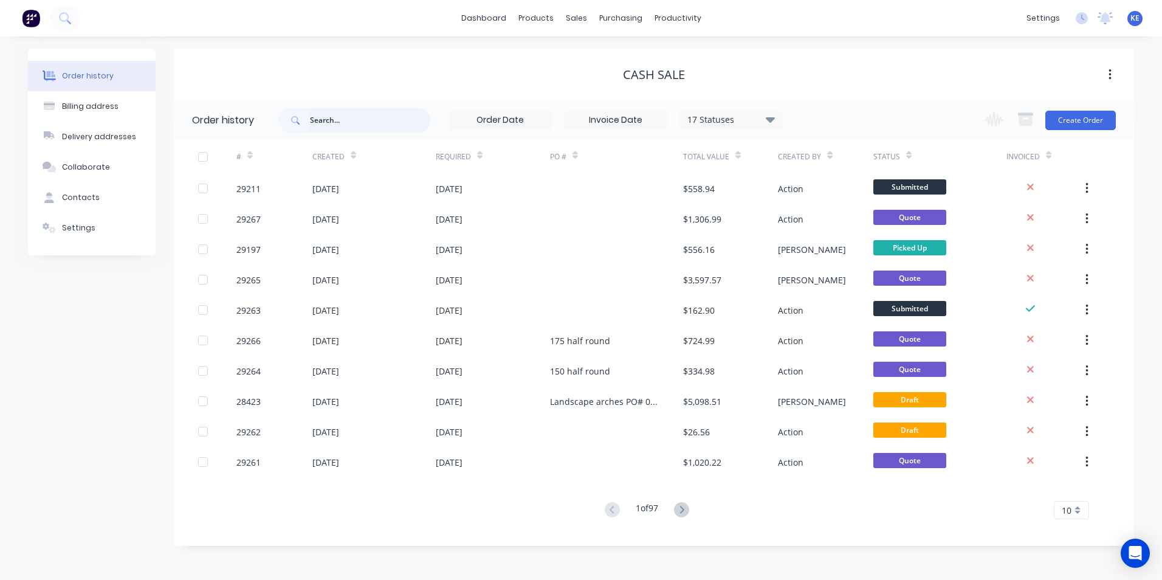
click at [348, 124] on input "text" at bounding box center [370, 120] width 120 height 24
type input "29197"
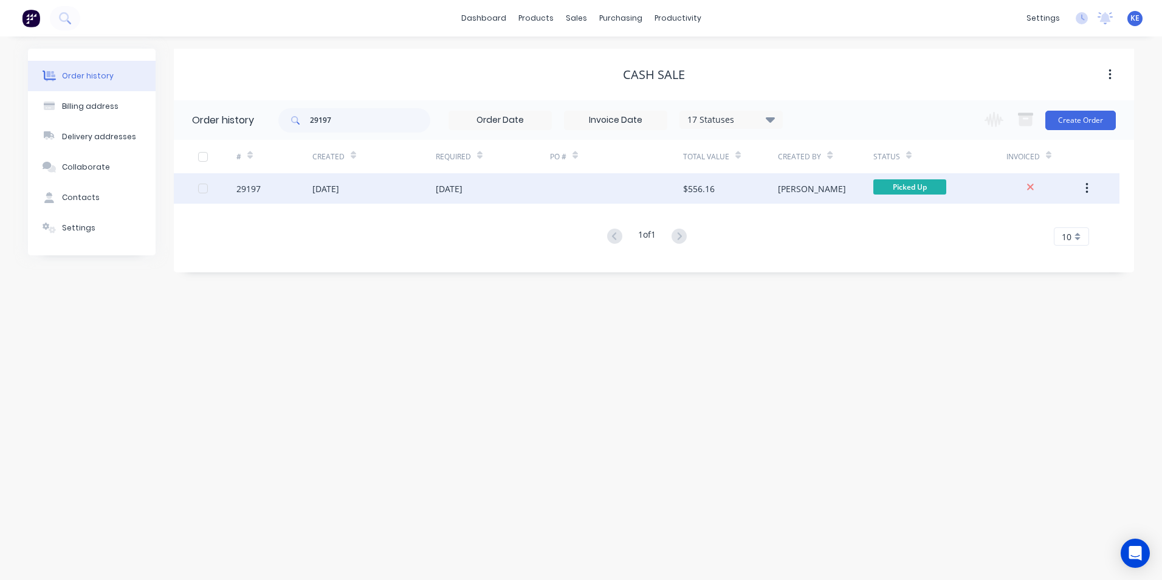
click at [283, 201] on div "29197" at bounding box center [274, 188] width 76 height 30
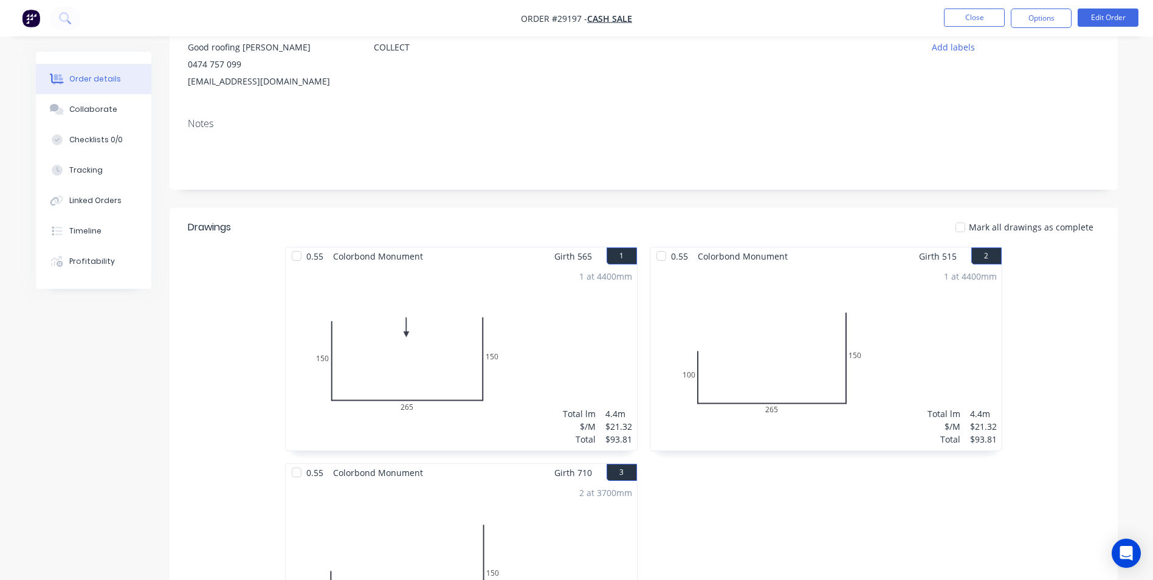
scroll to position [122, 0]
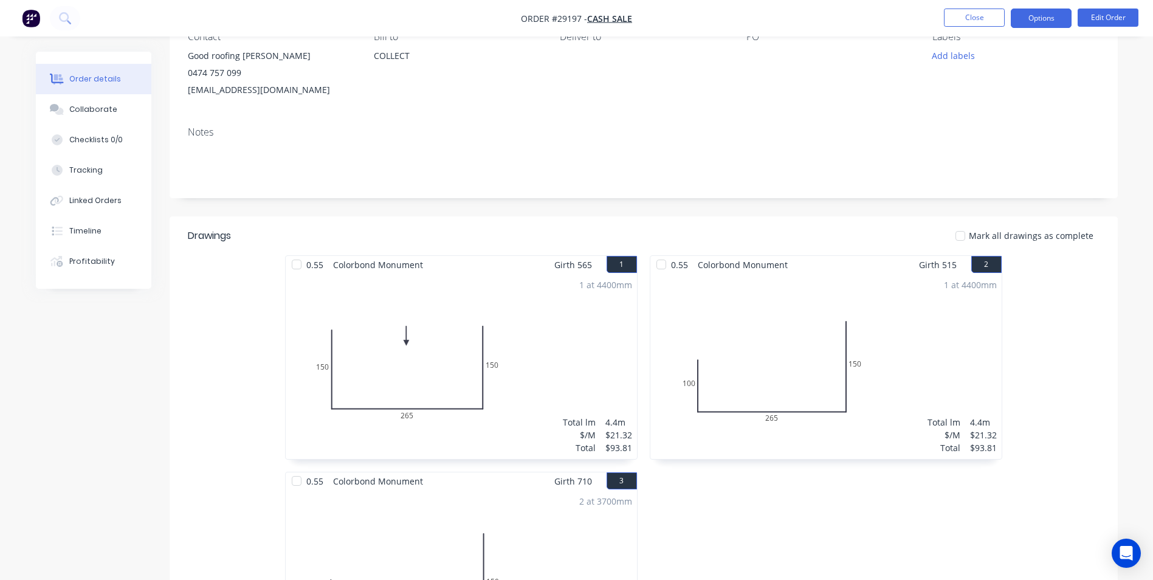
click at [1022, 19] on button "Options" at bounding box center [1041, 18] width 61 height 19
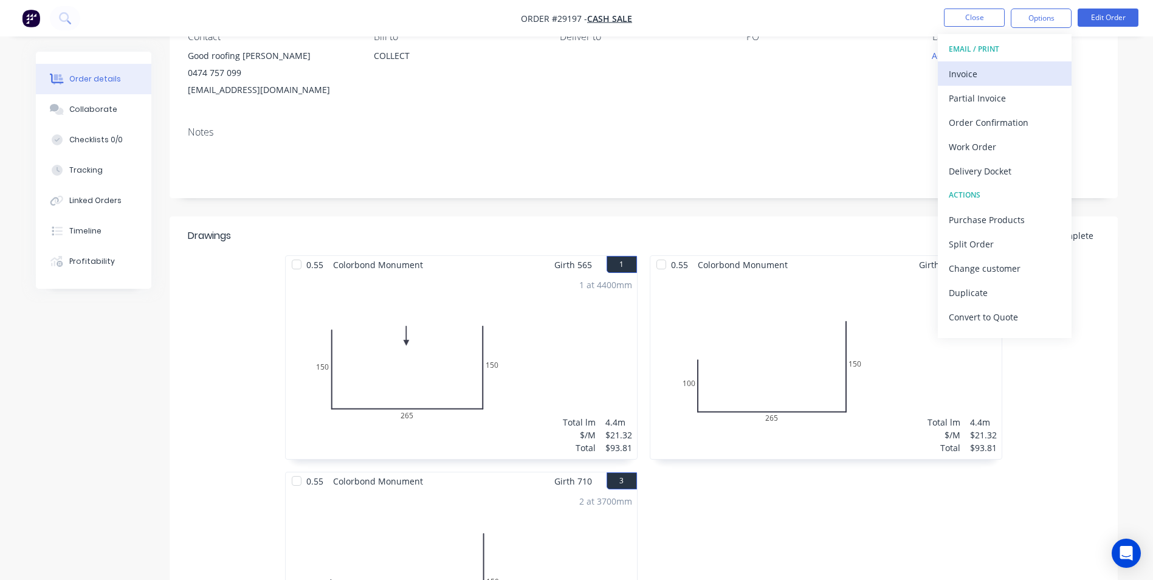
click at [965, 71] on div "Invoice" at bounding box center [1005, 74] width 112 height 18
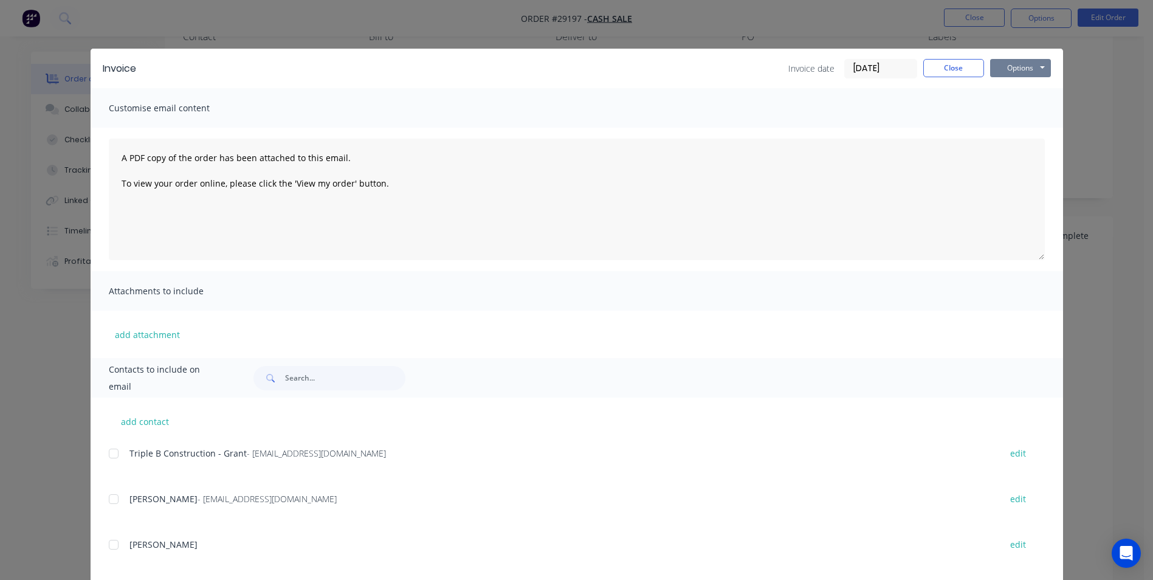
click at [1020, 68] on button "Options" at bounding box center [1020, 68] width 61 height 18
click at [1015, 114] on button "Print" at bounding box center [1029, 110] width 78 height 20
click at [955, 67] on button "Close" at bounding box center [953, 68] width 61 height 18
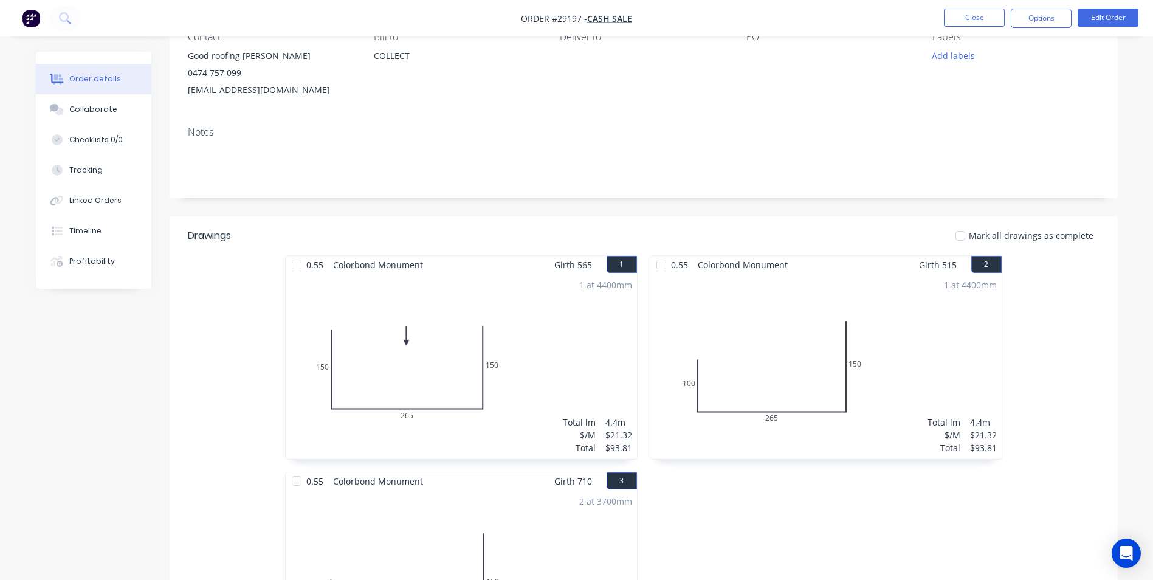
scroll to position [0, 0]
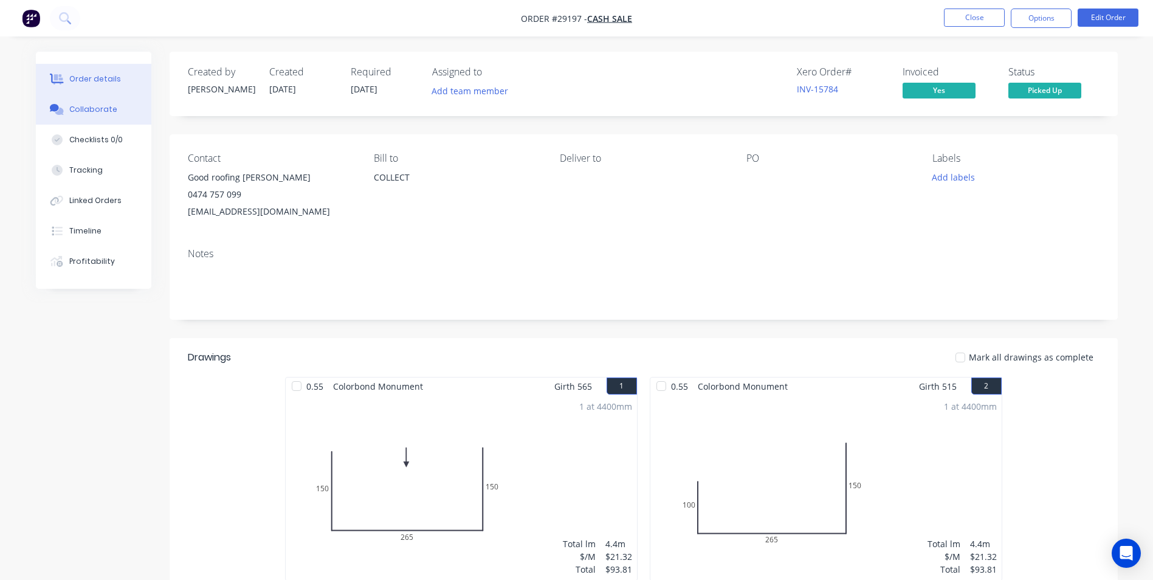
click at [91, 109] on div "Collaborate" at bounding box center [93, 109] width 48 height 11
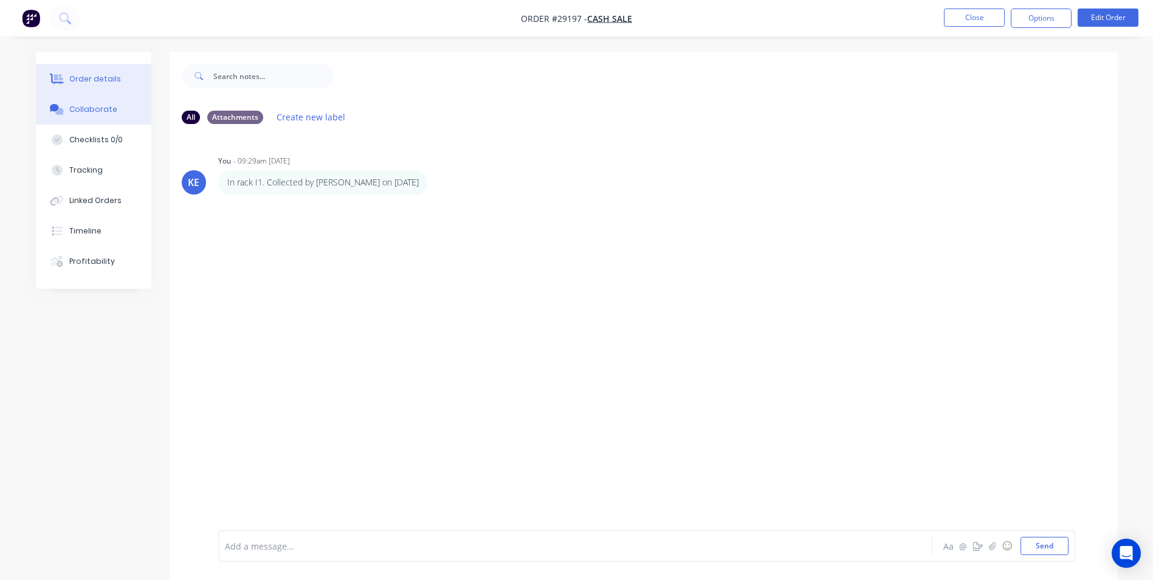
click at [85, 87] on button "Order details" at bounding box center [93, 79] width 115 height 30
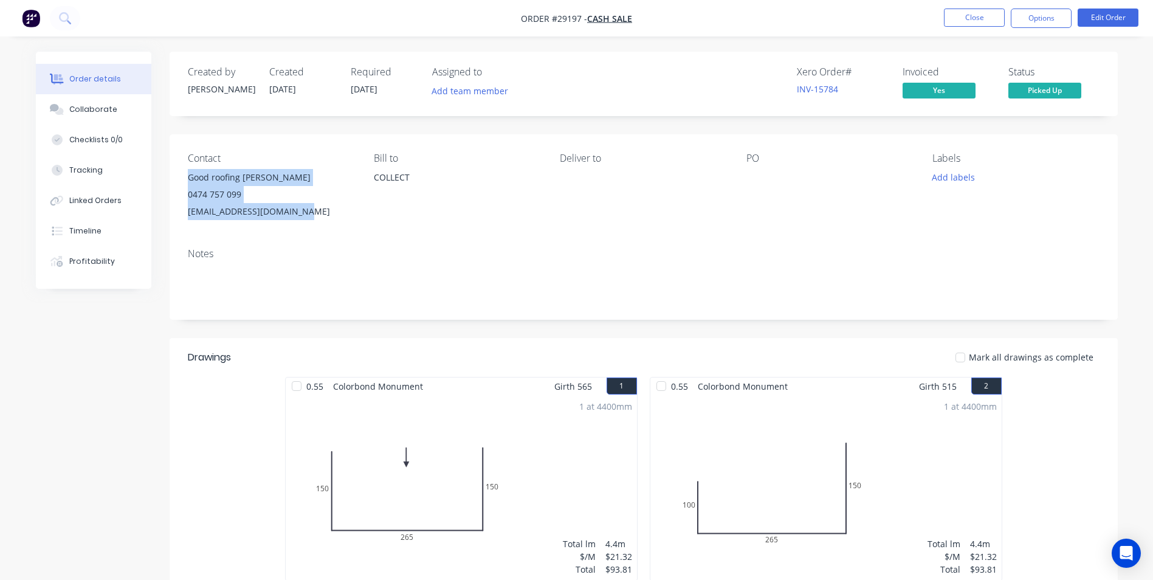
drag, startPoint x: 188, startPoint y: 179, endPoint x: 312, endPoint y: 212, distance: 127.8
click at [312, 212] on div "Good roofing jason Brophy 0474 757 099 jasonbrophy777@icloud.com" at bounding box center [271, 194] width 167 height 51
copy div "Good roofing jason Brophy 0474 757 099 jasonbrophy777@icloud.com"
click at [982, 19] on button "Close" at bounding box center [974, 18] width 61 height 18
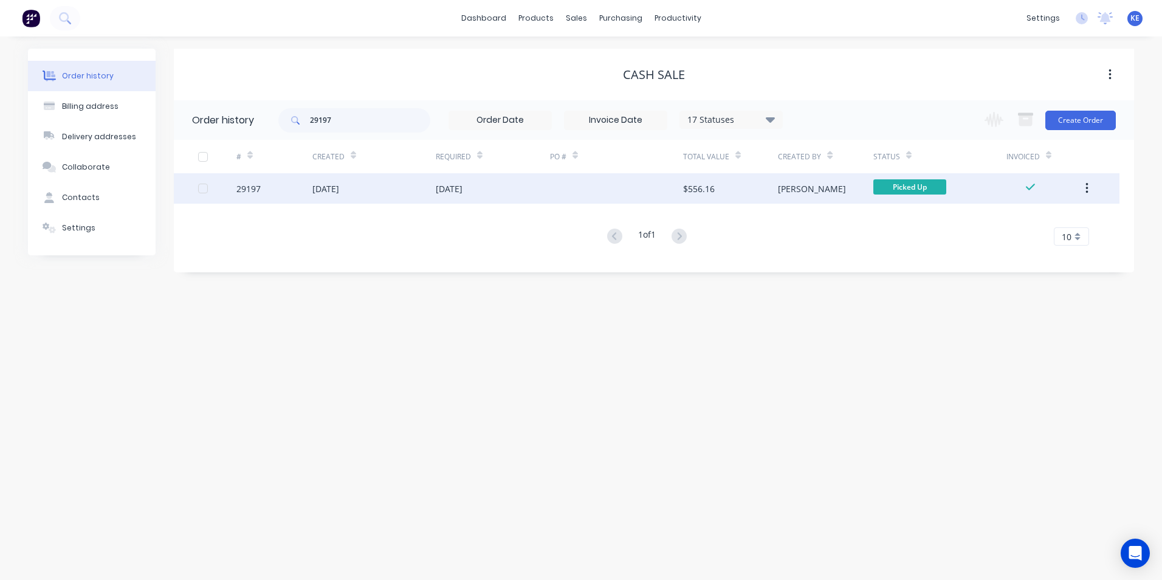
click at [1083, 187] on button "button" at bounding box center [1087, 188] width 29 height 22
click at [1016, 216] on div "Archive" at bounding box center [1044, 221] width 94 height 18
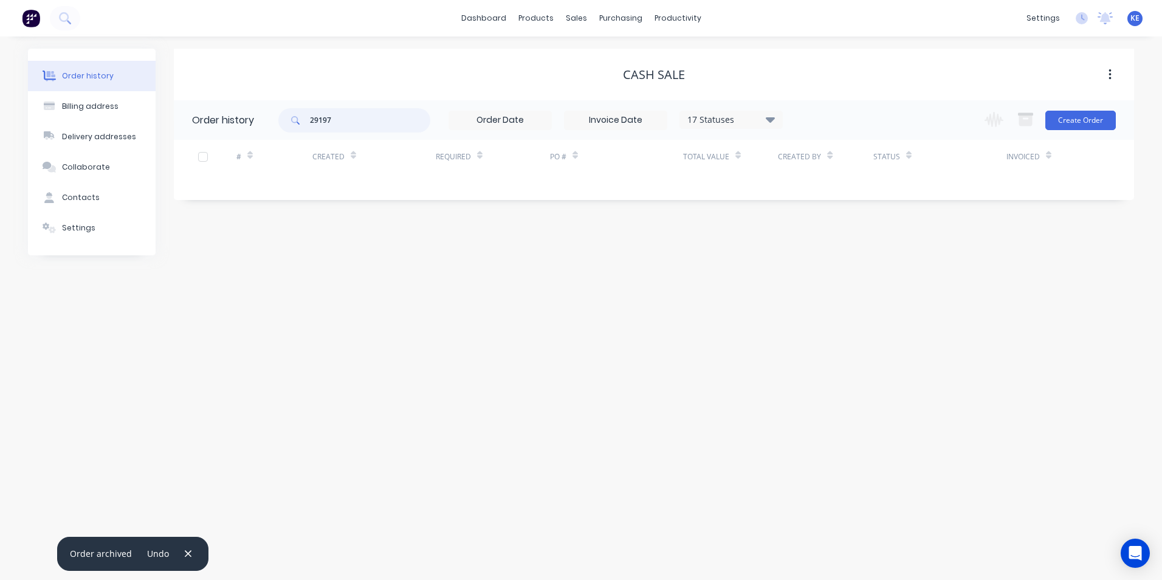
drag, startPoint x: 356, startPoint y: 127, endPoint x: 259, endPoint y: 116, distance: 97.9
click at [259, 116] on header "Order history 29197 17 Statuses Invoice Status Invoiced Not Invoiced Partial Or…" at bounding box center [654, 120] width 960 height 40
type input "29138"
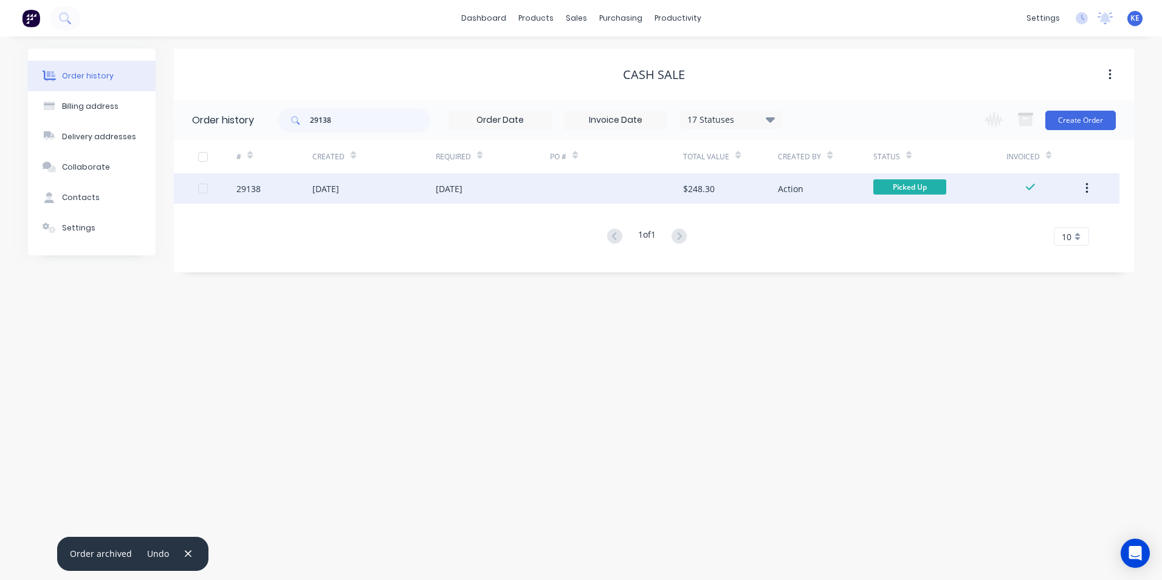
click at [268, 193] on div "29138" at bounding box center [274, 188] width 76 height 30
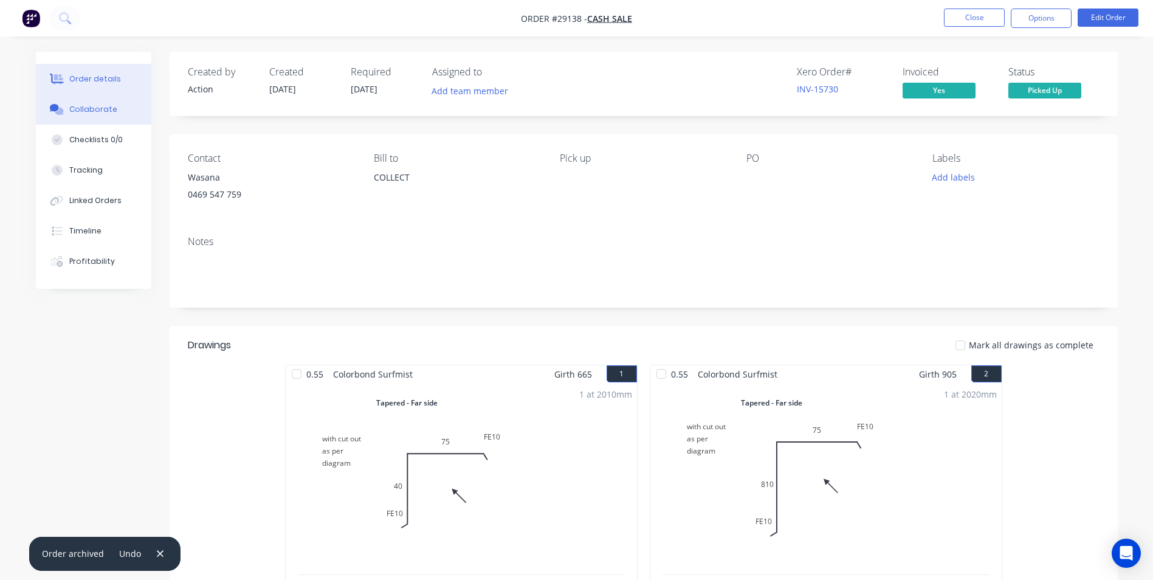
click at [117, 107] on button "Collaborate" at bounding box center [93, 109] width 115 height 30
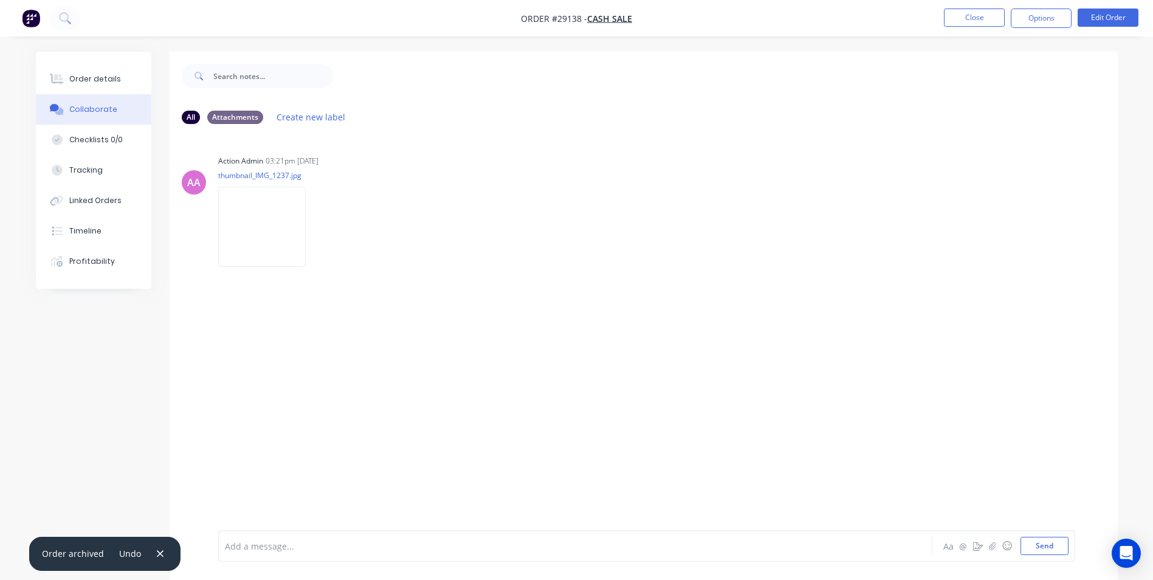
click at [291, 546] on div at bounding box center [541, 546] width 632 height 13
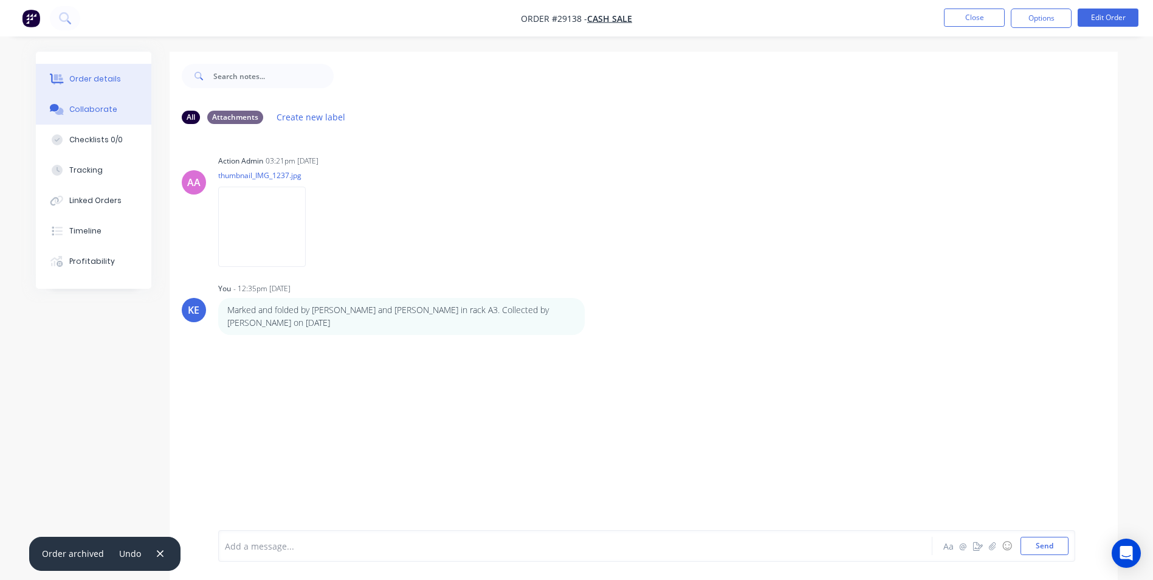
click at [86, 71] on button "Order details" at bounding box center [93, 79] width 115 height 30
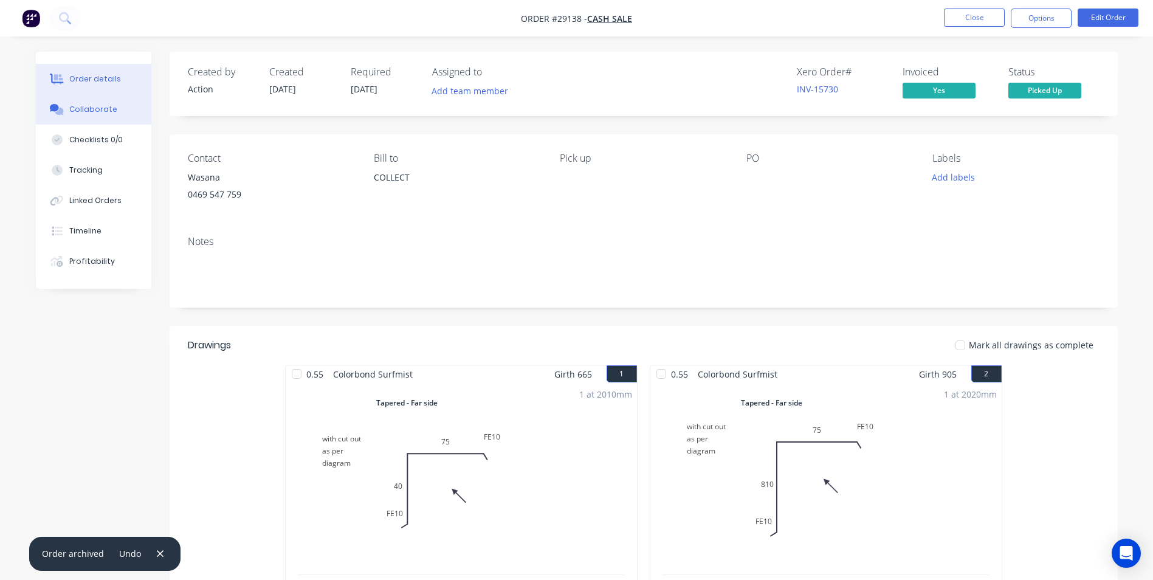
click at [72, 114] on div "Collaborate" at bounding box center [93, 109] width 48 height 11
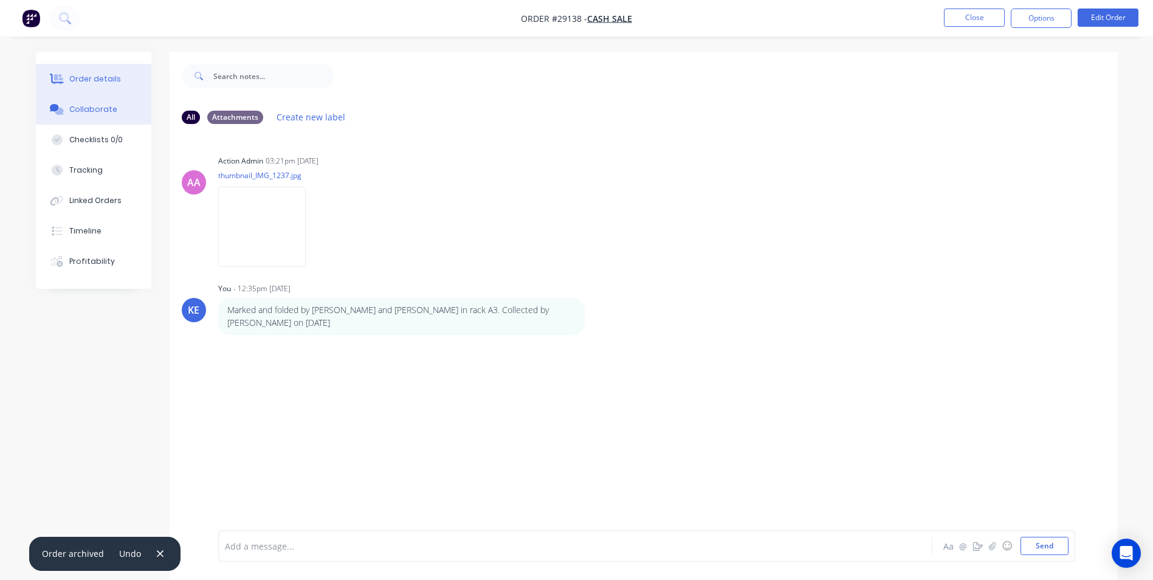
click at [92, 73] on button "Order details" at bounding box center [93, 79] width 115 height 30
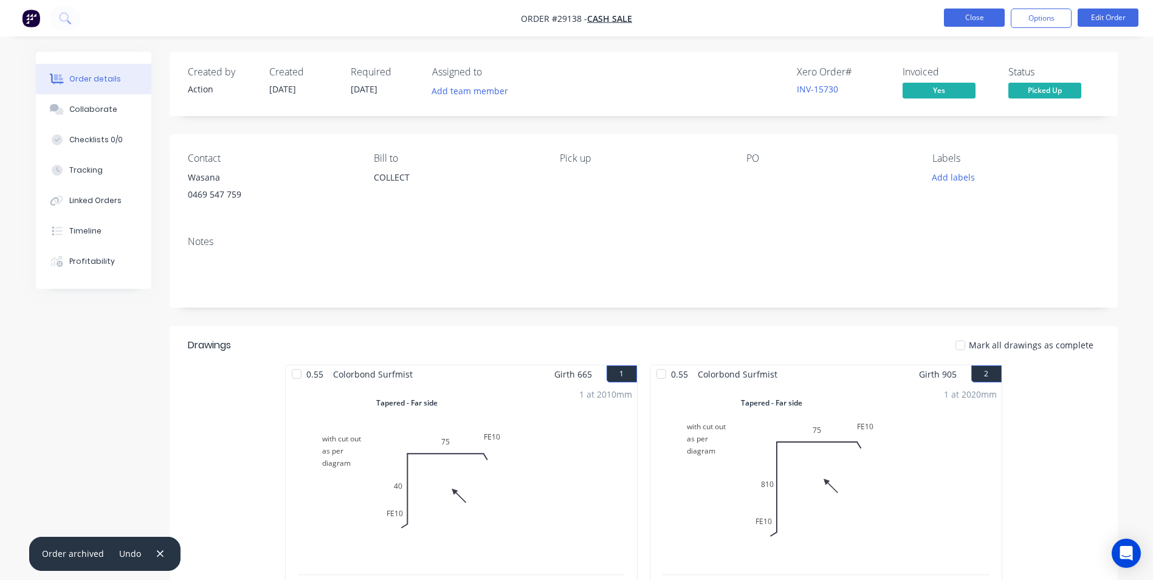
click at [986, 17] on button "Close" at bounding box center [974, 18] width 61 height 18
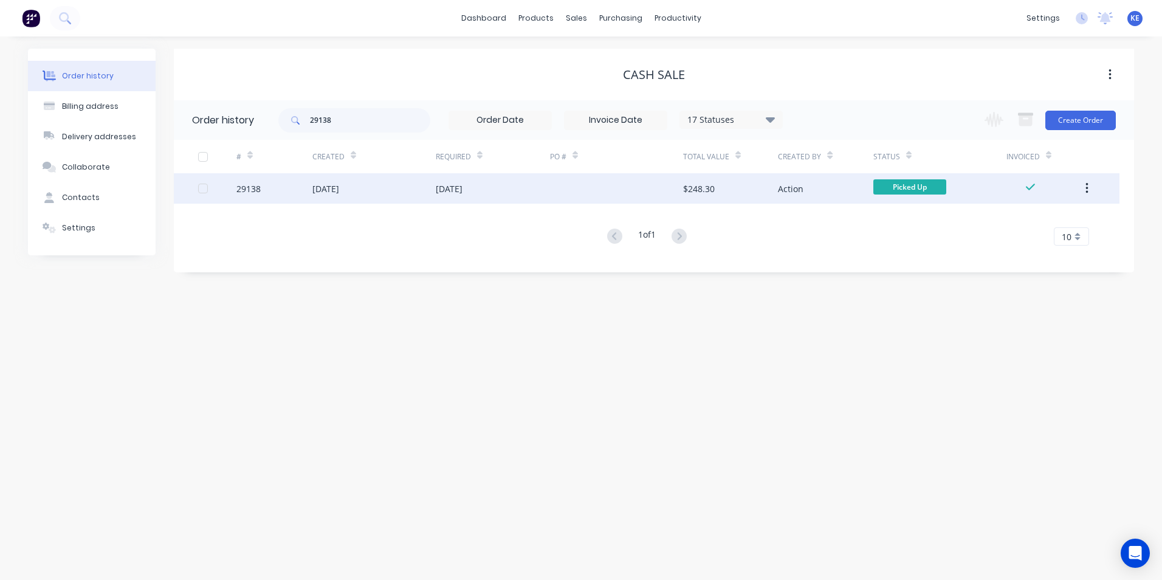
click at [1088, 188] on icon "button" at bounding box center [1086, 188] width 2 height 11
click at [1022, 223] on div "Archive" at bounding box center [1044, 221] width 94 height 18
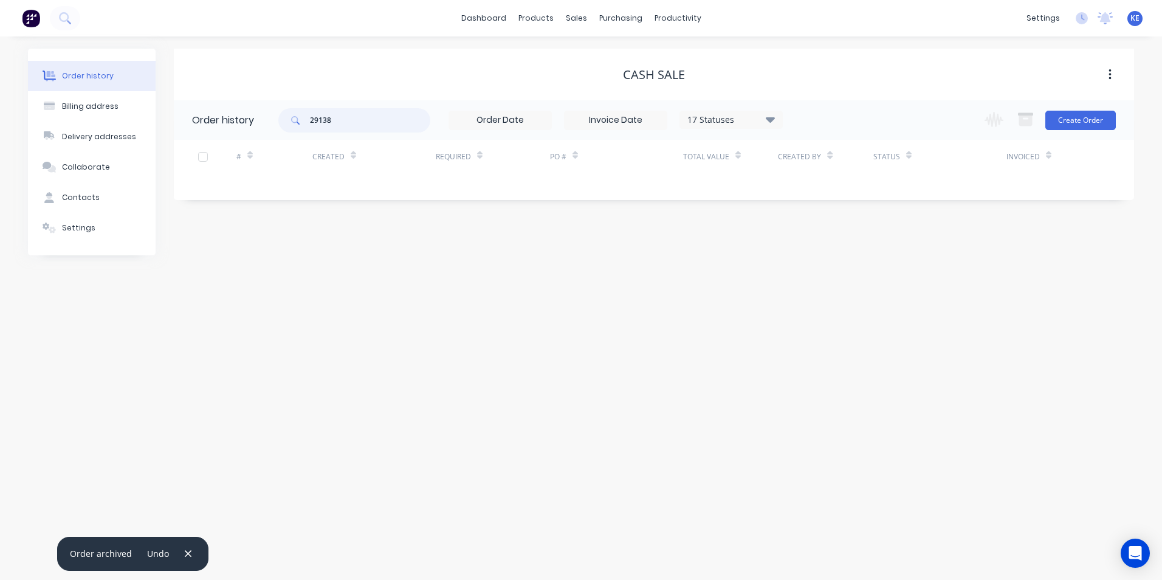
drag, startPoint x: 358, startPoint y: 117, endPoint x: 286, endPoint y: 120, distance: 72.4
click at [286, 120] on div "29138" at bounding box center [354, 120] width 152 height 24
type input "28944"
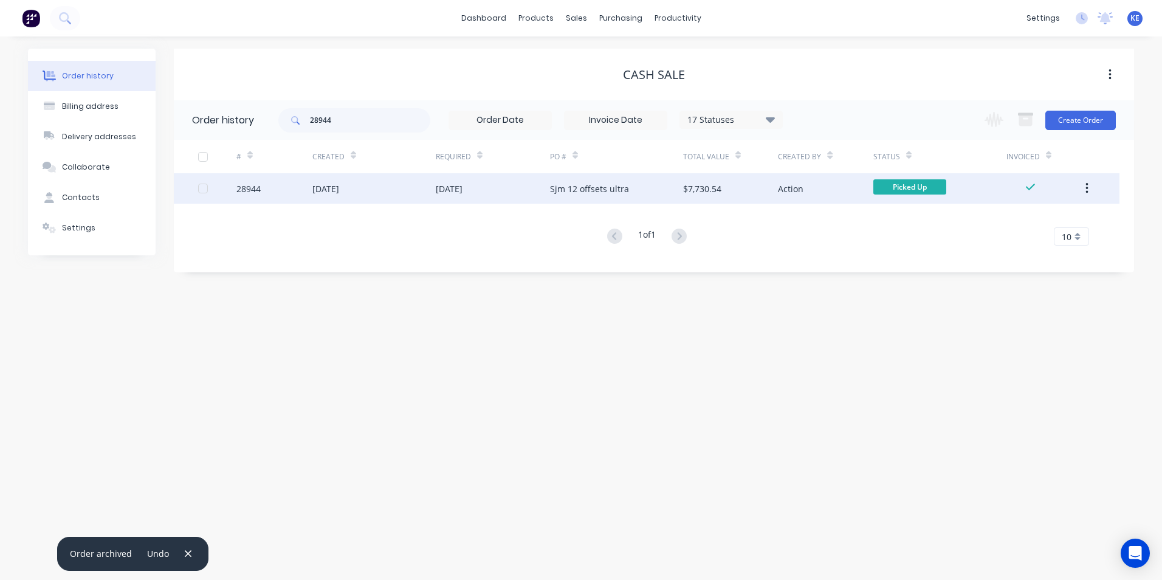
click at [278, 185] on div "28944" at bounding box center [274, 188] width 76 height 30
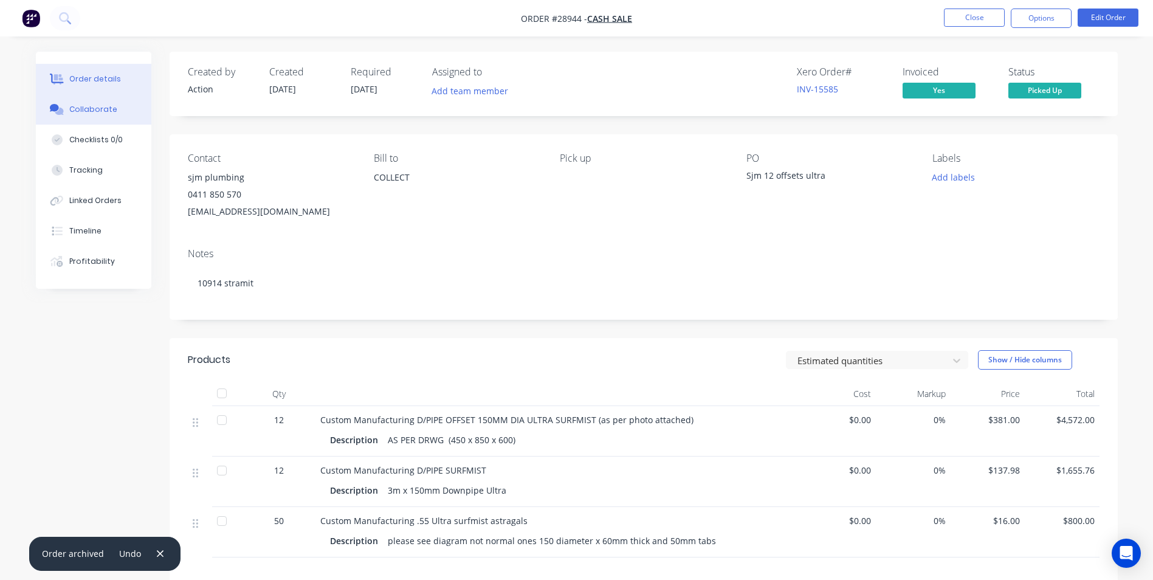
click at [89, 105] on div "Collaborate" at bounding box center [93, 109] width 48 height 11
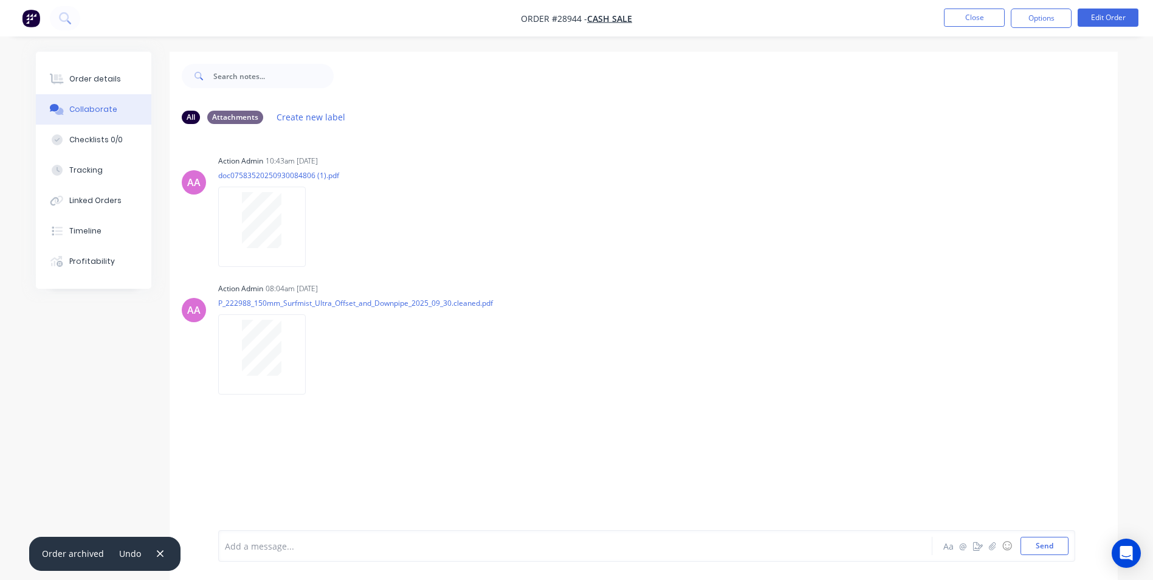
click at [268, 549] on div at bounding box center [541, 546] width 632 height 13
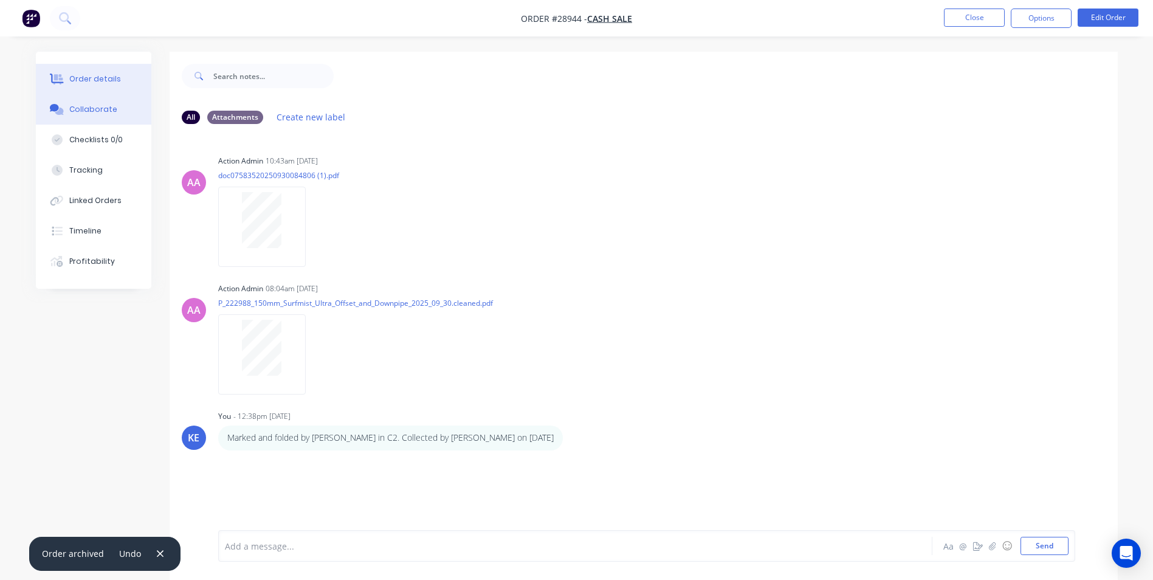
click at [75, 84] on div "Order details" at bounding box center [95, 79] width 52 height 11
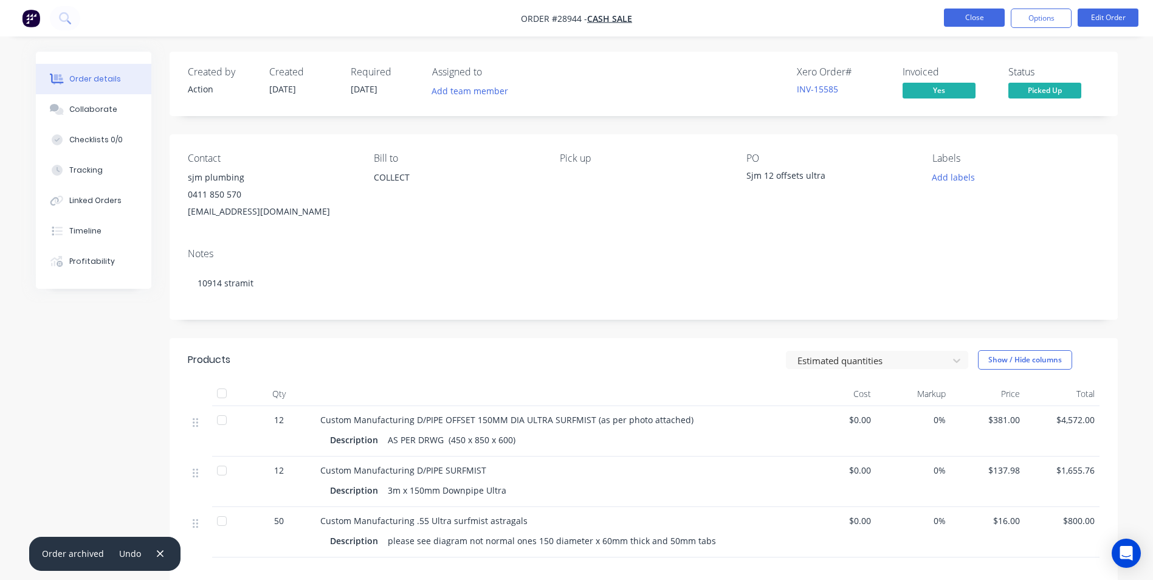
click at [965, 17] on button "Close" at bounding box center [974, 18] width 61 height 18
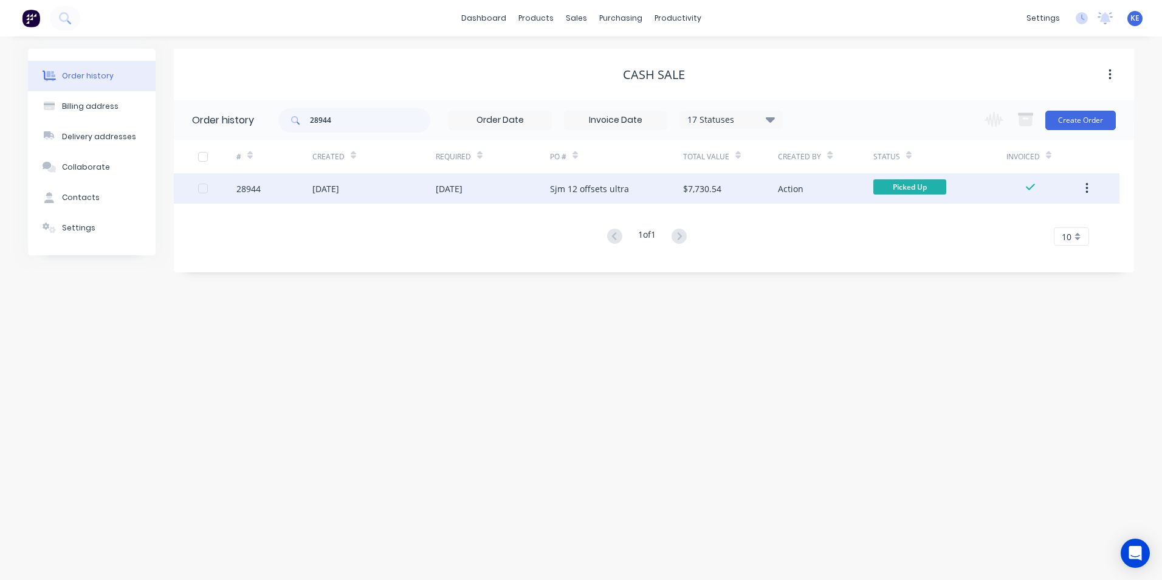
click at [1086, 189] on icon "button" at bounding box center [1086, 188] width 2 height 11
click at [1023, 219] on div "Archive" at bounding box center [1044, 221] width 94 height 18
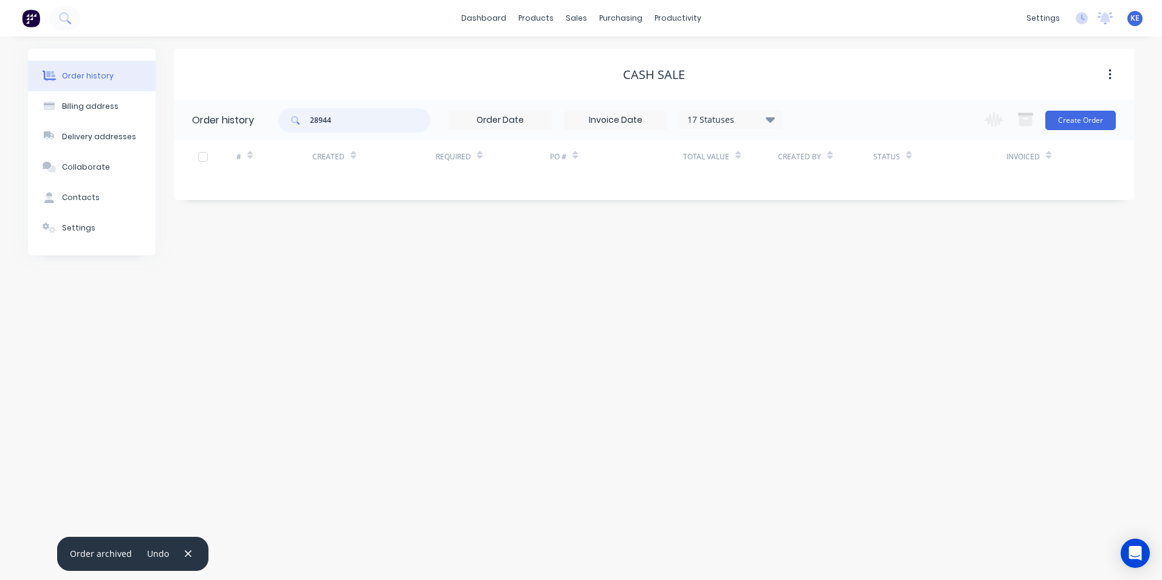
drag, startPoint x: 295, startPoint y: 123, endPoint x: 265, endPoint y: 123, distance: 29.8
click at [265, 123] on header "Order history 28944 17 Statuses Invoice Status Invoiced Not Invoiced Partial Or…" at bounding box center [654, 120] width 960 height 40
type input "29181"
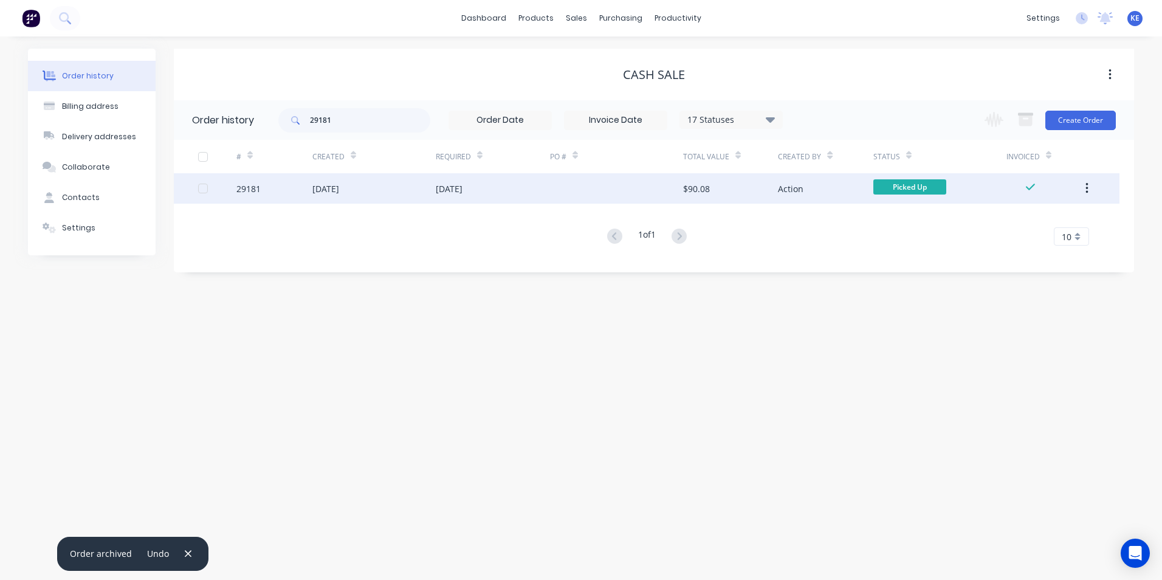
click at [291, 185] on div "29181" at bounding box center [274, 188] width 76 height 30
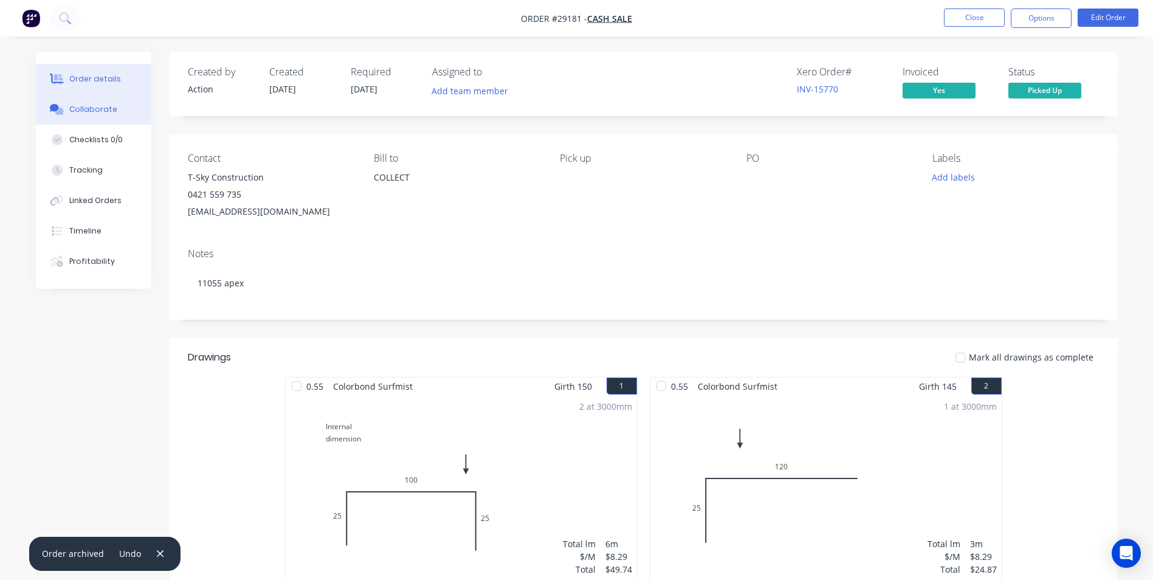
click at [106, 114] on div "Collaborate" at bounding box center [93, 109] width 48 height 11
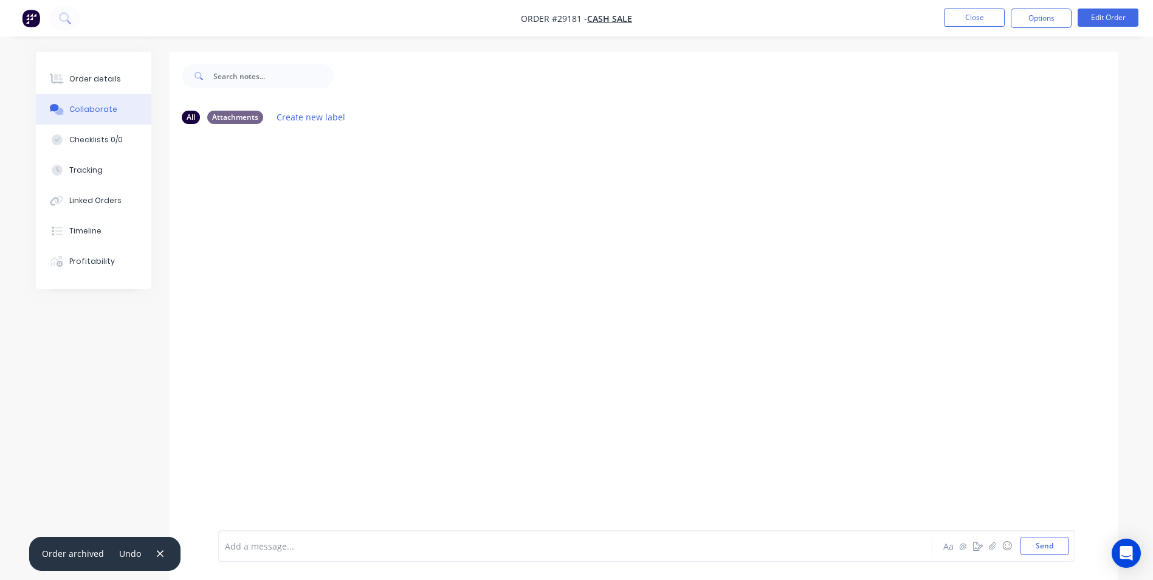
click at [303, 551] on div at bounding box center [541, 546] width 632 height 13
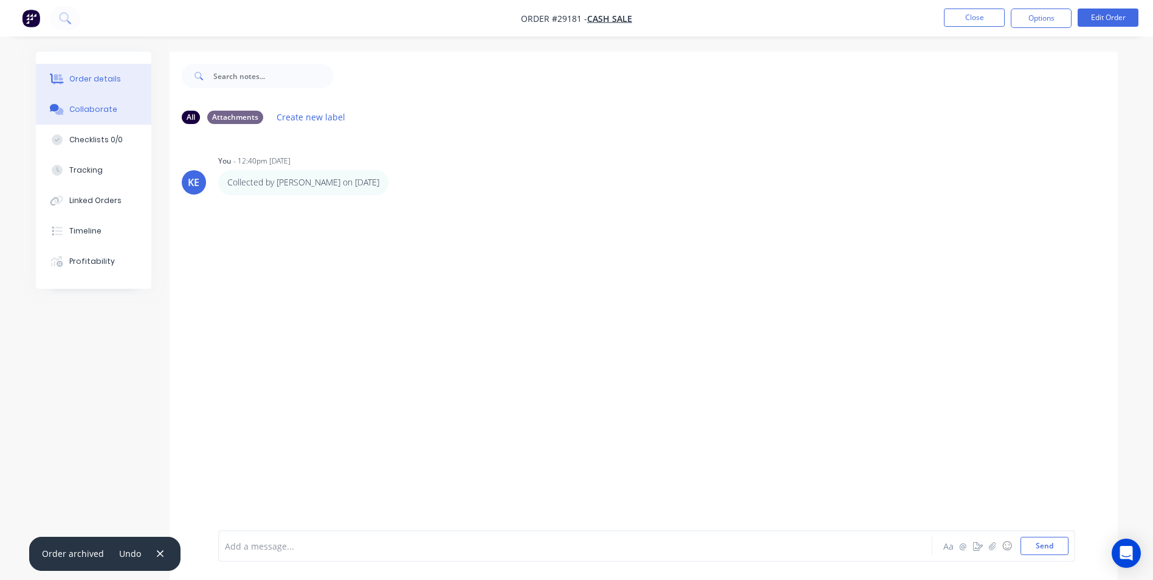
click at [93, 67] on button "Order details" at bounding box center [93, 79] width 115 height 30
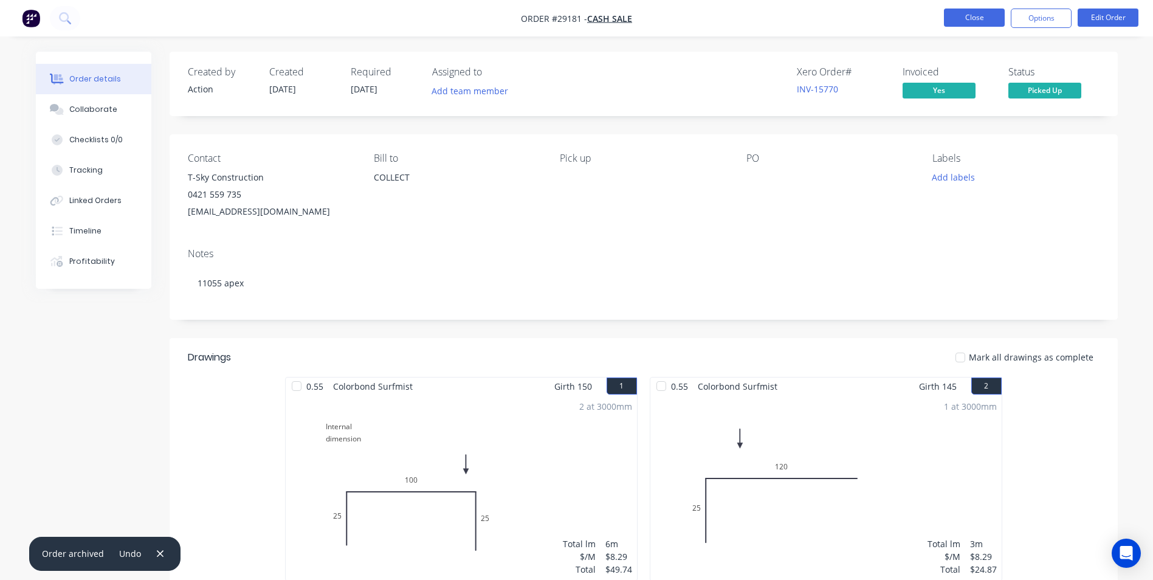
click at [967, 14] on button "Close" at bounding box center [974, 18] width 61 height 18
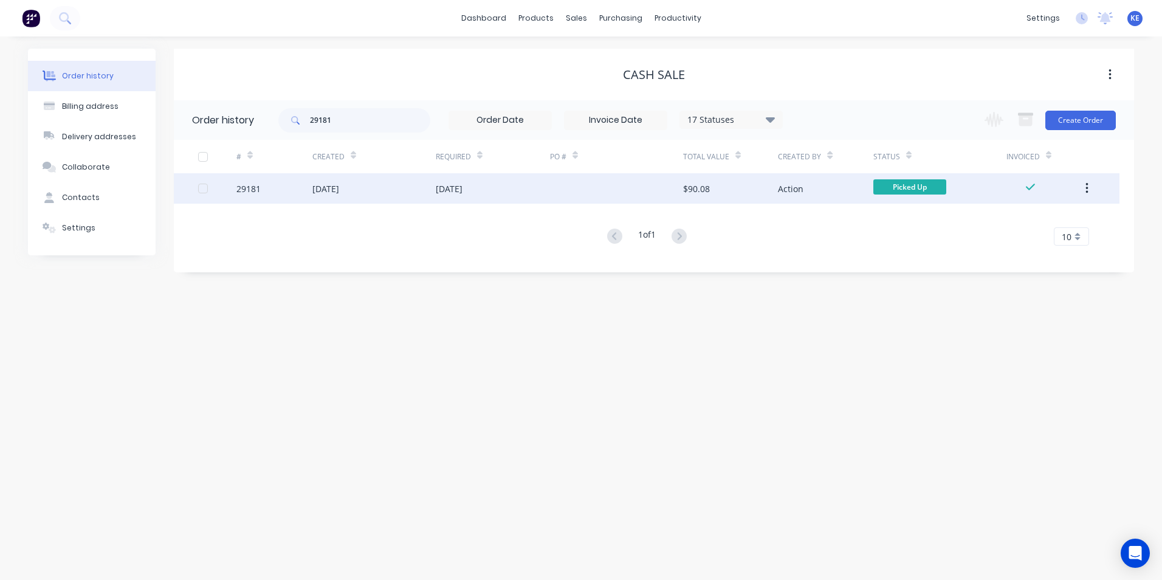
click at [1088, 192] on icon "button" at bounding box center [1086, 188] width 2 height 11
click at [1035, 220] on div "Archive" at bounding box center [1044, 221] width 94 height 18
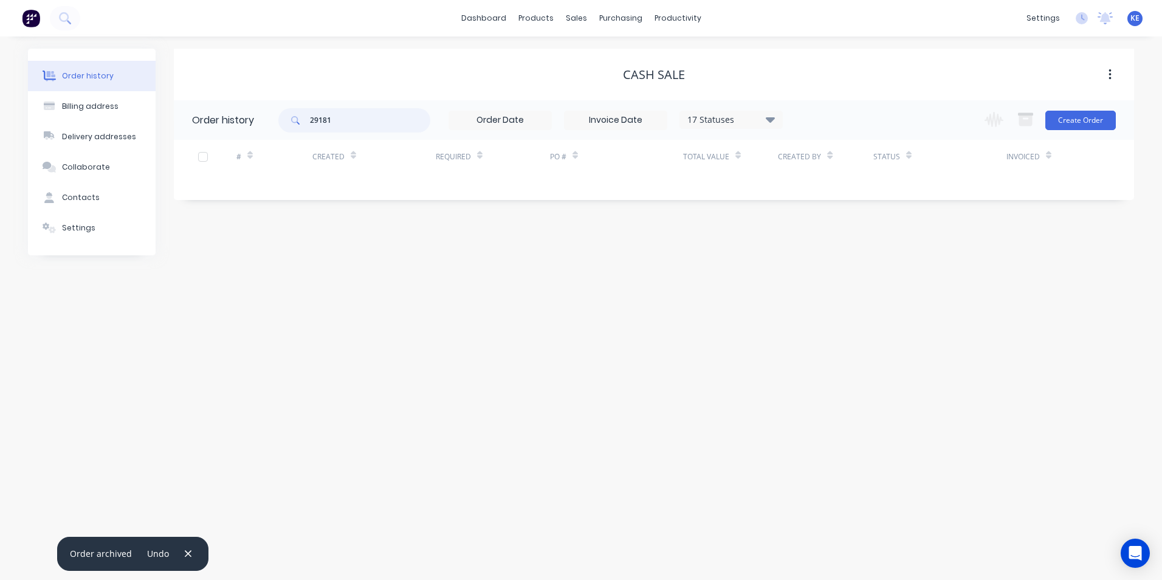
drag, startPoint x: 342, startPoint y: 128, endPoint x: 253, endPoint y: 128, distance: 88.1
click at [253, 128] on header "Order history 29181 17 Statuses Invoice Status Invoiced Not Invoiced Partial Or…" at bounding box center [654, 120] width 960 height 40
type input "29128"
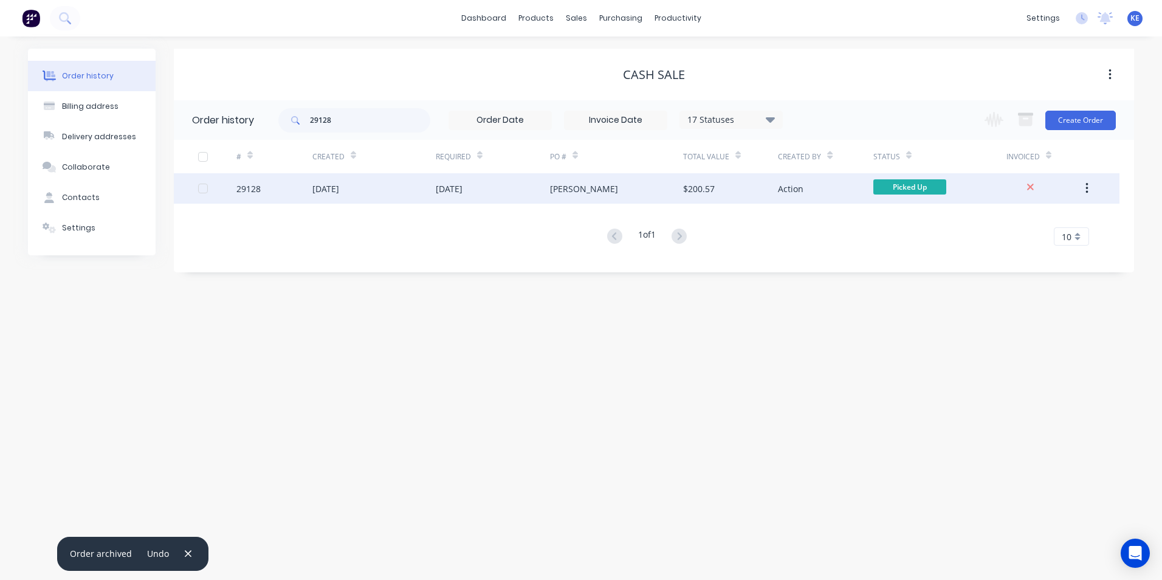
click at [277, 192] on div "29128" at bounding box center [274, 188] width 76 height 30
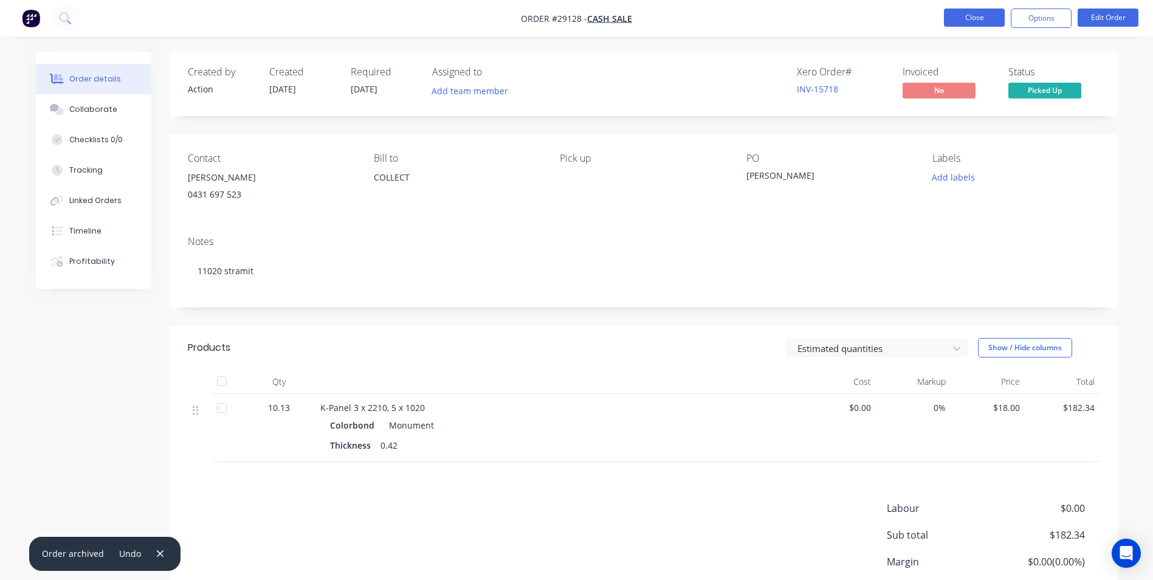
click at [969, 13] on button "Close" at bounding box center [974, 18] width 61 height 18
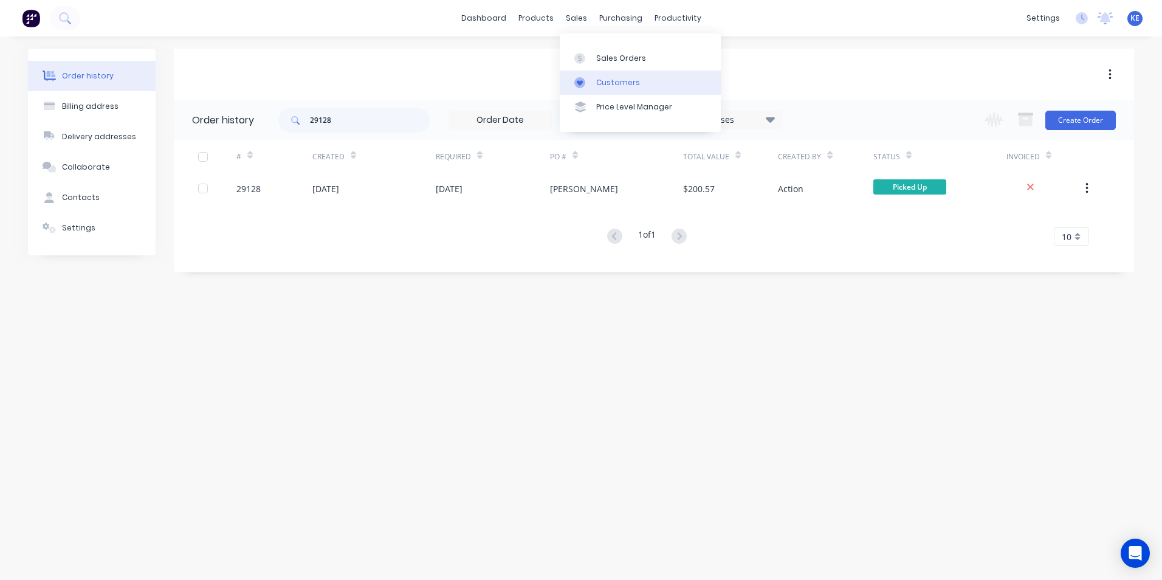
click at [628, 90] on link "Customers" at bounding box center [640, 83] width 161 height 24
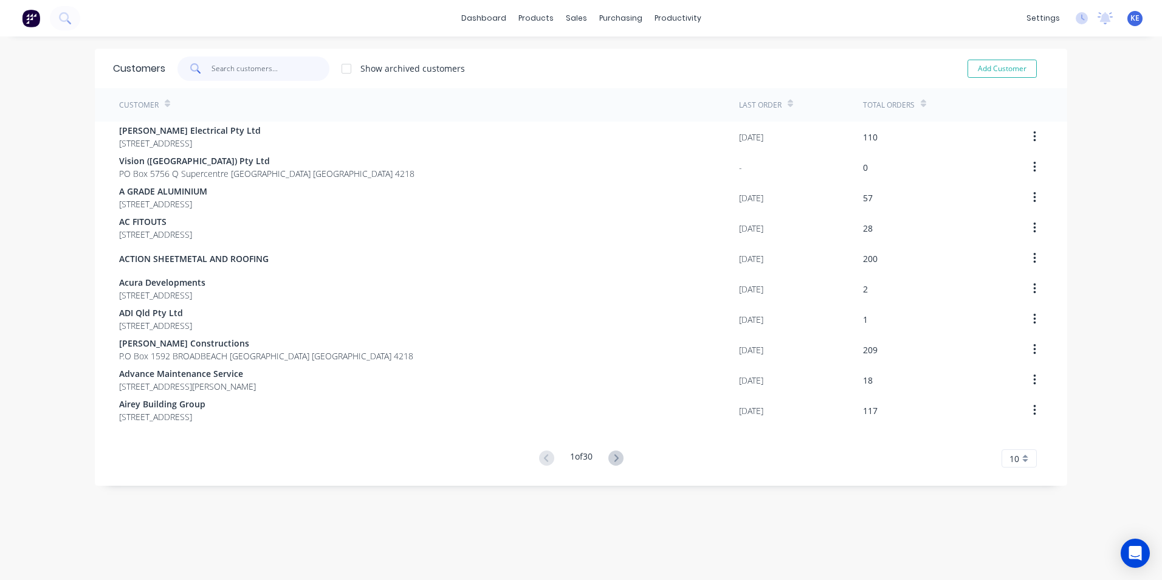
click at [265, 69] on input "text" at bounding box center [271, 69] width 119 height 24
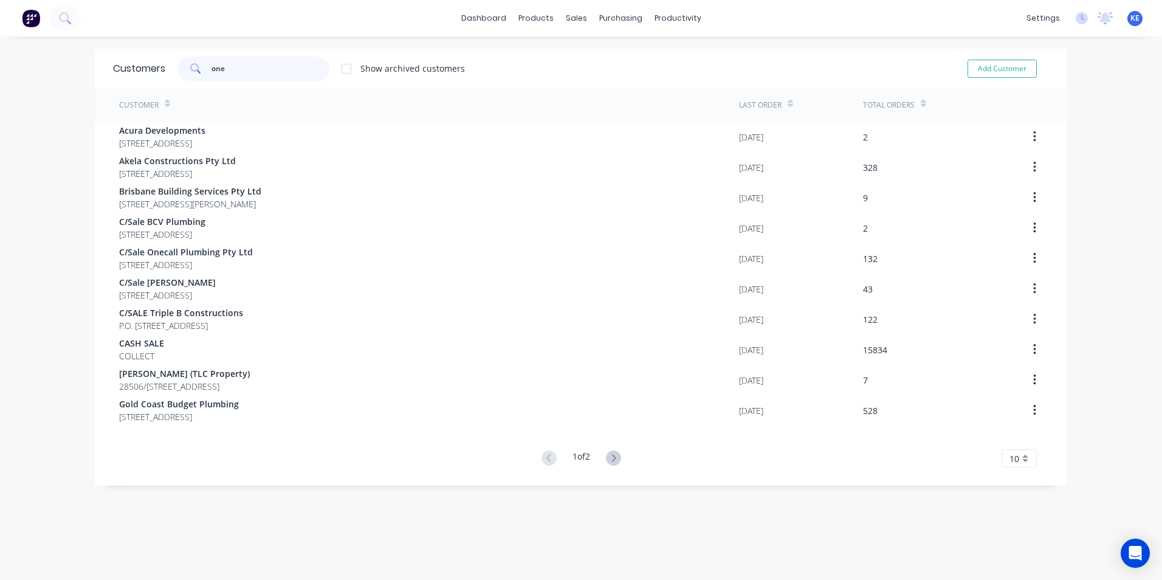
type input "one"
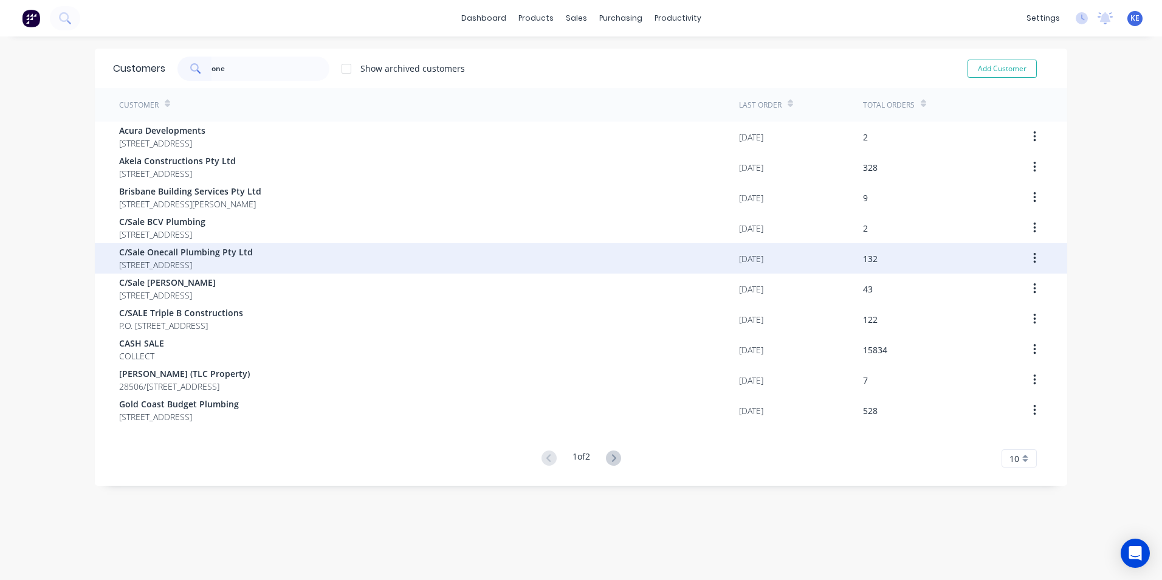
click at [231, 255] on span "C/Sale Onecall Plumbing Pty Ltd" at bounding box center [186, 252] width 134 height 13
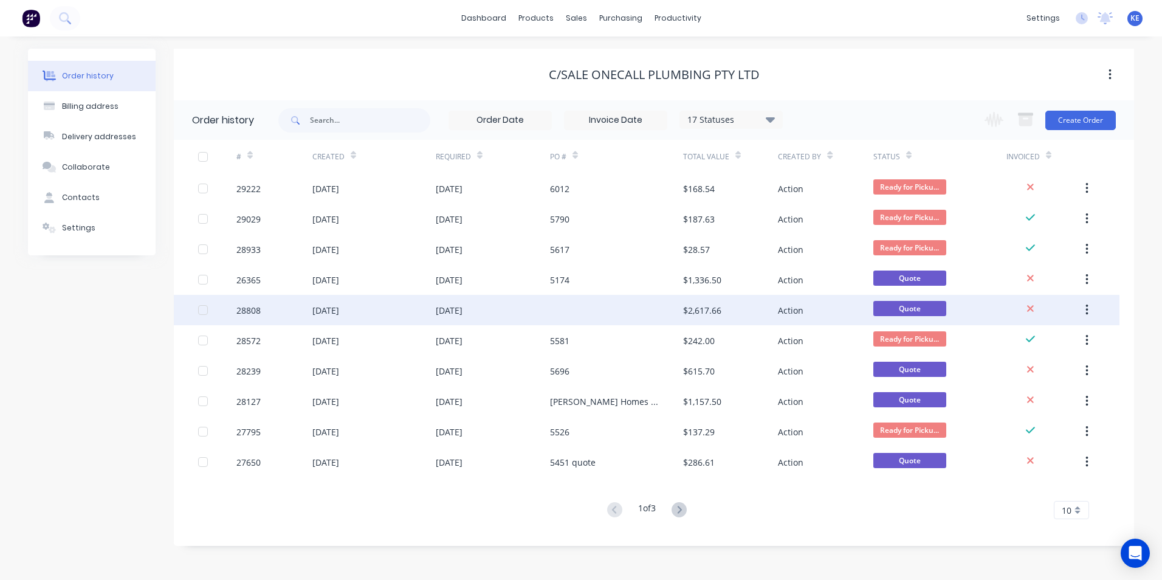
click at [407, 309] on div "23 Sep 2025" at bounding box center [373, 310] width 123 height 30
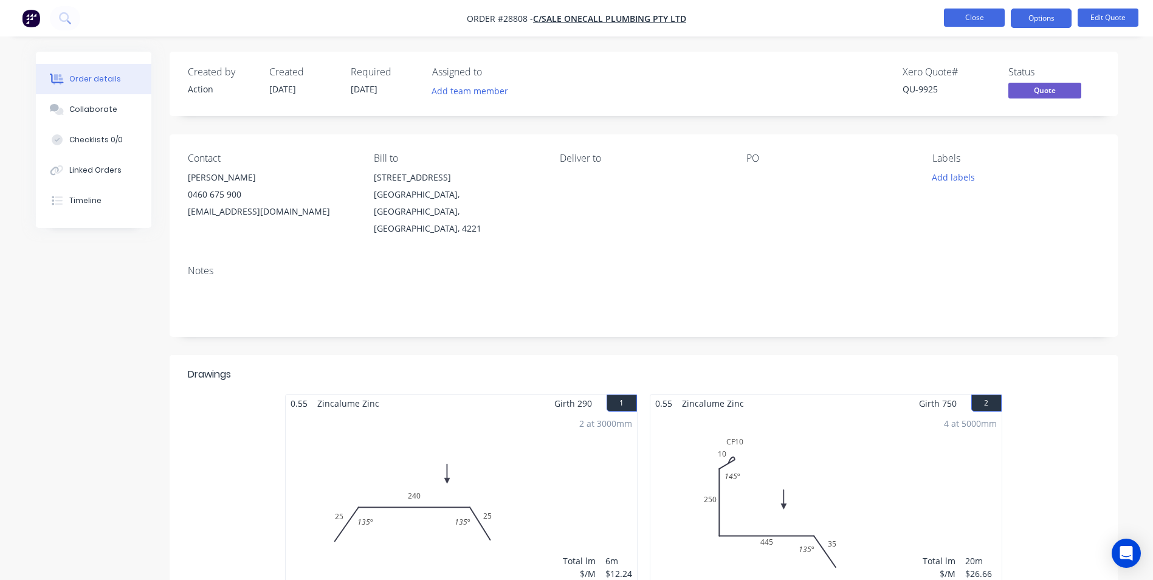
click at [968, 16] on button "Close" at bounding box center [974, 18] width 61 height 18
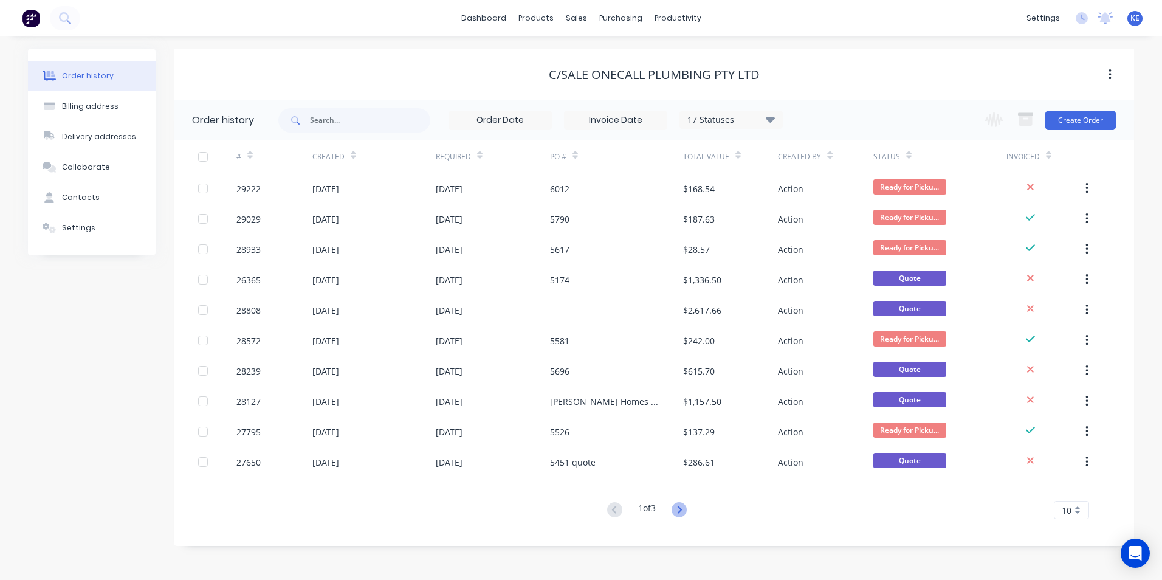
click at [676, 509] on icon at bounding box center [679, 509] width 15 height 15
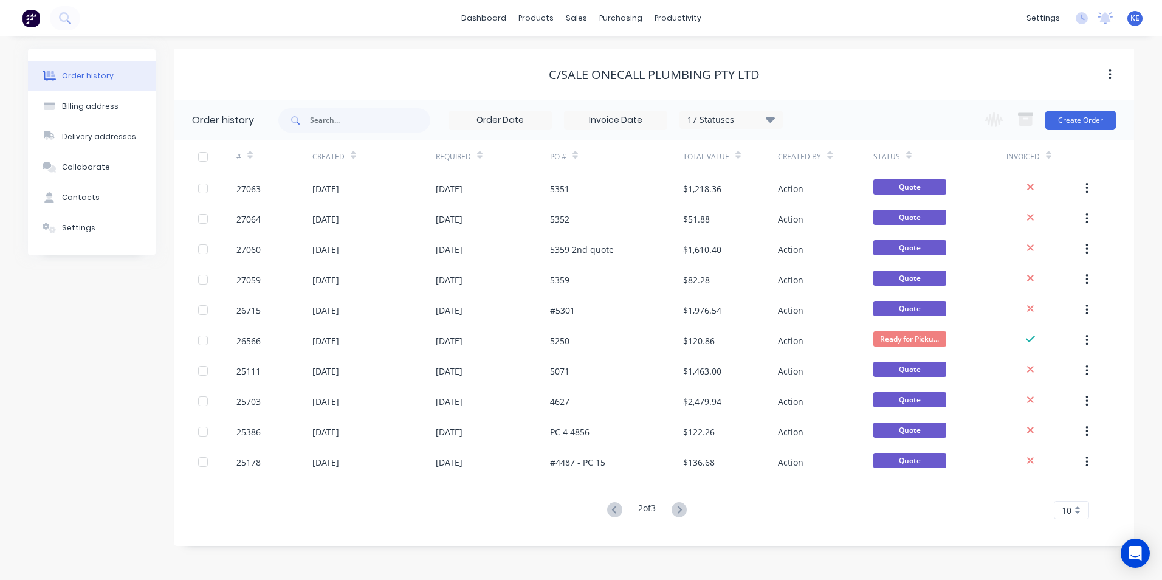
click at [676, 509] on icon at bounding box center [679, 509] width 15 height 15
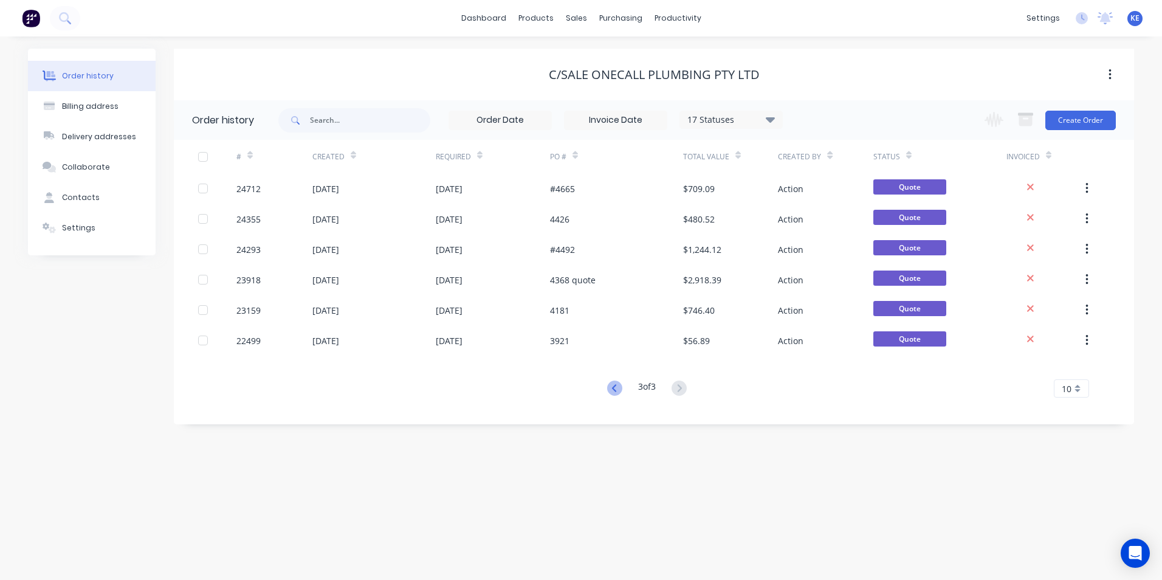
click at [612, 388] on icon at bounding box center [614, 387] width 15 height 15
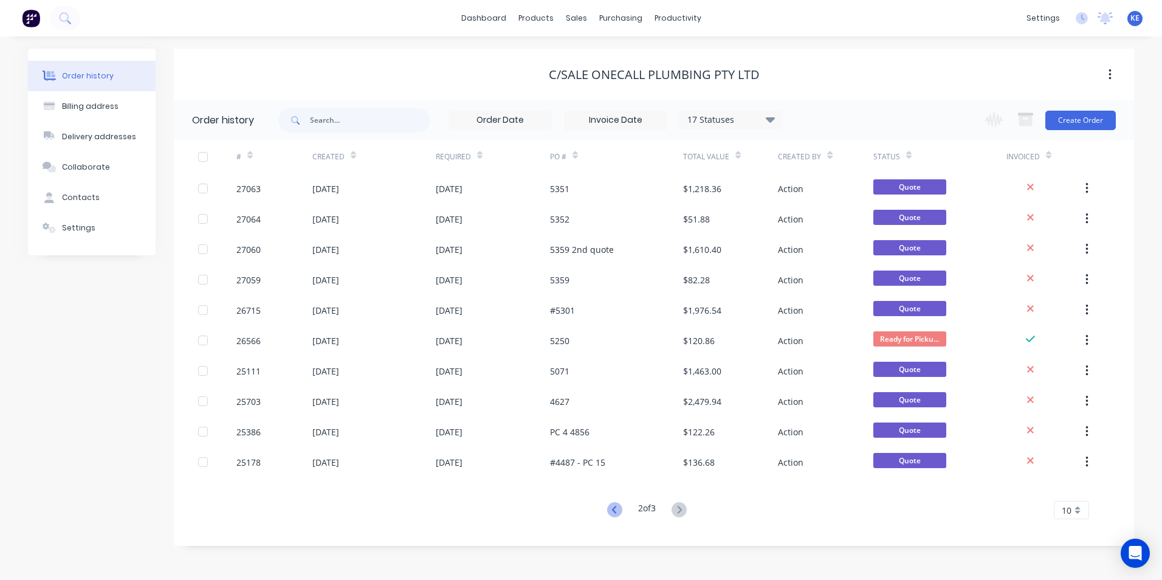
click at [614, 505] on icon at bounding box center [614, 509] width 15 height 15
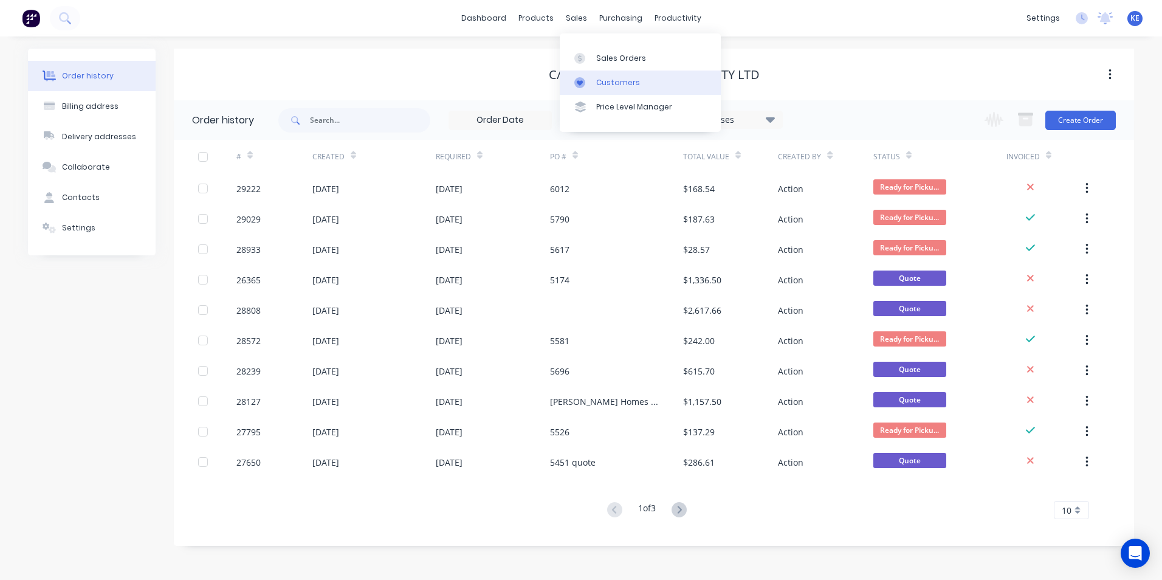
click at [597, 81] on div "Customers" at bounding box center [618, 82] width 44 height 11
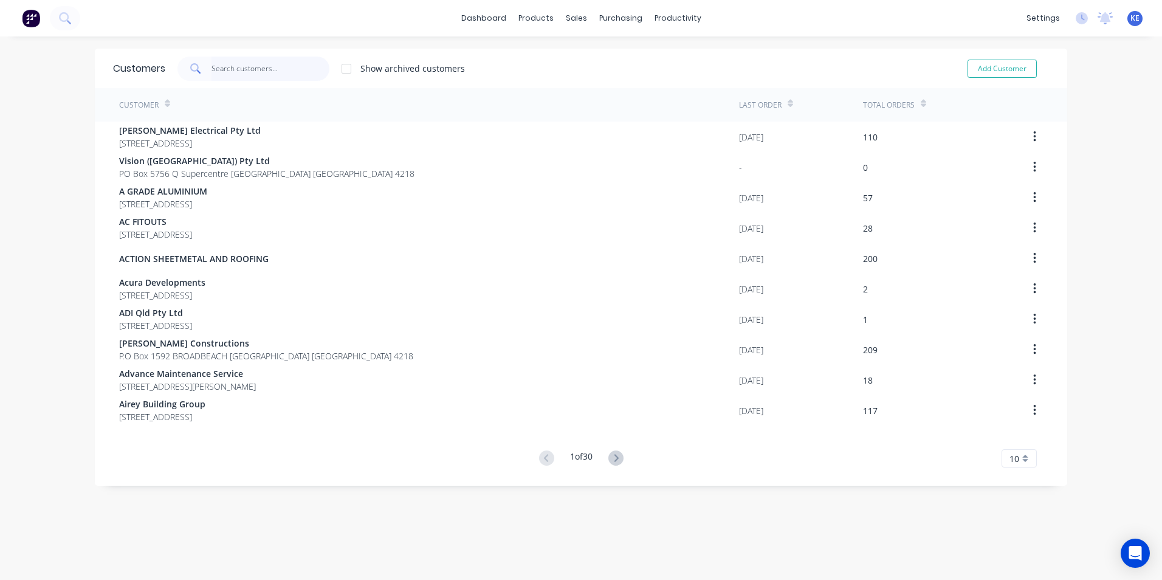
click at [256, 65] on input "text" at bounding box center [271, 69] width 119 height 24
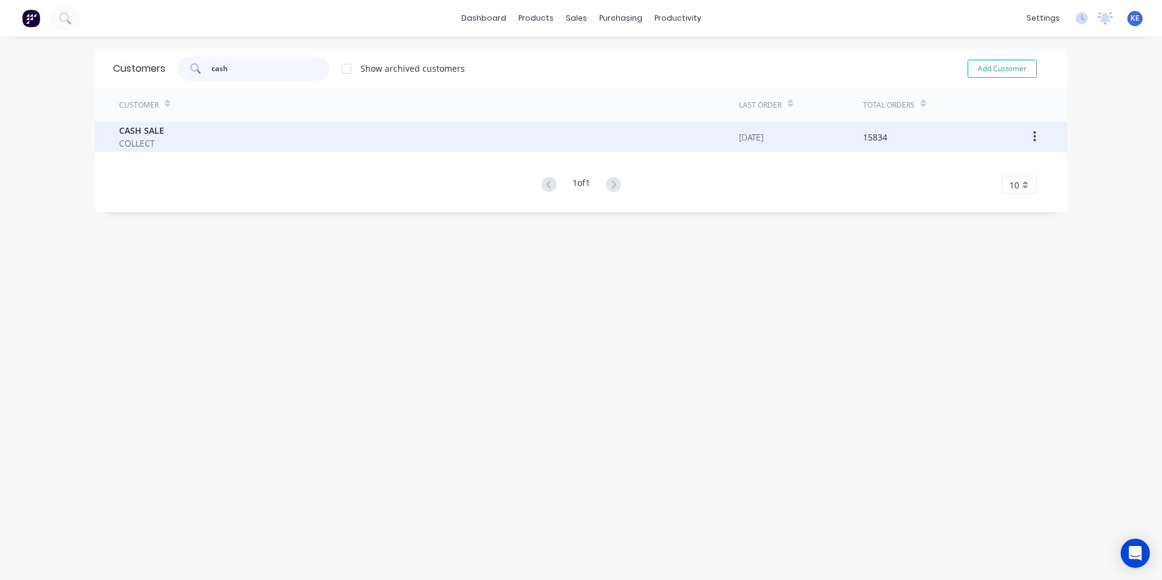
type input "cash"
click at [193, 139] on div "CASH SALE COLLECT" at bounding box center [429, 137] width 620 height 30
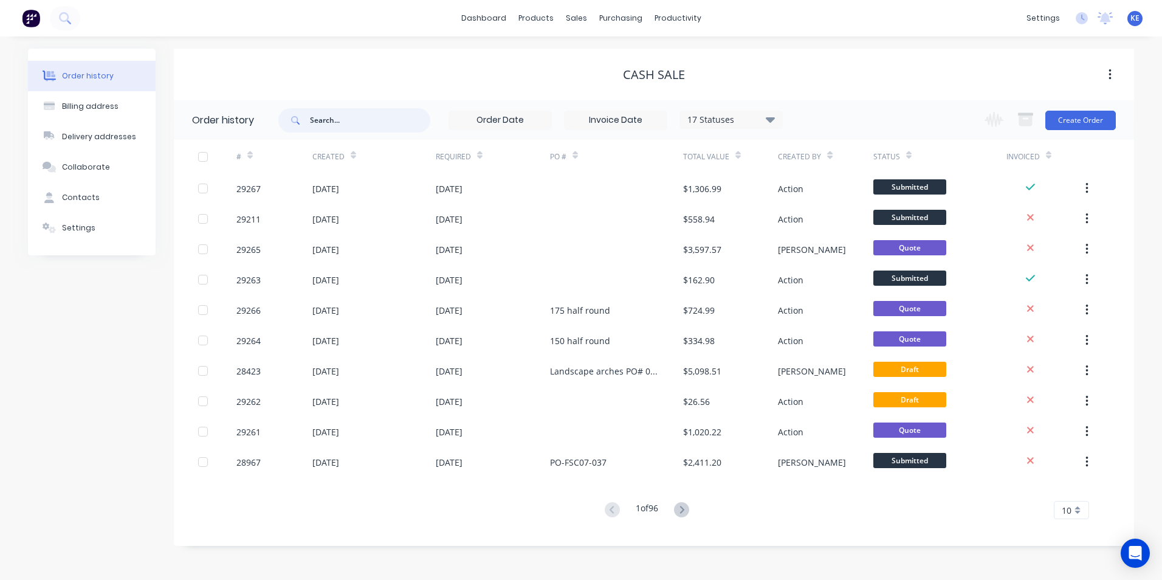
click at [334, 126] on input "text" at bounding box center [370, 120] width 120 height 24
click at [351, 120] on input "text" at bounding box center [370, 120] width 120 height 24
type input "29235"
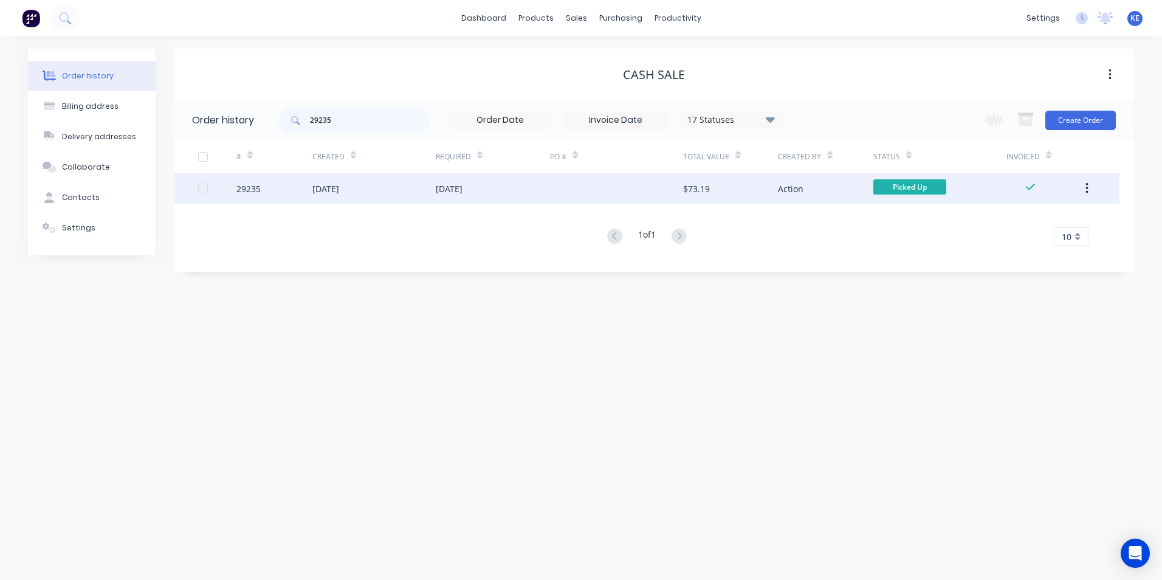
click at [278, 190] on div "29235" at bounding box center [274, 188] width 76 height 30
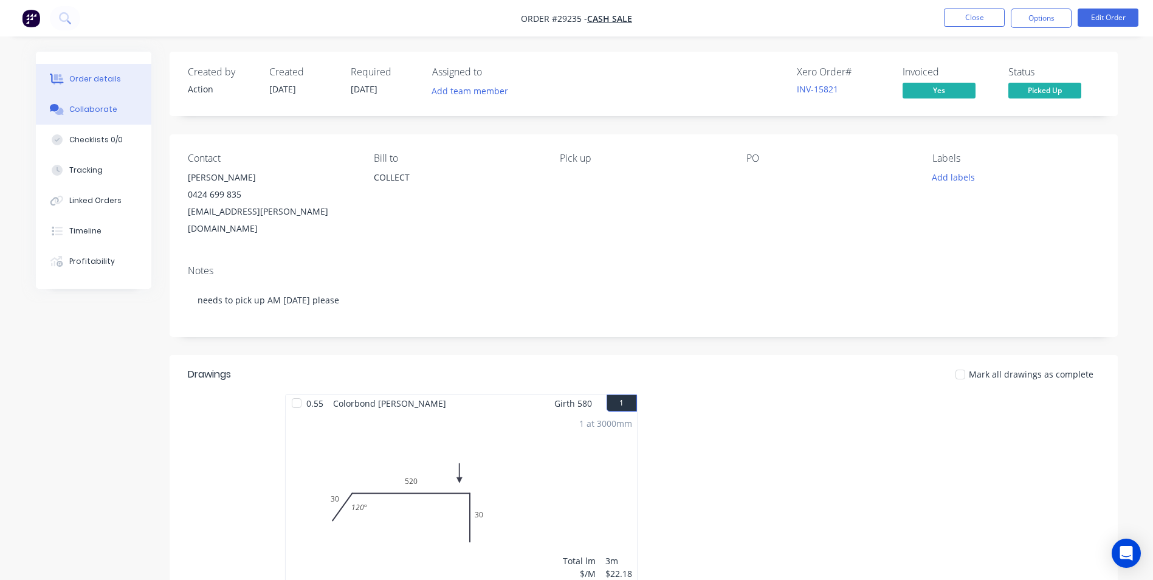
click at [75, 113] on div "Collaborate" at bounding box center [93, 109] width 48 height 11
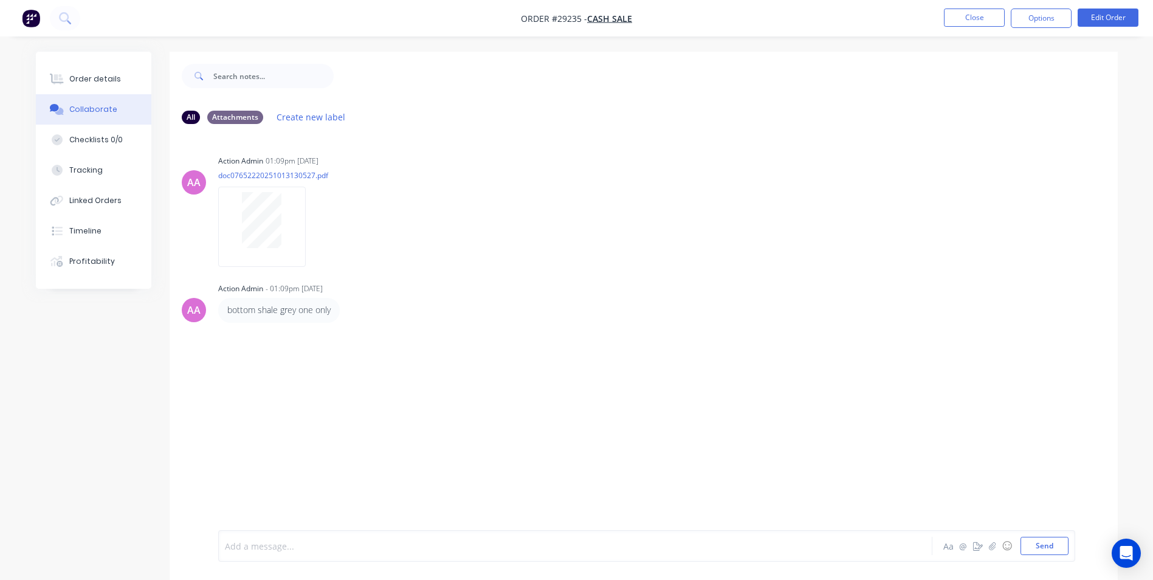
click at [260, 543] on div at bounding box center [541, 546] width 632 height 13
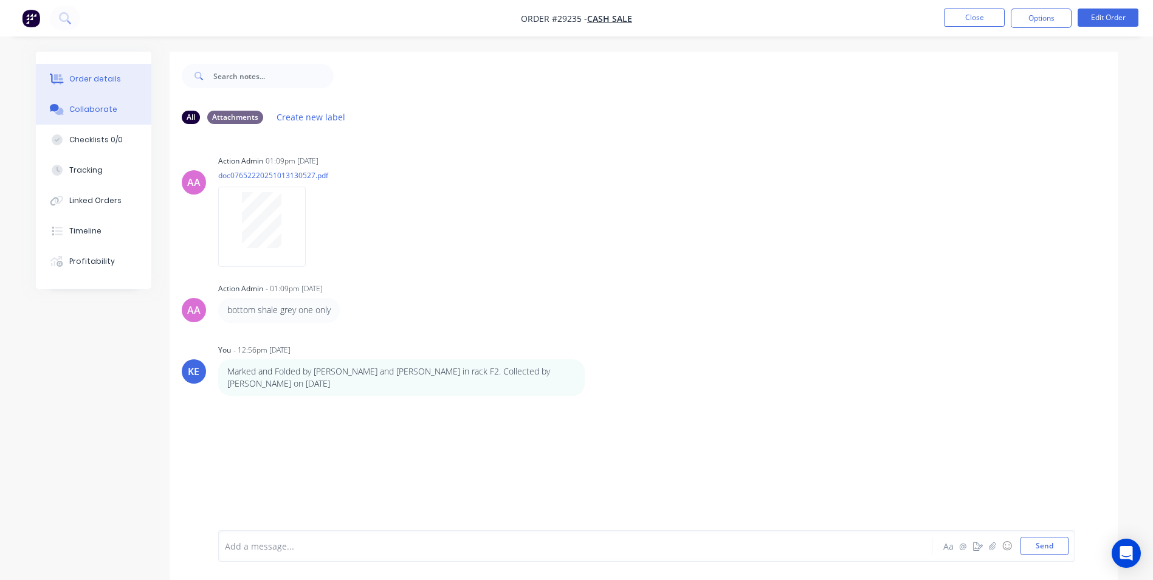
click at [87, 82] on div "Order details" at bounding box center [95, 79] width 52 height 11
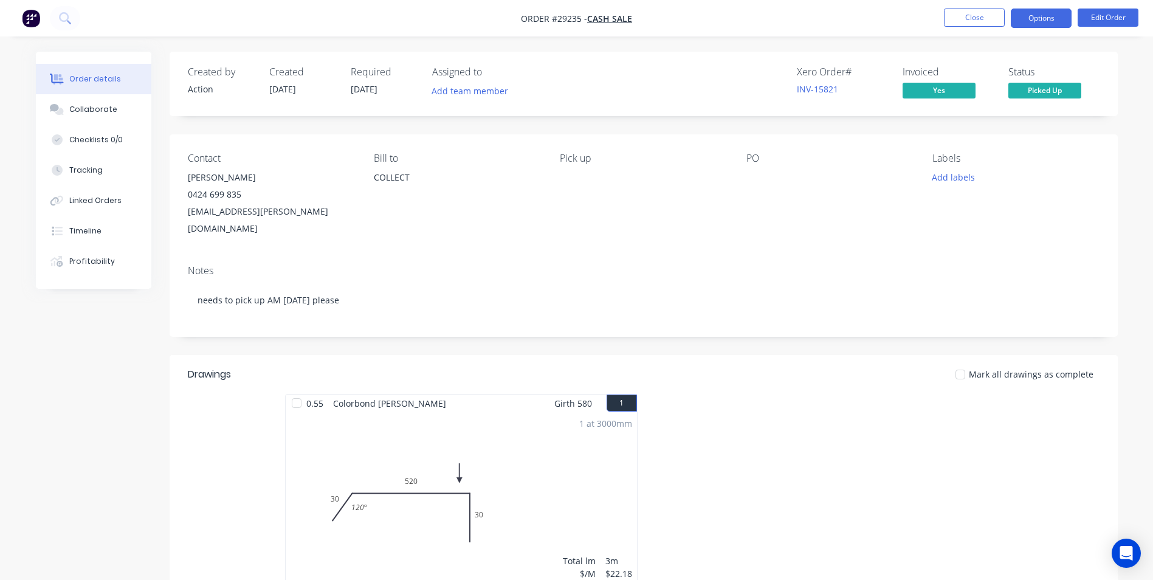
click at [1038, 22] on button "Options" at bounding box center [1041, 18] width 61 height 19
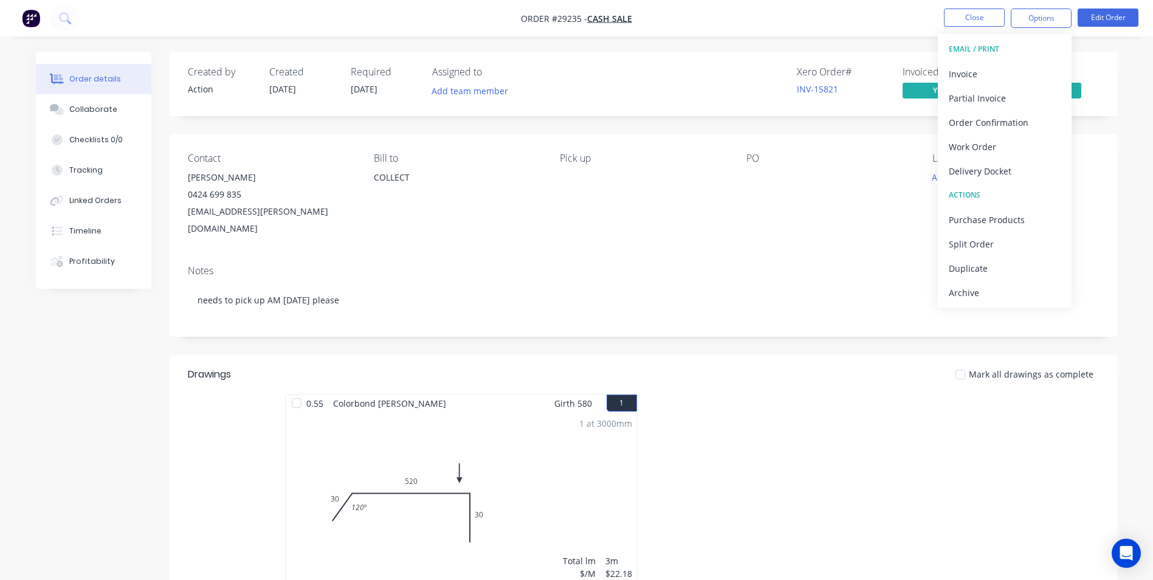
drag, startPoint x: 718, startPoint y: 53, endPoint x: 865, endPoint y: 12, distance: 152.8
click at [720, 52] on div "Created by Action Created 13/10/25 Required 14/10/25 Assigned to Add team membe…" at bounding box center [644, 84] width 948 height 64
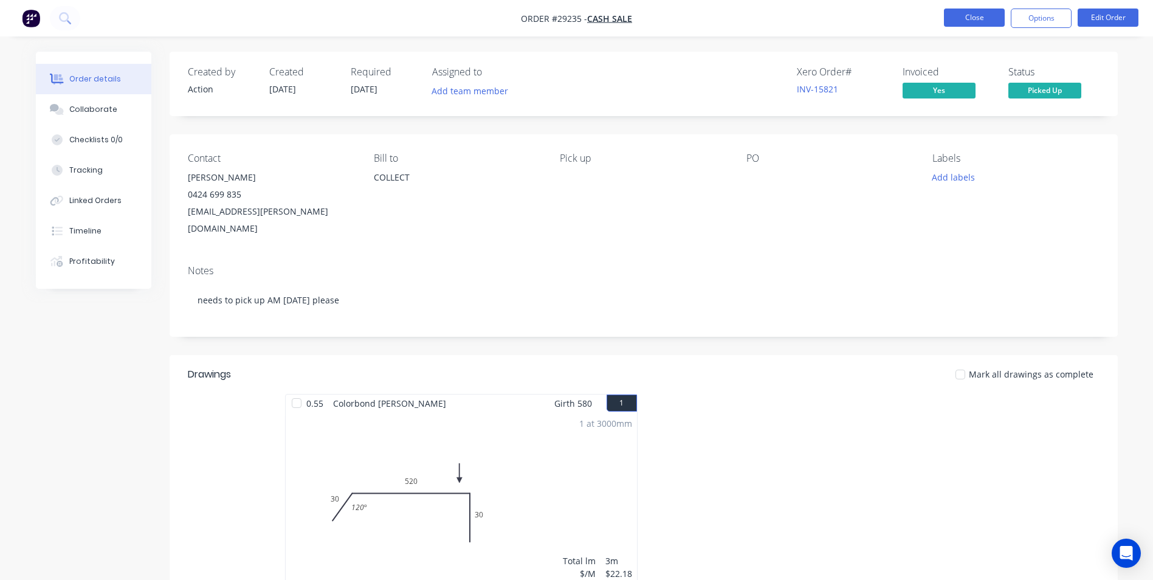
click at [969, 21] on button "Close" at bounding box center [974, 18] width 61 height 18
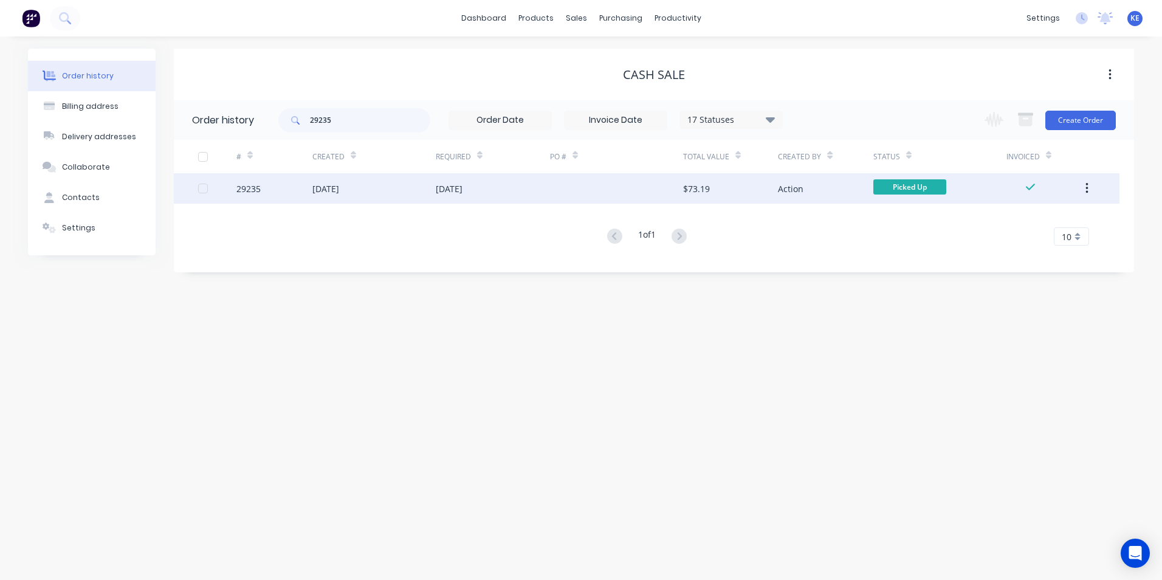
click at [1085, 191] on icon "button" at bounding box center [1086, 188] width 3 height 13
click at [999, 227] on div "Archive" at bounding box center [1044, 221] width 94 height 18
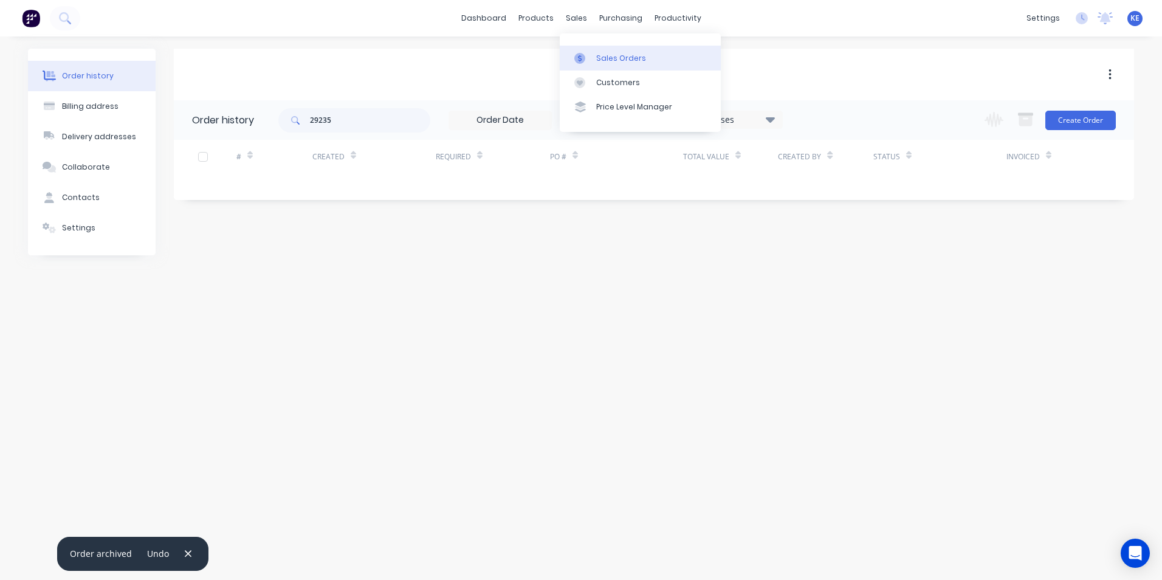
click at [602, 61] on div "Sales Orders" at bounding box center [621, 58] width 50 height 11
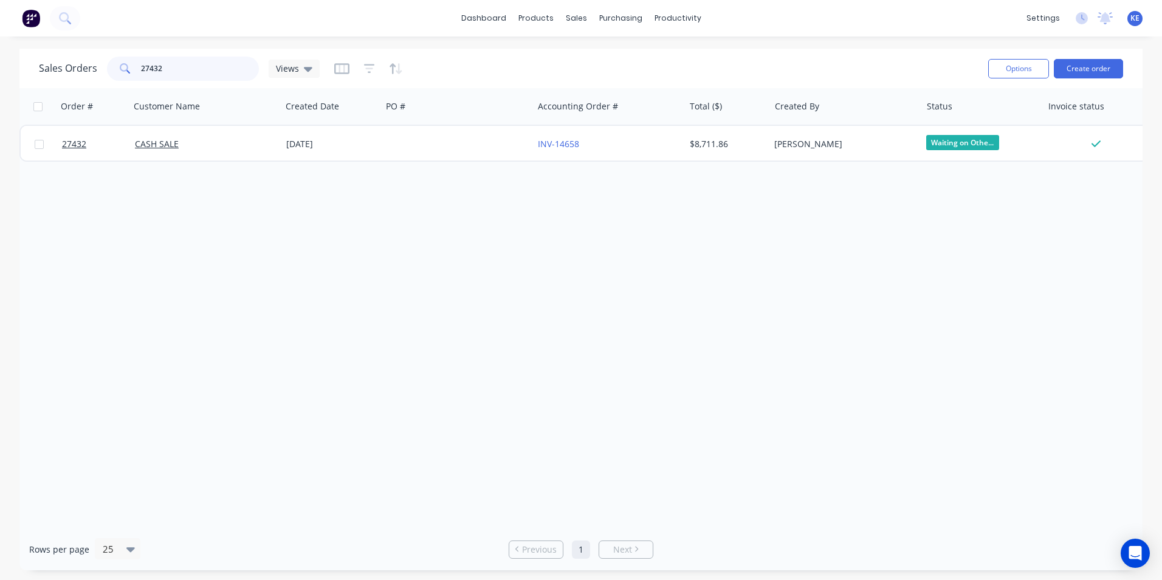
drag, startPoint x: 180, startPoint y: 59, endPoint x: 127, endPoint y: 69, distance: 53.8
click at [127, 69] on div "27432" at bounding box center [183, 69] width 152 height 24
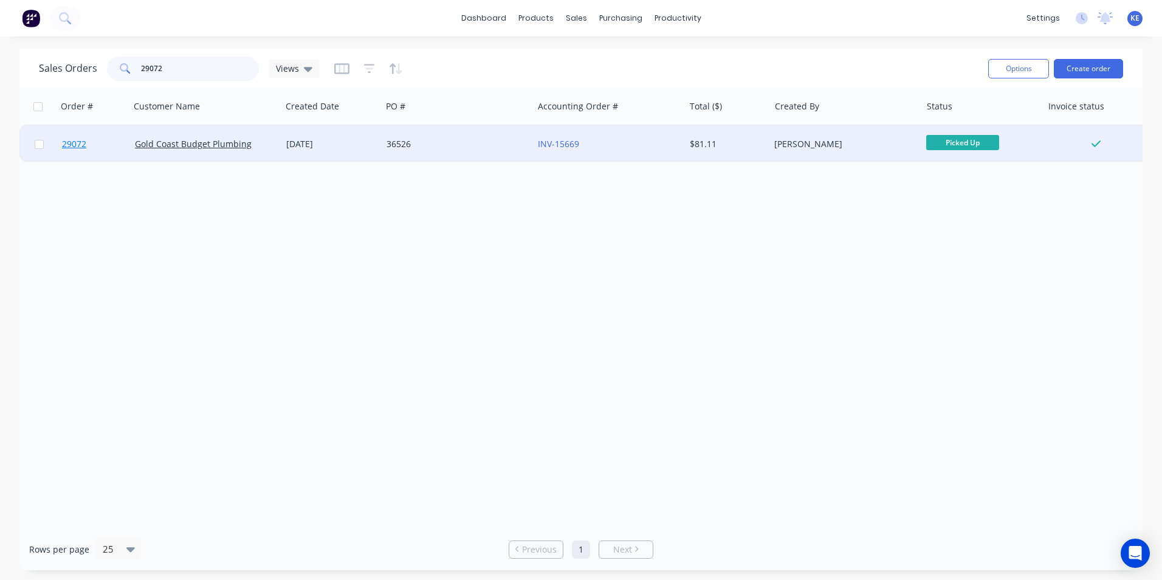
type input "29072"
click at [124, 138] on link "29072" at bounding box center [98, 144] width 73 height 36
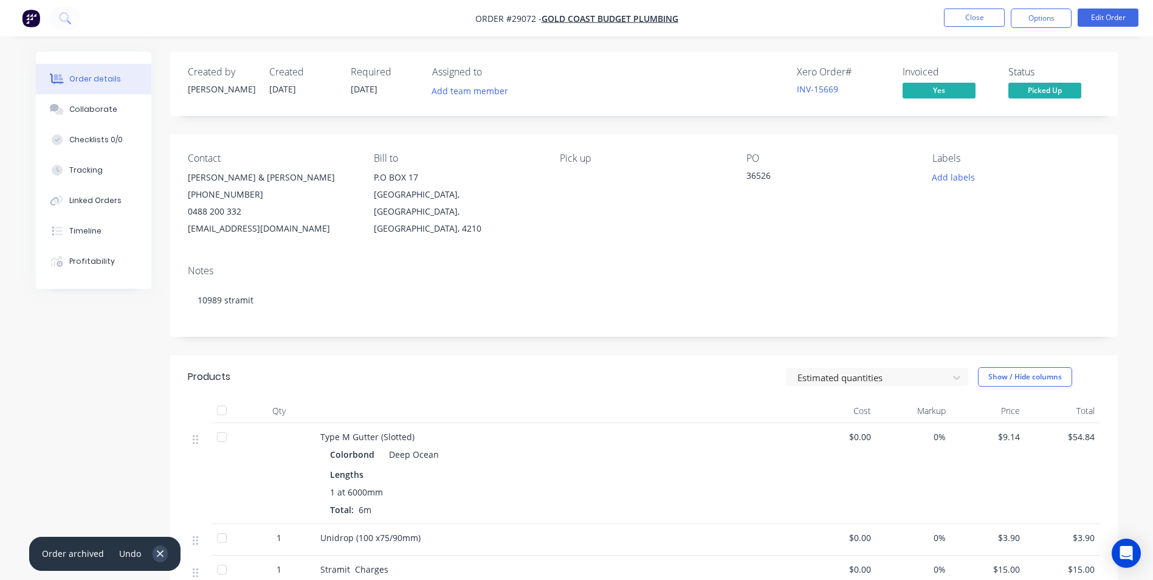
click at [160, 548] on icon "button" at bounding box center [160, 553] width 8 height 11
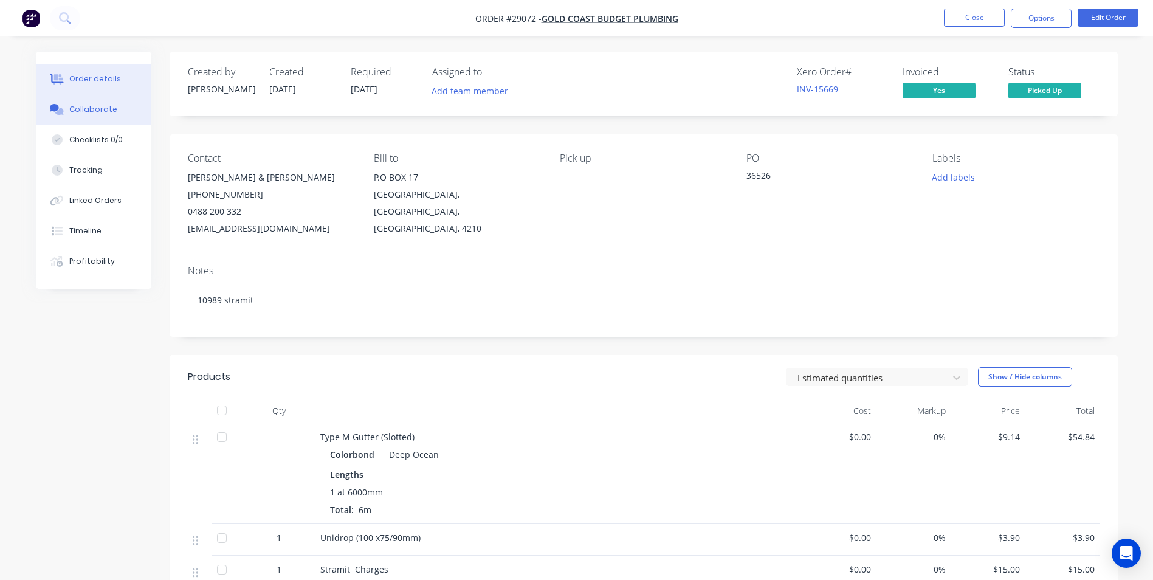
click at [97, 110] on div "Collaborate" at bounding box center [93, 109] width 48 height 11
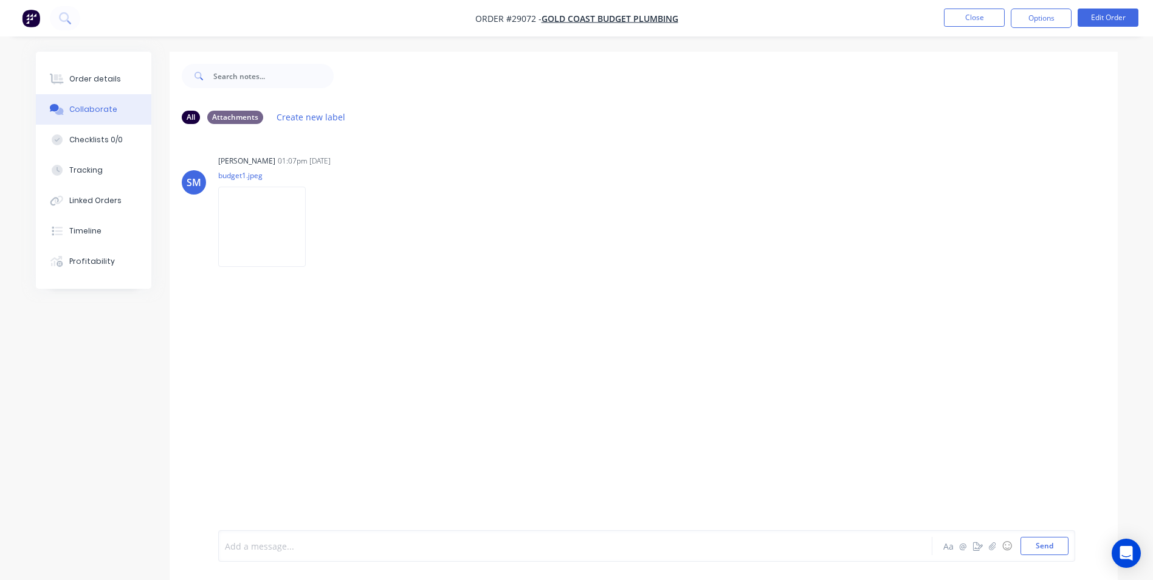
click at [275, 546] on div at bounding box center [541, 546] width 632 height 13
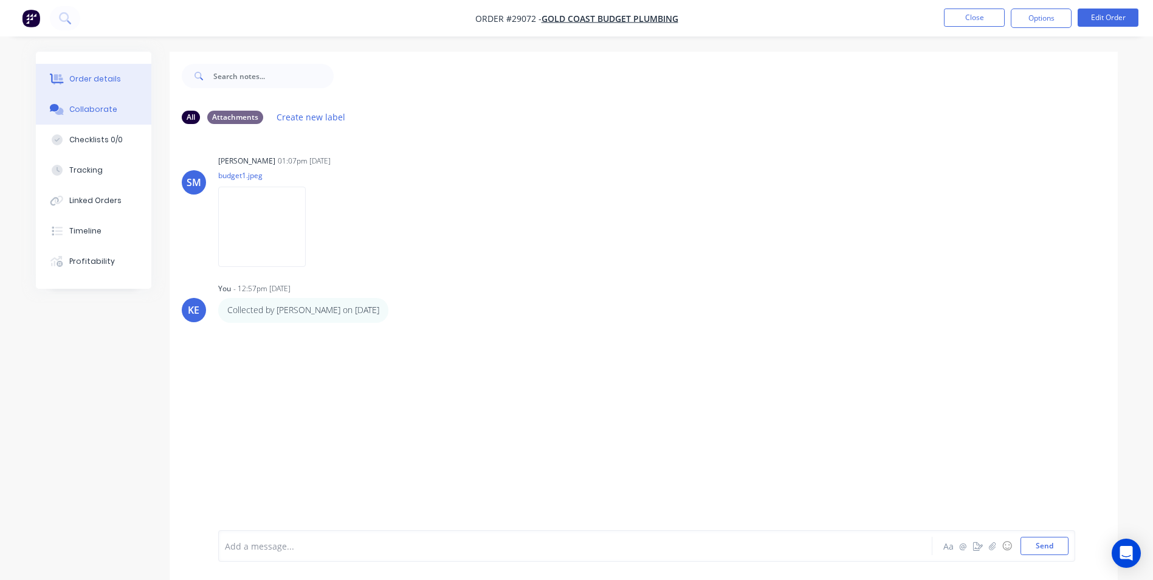
click at [96, 78] on div "Order details" at bounding box center [95, 79] width 52 height 11
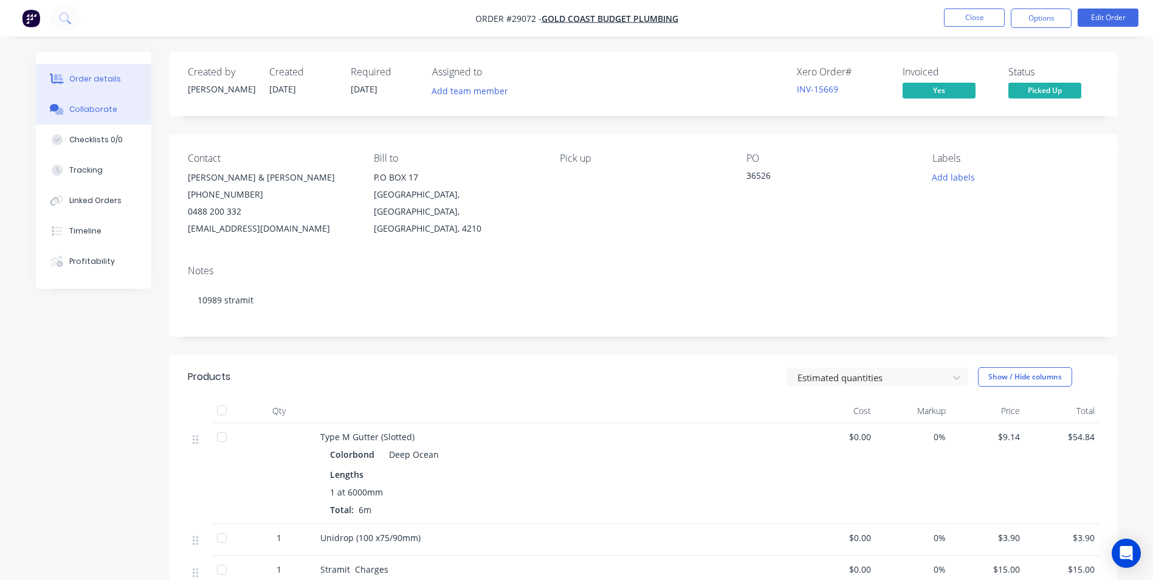
click at [89, 107] on div "Collaborate" at bounding box center [93, 109] width 48 height 11
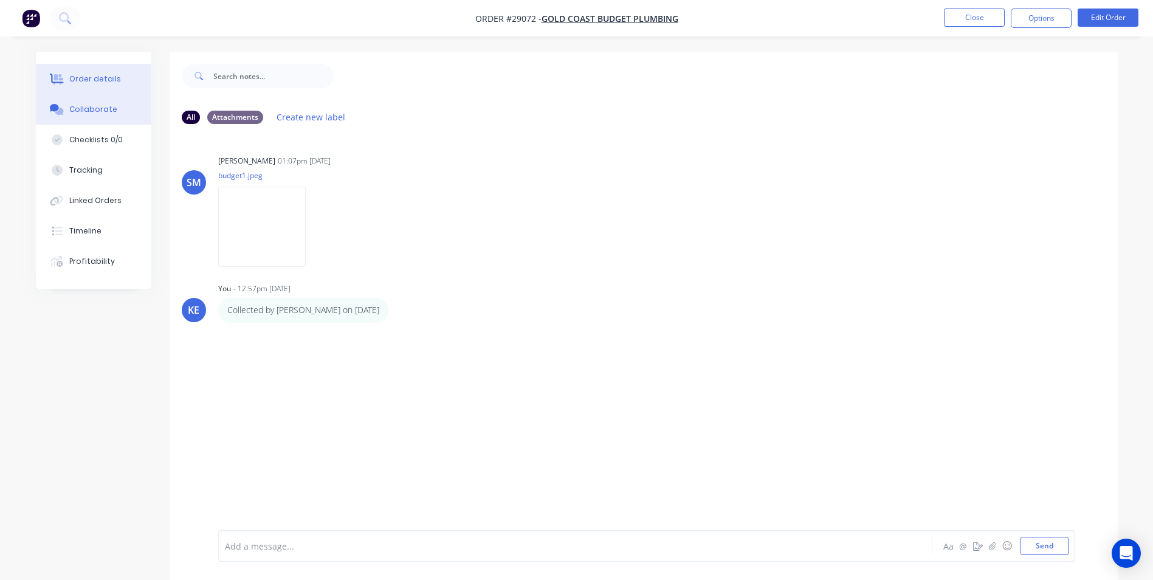
click at [97, 79] on div "Order details" at bounding box center [95, 79] width 52 height 11
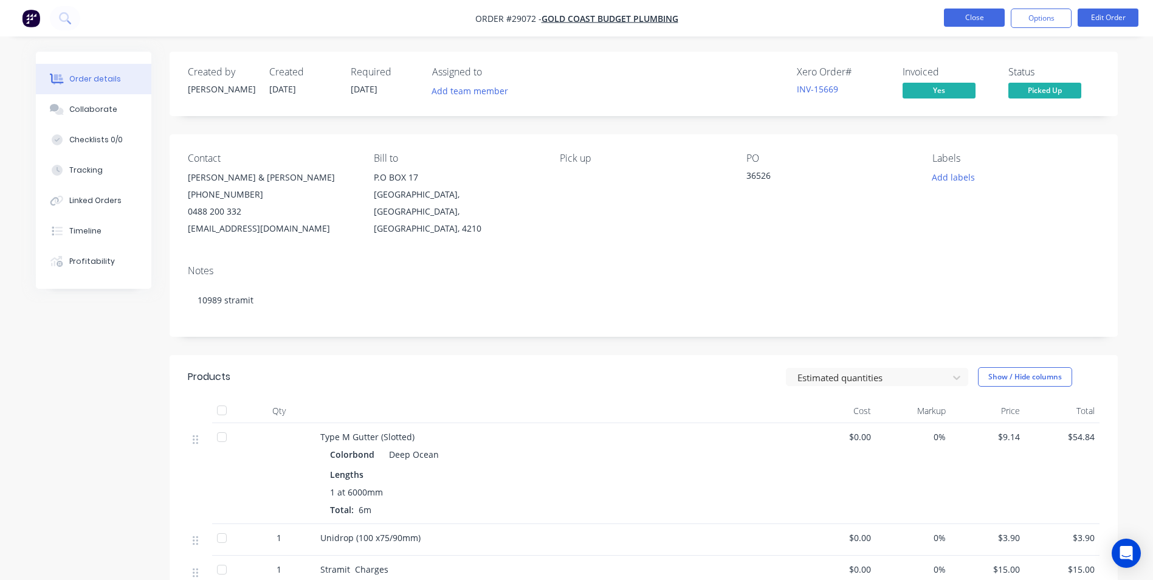
click at [965, 25] on button "Close" at bounding box center [974, 18] width 61 height 18
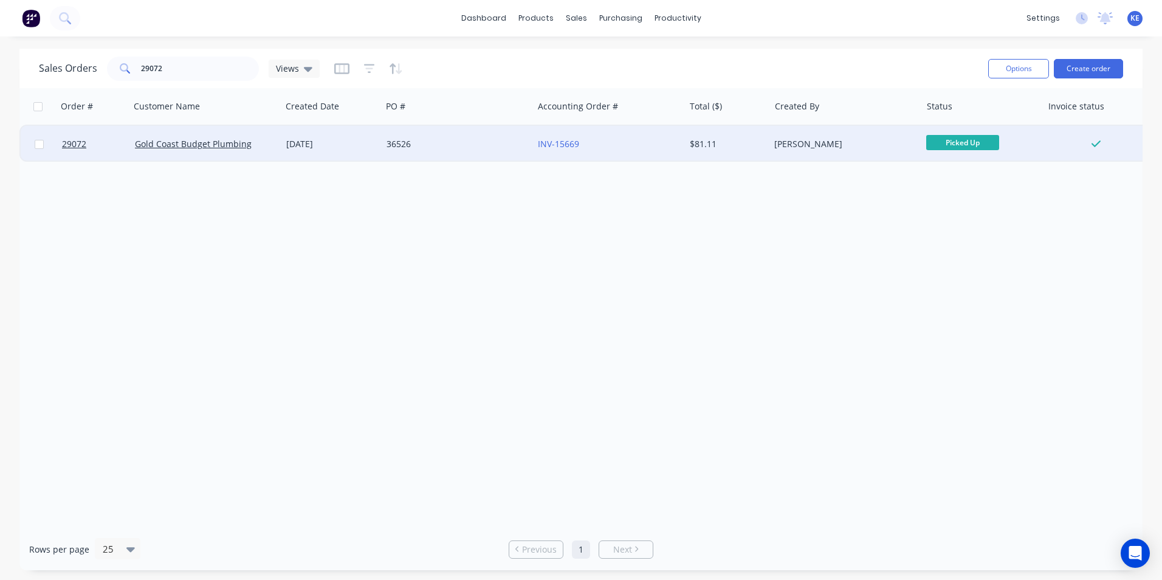
click at [39, 145] on input "checkbox" at bounding box center [39, 144] width 9 height 9
checkbox input "true"
click at [1008, 67] on button "Options" at bounding box center [1018, 68] width 61 height 19
click at [947, 123] on div "Archive" at bounding box center [982, 124] width 112 height 18
checkbox input "false"
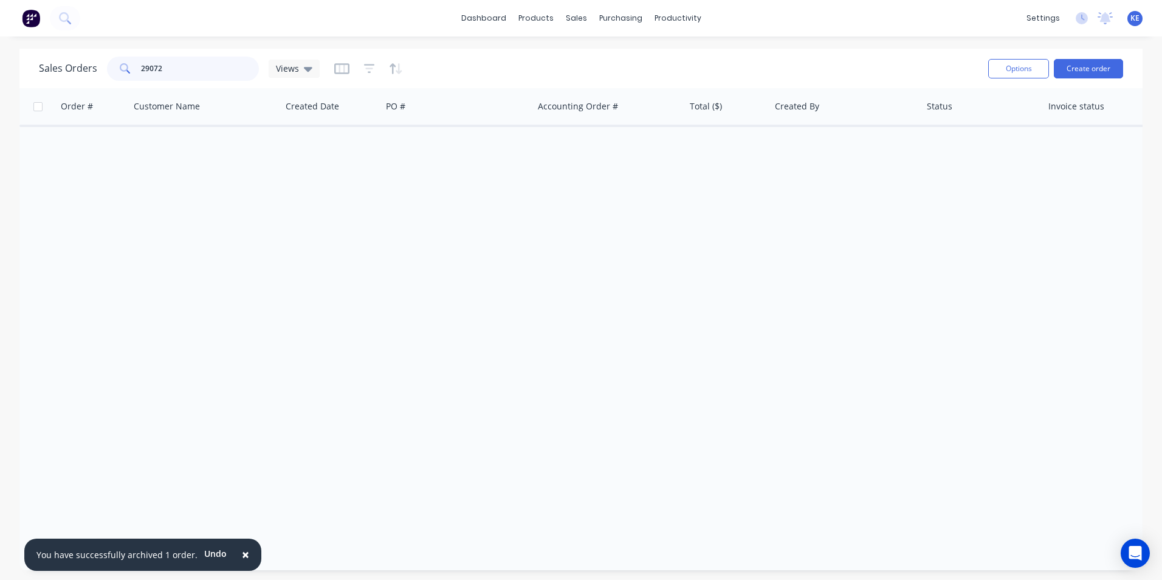
drag, startPoint x: 176, startPoint y: 69, endPoint x: 123, endPoint y: 68, distance: 53.5
click at [123, 68] on div "29072" at bounding box center [183, 69] width 152 height 24
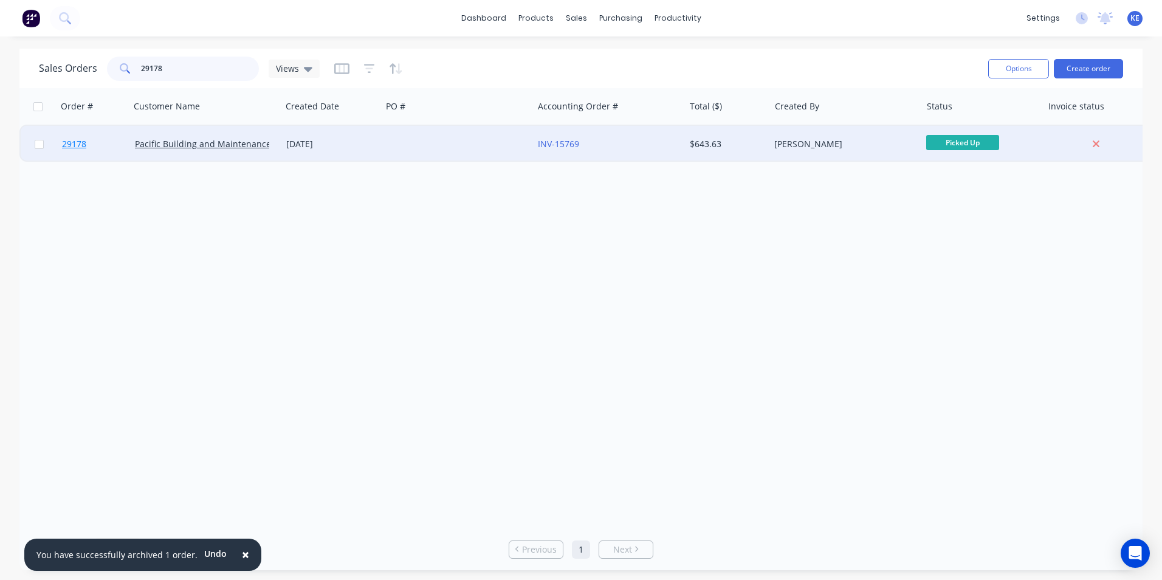
type input "29178"
click at [108, 143] on link "29178" at bounding box center [98, 144] width 73 height 36
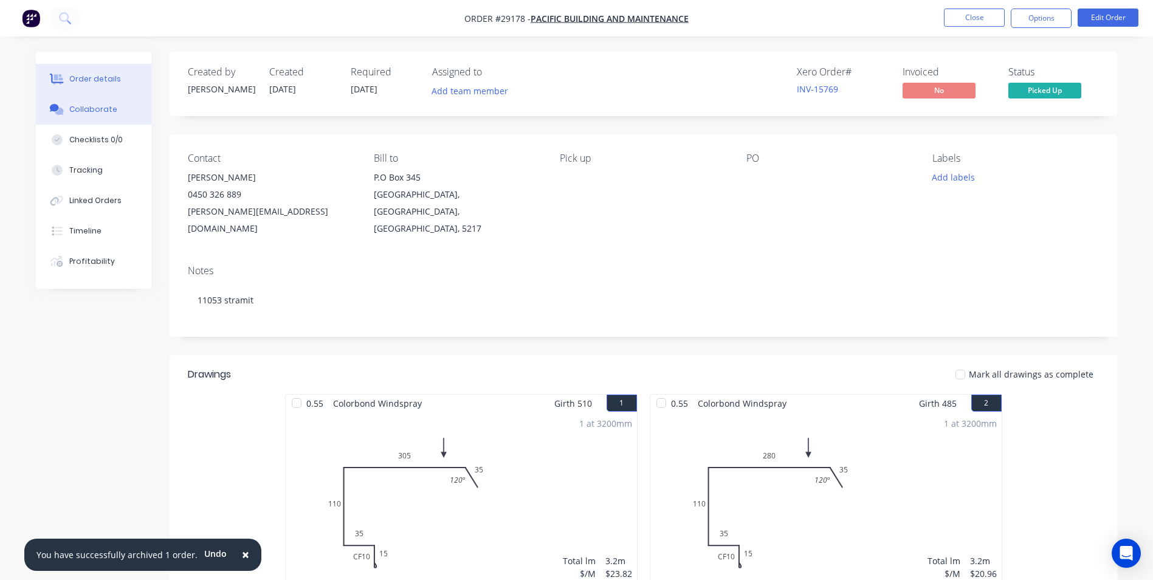
click at [88, 111] on div "Collaborate" at bounding box center [93, 109] width 48 height 11
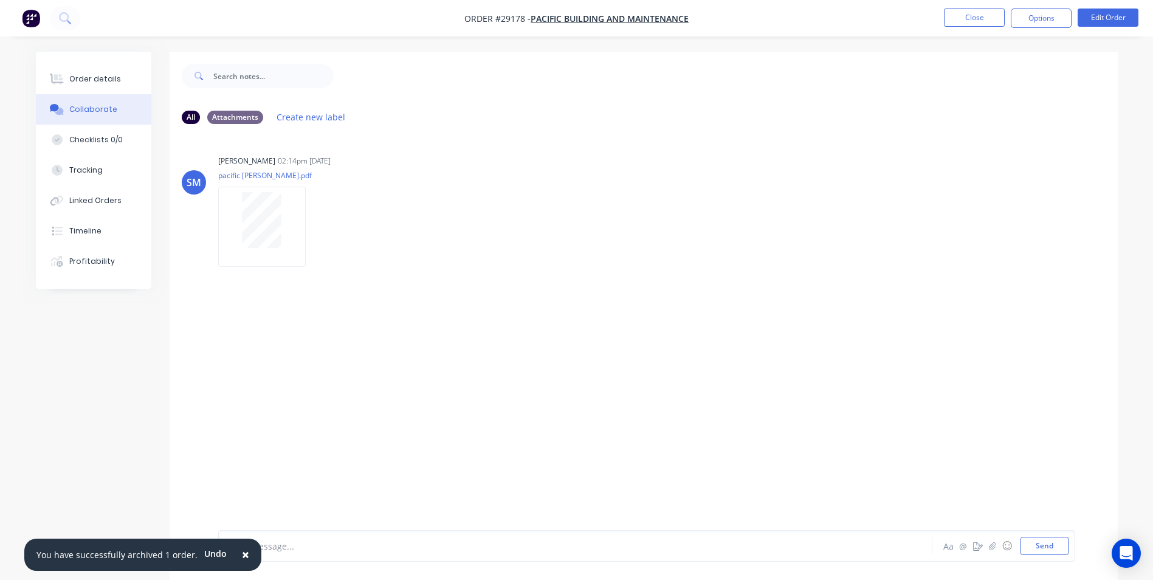
click at [242, 552] on span "×" at bounding box center [245, 554] width 7 height 17
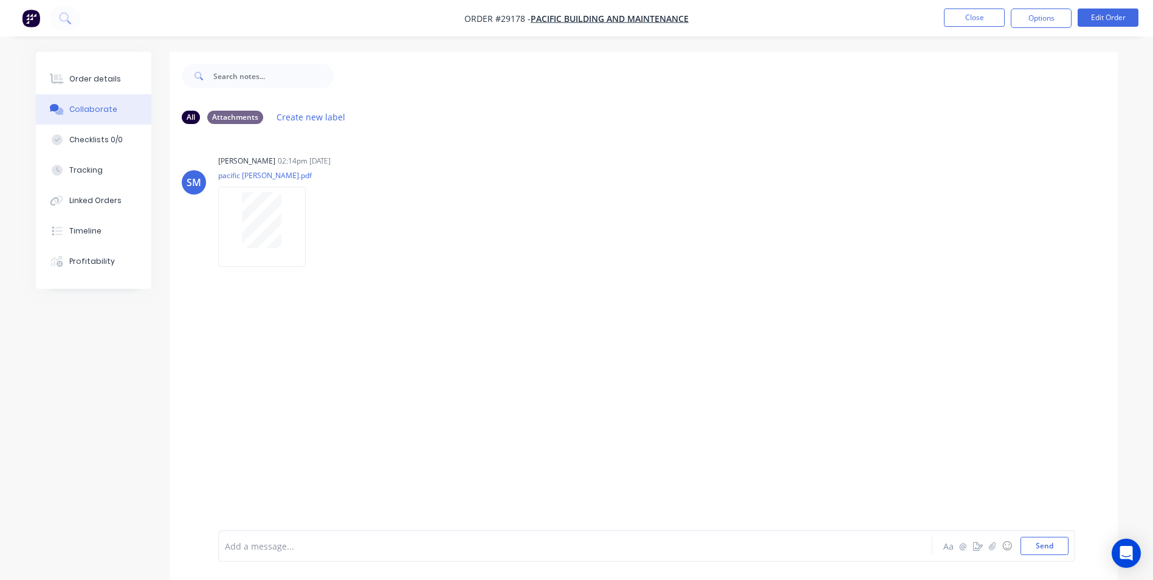
drag, startPoint x: 260, startPoint y: 554, endPoint x: 262, endPoint y: 541, distance: 12.9
click at [261, 549] on div "Add a message..." at bounding box center [541, 546] width 633 height 18
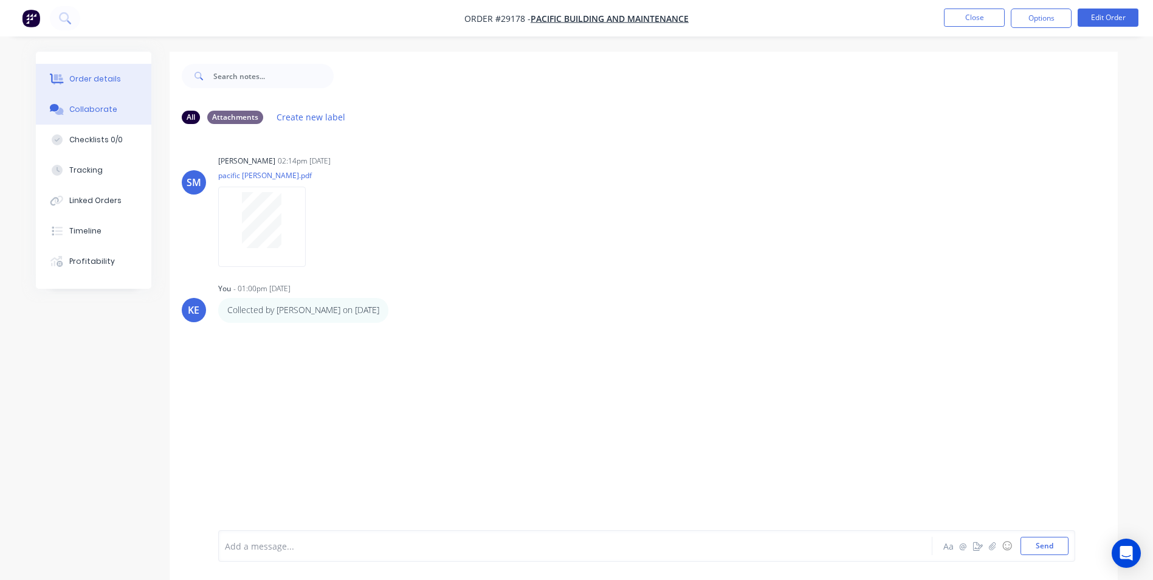
click at [87, 80] on div "Order details" at bounding box center [95, 79] width 52 height 11
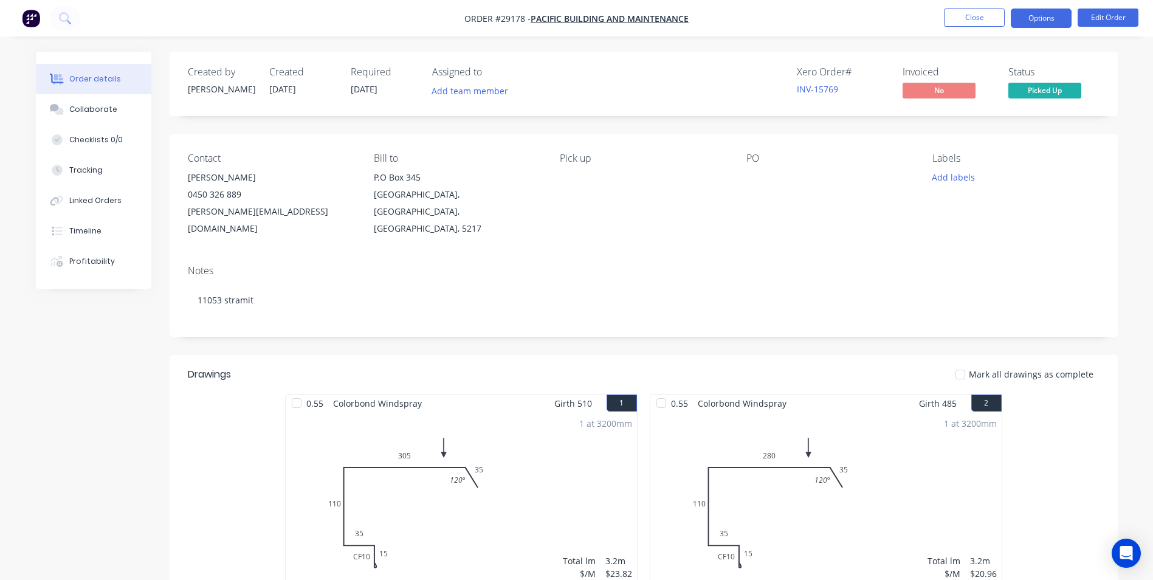
click at [1054, 15] on button "Options" at bounding box center [1041, 18] width 61 height 19
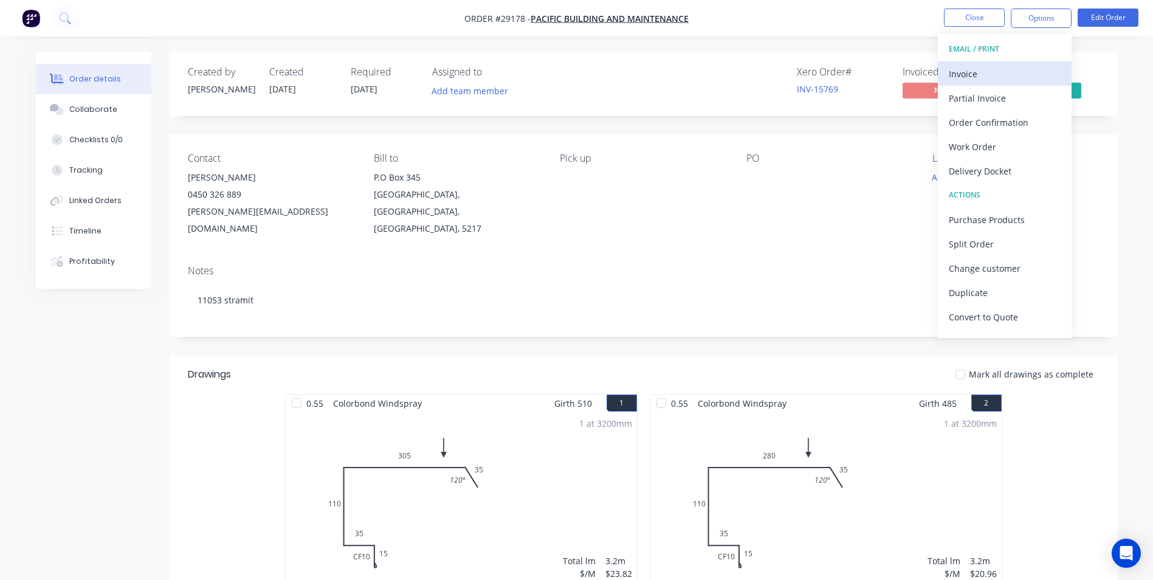
click at [968, 71] on div "Invoice" at bounding box center [1005, 74] width 112 height 18
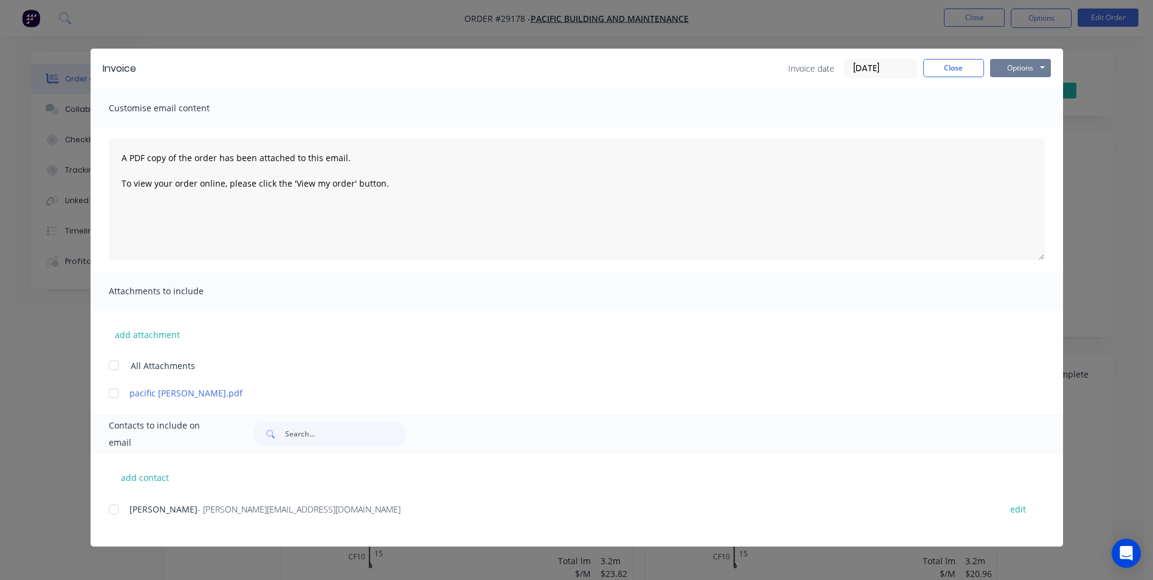
click at [1033, 64] on button "Options" at bounding box center [1020, 68] width 61 height 18
click at [1025, 111] on button "Print" at bounding box center [1029, 110] width 78 height 20
click at [964, 73] on button "Close" at bounding box center [953, 68] width 61 height 18
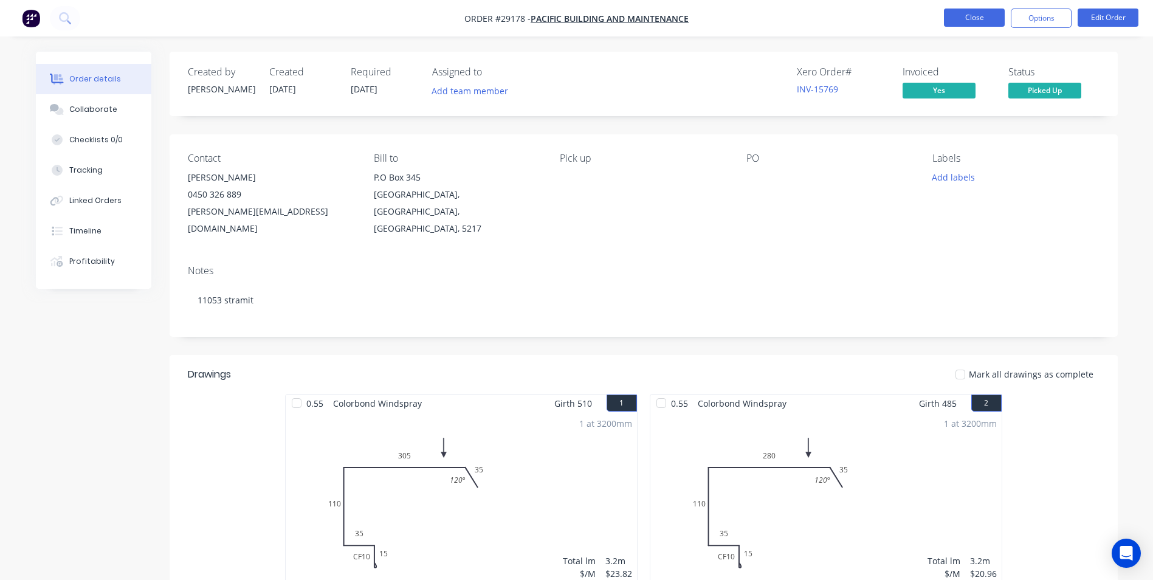
click at [969, 16] on button "Close" at bounding box center [974, 18] width 61 height 18
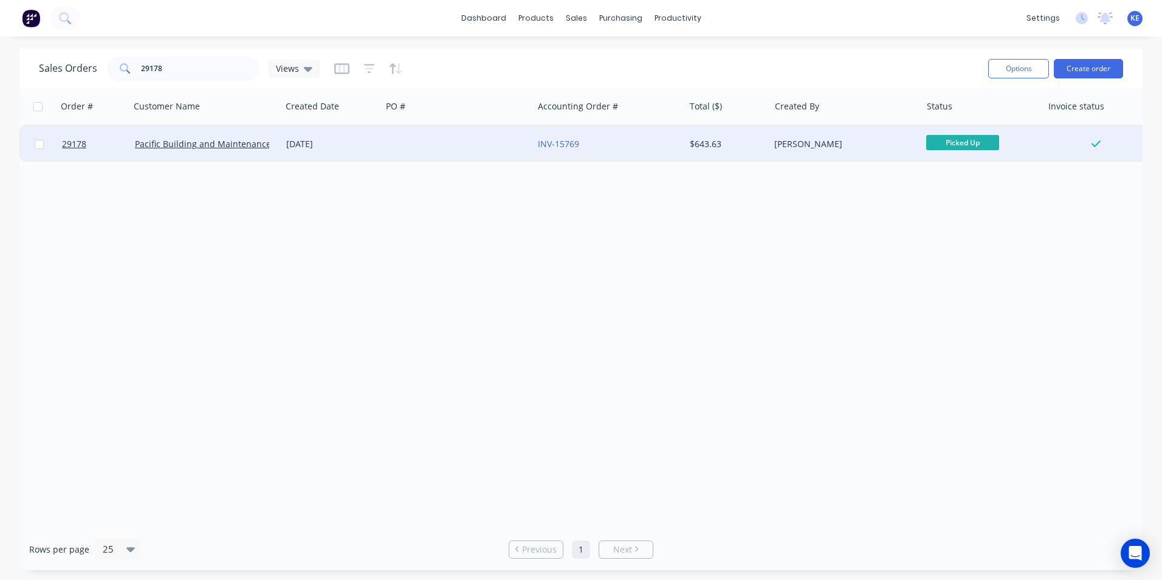
click at [35, 146] on input "checkbox" at bounding box center [39, 144] width 9 height 9
checkbox input "true"
click at [1014, 71] on button "Options" at bounding box center [1018, 68] width 61 height 19
click at [950, 131] on div "Archive" at bounding box center [982, 124] width 112 height 18
checkbox input "false"
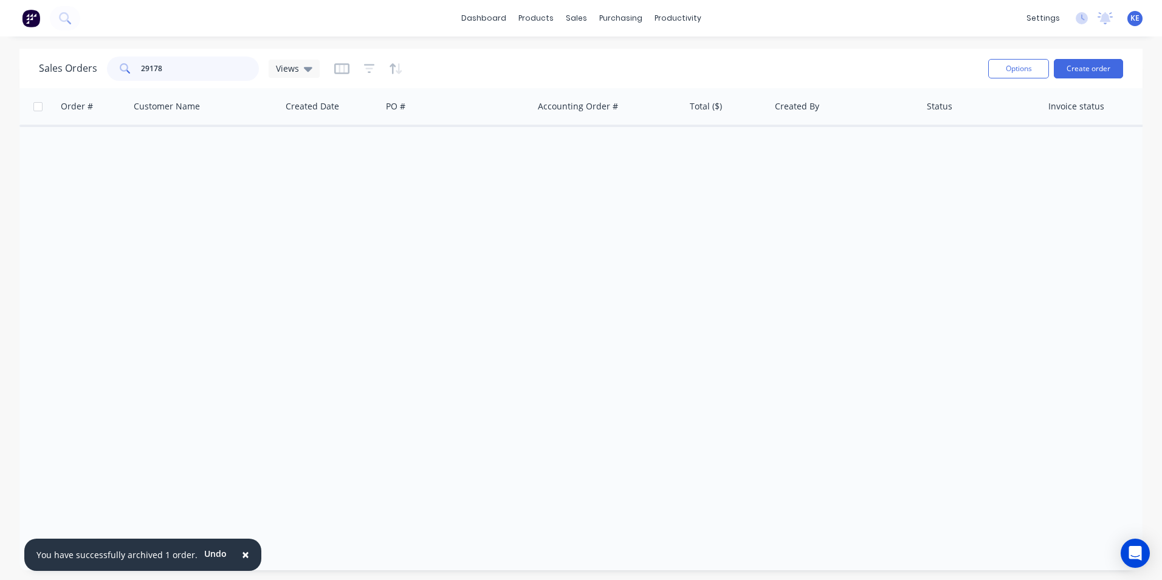
drag, startPoint x: 182, startPoint y: 66, endPoint x: 123, endPoint y: 78, distance: 60.3
click at [123, 78] on div "29178" at bounding box center [183, 69] width 152 height 24
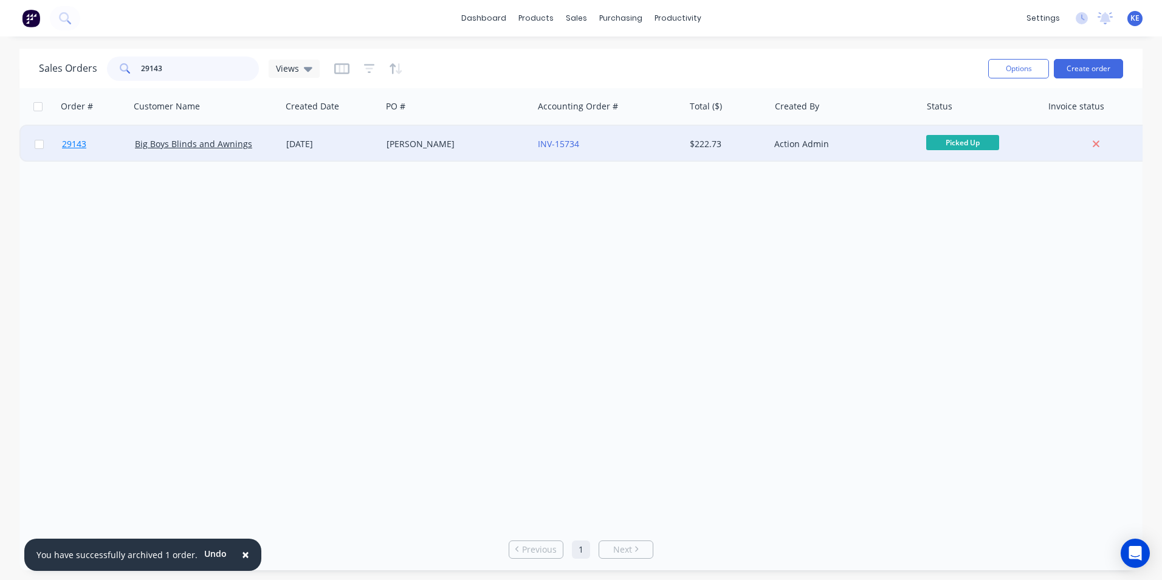
type input "29143"
click at [109, 142] on link "29143" at bounding box center [98, 144] width 73 height 36
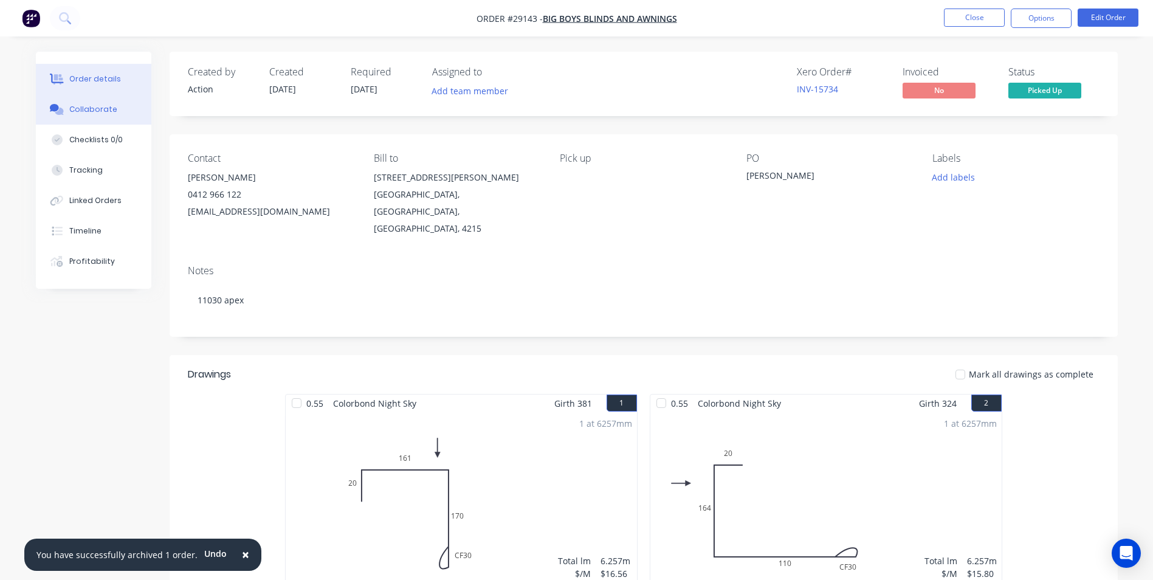
click at [87, 116] on button "Collaborate" at bounding box center [93, 109] width 115 height 30
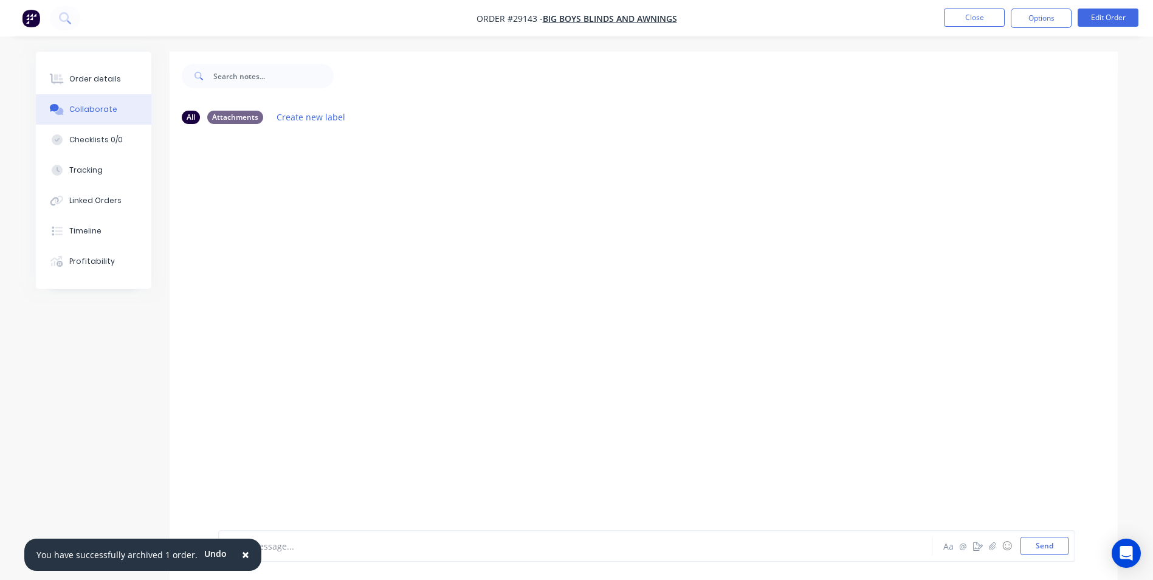
drag, startPoint x: 239, startPoint y: 555, endPoint x: 252, endPoint y: 551, distance: 13.5
click at [242, 555] on span "×" at bounding box center [245, 554] width 7 height 17
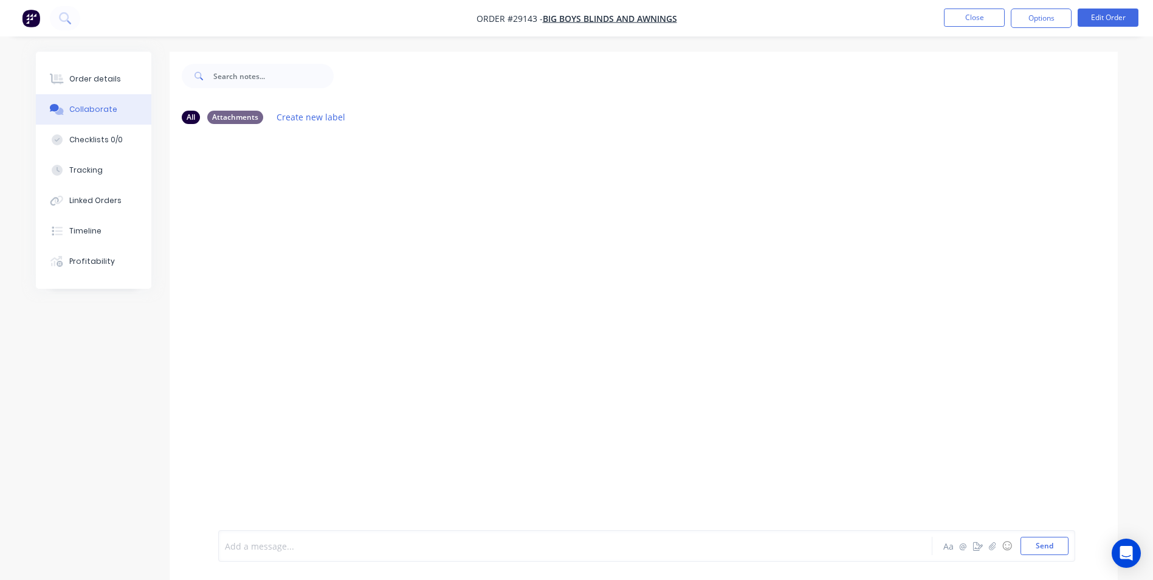
drag, startPoint x: 265, startPoint y: 549, endPoint x: 303, endPoint y: 484, distance: 74.6
click at [266, 547] on div at bounding box center [541, 546] width 632 height 13
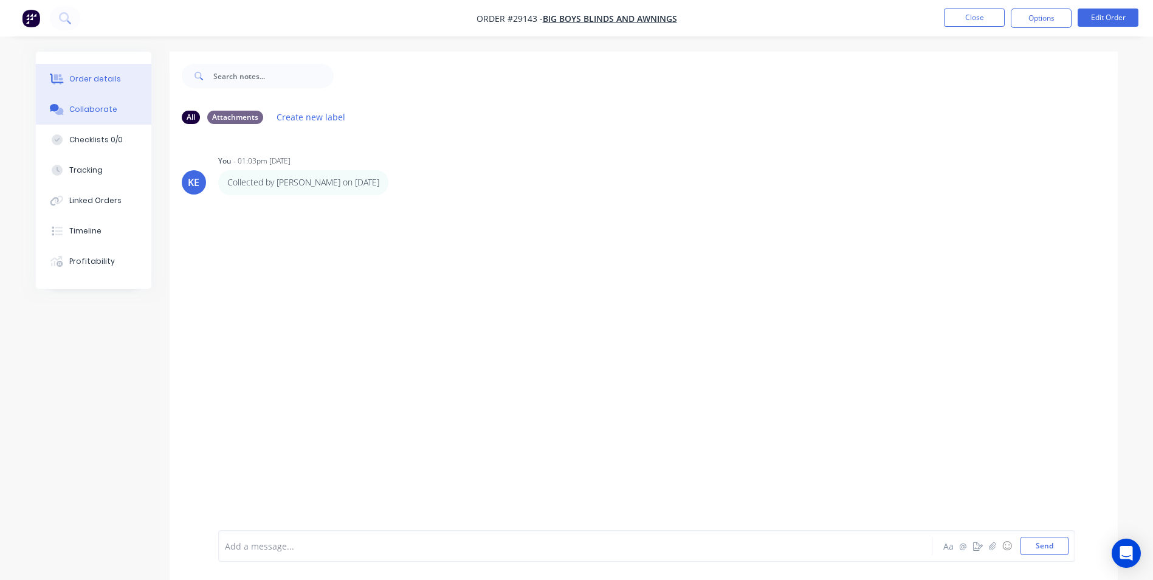
click at [101, 80] on div "Order details" at bounding box center [95, 79] width 52 height 11
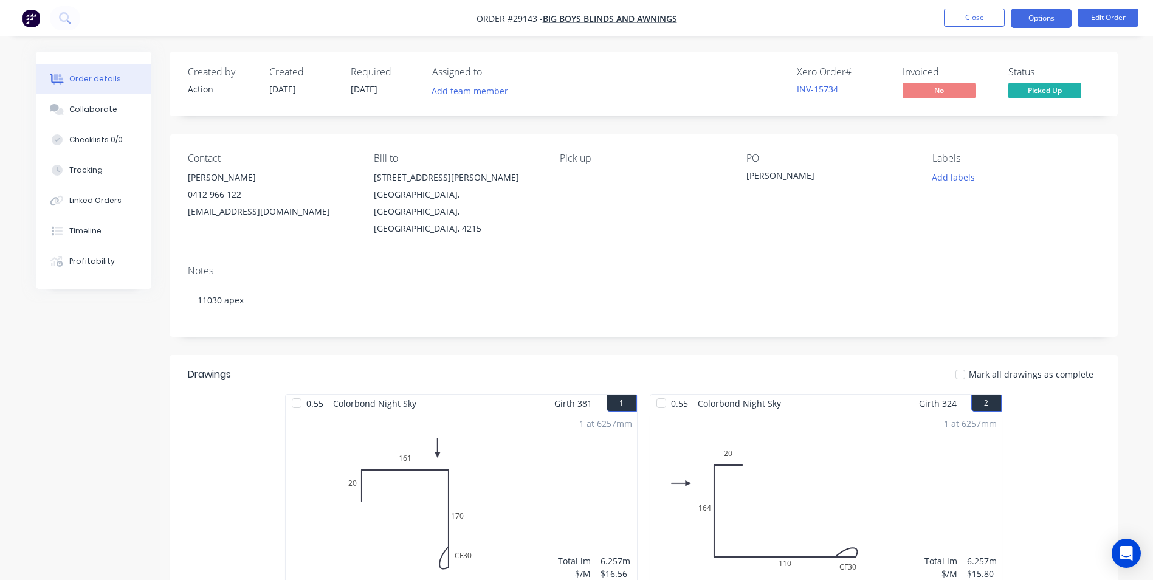
click at [1045, 11] on button "Options" at bounding box center [1041, 18] width 61 height 19
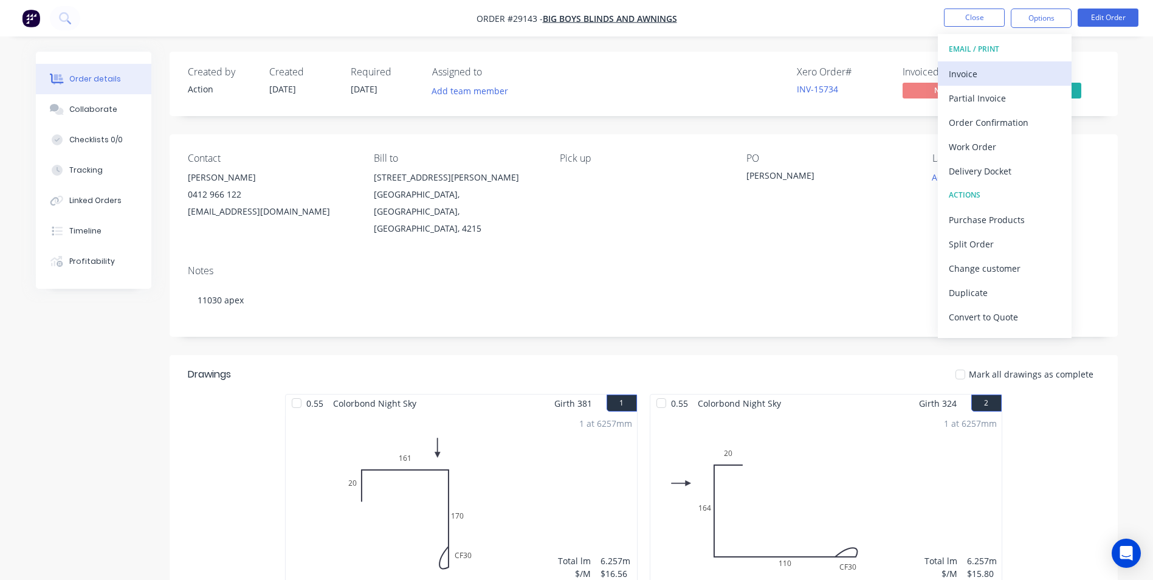
click at [961, 72] on div "Invoice" at bounding box center [1005, 74] width 112 height 18
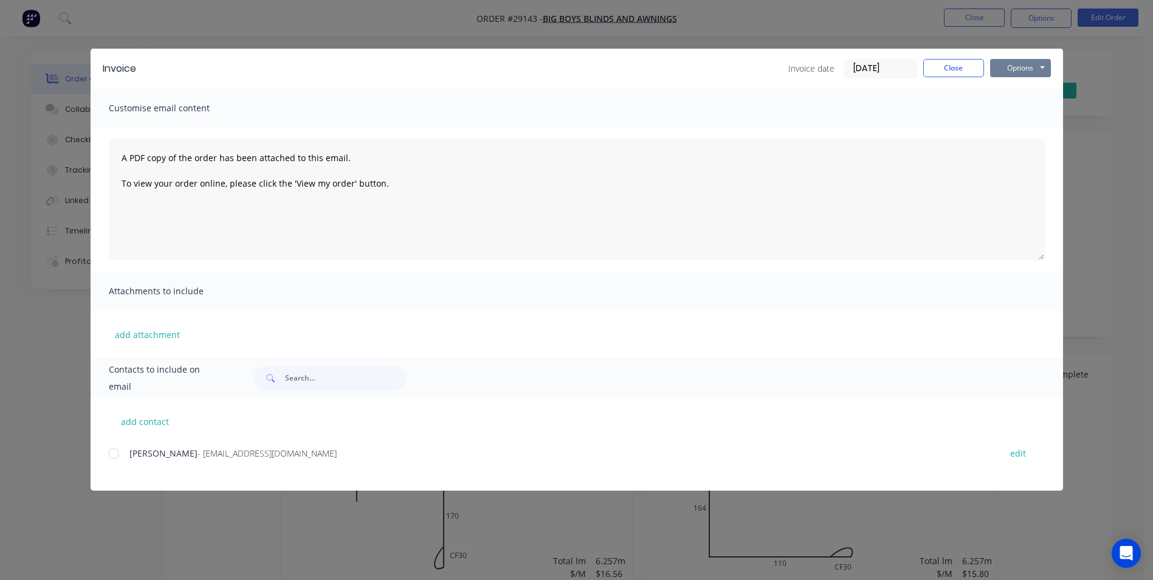
click at [1020, 63] on button "Options" at bounding box center [1020, 68] width 61 height 18
click at [1020, 114] on button "Print" at bounding box center [1029, 110] width 78 height 20
click at [946, 71] on button "Close" at bounding box center [953, 68] width 61 height 18
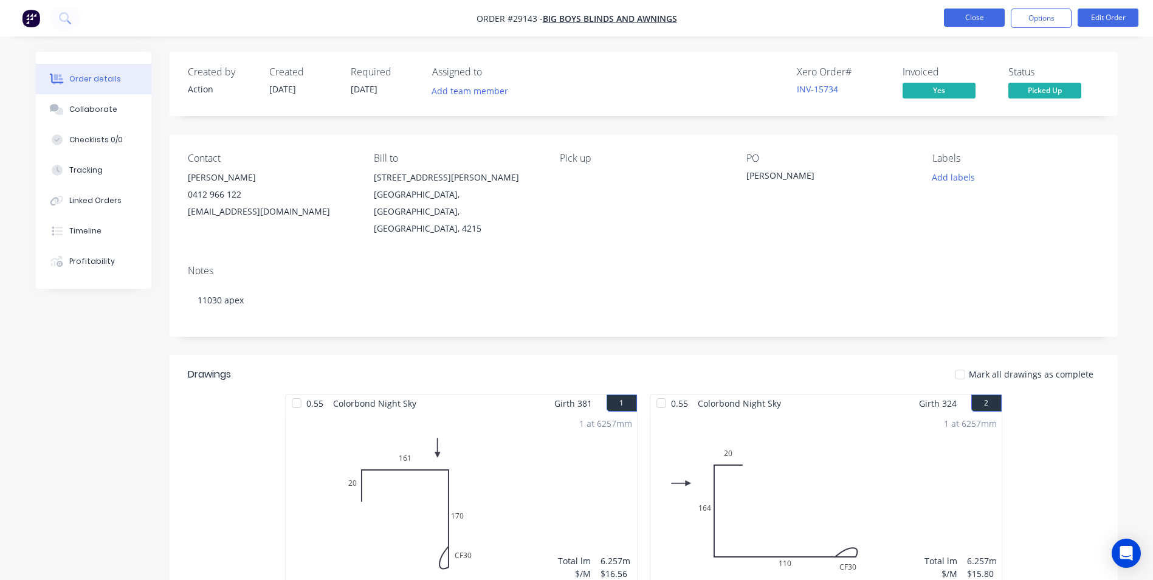
click at [955, 21] on button "Close" at bounding box center [974, 18] width 61 height 18
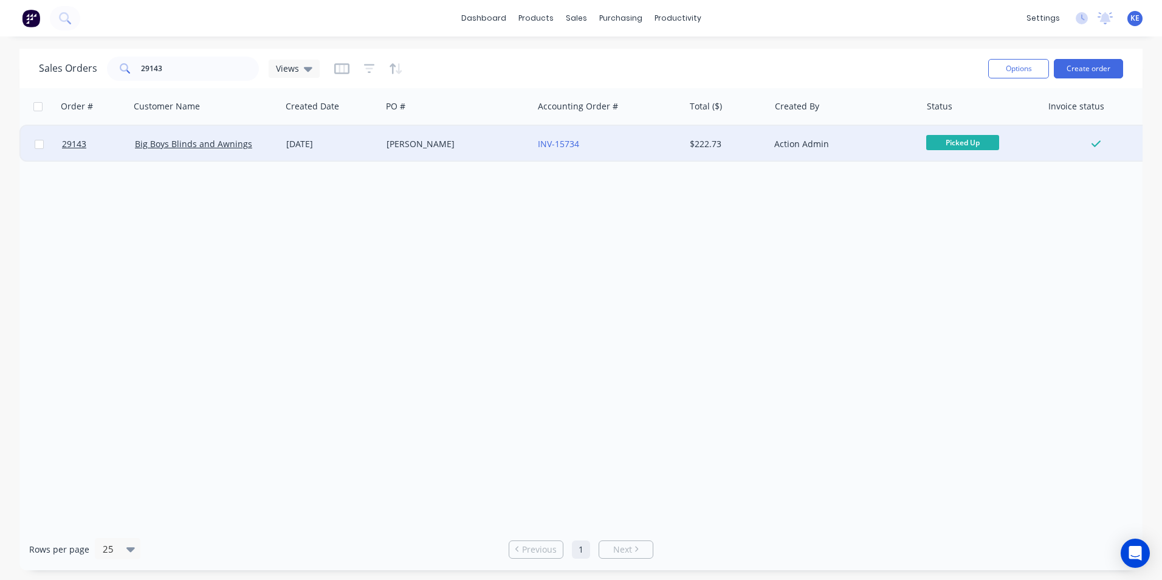
click at [36, 142] on input "checkbox" at bounding box center [39, 144] width 9 height 9
checkbox input "true"
click at [1004, 71] on button "Options" at bounding box center [1018, 68] width 61 height 19
click at [941, 120] on div "Archive" at bounding box center [982, 124] width 112 height 18
checkbox input "false"
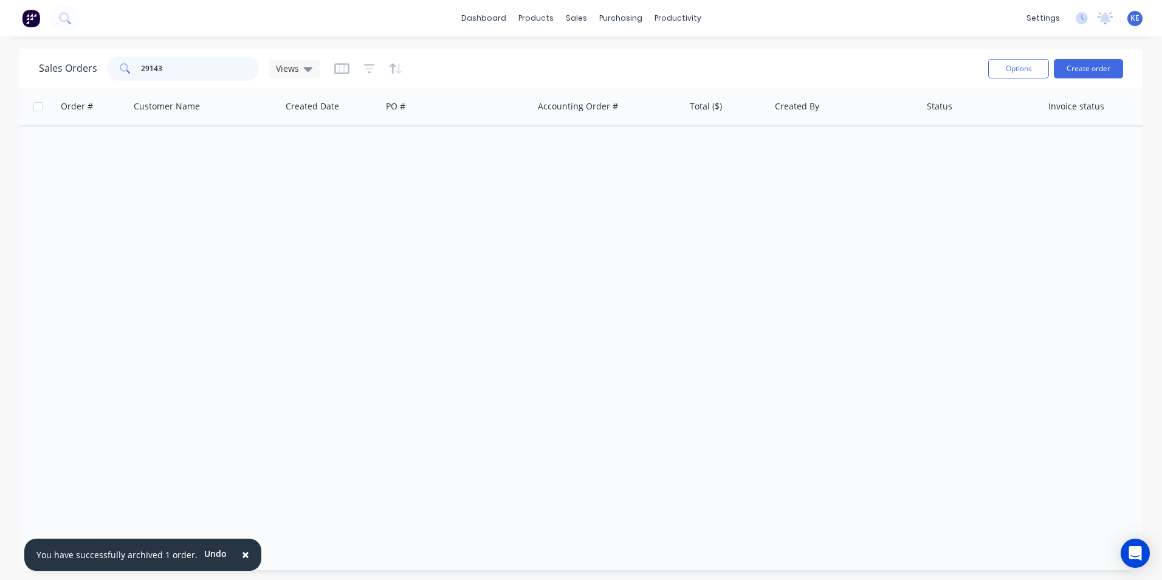
drag, startPoint x: 182, startPoint y: 75, endPoint x: 111, endPoint y: 75, distance: 71.1
click at [111, 75] on div "29143" at bounding box center [183, 69] width 152 height 24
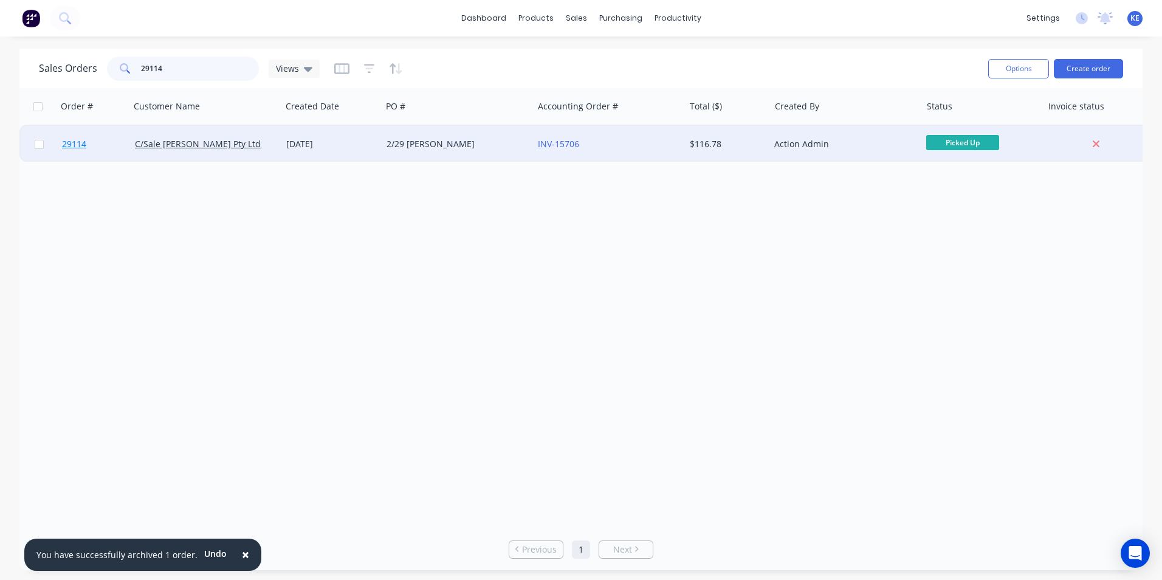
type input "29114"
click at [86, 145] on span "29114" at bounding box center [74, 144] width 24 height 12
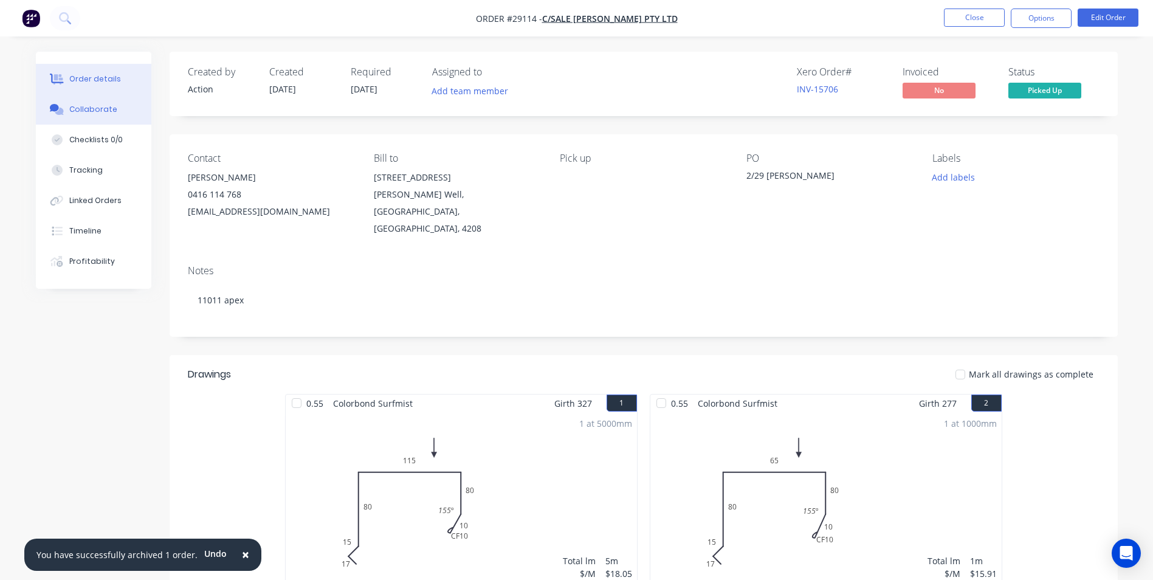
click at [89, 104] on div "Collaborate" at bounding box center [93, 109] width 48 height 11
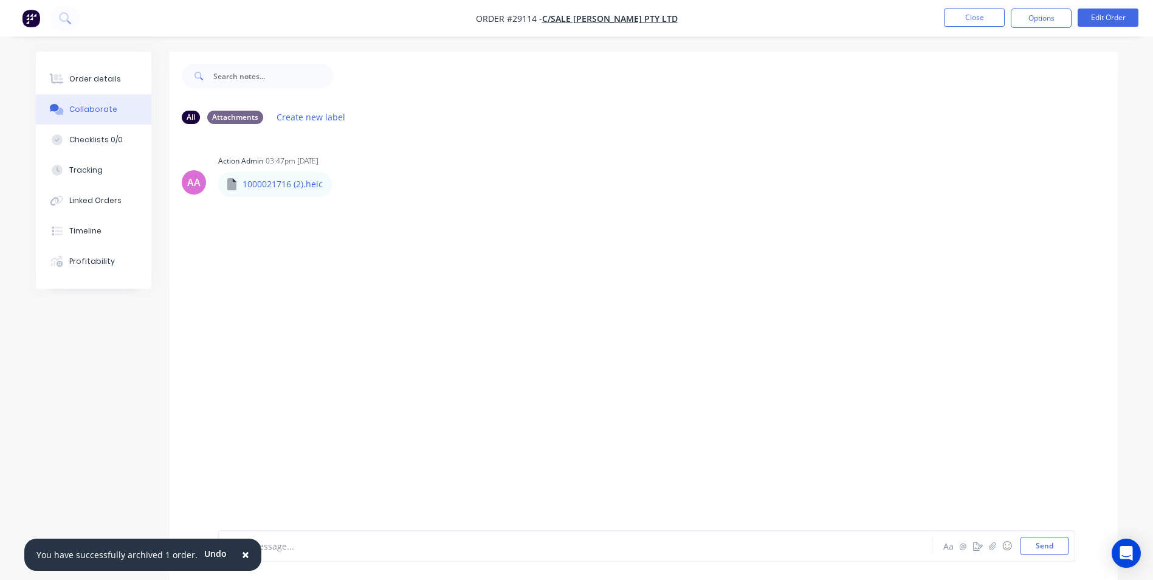
click at [242, 555] on span "×" at bounding box center [245, 554] width 7 height 17
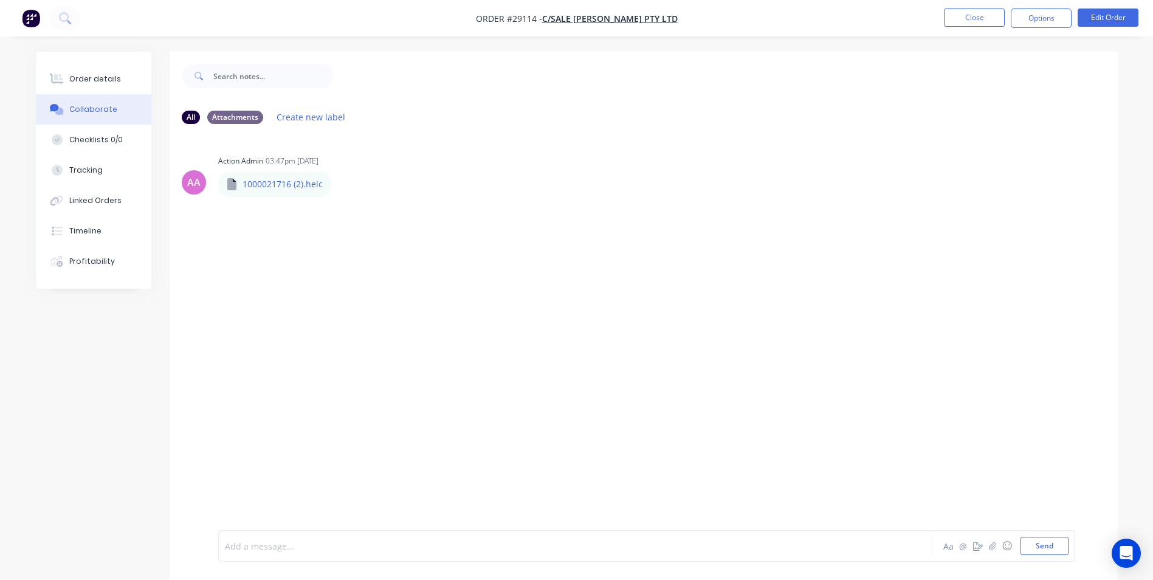
drag, startPoint x: 265, startPoint y: 548, endPoint x: 339, endPoint y: 436, distance: 134.3
click at [269, 540] on div at bounding box center [541, 546] width 632 height 13
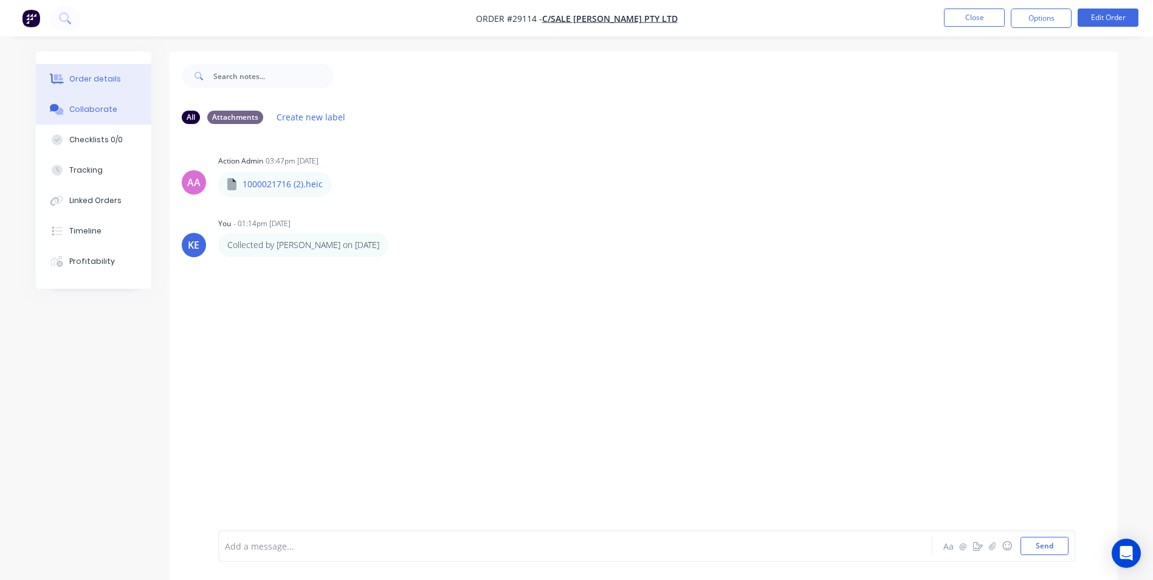
click at [73, 73] on button "Order details" at bounding box center [93, 79] width 115 height 30
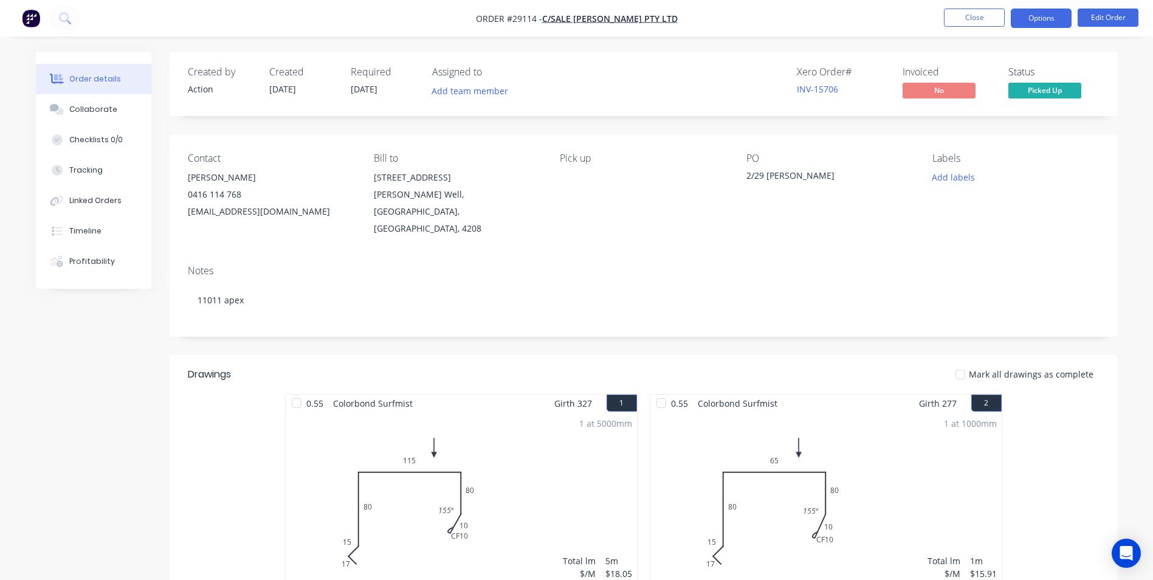
click at [1046, 19] on button "Options" at bounding box center [1041, 18] width 61 height 19
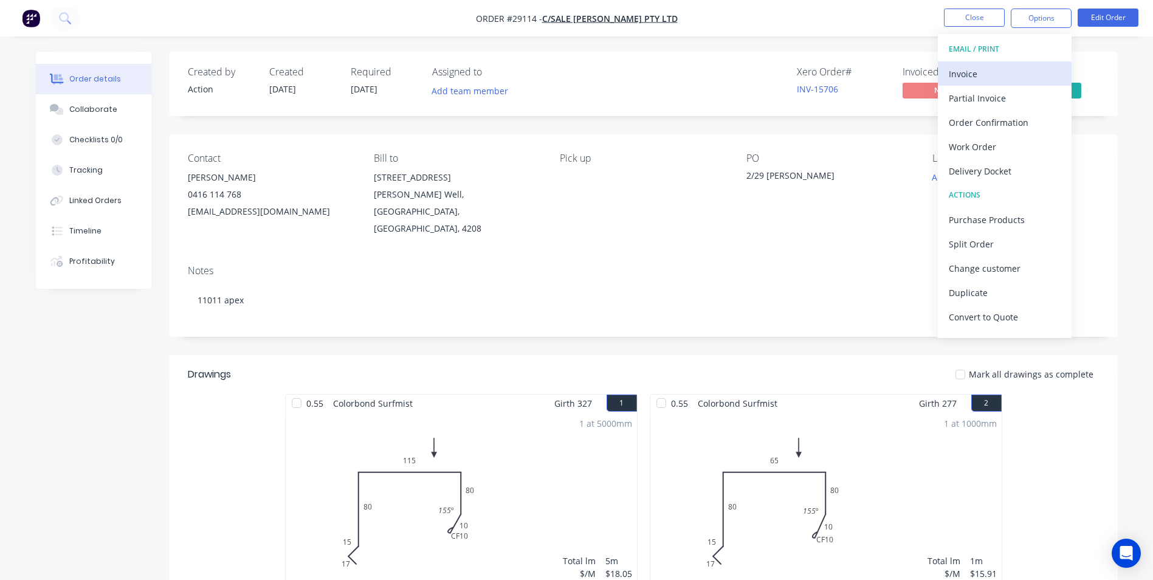
click at [991, 72] on div "Invoice" at bounding box center [1005, 74] width 112 height 18
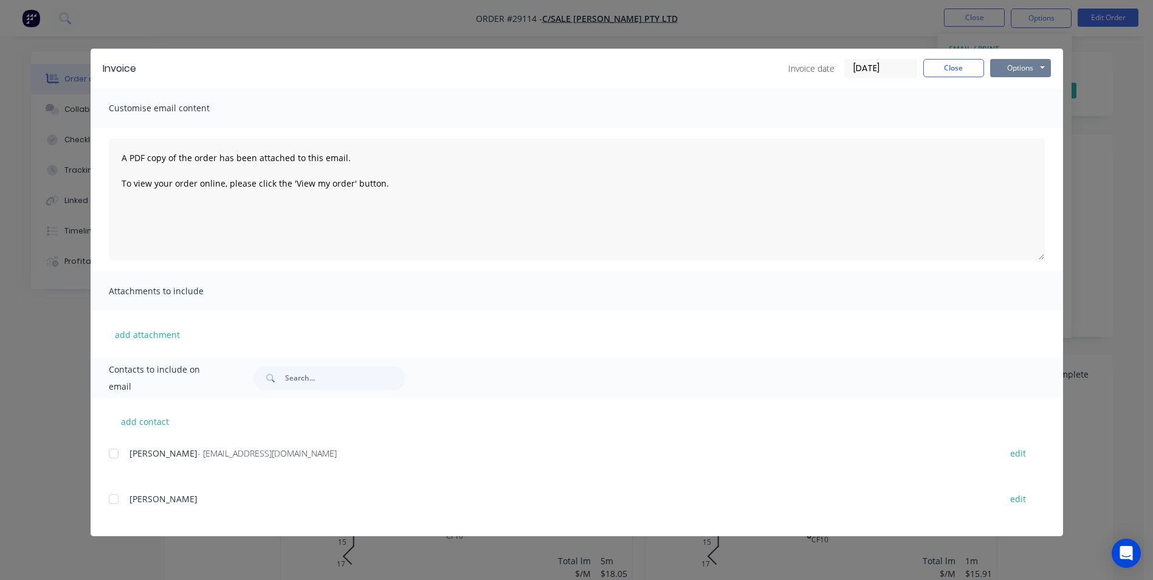
click at [1006, 69] on button "Options" at bounding box center [1020, 68] width 61 height 18
click at [1002, 116] on button "Print" at bounding box center [1029, 110] width 78 height 20
click at [949, 65] on button "Close" at bounding box center [953, 68] width 61 height 18
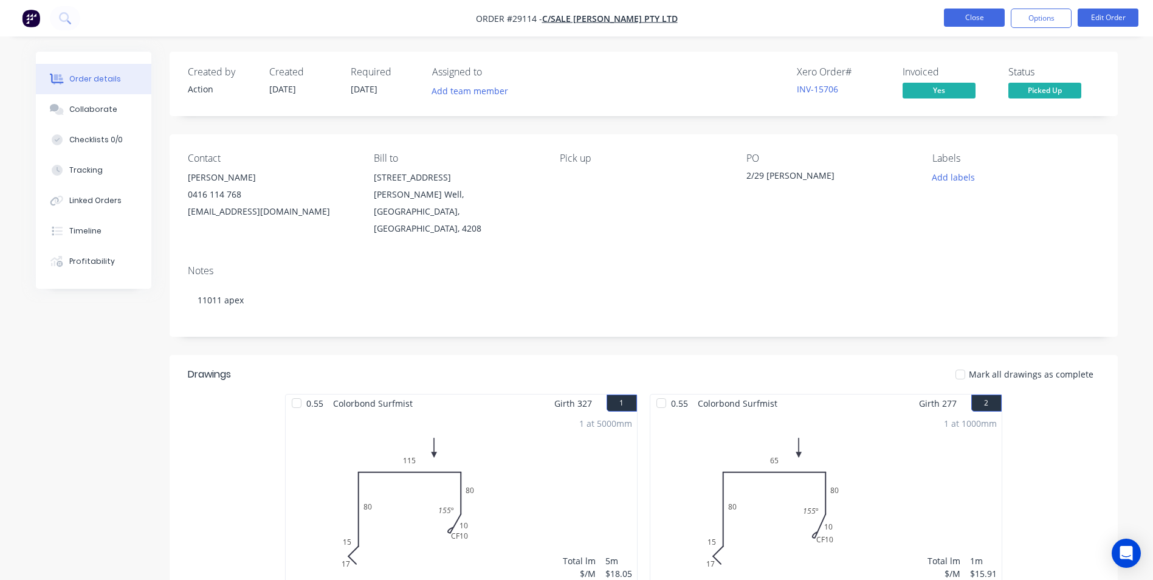
click at [980, 13] on button "Close" at bounding box center [974, 18] width 61 height 18
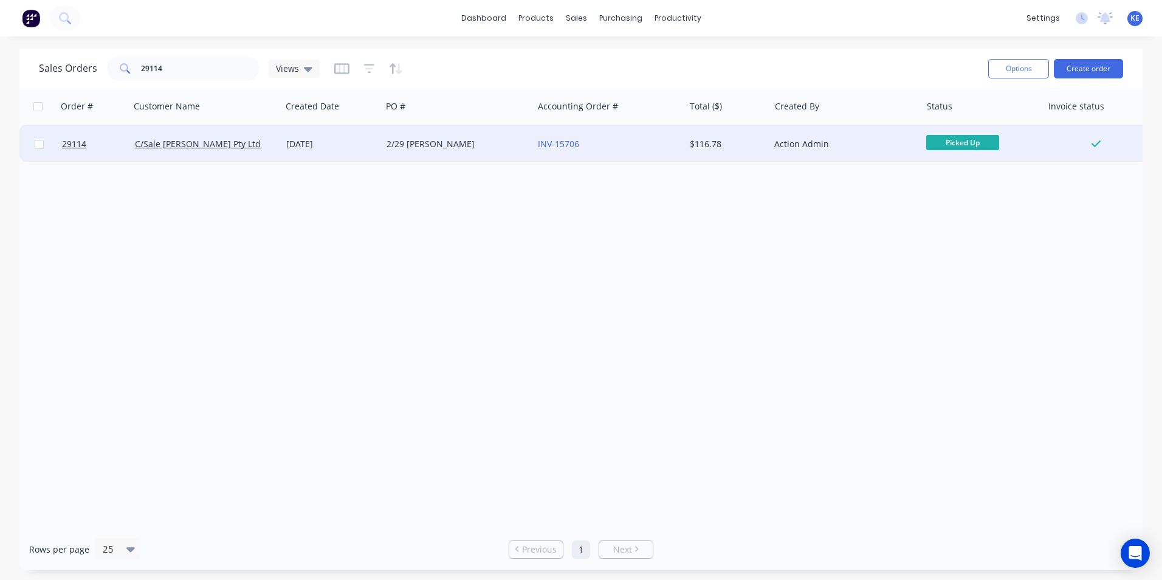
click at [36, 144] on input "checkbox" at bounding box center [39, 144] width 9 height 9
checkbox input "true"
click at [1005, 67] on button "Options" at bounding box center [1018, 68] width 61 height 19
click at [963, 117] on div "Archive" at bounding box center [982, 124] width 112 height 18
checkbox input "false"
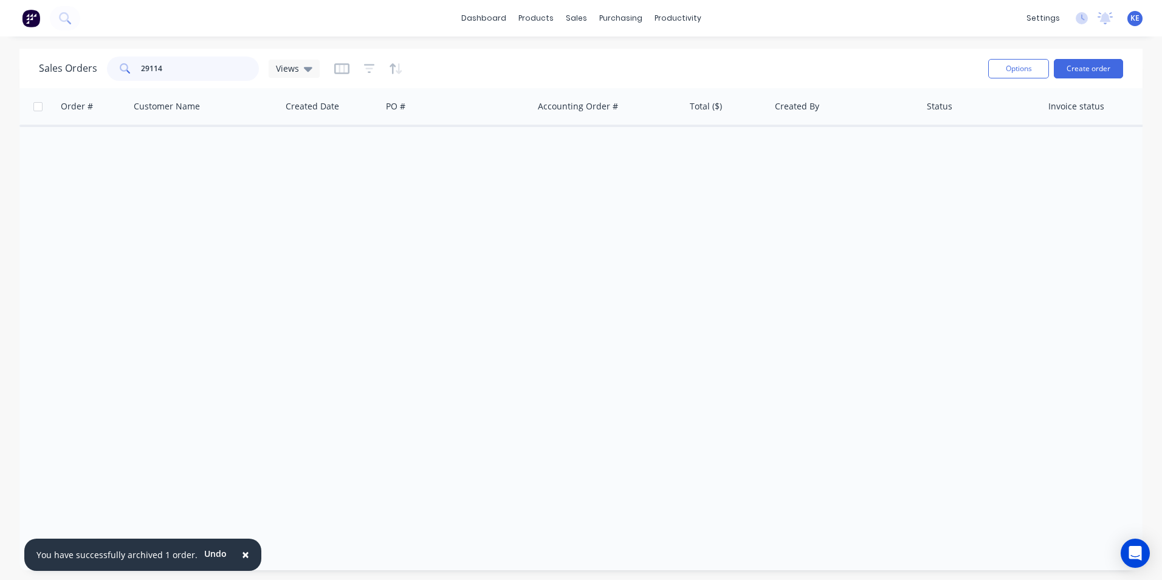
drag, startPoint x: 181, startPoint y: 63, endPoint x: 75, endPoint y: 68, distance: 105.9
click at [75, 68] on div "Sales Orders 29114 Views" at bounding box center [179, 69] width 281 height 24
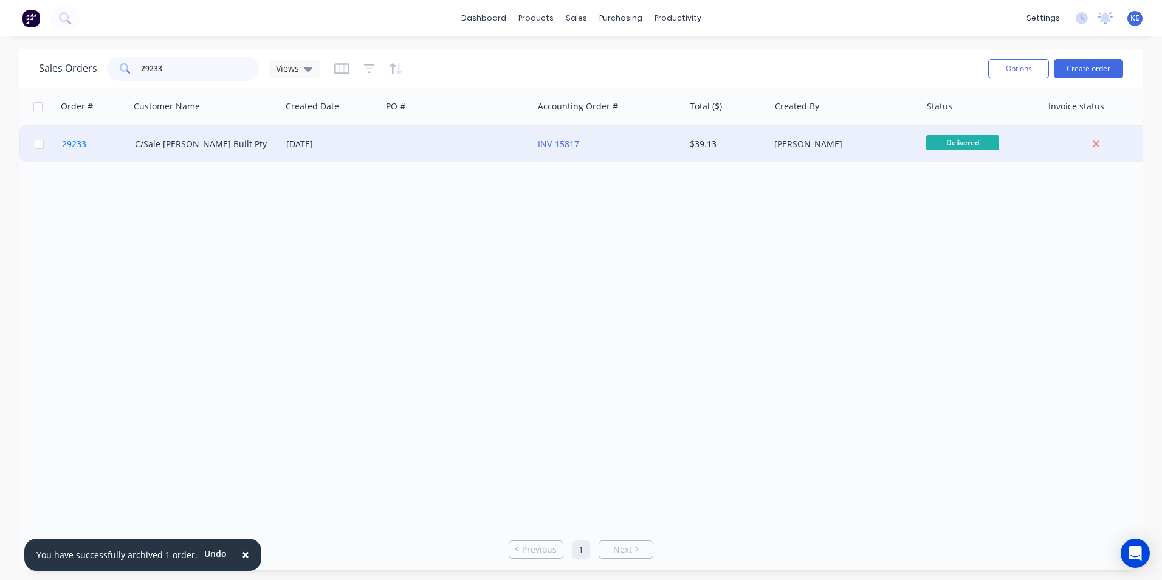
type input "29233"
click at [105, 139] on link "29233" at bounding box center [98, 144] width 73 height 36
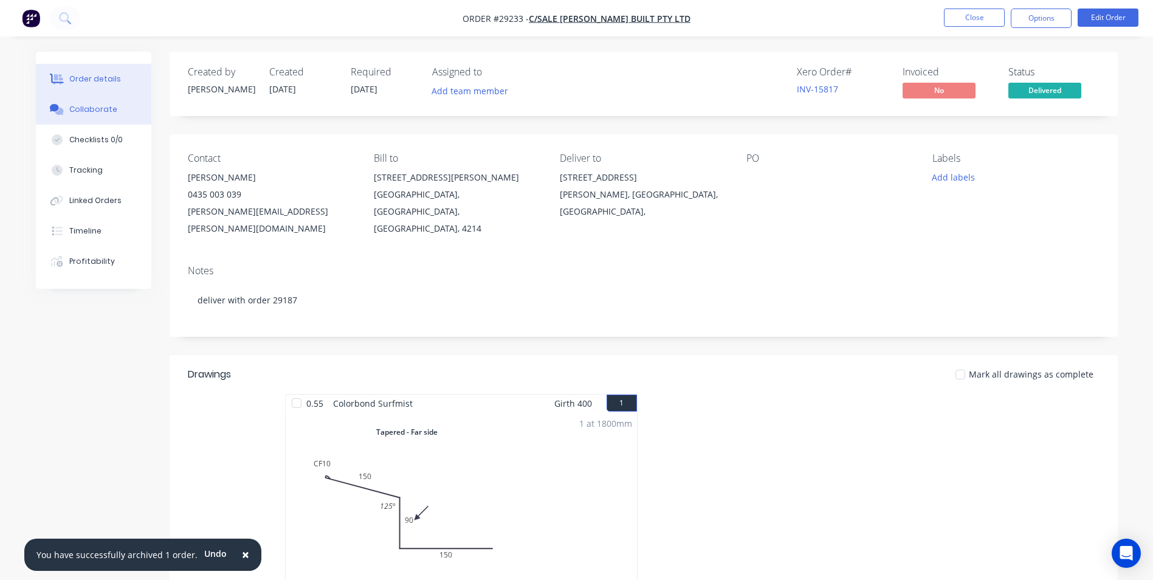
click at [75, 111] on div "Collaborate" at bounding box center [93, 109] width 48 height 11
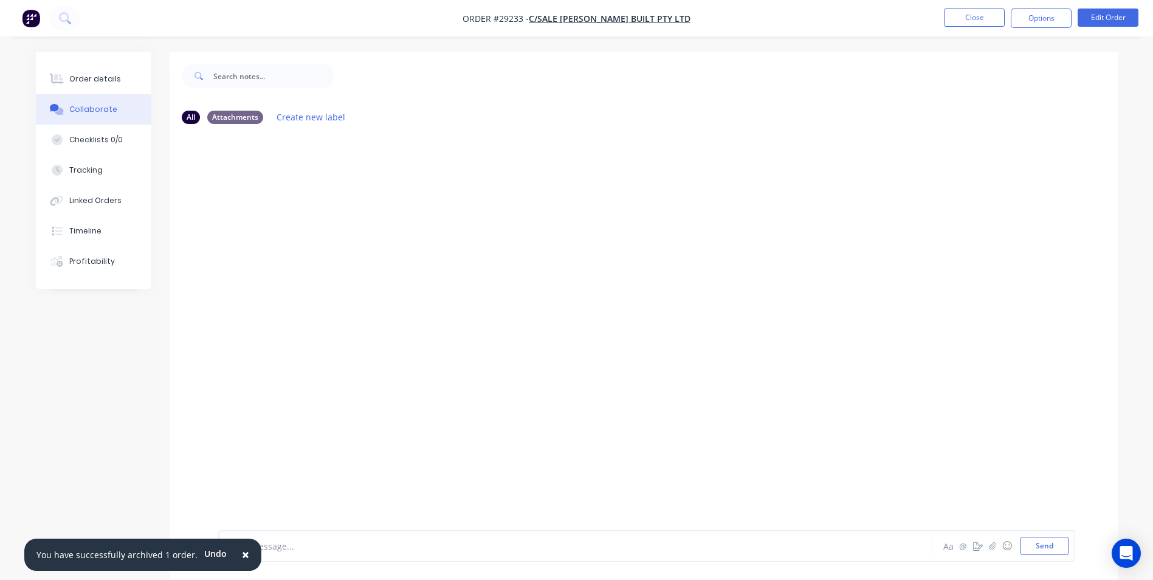
click at [242, 554] on span "×" at bounding box center [245, 554] width 7 height 17
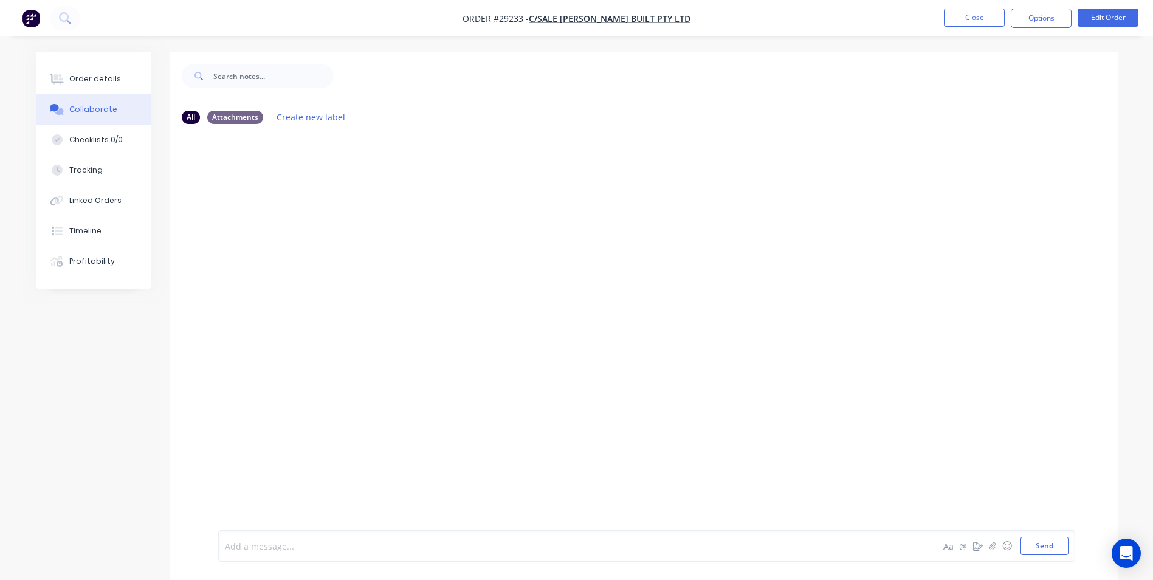
drag, startPoint x: 256, startPoint y: 550, endPoint x: 263, endPoint y: 501, distance: 49.0
click at [257, 549] on div at bounding box center [541, 546] width 632 height 13
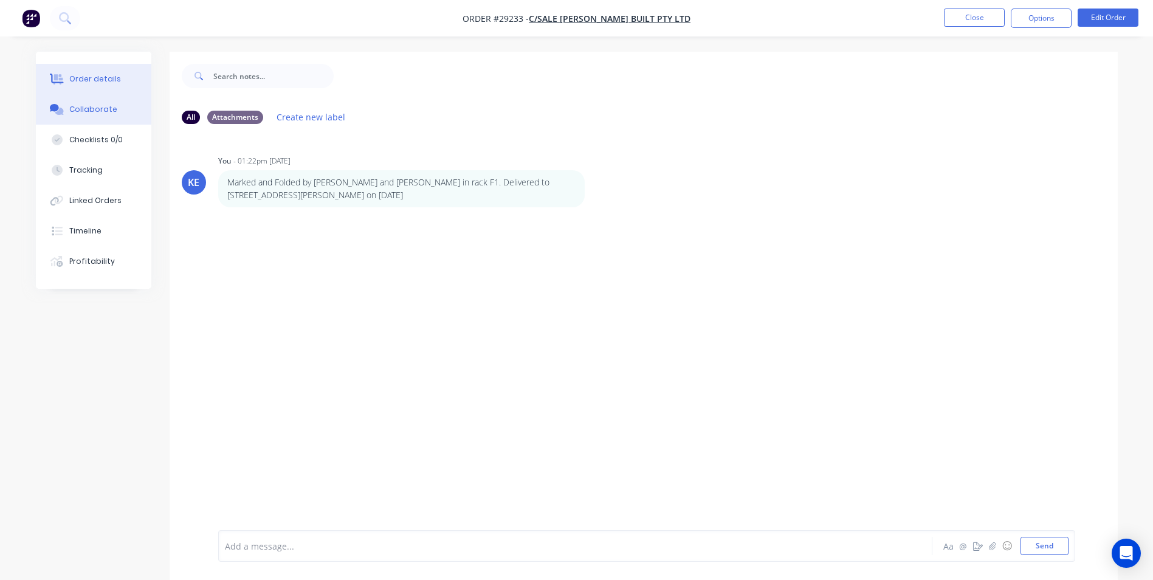
click at [84, 78] on div "Order details" at bounding box center [95, 79] width 52 height 11
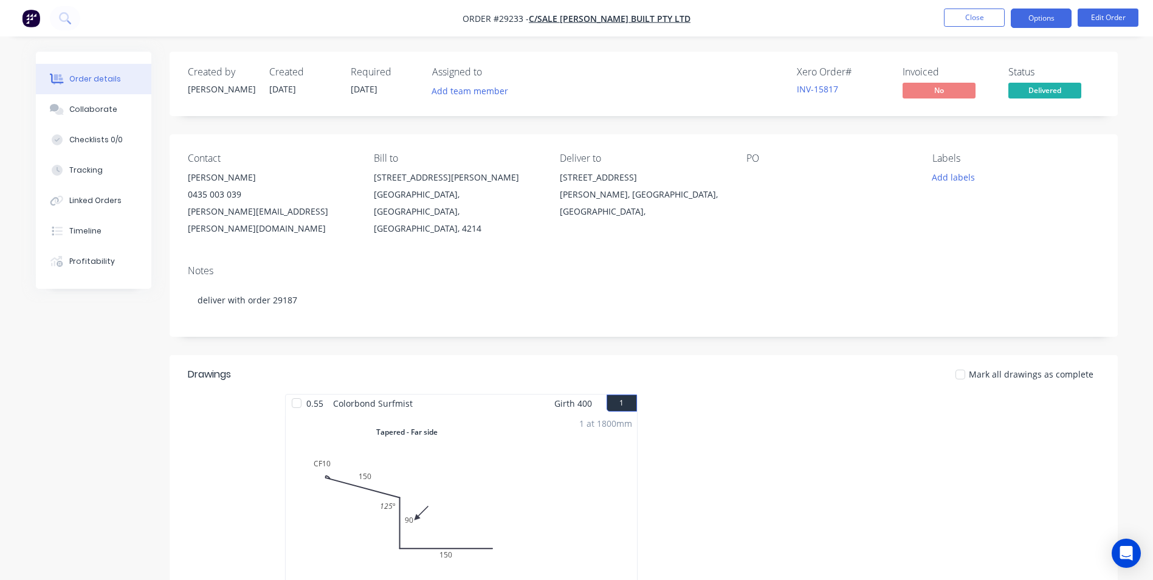
click at [1029, 24] on button "Options" at bounding box center [1041, 18] width 61 height 19
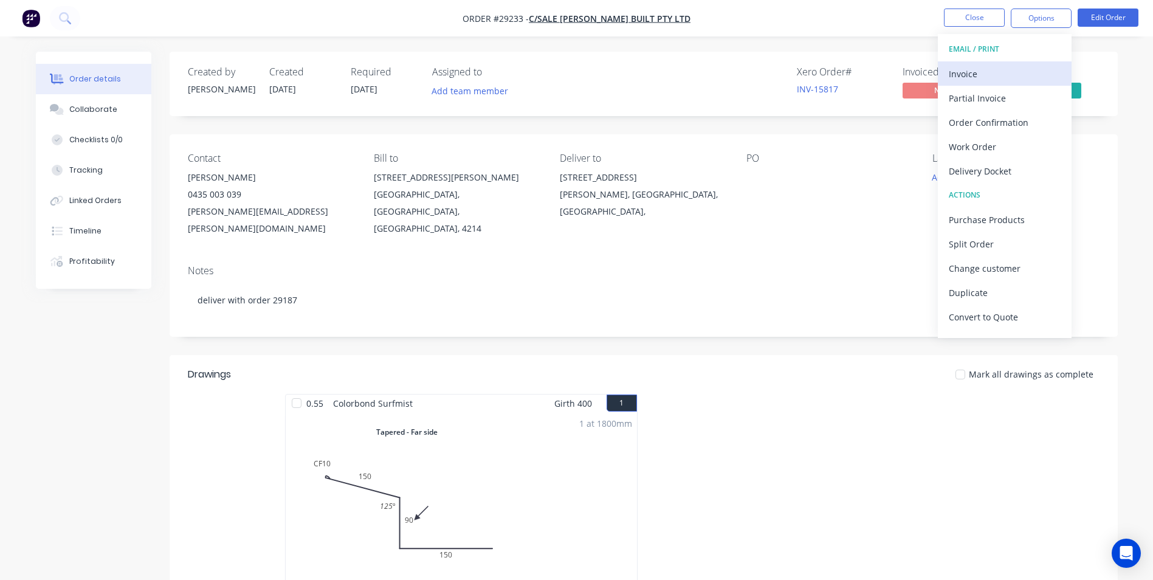
click at [988, 73] on div "Invoice" at bounding box center [1005, 74] width 112 height 18
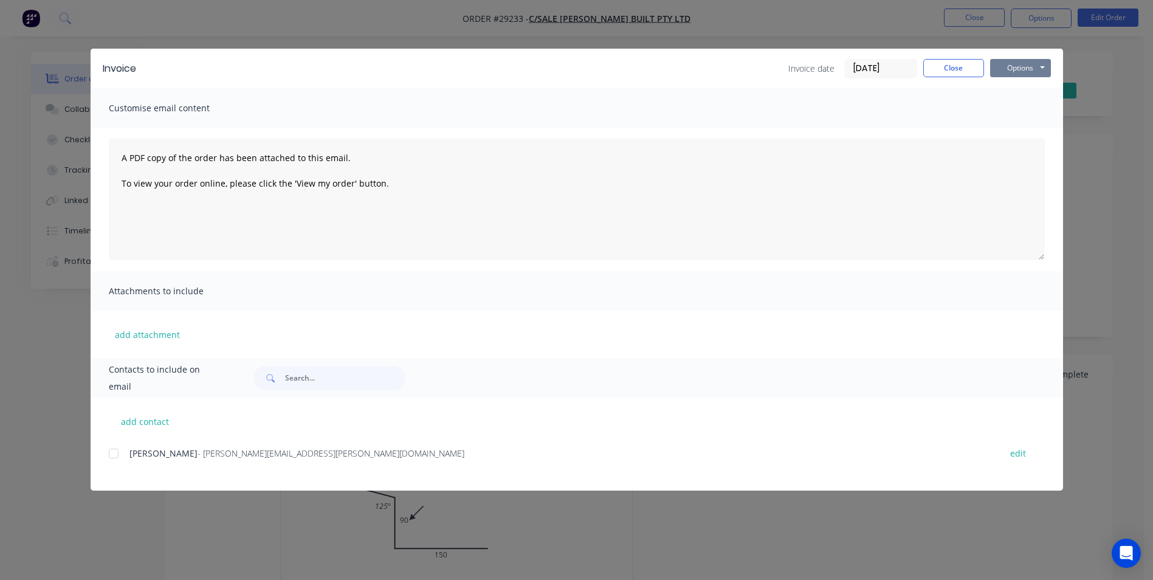
click at [1019, 67] on button "Options" at bounding box center [1020, 68] width 61 height 18
click at [1015, 114] on button "Print" at bounding box center [1029, 110] width 78 height 20
click at [957, 64] on button "Close" at bounding box center [953, 68] width 61 height 18
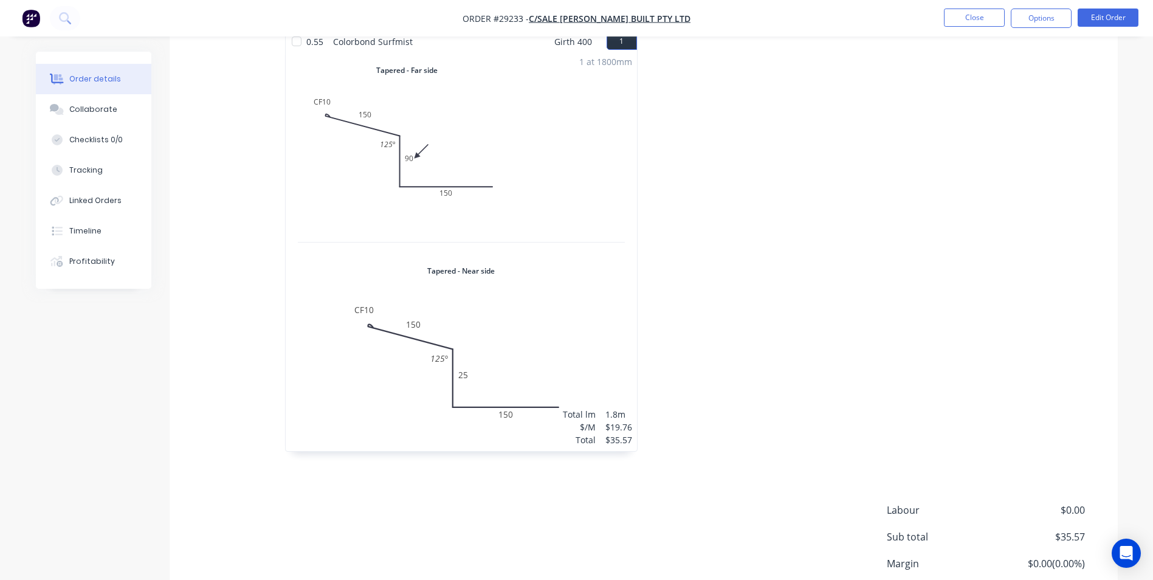
scroll to position [445, 0]
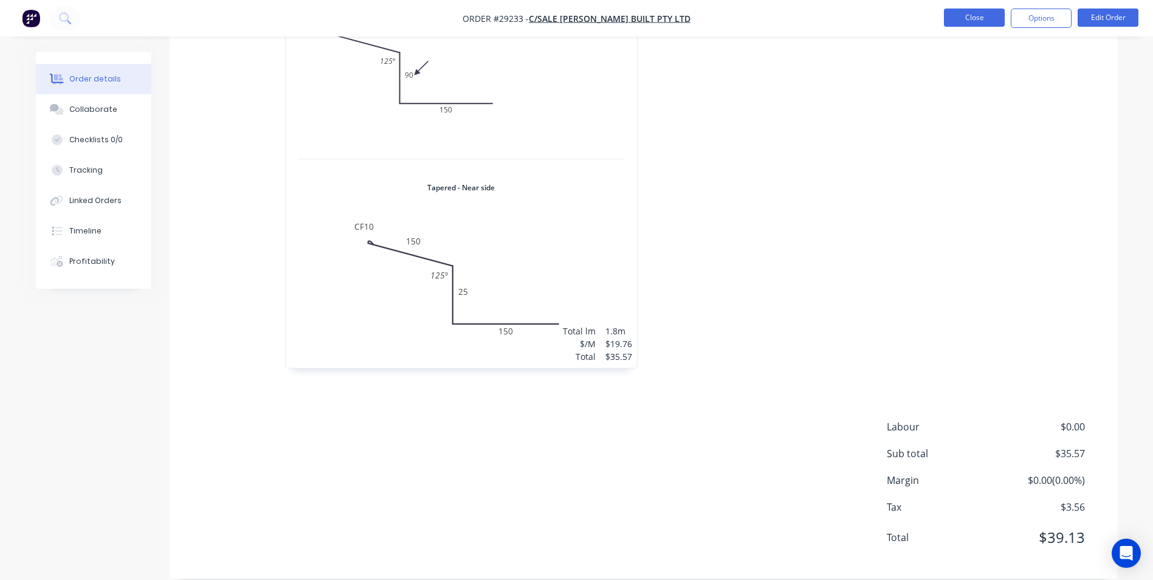
click at [961, 18] on button "Close" at bounding box center [974, 18] width 61 height 18
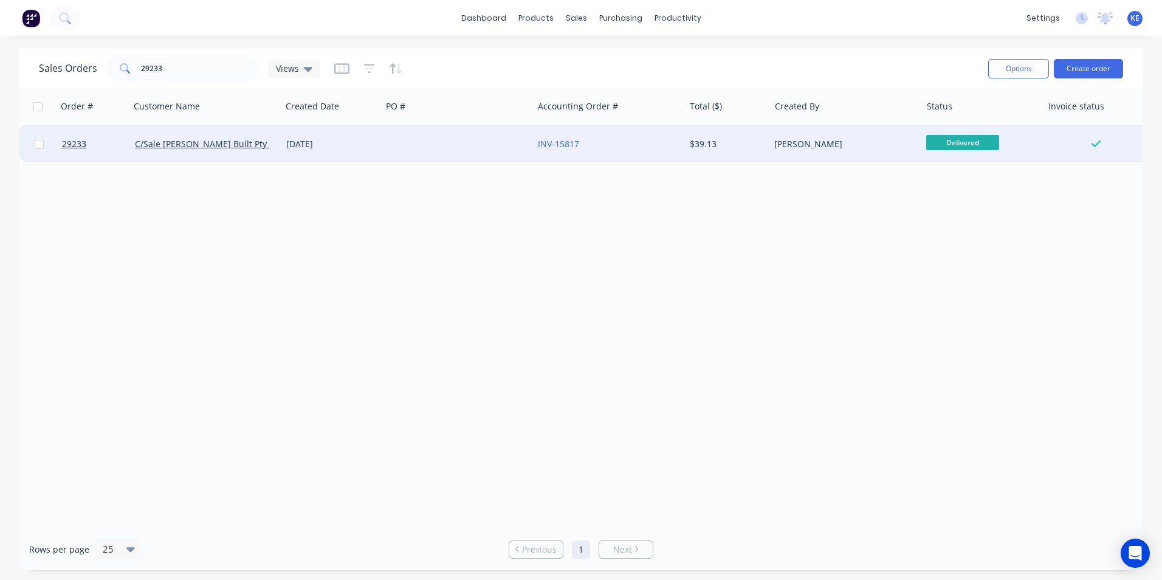
click at [42, 143] on input "checkbox" at bounding box center [39, 144] width 9 height 9
checkbox input "true"
click at [1028, 67] on button "Options" at bounding box center [1018, 68] width 61 height 19
click at [941, 119] on div "Archive" at bounding box center [982, 124] width 112 height 18
checkbox input "false"
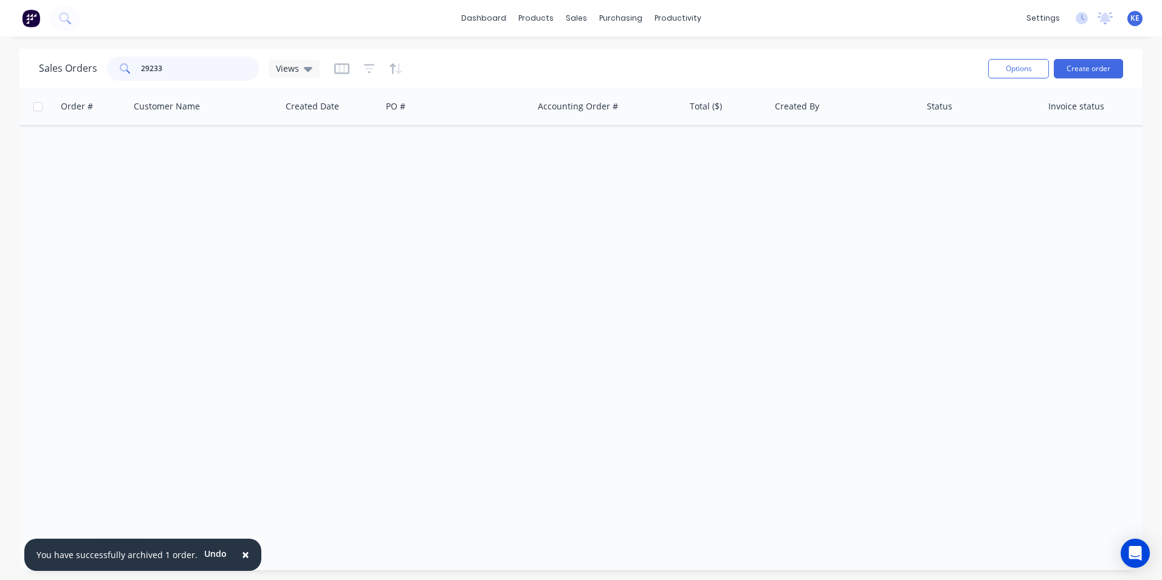
drag, startPoint x: 188, startPoint y: 70, endPoint x: 123, endPoint y: 70, distance: 65.6
click at [123, 70] on div "29233" at bounding box center [183, 69] width 152 height 24
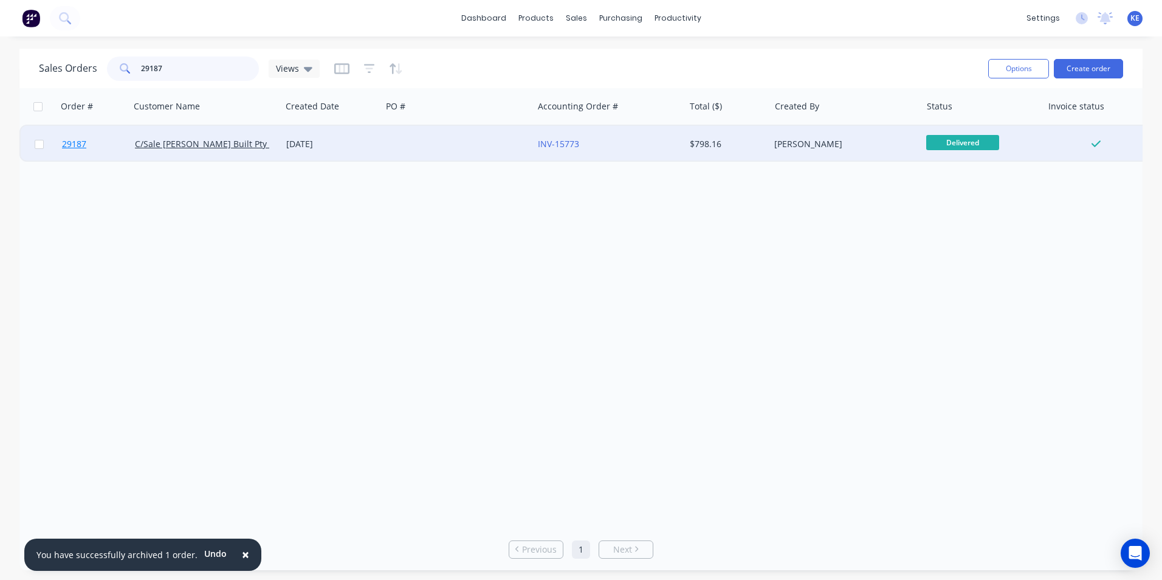
type input "29187"
click at [116, 143] on link "29187" at bounding box center [98, 144] width 73 height 36
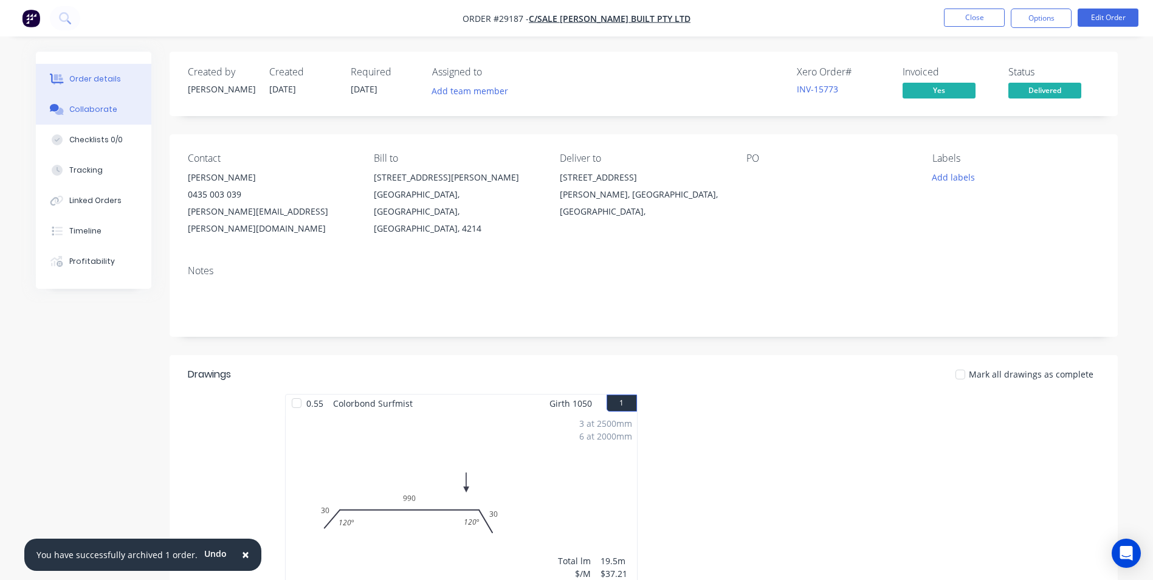
click at [98, 112] on div "Collaborate" at bounding box center [93, 109] width 48 height 11
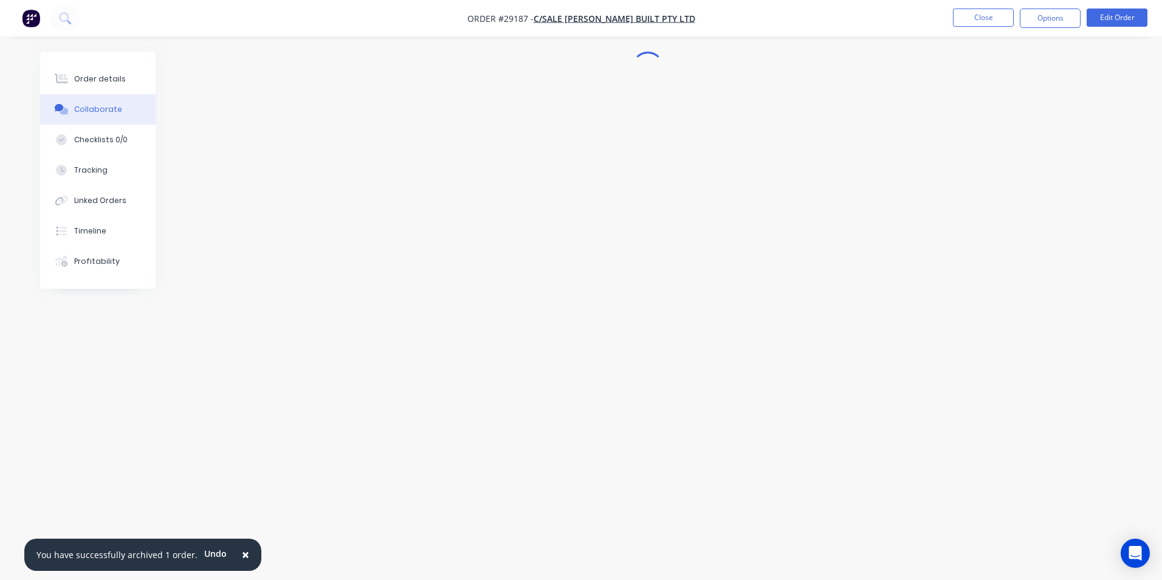
drag, startPoint x: 236, startPoint y: 551, endPoint x: 244, endPoint y: 501, distance: 51.1
click at [242, 550] on span "×" at bounding box center [245, 554] width 7 height 17
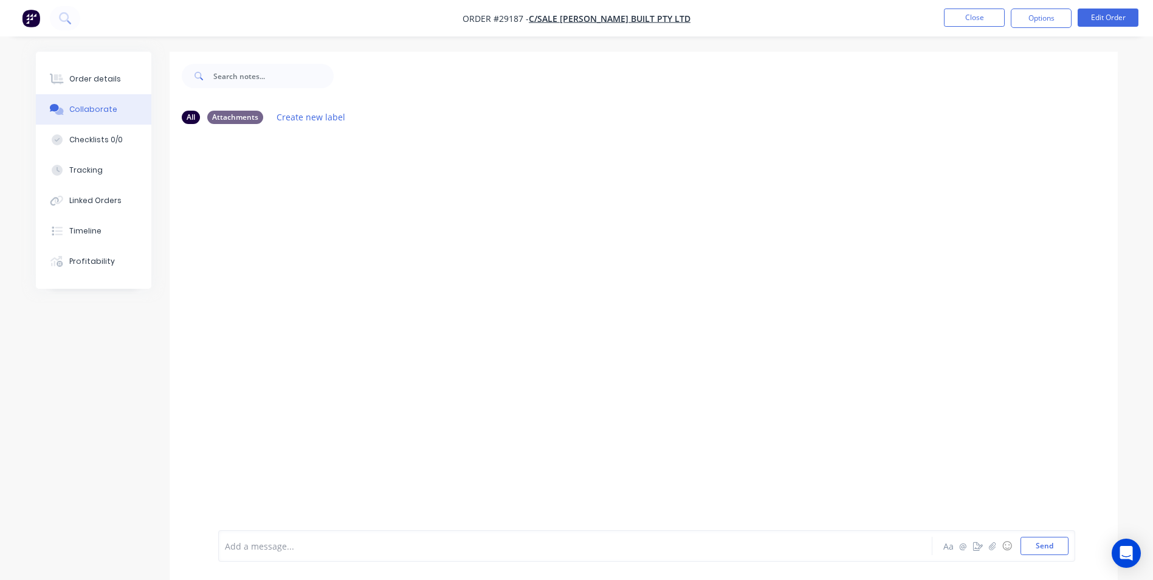
drag, startPoint x: 289, startPoint y: 553, endPoint x: 331, endPoint y: 468, distance: 94.9
click at [291, 552] on div "Add a message..." at bounding box center [541, 546] width 633 height 18
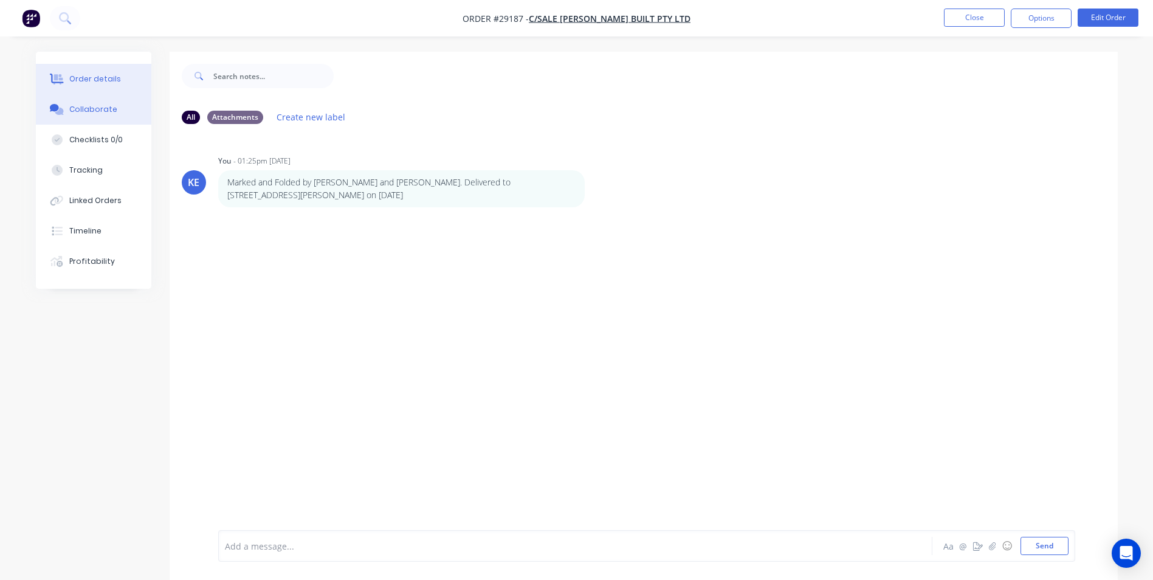
click at [107, 67] on button "Order details" at bounding box center [93, 79] width 115 height 30
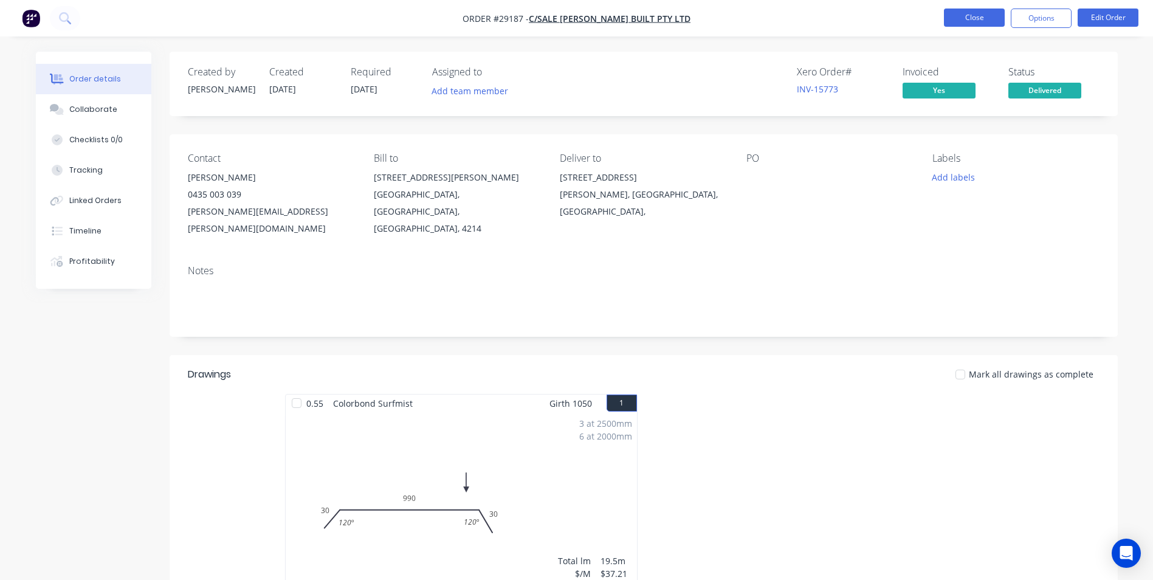
click at [972, 11] on button "Close" at bounding box center [974, 18] width 61 height 18
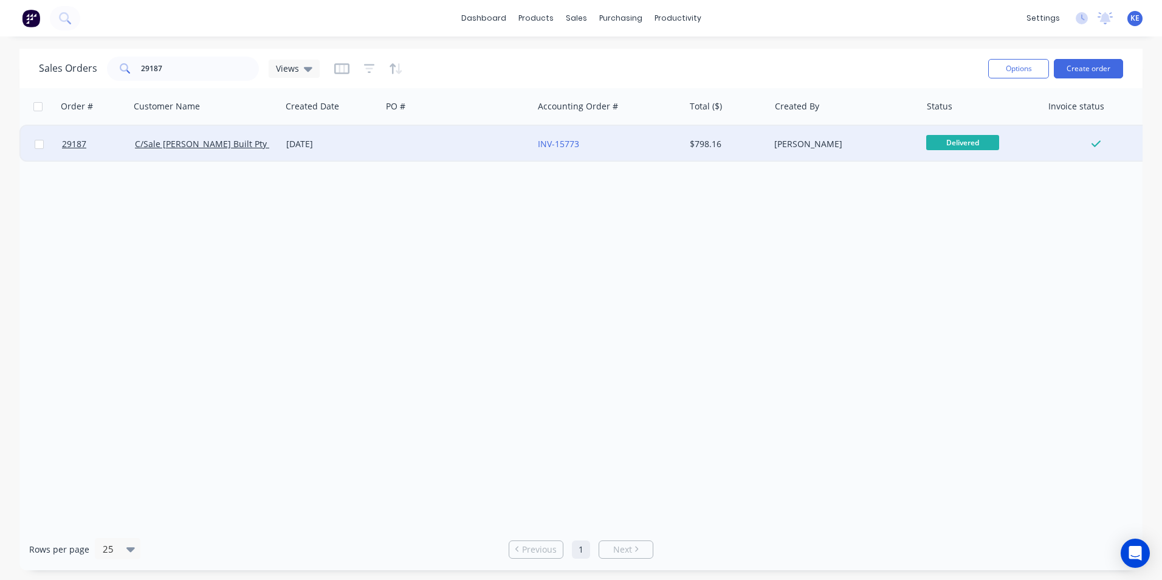
click at [41, 140] on input "checkbox" at bounding box center [39, 144] width 9 height 9
checkbox input "true"
click at [1019, 71] on button "Options" at bounding box center [1018, 68] width 61 height 19
click at [944, 125] on div "Archive" at bounding box center [982, 124] width 112 height 18
checkbox input "false"
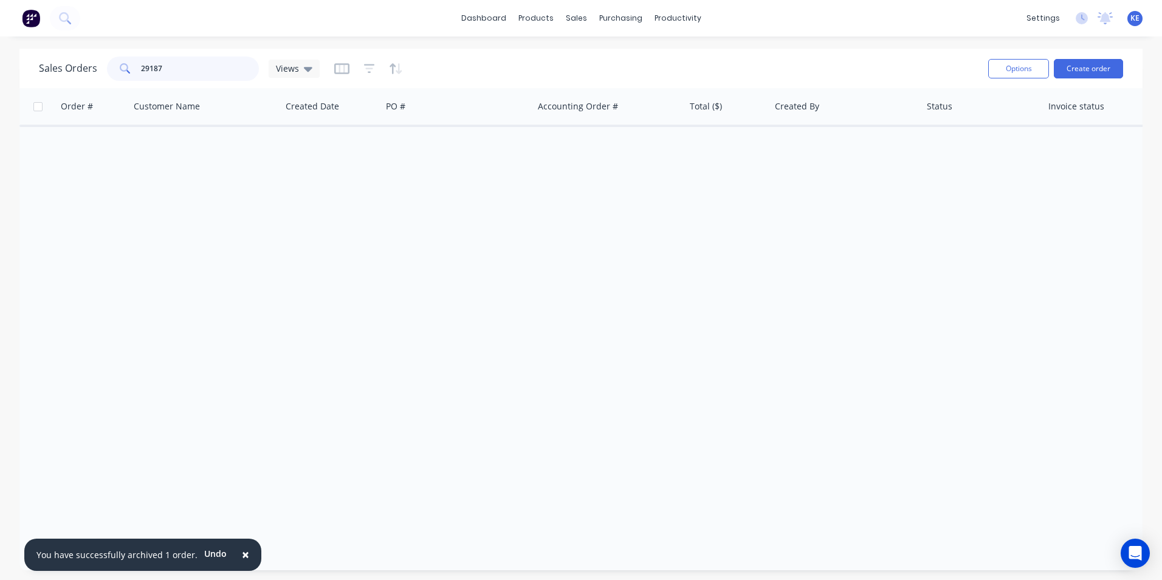
drag, startPoint x: 182, startPoint y: 74, endPoint x: 89, endPoint y: 72, distance: 93.0
click at [89, 72] on div "Sales Orders 29187 Views" at bounding box center [179, 69] width 281 height 24
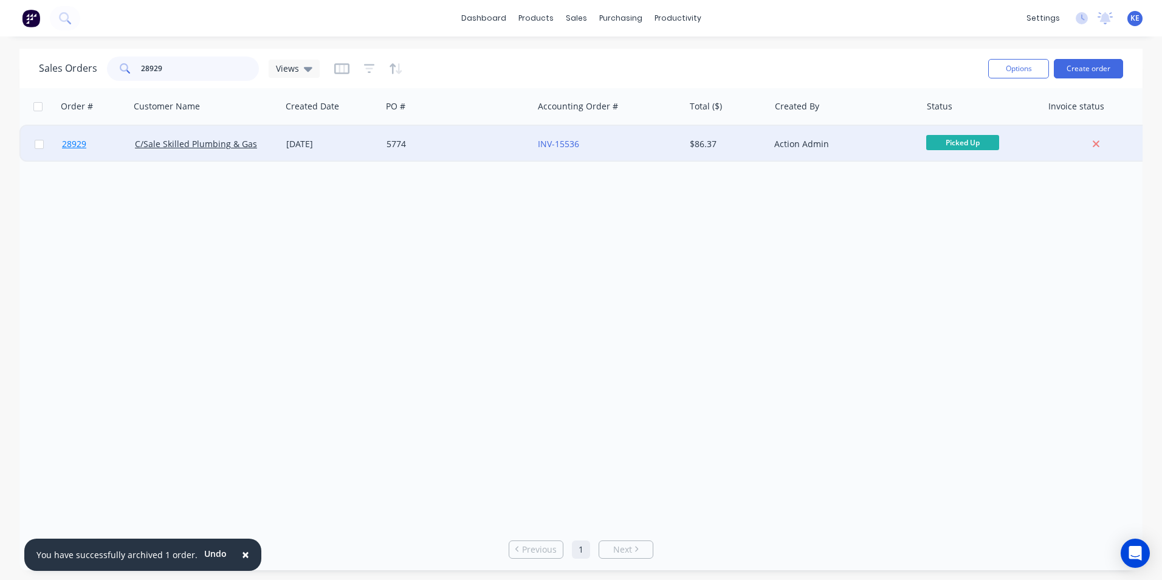
type input "28929"
click at [106, 151] on link "28929" at bounding box center [98, 144] width 73 height 36
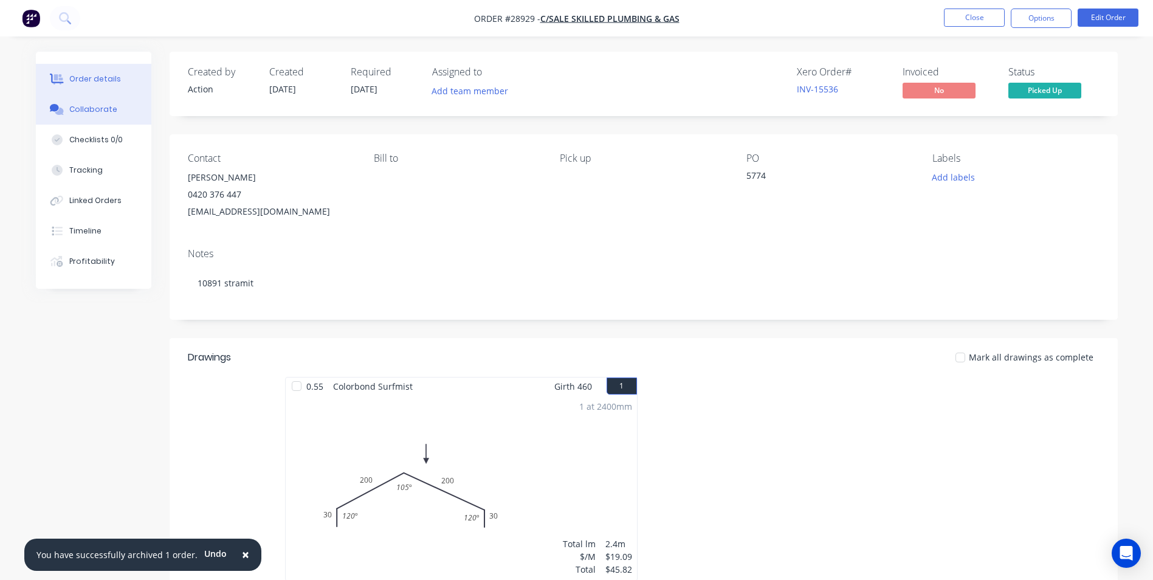
click at [91, 100] on button "Collaborate" at bounding box center [93, 109] width 115 height 30
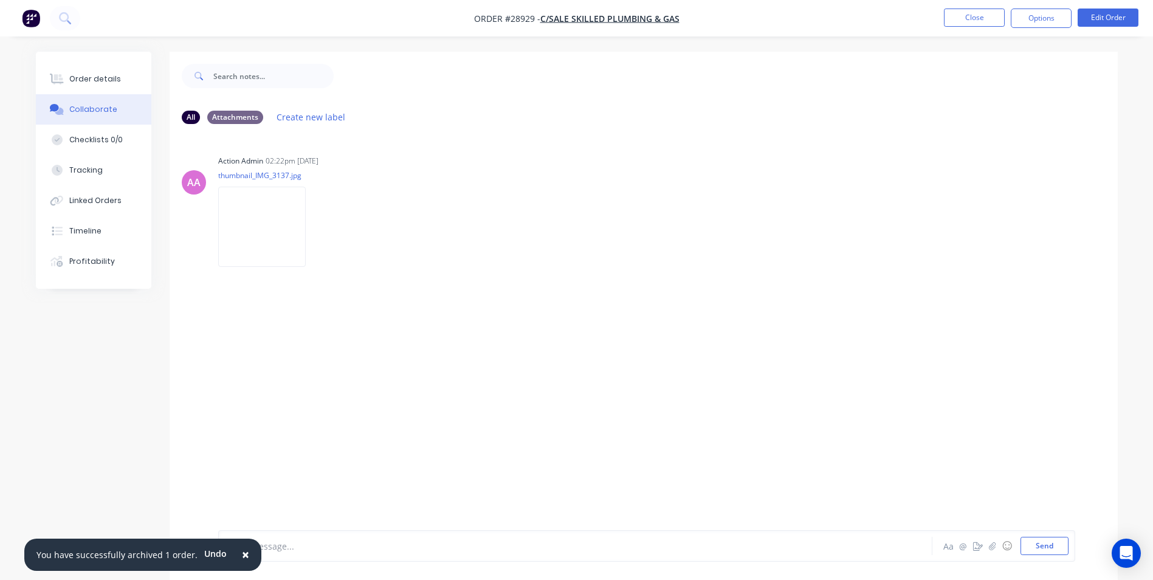
drag, startPoint x: 238, startPoint y: 554, endPoint x: 250, endPoint y: 547, distance: 14.2
click at [242, 554] on span "×" at bounding box center [245, 554] width 7 height 17
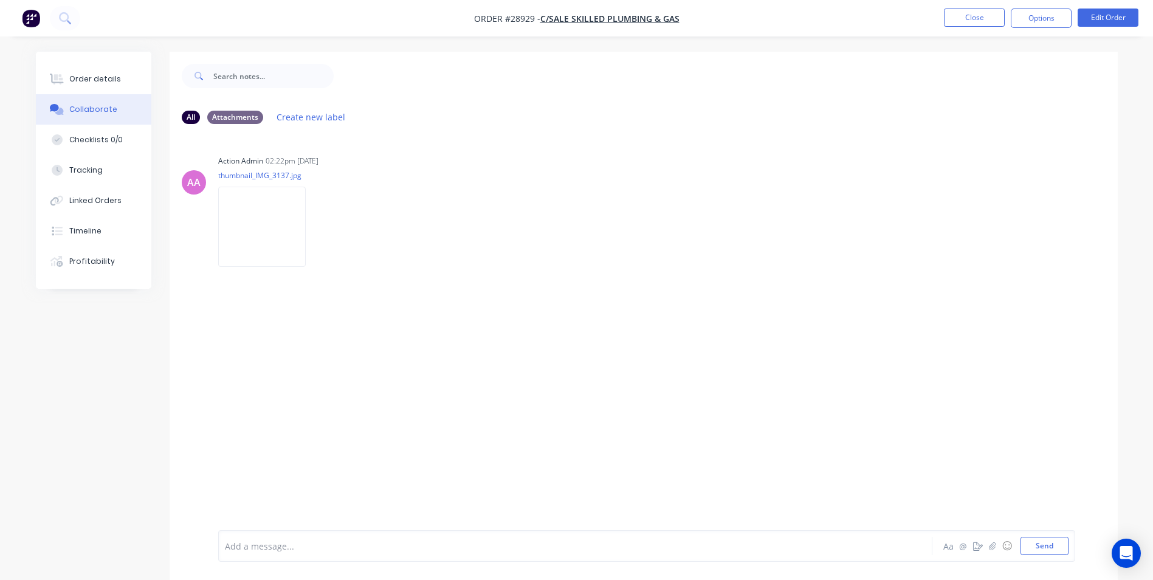
click at [256, 542] on div at bounding box center [541, 546] width 632 height 13
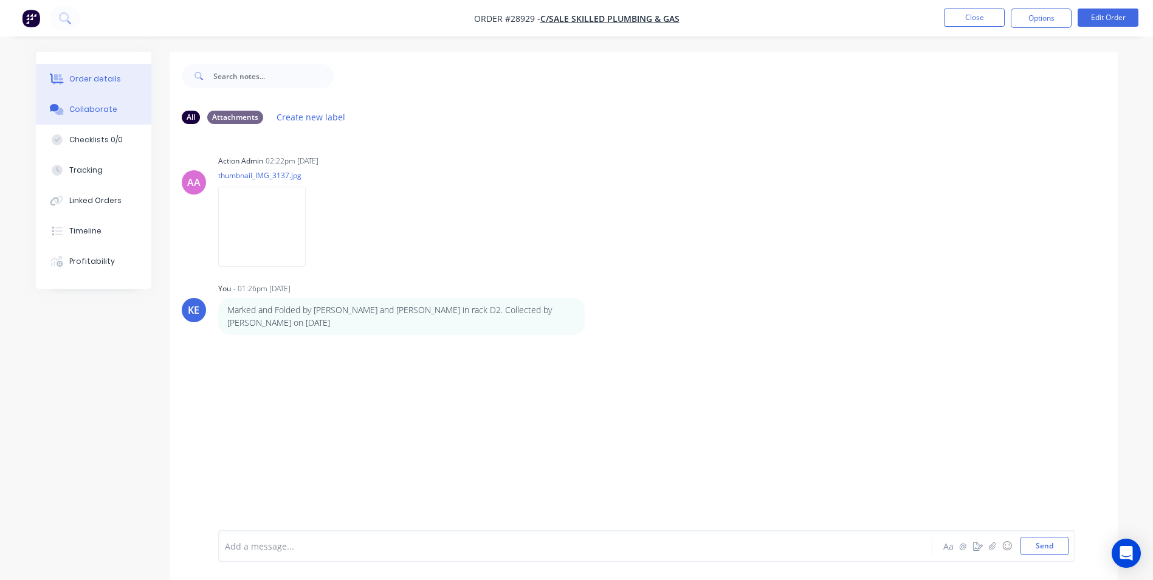
click at [86, 84] on div "Order details" at bounding box center [95, 79] width 52 height 11
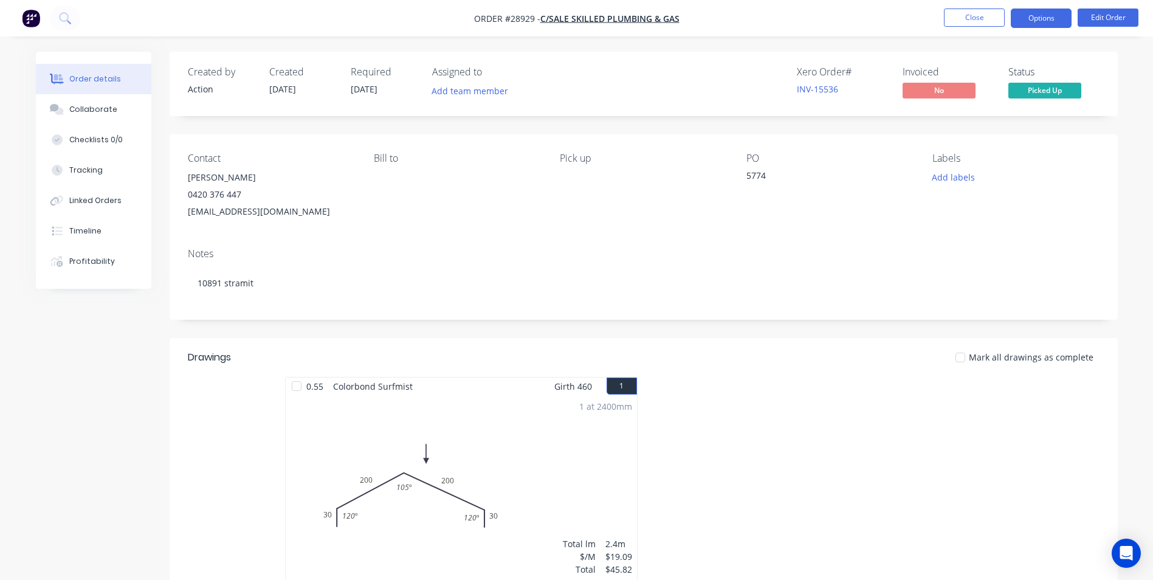
click at [1040, 16] on button "Options" at bounding box center [1041, 18] width 61 height 19
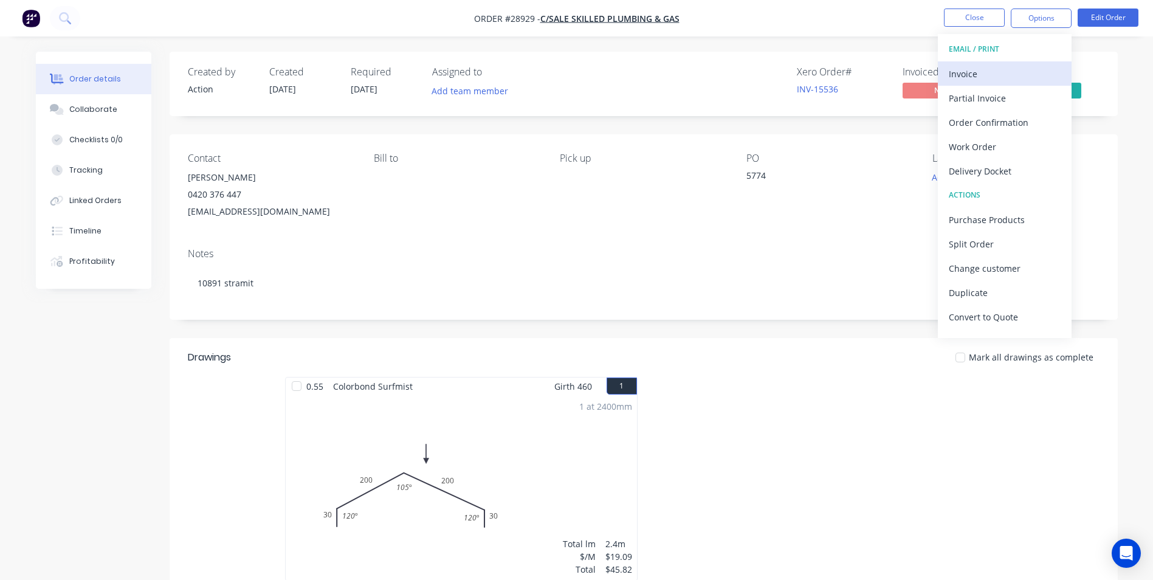
click at [982, 77] on div "Invoice" at bounding box center [1005, 74] width 112 height 18
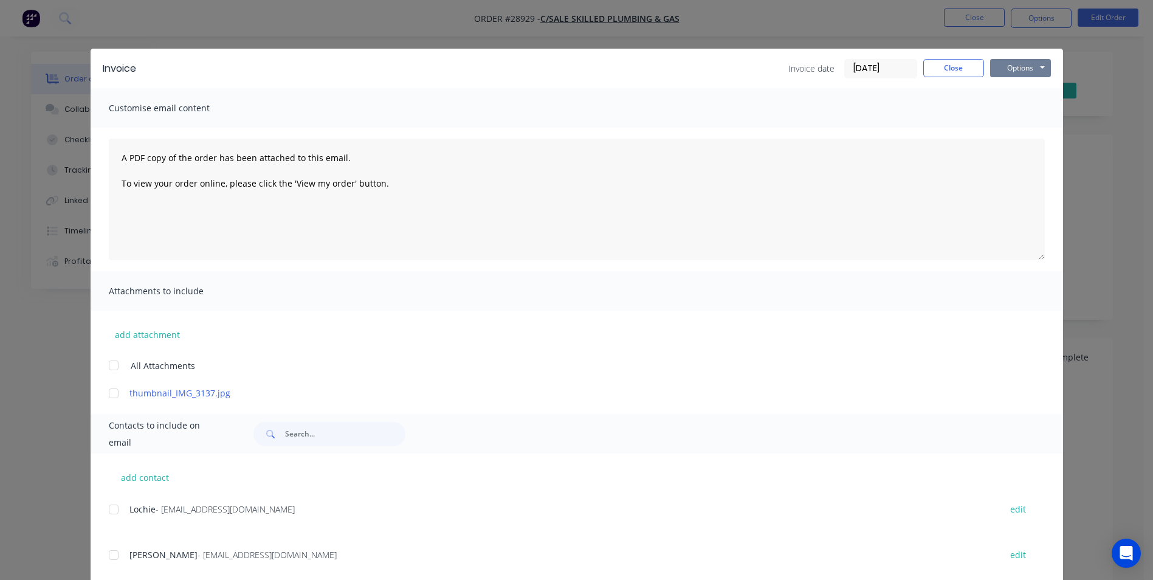
click at [1009, 67] on button "Options" at bounding box center [1020, 68] width 61 height 18
click at [1005, 112] on button "Print" at bounding box center [1029, 110] width 78 height 20
click at [957, 73] on button "Close" at bounding box center [953, 68] width 61 height 18
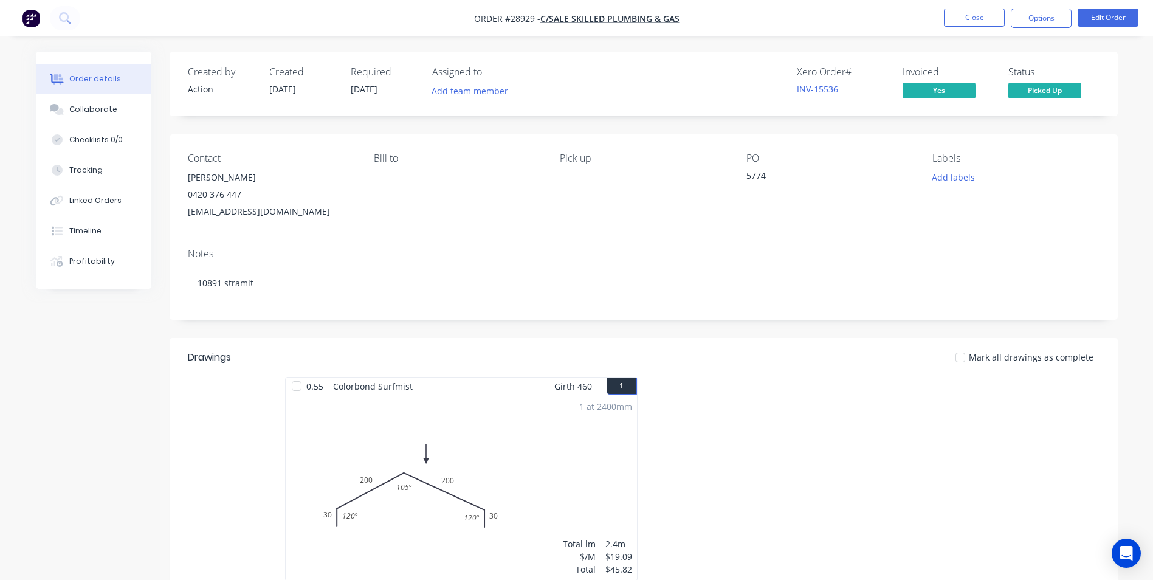
click at [988, 6] on nav "Order #28929 - C/Sale Skilled Plumbing & Gas Close Options Edit Order" at bounding box center [576, 18] width 1153 height 36
click at [983, 13] on button "Close" at bounding box center [974, 18] width 61 height 18
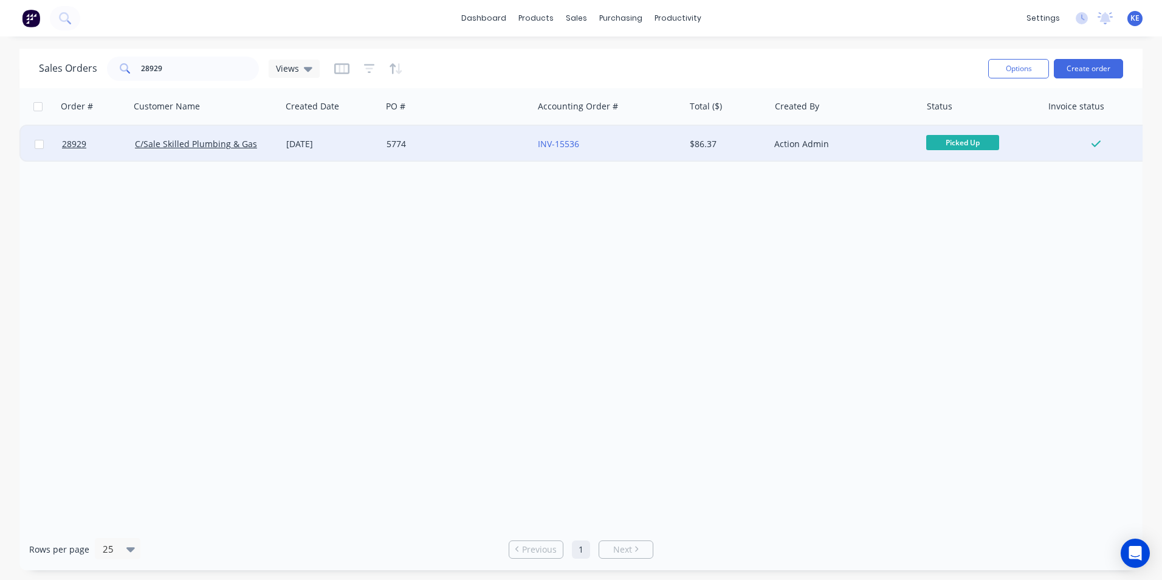
click at [38, 146] on input "checkbox" at bounding box center [39, 144] width 9 height 9
checkbox input "true"
click at [1011, 66] on button "Options" at bounding box center [1018, 68] width 61 height 19
click at [929, 125] on div "Archive" at bounding box center [982, 124] width 112 height 18
checkbox input "false"
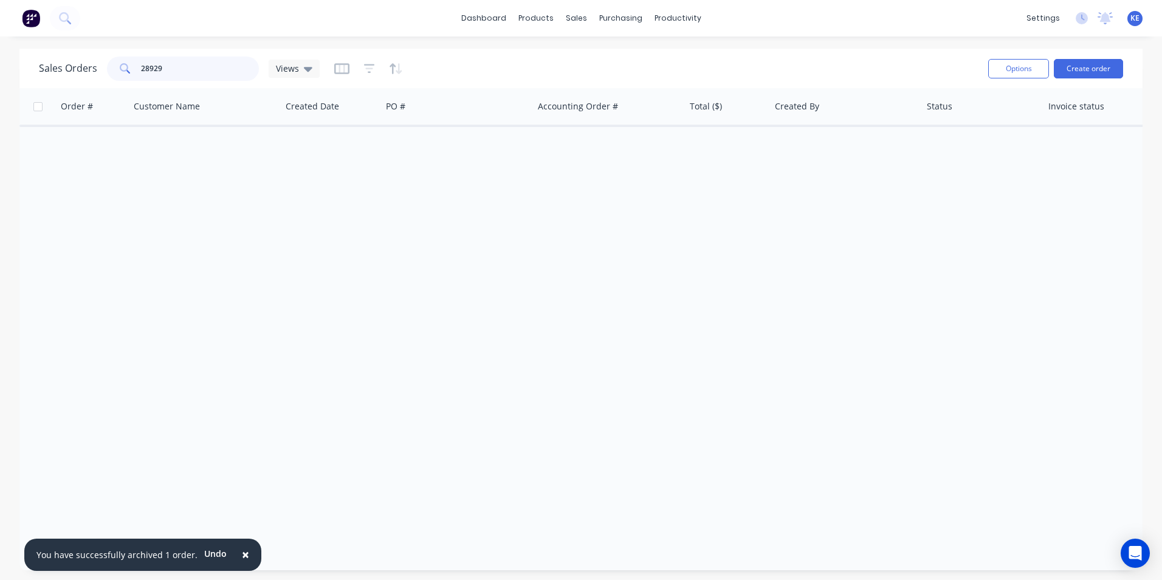
drag, startPoint x: 193, startPoint y: 80, endPoint x: 104, endPoint y: 74, distance: 88.9
click at [104, 74] on div "Sales Orders 28929 Views" at bounding box center [179, 69] width 281 height 24
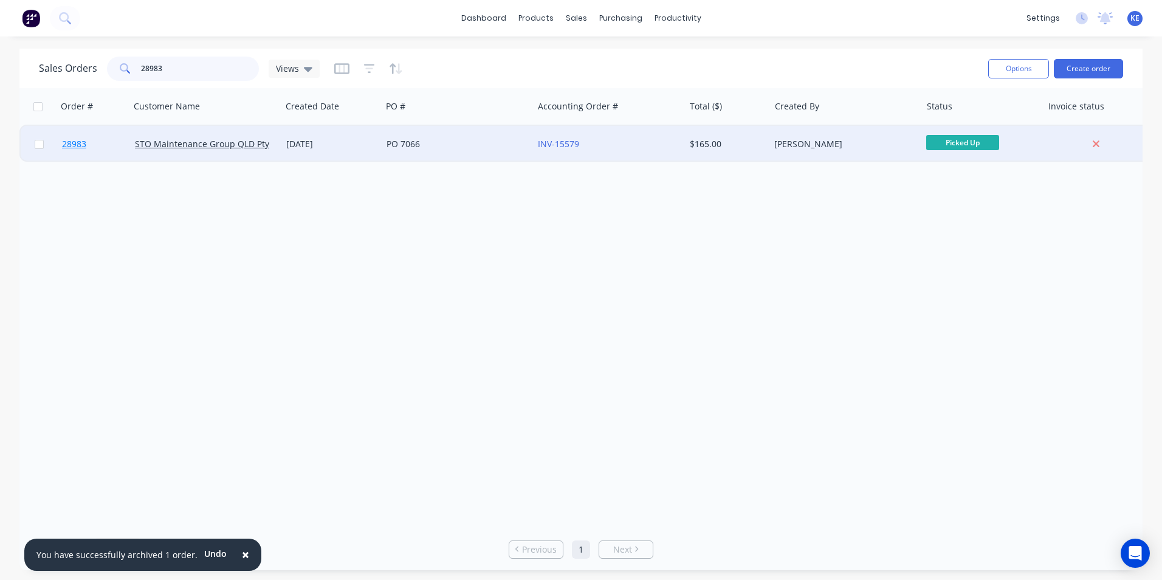
type input "28983"
click at [117, 143] on link "28983" at bounding box center [98, 144] width 73 height 36
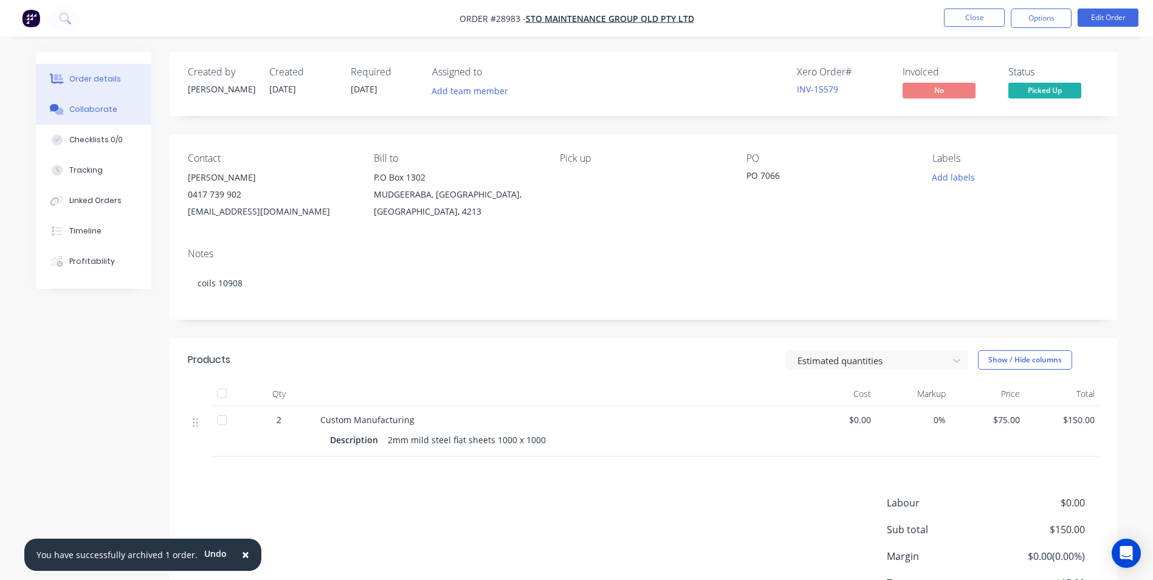
click at [88, 112] on div "Collaborate" at bounding box center [93, 109] width 48 height 11
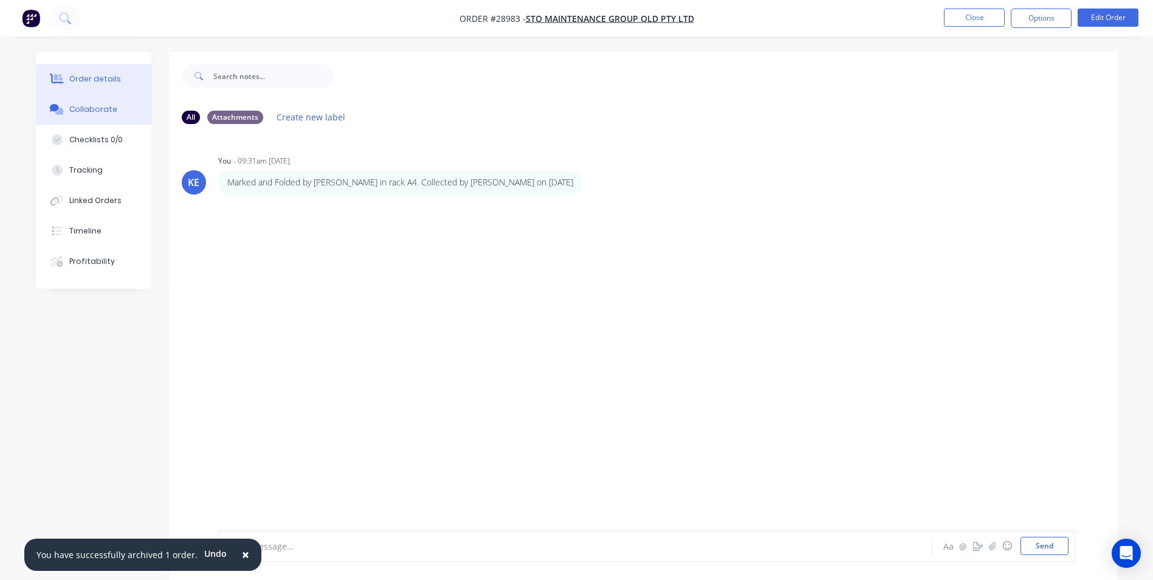
click at [99, 81] on div "Order details" at bounding box center [95, 79] width 52 height 11
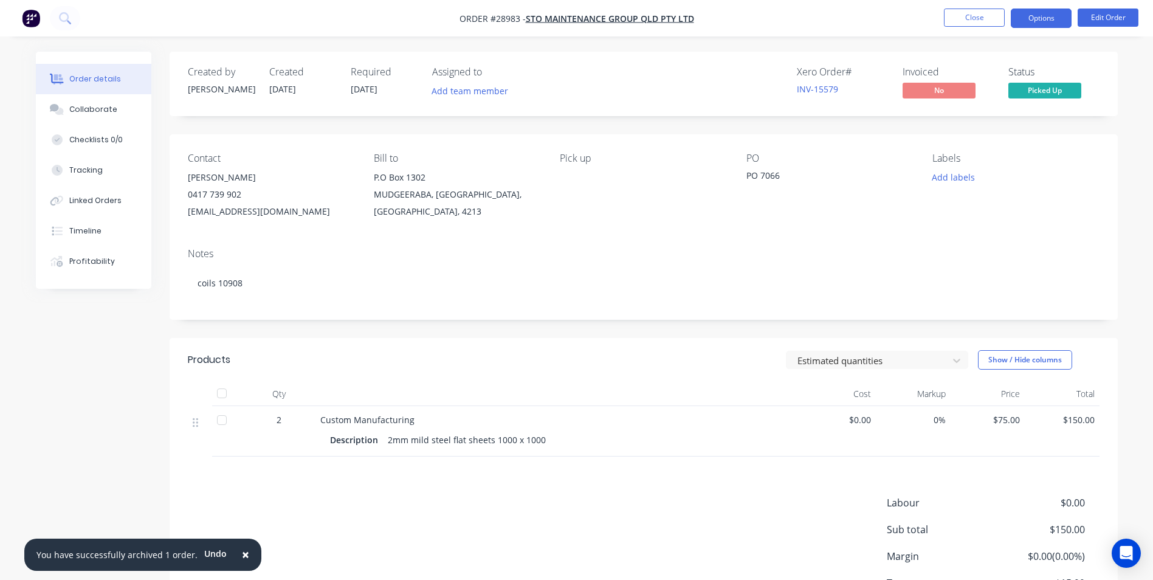
click at [1029, 24] on button "Options" at bounding box center [1041, 18] width 61 height 19
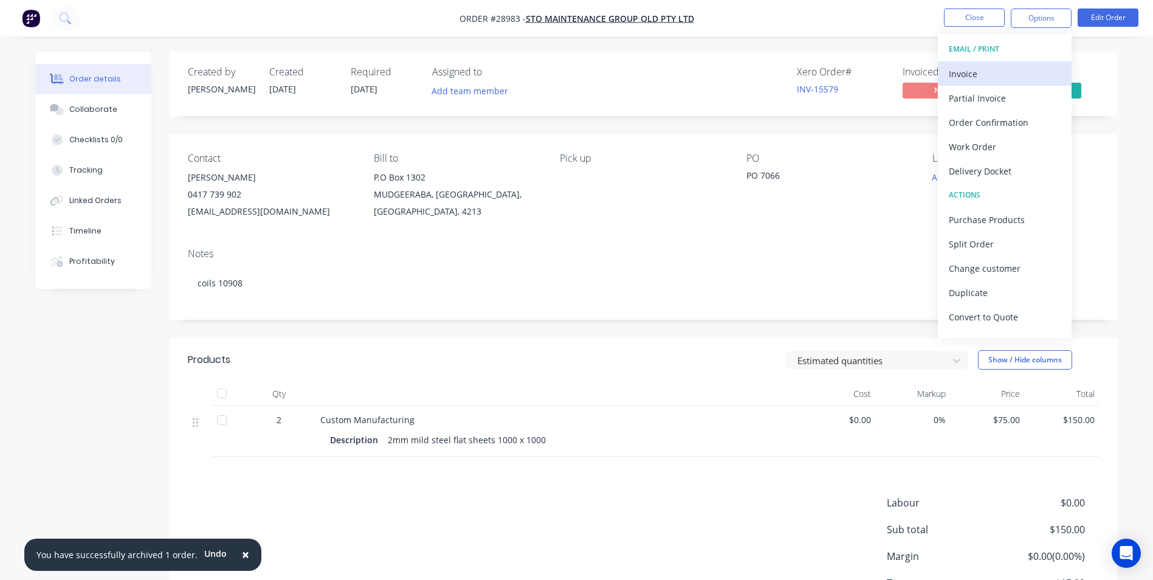
click at [1000, 68] on div "Invoice" at bounding box center [1005, 74] width 112 height 18
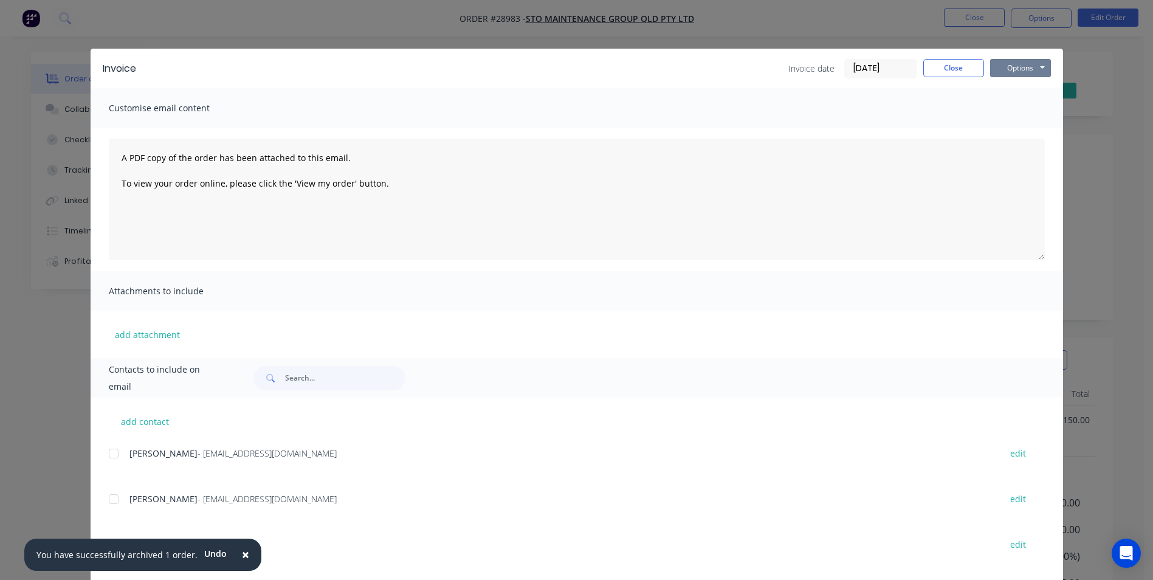
click at [1000, 68] on button "Options" at bounding box center [1020, 68] width 61 height 18
click at [1003, 106] on button "Print" at bounding box center [1029, 110] width 78 height 20
click at [947, 72] on button "Close" at bounding box center [953, 68] width 61 height 18
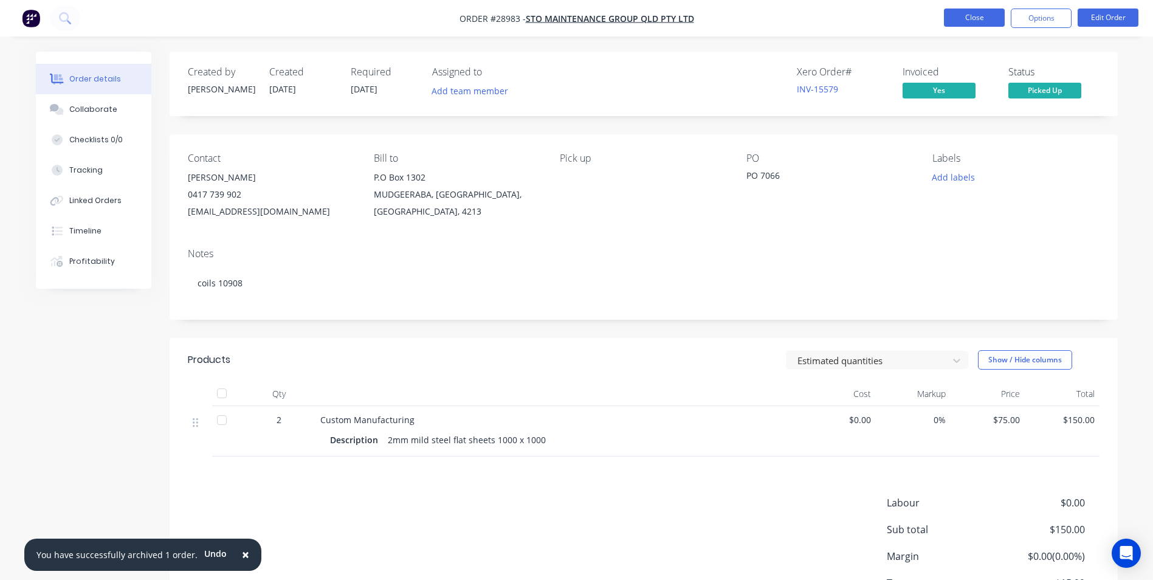
click at [978, 19] on button "Close" at bounding box center [974, 18] width 61 height 18
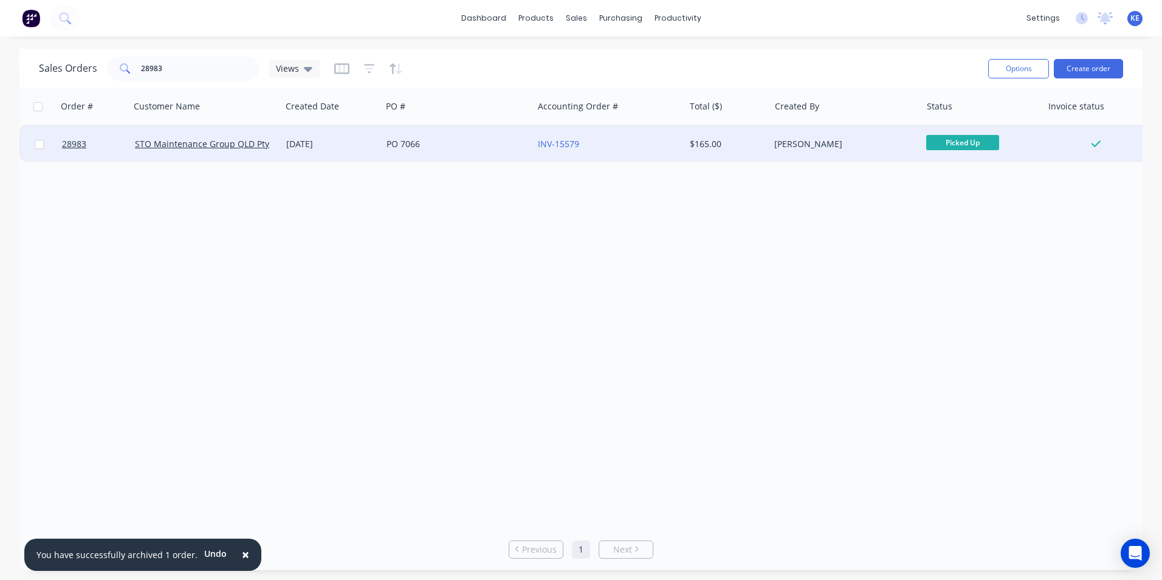
click at [39, 144] on input "checkbox" at bounding box center [39, 144] width 9 height 9
checkbox input "true"
click at [1013, 71] on button "Options" at bounding box center [1018, 68] width 61 height 19
click at [960, 128] on div "Archive" at bounding box center [982, 124] width 112 height 18
checkbox input "false"
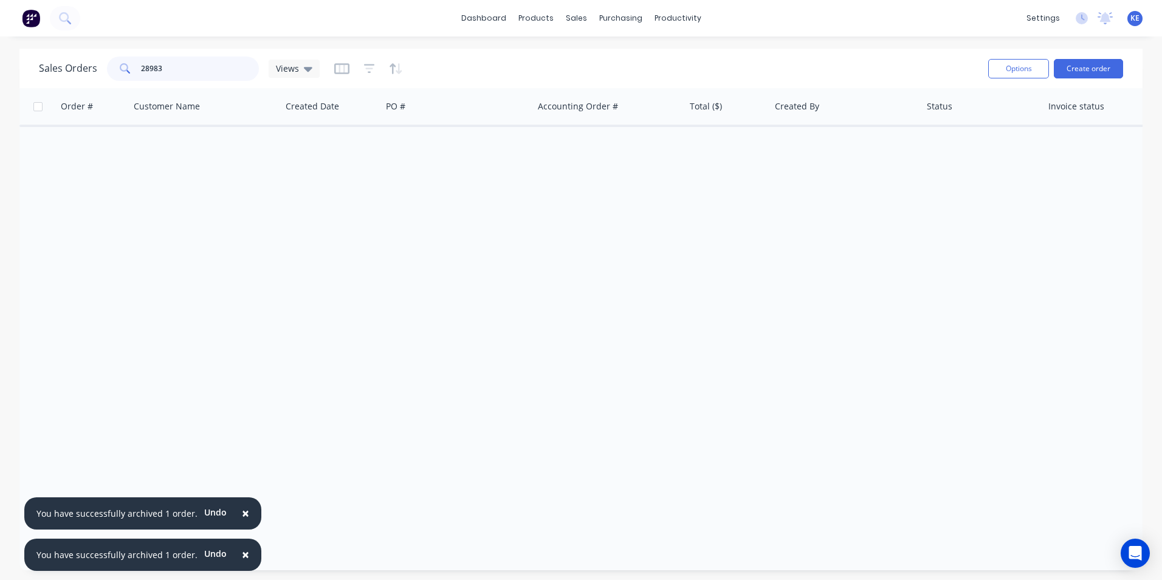
drag, startPoint x: 174, startPoint y: 69, endPoint x: 35, endPoint y: 74, distance: 138.6
click at [35, 74] on div "Sales Orders 28983 Views Options Create order" at bounding box center [580, 69] width 1123 height 40
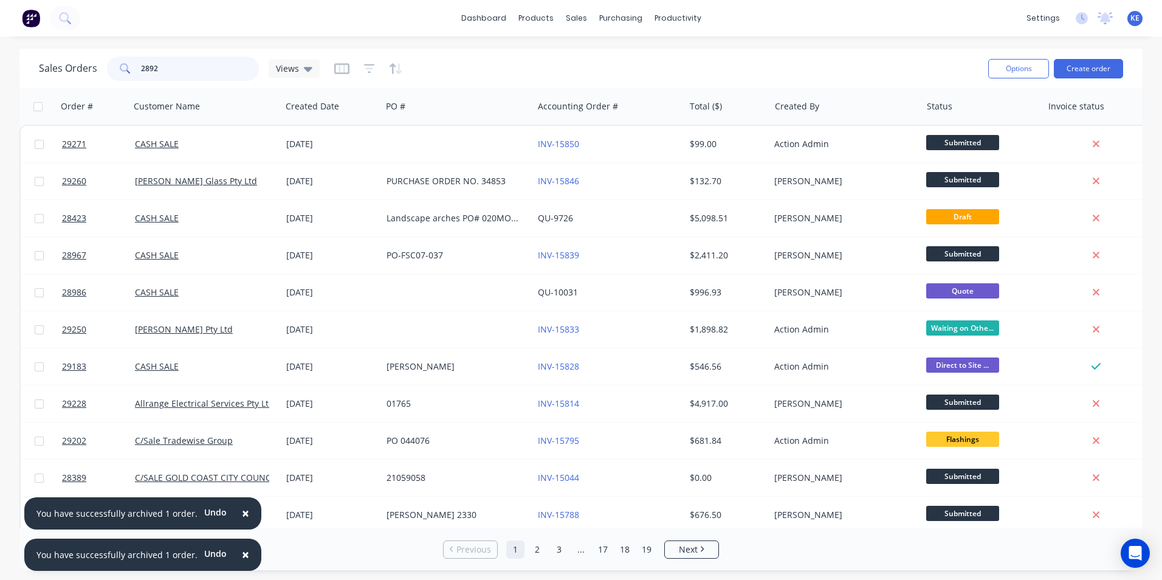
type input "28924"
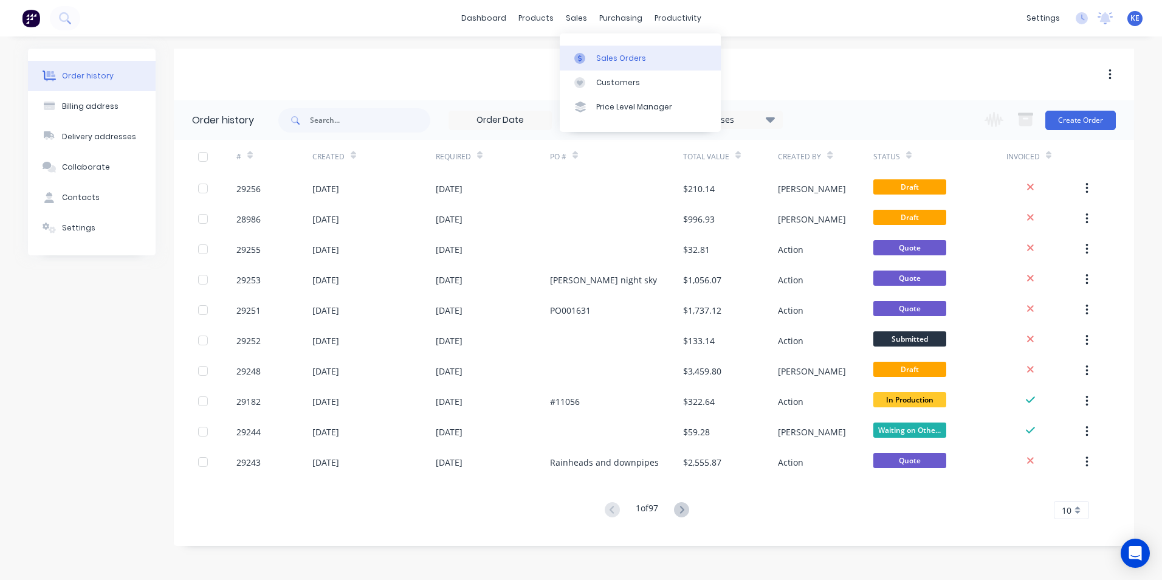
click at [628, 50] on link "Sales Orders" at bounding box center [640, 58] width 161 height 24
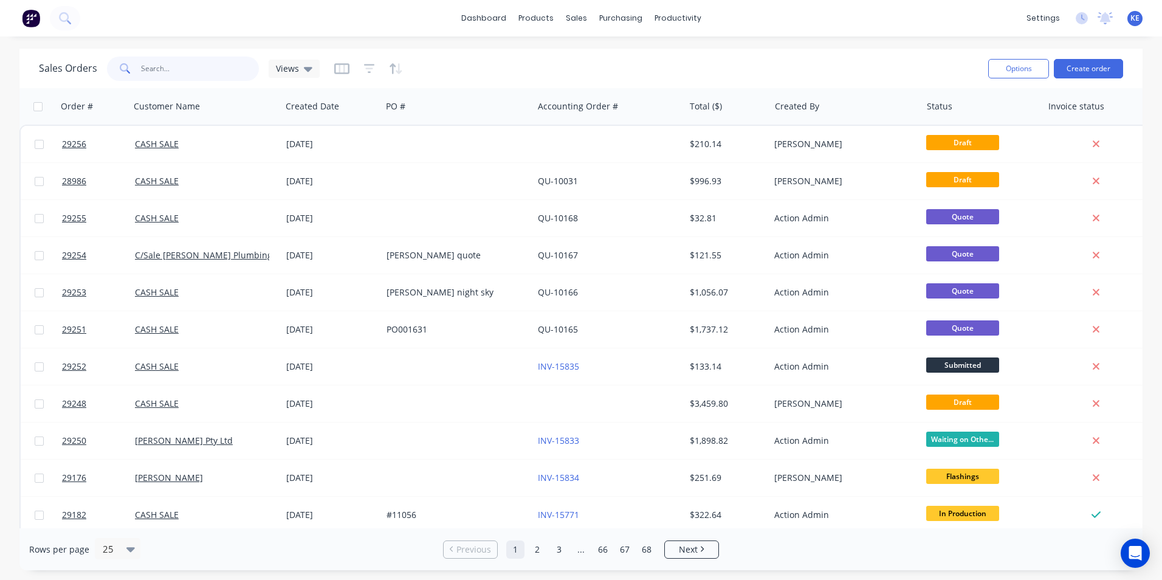
click at [191, 68] on input "text" at bounding box center [200, 69] width 119 height 24
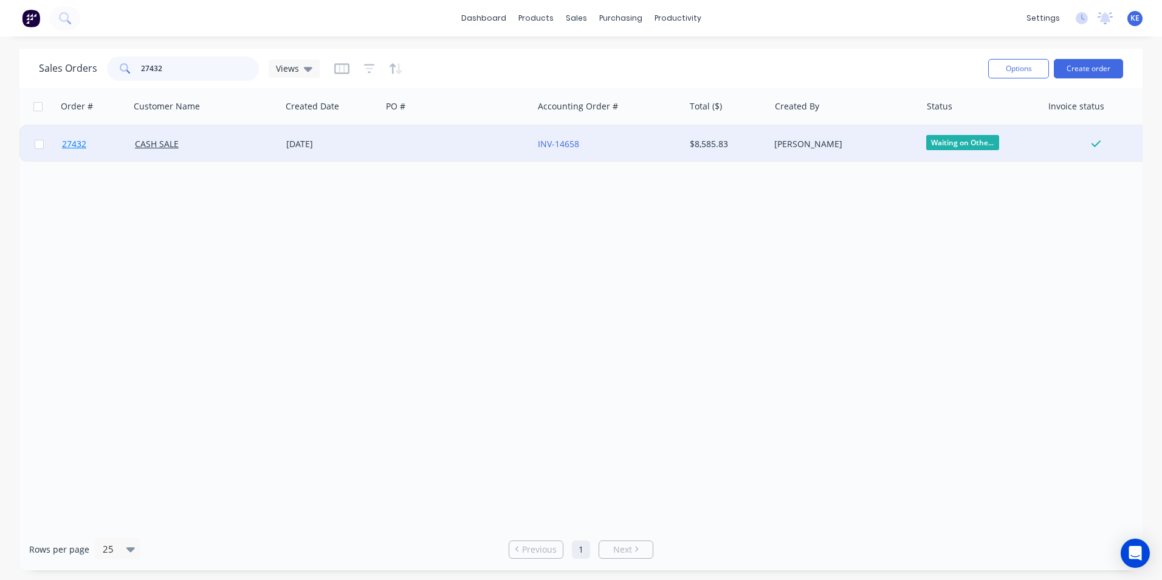
type input "27432"
click at [118, 137] on link "27432" at bounding box center [98, 144] width 73 height 36
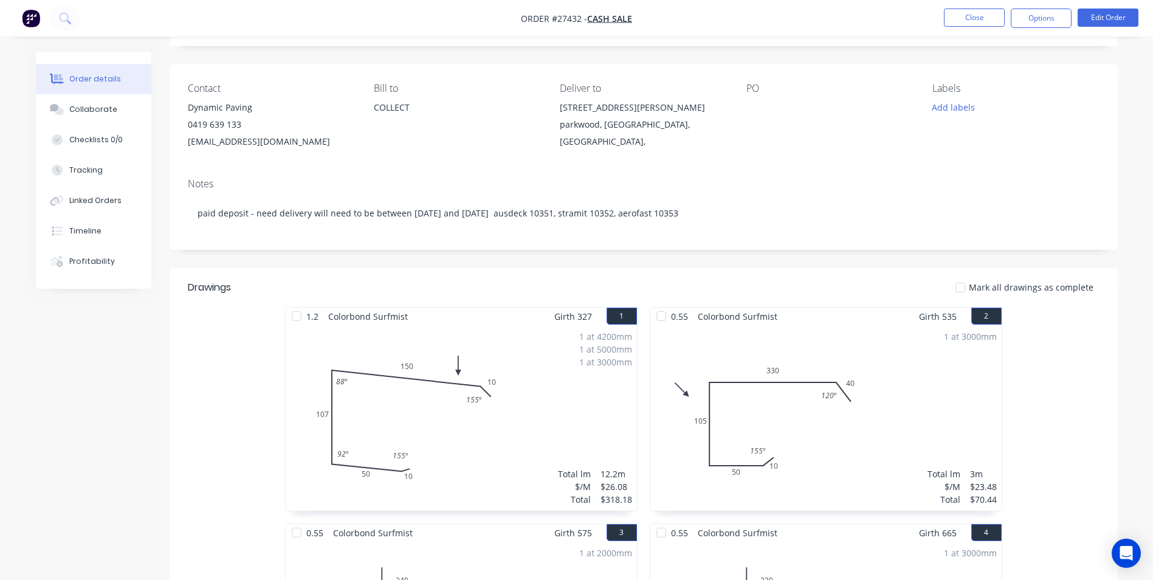
scroll to position [7, 0]
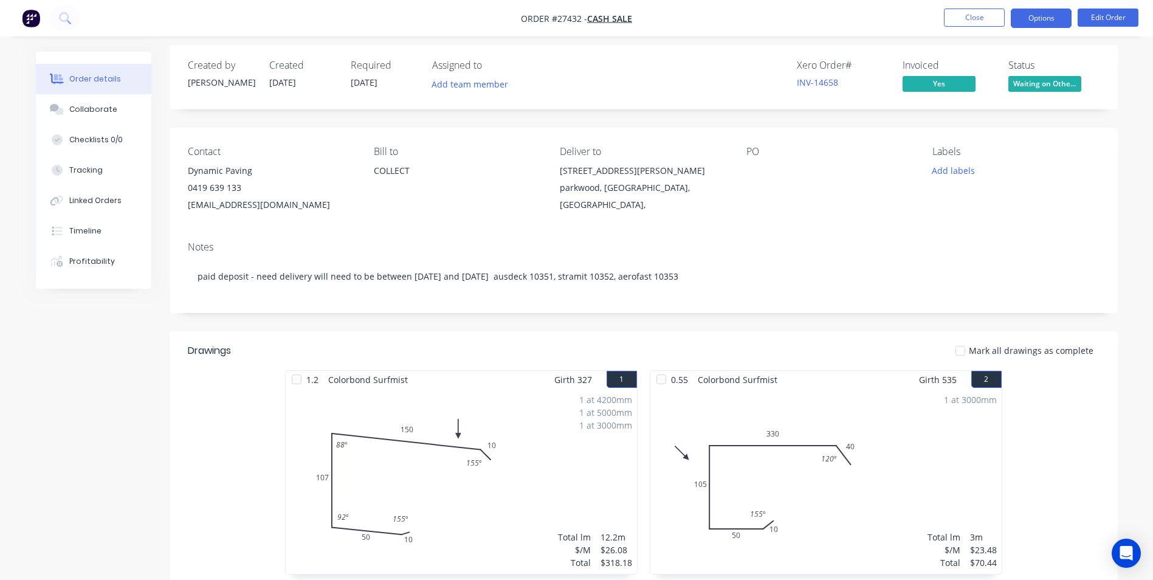
click at [1034, 14] on button "Options" at bounding box center [1041, 18] width 61 height 19
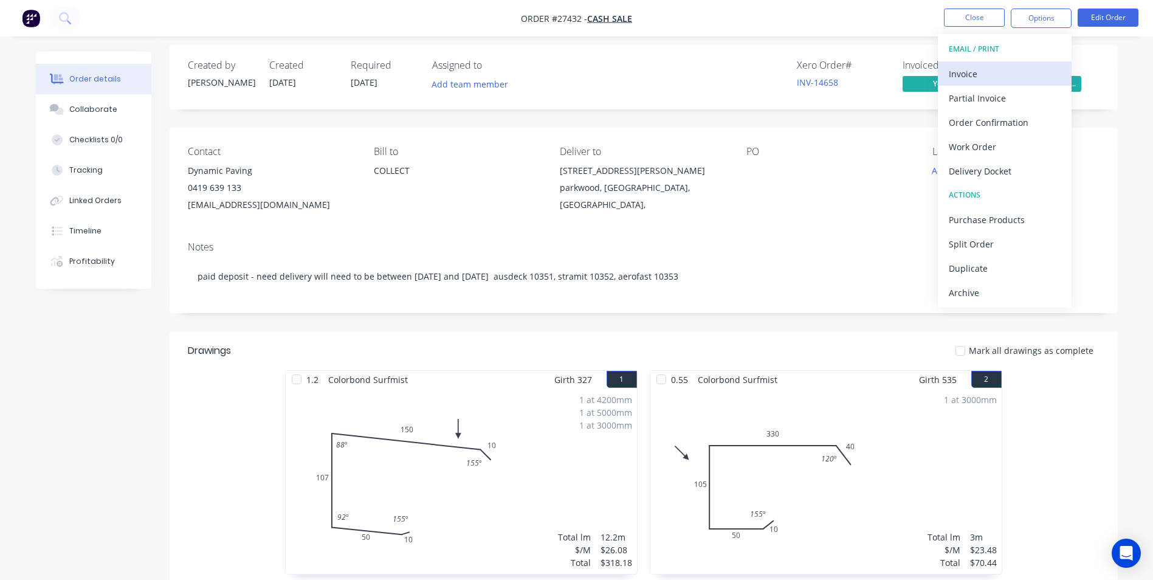
click at [978, 73] on div "Invoice" at bounding box center [1005, 74] width 112 height 18
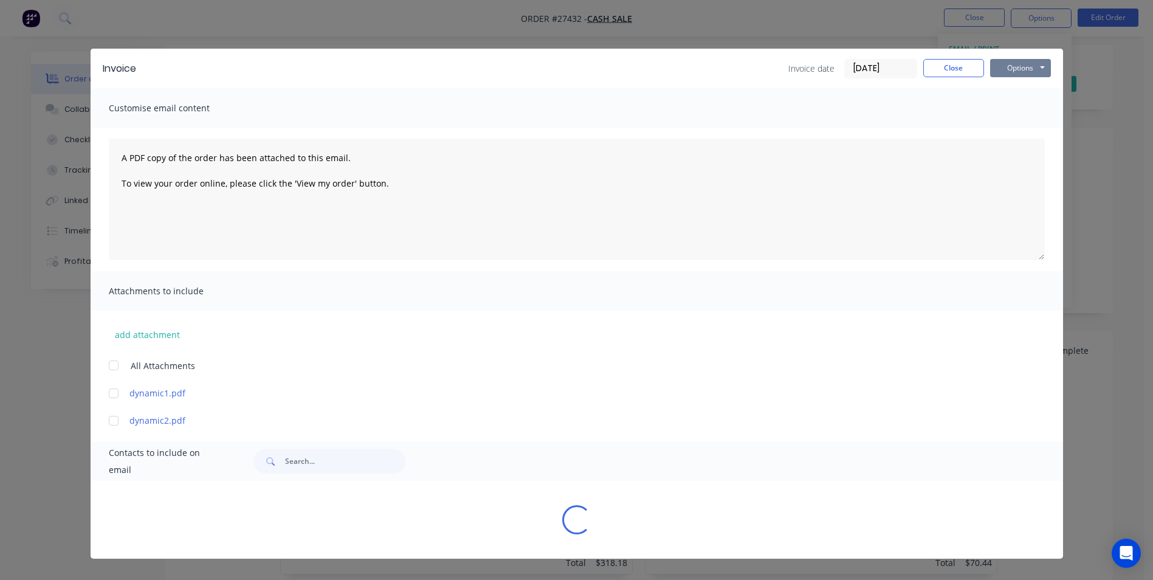
click at [1011, 71] on button "Options" at bounding box center [1020, 68] width 61 height 18
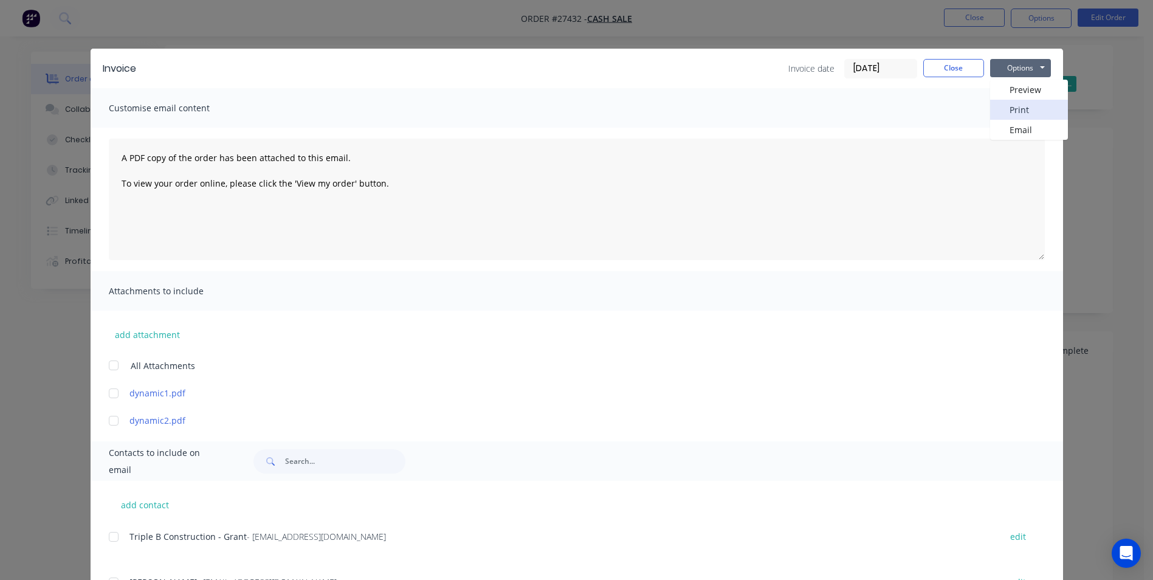
click at [1017, 110] on button "Print" at bounding box center [1029, 110] width 78 height 20
click at [937, 69] on button "Close" at bounding box center [953, 68] width 61 height 18
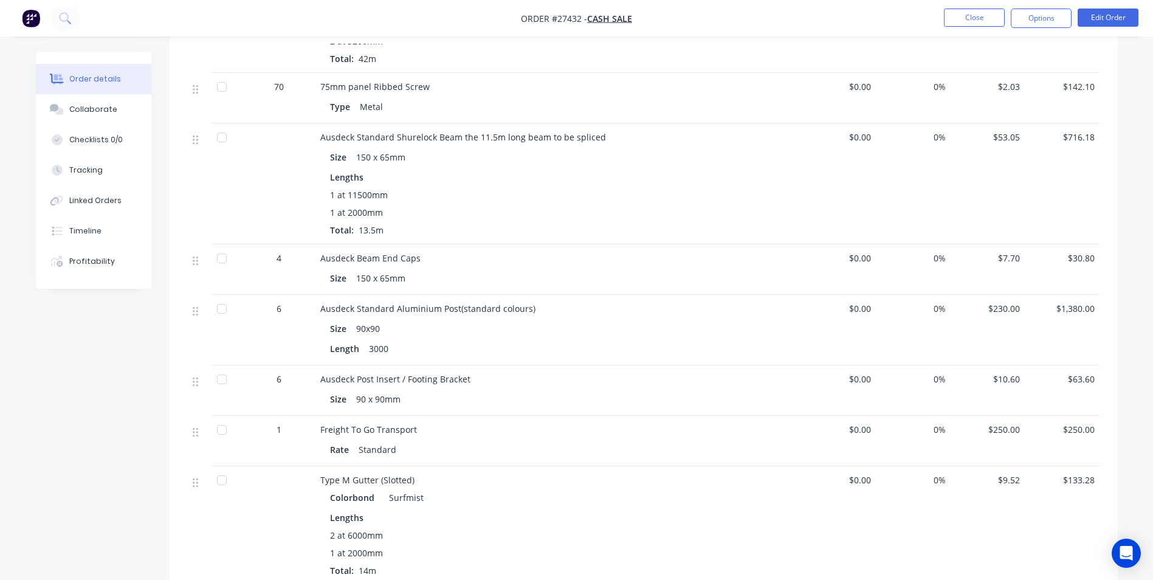
scroll to position [858, 0]
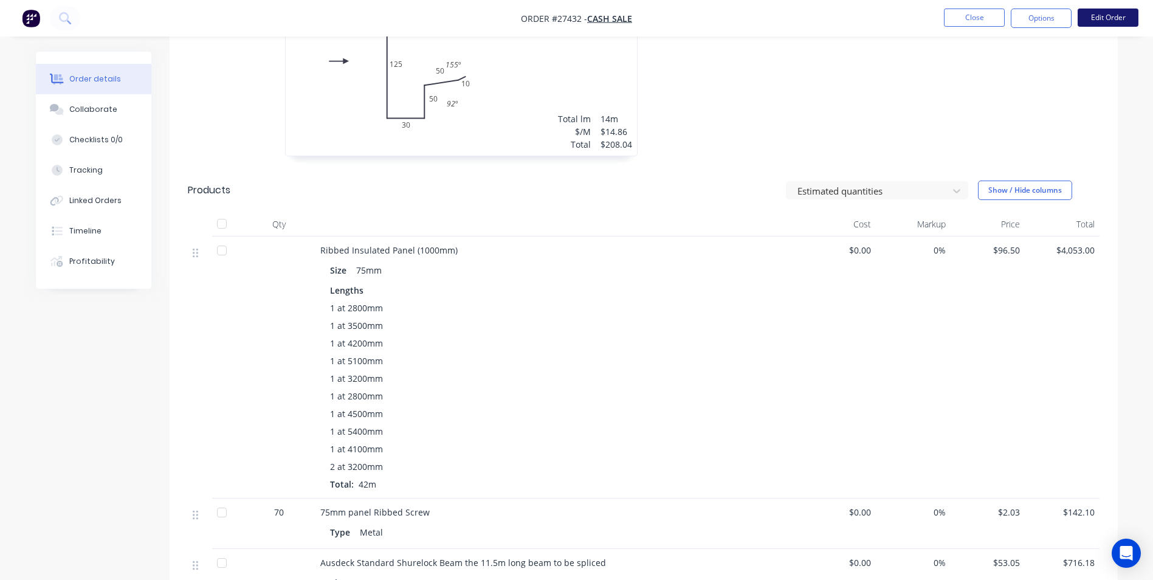
click at [1124, 19] on button "Edit Order" at bounding box center [1108, 18] width 61 height 18
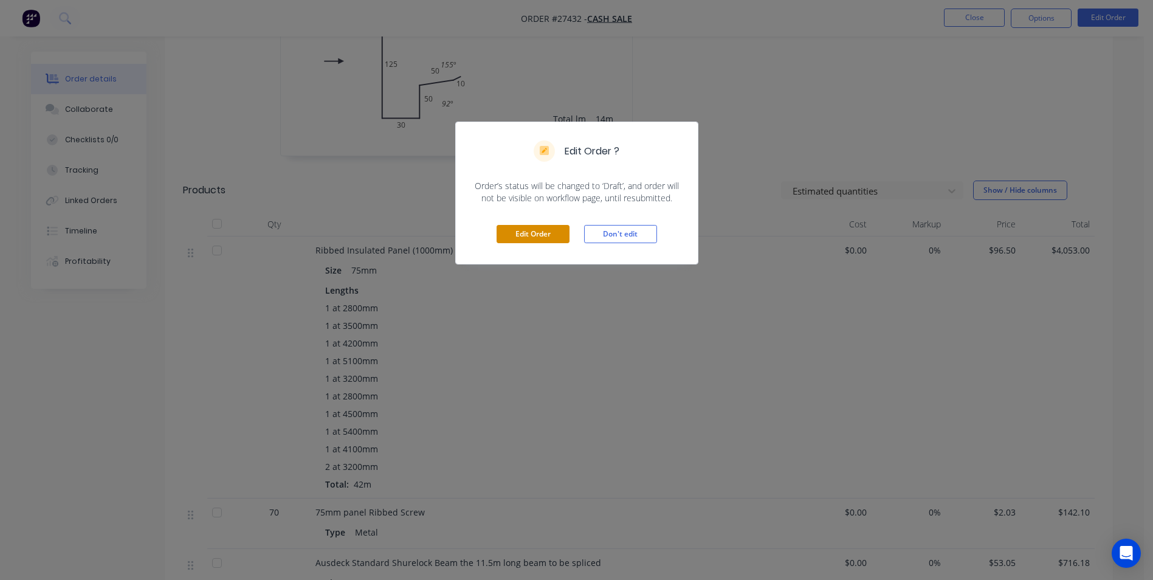
click at [530, 230] on button "Edit Order" at bounding box center [533, 234] width 73 height 18
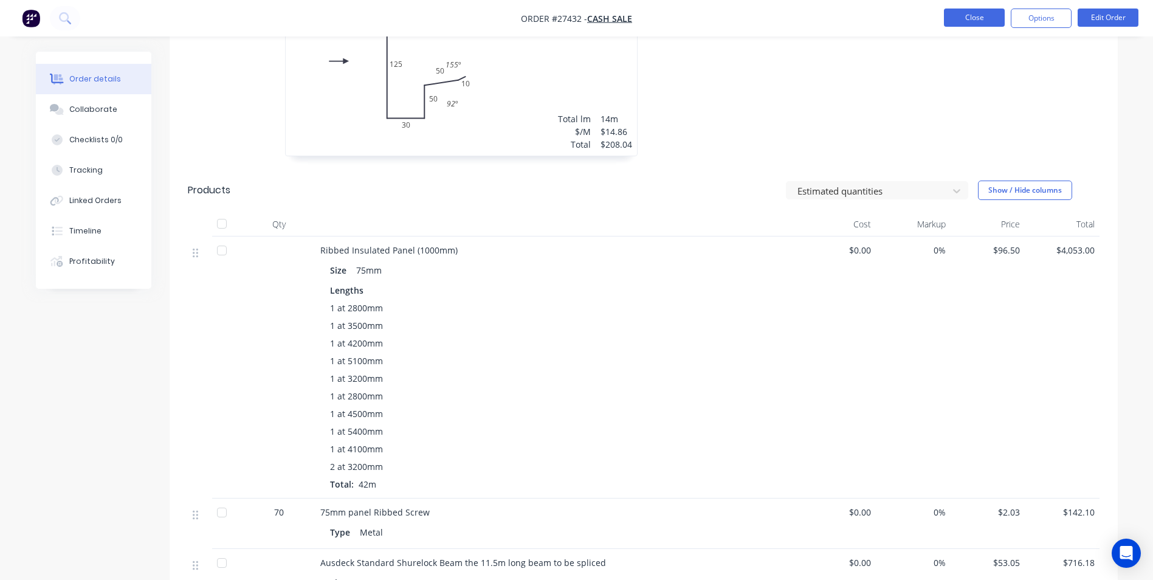
click at [978, 17] on button "Close" at bounding box center [974, 18] width 61 height 18
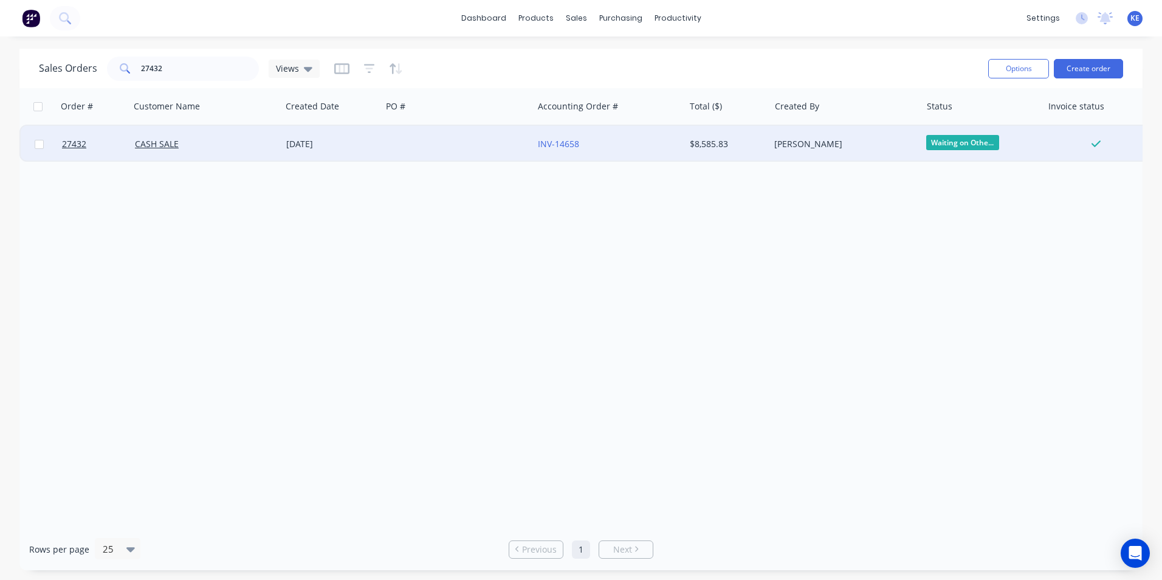
click at [226, 143] on div "CASH SALE" at bounding box center [202, 144] width 135 height 12
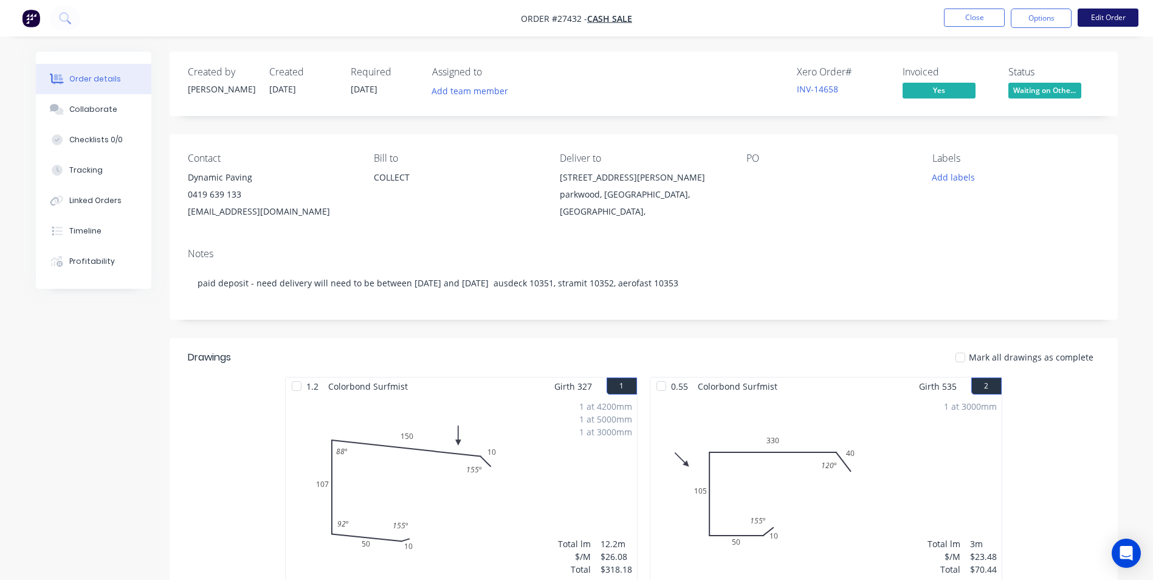
click at [1099, 11] on button "Edit Order" at bounding box center [1108, 18] width 61 height 18
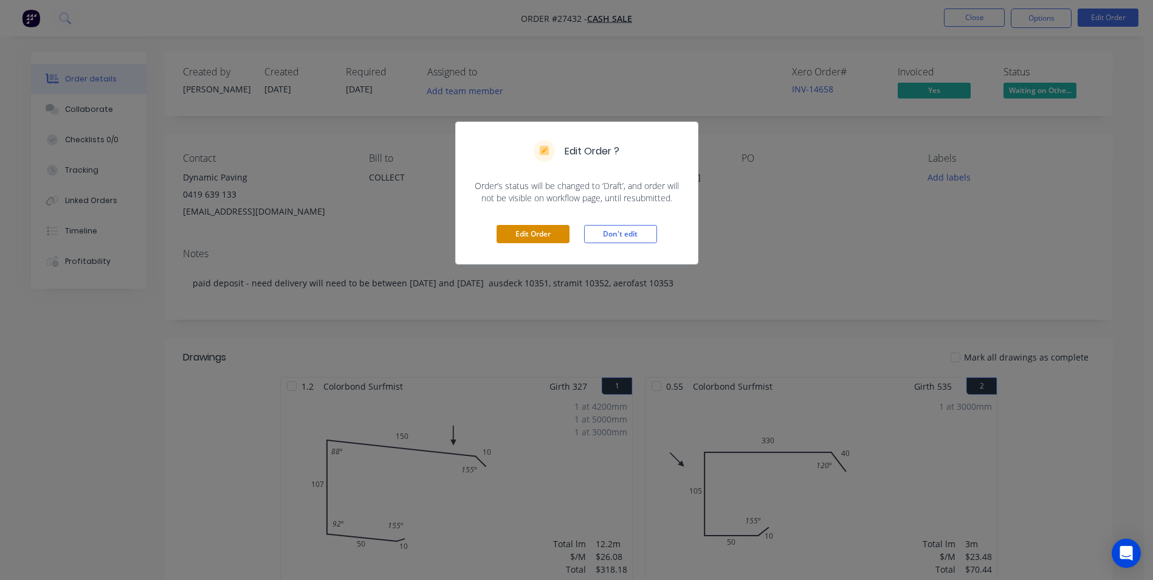
click at [532, 237] on button "Edit Order" at bounding box center [533, 234] width 73 height 18
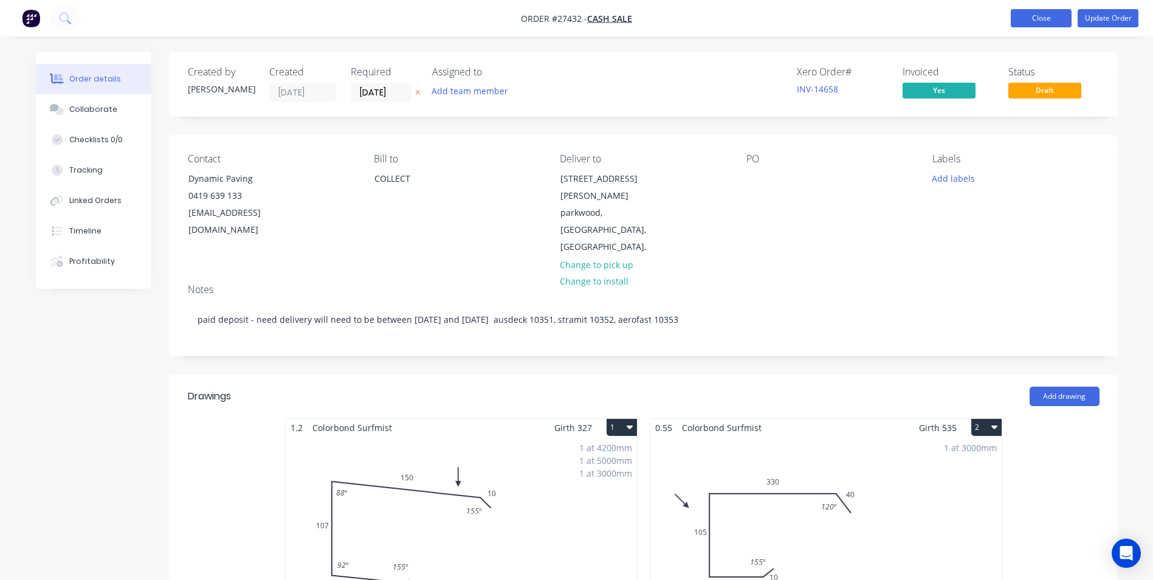
click at [1028, 18] on button "Close" at bounding box center [1041, 18] width 61 height 18
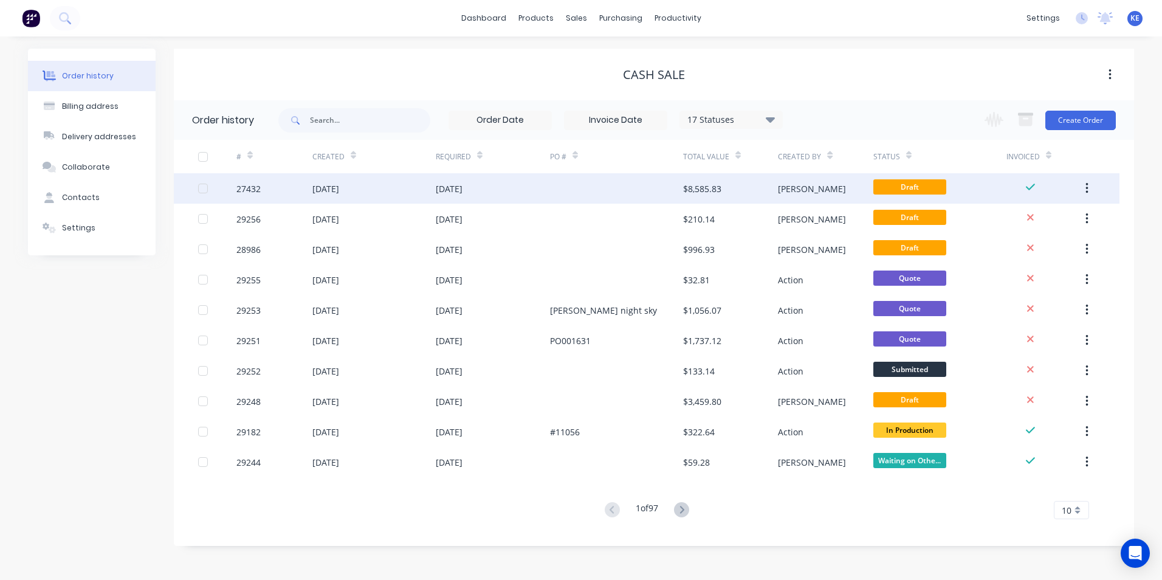
click at [281, 190] on div "27432" at bounding box center [274, 188] width 76 height 30
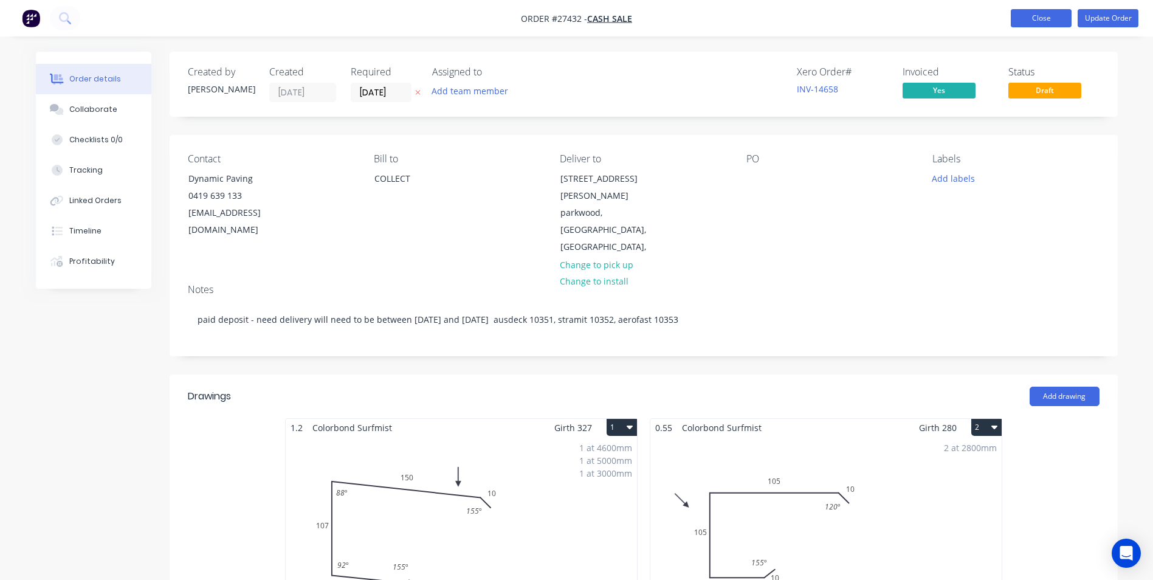
click at [1039, 19] on button "Close" at bounding box center [1041, 18] width 61 height 18
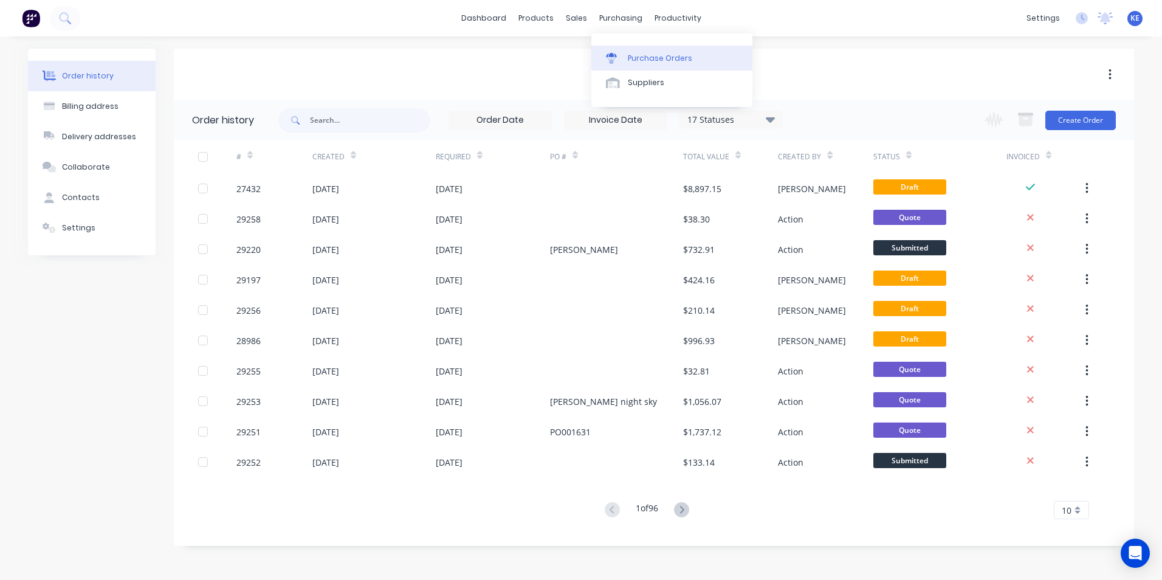
click at [635, 64] on link "Purchase Orders" at bounding box center [671, 58] width 161 height 24
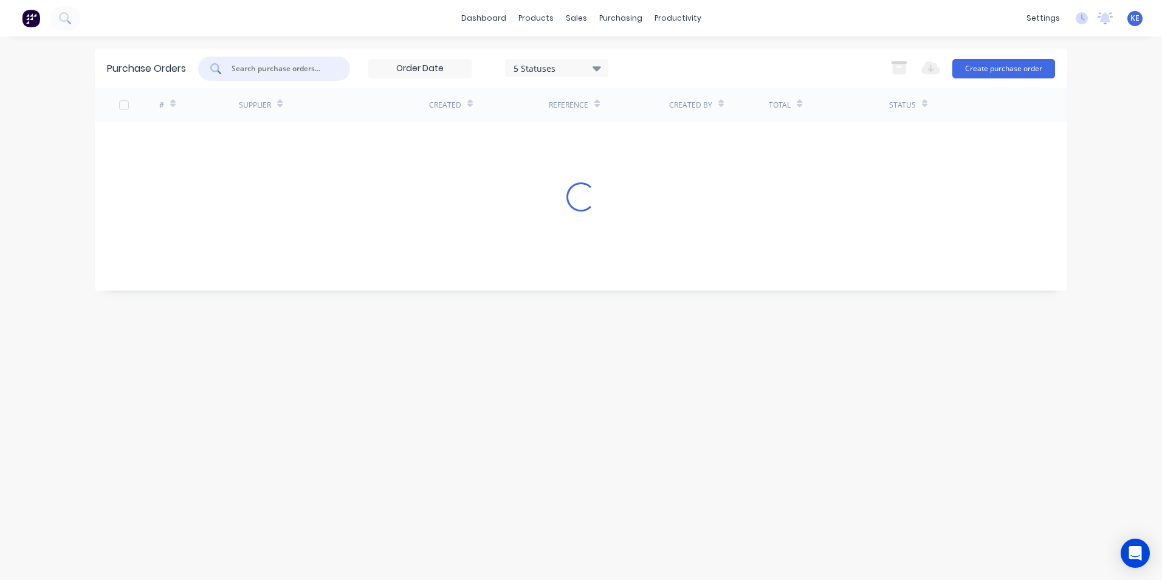
click at [257, 65] on input "text" at bounding box center [280, 69] width 101 height 12
type input "2"
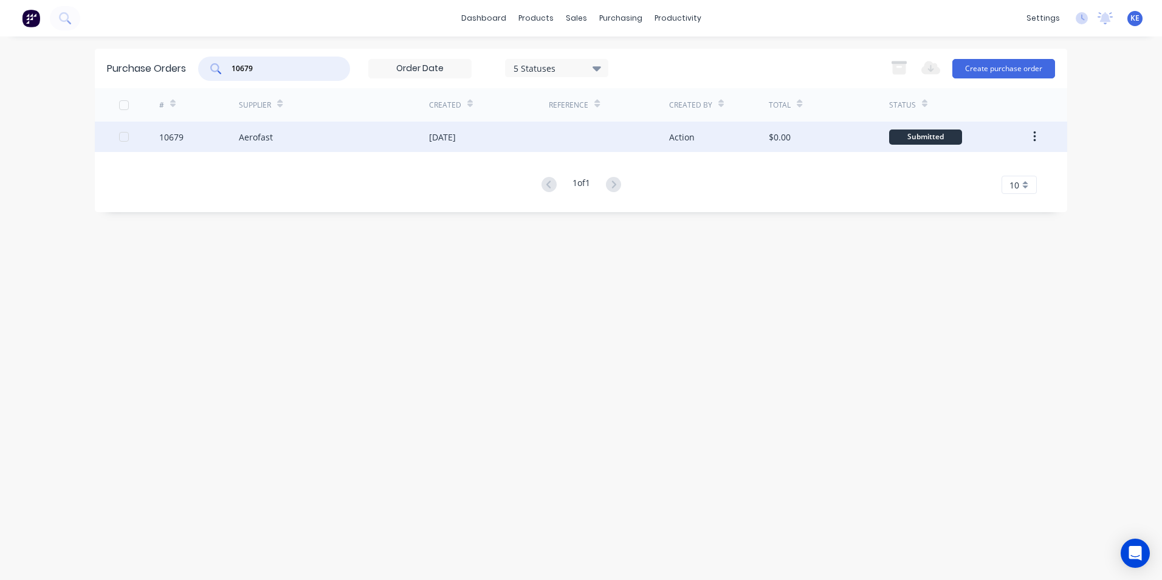
type input "10679"
click at [201, 139] on div "10679" at bounding box center [199, 137] width 80 height 30
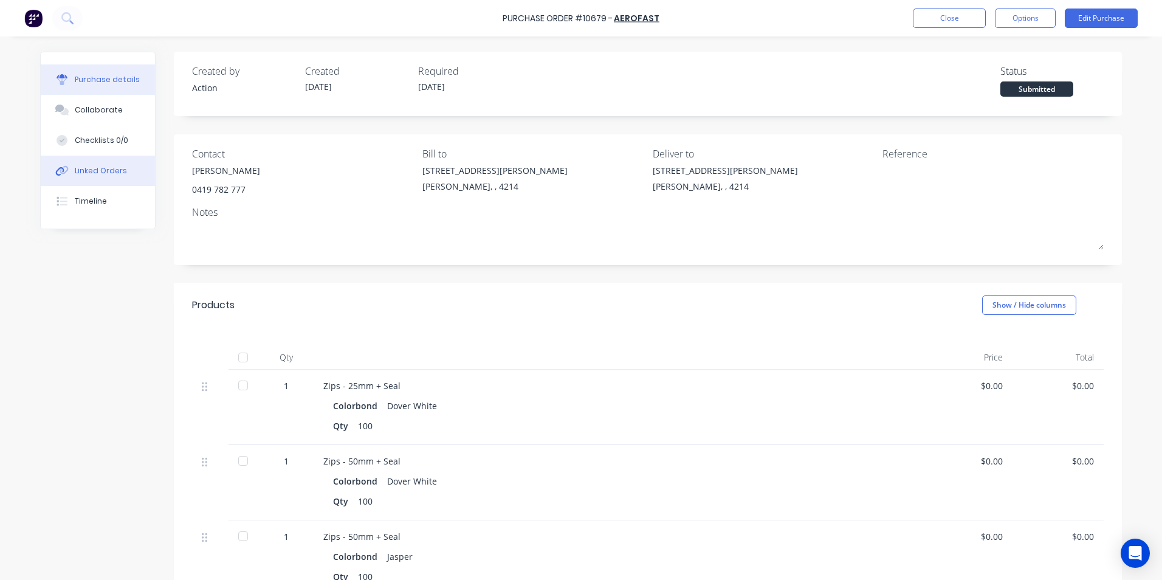
click at [104, 175] on div "Linked Orders" at bounding box center [101, 170] width 52 height 11
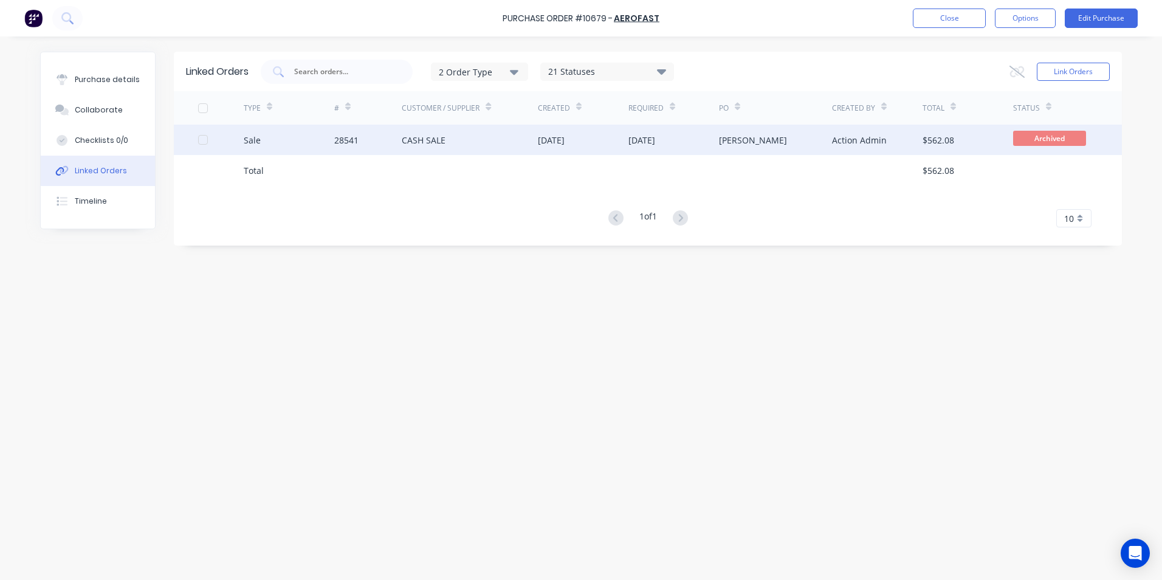
click at [297, 140] on div "Sale" at bounding box center [289, 140] width 91 height 30
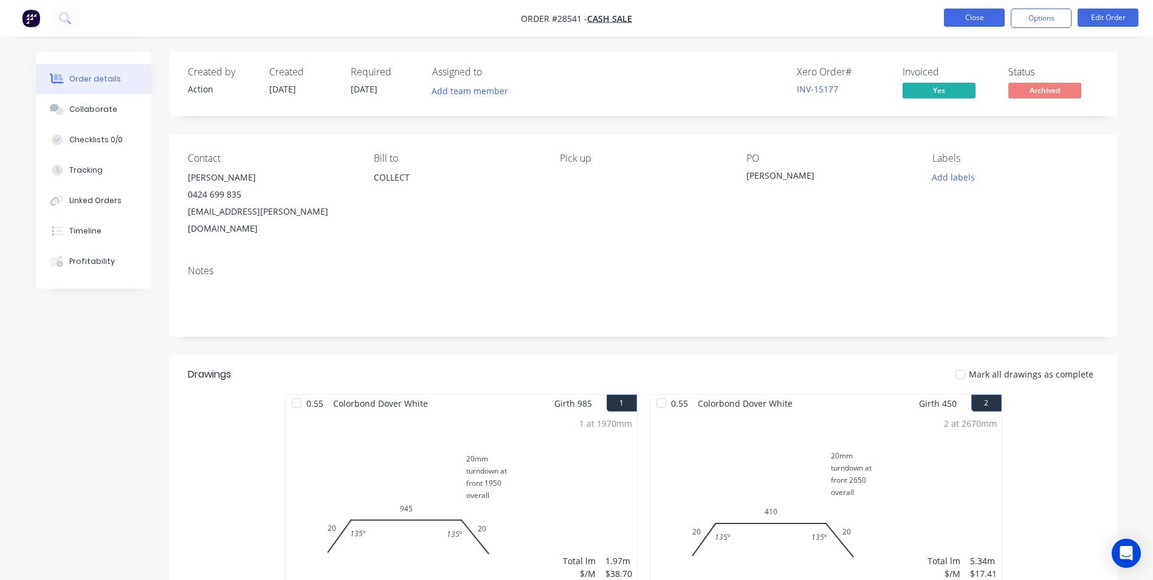
click at [957, 16] on button "Close" at bounding box center [974, 18] width 61 height 18
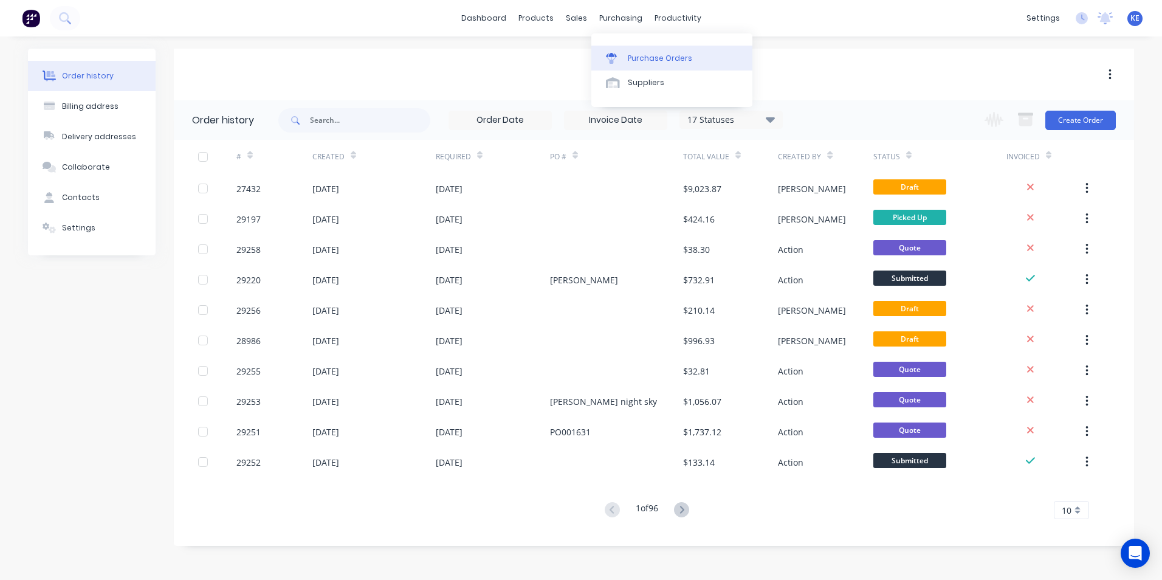
click at [635, 52] on link "Purchase Orders" at bounding box center [671, 58] width 161 height 24
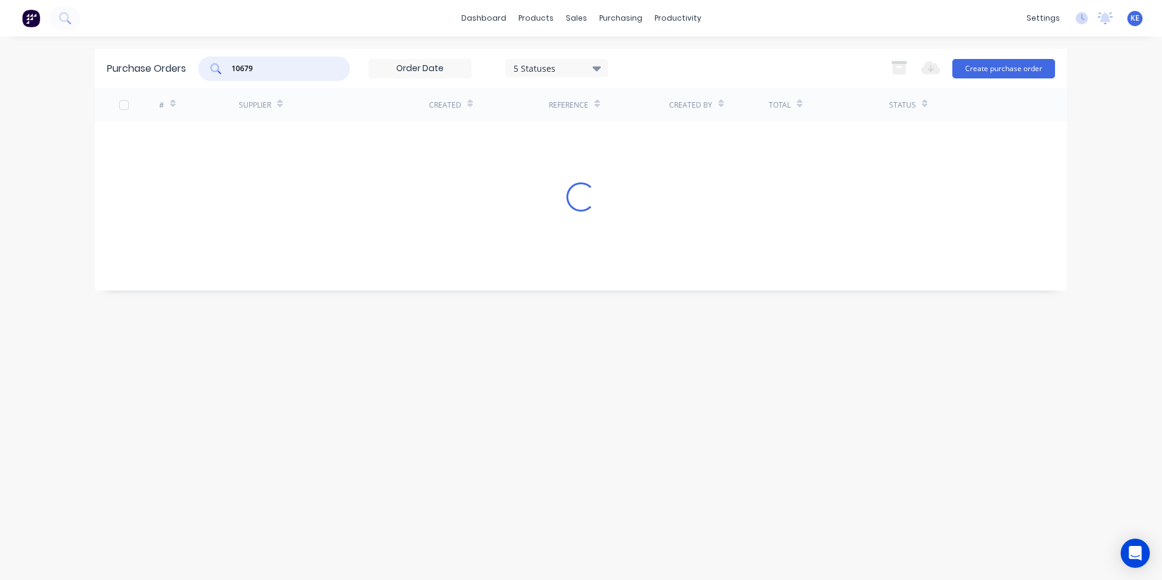
drag, startPoint x: 278, startPoint y: 72, endPoint x: 192, endPoint y: 67, distance: 85.8
click at [192, 67] on div "Purchase Orders 10679 5 Statuses 5 Statuses Export to Excel (XLSX) Create purch…" at bounding box center [581, 69] width 972 height 40
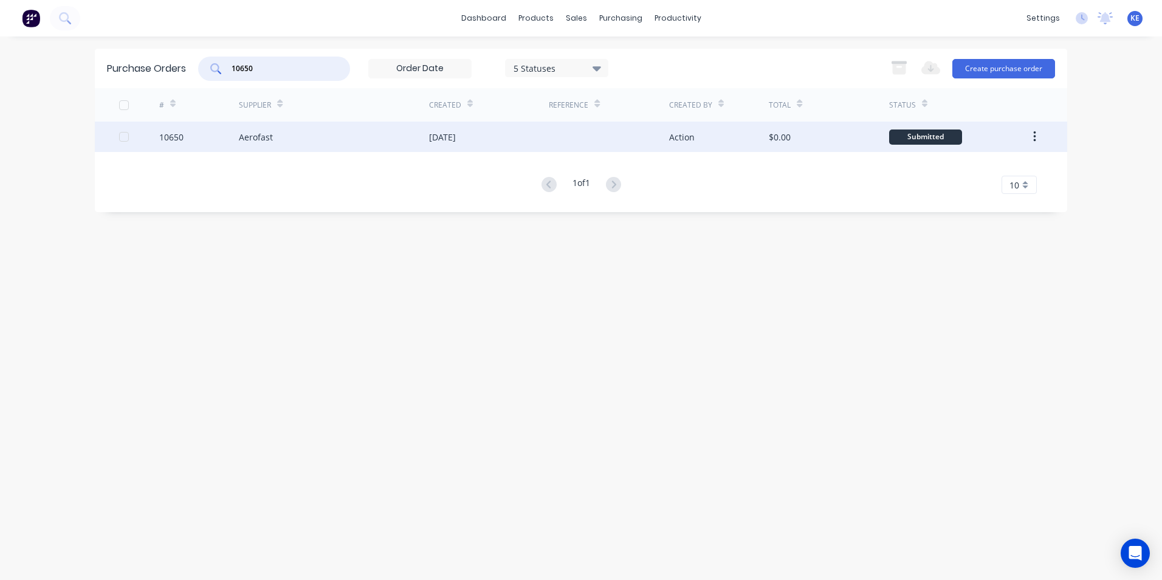
type input "10650"
click at [205, 139] on div "10650" at bounding box center [199, 137] width 80 height 30
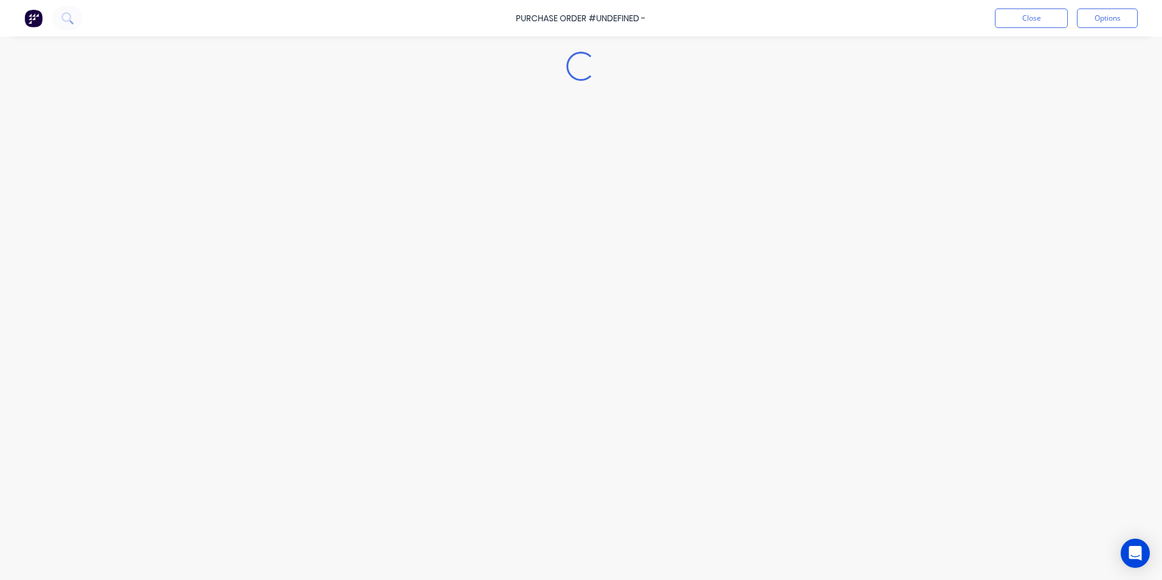
type textarea "x"
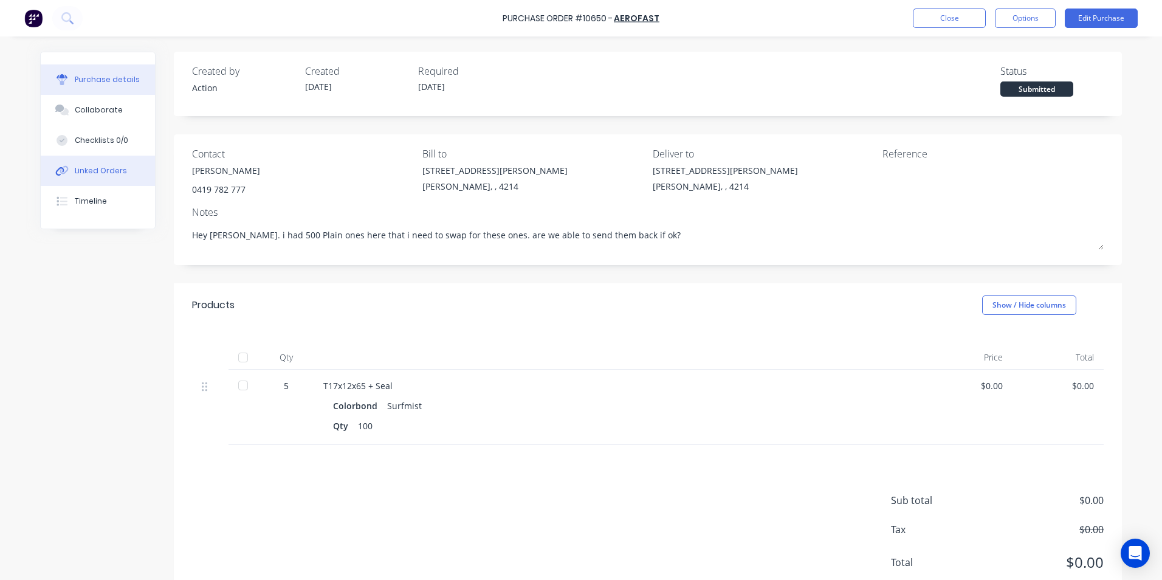
click at [90, 162] on button "Linked Orders" at bounding box center [98, 171] width 114 height 30
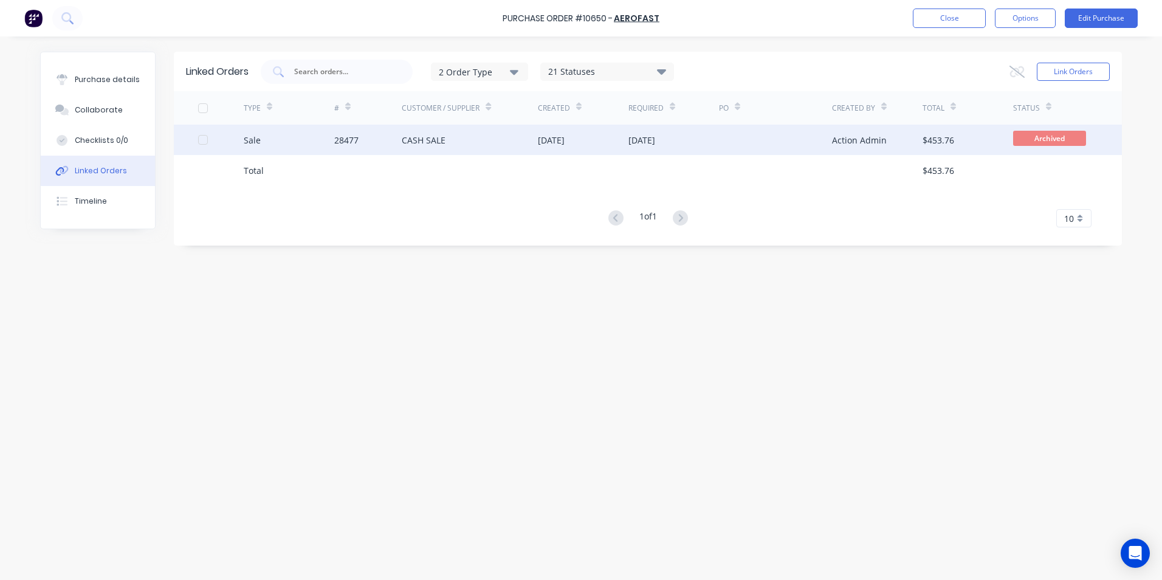
click at [306, 131] on div "Sale" at bounding box center [289, 140] width 91 height 30
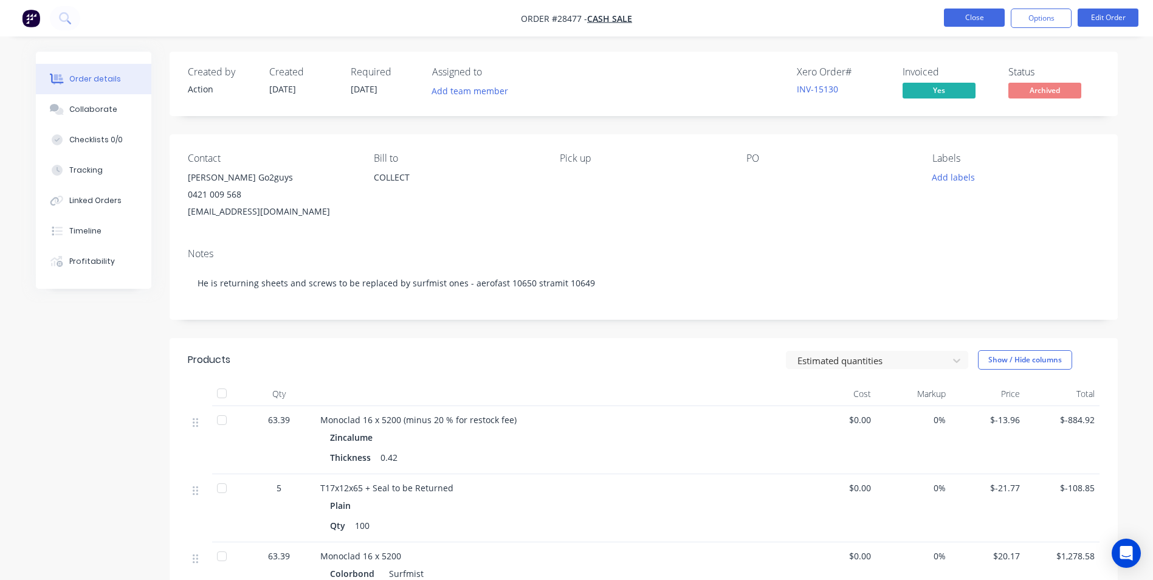
click at [978, 21] on button "Close" at bounding box center [974, 18] width 61 height 18
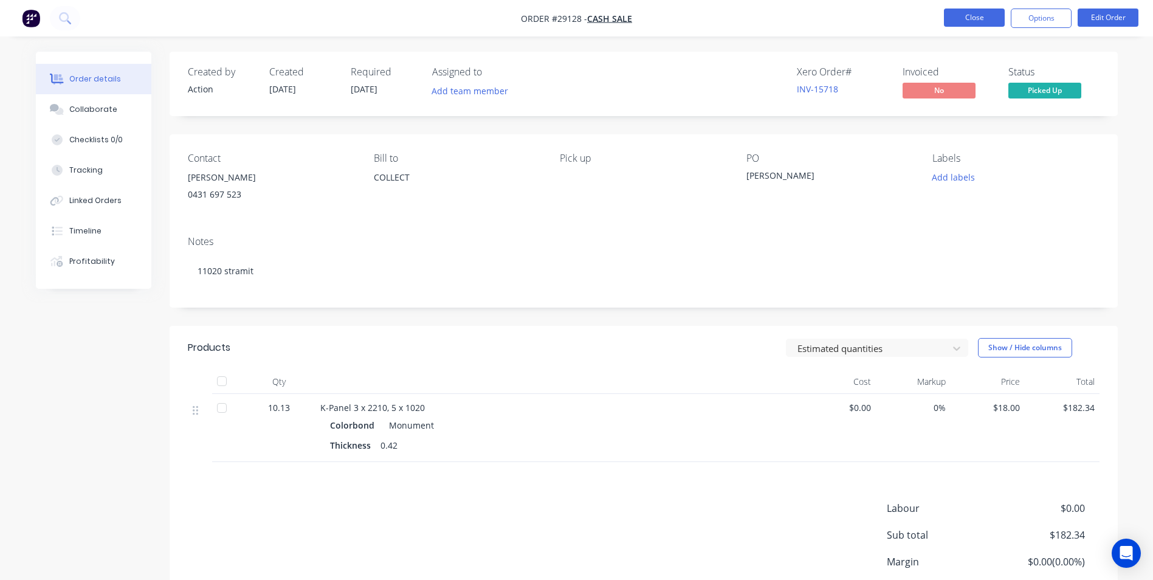
click at [974, 10] on button "Close" at bounding box center [974, 18] width 61 height 18
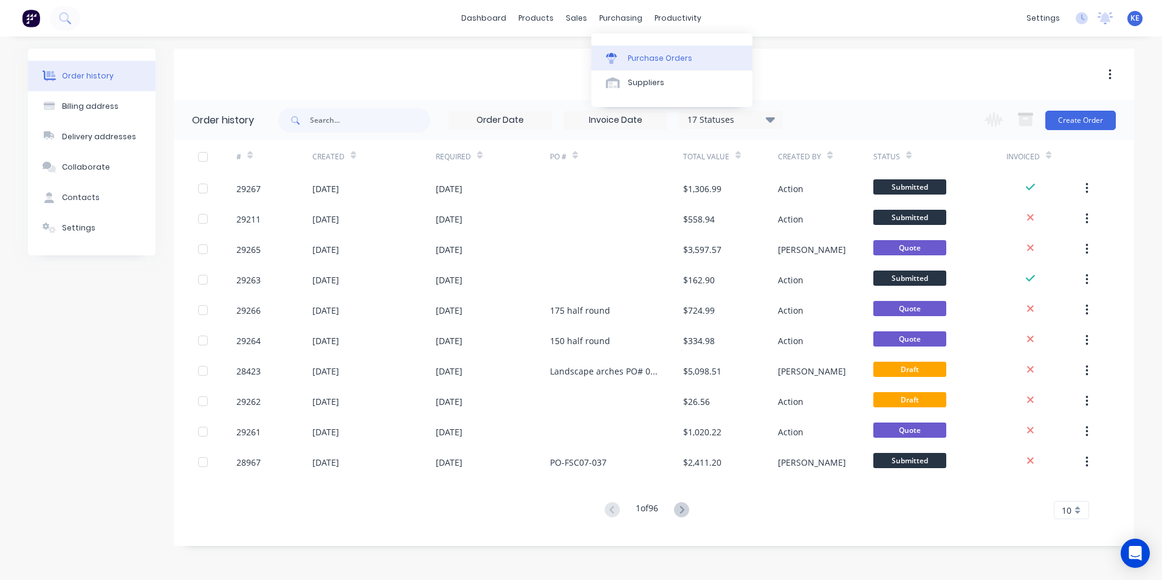
click at [638, 63] on div "Purchase Orders" at bounding box center [660, 58] width 64 height 11
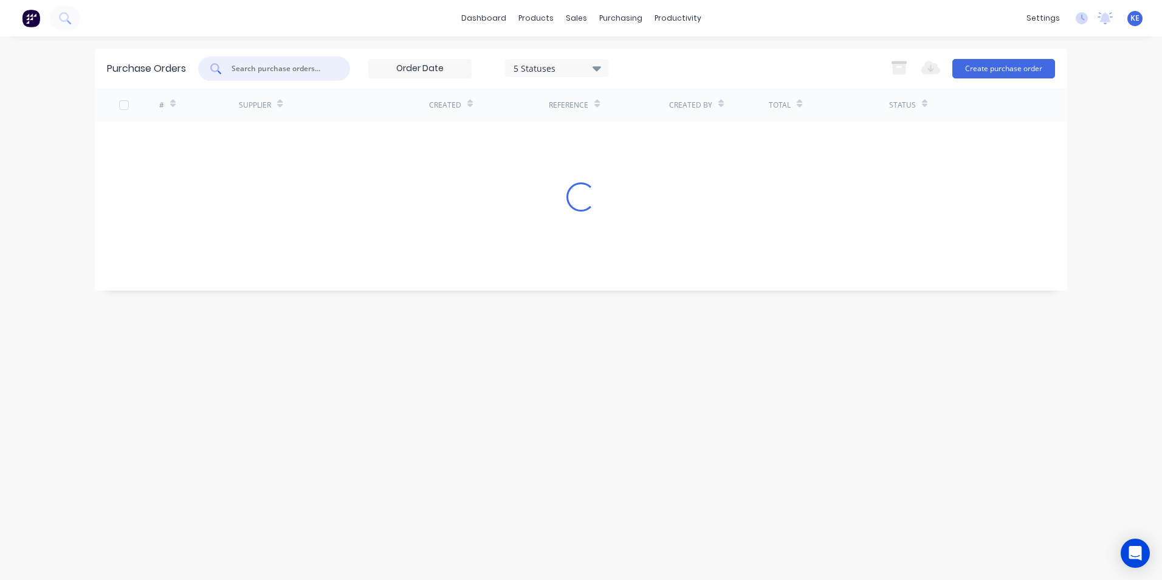
click at [295, 67] on input "text" at bounding box center [280, 69] width 101 height 12
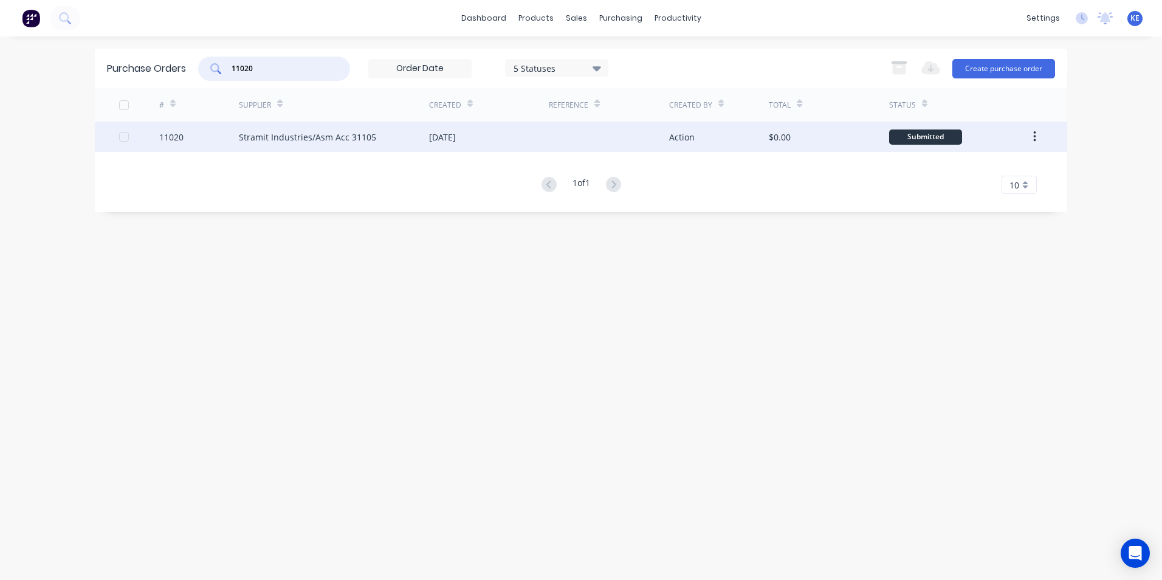
type input "11020"
click at [193, 141] on div "11020" at bounding box center [199, 137] width 80 height 30
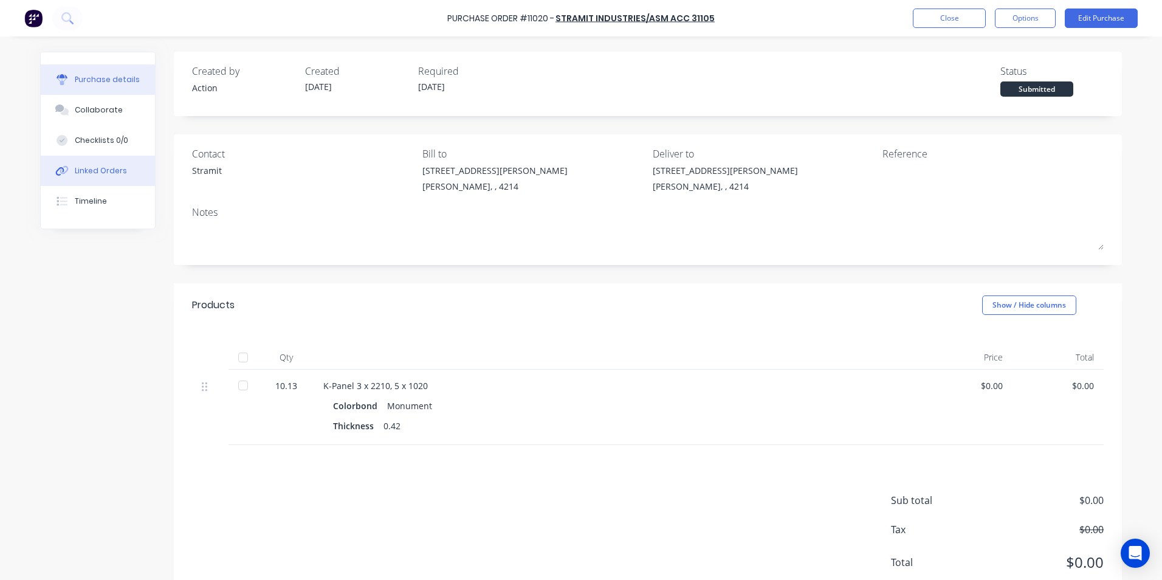
click at [69, 162] on button "Linked Orders" at bounding box center [98, 171] width 114 height 30
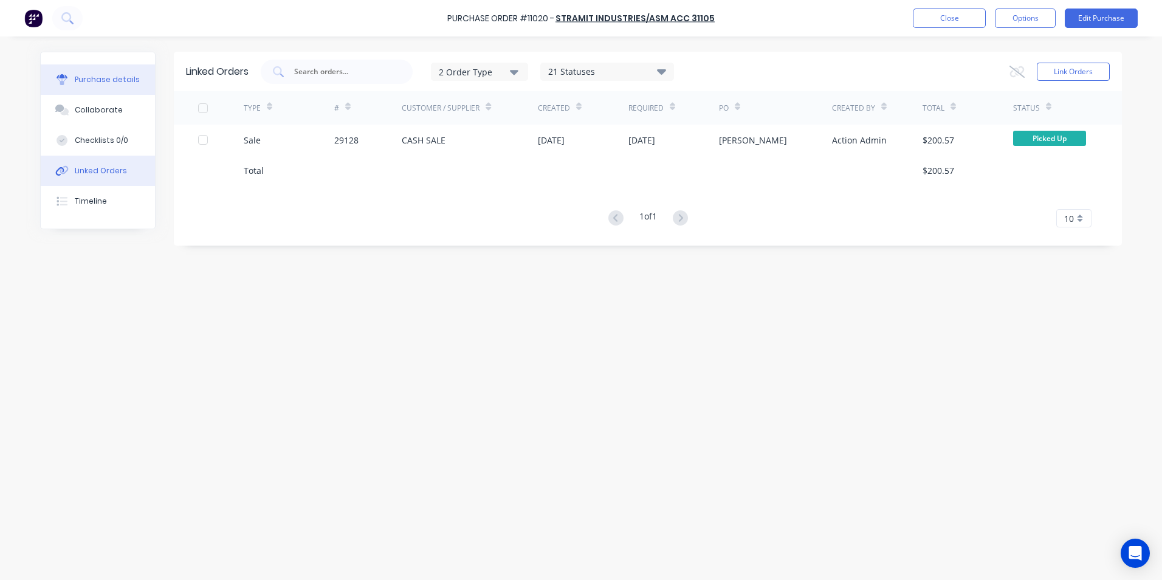
click at [98, 71] on button "Purchase details" at bounding box center [98, 79] width 114 height 30
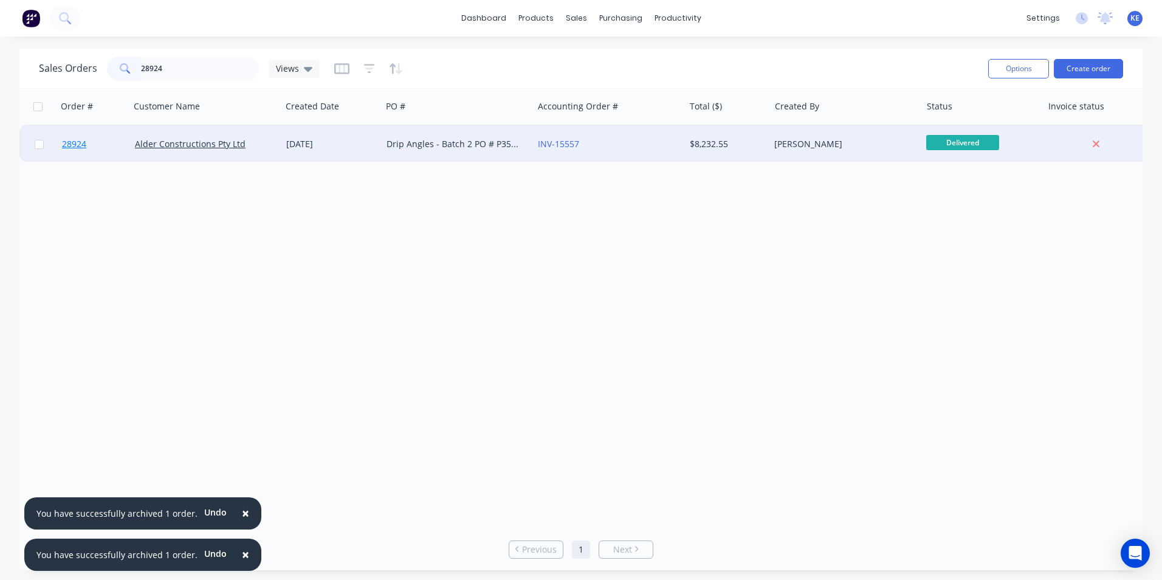
type input "28924"
click at [104, 143] on link "28924" at bounding box center [98, 144] width 73 height 36
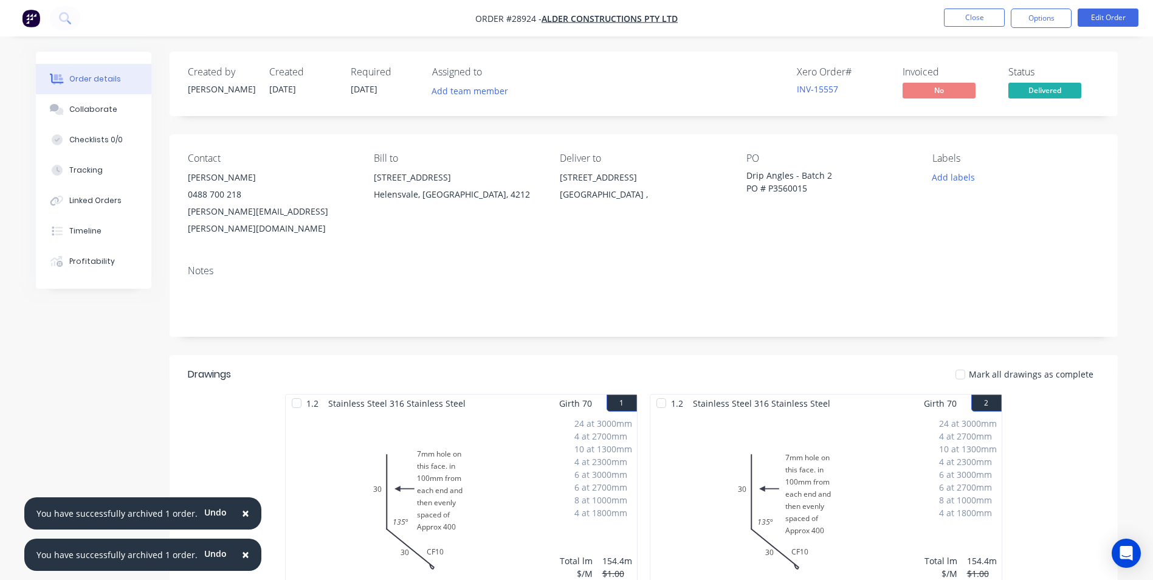
click at [242, 515] on span "×" at bounding box center [245, 512] width 7 height 17
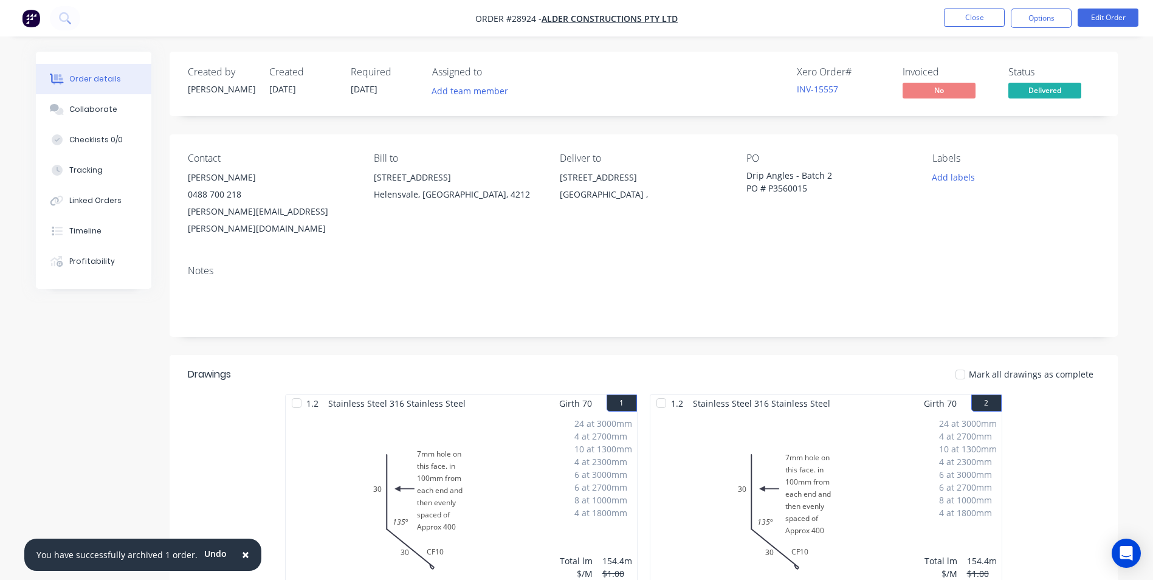
click at [242, 553] on span "×" at bounding box center [245, 554] width 7 height 17
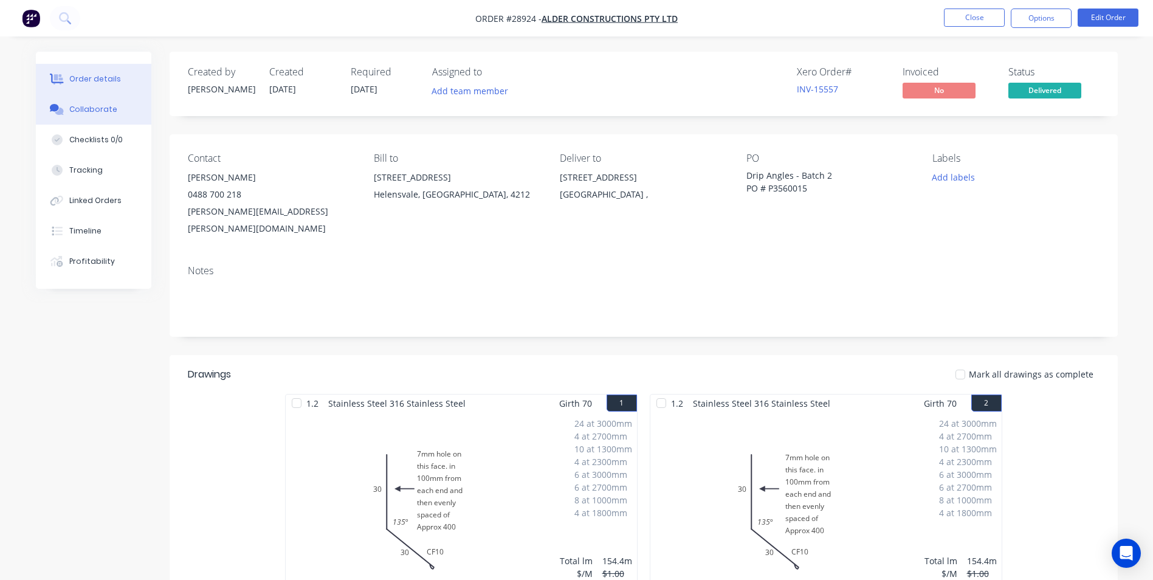
click at [75, 104] on div "Collaborate" at bounding box center [93, 109] width 48 height 11
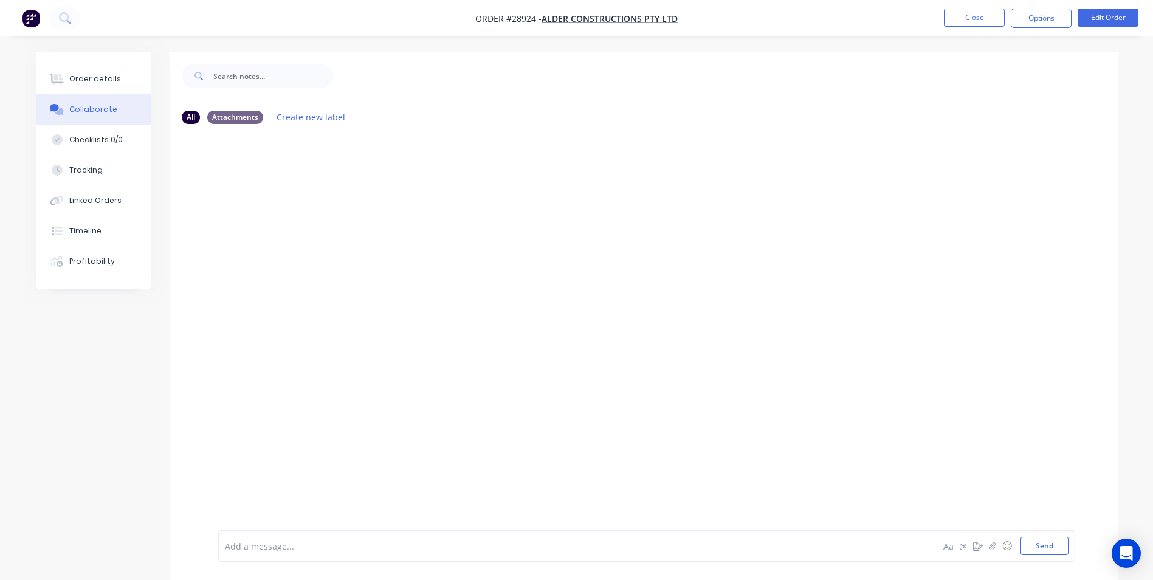
click at [306, 550] on div at bounding box center [541, 546] width 632 height 13
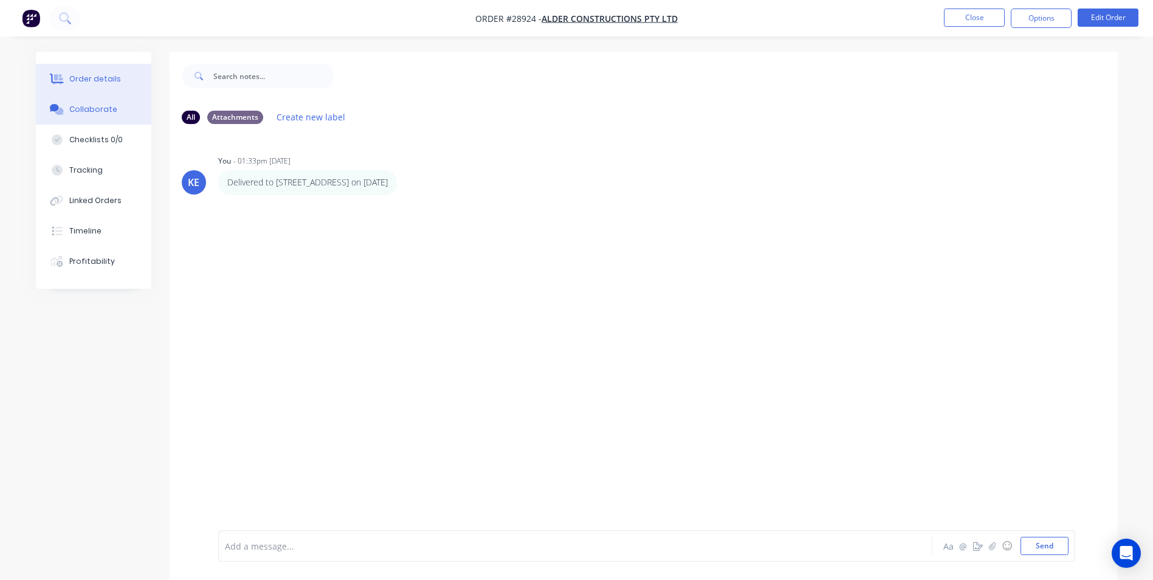
drag, startPoint x: 81, startPoint y: 84, endPoint x: 88, endPoint y: 80, distance: 7.1
click at [82, 83] on div "Order details" at bounding box center [95, 79] width 52 height 11
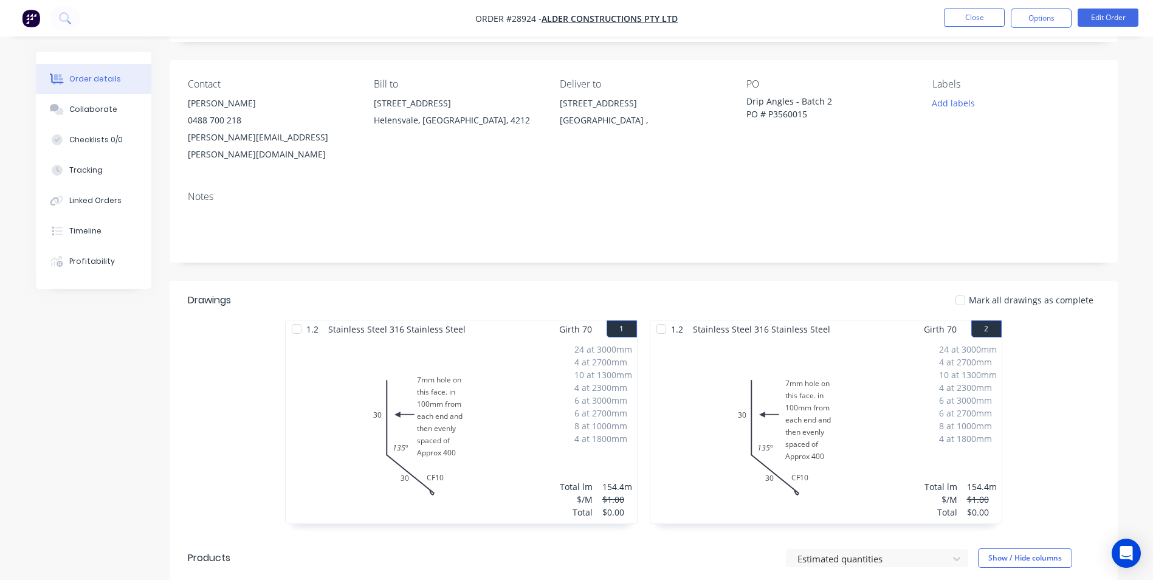
scroll to position [56, 0]
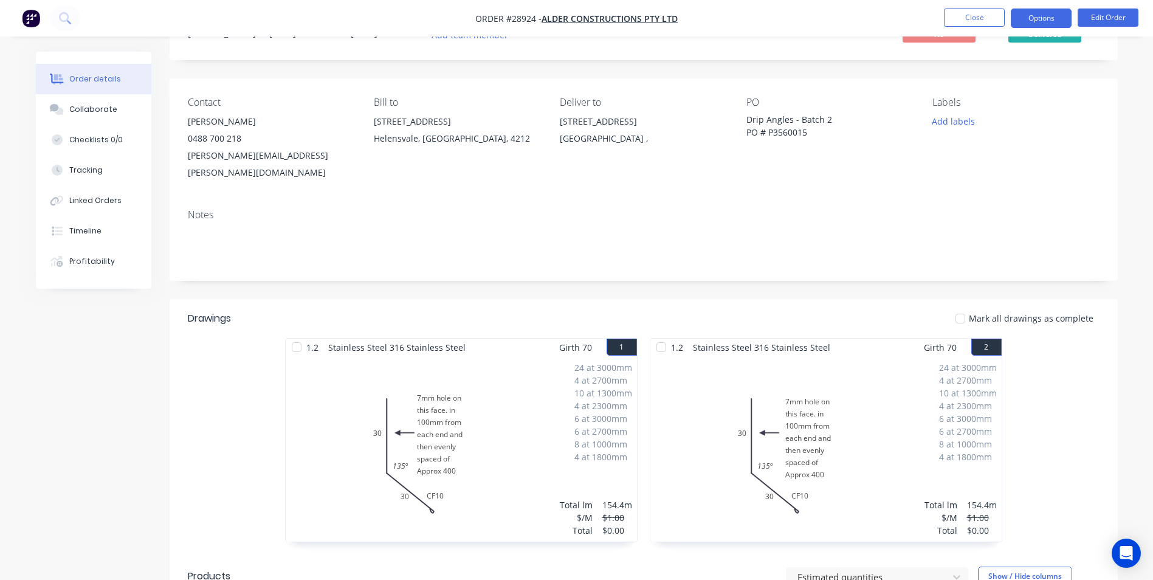
click at [1043, 17] on button "Options" at bounding box center [1041, 18] width 61 height 19
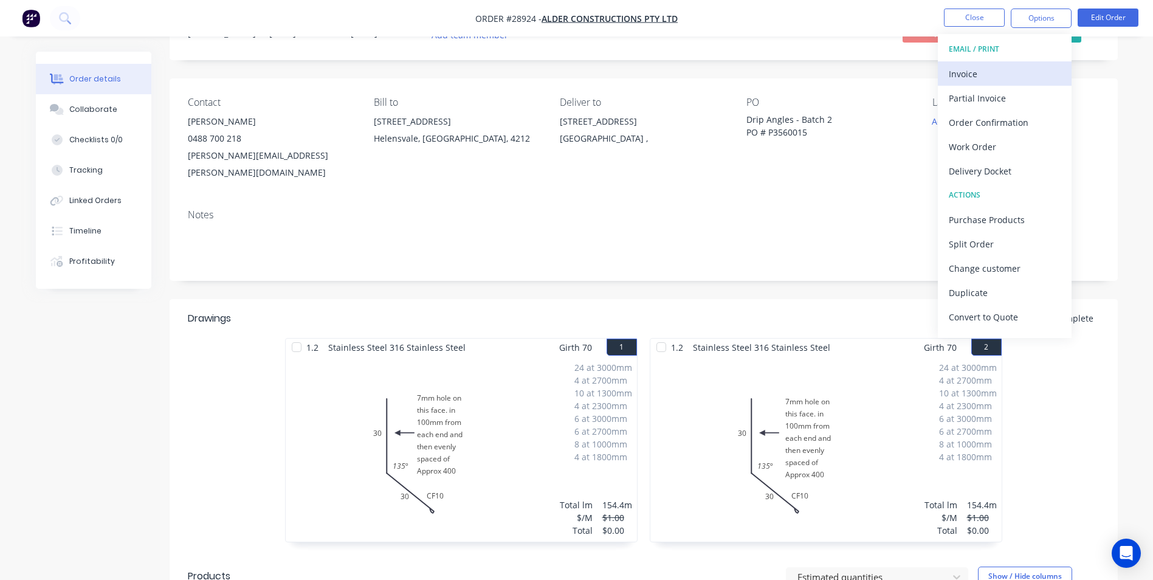
click at [983, 74] on div "Invoice" at bounding box center [1005, 74] width 112 height 18
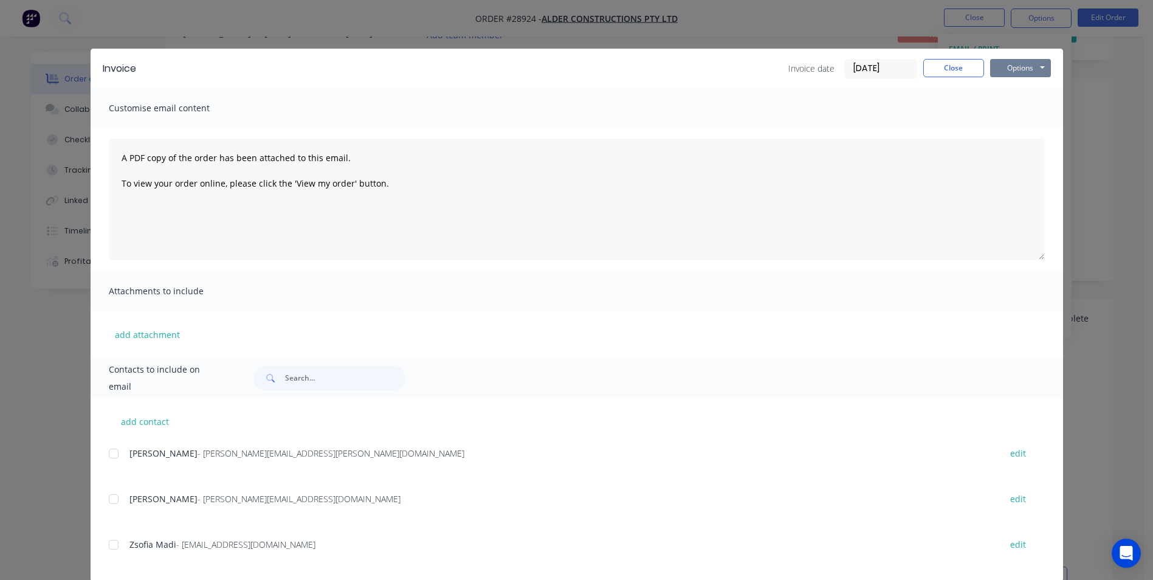
click at [1009, 69] on button "Options" at bounding box center [1020, 68] width 61 height 18
click at [1005, 103] on button "Print" at bounding box center [1029, 110] width 78 height 20
click at [924, 71] on button "Close" at bounding box center [953, 68] width 61 height 18
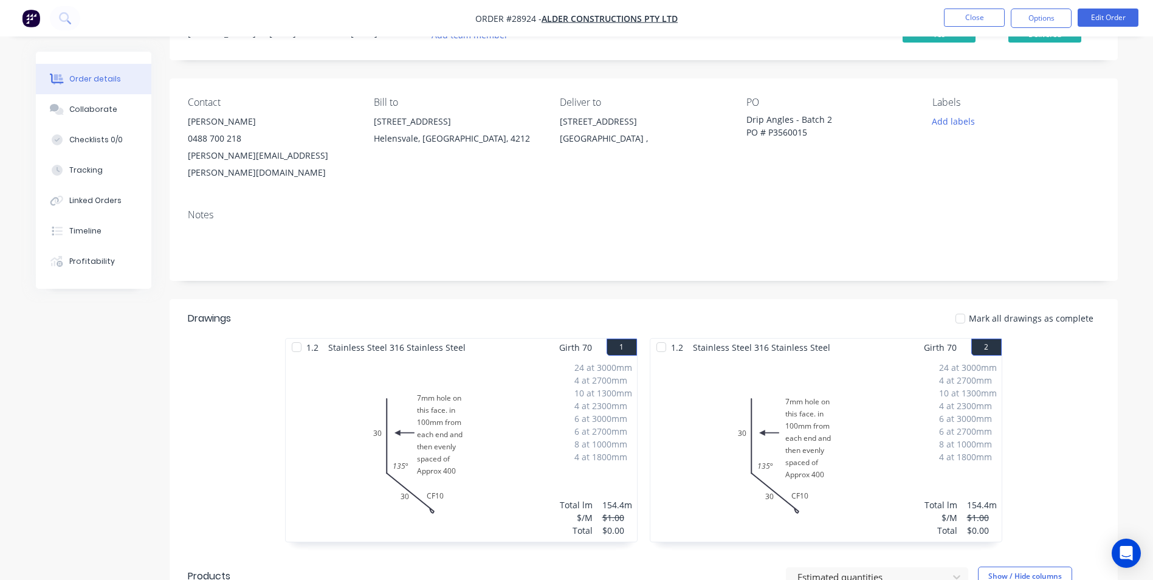
scroll to position [0, 0]
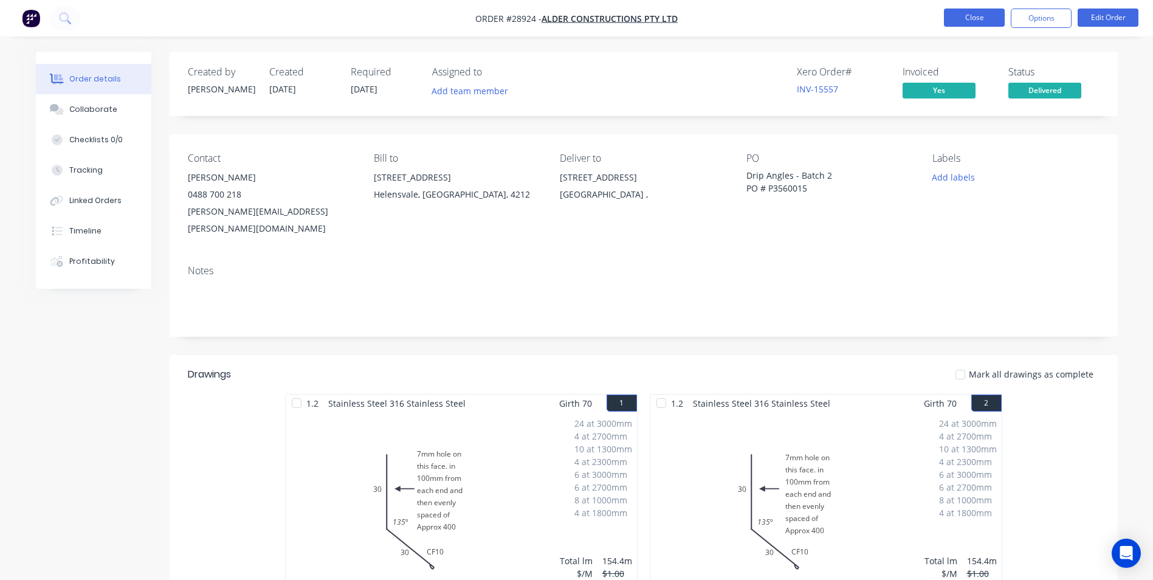
click at [983, 12] on button "Close" at bounding box center [974, 18] width 61 height 18
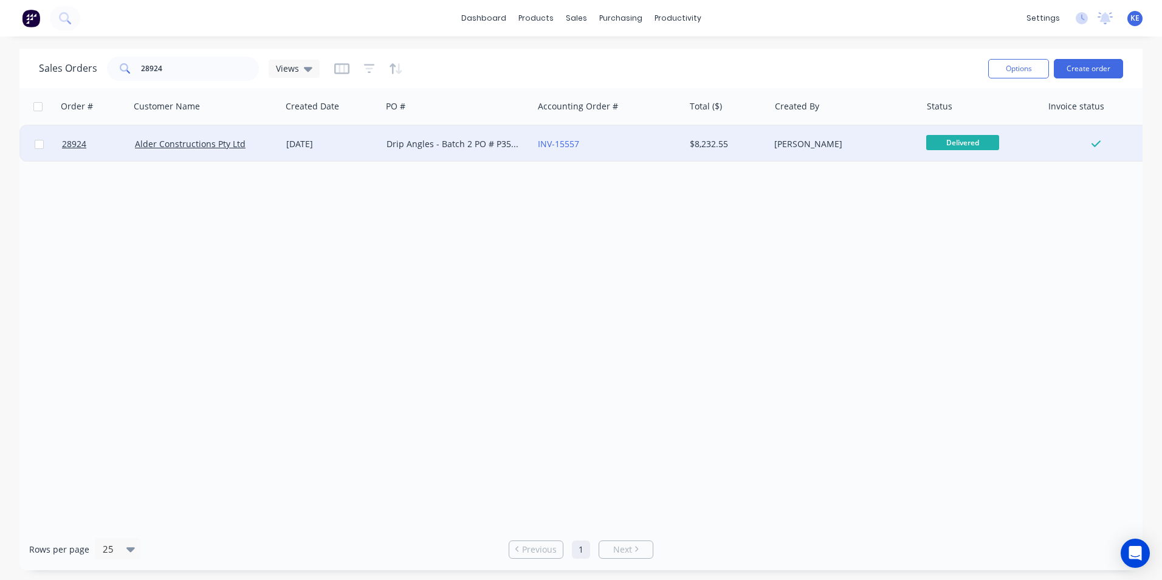
click at [36, 145] on input "checkbox" at bounding box center [39, 144] width 9 height 9
checkbox input "true"
click at [1012, 73] on button "Options" at bounding box center [1018, 68] width 61 height 19
click at [957, 126] on div "Archive" at bounding box center [982, 124] width 112 height 18
checkbox input "false"
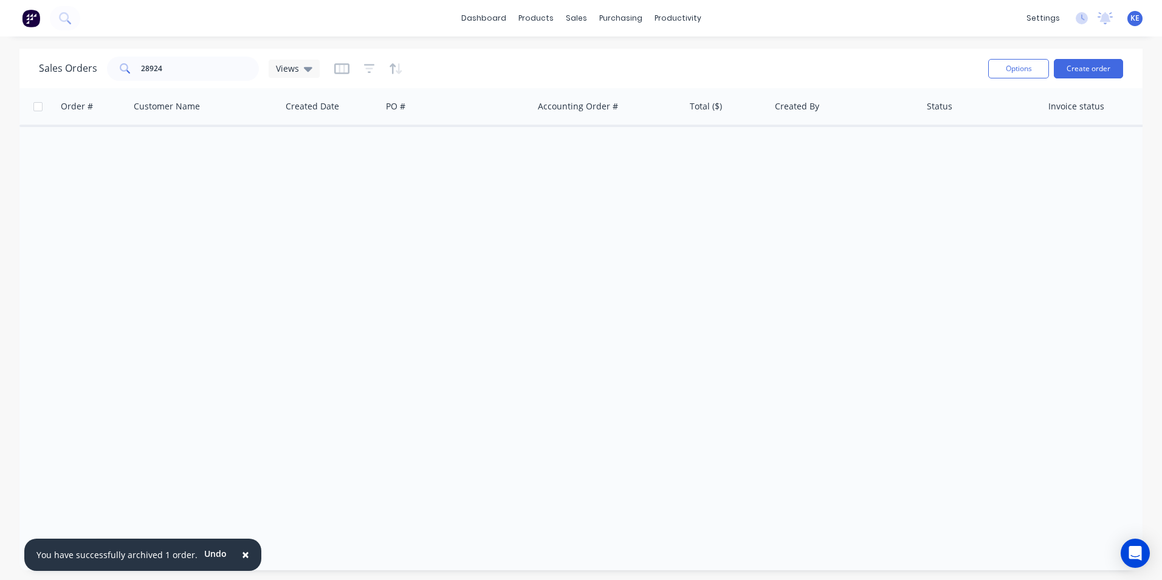
click at [224, 422] on div "Order # Customer Name Created Date PO # Accounting Order # Total ($) Created By…" at bounding box center [580, 308] width 1123 height 440
click at [601, 80] on div "Customers" at bounding box center [618, 82] width 44 height 11
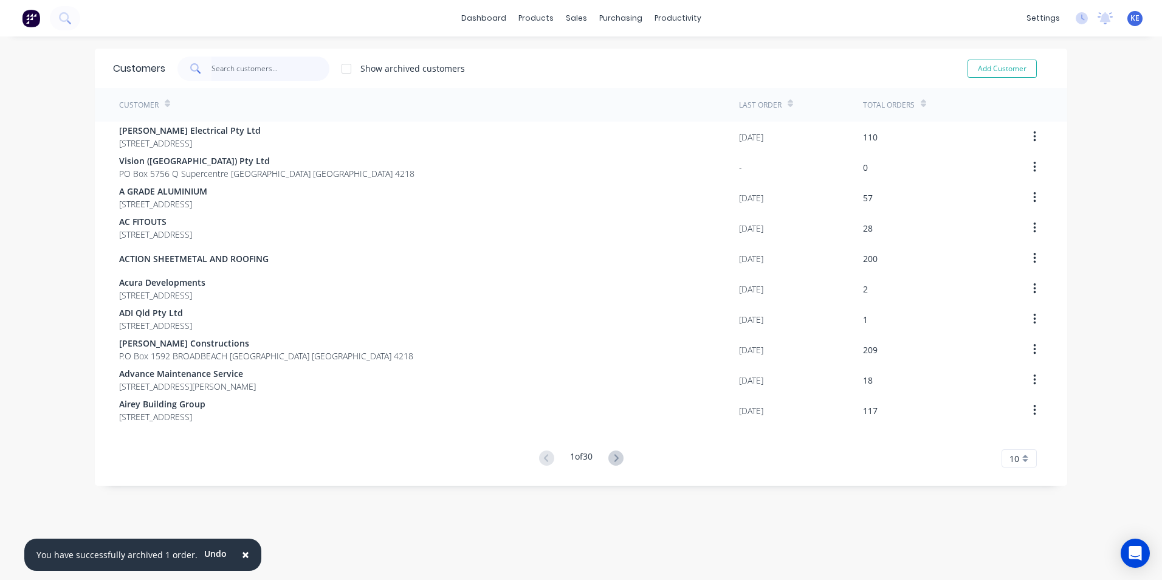
click at [266, 66] on input "text" at bounding box center [271, 69] width 119 height 24
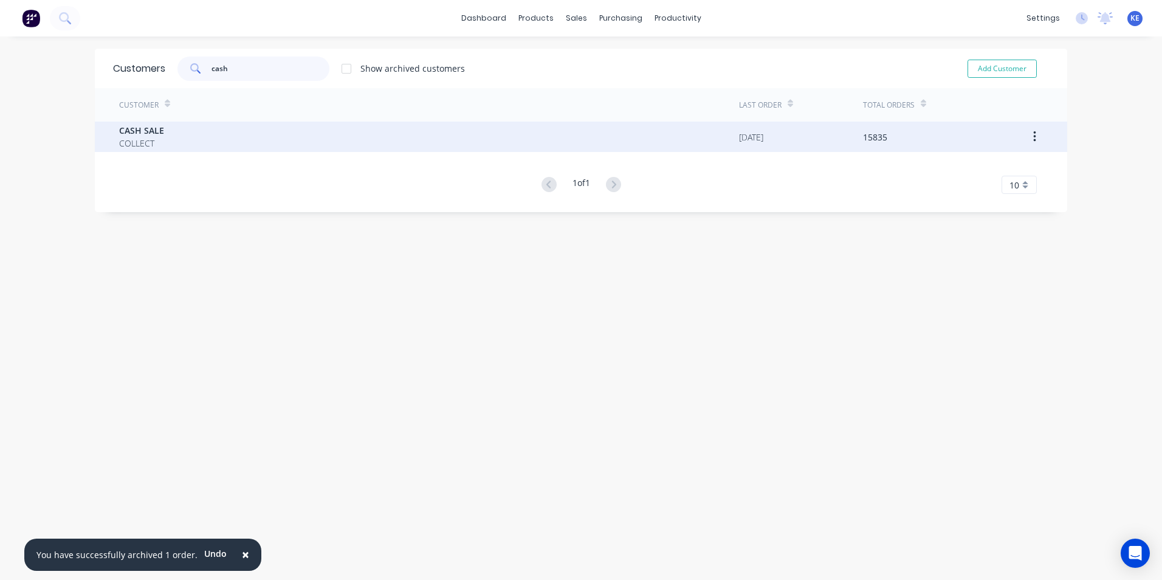
type input "cash"
click at [219, 143] on div "CASH SALE COLLECT" at bounding box center [429, 137] width 620 height 30
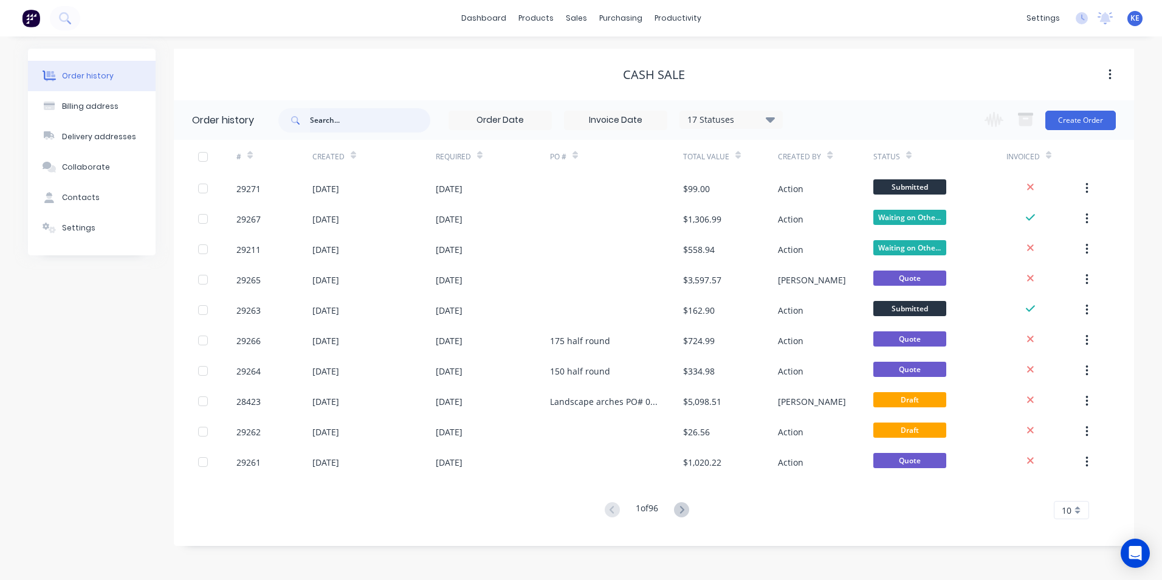
click at [371, 122] on input "text" at bounding box center [370, 120] width 120 height 24
type input "29211"
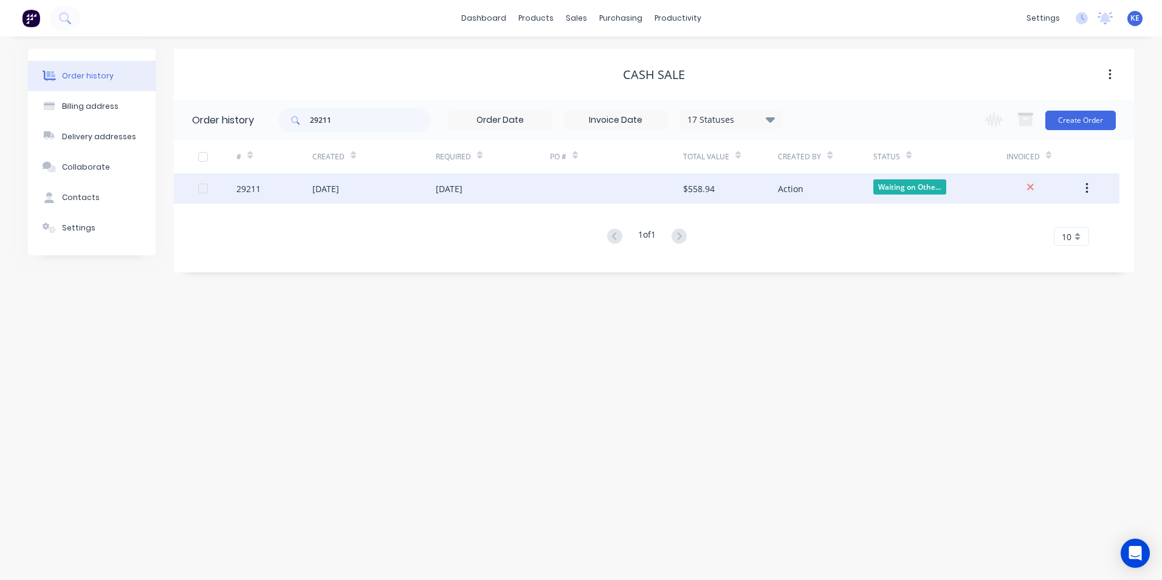
click at [300, 185] on div "29211" at bounding box center [274, 188] width 76 height 30
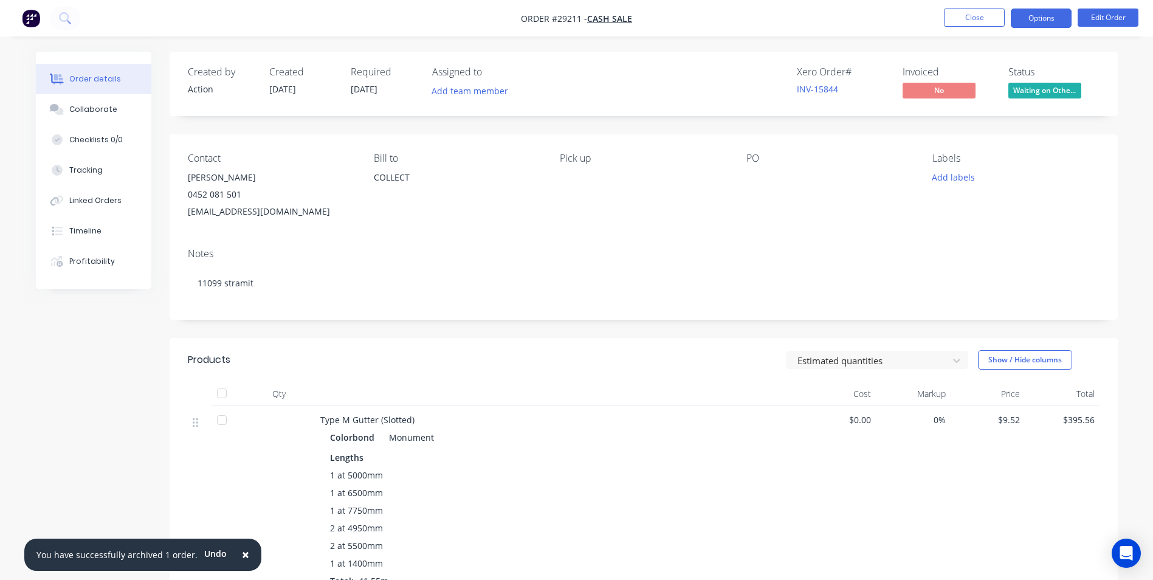
click at [1044, 12] on button "Options" at bounding box center [1041, 18] width 61 height 19
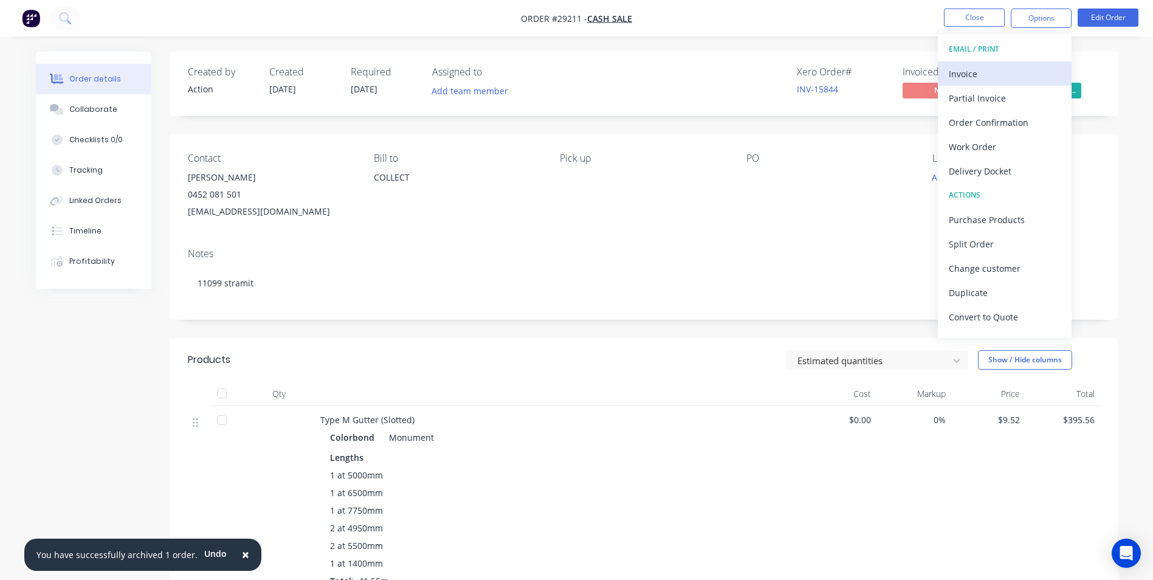
click at [969, 77] on div "Invoice" at bounding box center [1005, 74] width 112 height 18
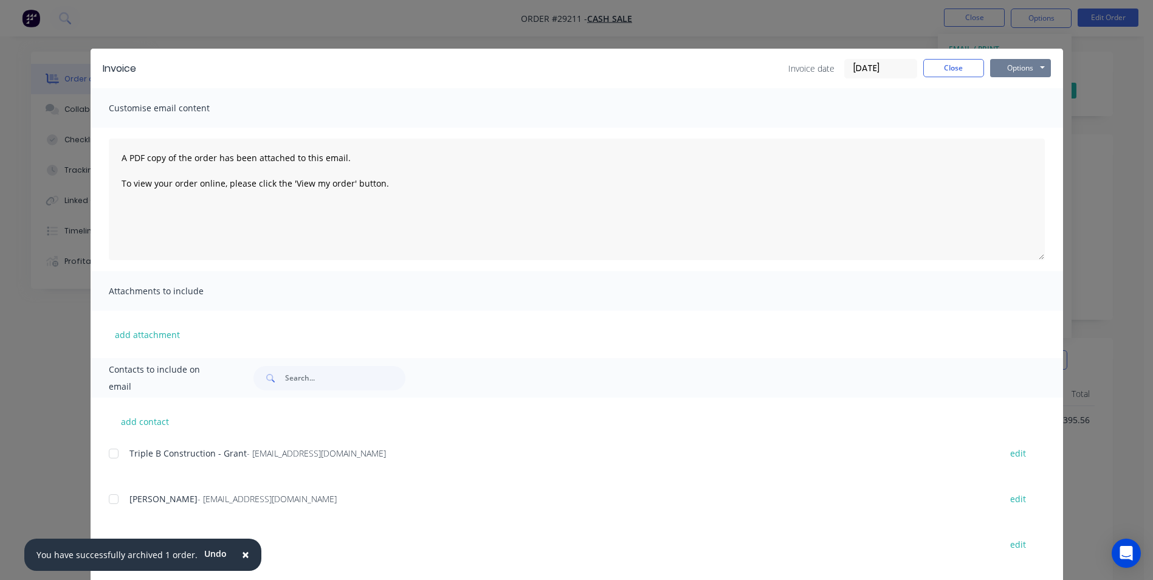
click at [1015, 64] on button "Options" at bounding box center [1020, 68] width 61 height 18
click at [1005, 105] on button "Print" at bounding box center [1029, 110] width 78 height 20
click at [939, 72] on button "Close" at bounding box center [953, 68] width 61 height 18
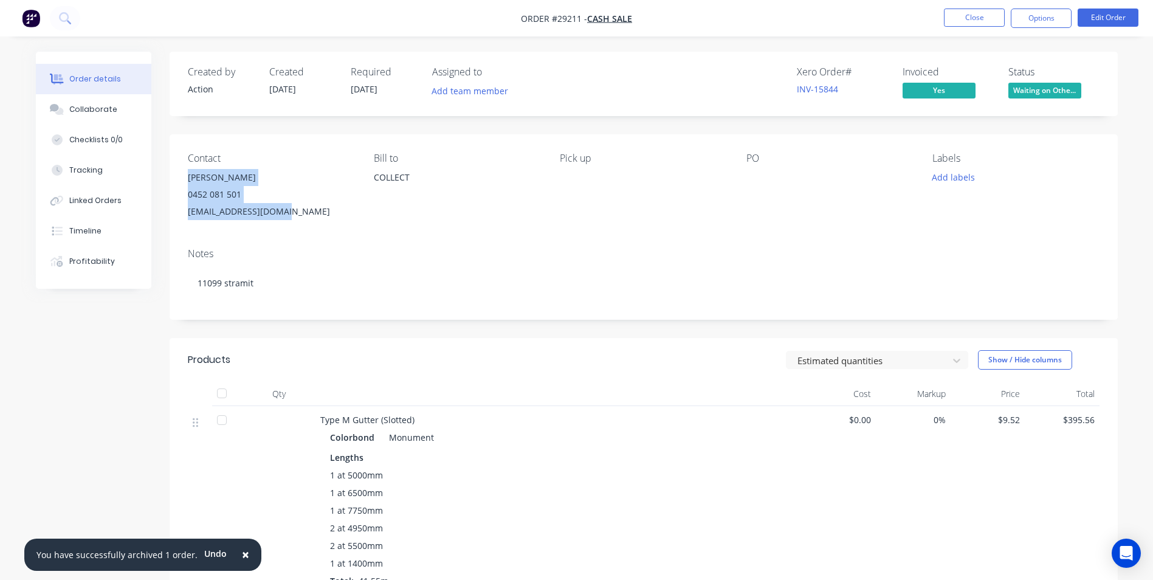
drag, startPoint x: 187, startPoint y: 177, endPoint x: 300, endPoint y: 205, distance: 116.3
click at [300, 205] on div "Contact [PERSON_NAME] [PHONE_NUMBER] [EMAIL_ADDRESS][DOMAIN_NAME] [PERSON_NAME]…" at bounding box center [644, 186] width 948 height 104
drag, startPoint x: 300, startPoint y: 205, endPoint x: 397, endPoint y: 218, distance: 98.1
click at [427, 219] on div "[PERSON_NAME] to COLLECT" at bounding box center [457, 186] width 167 height 67
drag, startPoint x: 189, startPoint y: 177, endPoint x: 245, endPoint y: 184, distance: 56.2
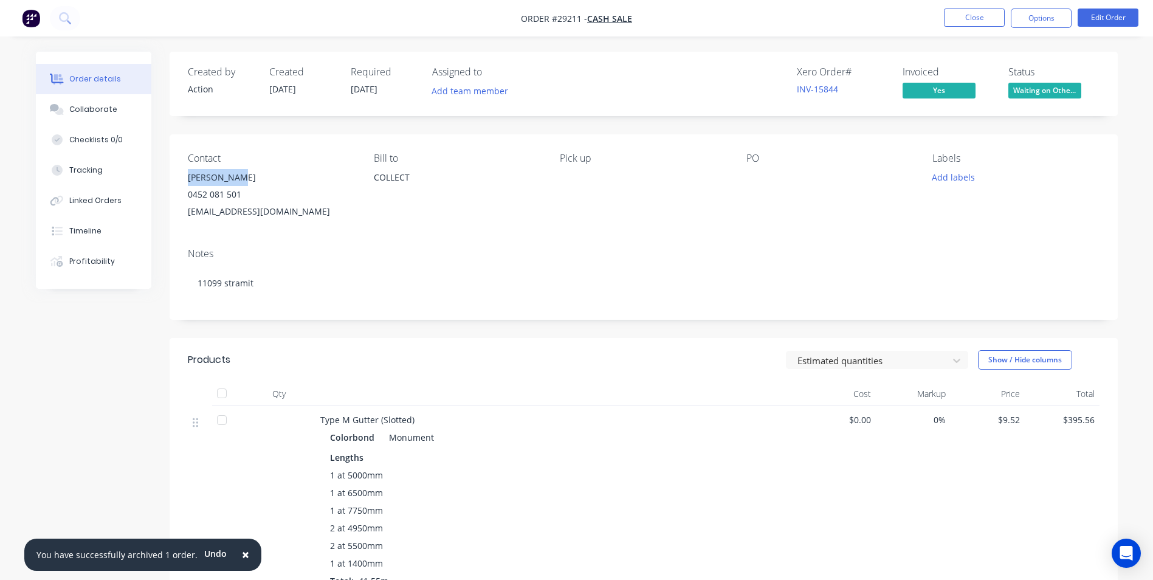
click at [245, 184] on div "[PERSON_NAME]" at bounding box center [271, 177] width 167 height 17
copy div "[PERSON_NAME]"
click at [336, 208] on div "[EMAIL_ADDRESS][DOMAIN_NAME]" at bounding box center [271, 211] width 167 height 17
drag, startPoint x: 187, startPoint y: 174, endPoint x: 294, endPoint y: 211, distance: 113.6
click at [294, 211] on div "Contact [PERSON_NAME] [PHONE_NUMBER] [EMAIL_ADDRESS][DOMAIN_NAME] [PERSON_NAME]…" at bounding box center [644, 186] width 948 height 104
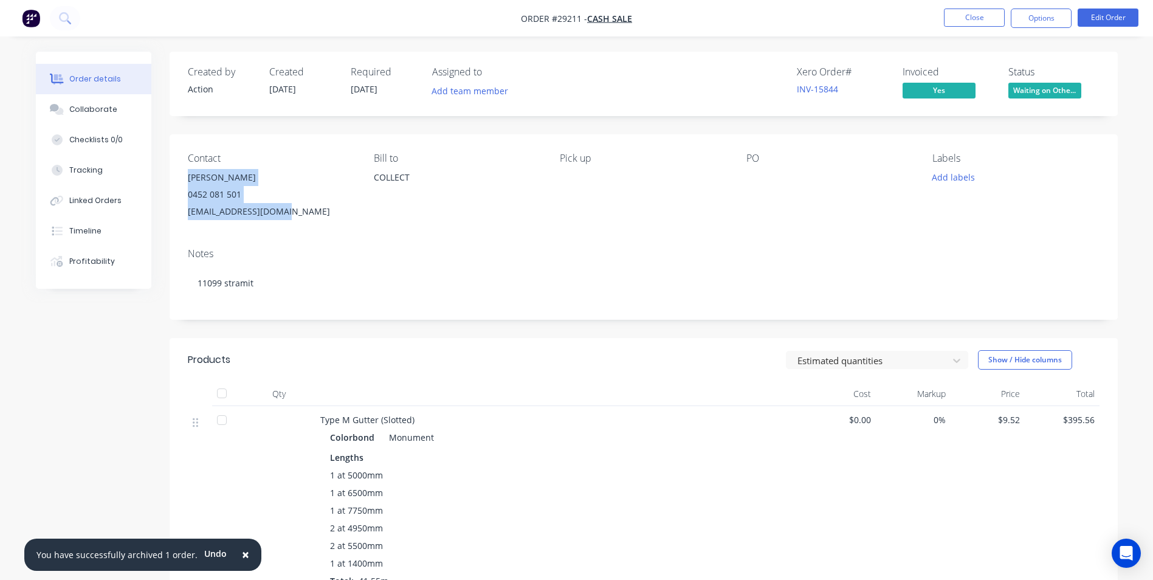
copy div "[PERSON_NAME] 0452 081 501 [EMAIL_ADDRESS][DOMAIN_NAME]"
click at [972, 18] on button "Close" at bounding box center [974, 18] width 61 height 18
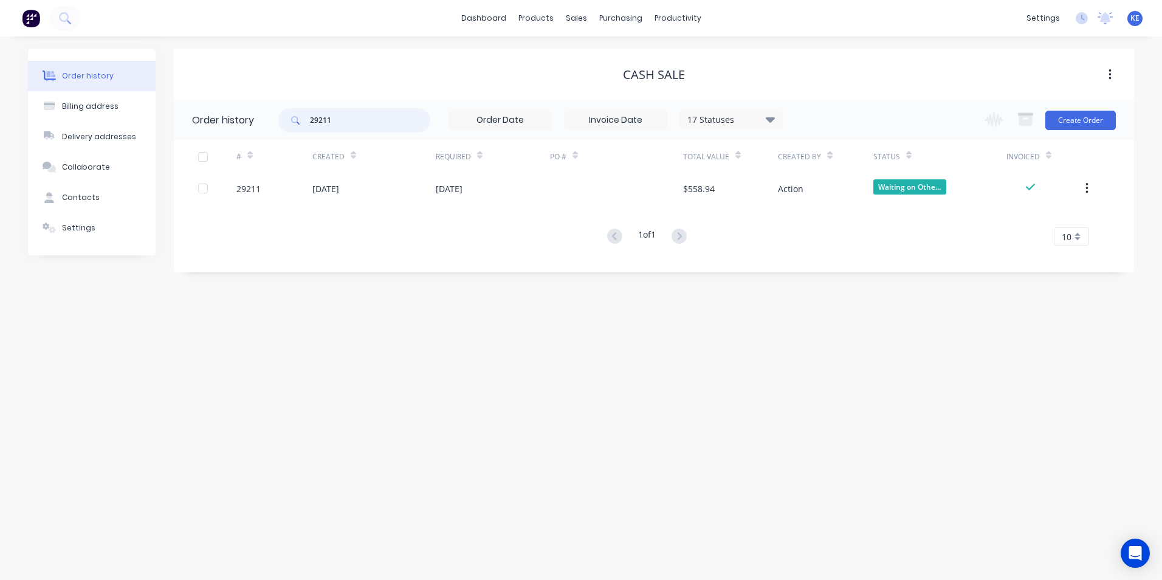
drag, startPoint x: 377, startPoint y: 124, endPoint x: 222, endPoint y: 128, distance: 155.0
click at [222, 128] on header "Order history 29211 17 Statuses Invoice Status Invoiced Not Invoiced Partial Or…" at bounding box center [654, 120] width 960 height 40
type input "29271"
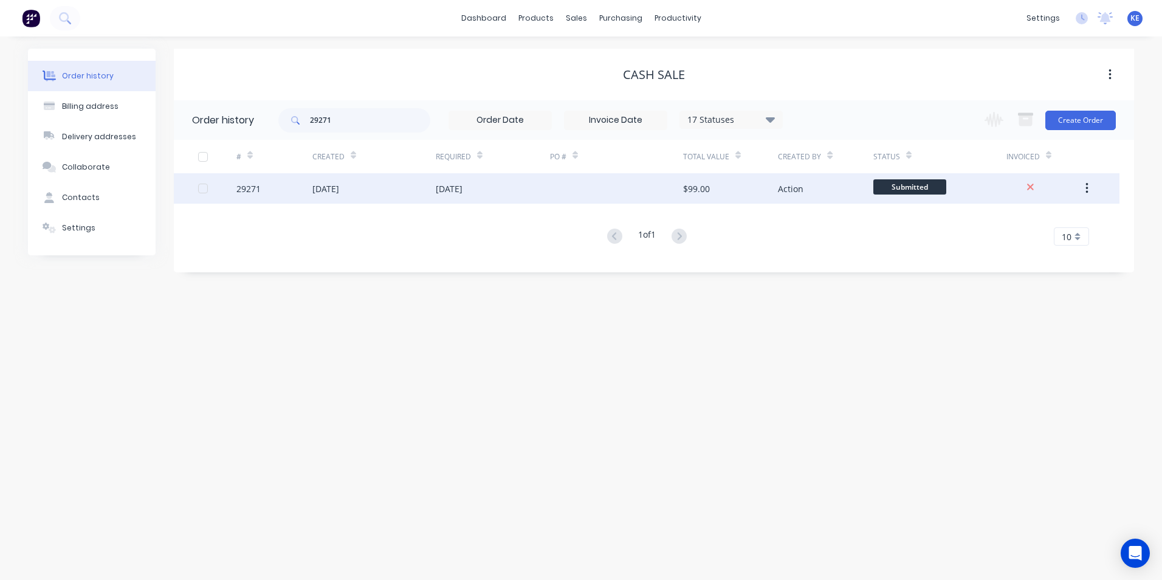
click at [279, 188] on div "29271" at bounding box center [274, 188] width 76 height 30
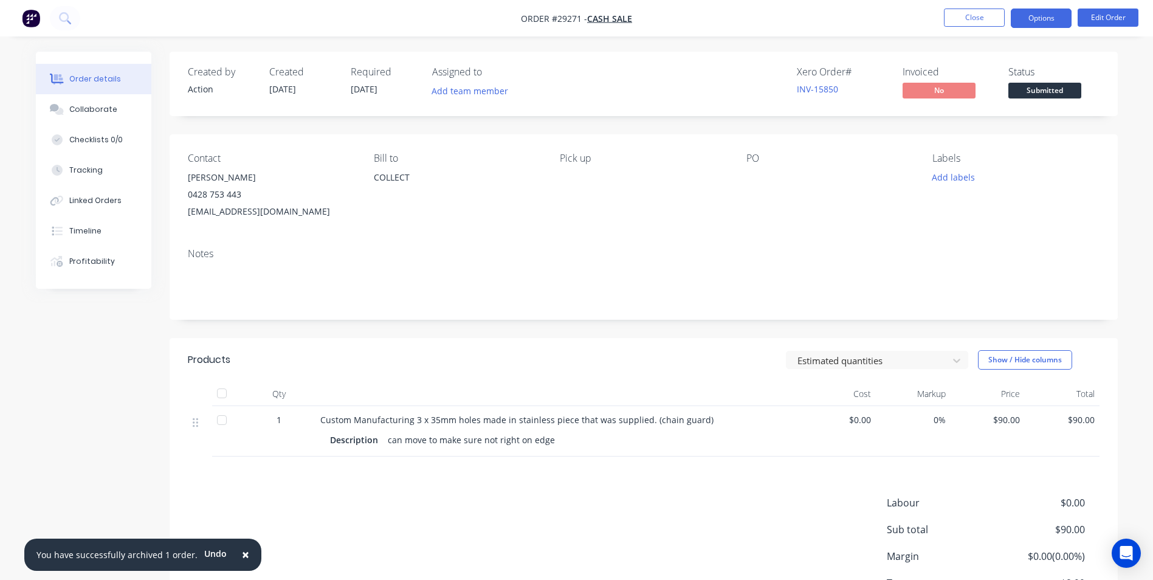
click at [1034, 14] on button "Options" at bounding box center [1041, 18] width 61 height 19
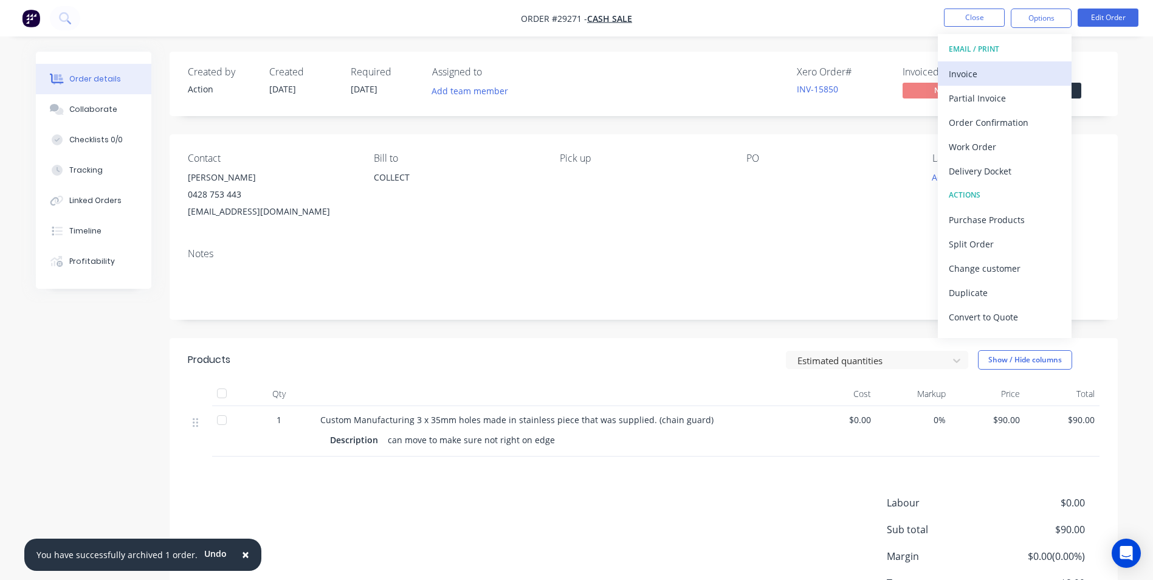
click at [988, 75] on div "Invoice" at bounding box center [1005, 74] width 112 height 18
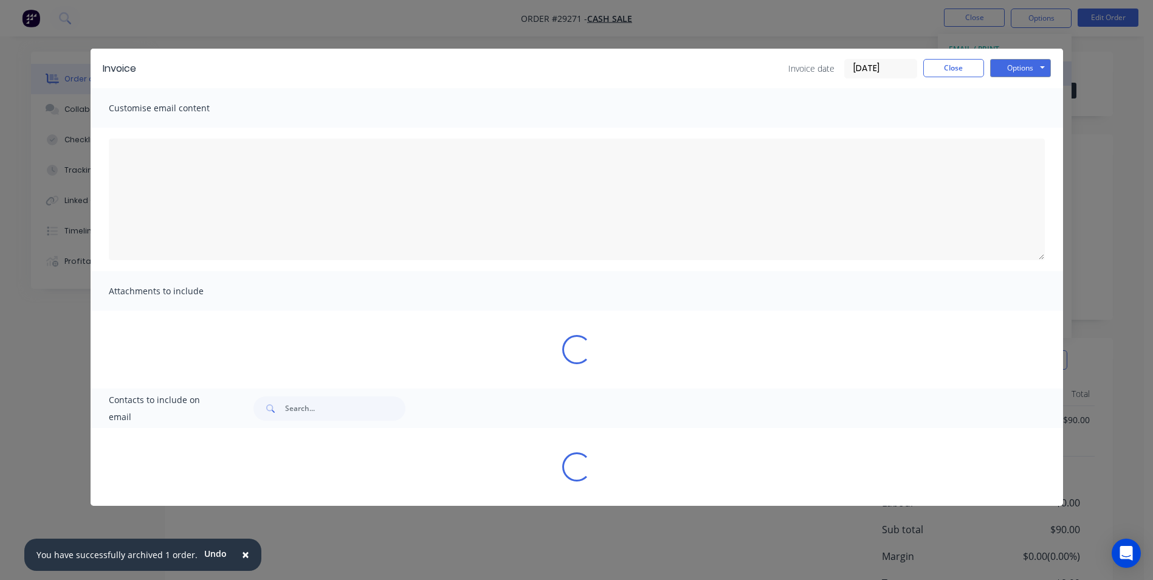
type textarea "A PDF copy of the order has been attached to this email. To view your order onl…"
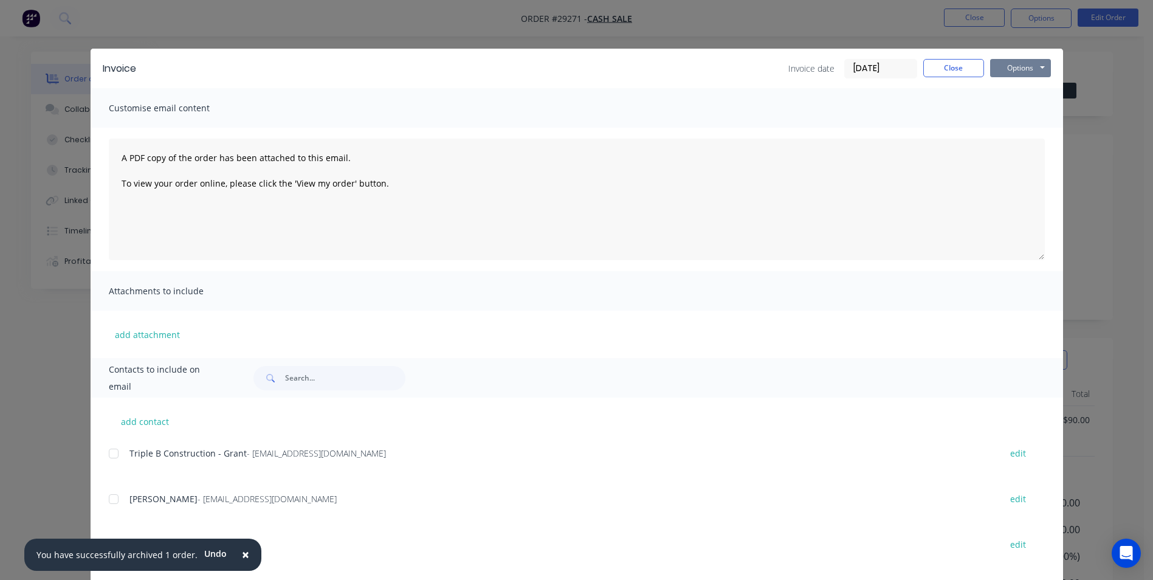
click at [1026, 65] on button "Options" at bounding box center [1020, 68] width 61 height 18
click at [1011, 107] on button "Print" at bounding box center [1029, 110] width 78 height 20
click at [947, 66] on button "Close" at bounding box center [953, 68] width 61 height 18
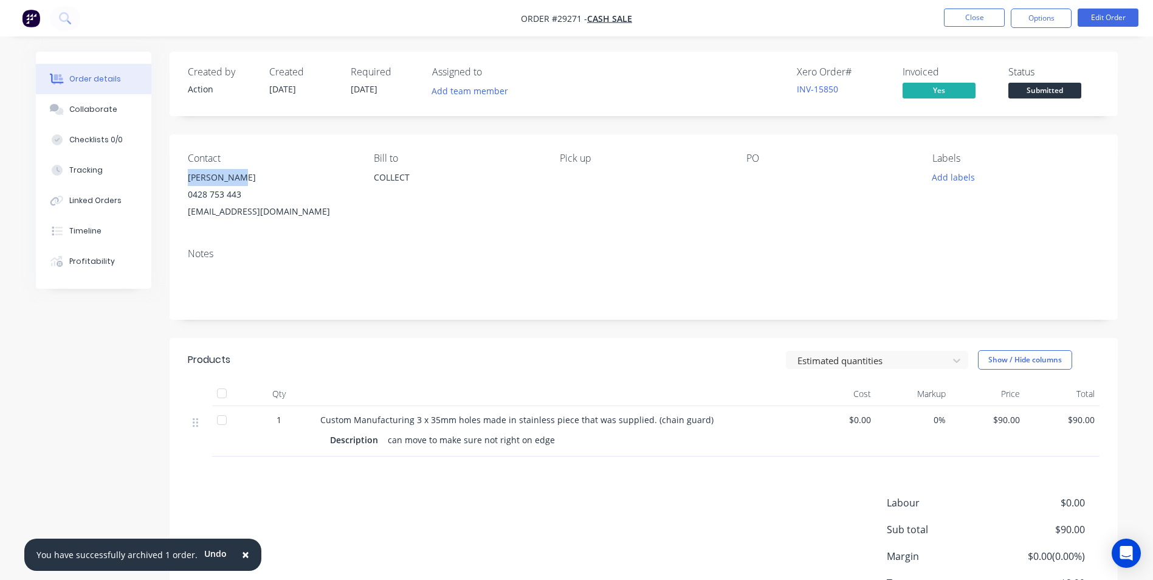
drag, startPoint x: 187, startPoint y: 176, endPoint x: 239, endPoint y: 178, distance: 52.9
click at [239, 178] on div "Contact [PERSON_NAME] [PHONE_NUMBER] [EMAIL_ADDRESS][DOMAIN_NAME] [PERSON_NAME]…" at bounding box center [644, 186] width 948 height 104
copy div "[PERSON_NAME]"
click at [293, 186] on div "0428 753 443" at bounding box center [271, 194] width 167 height 17
drag, startPoint x: 181, startPoint y: 176, endPoint x: 295, endPoint y: 212, distance: 119.8
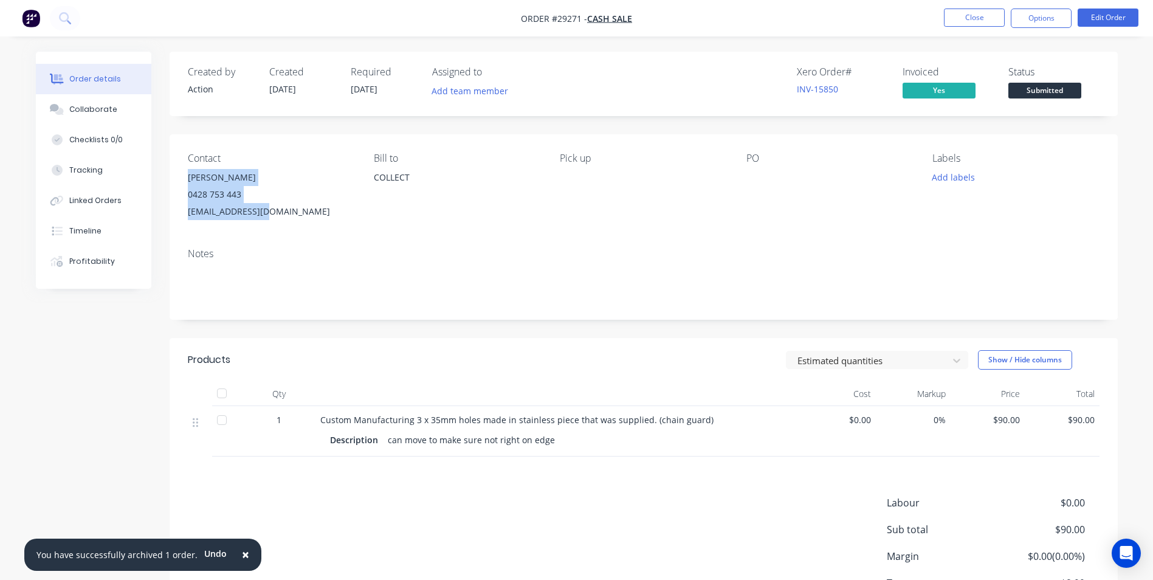
click at [295, 212] on div "Contact [PERSON_NAME] [PHONE_NUMBER] [EMAIL_ADDRESS][DOMAIN_NAME] [PERSON_NAME]…" at bounding box center [644, 186] width 948 height 104
copy div "[PERSON_NAME] 0428 753 443 [EMAIL_ADDRESS][DOMAIN_NAME]"
click at [114, 376] on div "Created by Action Created [DATE] Required [DATE] Assigned to Add team member Xe…" at bounding box center [577, 362] width 1082 height 621
click at [971, 17] on button "Close" at bounding box center [974, 18] width 61 height 18
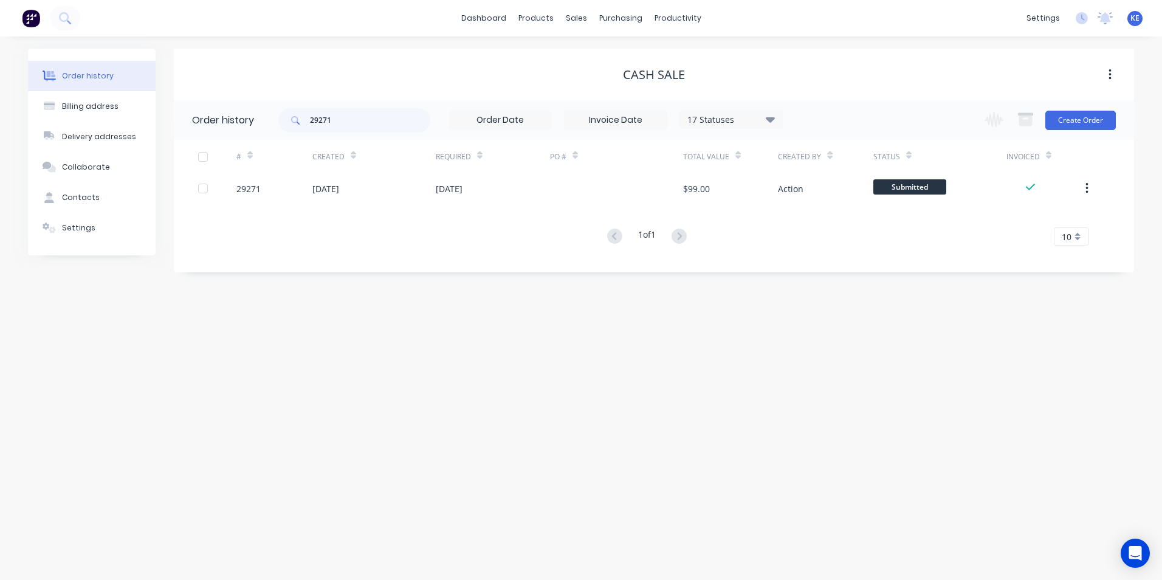
click at [1131, 21] on span "KE" at bounding box center [1134, 18] width 9 height 11
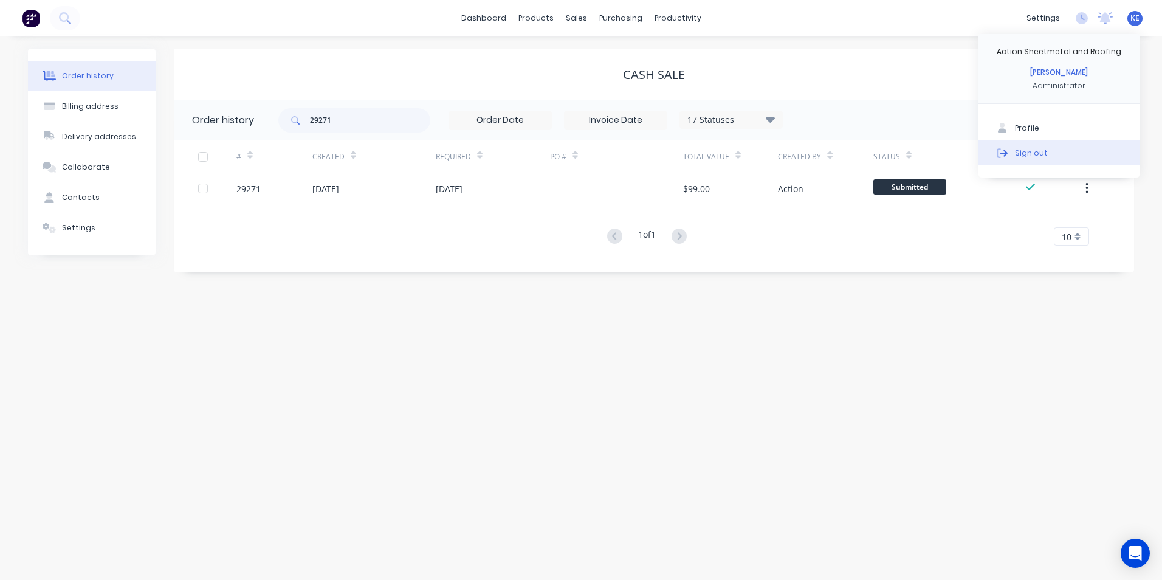
click at [1045, 151] on button "Sign out" at bounding box center [1058, 152] width 161 height 24
